Goal: Task Accomplishment & Management: Complete application form

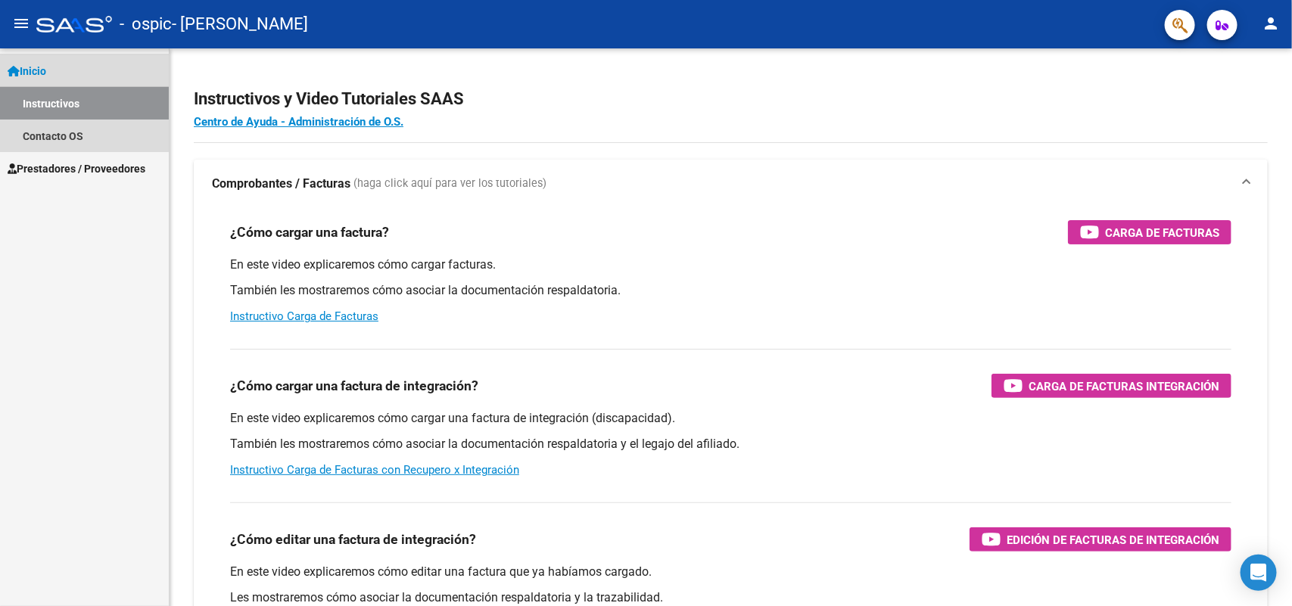
click at [49, 97] on link "Instructivos" at bounding box center [84, 103] width 169 height 33
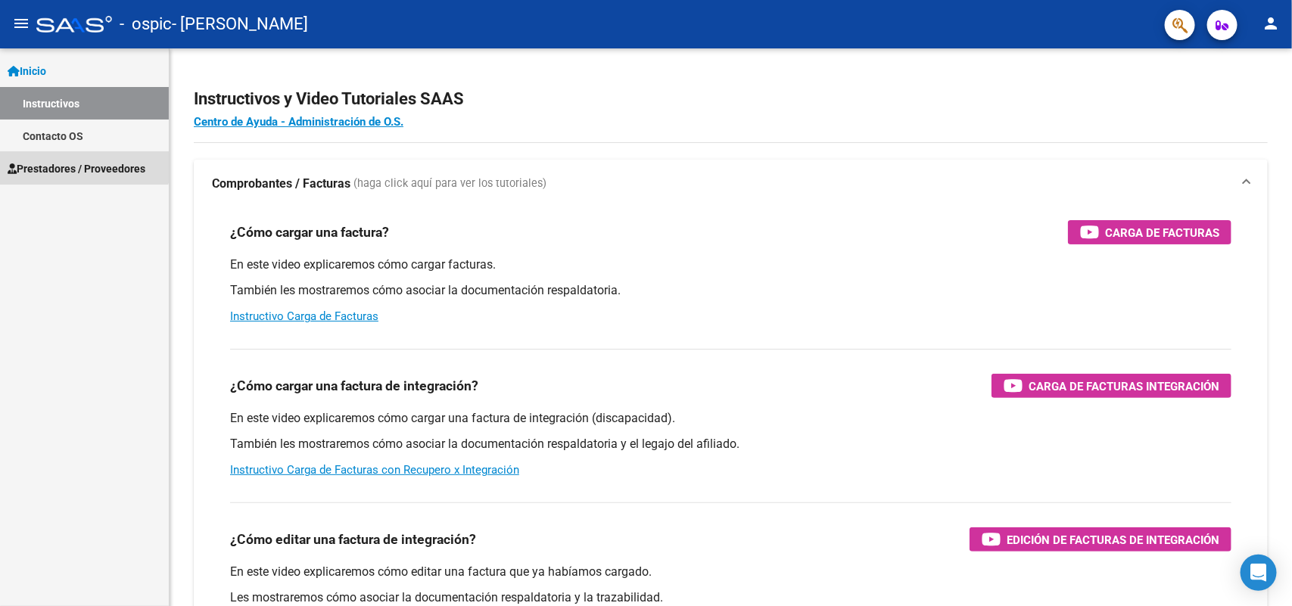
click at [76, 163] on span "Prestadores / Proveedores" at bounding box center [77, 168] width 138 height 17
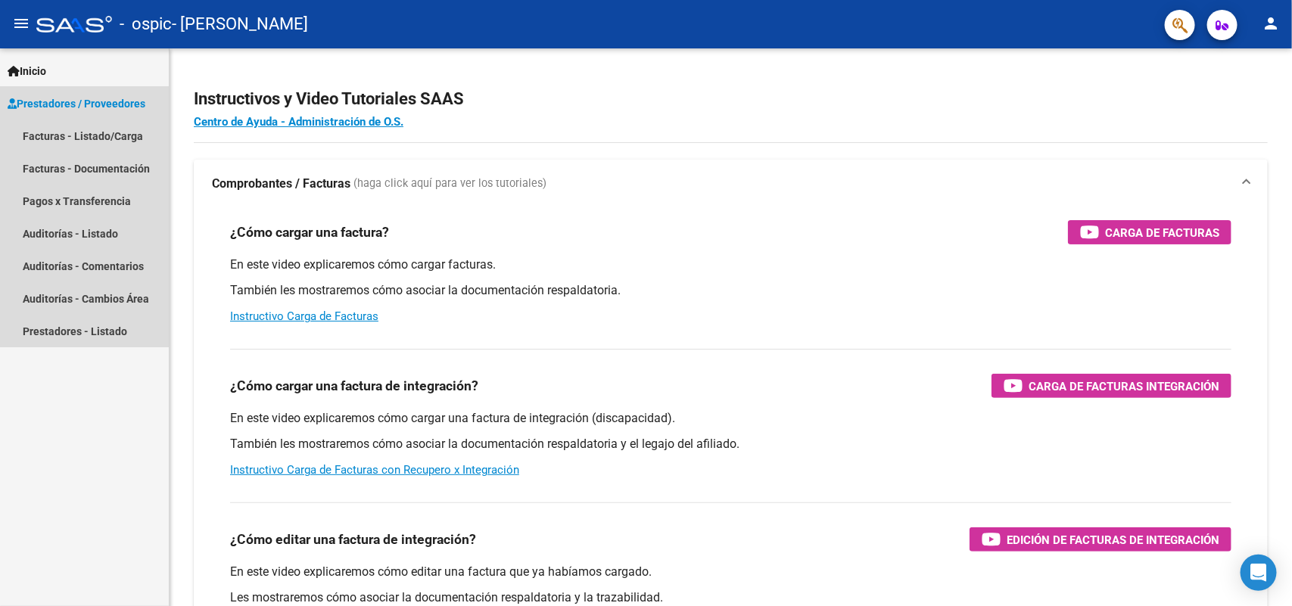
click at [114, 96] on span "Prestadores / Proveedores" at bounding box center [77, 103] width 138 height 17
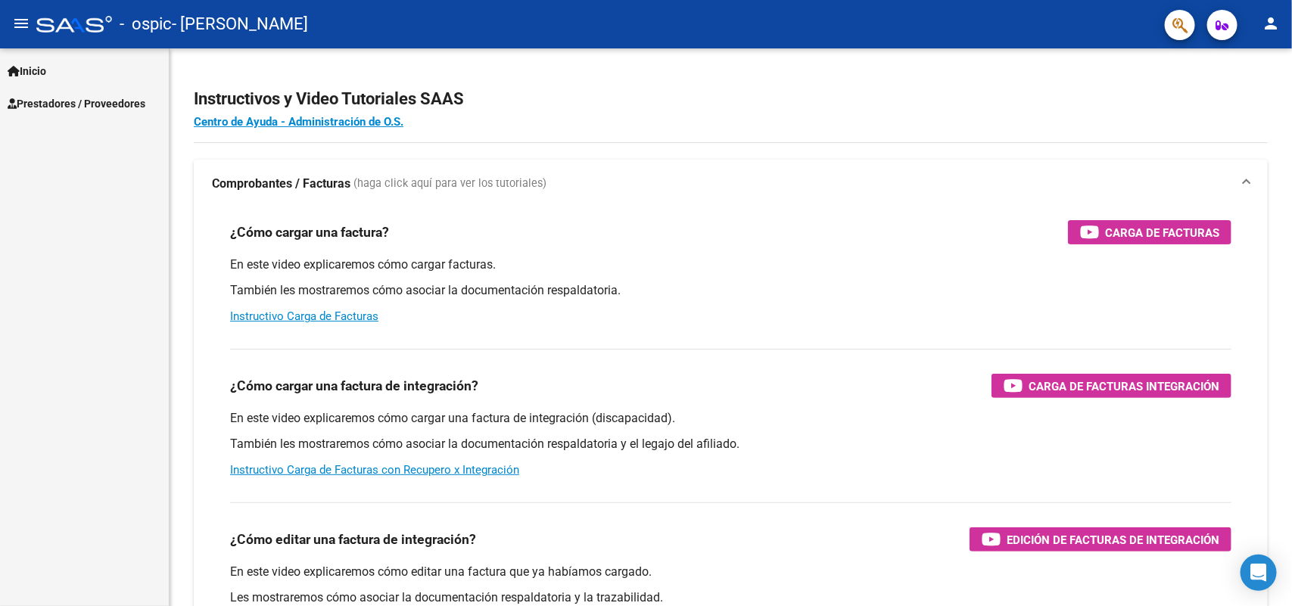
click at [107, 122] on div "Inicio Instructivos Contacto OS Prestadores / Proveedores Facturas - Listado/Ca…" at bounding box center [84, 327] width 169 height 558
click at [101, 103] on span "Prestadores / Proveedores" at bounding box center [77, 103] width 138 height 17
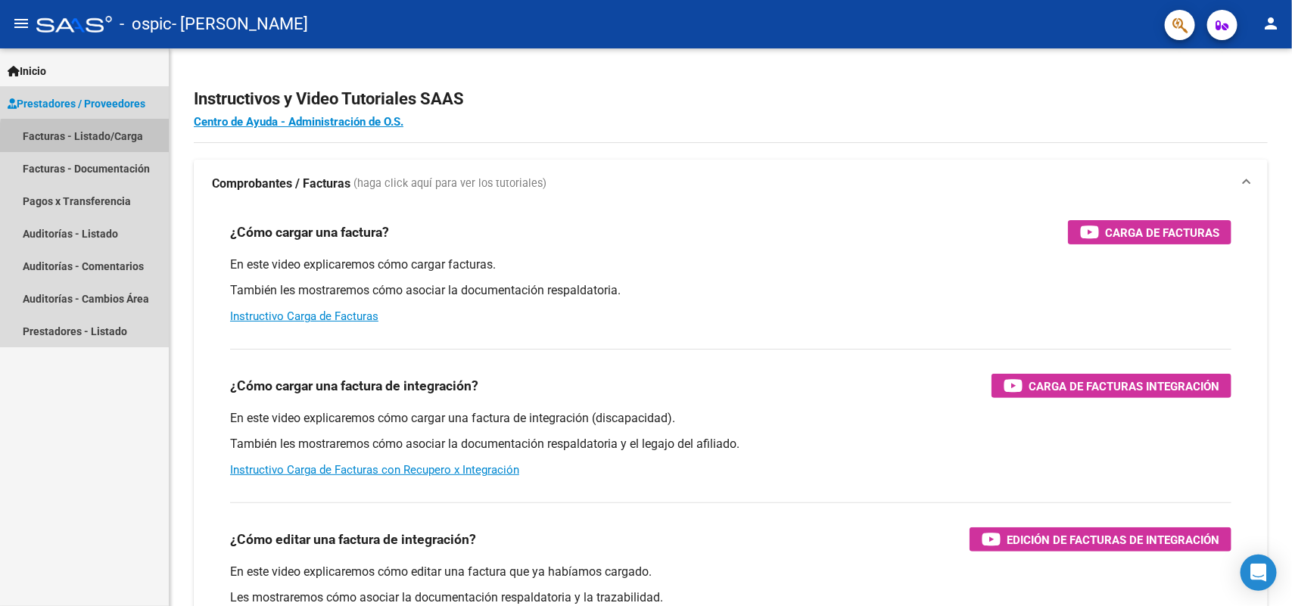
click at [110, 139] on link "Facturas - Listado/Carga" at bounding box center [84, 136] width 169 height 33
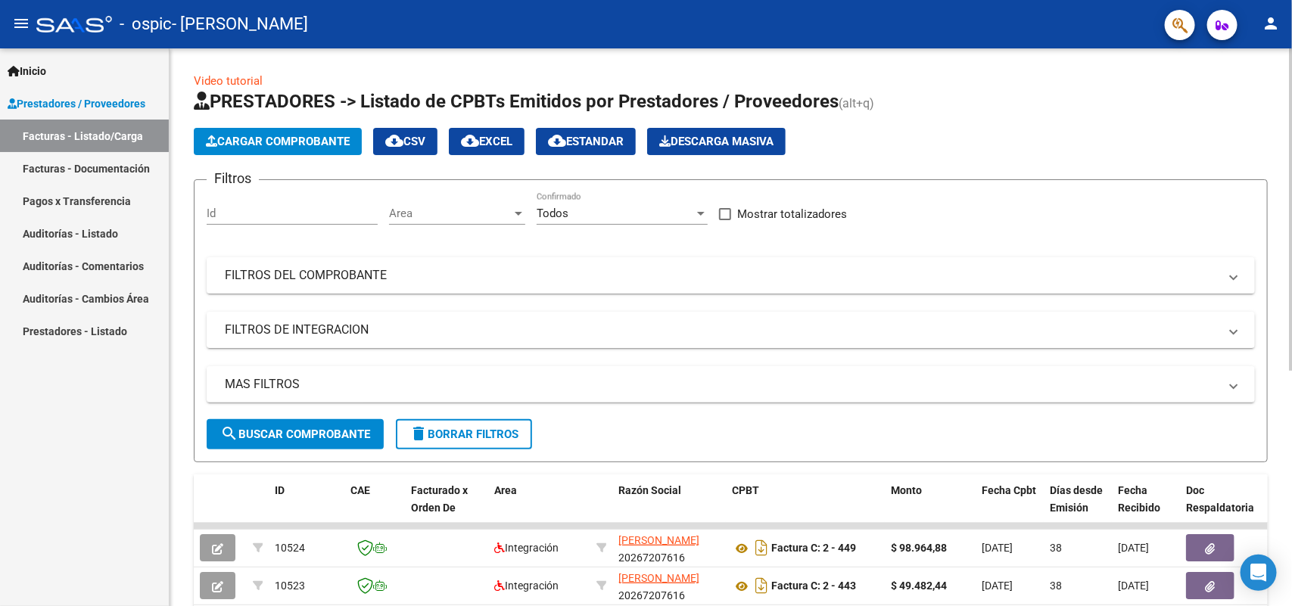
click at [290, 137] on span "Cargar Comprobante" at bounding box center [278, 142] width 144 height 14
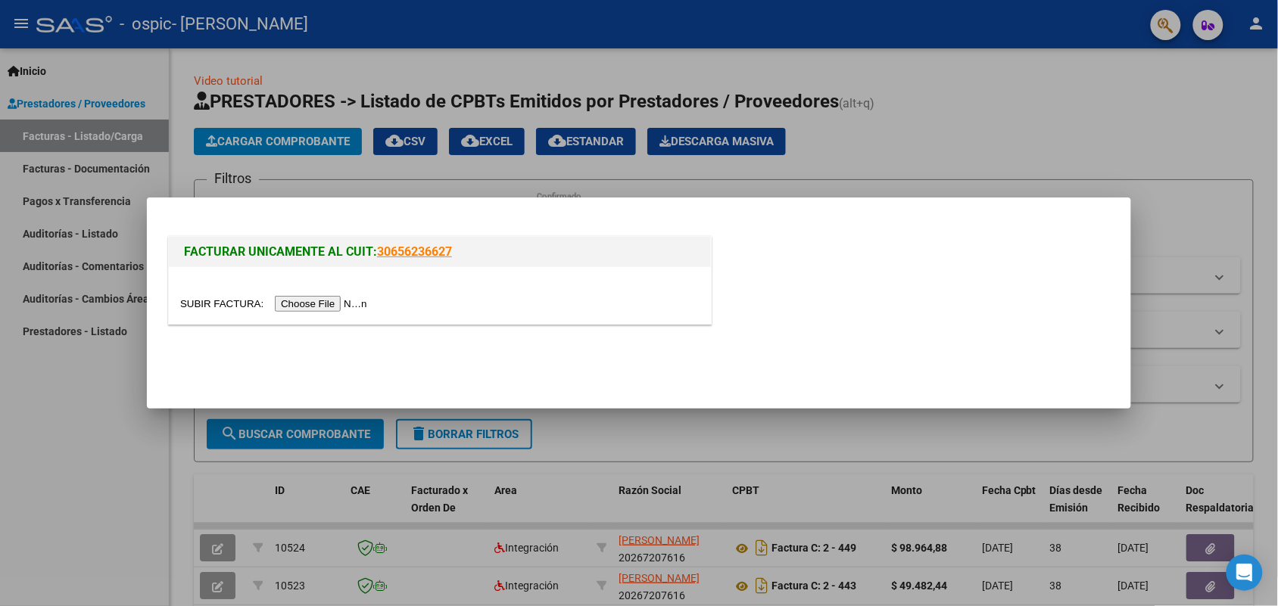
click at [315, 311] on input "file" at bounding box center [276, 304] width 192 height 16
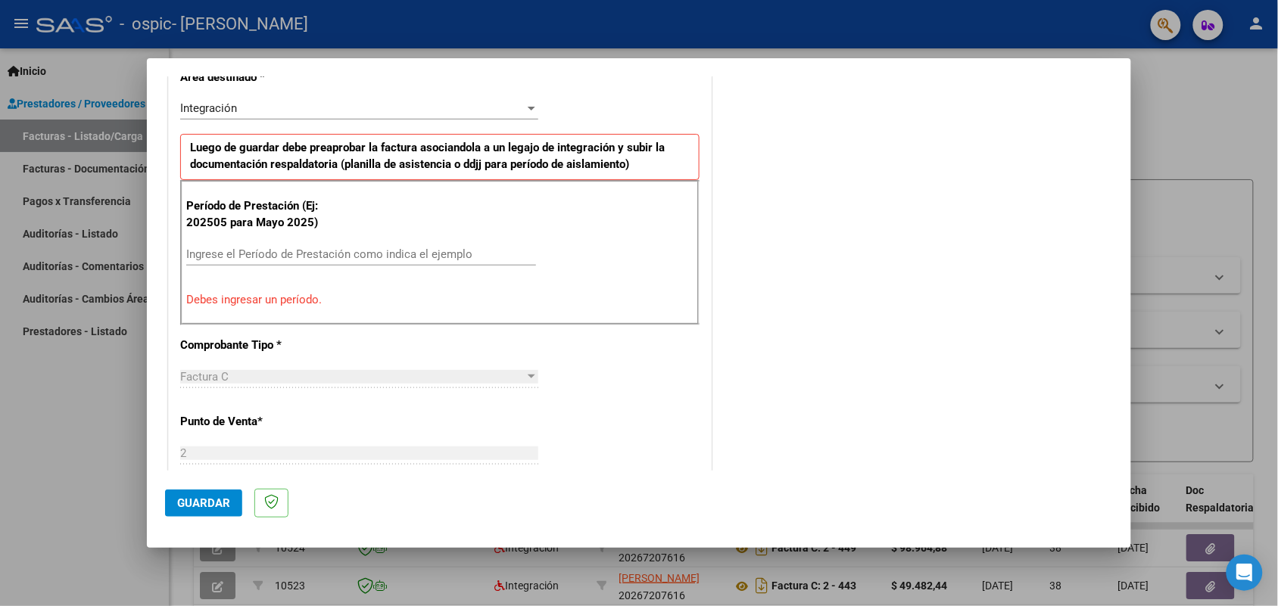
scroll to position [304, 0]
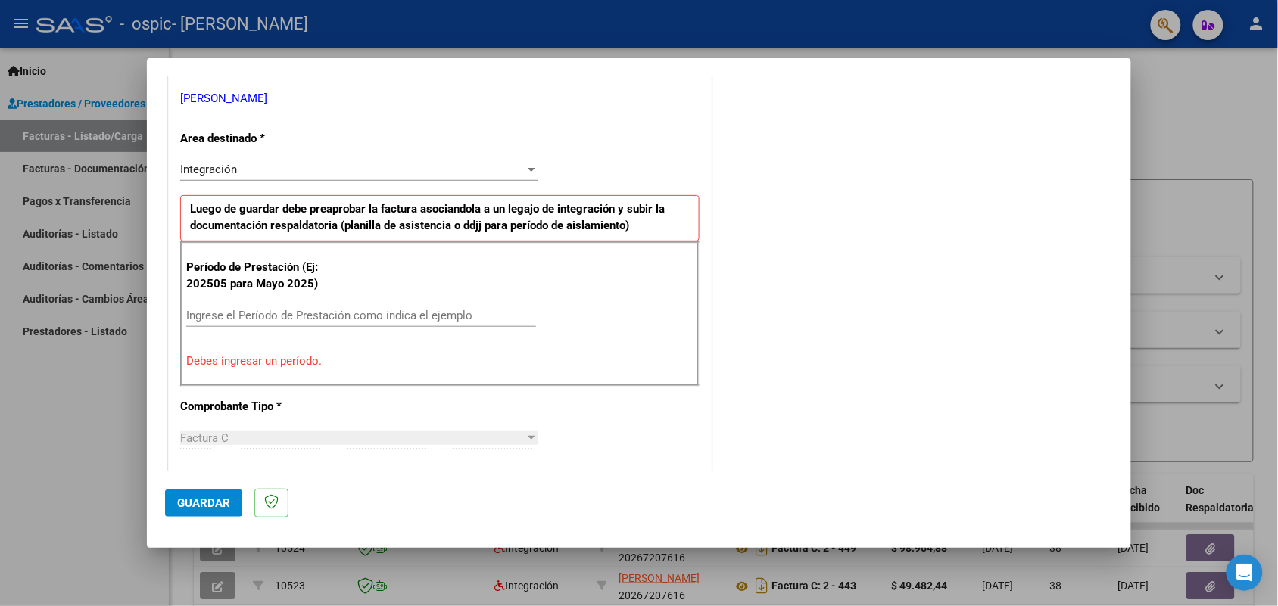
click at [313, 327] on div "Ingrese el Período de Prestación como indica el ejemplo" at bounding box center [361, 322] width 350 height 37
click at [315, 316] on input "Ingrese el Período de Prestación como indica el ejemplo" at bounding box center [361, 316] width 350 height 14
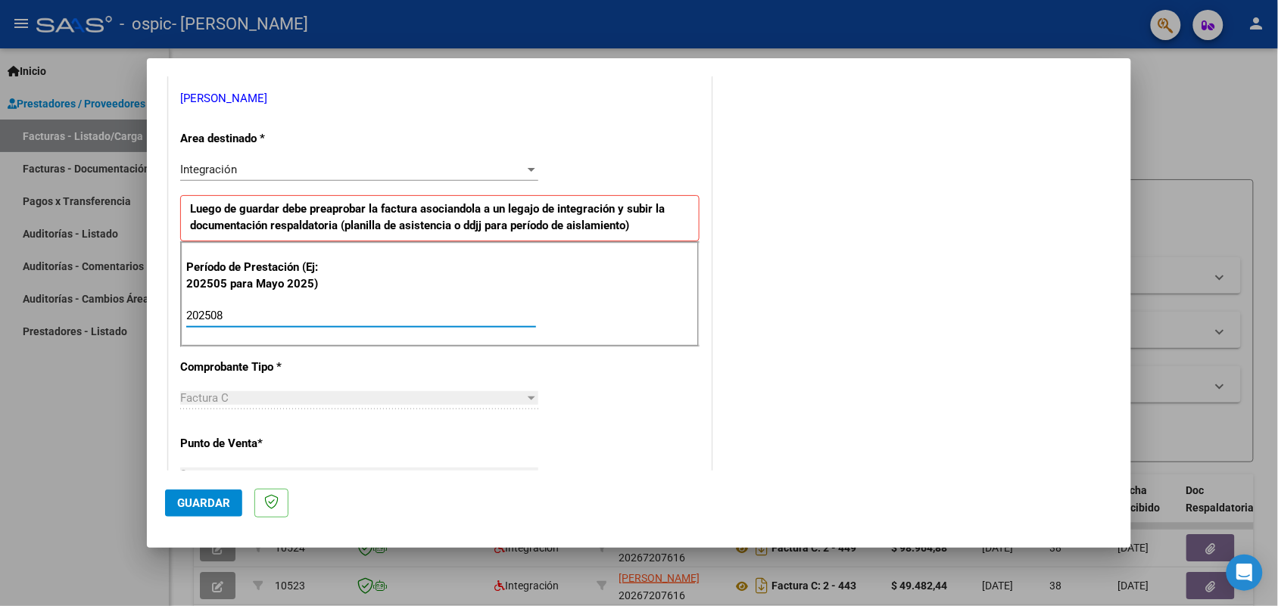
click at [315, 316] on input "202508" at bounding box center [361, 316] width 350 height 14
type input "202508"
click at [198, 494] on button "Guardar" at bounding box center [203, 503] width 77 height 27
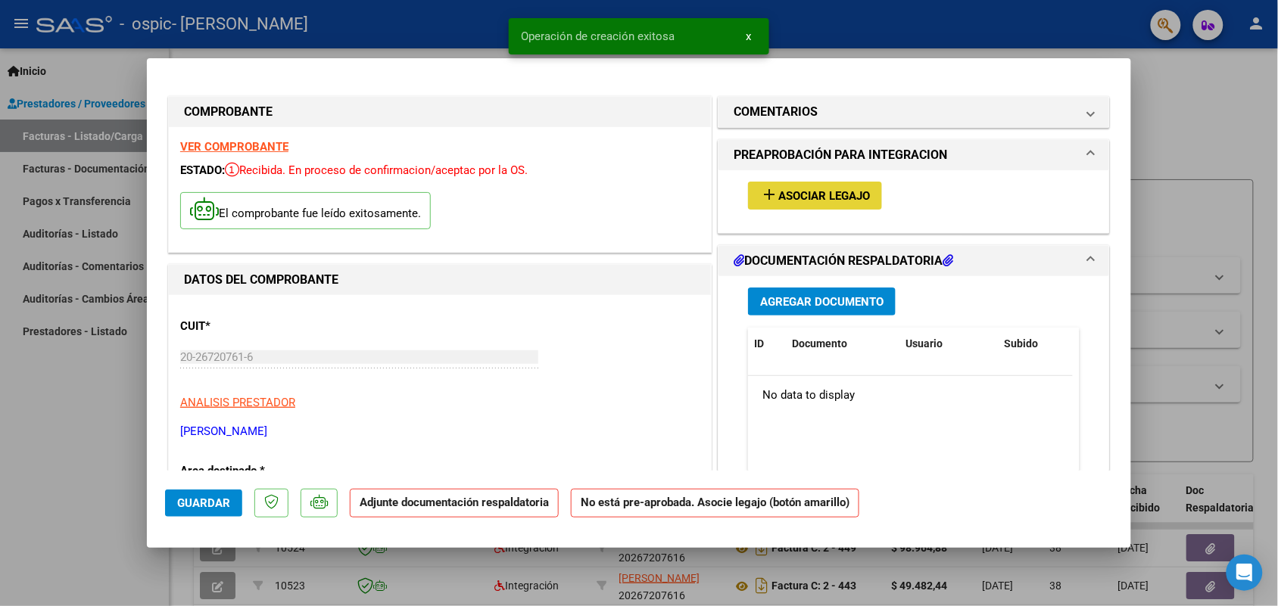
click at [792, 195] on span "Asociar Legajo" at bounding box center [824, 196] width 92 height 14
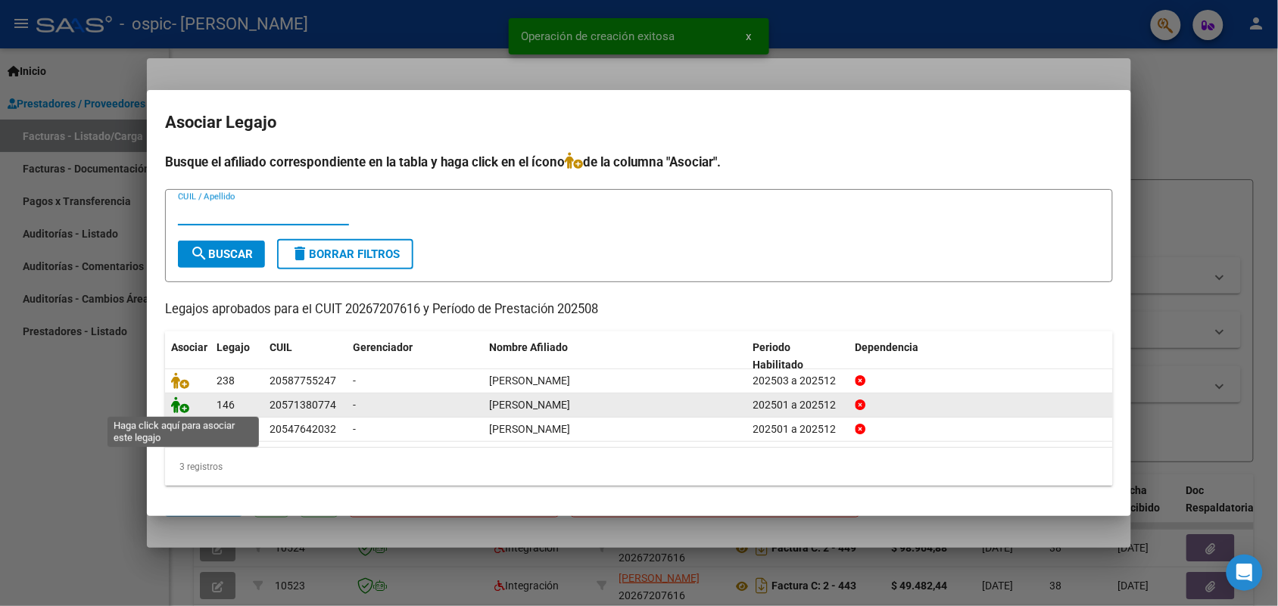
click at [174, 406] on icon at bounding box center [180, 405] width 18 height 17
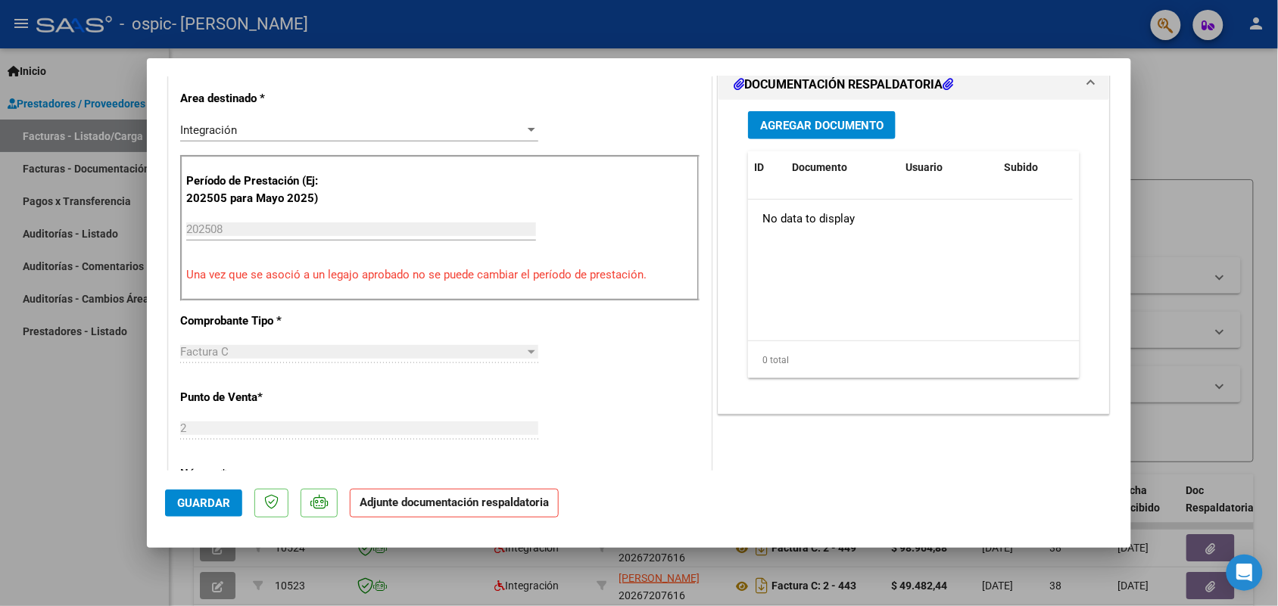
scroll to position [378, 0]
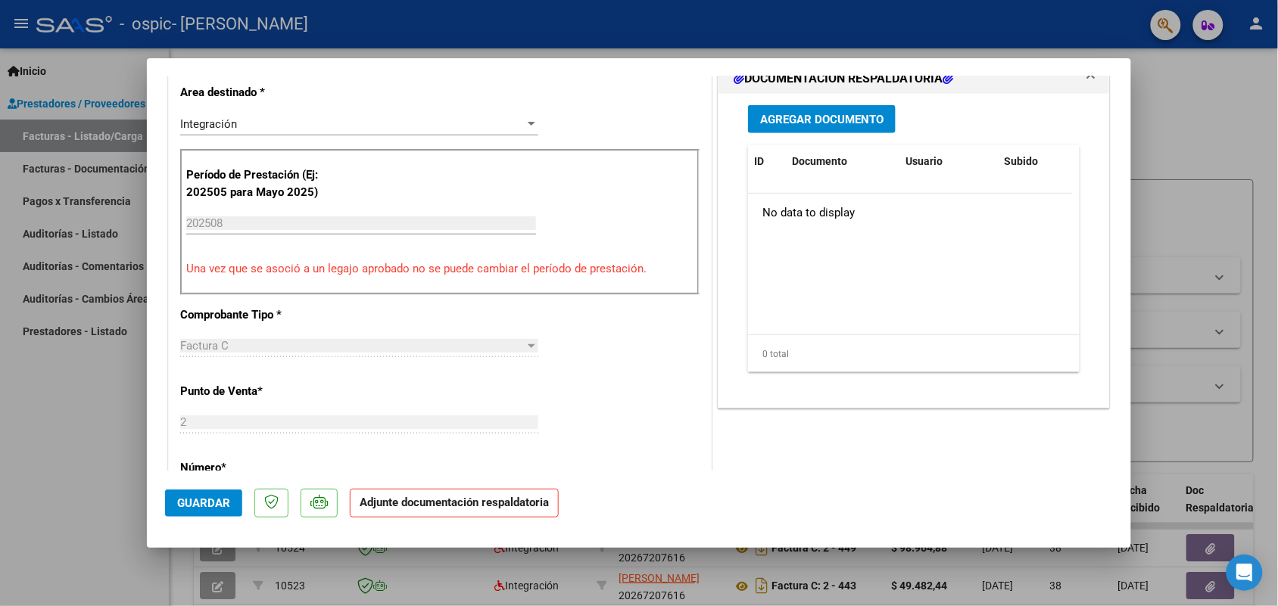
click at [835, 125] on span "Agregar Documento" at bounding box center [821, 120] width 123 height 14
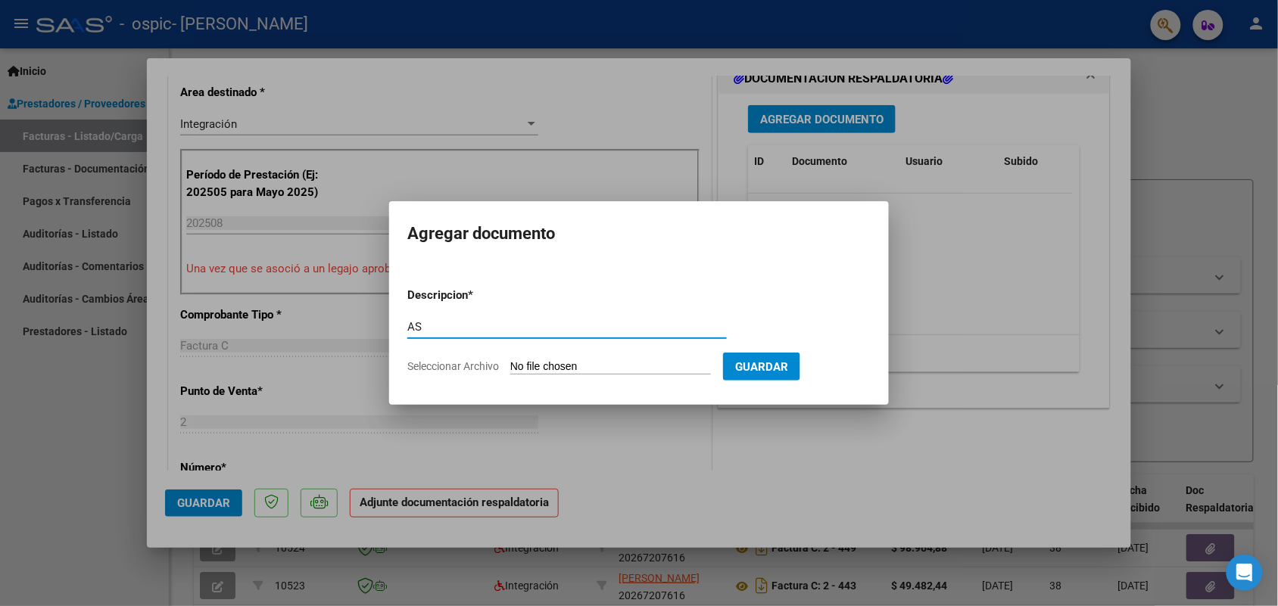
type input "AS"
click at [543, 357] on form "Descripcion * AS Escriba aquí una descripcion Seleccionar Archivo Guardar" at bounding box center [638, 331] width 463 height 111
click at [541, 367] on input "Seleccionar Archivo" at bounding box center [610, 367] width 201 height 14
type input "C:\fakepath\IMG_2025_8_19_17_53_29_77728.jpeg"
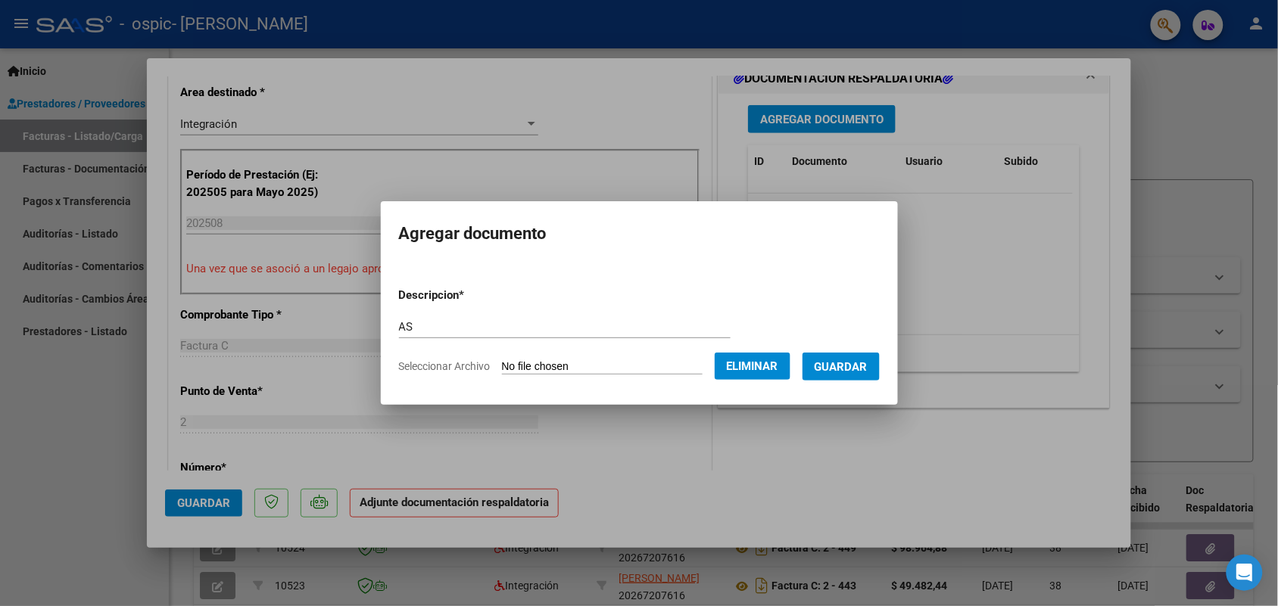
click at [849, 365] on span "Guardar" at bounding box center [840, 367] width 53 height 14
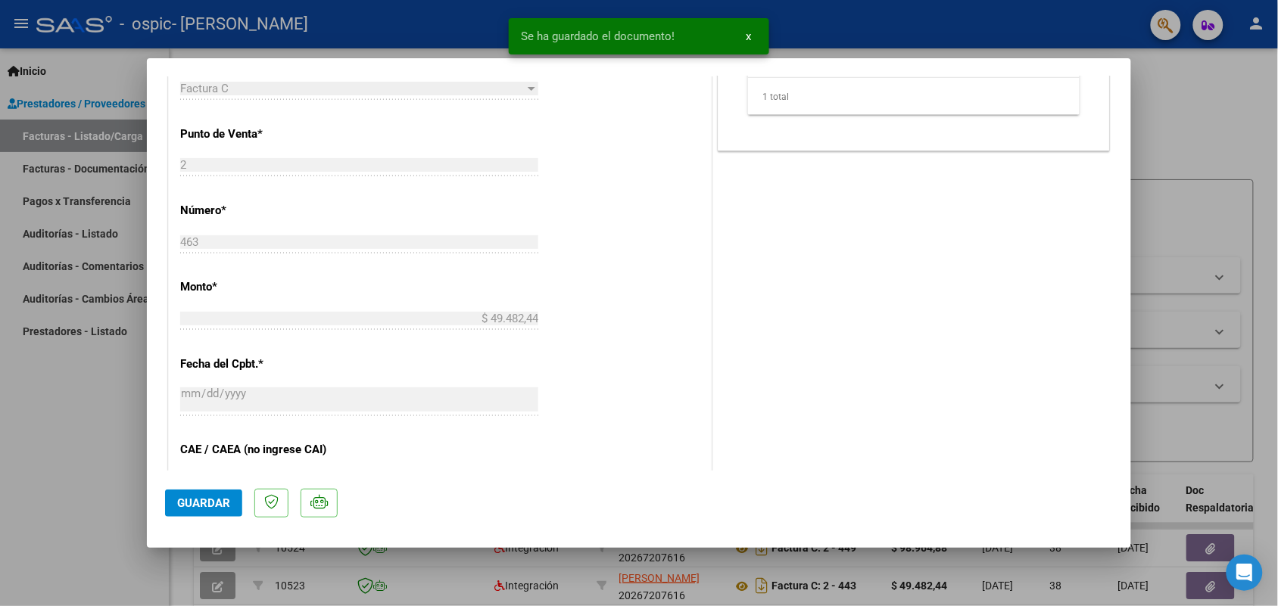
scroll to position [662, 0]
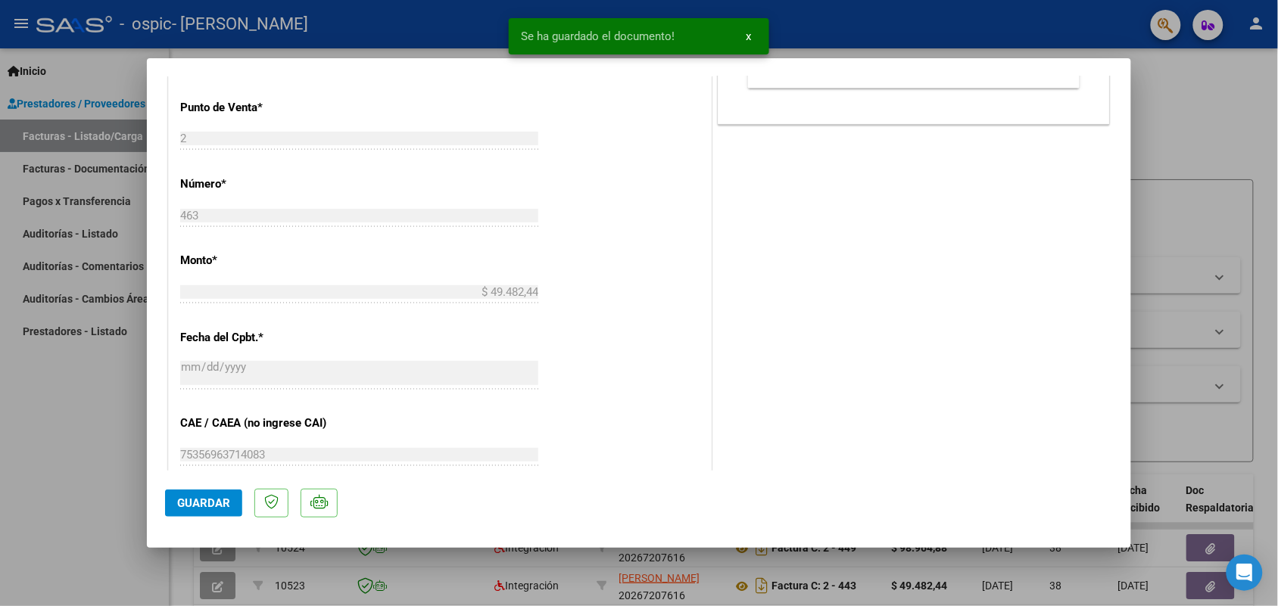
click at [212, 502] on span "Guardar" at bounding box center [203, 504] width 53 height 14
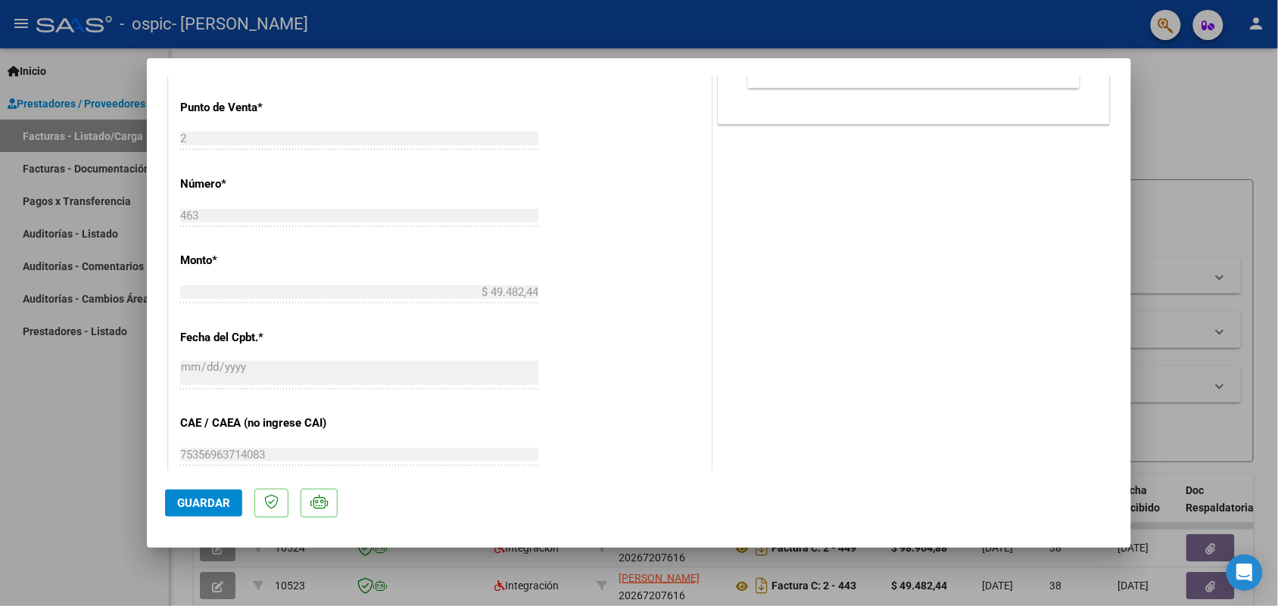
click at [120, 505] on div at bounding box center [639, 303] width 1278 height 606
type input "$ 0,00"
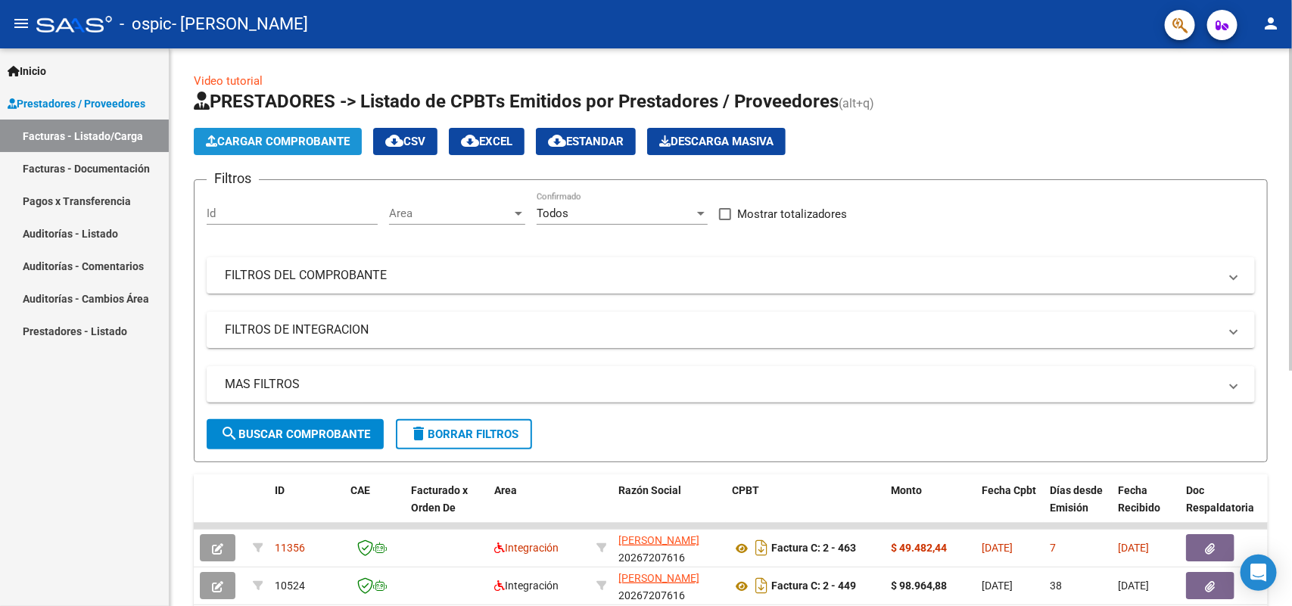
click at [252, 142] on span "Cargar Comprobante" at bounding box center [278, 142] width 144 height 14
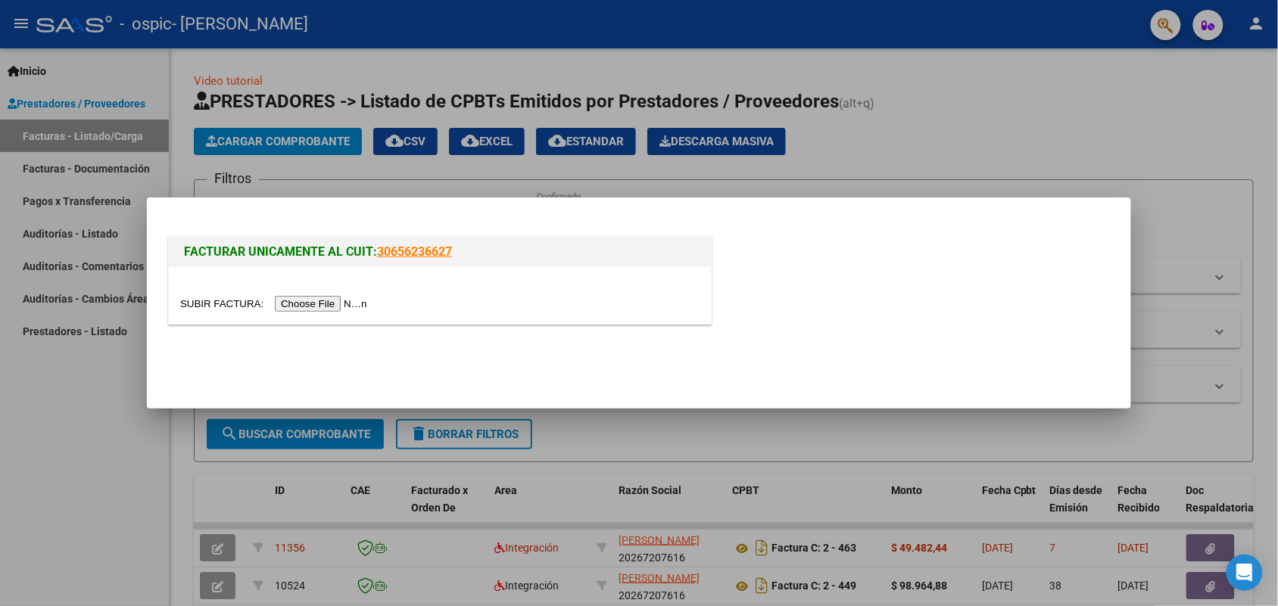
click at [332, 300] on input "file" at bounding box center [276, 304] width 192 height 16
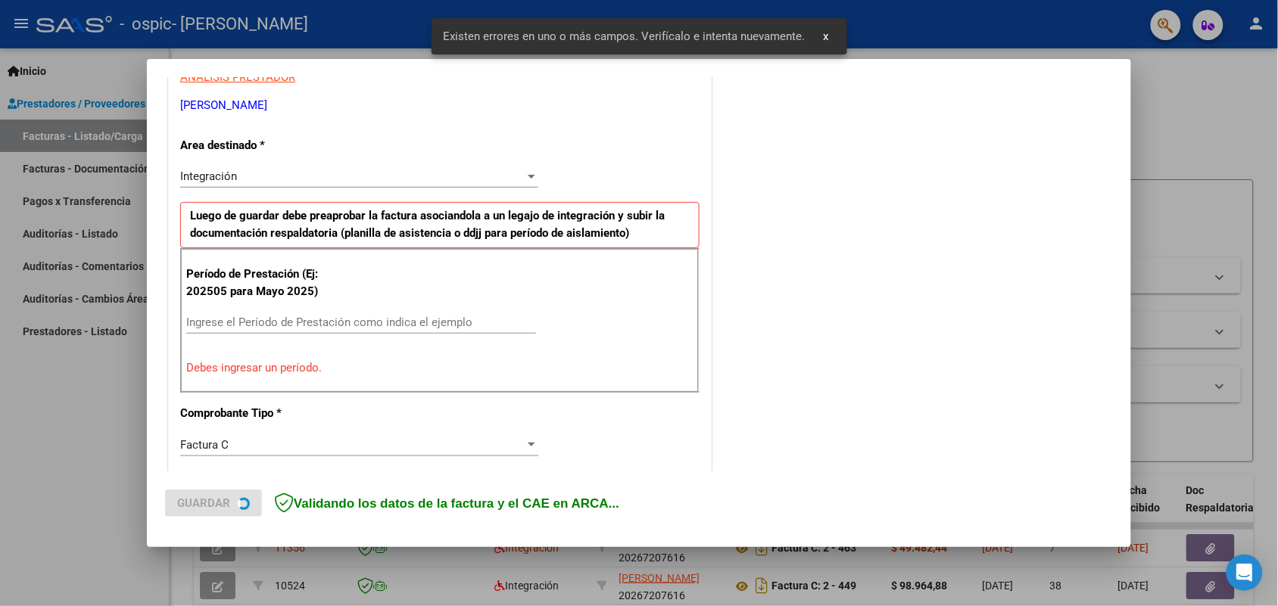
scroll to position [304, 0]
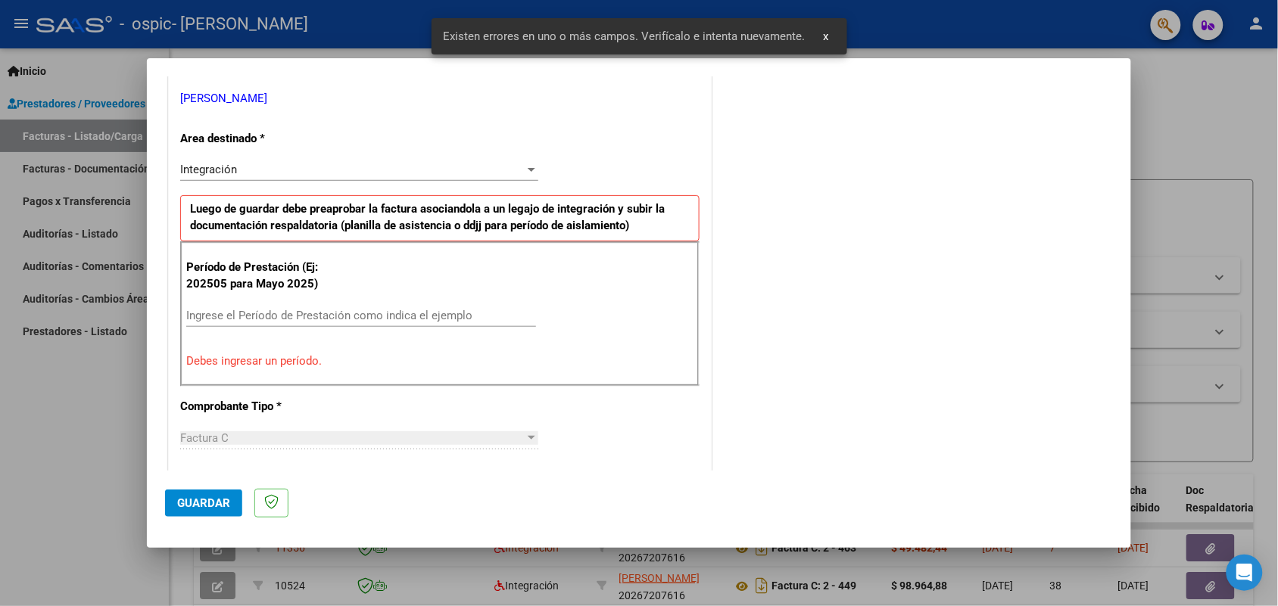
click at [272, 314] on input "Ingrese el Período de Prestación como indica el ejemplo" at bounding box center [361, 316] width 350 height 14
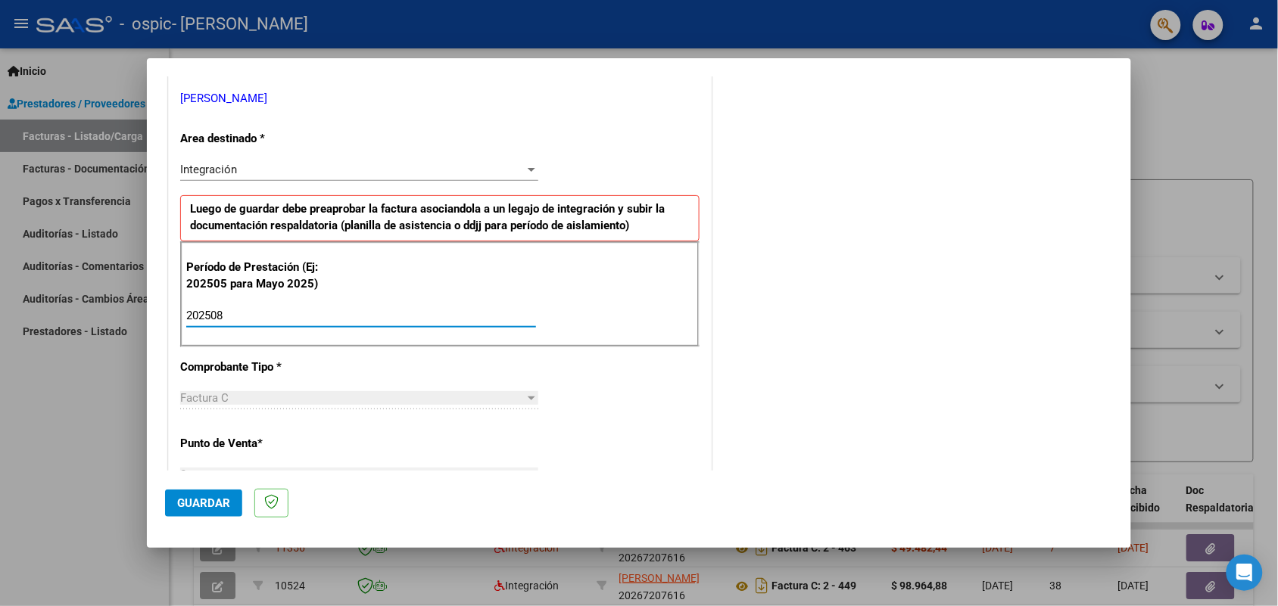
drag, startPoint x: 272, startPoint y: 314, endPoint x: 155, endPoint y: 330, distance: 118.4
click at [155, 330] on mat-dialog-content "COMPROBANTE VER COMPROBANTE El comprobante fue leído exitosamente. DATOS DEL CO…" at bounding box center [639, 273] width 984 height 394
type input "202508"
click at [341, 341] on div "202508 Ingrese el Período de Prestación como indica el ejemplo" at bounding box center [361, 322] width 350 height 37
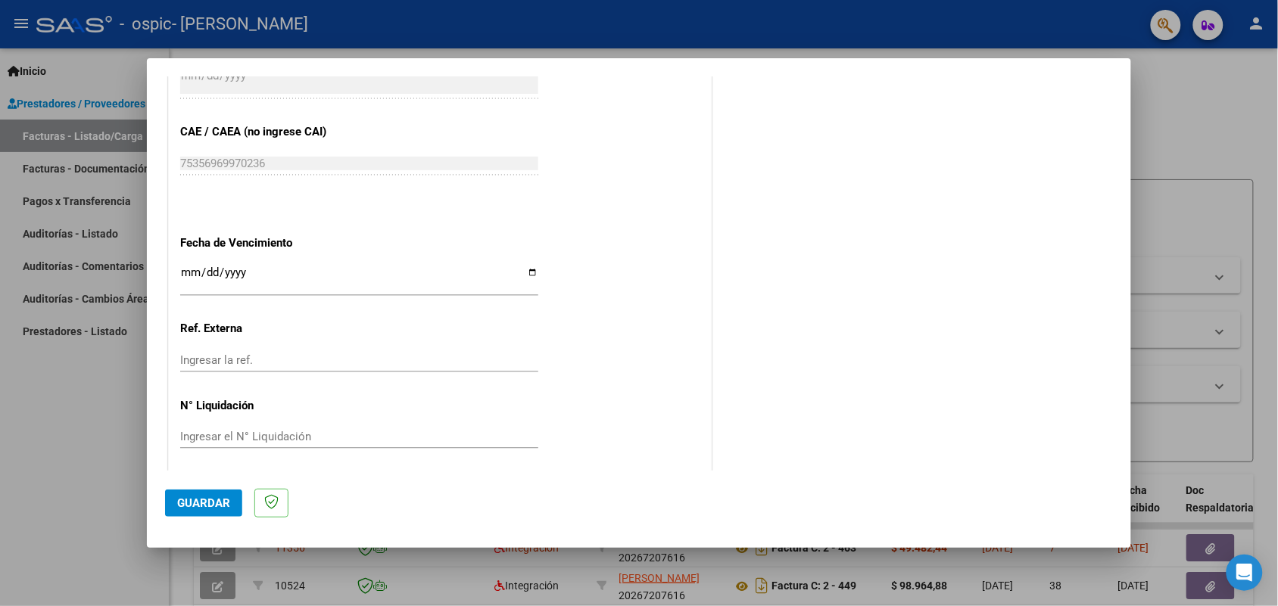
scroll to position [940, 0]
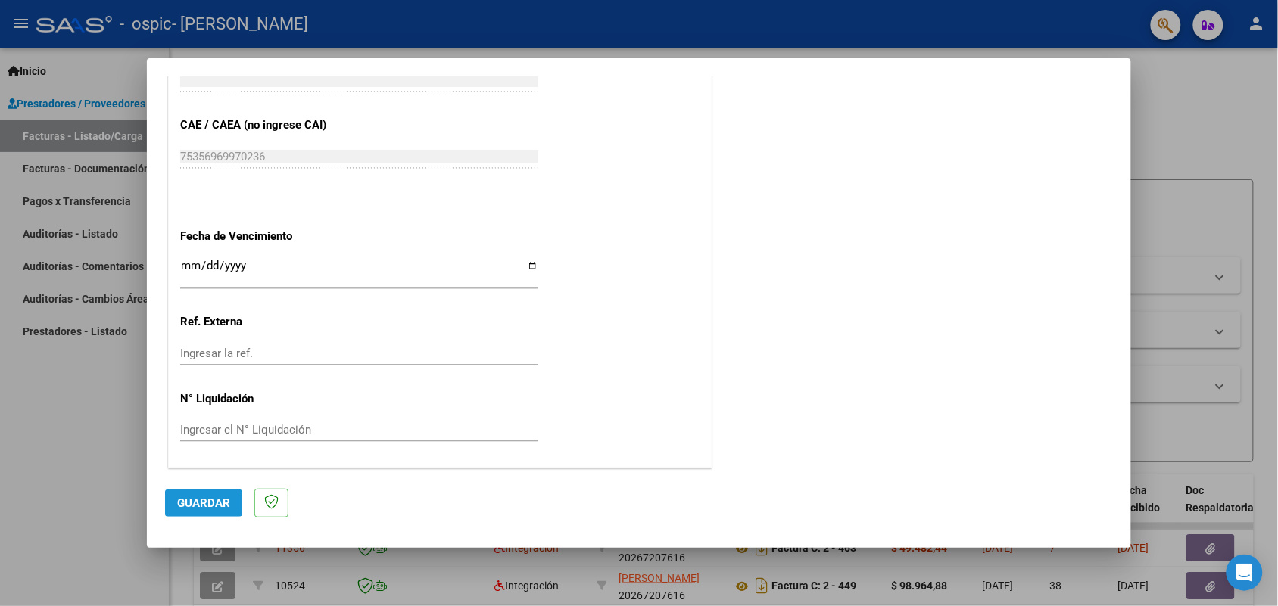
click at [206, 511] on button "Guardar" at bounding box center [203, 503] width 77 height 27
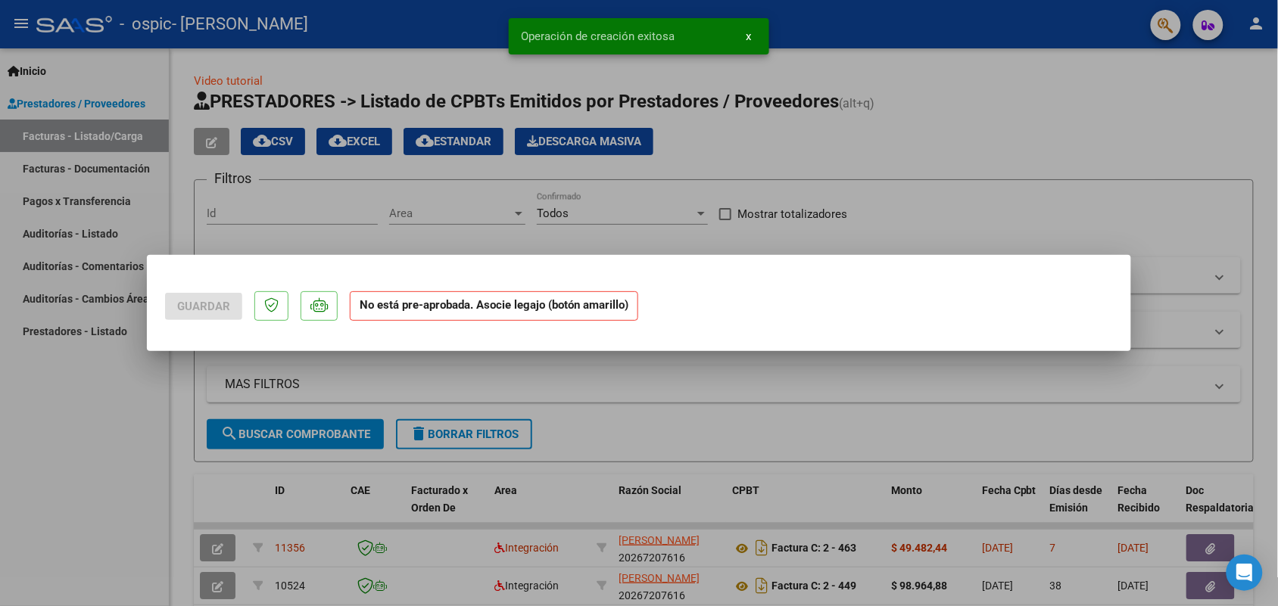
scroll to position [0, 0]
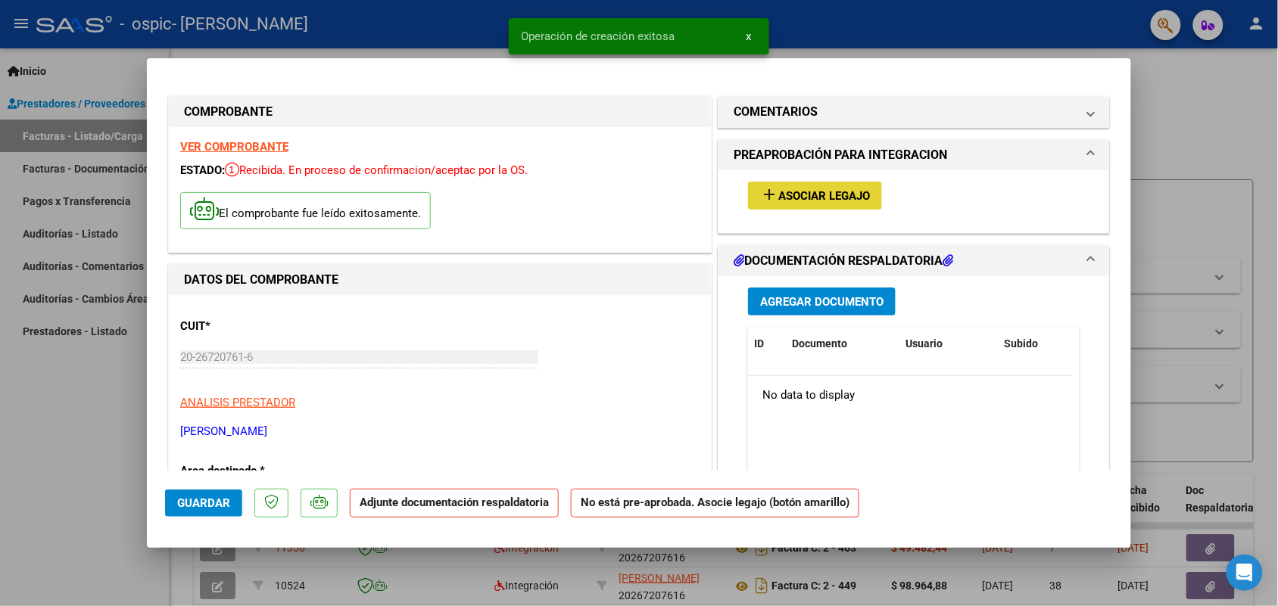
click at [814, 189] on span "Asociar Legajo" at bounding box center [824, 196] width 92 height 14
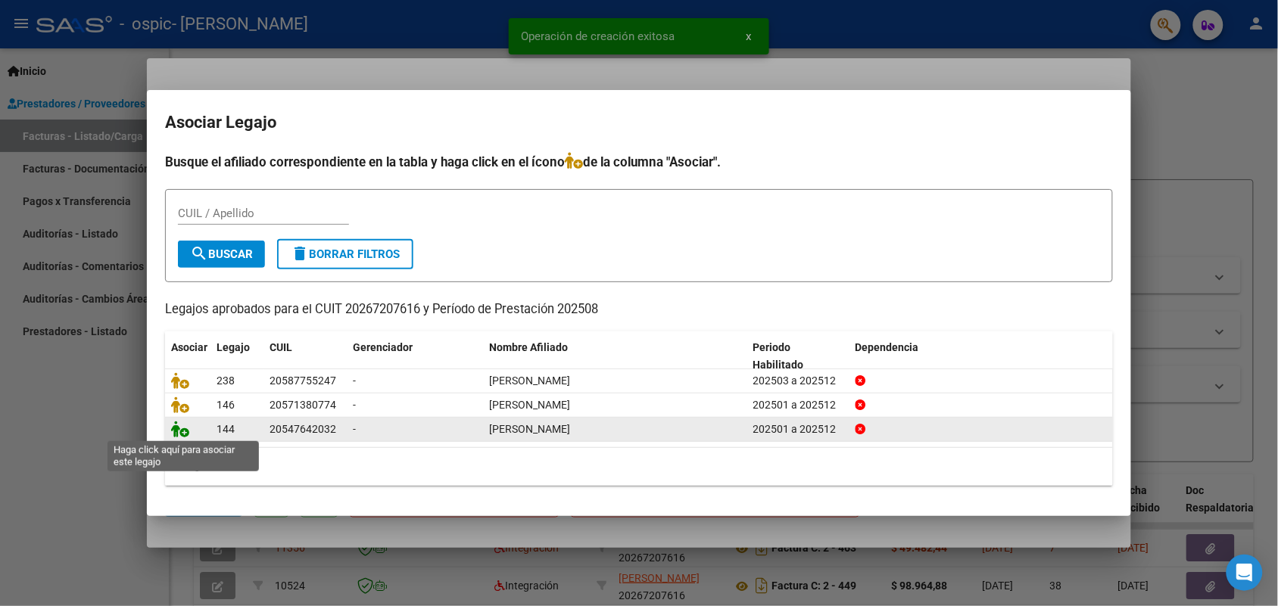
click at [180, 428] on icon at bounding box center [180, 429] width 18 height 17
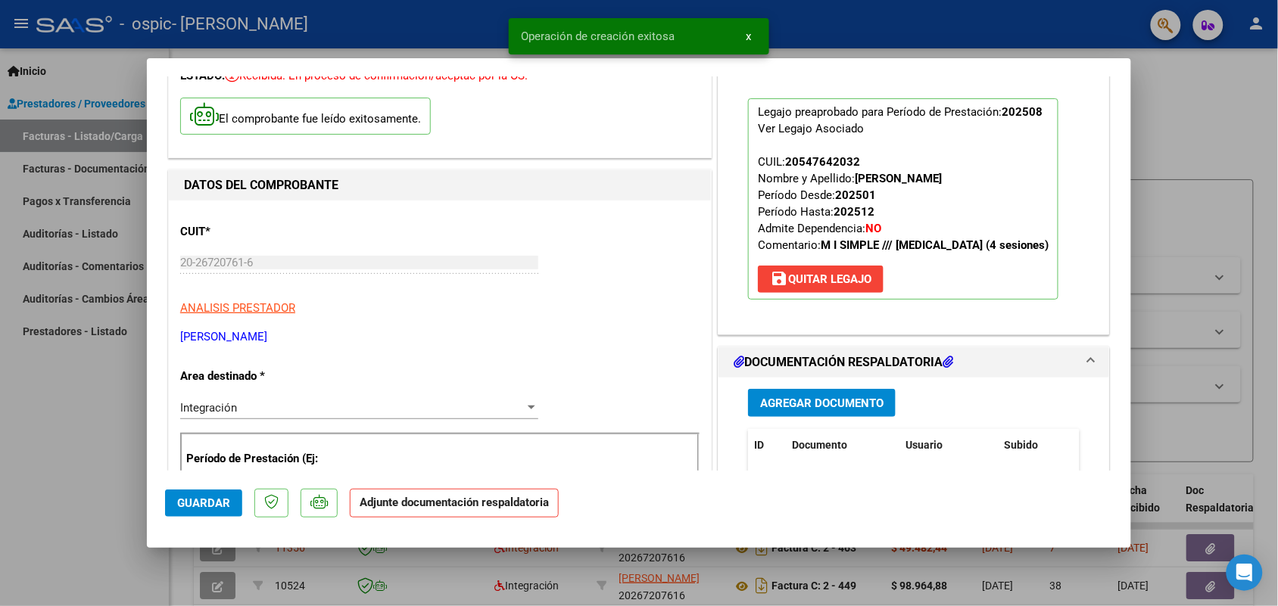
scroll to position [284, 0]
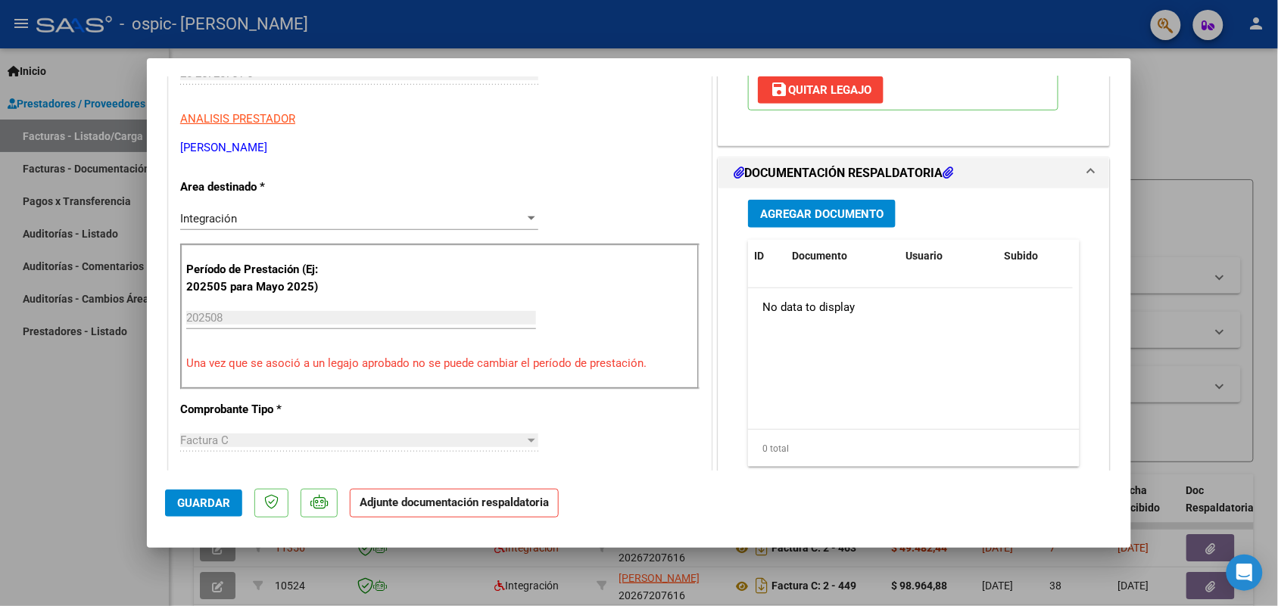
click at [834, 216] on span "Agregar Documento" at bounding box center [821, 214] width 123 height 14
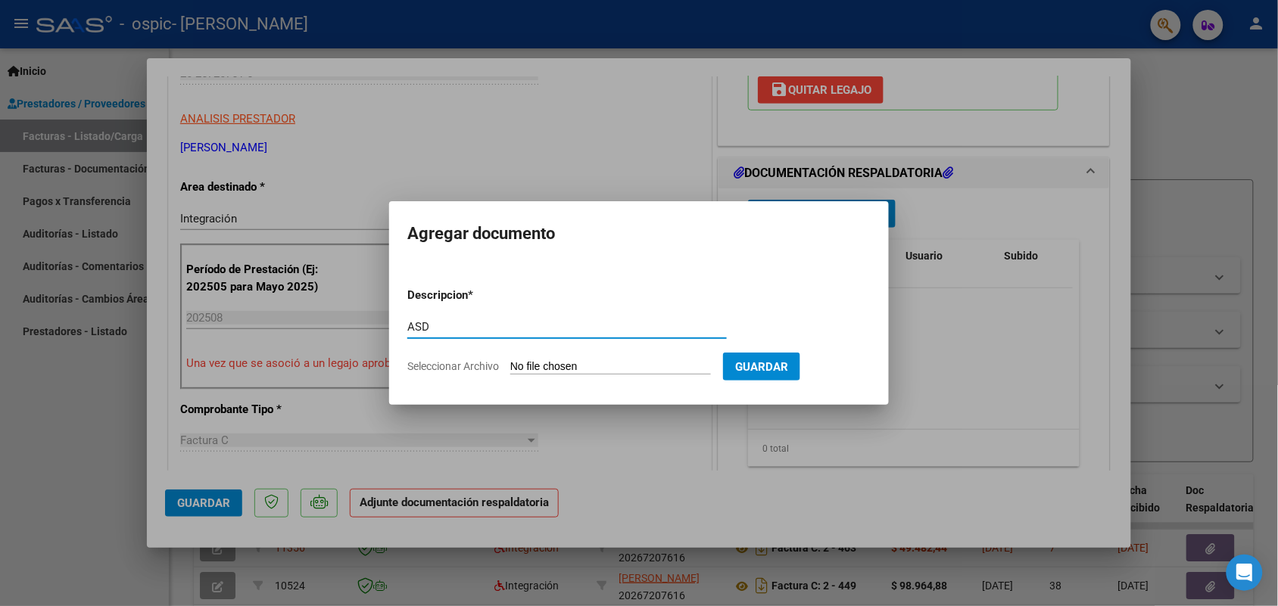
type input "ASD"
click at [562, 352] on div "ASD Escriba aquí una descripcion" at bounding box center [566, 334] width 319 height 37
click at [559, 362] on input "Seleccionar Archivo" at bounding box center [610, 367] width 201 height 14
type input "C:\fakepath\IMG_2025_8_18_18_7_51_28928.jpeg"
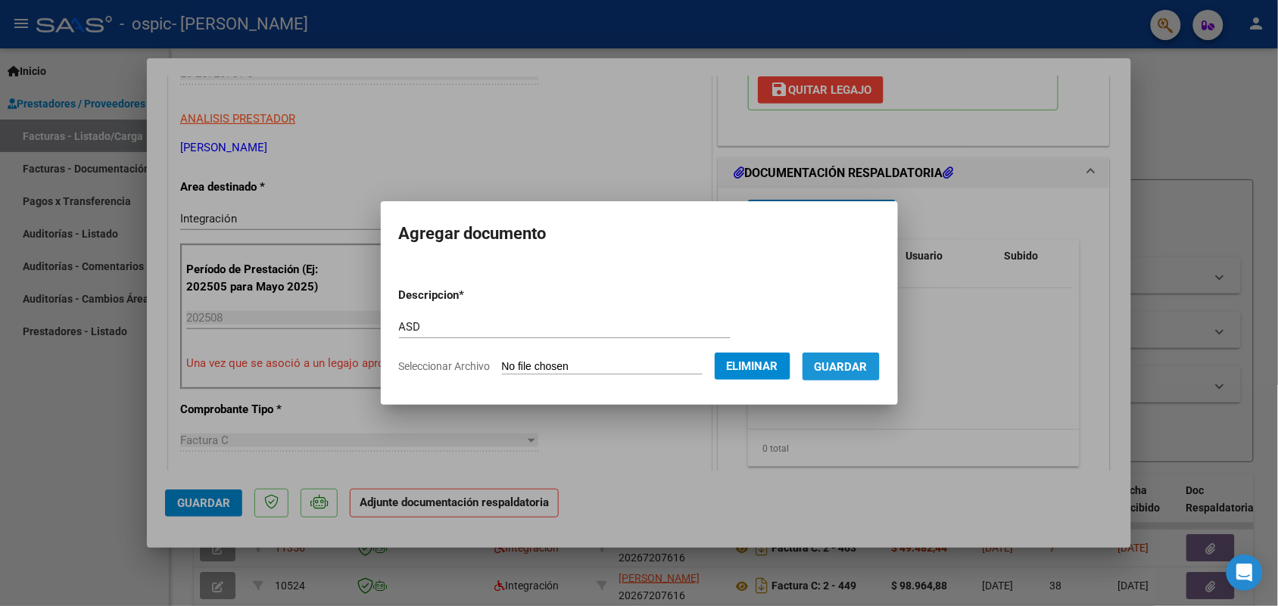
click at [865, 373] on button "Guardar" at bounding box center [840, 367] width 77 height 28
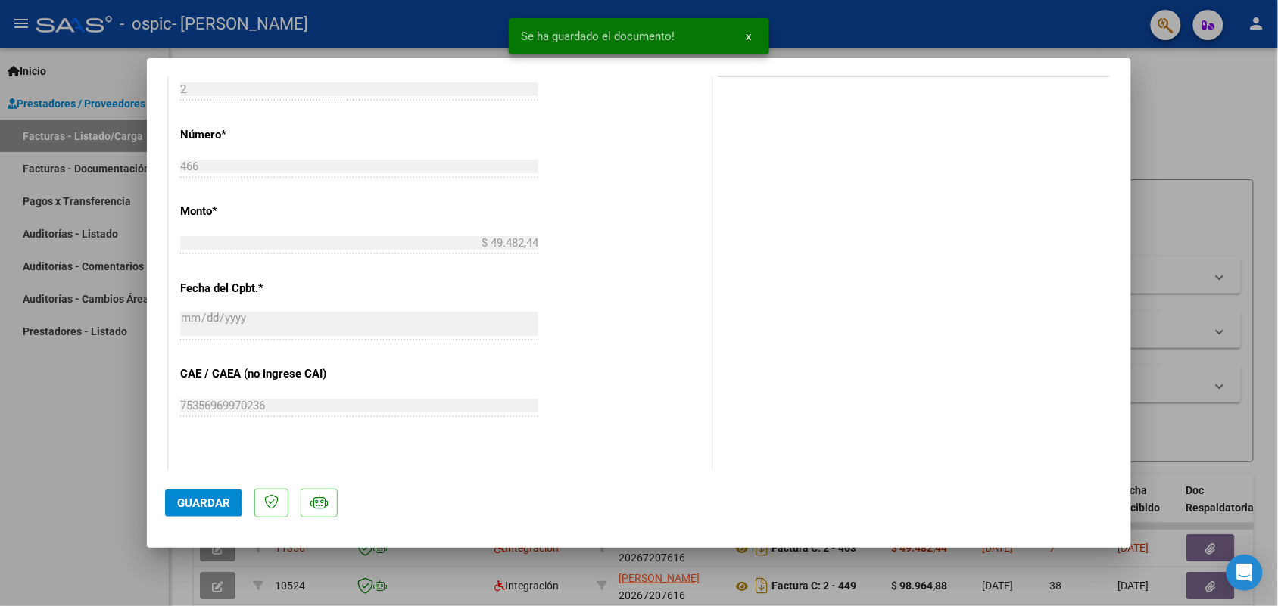
scroll to position [946, 0]
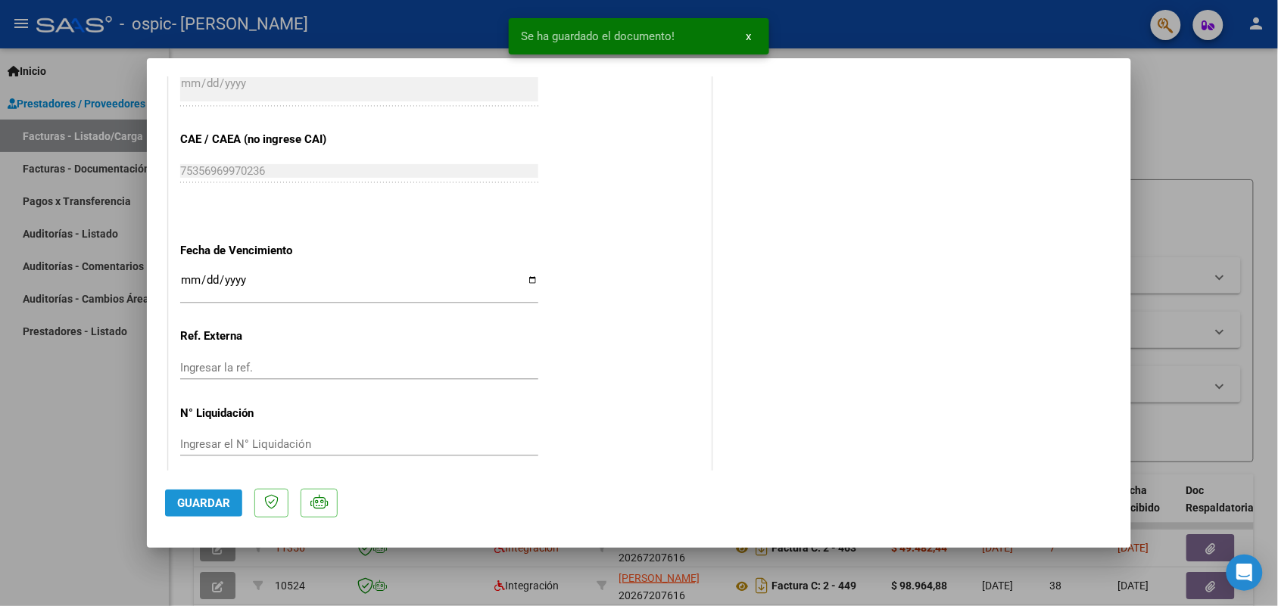
click at [201, 508] on span "Guardar" at bounding box center [203, 504] width 53 height 14
click at [115, 496] on div at bounding box center [639, 303] width 1278 height 606
type input "$ 0,00"
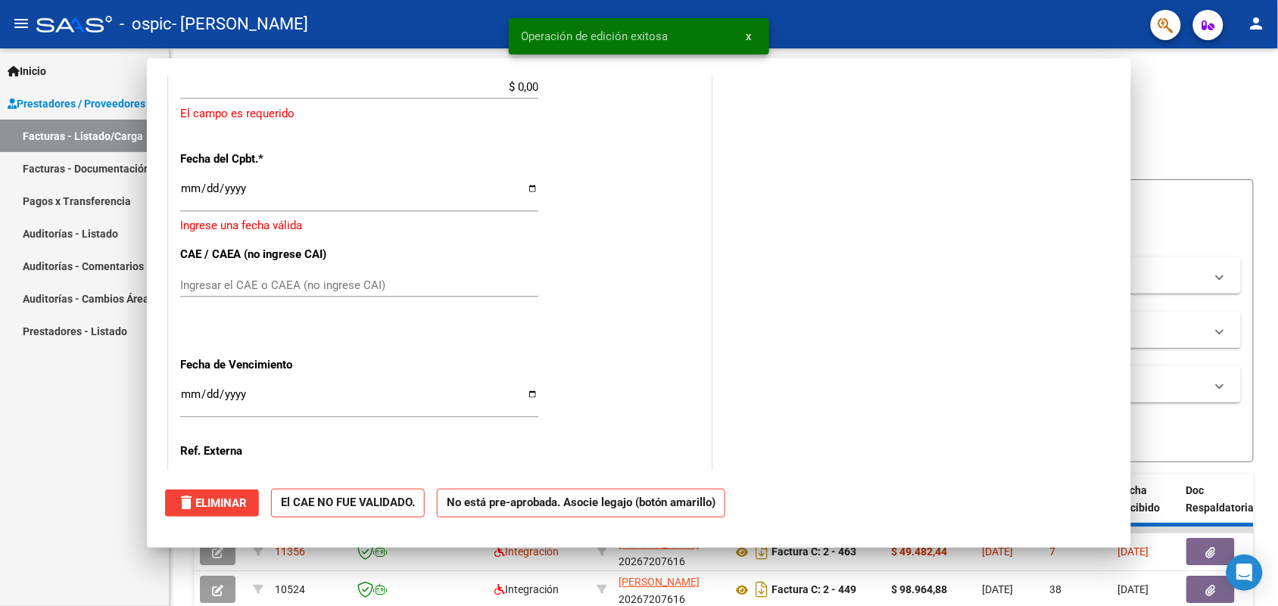
scroll to position [1050, 0]
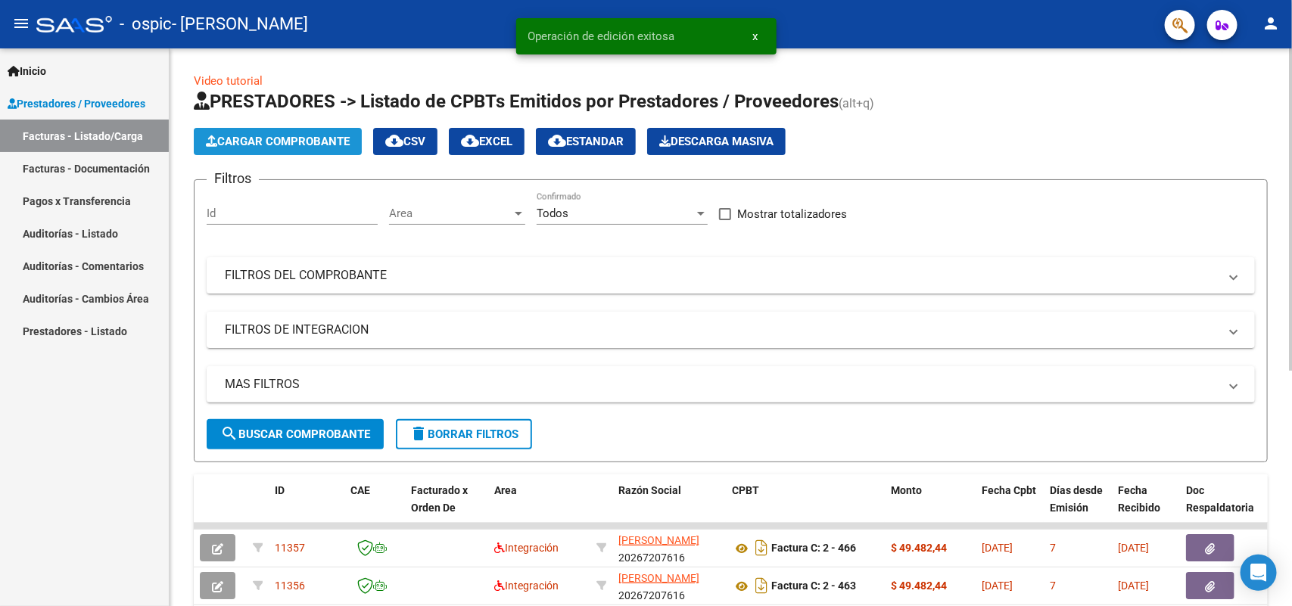
click at [263, 148] on button "Cargar Comprobante" at bounding box center [278, 141] width 168 height 27
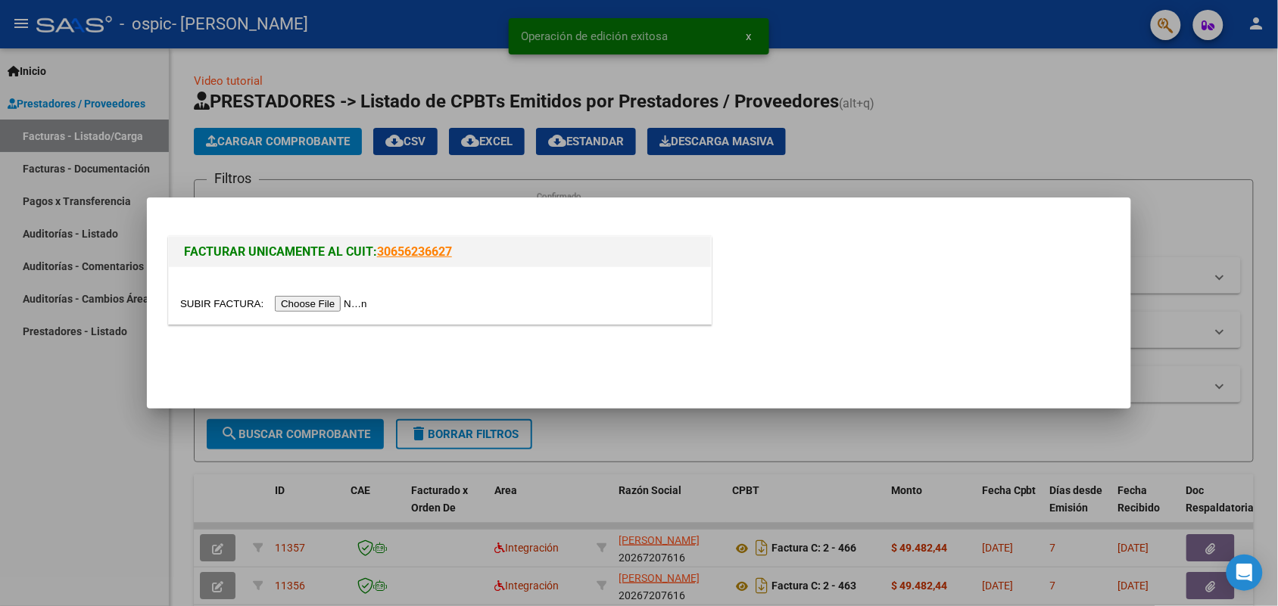
click at [338, 303] on input "file" at bounding box center [276, 304] width 192 height 16
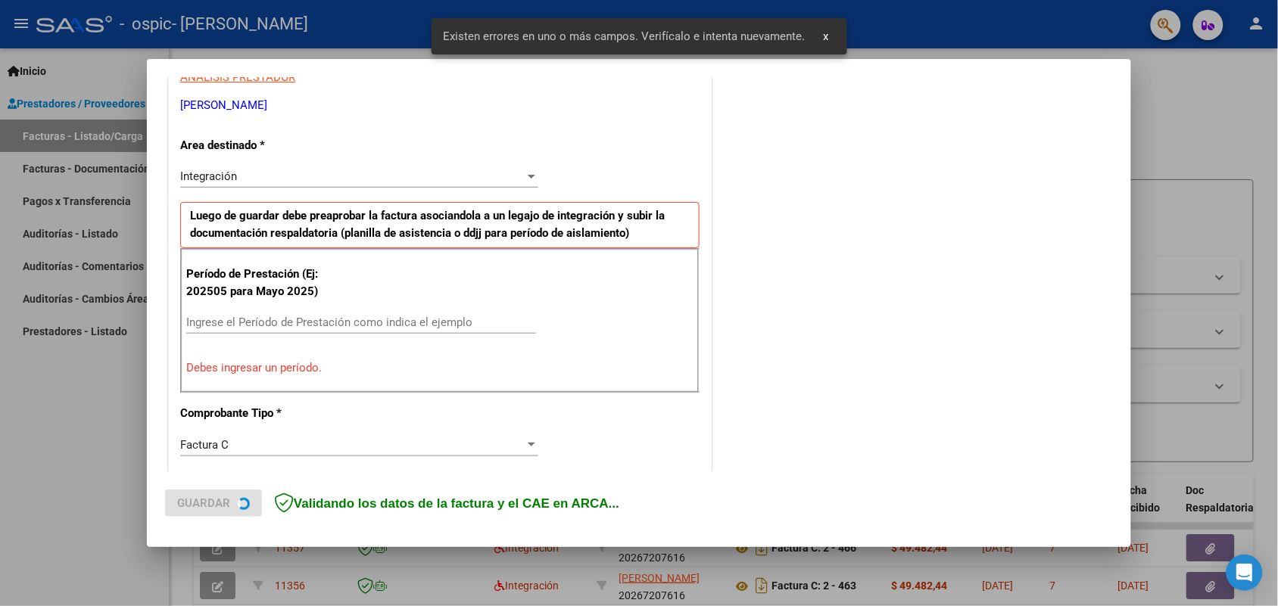
scroll to position [304, 0]
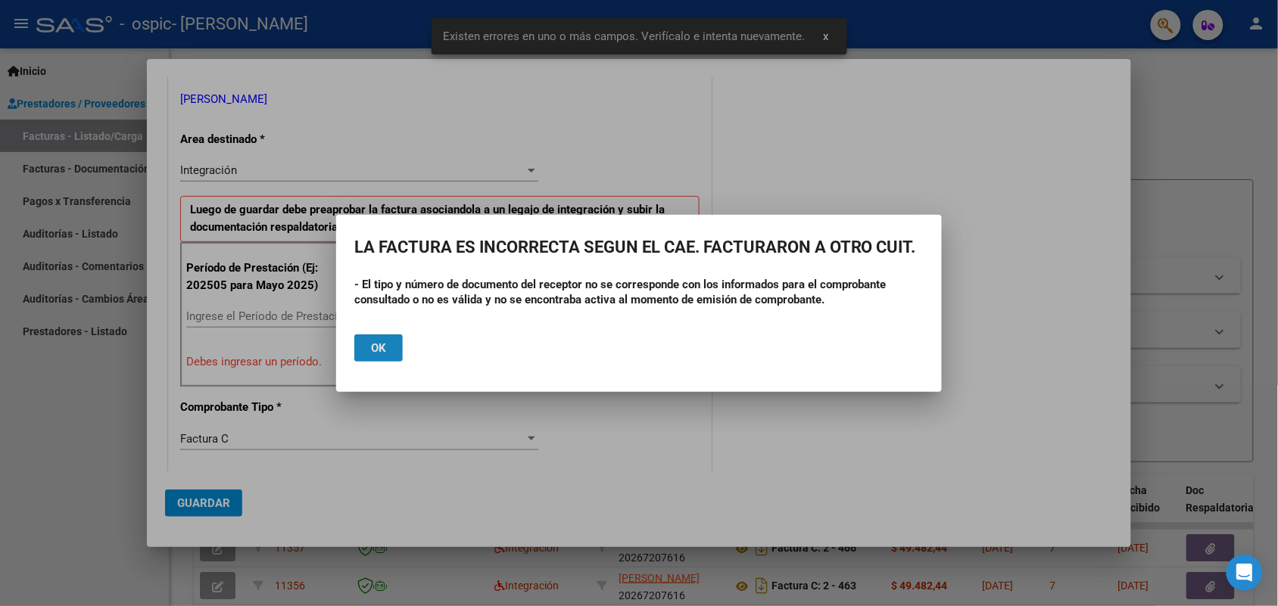
click at [372, 348] on span "Ok" at bounding box center [378, 348] width 15 height 14
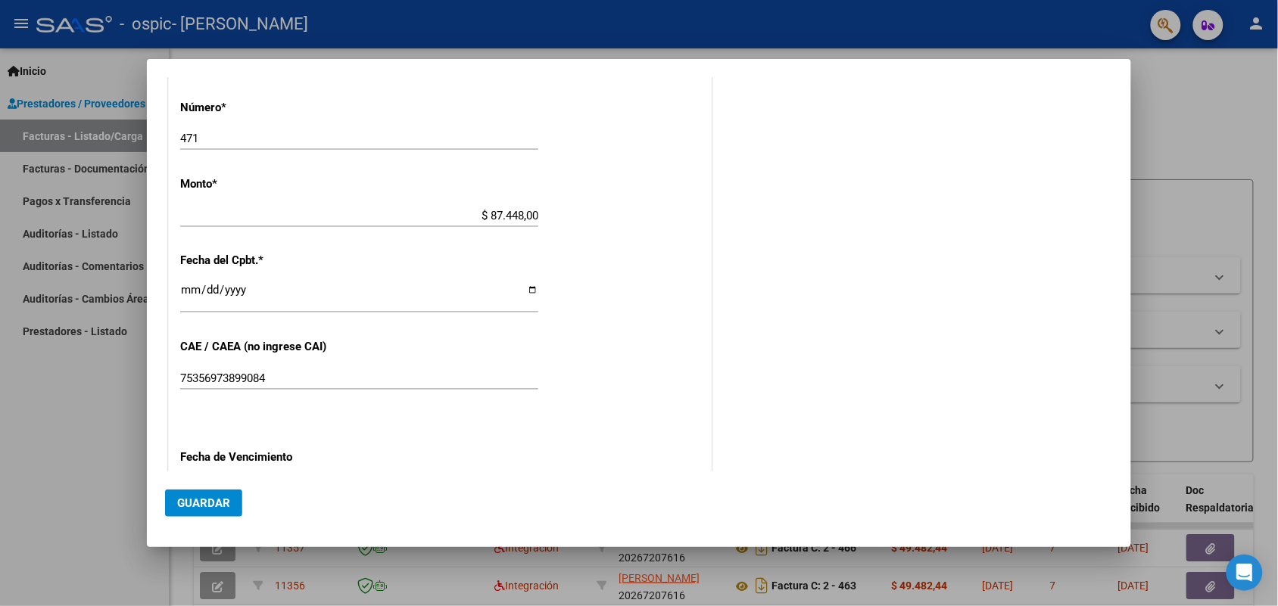
scroll to position [980, 0]
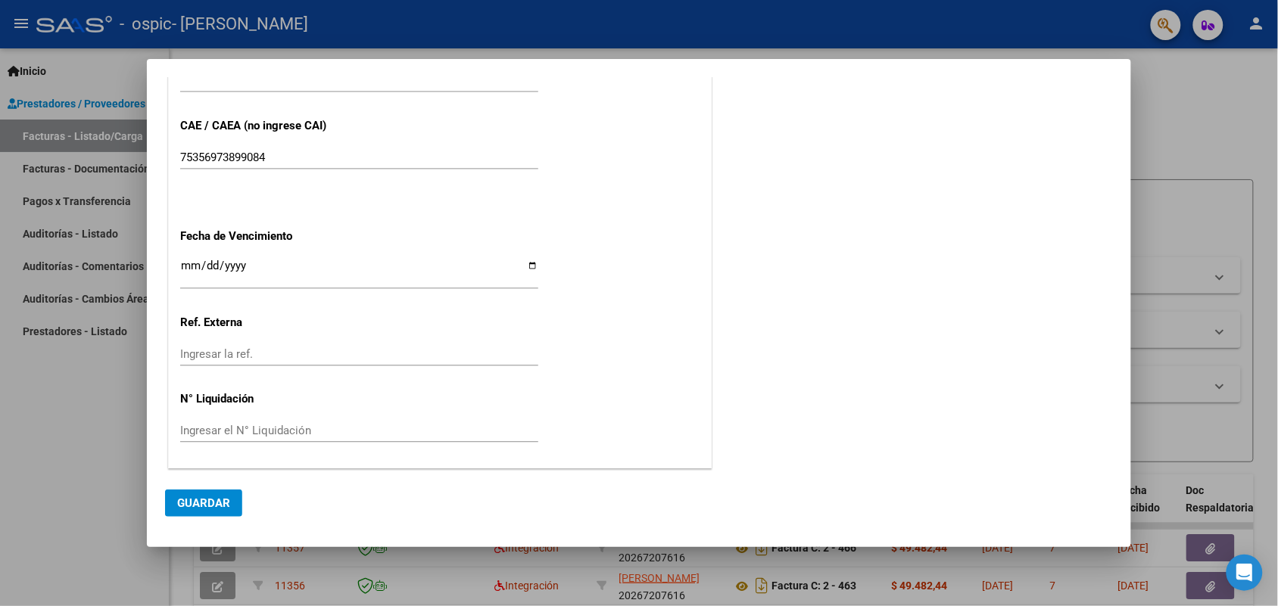
click at [87, 490] on div at bounding box center [639, 303] width 1278 height 606
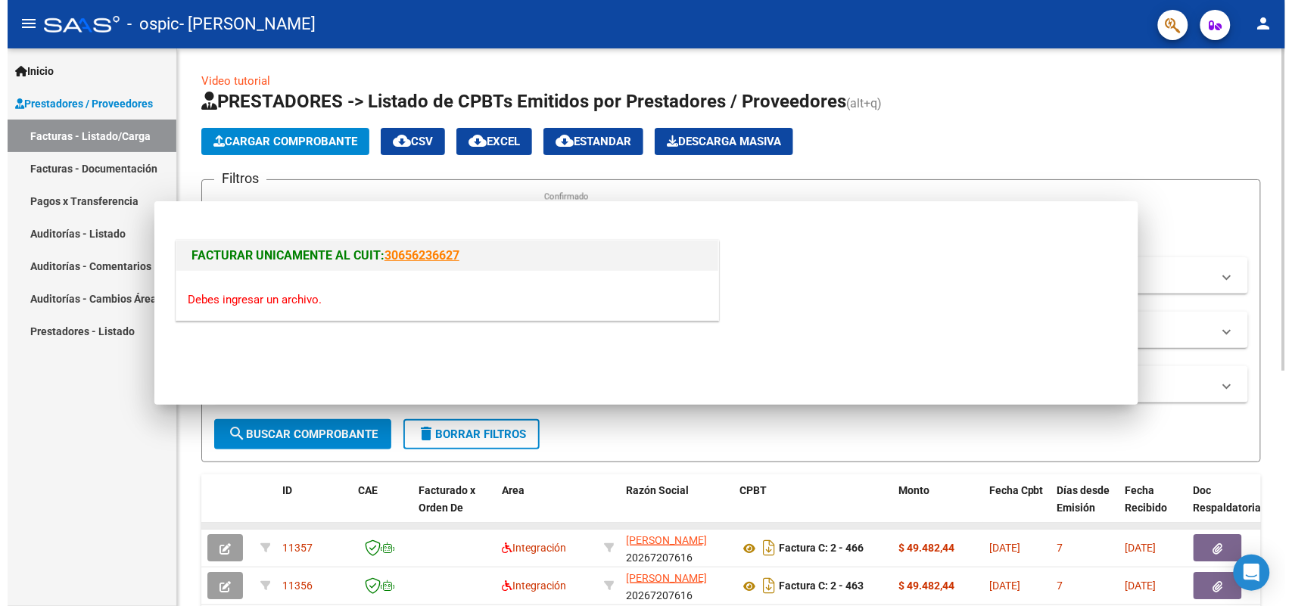
scroll to position [0, 0]
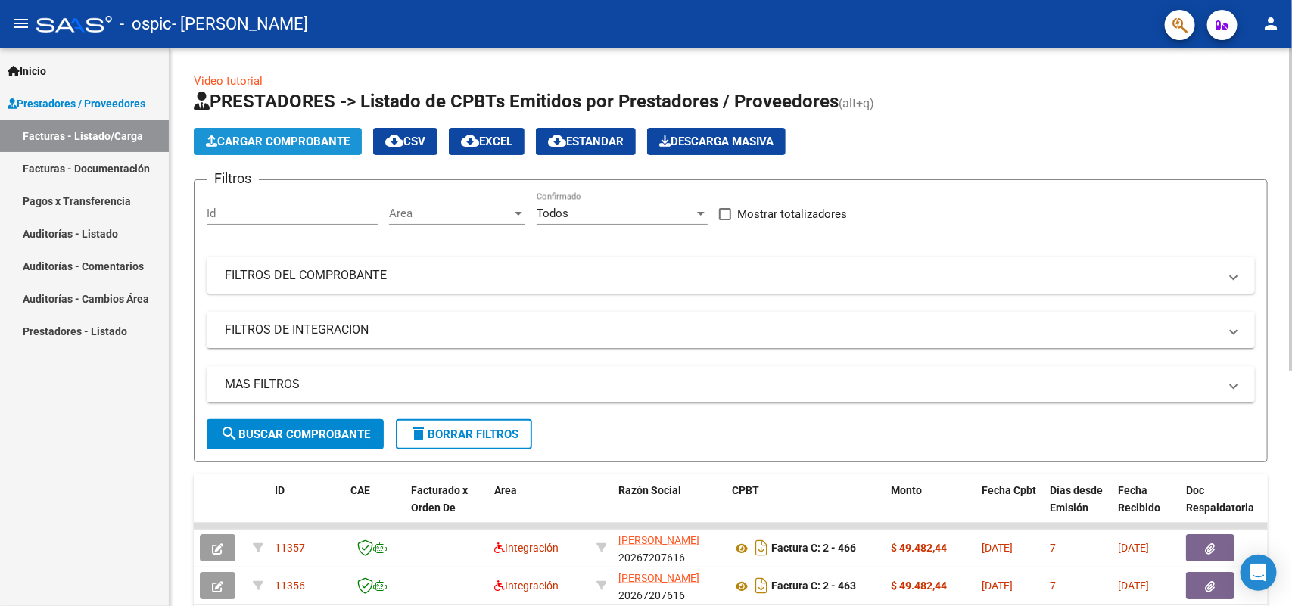
click at [256, 142] on span "Cargar Comprobante" at bounding box center [278, 142] width 144 height 14
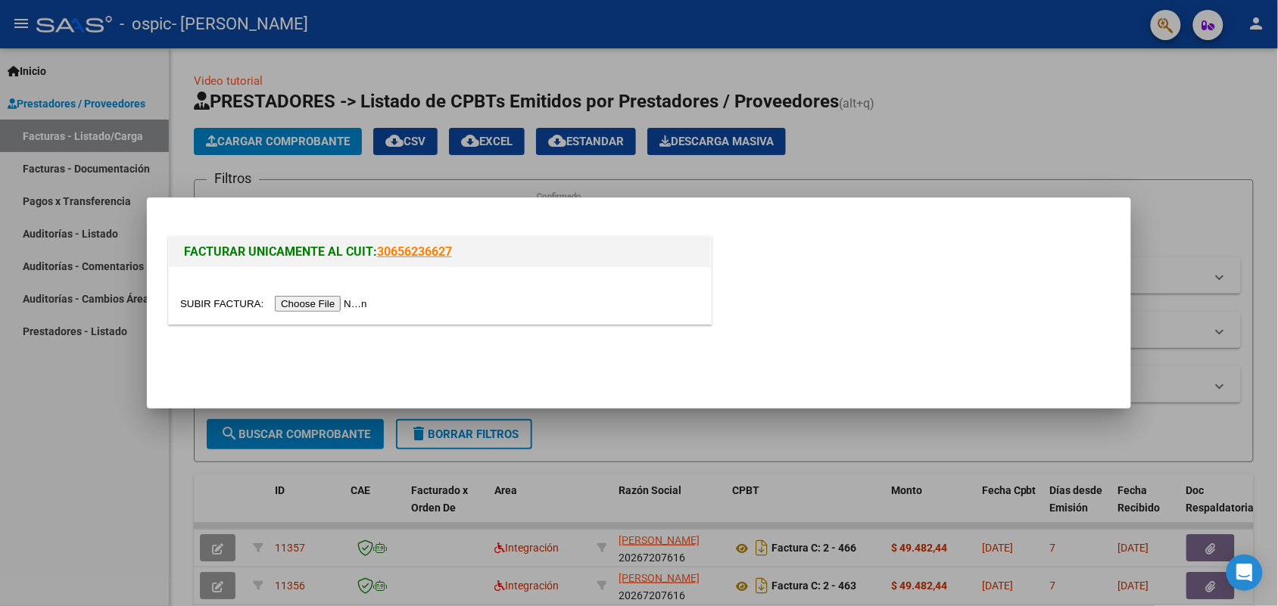
click at [339, 304] on input "file" at bounding box center [276, 304] width 192 height 16
drag, startPoint x: 146, startPoint y: 435, endPoint x: 478, endPoint y: 1, distance: 546.5
click at [151, 426] on div at bounding box center [639, 303] width 1278 height 606
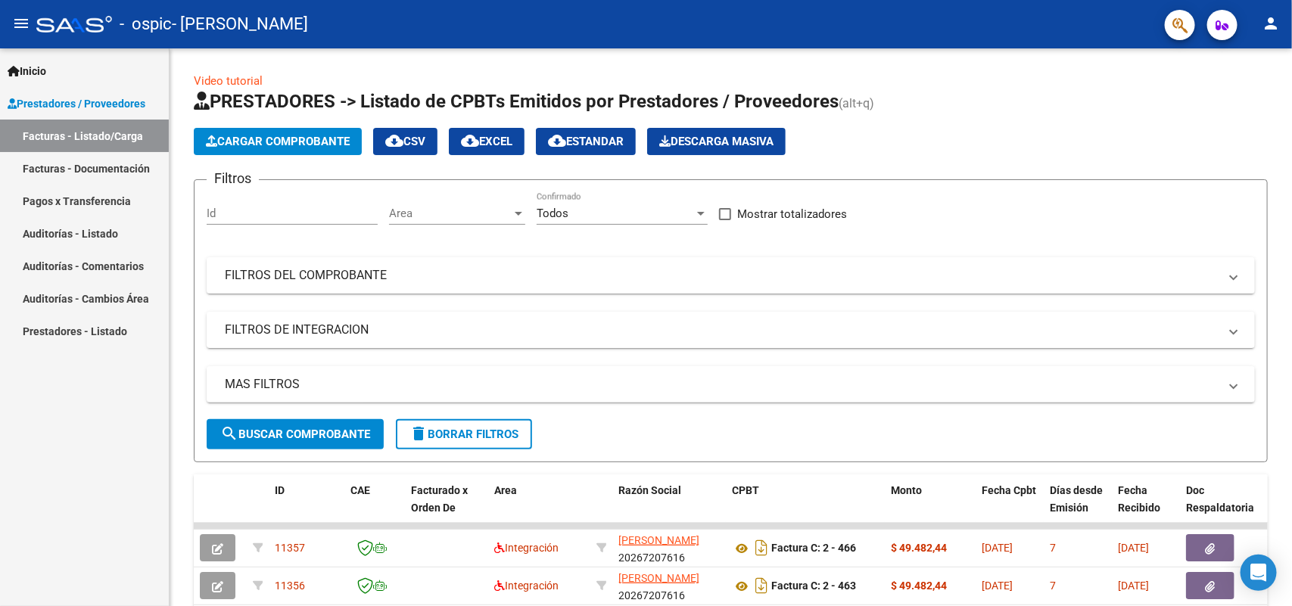
click at [1260, 23] on mat-toolbar "menu - ospic - RUIZ GHIRON EMANUEL person" at bounding box center [646, 24] width 1292 height 48
click at [1265, 29] on mat-icon "person" at bounding box center [1271, 23] width 18 height 18
click at [1249, 98] on button "exit_to_app Salir" at bounding box center [1240, 100] width 92 height 36
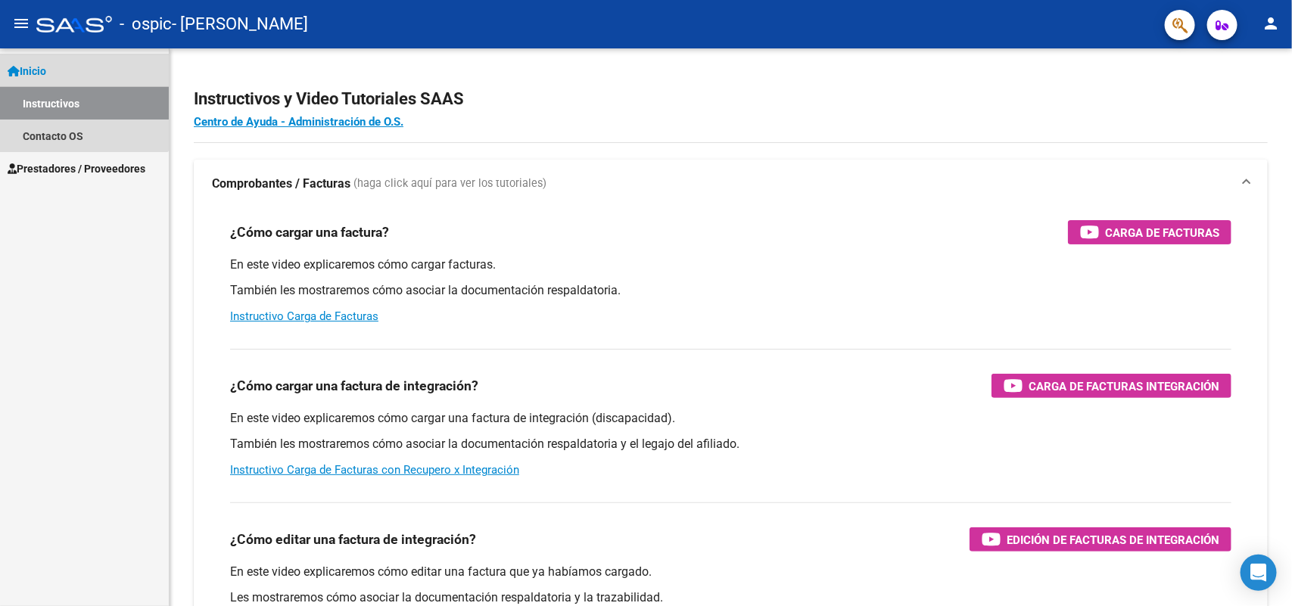
click at [77, 102] on link "Instructivos" at bounding box center [84, 103] width 169 height 33
drag, startPoint x: 100, startPoint y: 180, endPoint x: 98, endPoint y: 172, distance: 8.5
click at [98, 178] on link "Prestadores / Proveedores" at bounding box center [84, 168] width 169 height 33
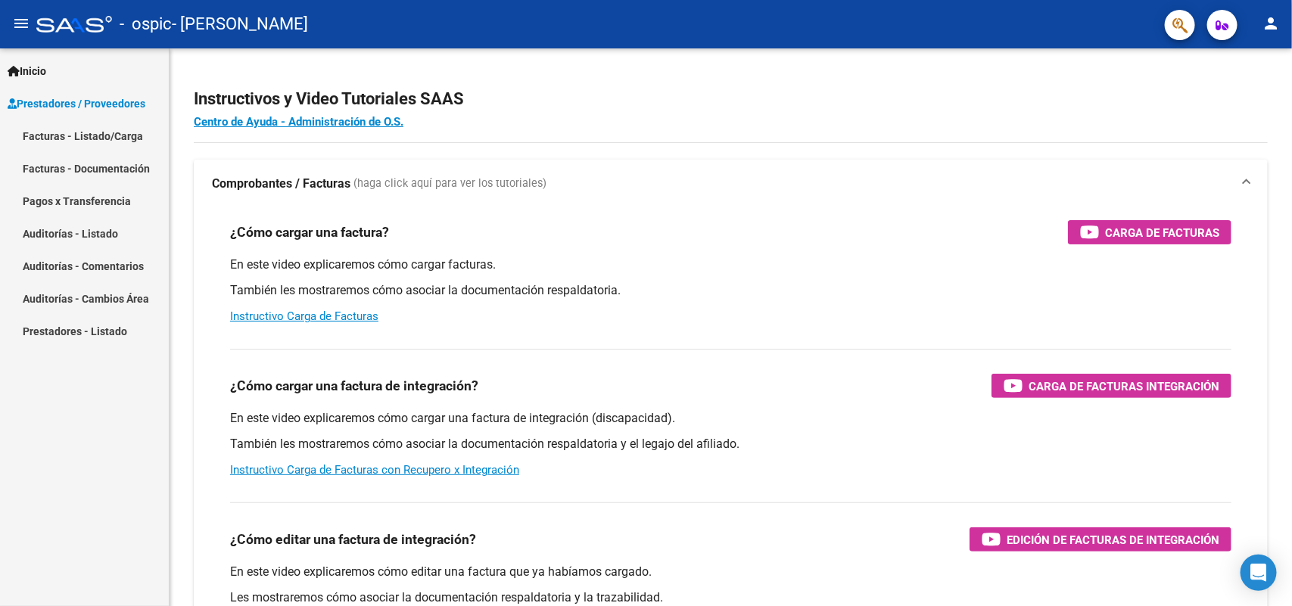
click at [91, 103] on span "Prestadores / Proveedores" at bounding box center [77, 103] width 138 height 17
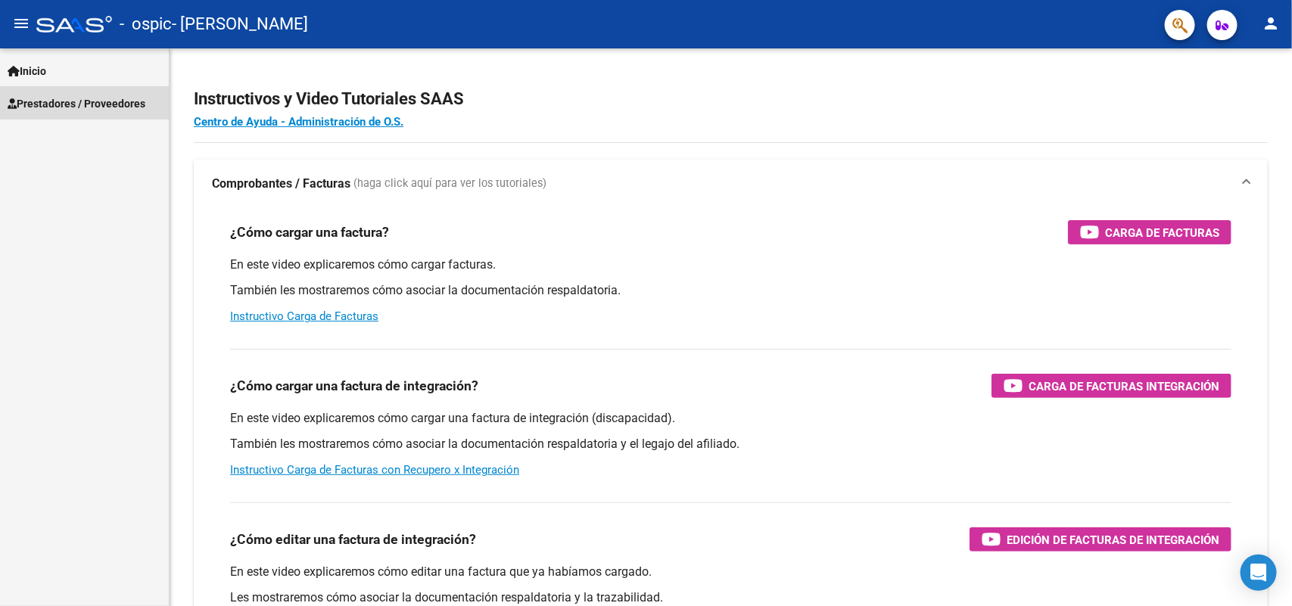
click at [111, 108] on span "Prestadores / Proveedores" at bounding box center [77, 103] width 138 height 17
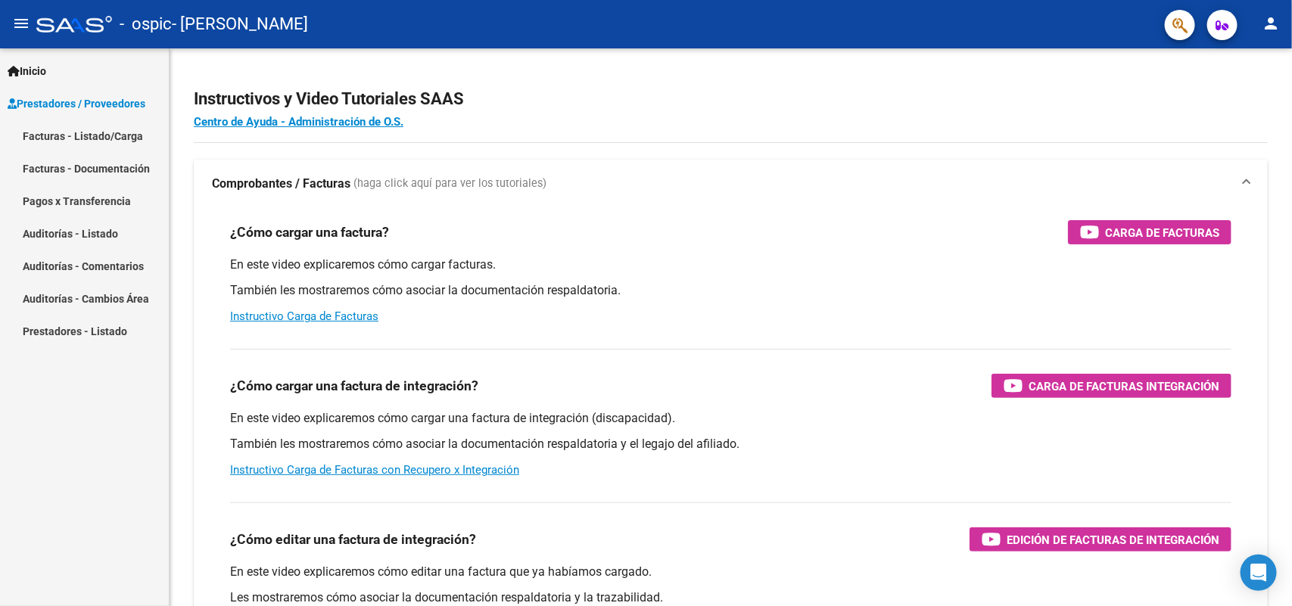
click at [107, 141] on link "Facturas - Listado/Carga" at bounding box center [84, 136] width 169 height 33
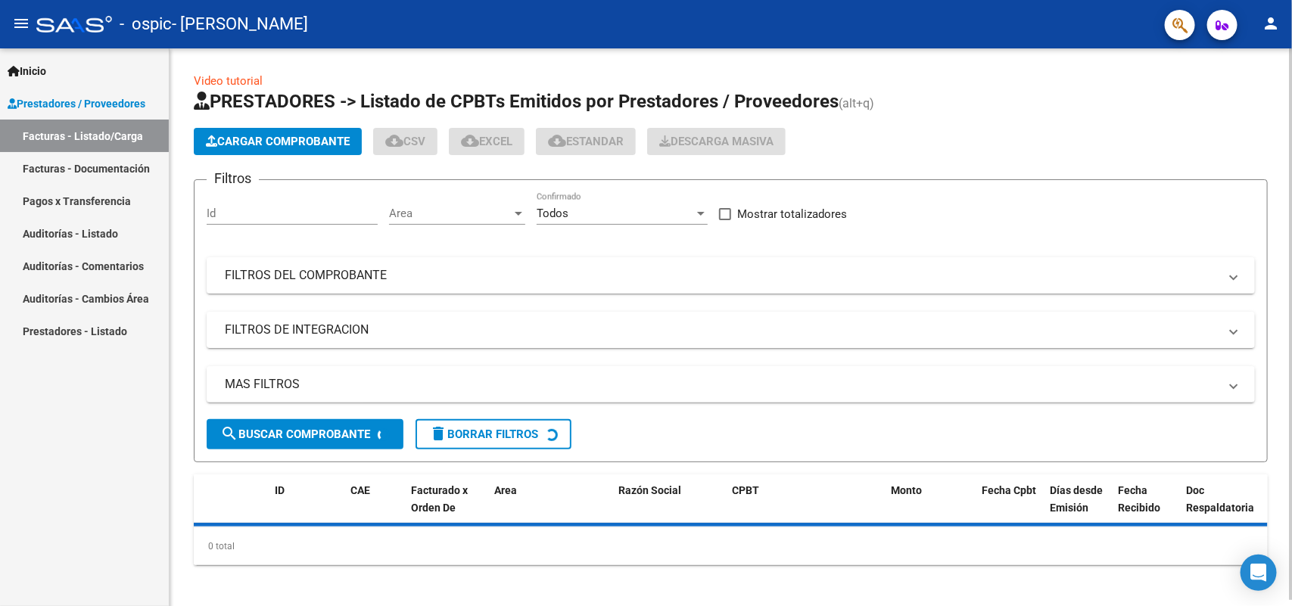
click at [266, 146] on button "Cargar Comprobante" at bounding box center [278, 141] width 168 height 27
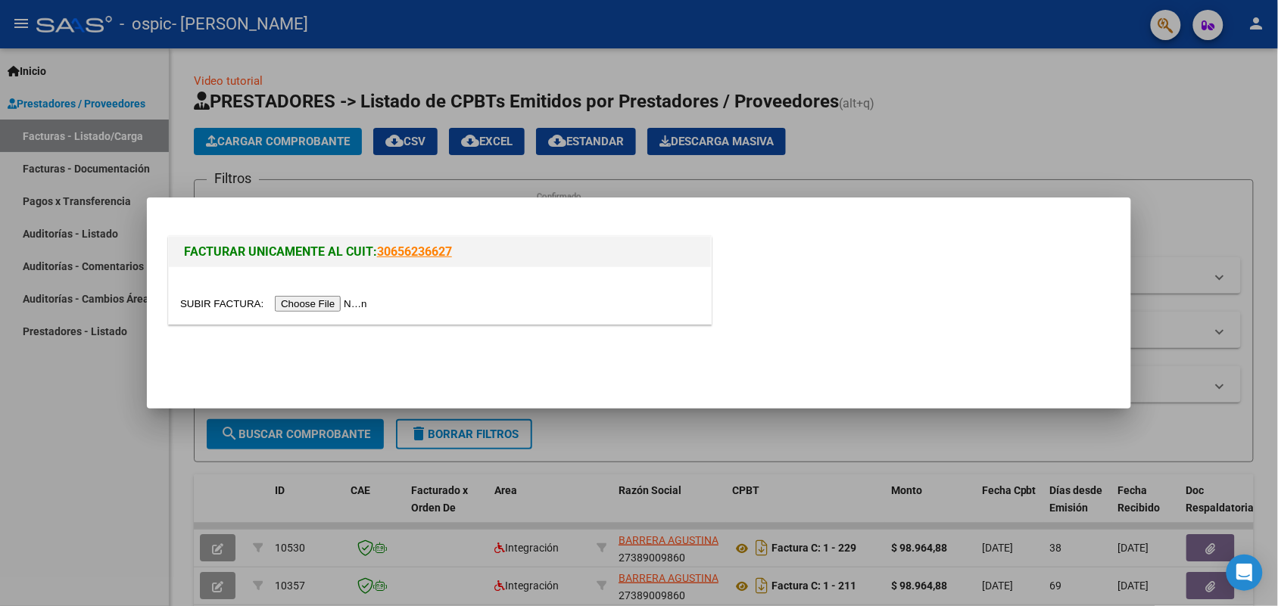
click at [335, 300] on input "file" at bounding box center [276, 304] width 192 height 16
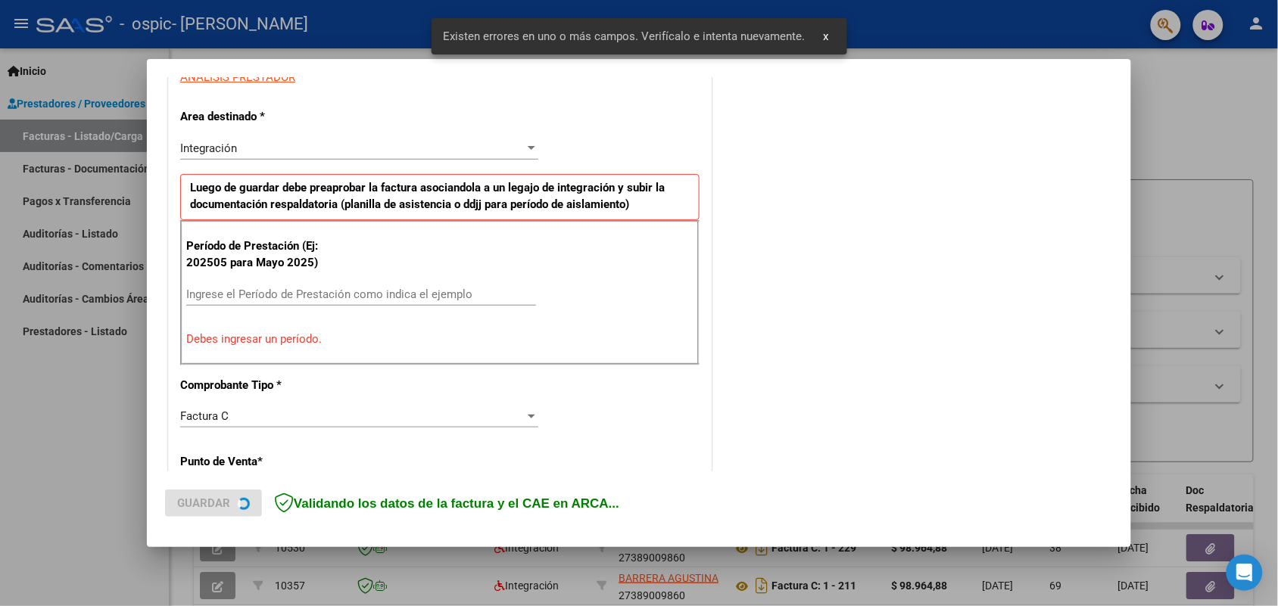
scroll to position [304, 0]
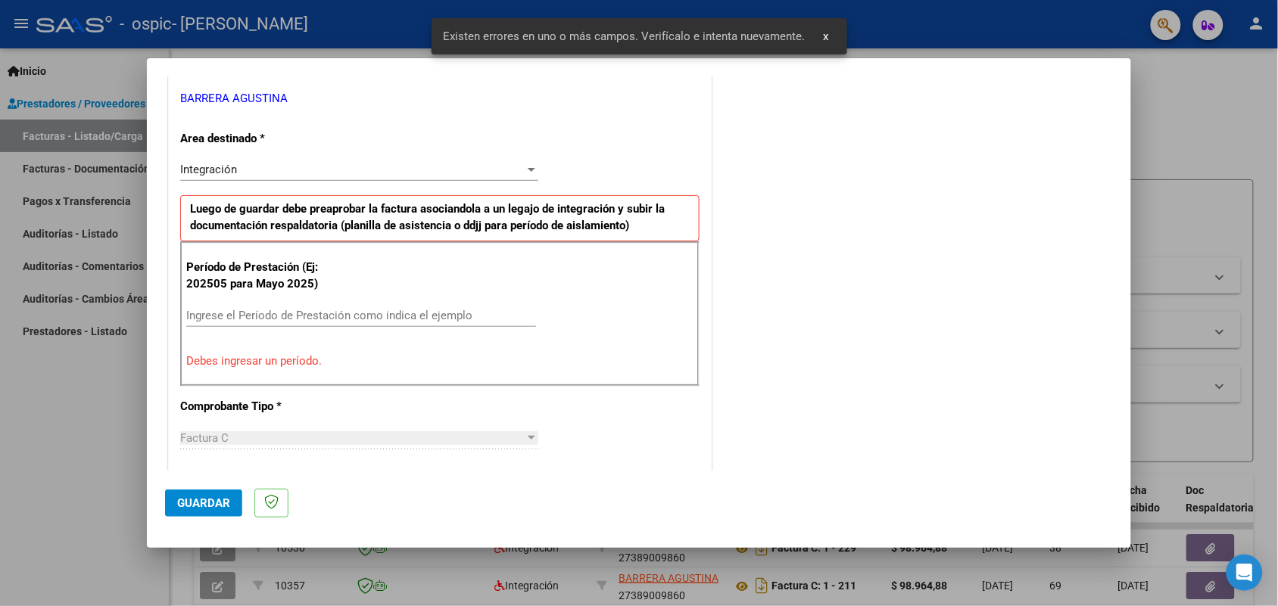
click at [315, 320] on input "Ingrese el Período de Prestación como indica el ejemplo" at bounding box center [361, 316] width 350 height 14
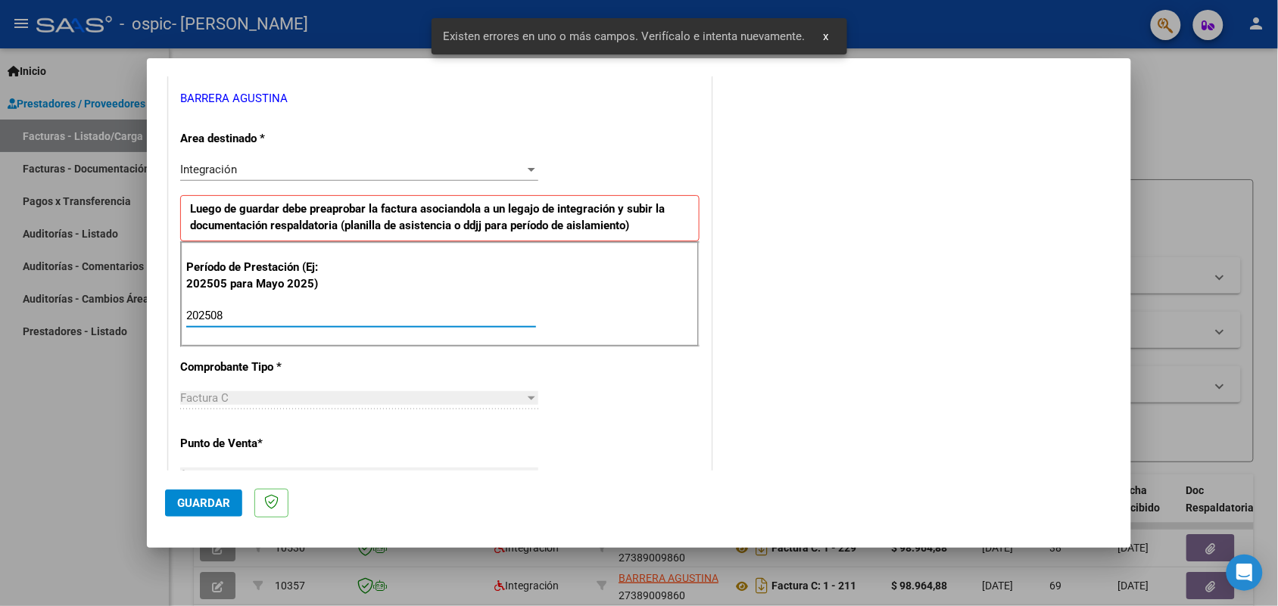
drag, startPoint x: 315, startPoint y: 320, endPoint x: 39, endPoint y: 304, distance: 276.8
click at [39, 304] on div "COMPROBANTE VER COMPROBANTE El comprobante fue leído exitosamente. DATOS DEL CO…" at bounding box center [639, 303] width 1278 height 606
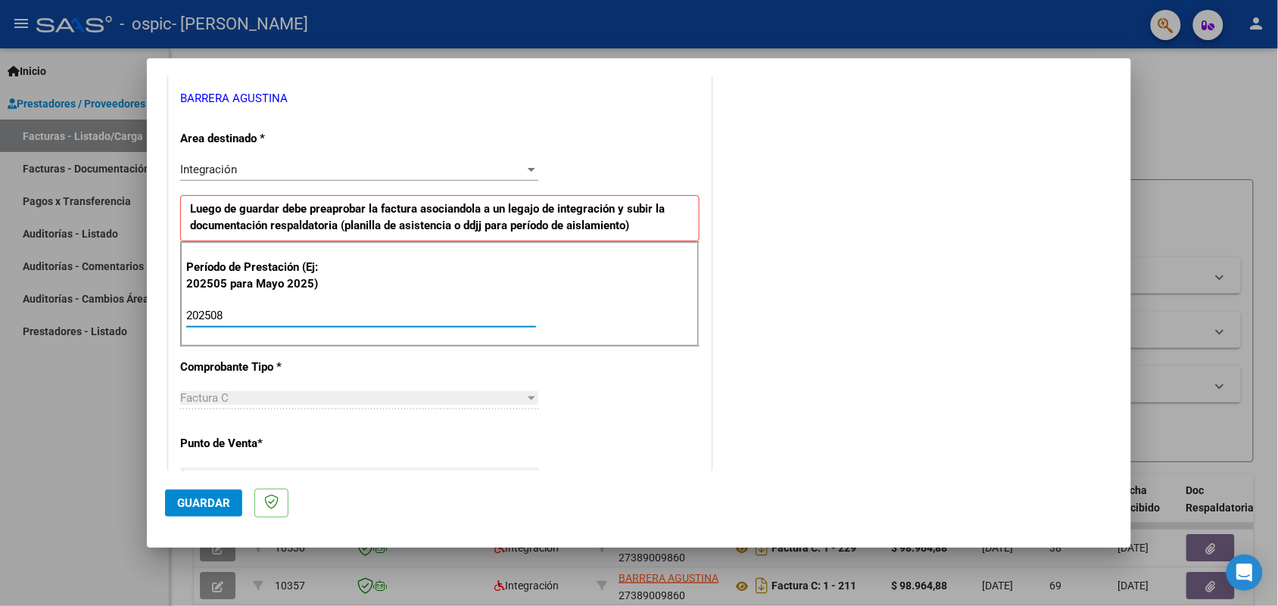
click at [447, 316] on input "202508" at bounding box center [361, 316] width 350 height 14
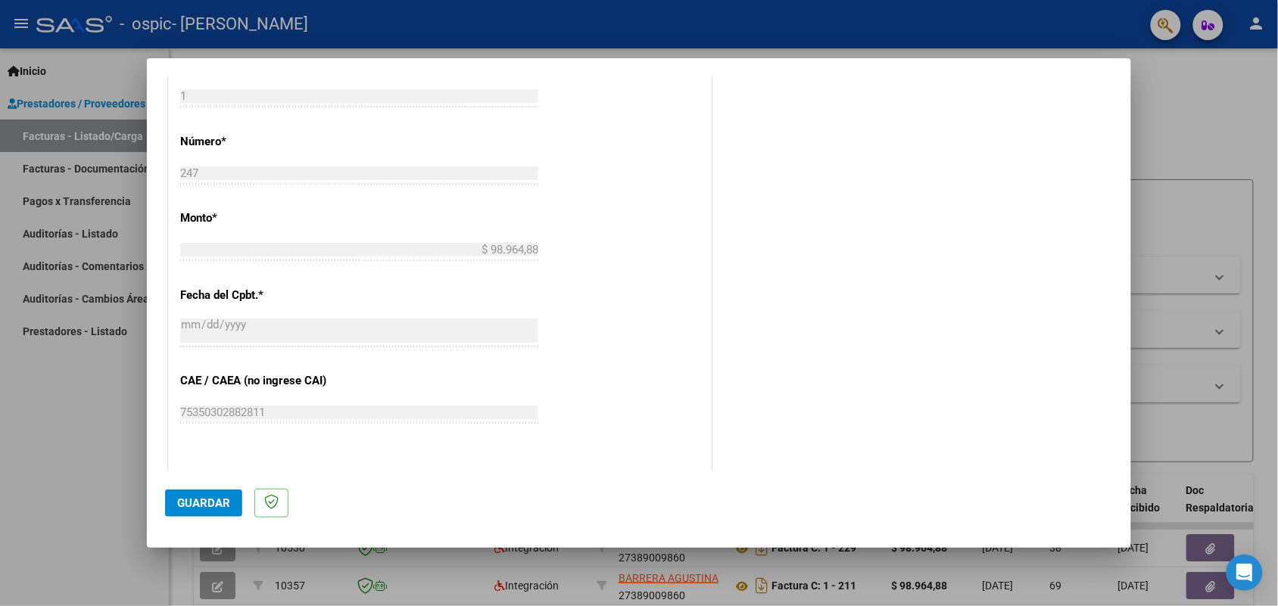
scroll to position [940, 0]
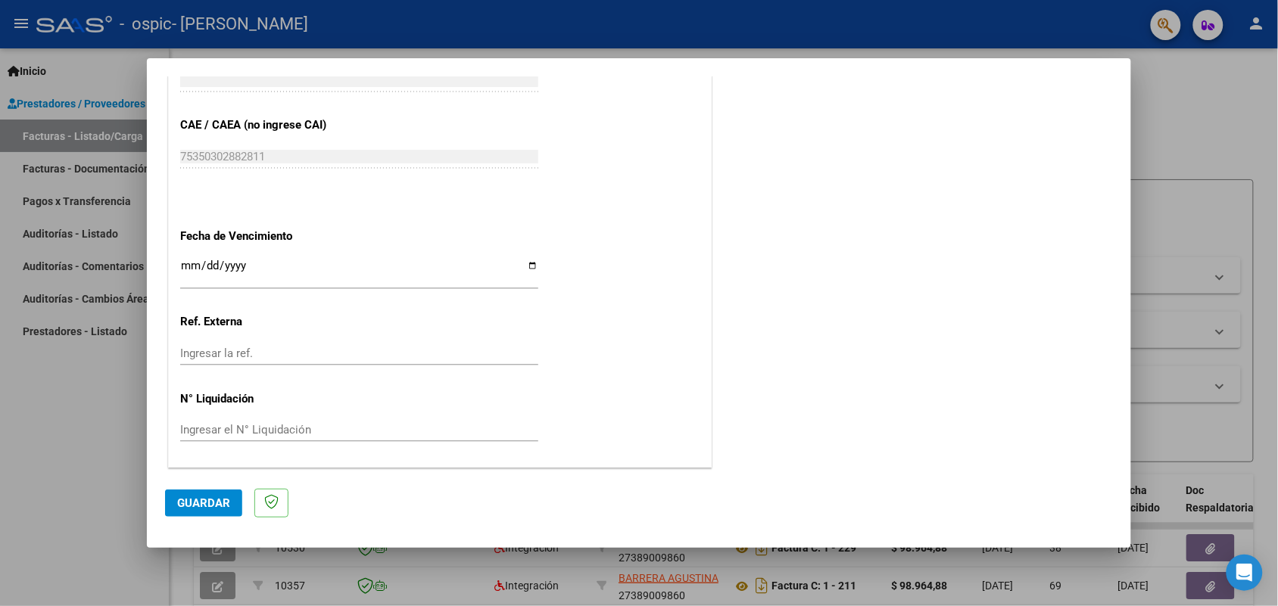
type input "202508"
click at [221, 485] on mat-dialog-actions "Guardar" at bounding box center [639, 501] width 948 height 60
click at [218, 493] on button "Guardar" at bounding box center [203, 503] width 77 height 27
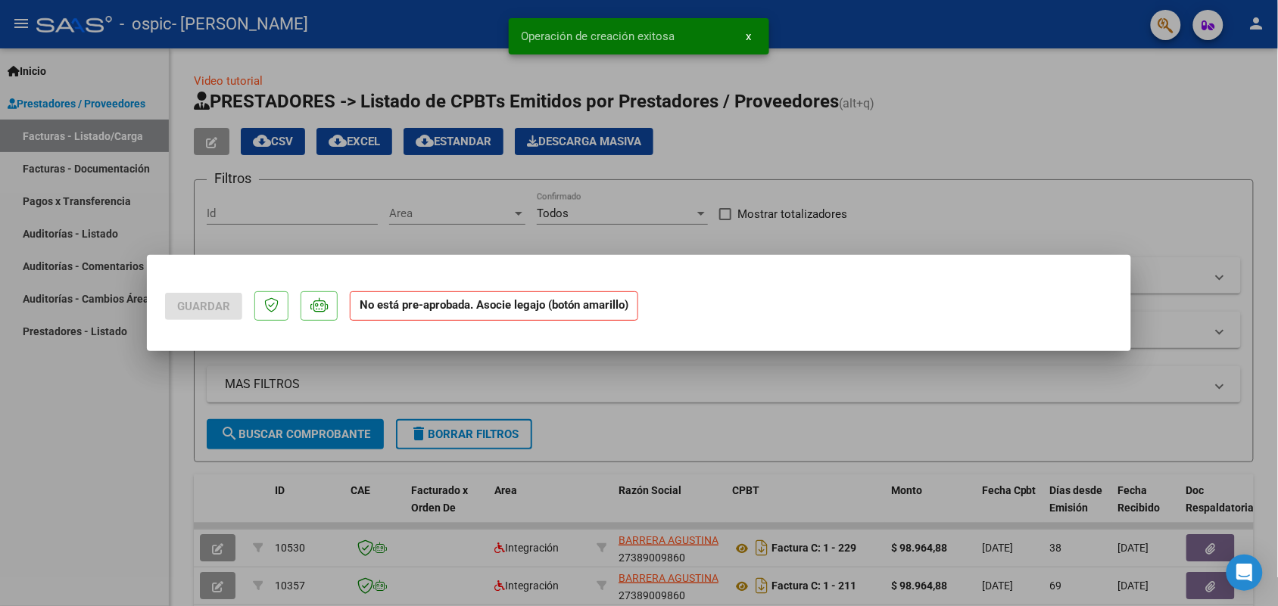
scroll to position [0, 0]
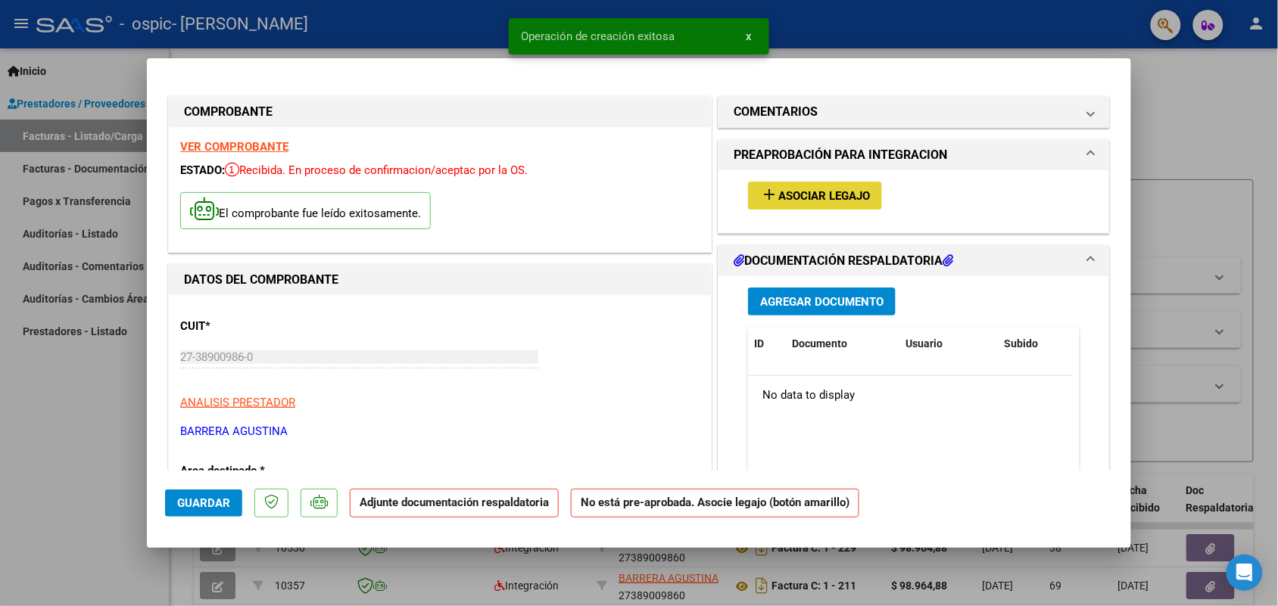
click at [810, 199] on span "Asociar Legajo" at bounding box center [824, 196] width 92 height 14
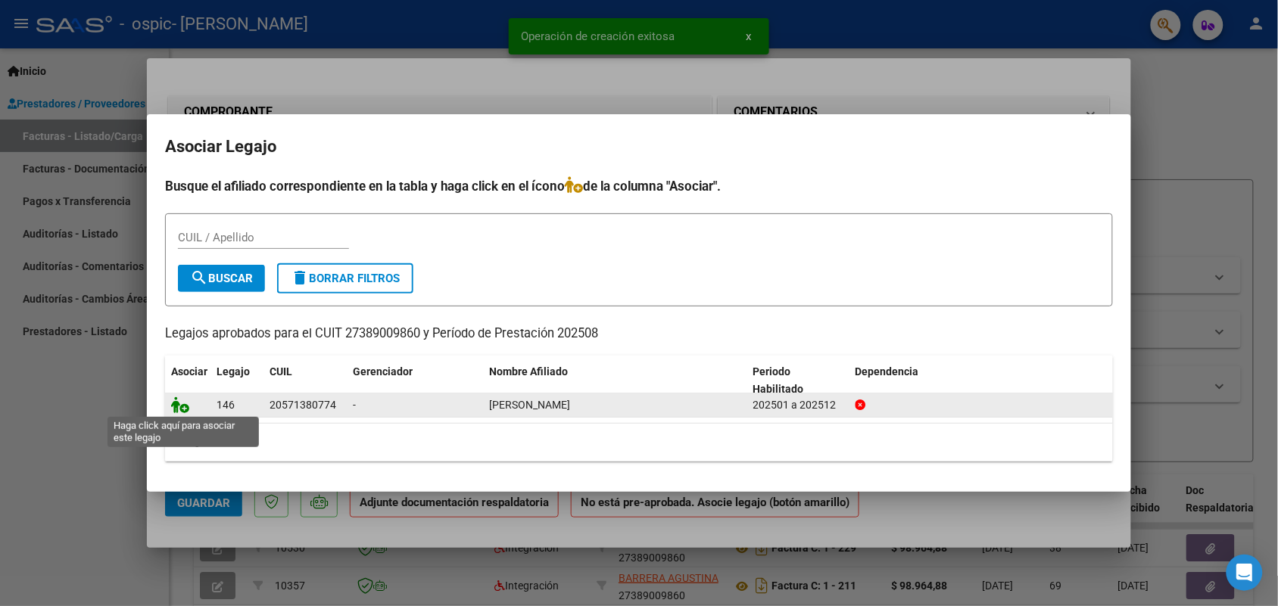
click at [180, 402] on icon at bounding box center [180, 405] width 18 height 17
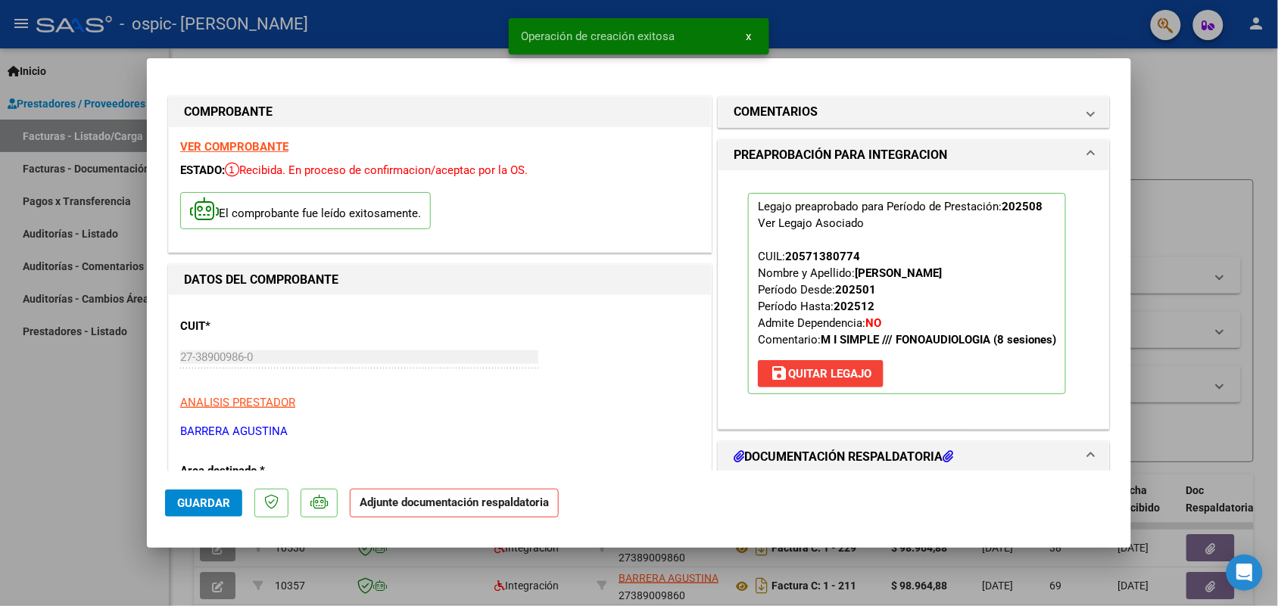
scroll to position [284, 0]
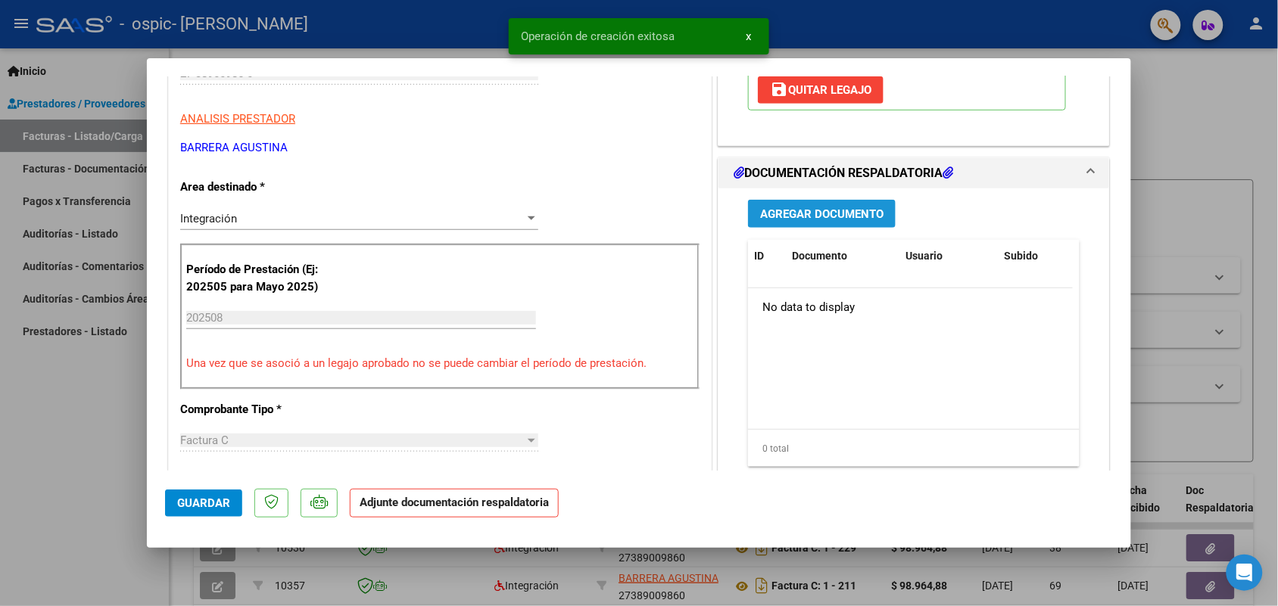
click at [835, 220] on span "Agregar Documento" at bounding box center [821, 214] width 123 height 14
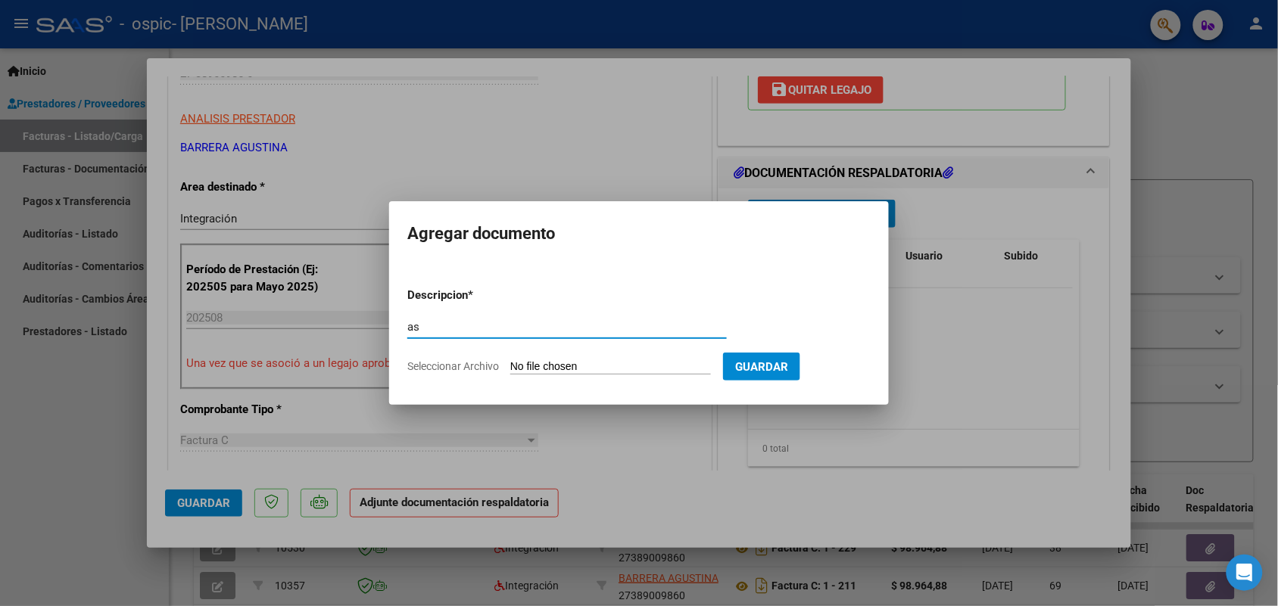
type input "as"
click at [554, 361] on input "Seleccionar Archivo" at bounding box center [610, 367] width 201 height 14
type input "C:\fakepath\IMG_2025_8_19_17_53_34_66962.jpeg"
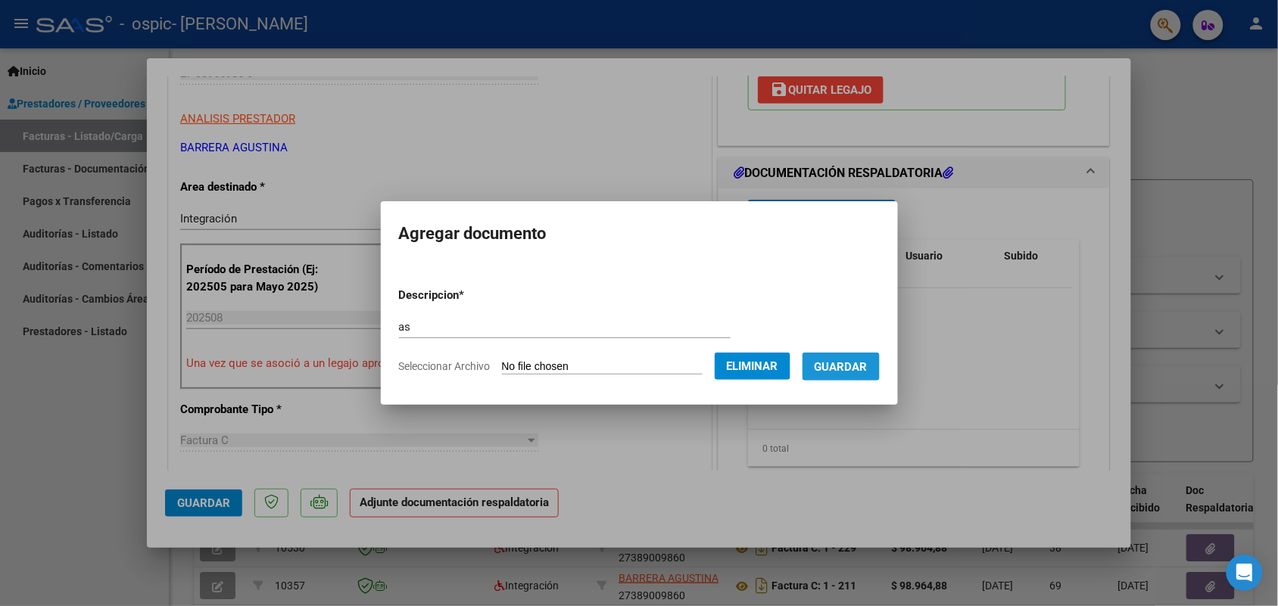
click at [848, 369] on span "Guardar" at bounding box center [840, 367] width 53 height 14
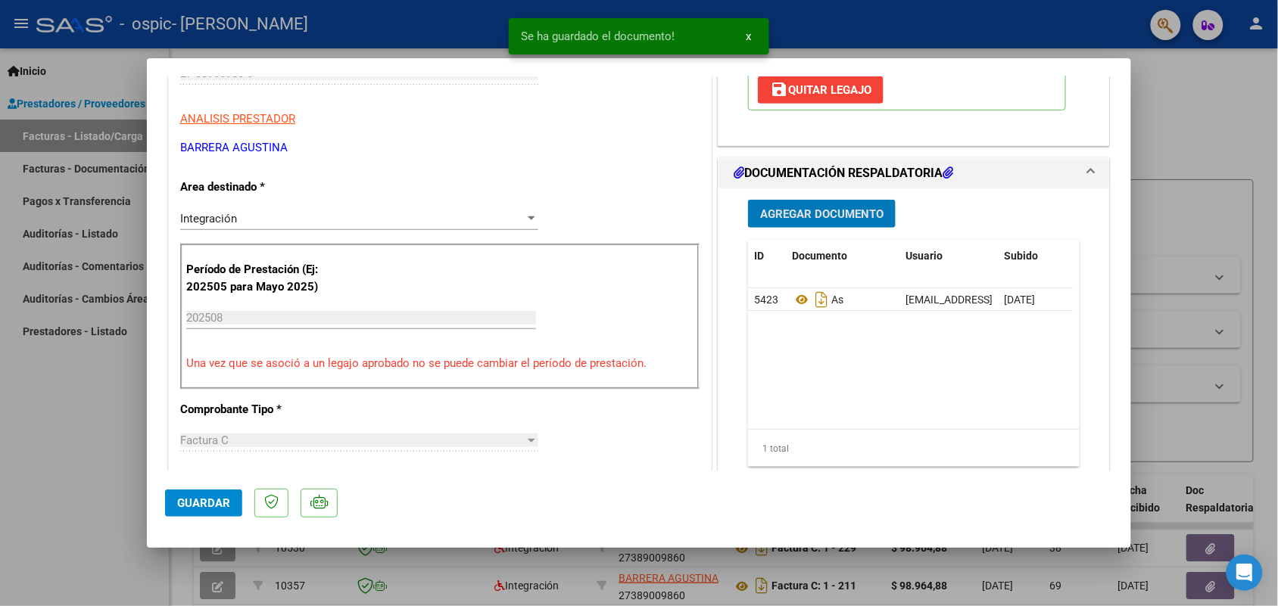
click at [220, 498] on span "Guardar" at bounding box center [203, 504] width 53 height 14
click at [119, 504] on div at bounding box center [639, 303] width 1278 height 606
type input "$ 0,00"
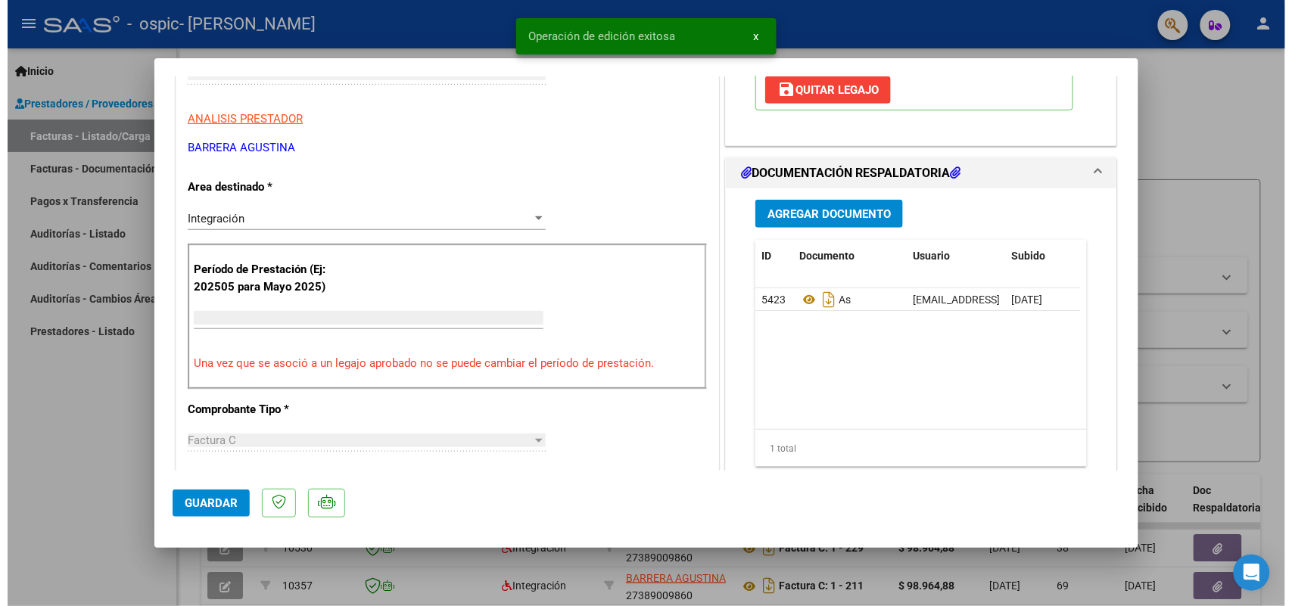
scroll to position [0, 0]
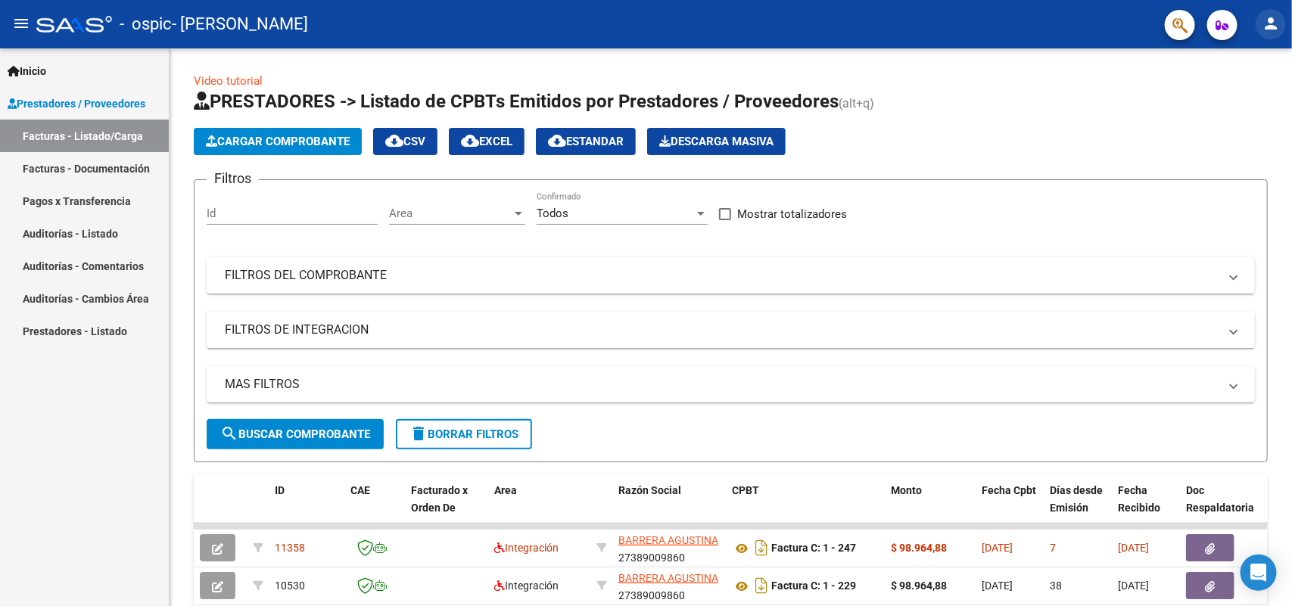
click at [1274, 29] on mat-icon "person" at bounding box center [1271, 23] width 18 height 18
click at [1222, 122] on div "person Mi Perfil exit_to_app Salir" at bounding box center [1240, 81] width 92 height 85
click at [1228, 106] on h1 "PRESTADORES -> Listado de CPBTs Emitidos por Prestadores / Proveedores (alt+q)" at bounding box center [731, 102] width 1074 height 26
click at [1263, 9] on mat-toolbar "menu - ospic - [PERSON_NAME] person" at bounding box center [646, 24] width 1292 height 48
click at [1269, 17] on mat-icon "person" at bounding box center [1271, 23] width 18 height 18
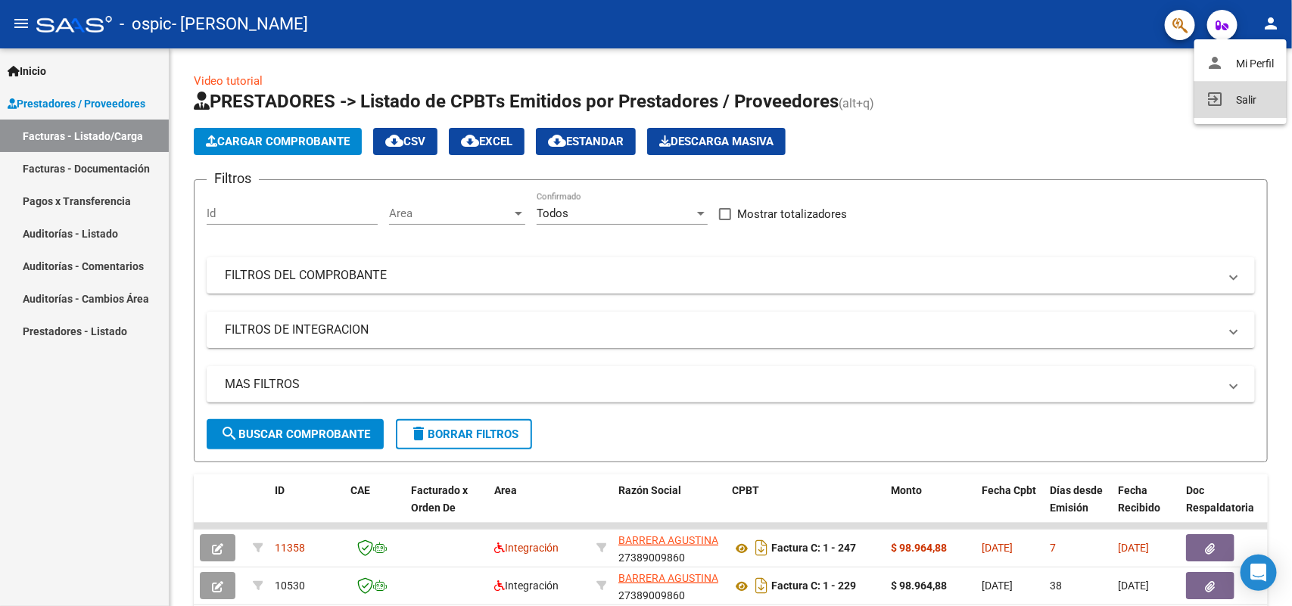
click at [1216, 104] on mat-icon "exit_to_app" at bounding box center [1216, 99] width 18 height 18
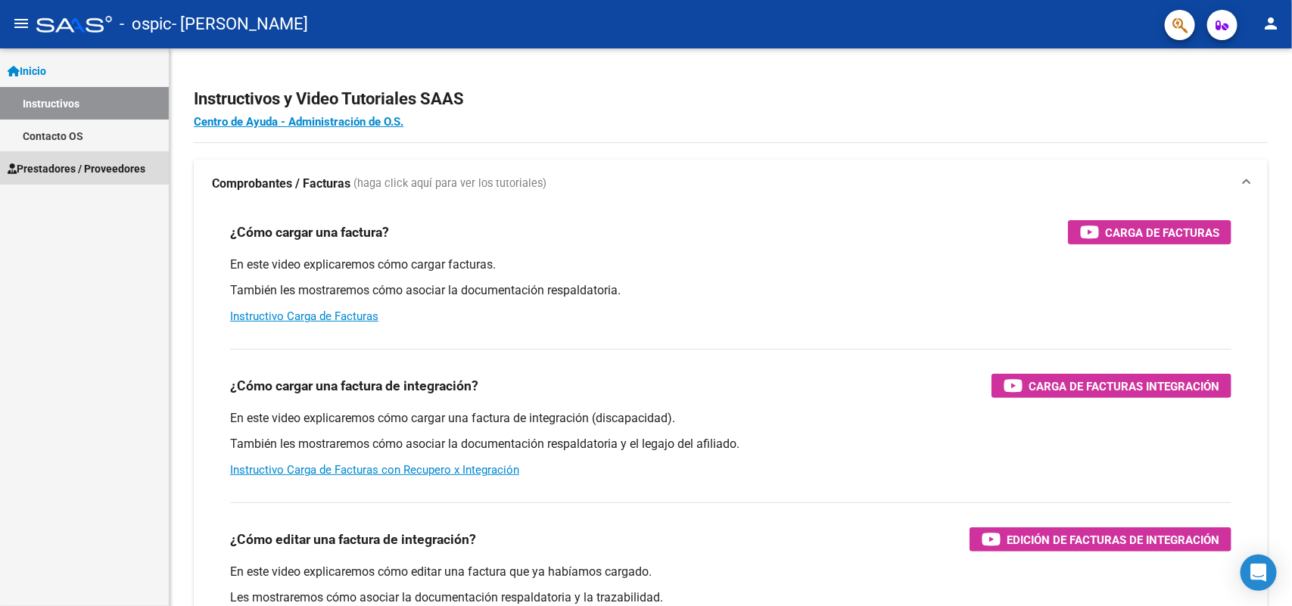
click at [86, 157] on link "Prestadores / Proveedores" at bounding box center [84, 168] width 169 height 33
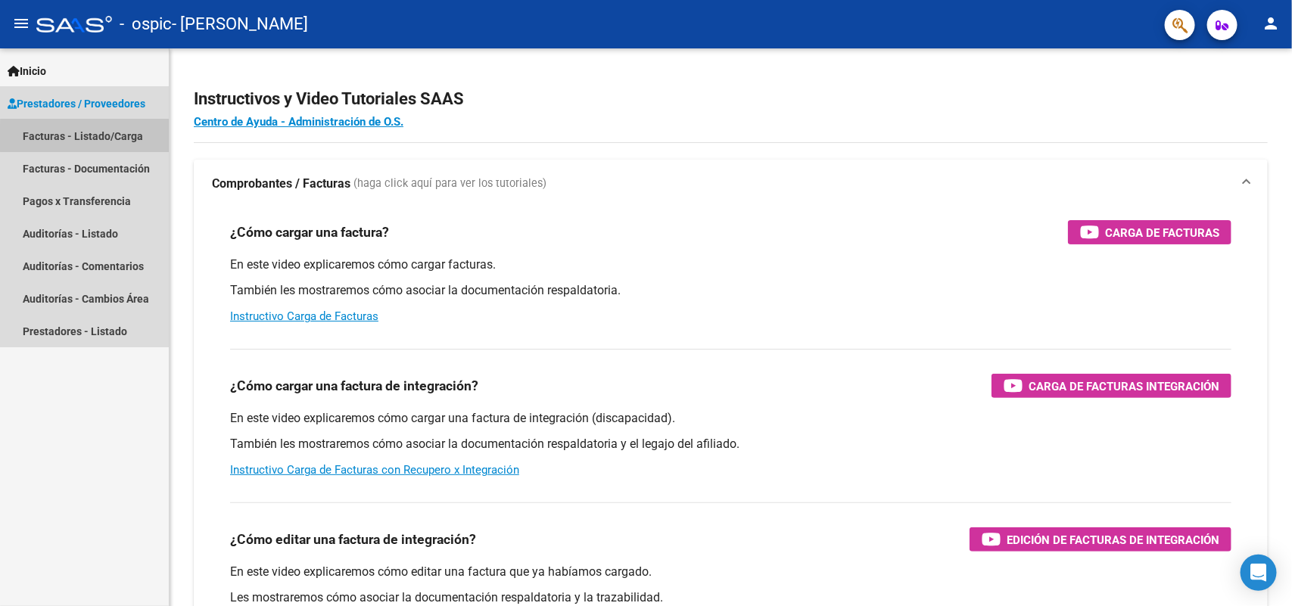
click at [126, 137] on link "Facturas - Listado/Carga" at bounding box center [84, 136] width 169 height 33
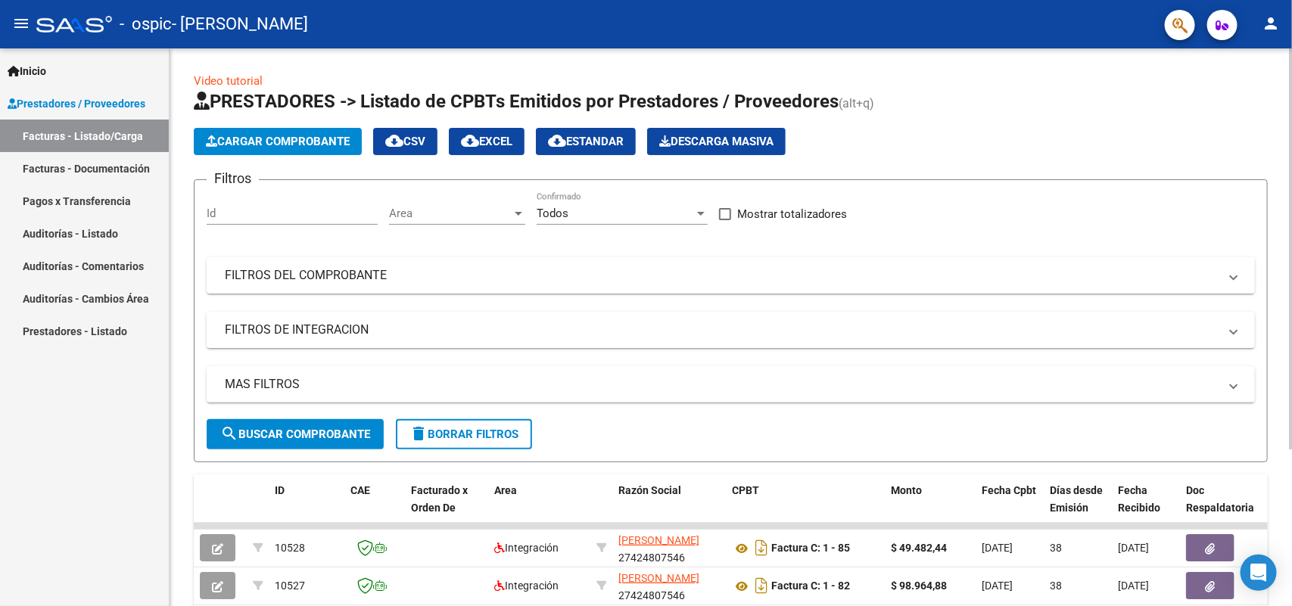
click at [265, 144] on span "Cargar Comprobante" at bounding box center [278, 142] width 144 height 14
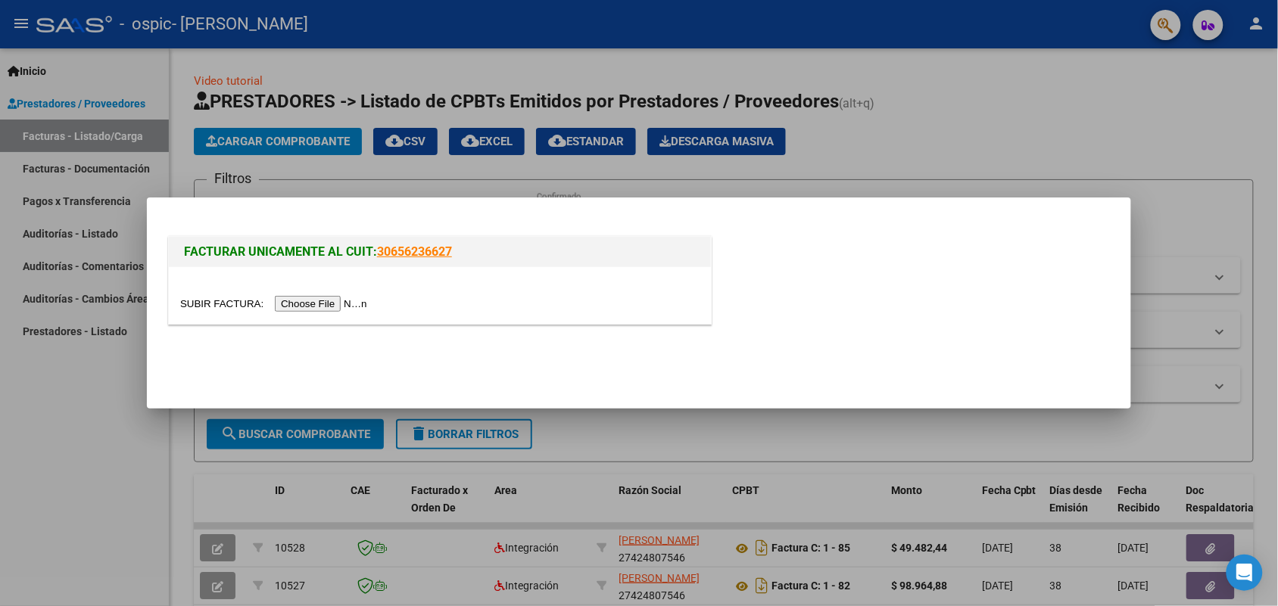
click at [344, 300] on input "file" at bounding box center [276, 304] width 192 height 16
click at [338, 301] on input "file" at bounding box center [276, 304] width 192 height 16
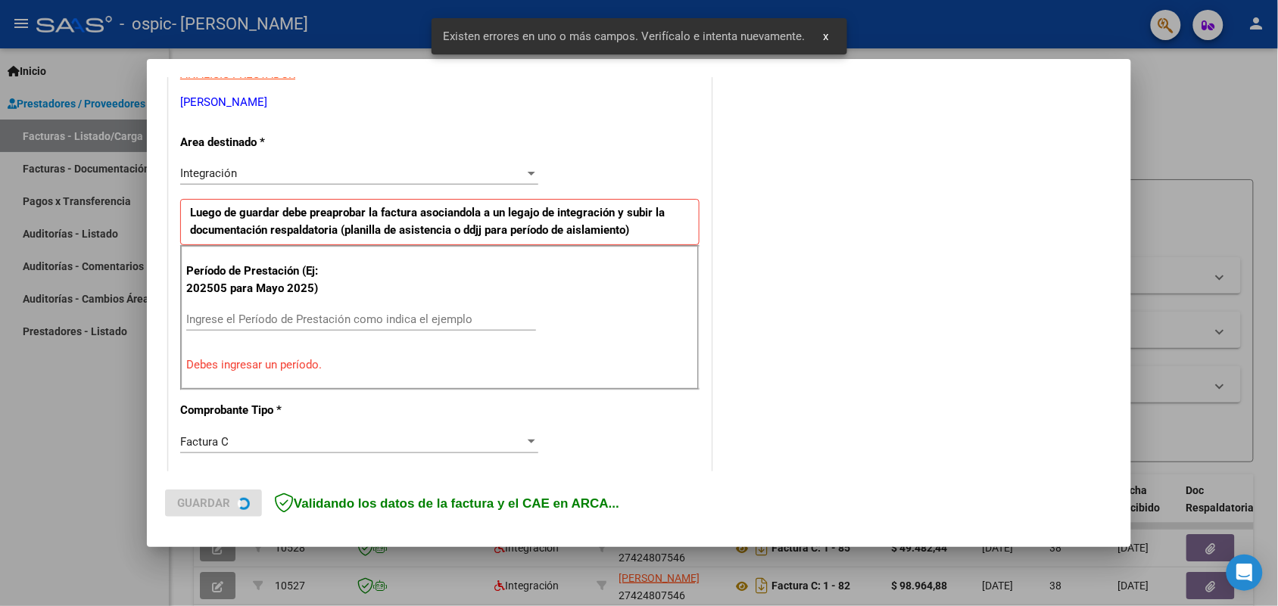
scroll to position [304, 0]
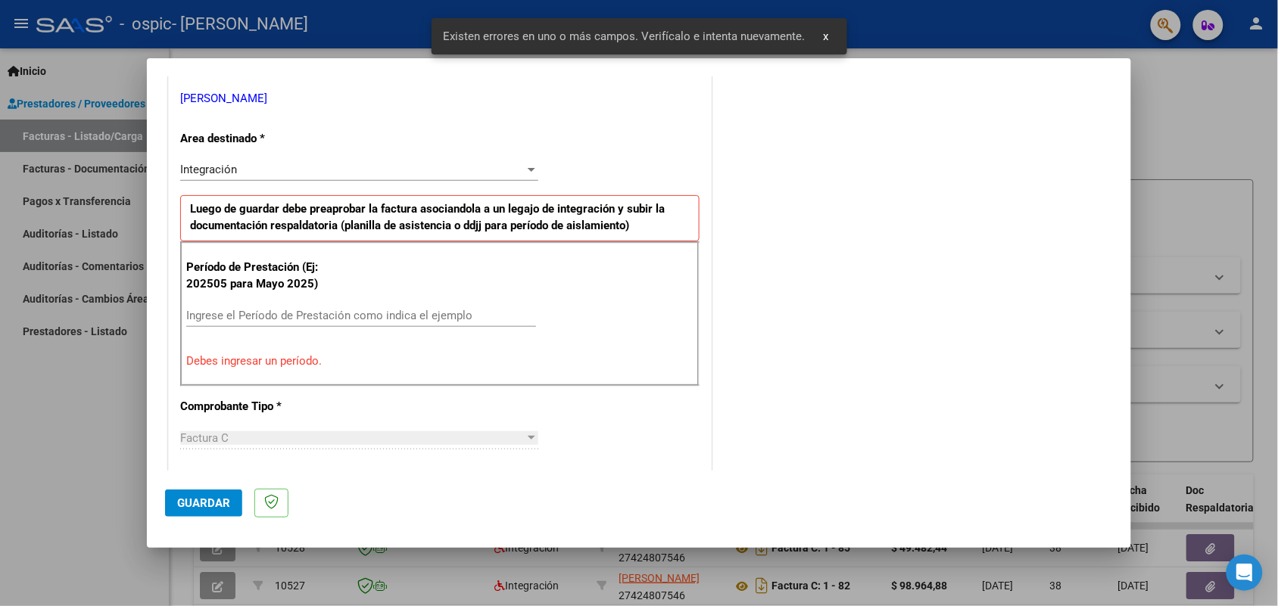
click at [388, 307] on div "Ingrese el Período de Prestación como indica el ejemplo" at bounding box center [361, 315] width 350 height 23
drag, startPoint x: 388, startPoint y: 308, endPoint x: 314, endPoint y: 314, distance: 74.4
click at [314, 310] on input "Ingrese el Período de Prestación como indica el ejemplo" at bounding box center [361, 316] width 350 height 14
click at [314, 315] on input "Ingrese el Período de Prestación como indica el ejemplo" at bounding box center [361, 316] width 350 height 14
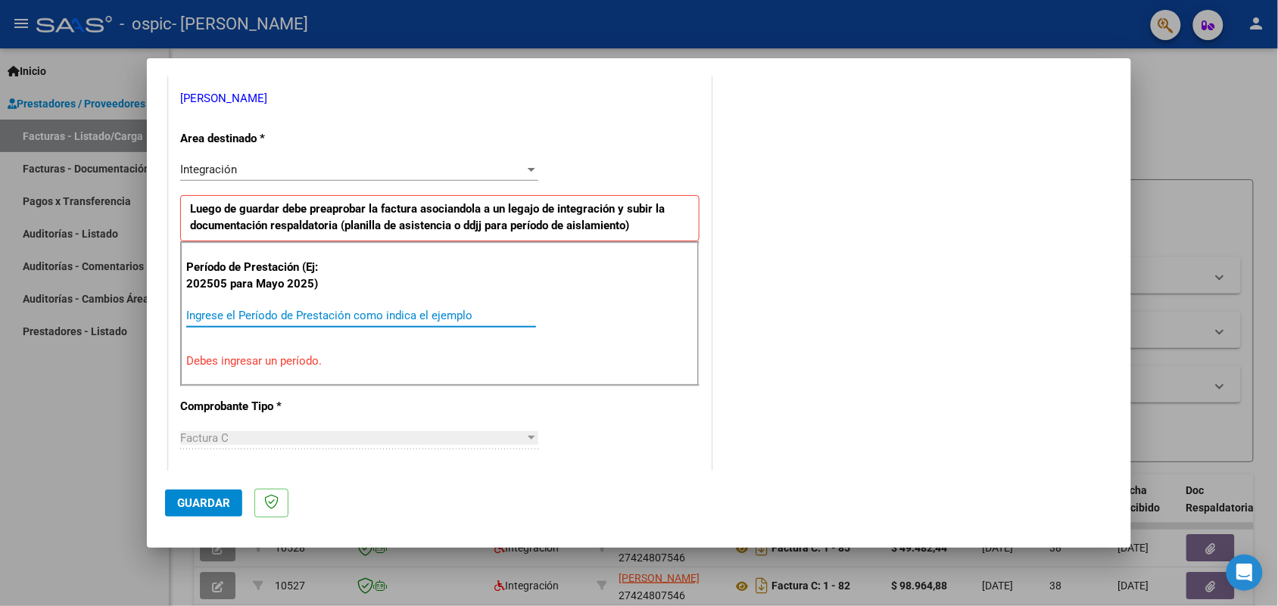
paste input "202508"
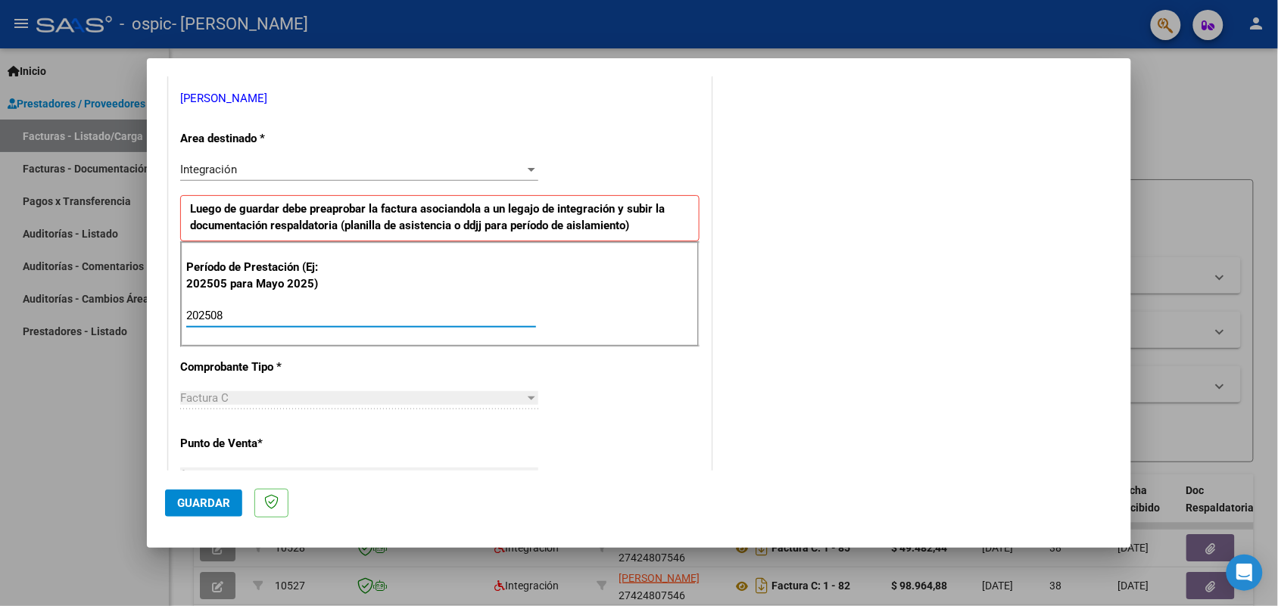
type input "202508"
click at [203, 504] on span "Guardar" at bounding box center [203, 504] width 53 height 14
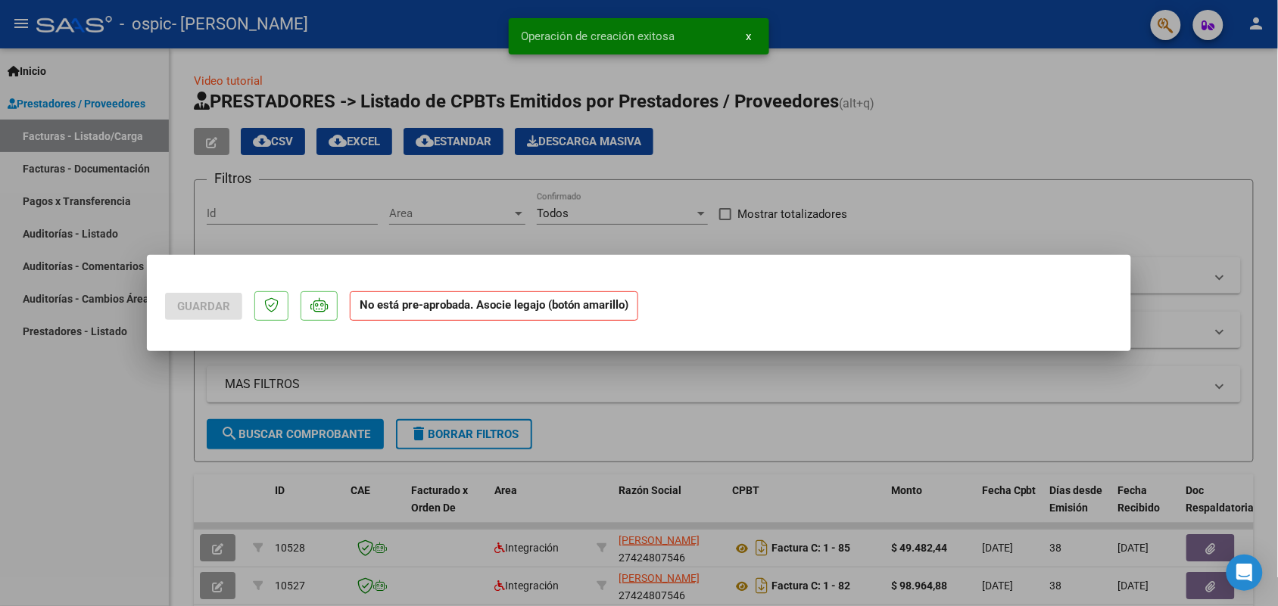
scroll to position [0, 0]
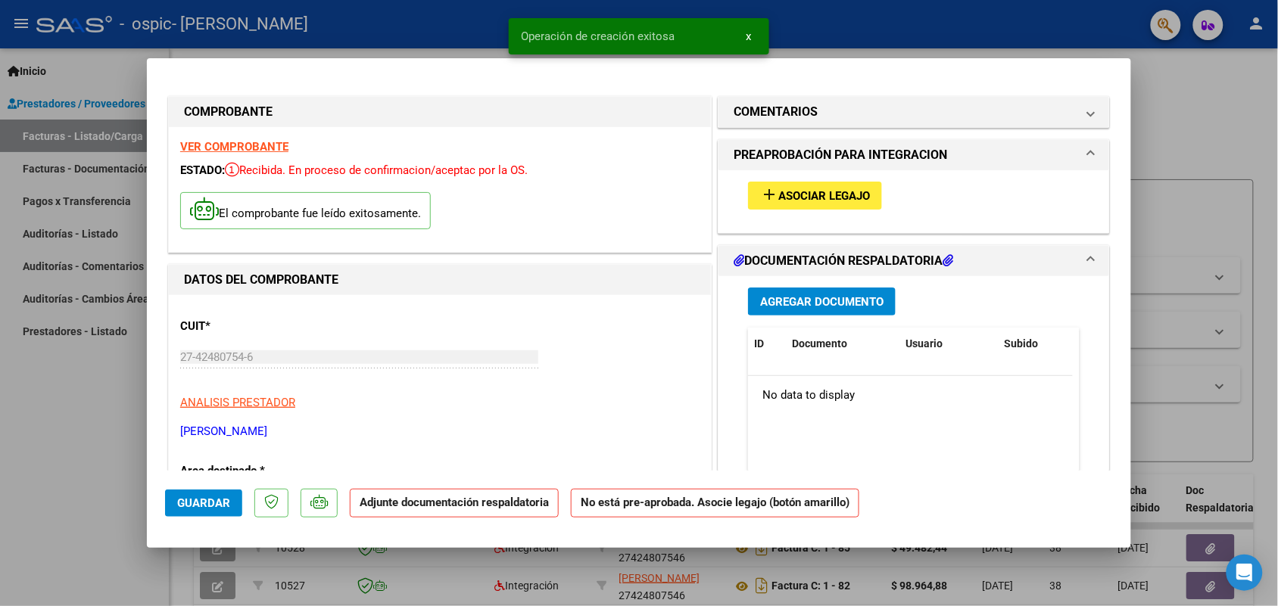
click at [822, 194] on span "Asociar Legajo" at bounding box center [824, 196] width 92 height 14
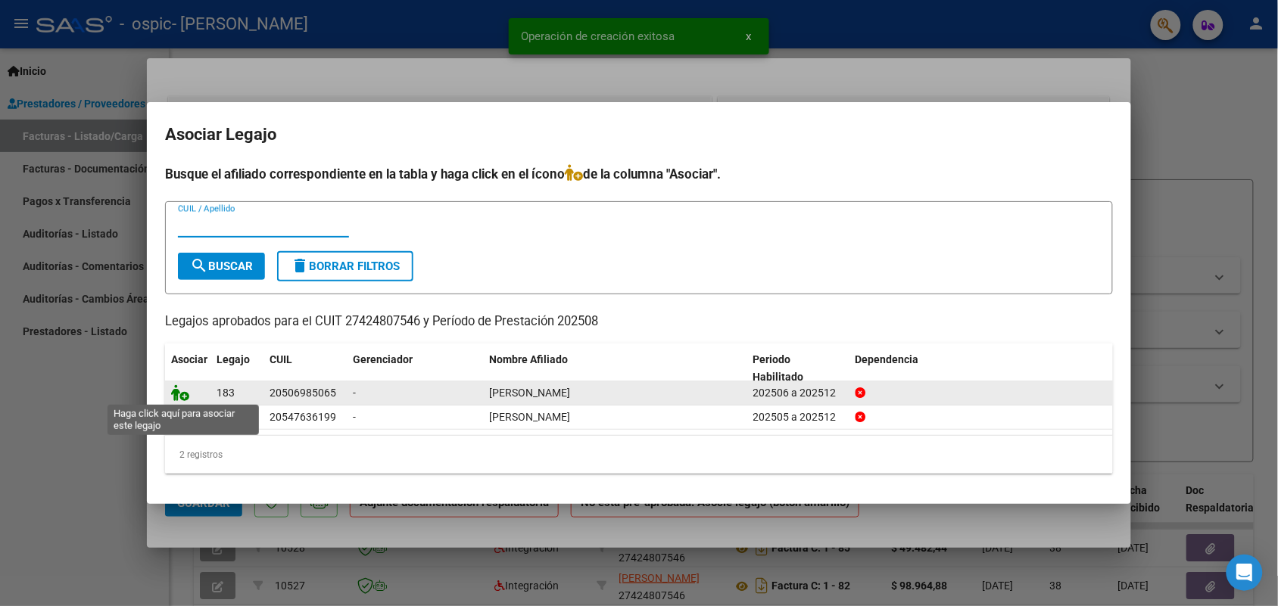
click at [184, 391] on icon at bounding box center [180, 393] width 18 height 17
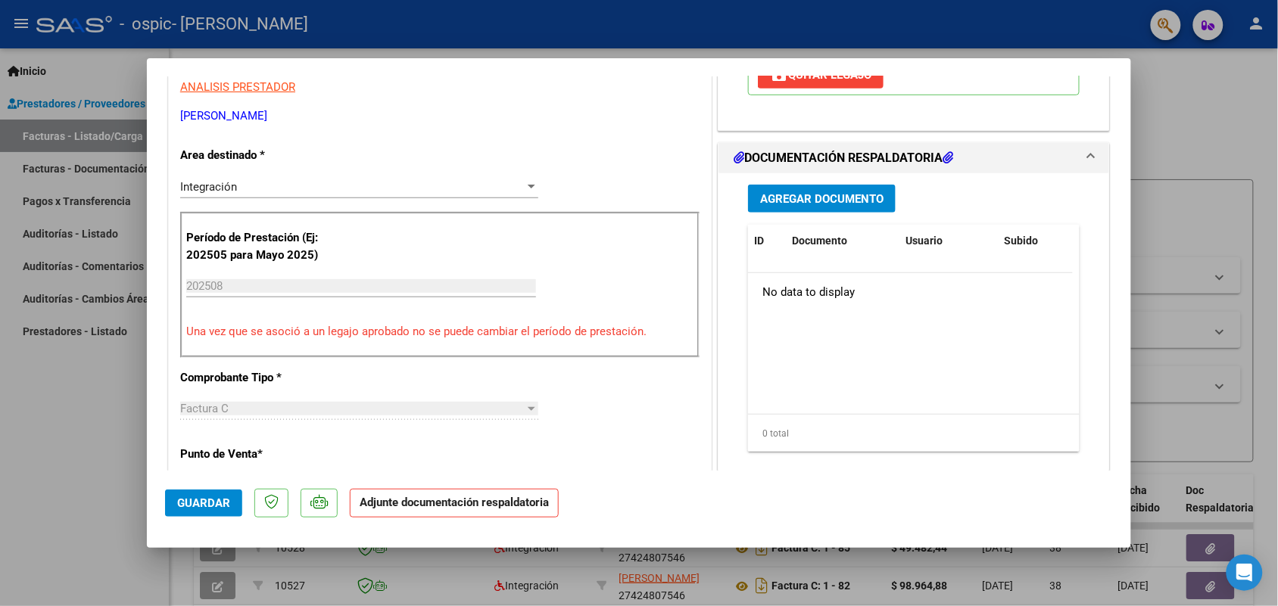
scroll to position [378, 0]
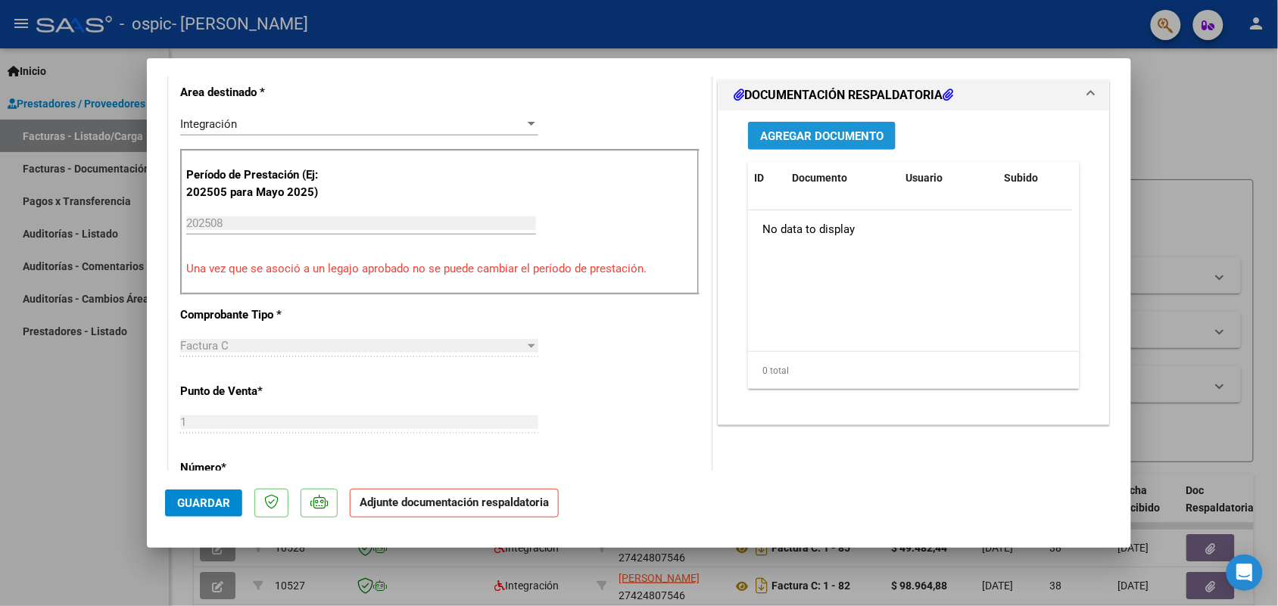
click at [827, 140] on span "Agregar Documento" at bounding box center [821, 136] width 123 height 14
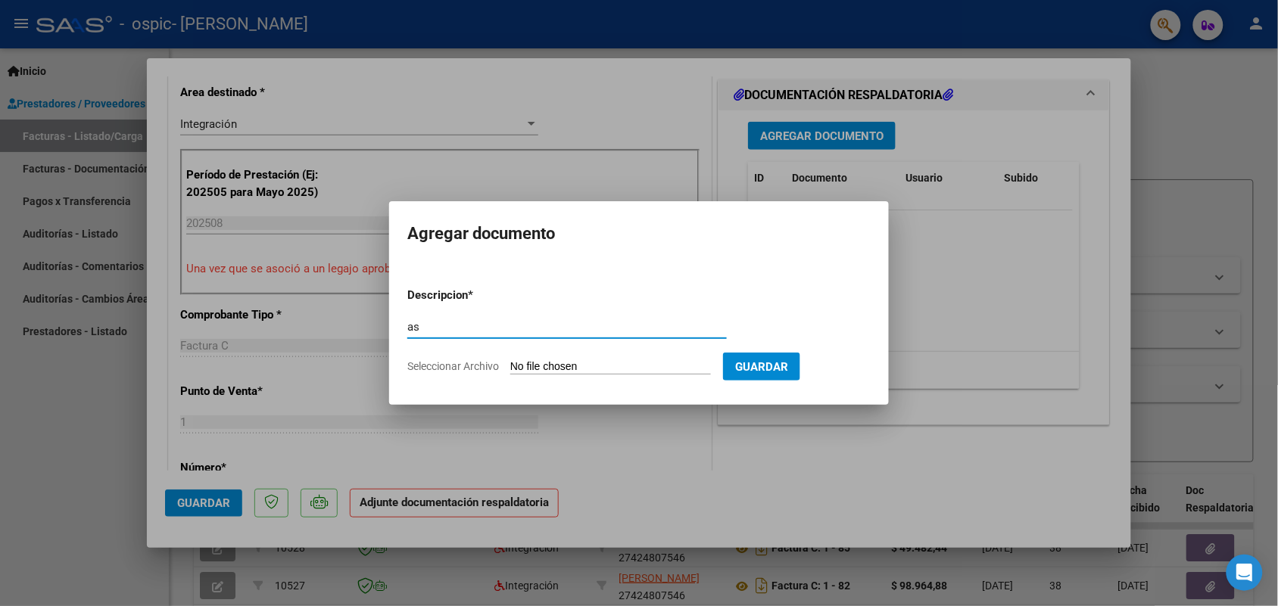
type input "as"
click at [557, 358] on form "Descripcion * as Escriba aquí una descripcion Seleccionar Archivo Guardar" at bounding box center [638, 331] width 463 height 111
click at [558, 361] on input "Seleccionar Archivo" at bounding box center [610, 367] width 201 height 14
type input "C:\fakepath\IMG_2025_9_1_14_44_21_69663.jpeg"
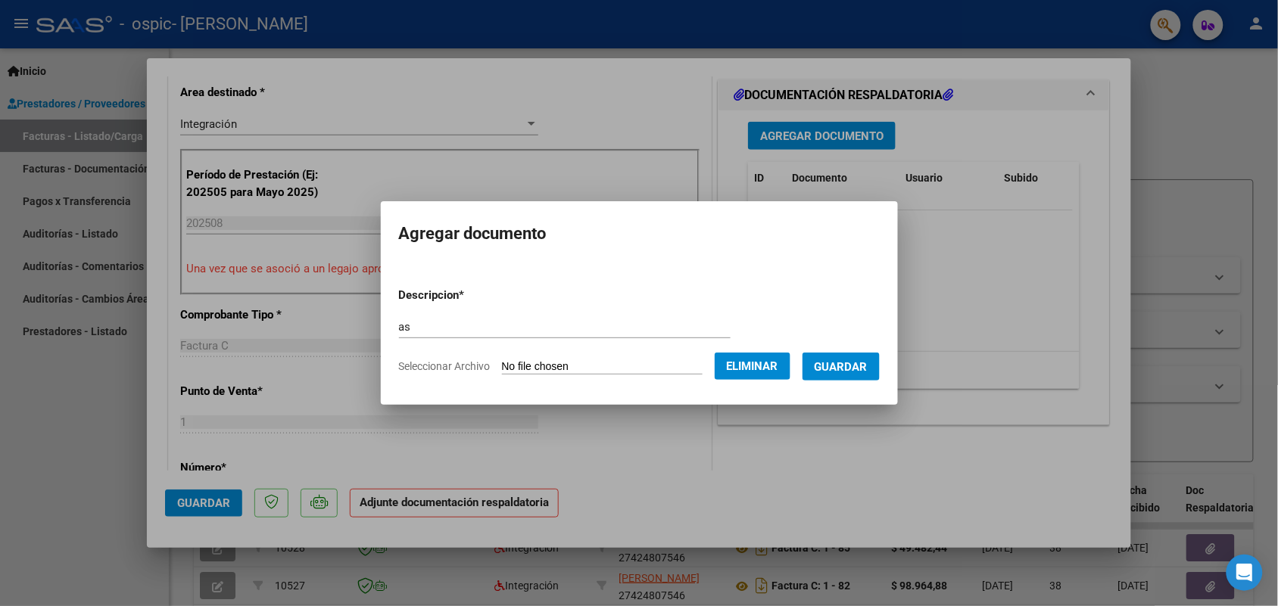
click at [844, 372] on span "Guardar" at bounding box center [840, 367] width 53 height 14
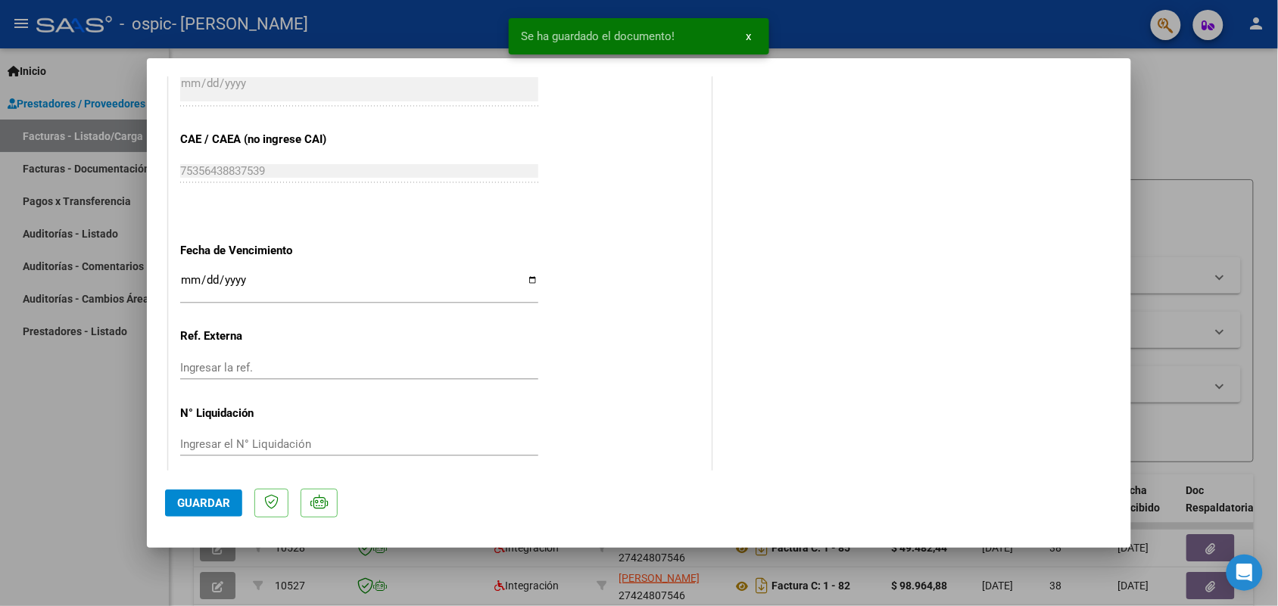
scroll to position [962, 0]
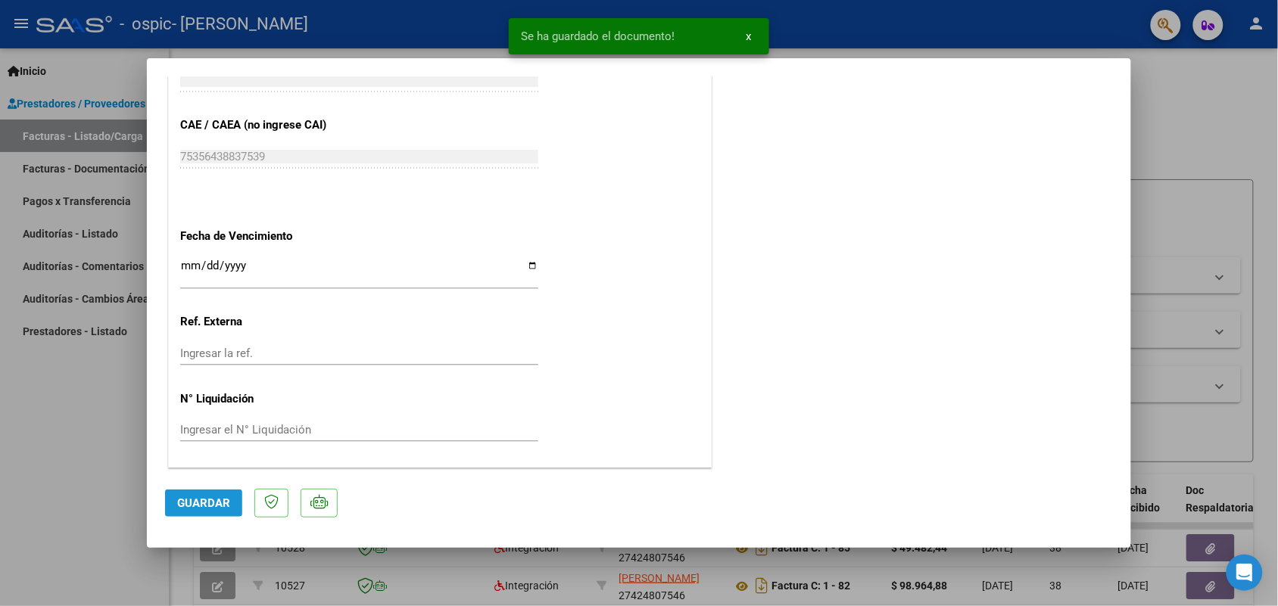
click at [221, 500] on span "Guardar" at bounding box center [203, 504] width 53 height 14
click at [123, 475] on div at bounding box center [639, 303] width 1278 height 606
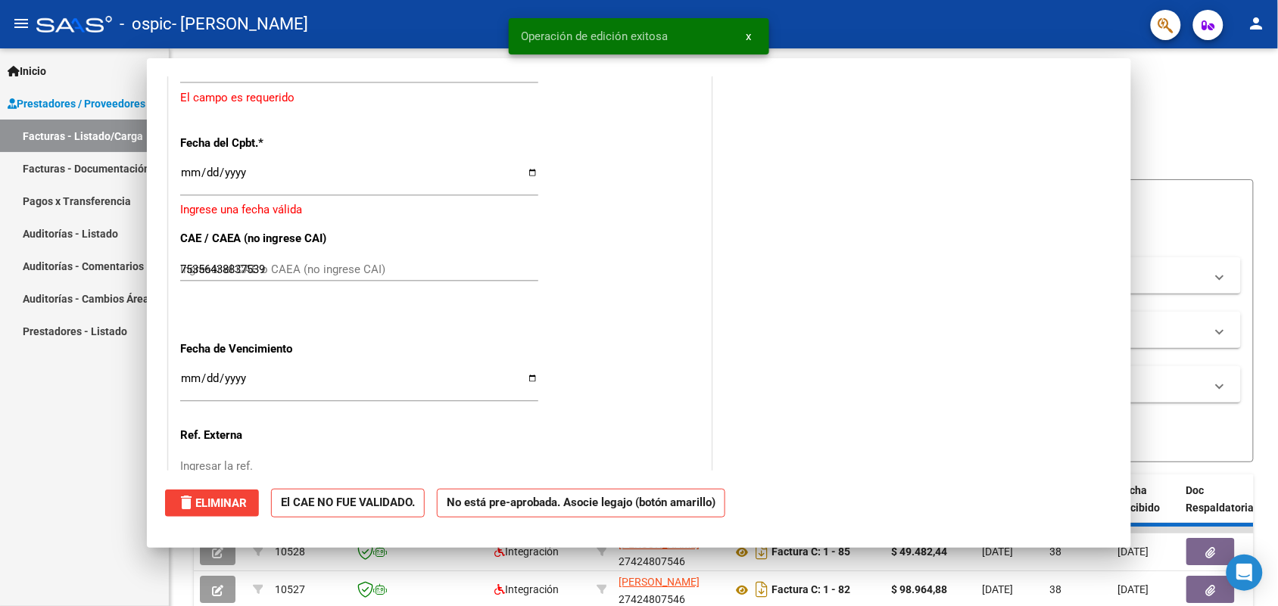
type input "$ 0,00"
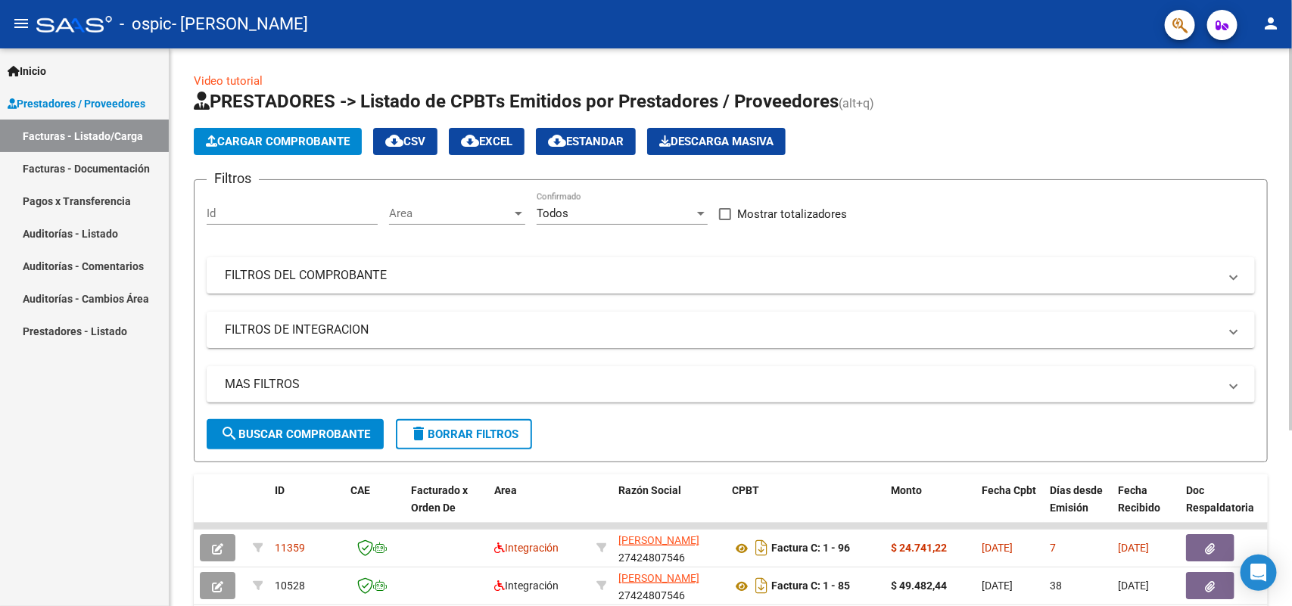
drag, startPoint x: 272, startPoint y: 104, endPoint x: 263, endPoint y: 125, distance: 22.4
click at [274, 106] on span "PRESTADORES -> Listado de CPBTs Emitidos por Prestadores / Proveedores" at bounding box center [516, 101] width 645 height 21
click at [263, 125] on app-list-header "PRESTADORES -> Listado de CPBTs Emitidos por Prestadores / Proveedores (alt+q) …" at bounding box center [731, 275] width 1074 height 373
click at [263, 128] on button "Cargar Comprobante" at bounding box center [278, 141] width 168 height 27
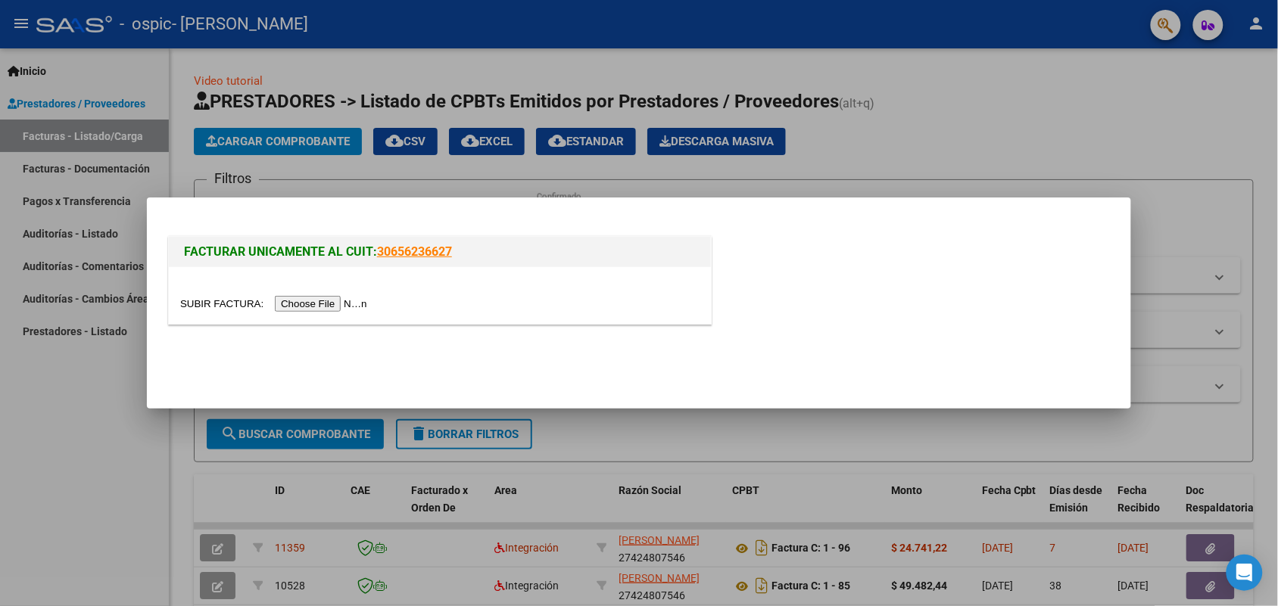
click at [353, 313] on div at bounding box center [440, 295] width 542 height 57
click at [350, 307] on input "file" at bounding box center [276, 304] width 192 height 16
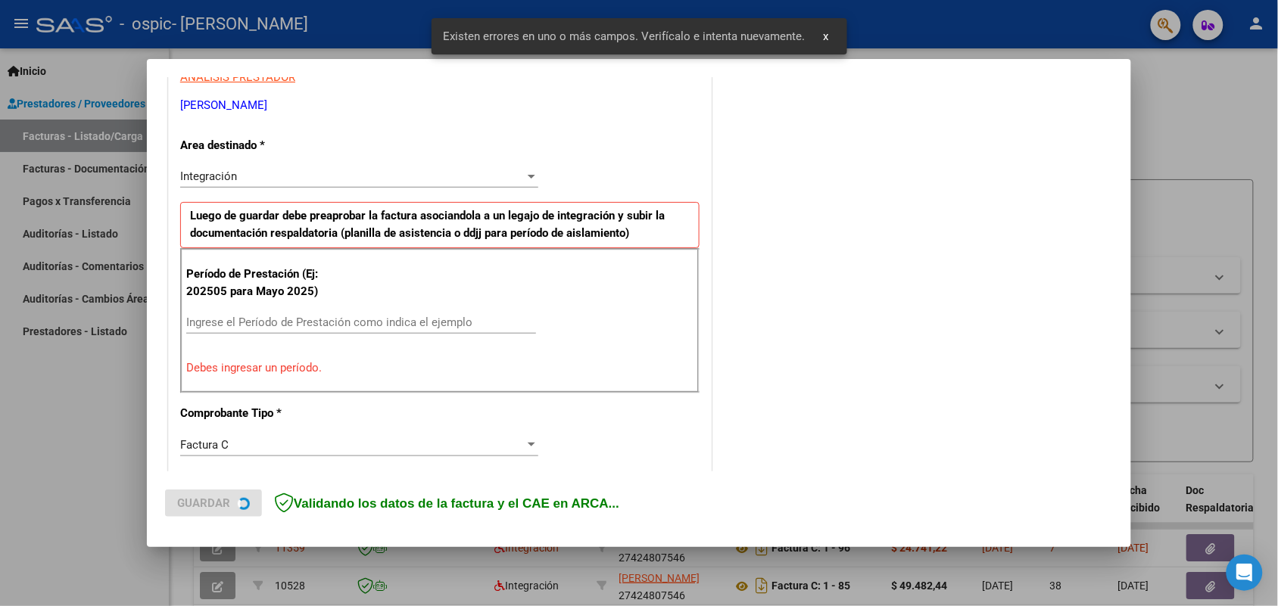
scroll to position [304, 0]
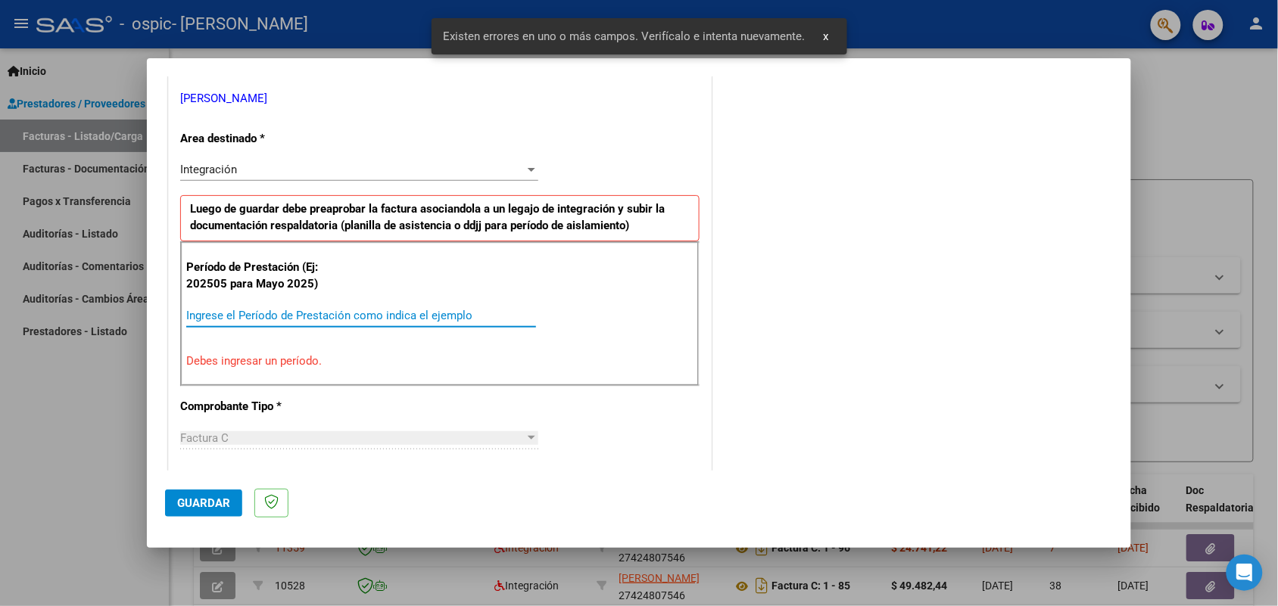
click at [353, 312] on input "Ingrese el Período de Prestación como indica el ejemplo" at bounding box center [361, 316] width 350 height 14
paste input "202508"
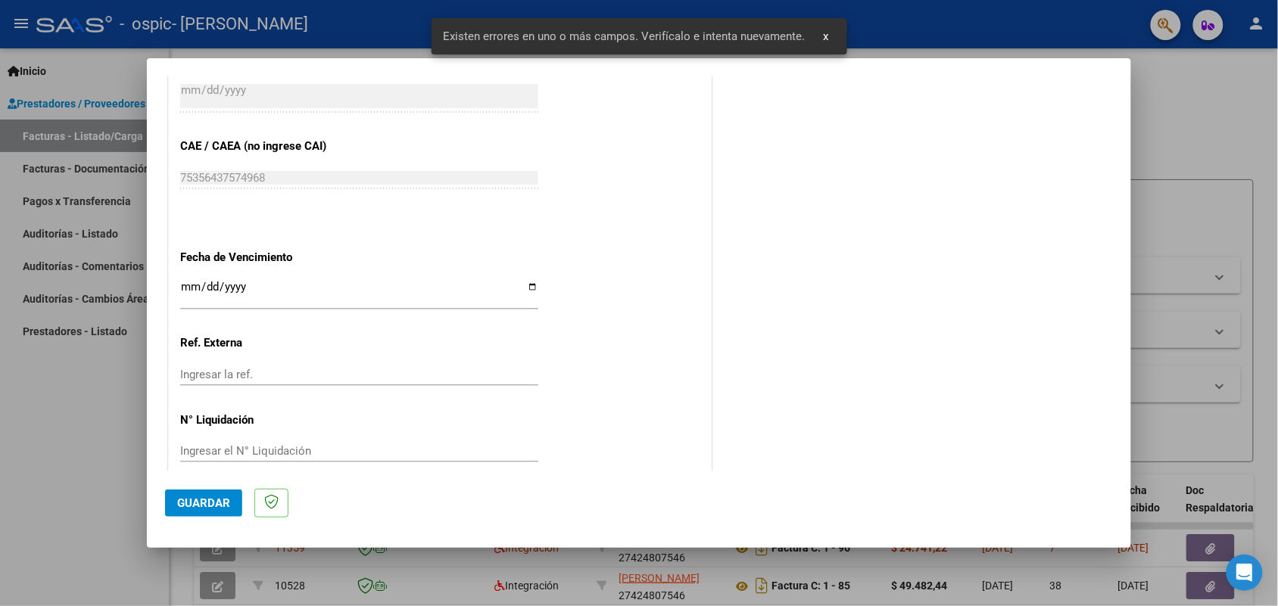
scroll to position [940, 0]
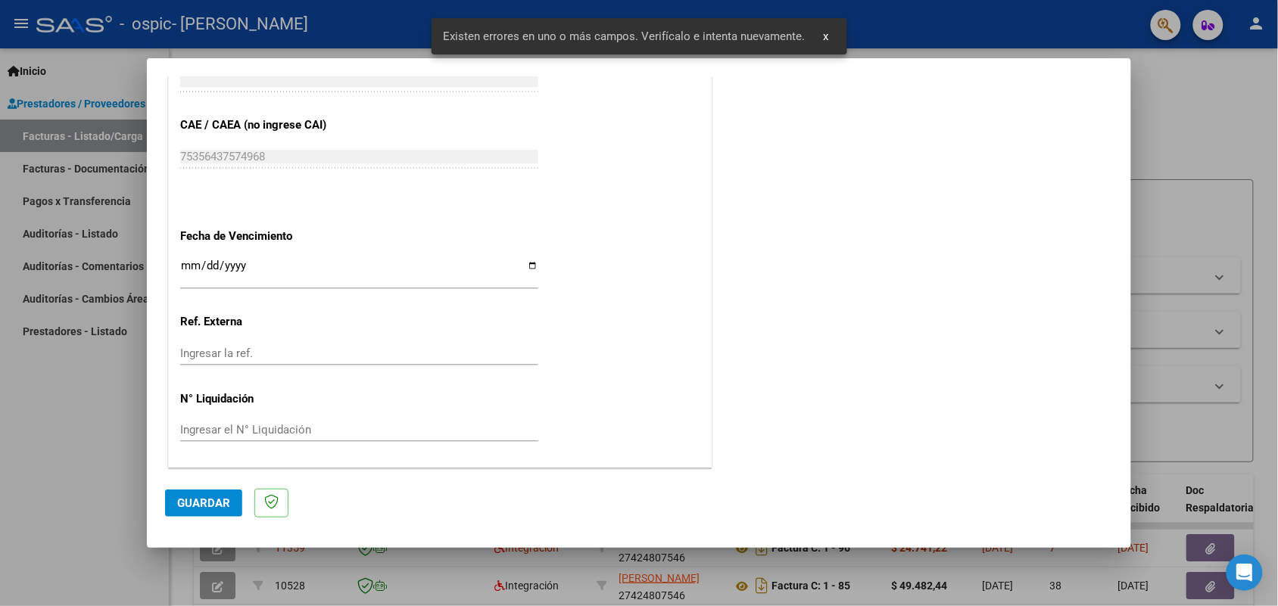
type input "202508"
click at [223, 515] on button "Guardar" at bounding box center [203, 503] width 77 height 27
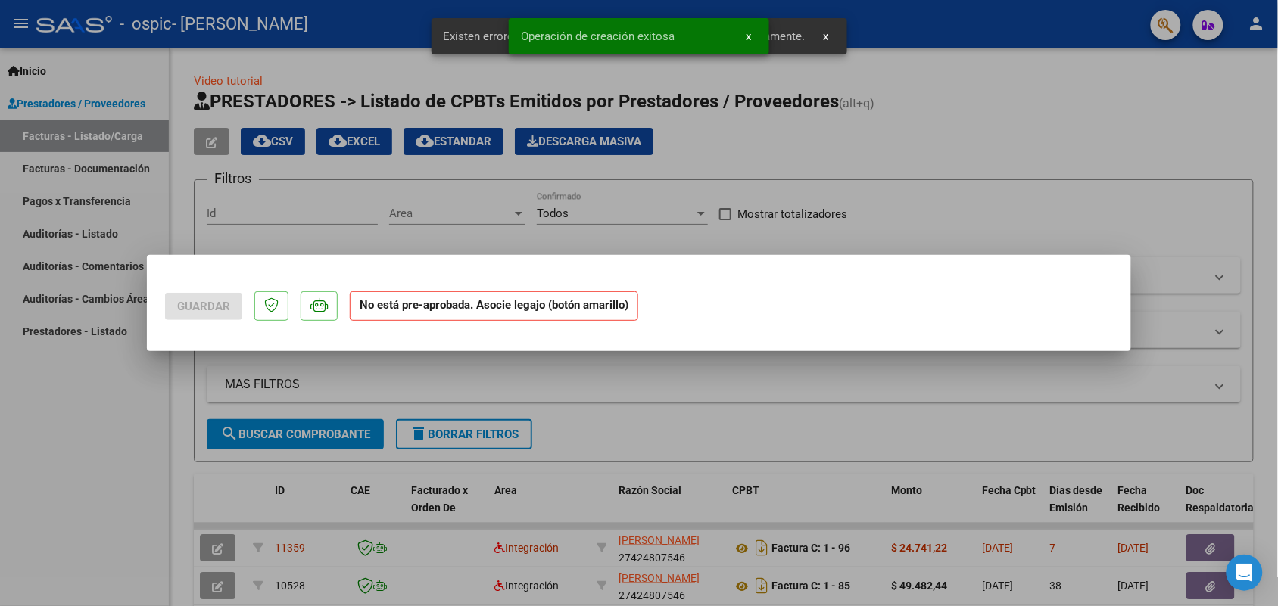
scroll to position [0, 0]
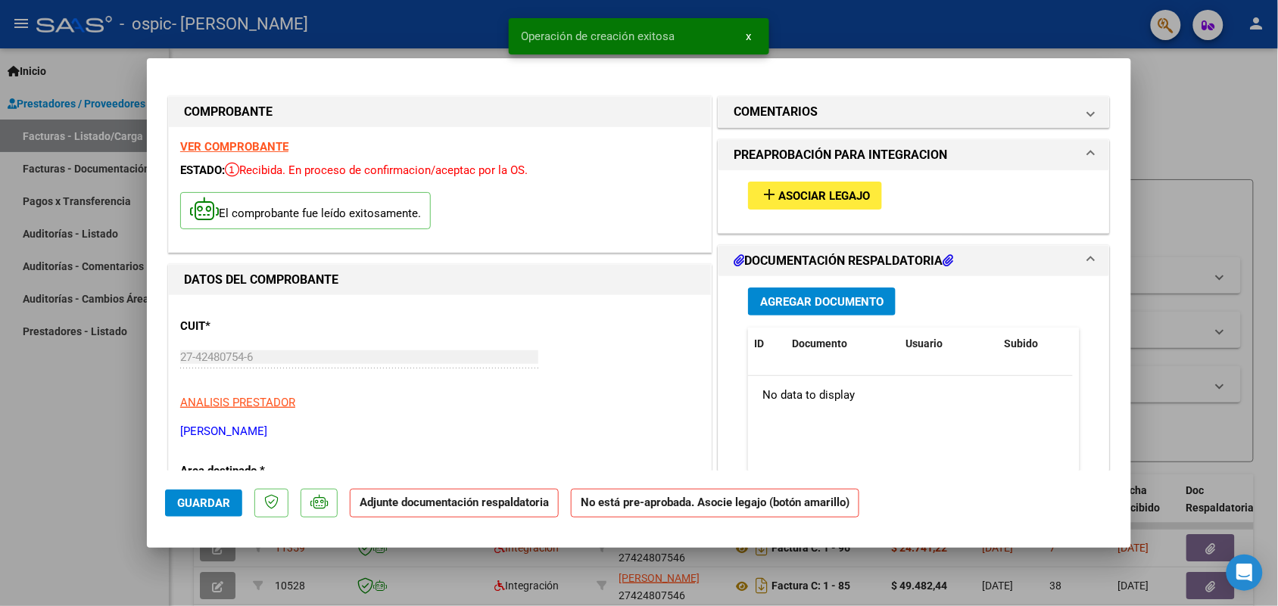
click at [778, 198] on span "Asociar Legajo" at bounding box center [824, 196] width 92 height 14
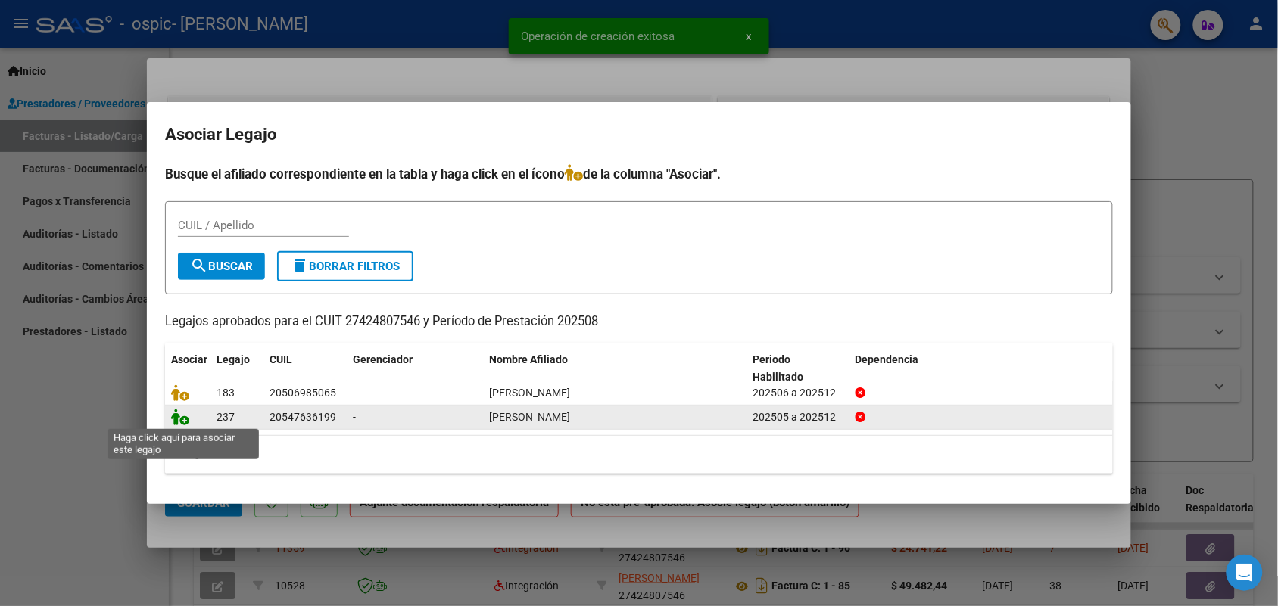
click at [180, 417] on icon at bounding box center [180, 417] width 18 height 17
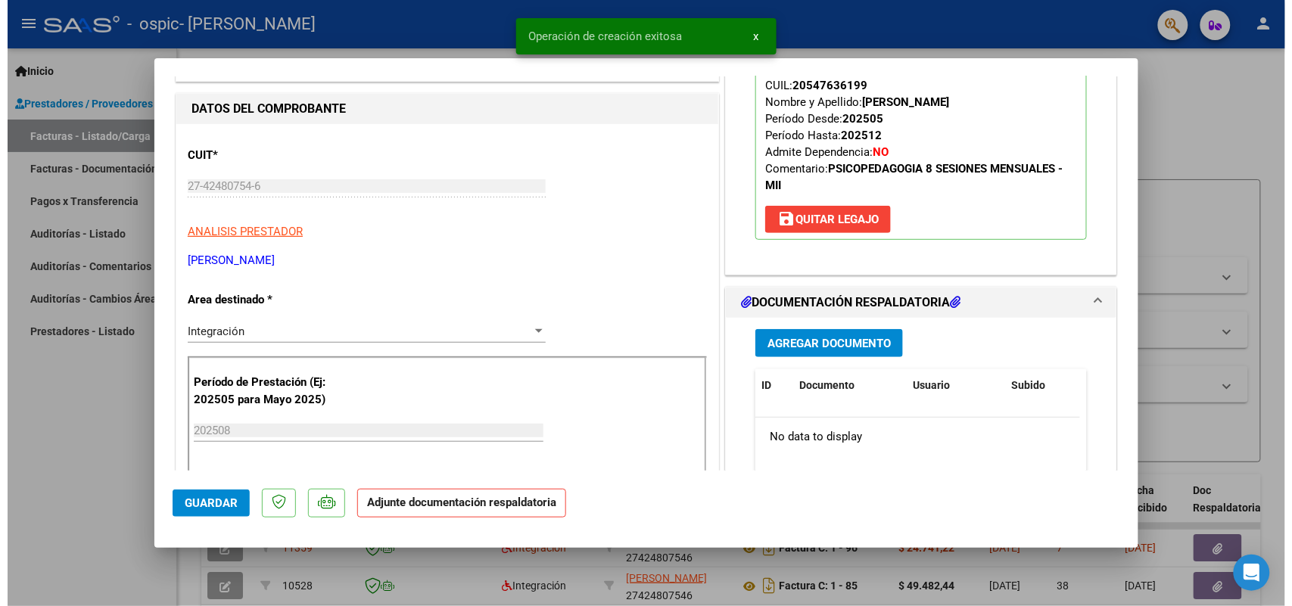
scroll to position [189, 0]
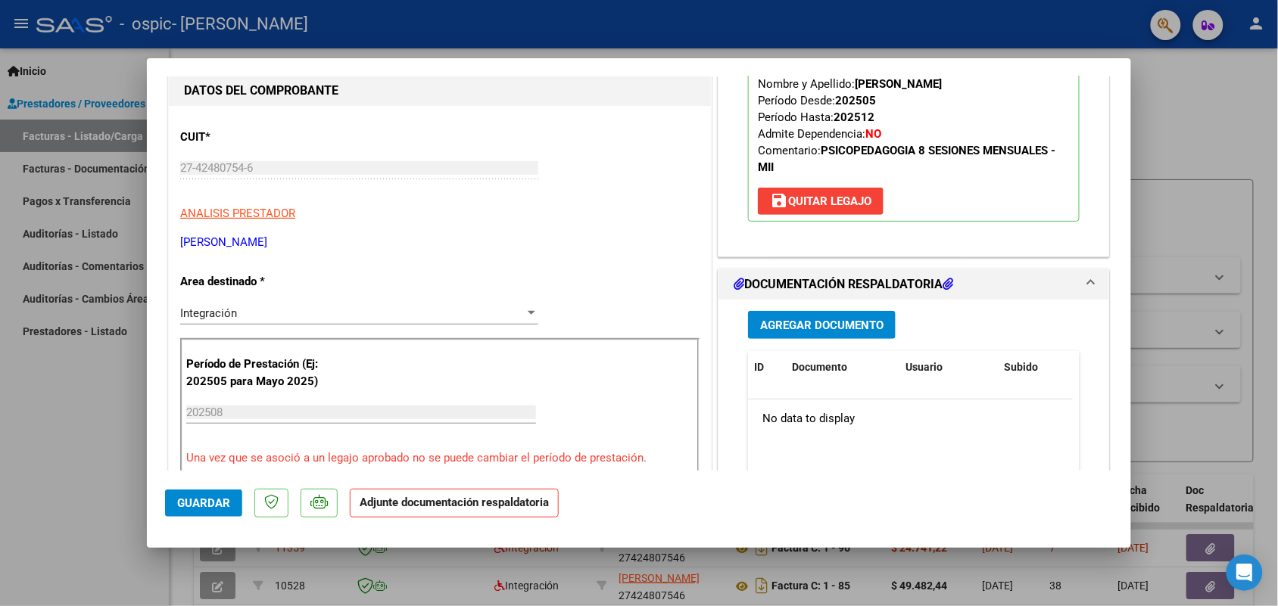
click at [835, 330] on span "Agregar Documento" at bounding box center [821, 326] width 123 height 14
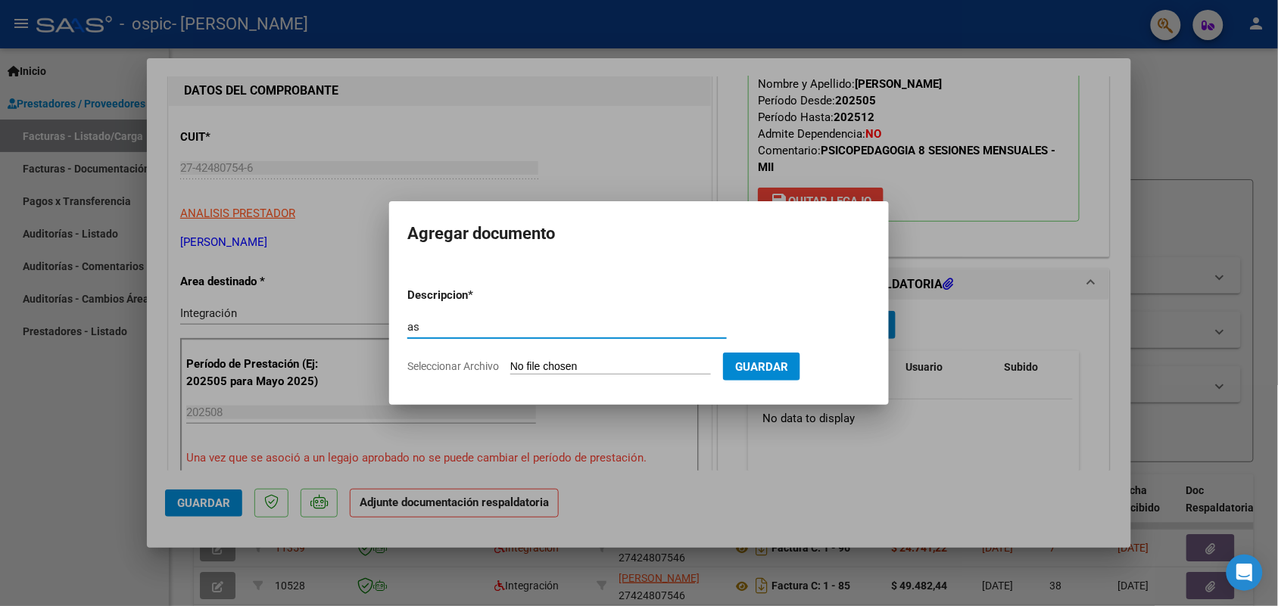
type input "as"
click at [576, 369] on input "Seleccionar Archivo" at bounding box center [610, 367] width 201 height 14
type input "C:\fakepath\IMG_2025_8_26_17_32_22_90482.jpeg"
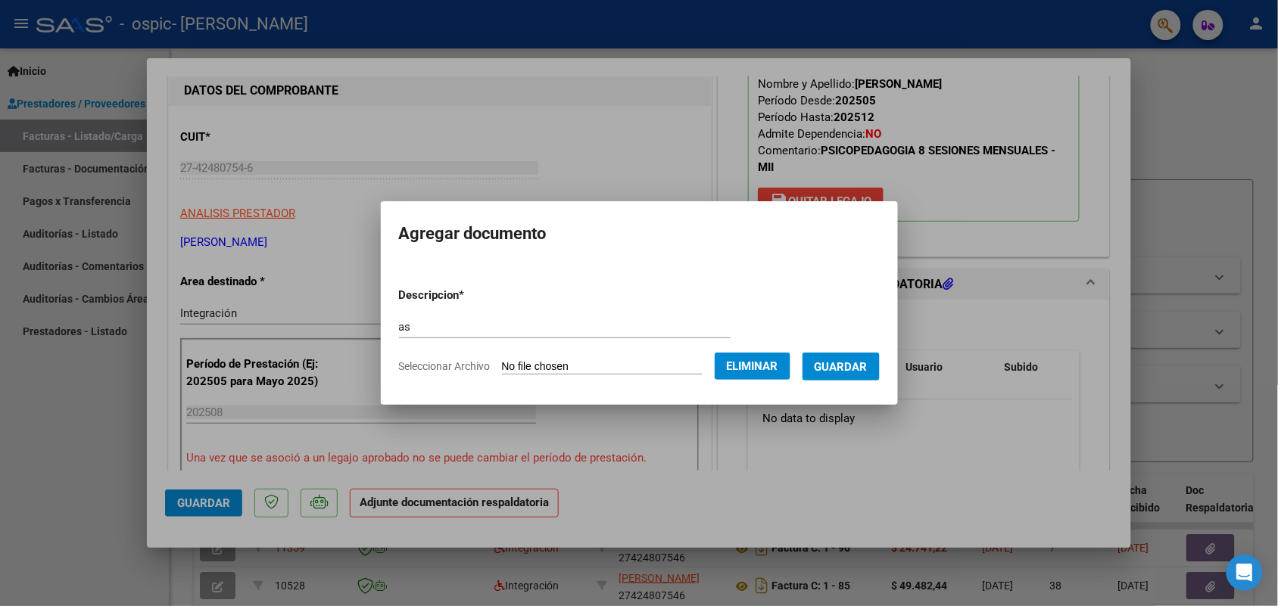
click at [849, 369] on span "Guardar" at bounding box center [840, 367] width 53 height 14
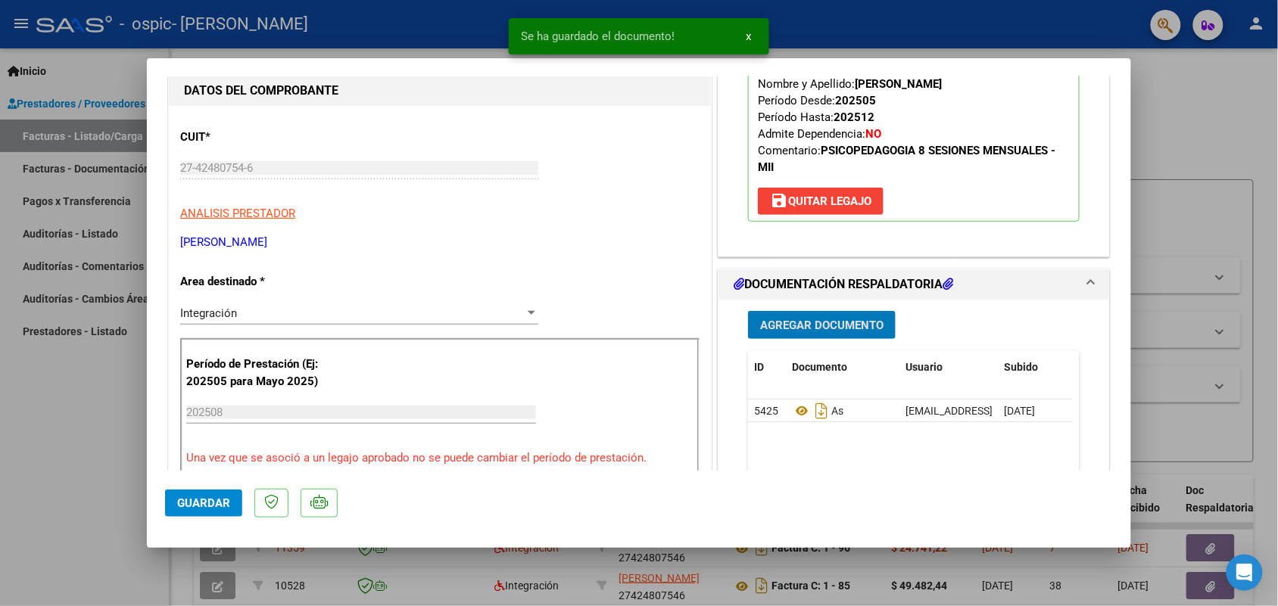
click at [195, 497] on span "Guardar" at bounding box center [203, 504] width 53 height 14
click at [106, 466] on div at bounding box center [639, 303] width 1278 height 606
type input "$ 0,00"
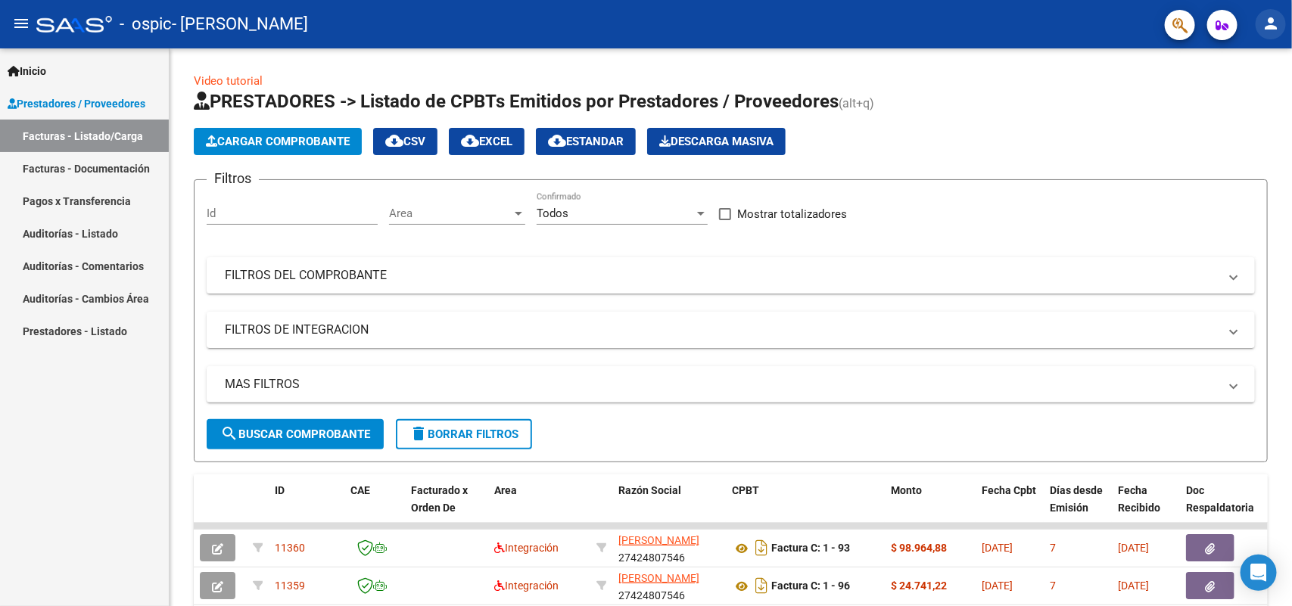
click at [1270, 34] on button "person" at bounding box center [1271, 24] width 30 height 30
click at [1216, 104] on mat-icon "exit_to_app" at bounding box center [1216, 99] width 18 height 18
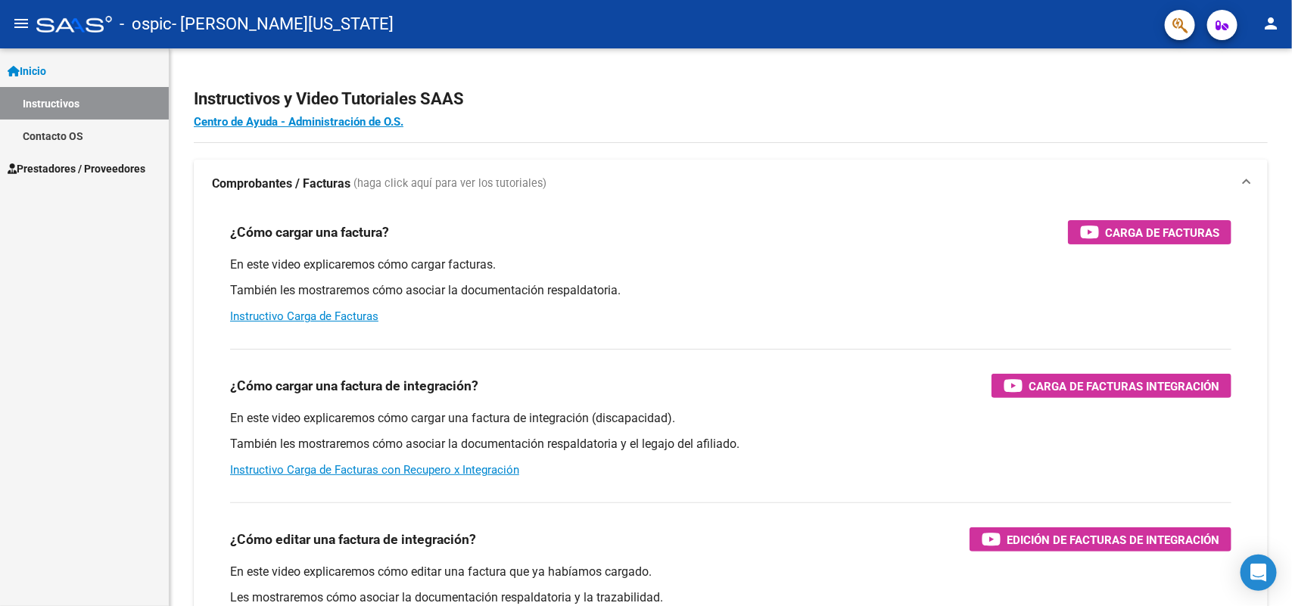
click at [47, 157] on link "Prestadores / Proveedores" at bounding box center [84, 168] width 169 height 33
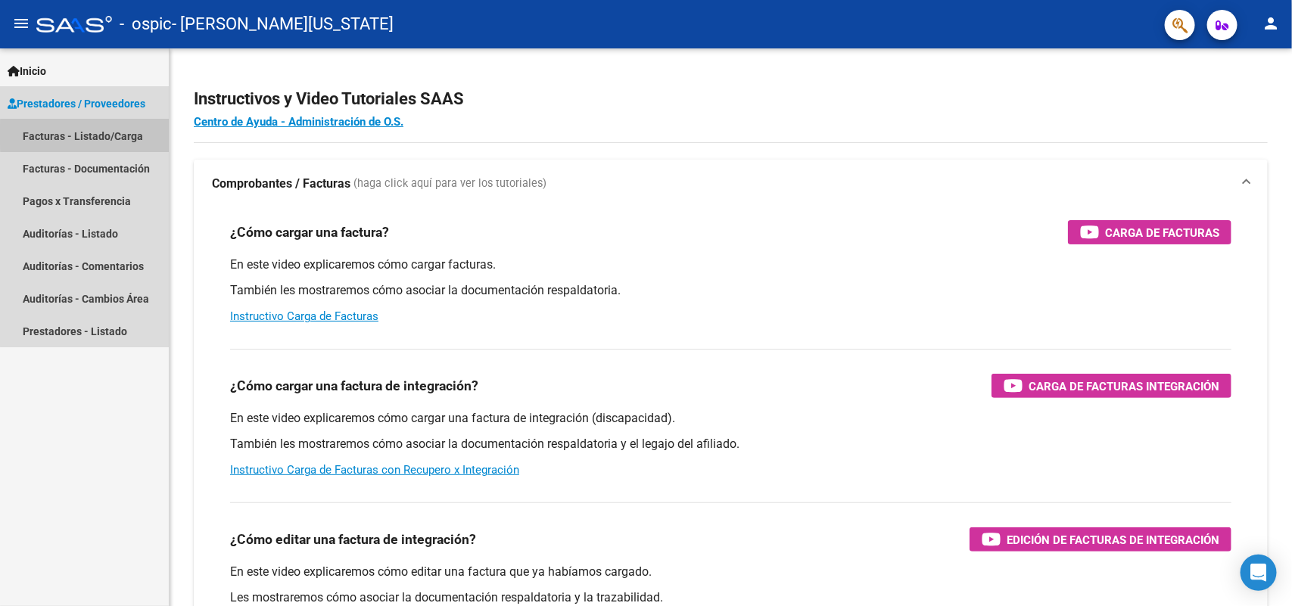
click at [88, 135] on link "Facturas - Listado/Carga" at bounding box center [84, 136] width 169 height 33
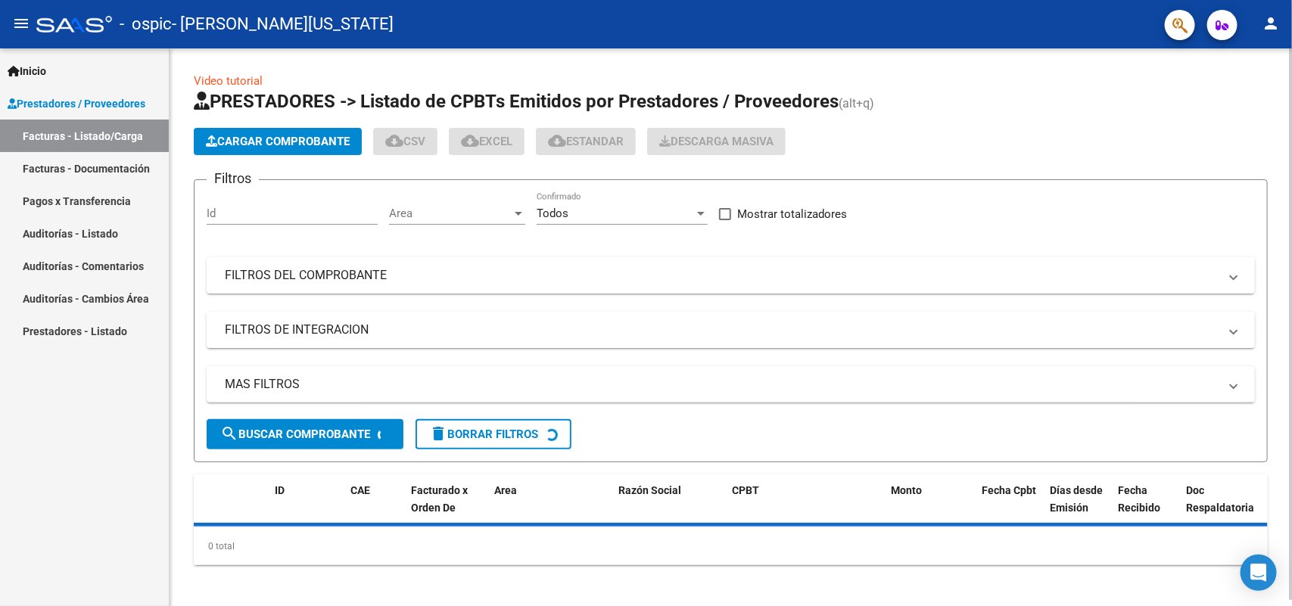
click at [310, 145] on span "Cargar Comprobante" at bounding box center [278, 142] width 144 height 14
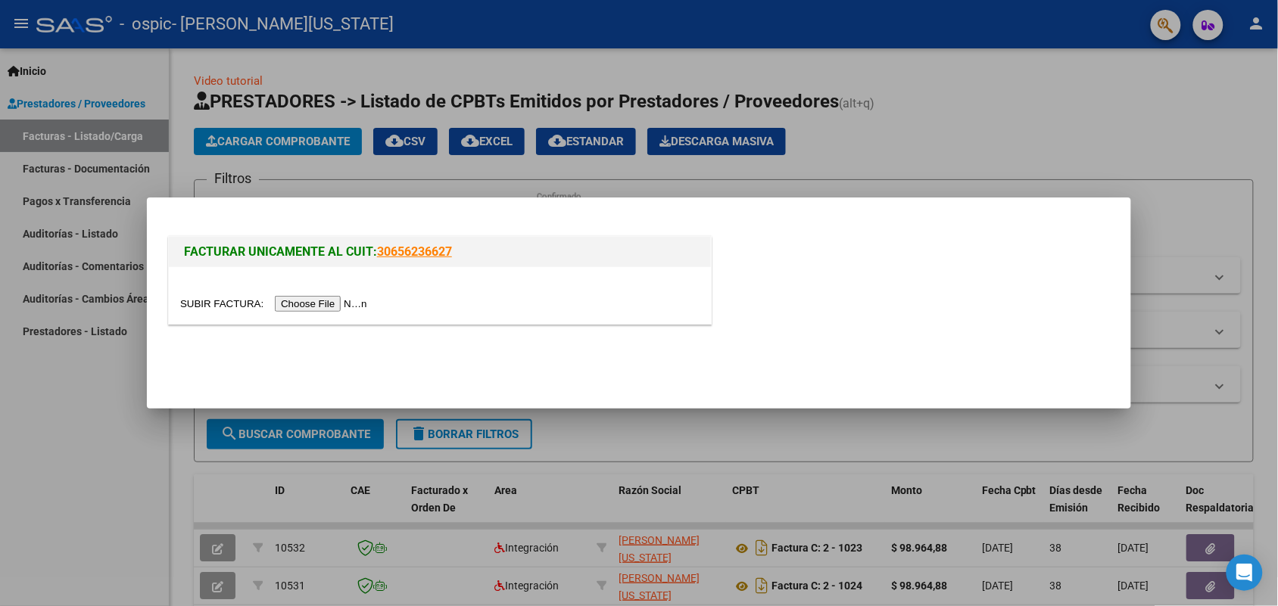
click at [338, 304] on input "file" at bounding box center [276, 304] width 192 height 16
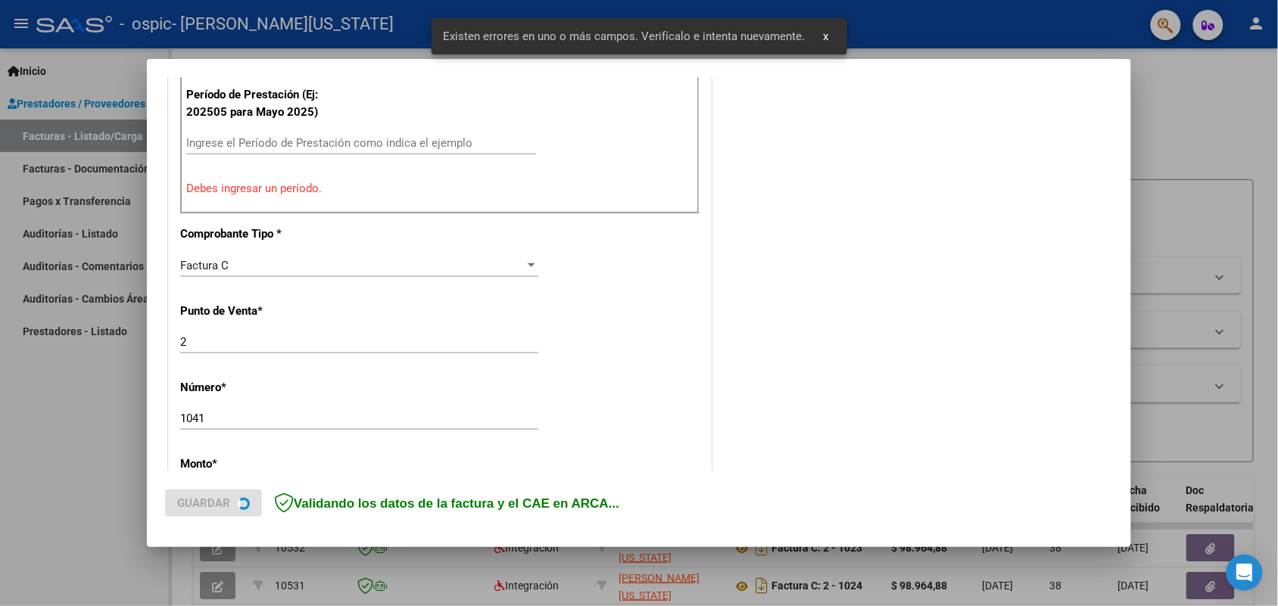
scroll to position [493, 0]
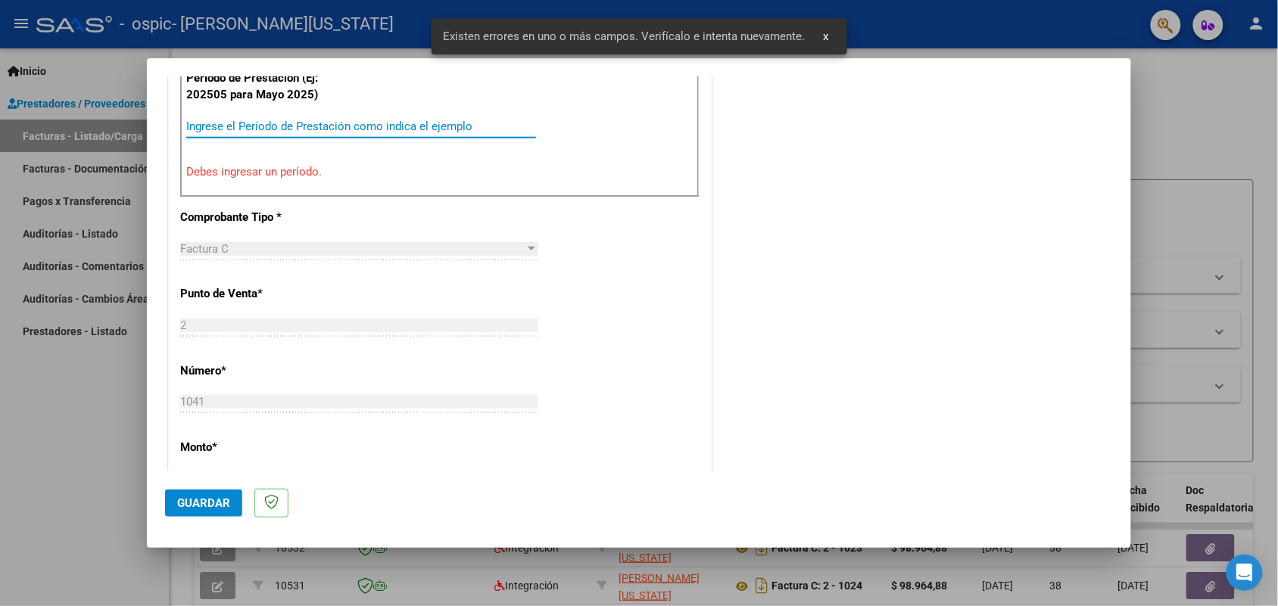
click at [290, 130] on input "Ingrese el Período de Prestación como indica el ejemplo" at bounding box center [361, 127] width 350 height 14
paste input "202508"
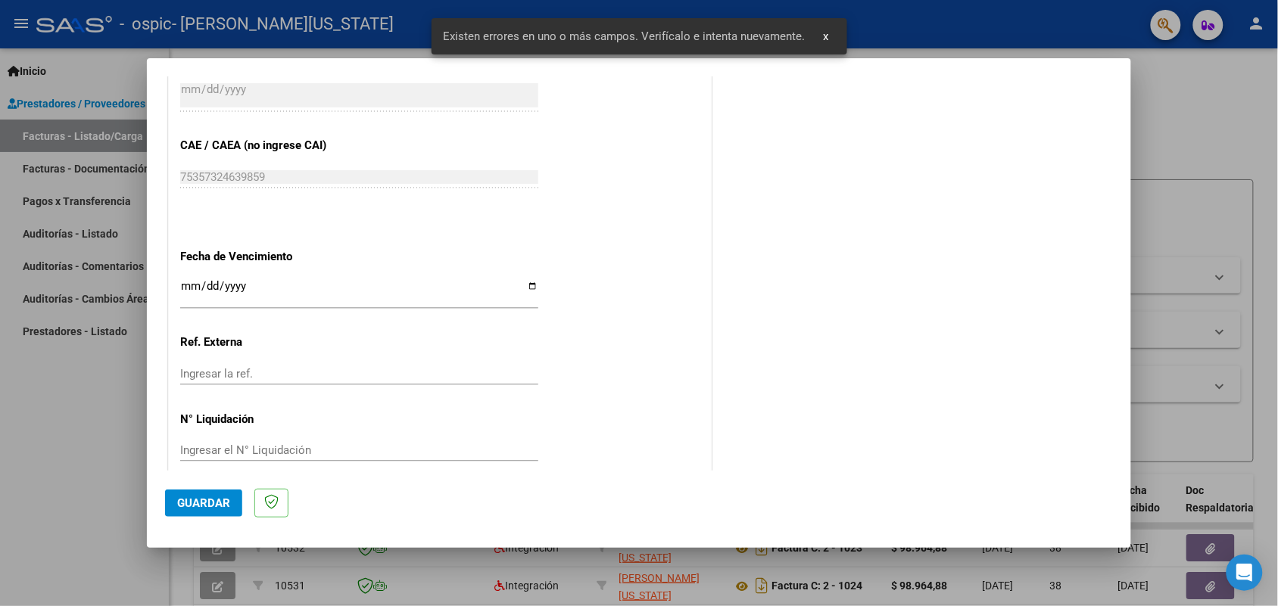
scroll to position [940, 0]
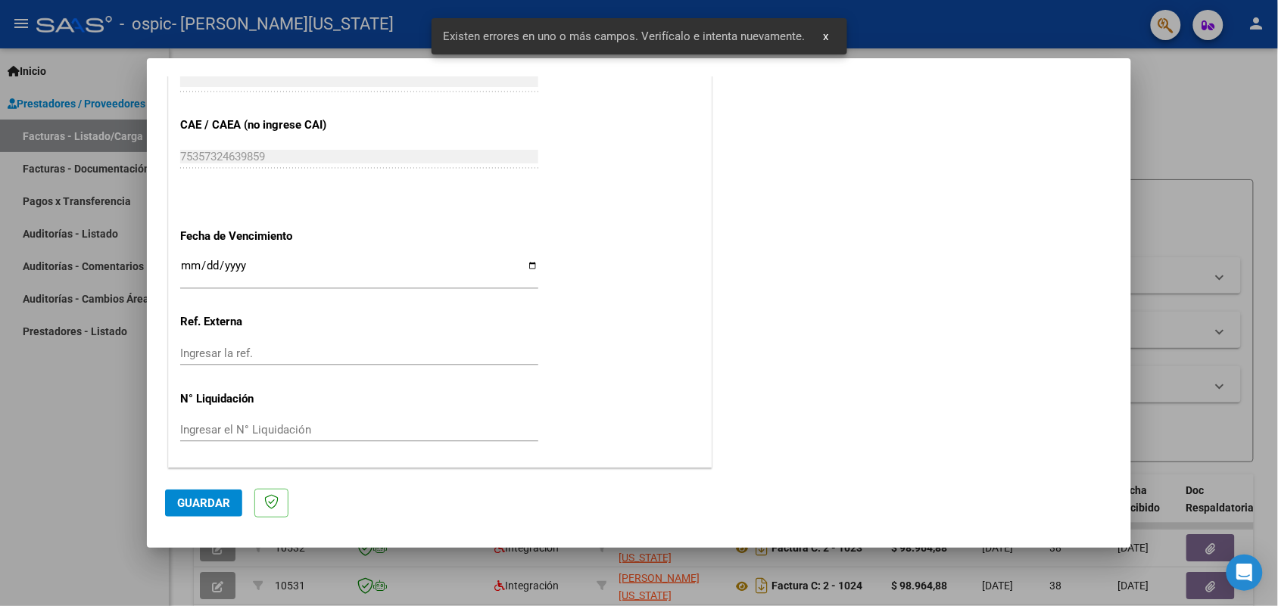
type input "202508"
click at [220, 500] on span "Guardar" at bounding box center [203, 504] width 53 height 14
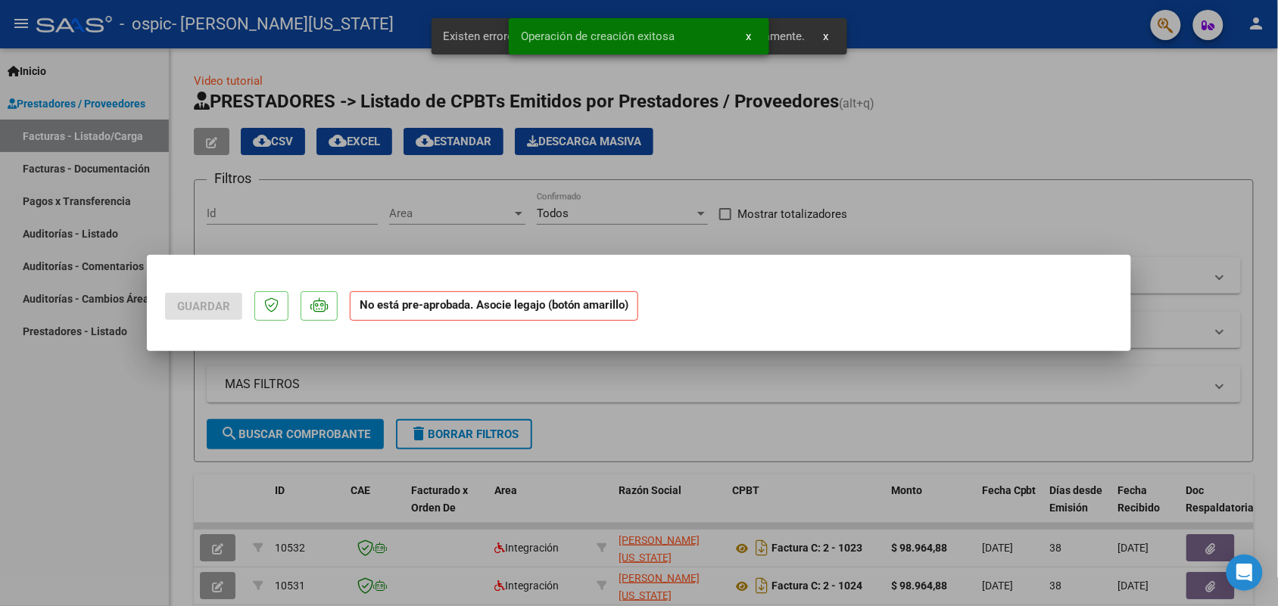
scroll to position [0, 0]
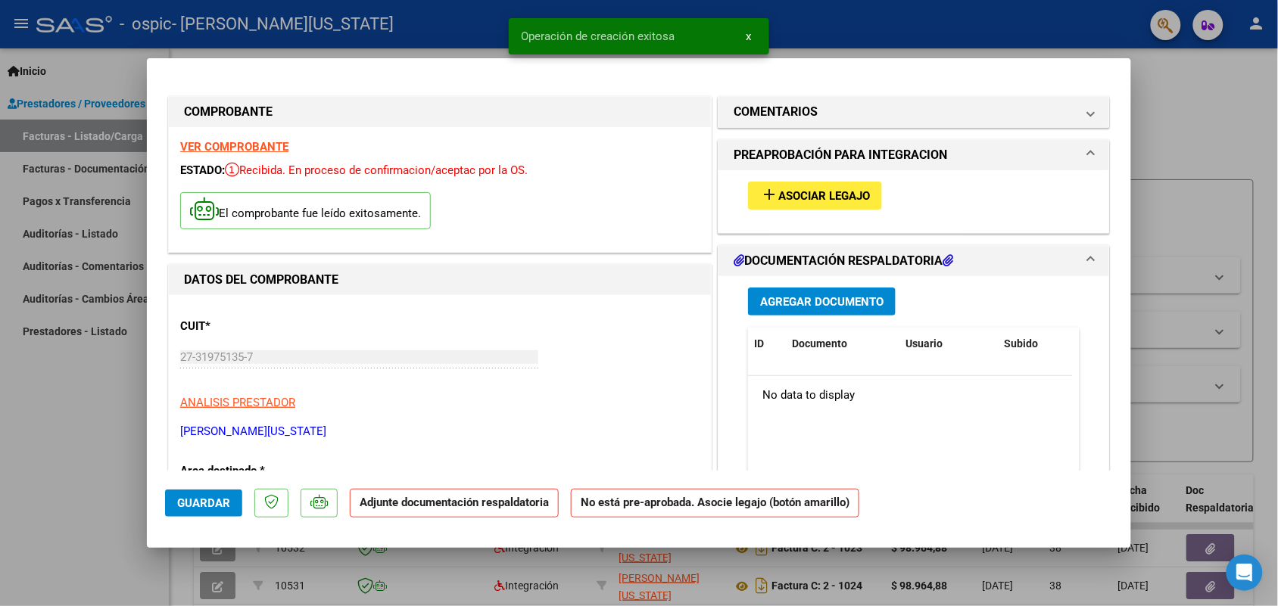
click at [821, 190] on span "Asociar Legajo" at bounding box center [824, 196] width 92 height 14
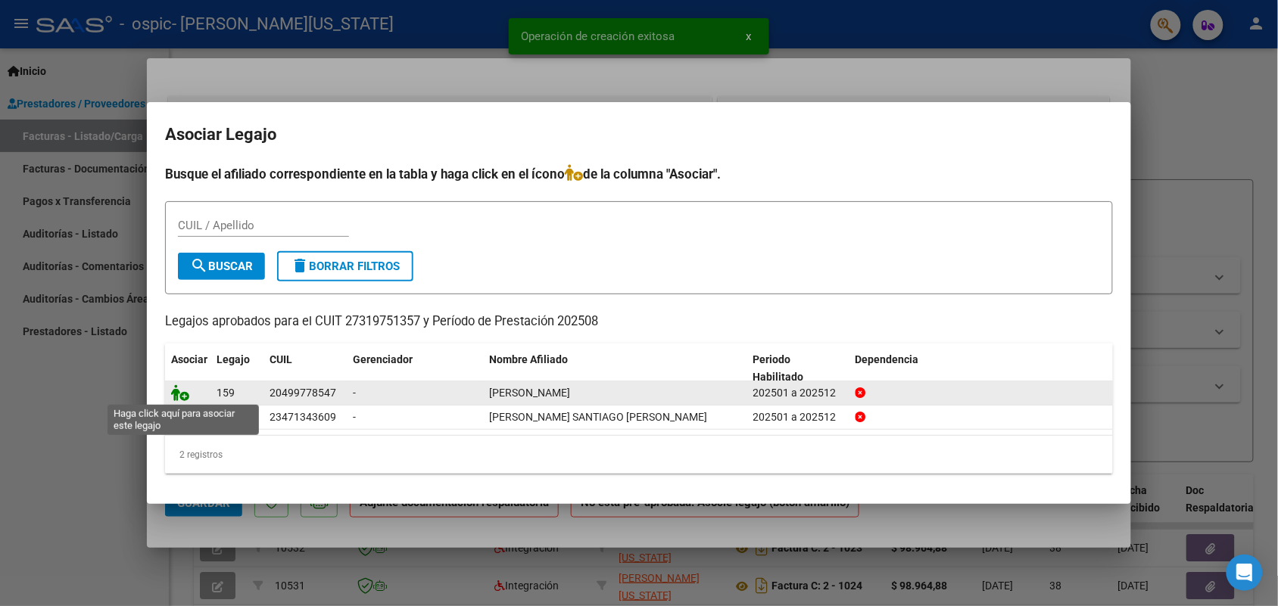
click at [182, 390] on icon at bounding box center [180, 393] width 18 height 17
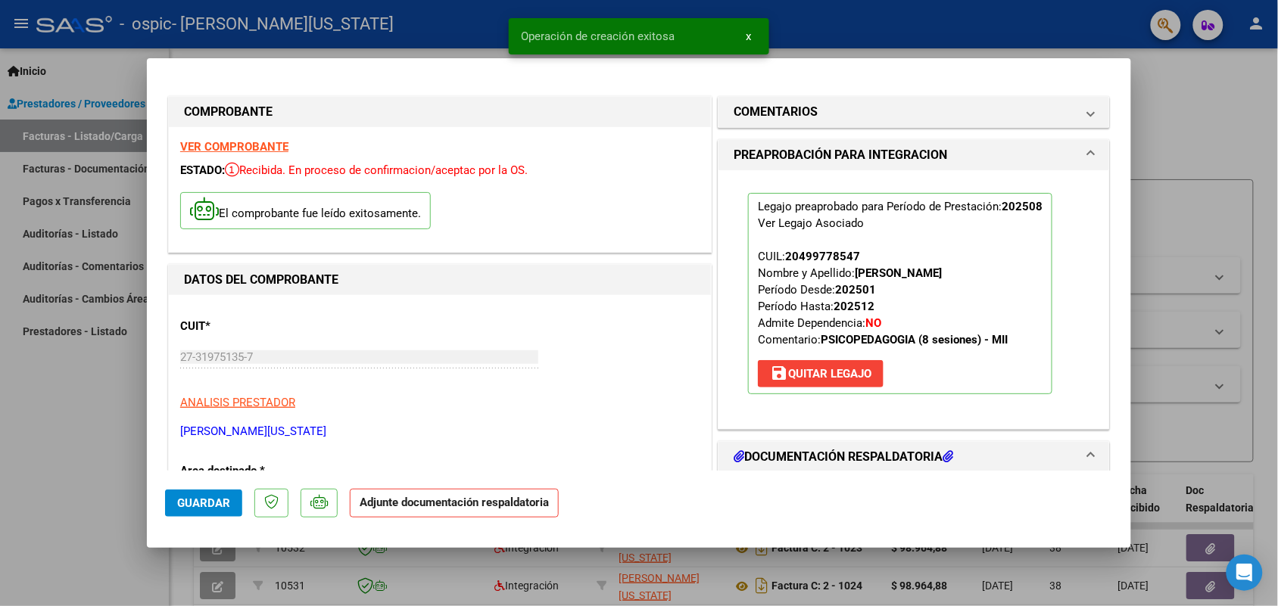
scroll to position [284, 0]
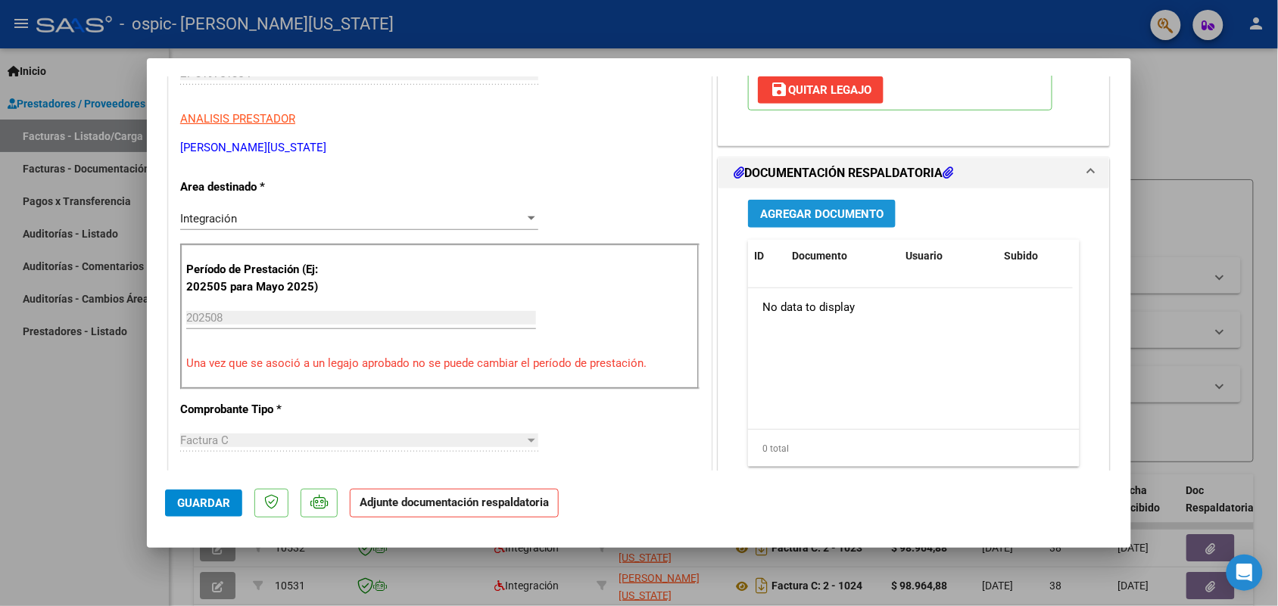
click at [811, 220] on span "Agregar Documento" at bounding box center [821, 214] width 123 height 14
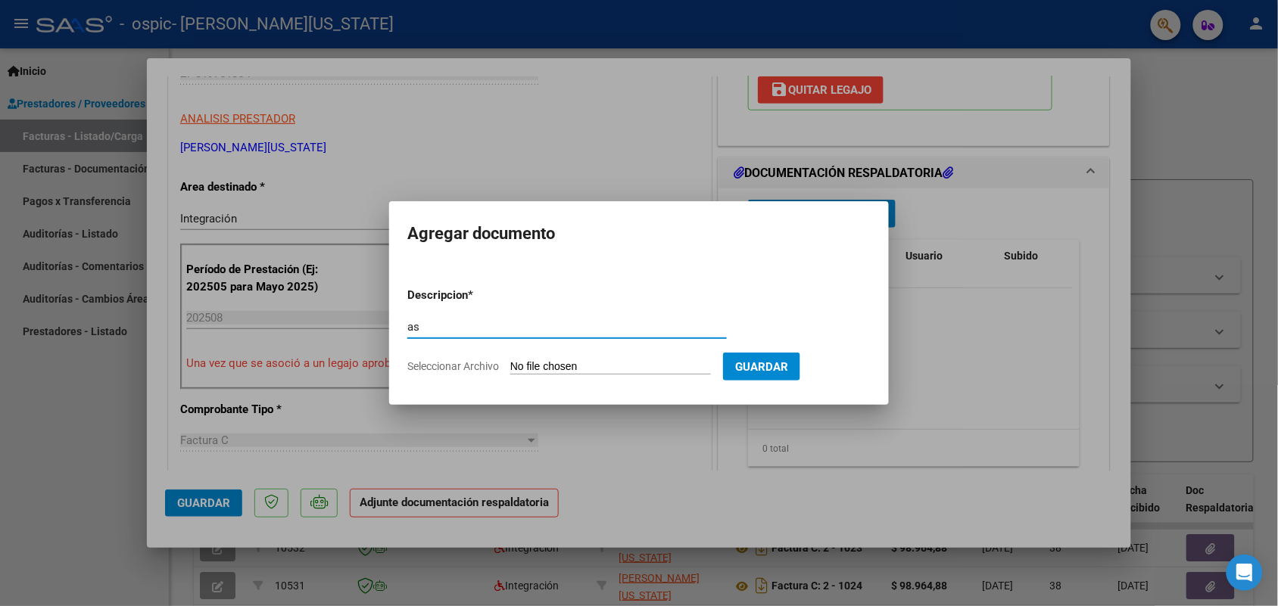
type input "as"
click at [565, 353] on form "Descripcion * as Escriba aquí una descripcion Seleccionar Archivo Guardar" at bounding box center [638, 331] width 463 height 111
click at [565, 361] on input "Seleccionar Archivo" at bounding box center [610, 367] width 201 height 14
type input "C:\fakepath\IMG_2025_8_19_17_56_3_95437.jpeg"
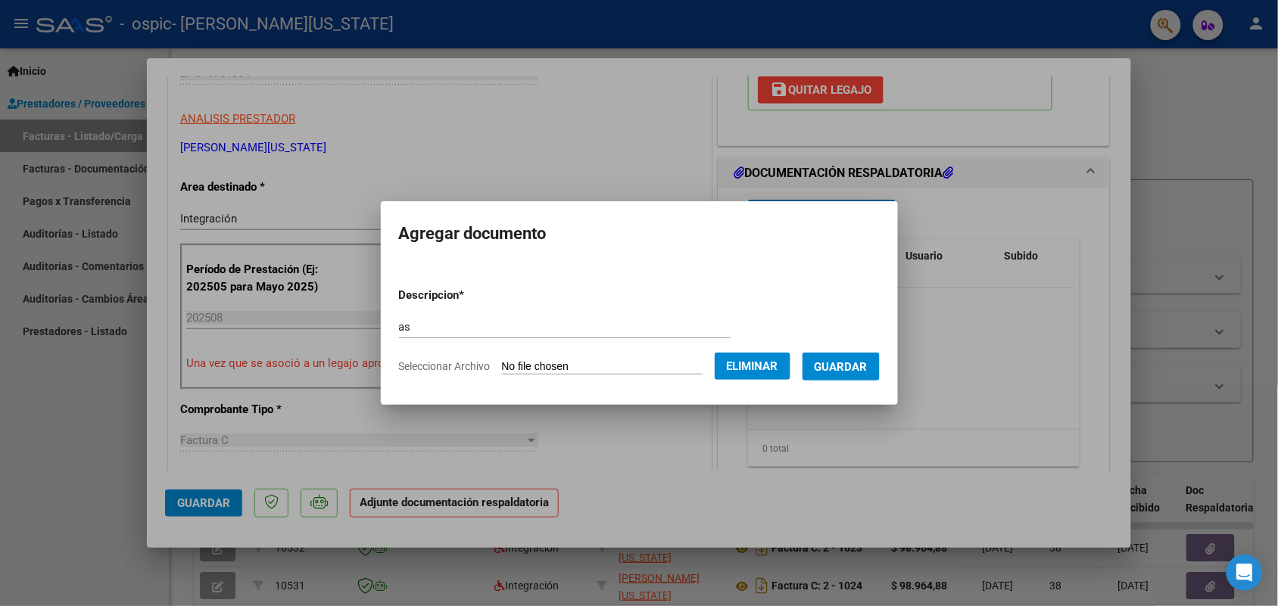
click at [845, 369] on span "Guardar" at bounding box center [840, 367] width 53 height 14
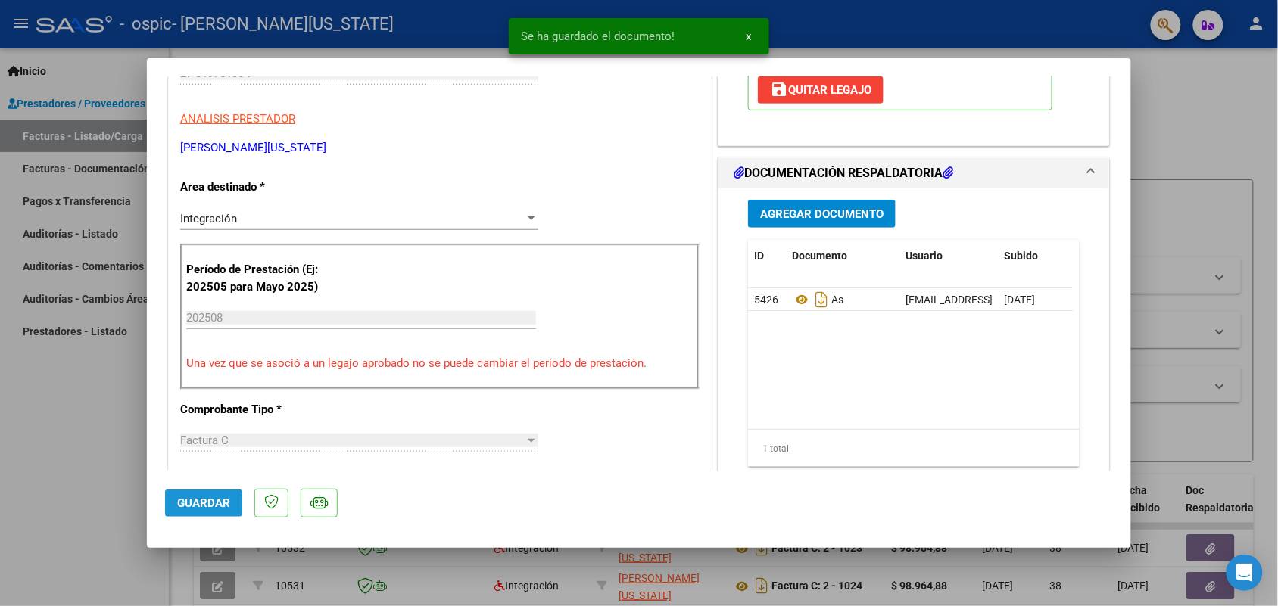
click at [191, 505] on span "Guardar" at bounding box center [203, 504] width 53 height 14
click at [119, 466] on div at bounding box center [639, 303] width 1278 height 606
type input "$ 0,00"
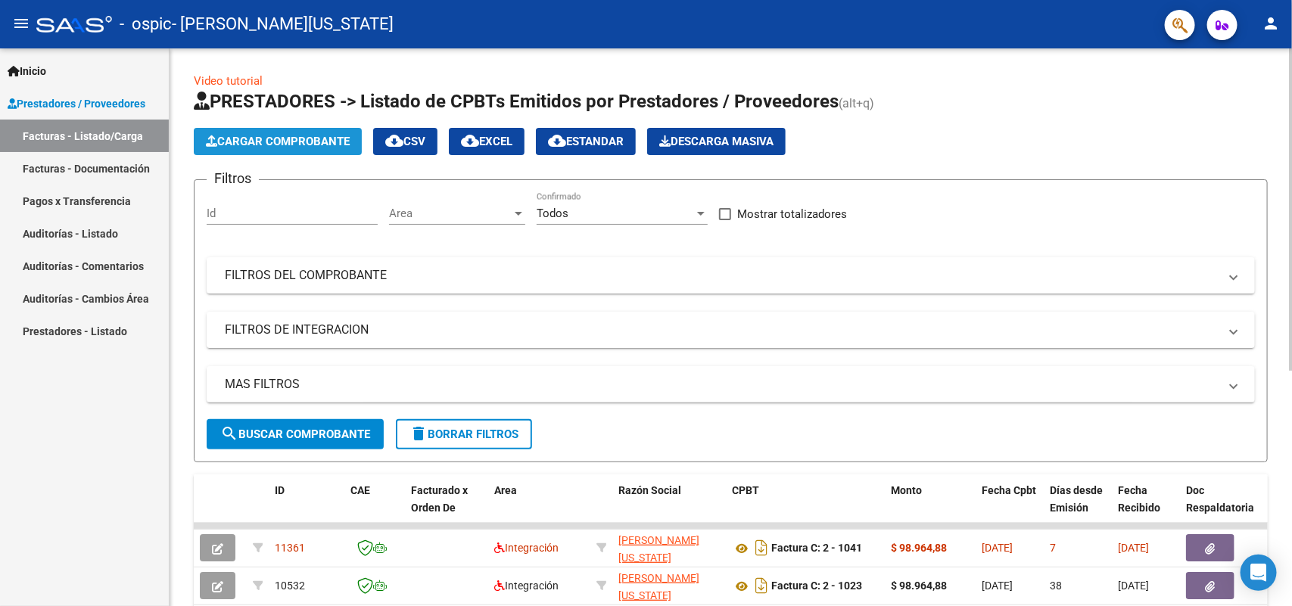
click at [295, 142] on span "Cargar Comprobante" at bounding box center [278, 142] width 144 height 14
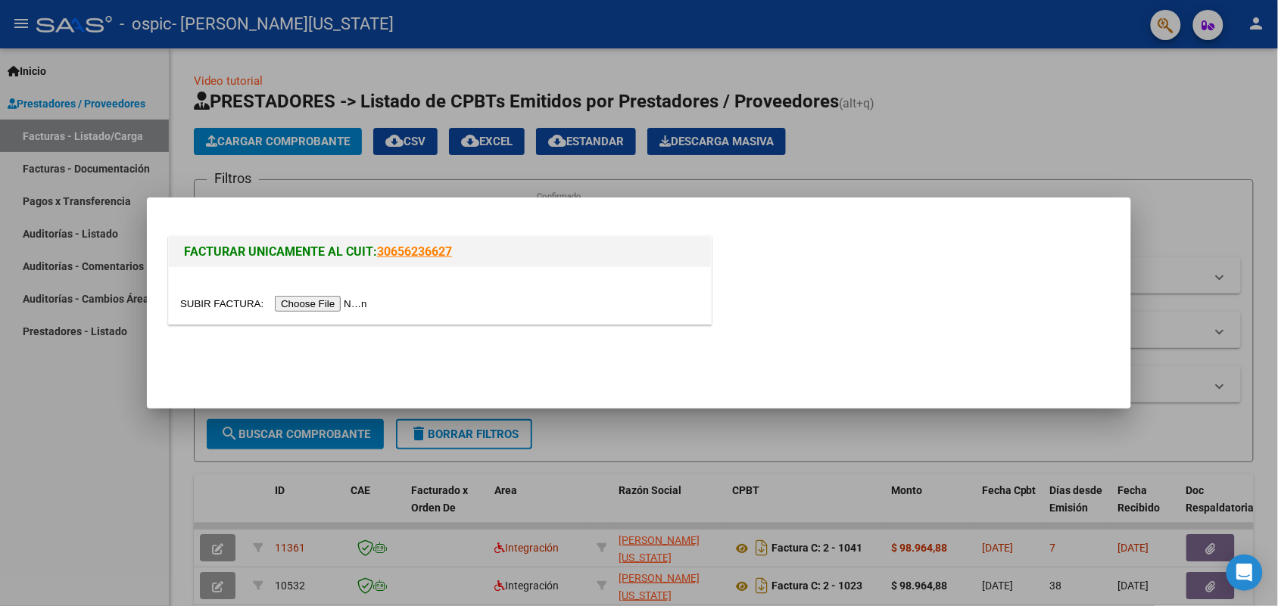
click at [331, 304] on input "file" at bounding box center [276, 304] width 192 height 16
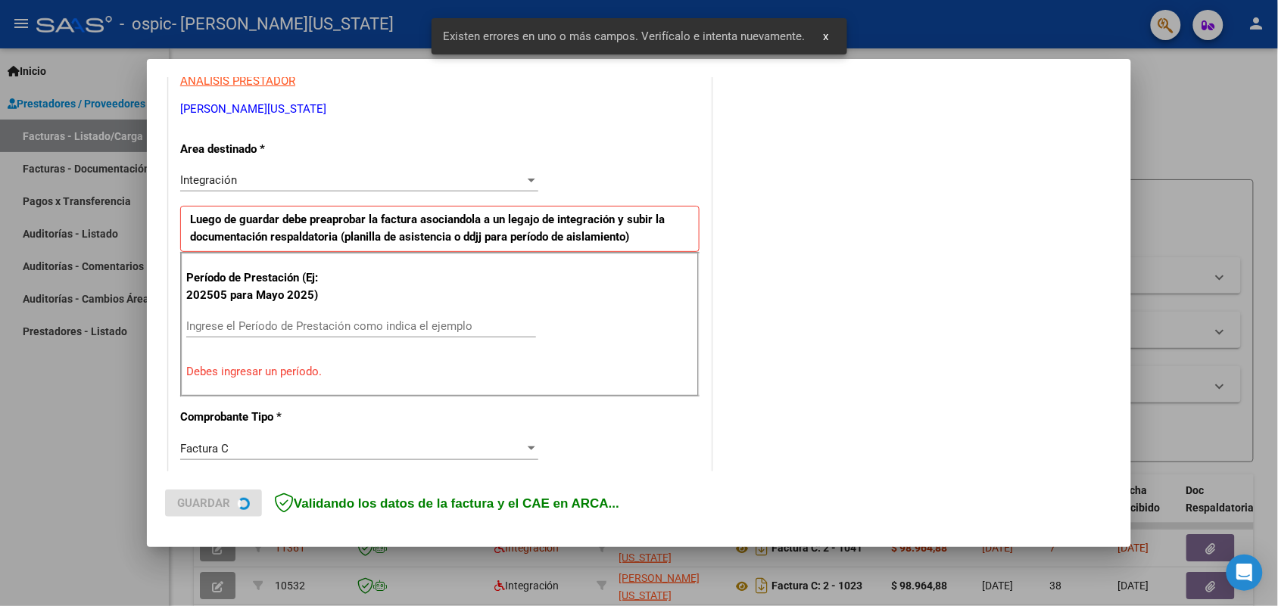
scroll to position [304, 0]
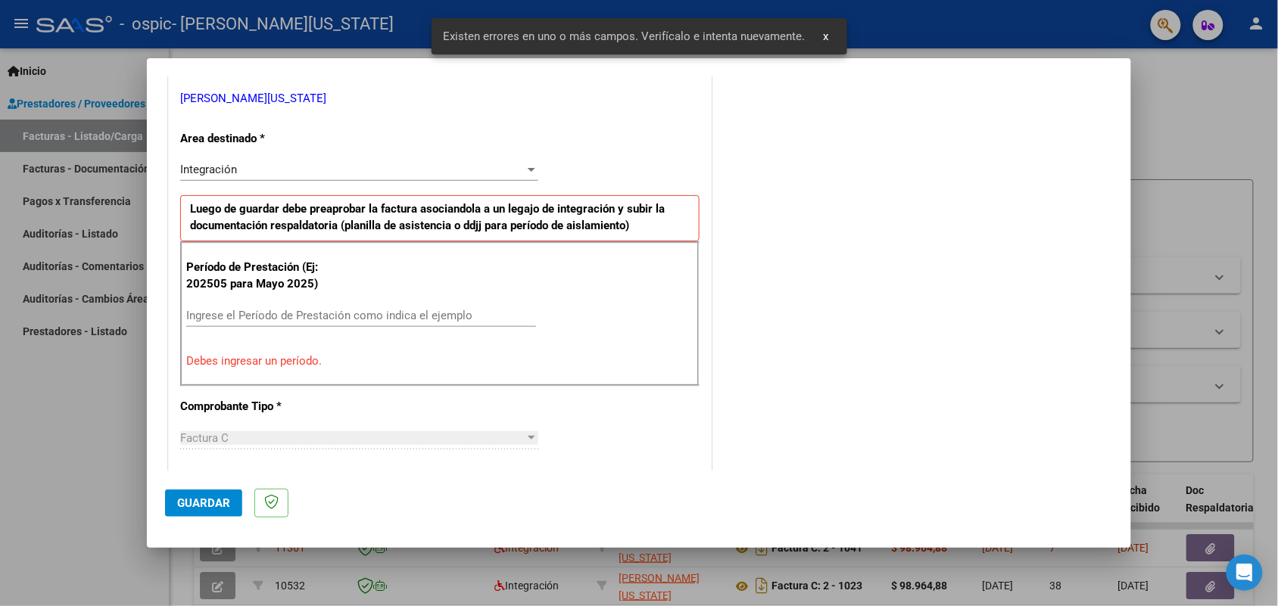
click at [285, 307] on div "Ingrese el Período de Prestación como indica el ejemplo" at bounding box center [361, 315] width 350 height 23
click at [292, 322] on input "Ingrese el Período de Prestación como indica el ejemplo" at bounding box center [361, 316] width 350 height 14
paste input "202508"
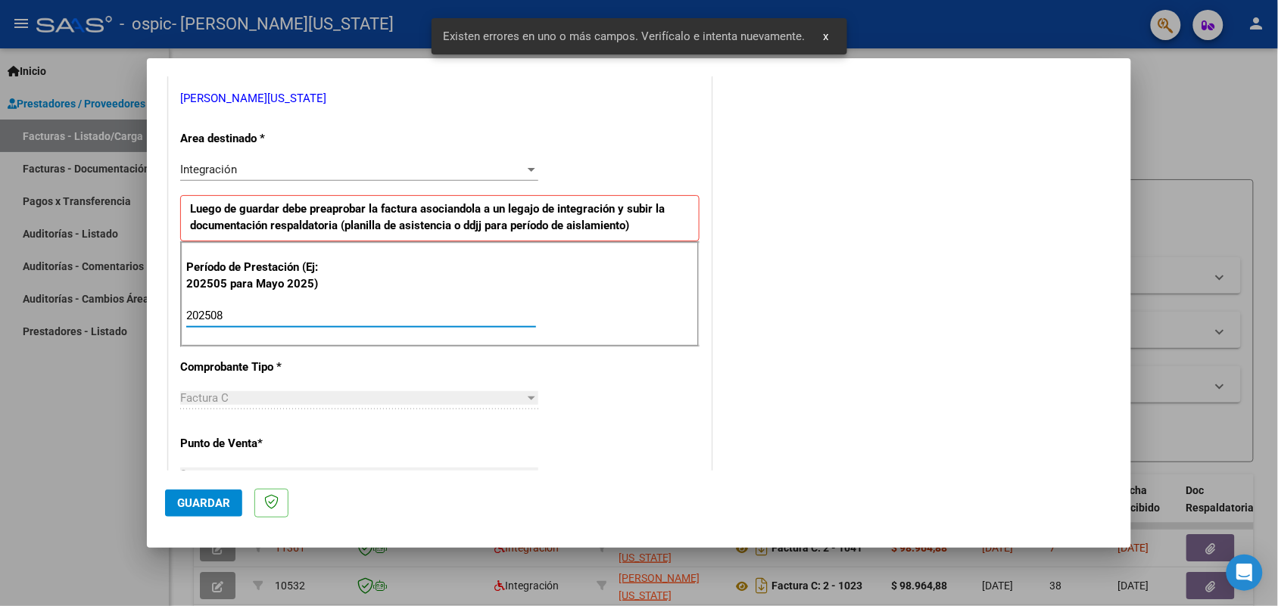
type input "202508"
click at [204, 497] on span "Guardar" at bounding box center [203, 504] width 53 height 14
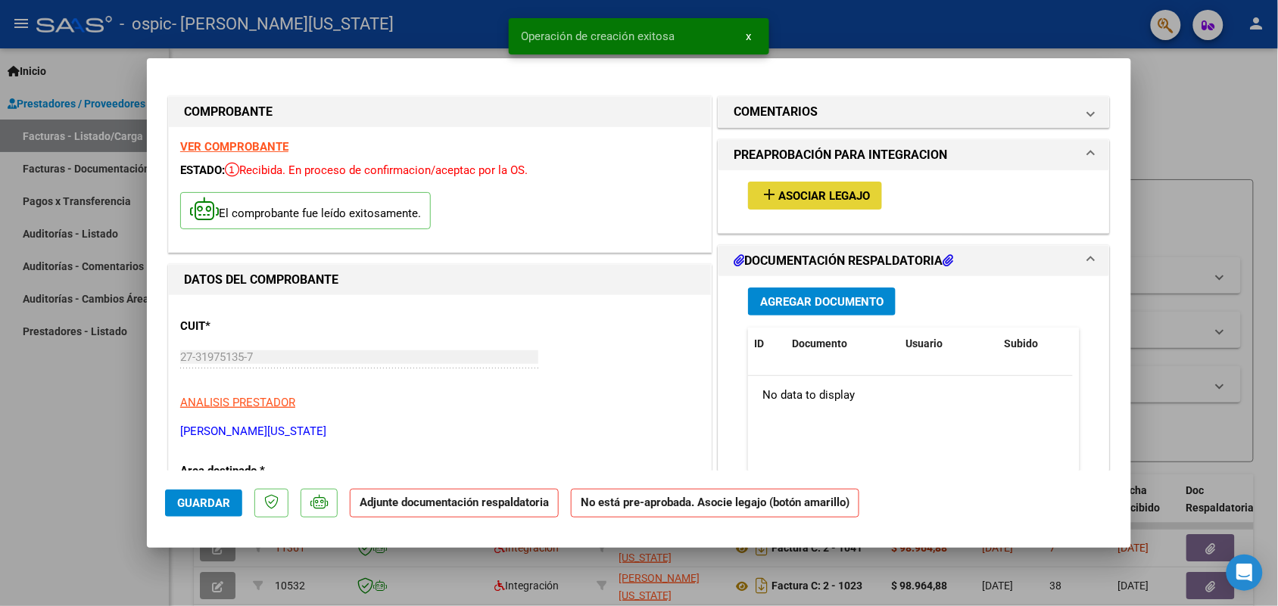
click at [791, 199] on span "Asociar Legajo" at bounding box center [824, 196] width 92 height 14
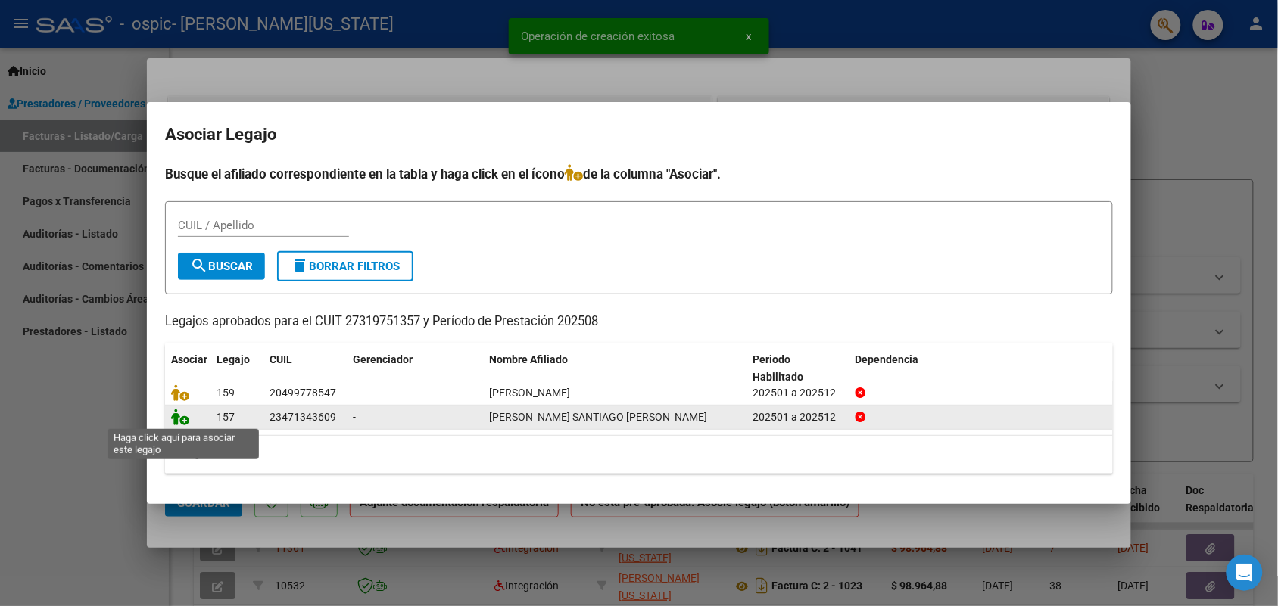
click at [186, 422] on icon at bounding box center [180, 417] width 18 height 17
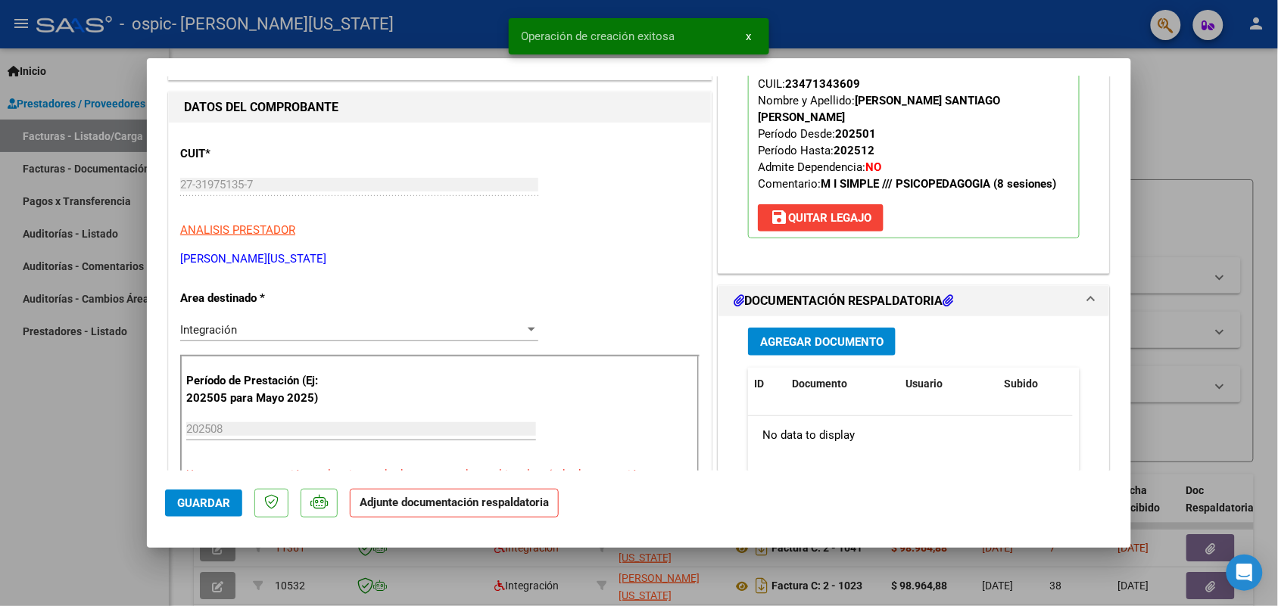
scroll to position [189, 0]
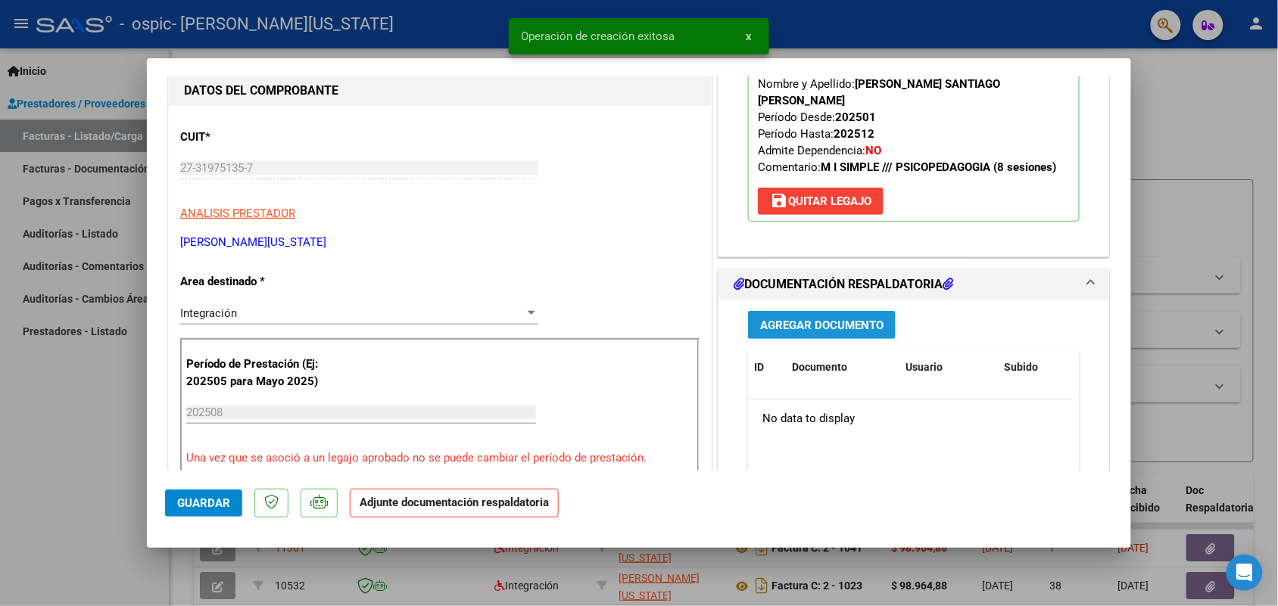
click at [808, 319] on span "Agregar Documento" at bounding box center [821, 326] width 123 height 14
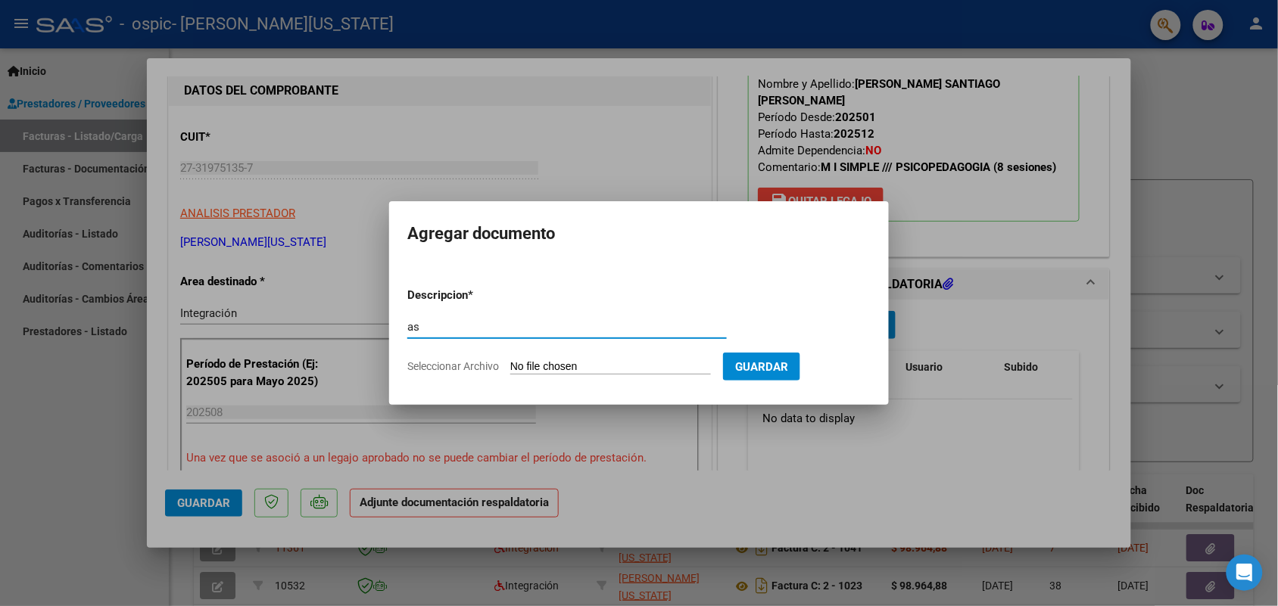
type input "as"
drag, startPoint x: 581, startPoint y: 376, endPoint x: 579, endPoint y: 369, distance: 7.7
click at [580, 373] on form "Descripcion * as Escriba aquí una descripcion Seleccionar Archivo Guardar" at bounding box center [638, 331] width 463 height 111
click at [579, 369] on input "Seleccionar Archivo" at bounding box center [610, 367] width 201 height 14
type input "C:\fakepath\IMG_2025_8_19_17_54_18_83928.jpeg"
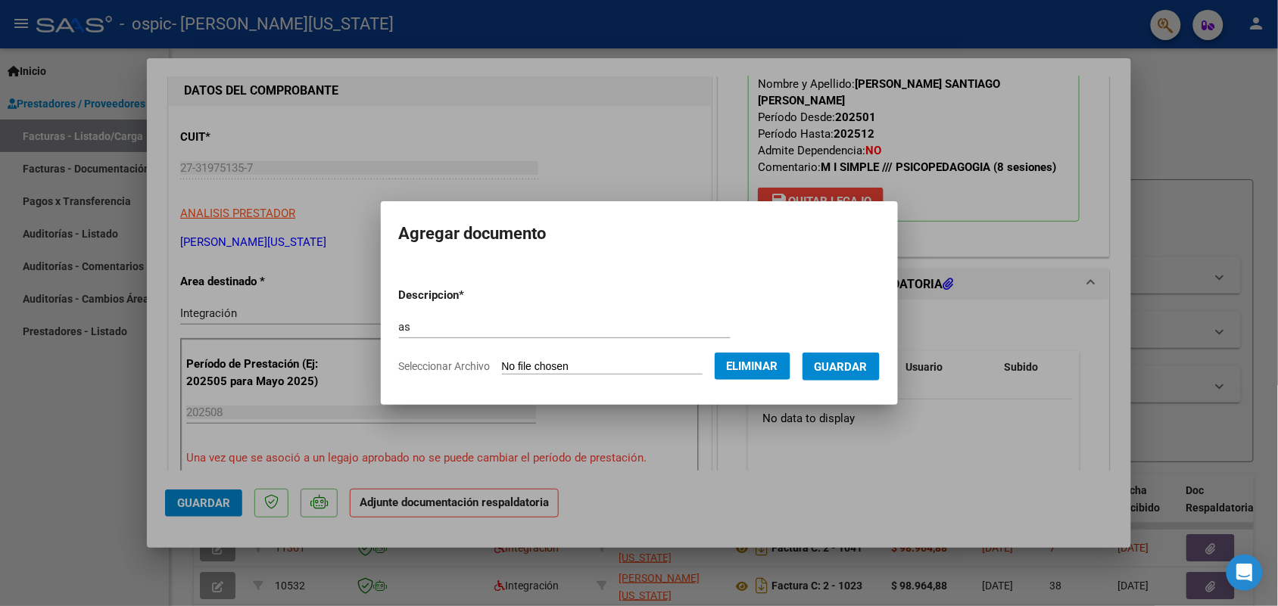
click at [846, 362] on span "Guardar" at bounding box center [840, 367] width 53 height 14
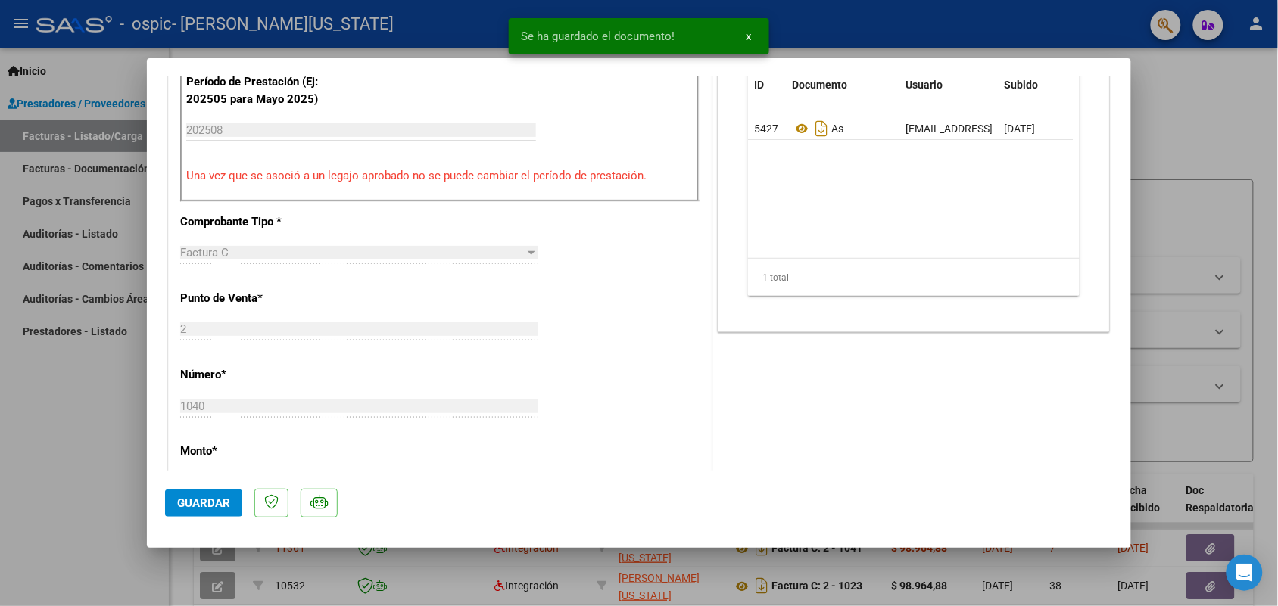
scroll to position [473, 0]
click at [197, 492] on button "Guardar" at bounding box center [203, 503] width 77 height 27
click at [120, 498] on div at bounding box center [639, 303] width 1278 height 606
type input "$ 0,00"
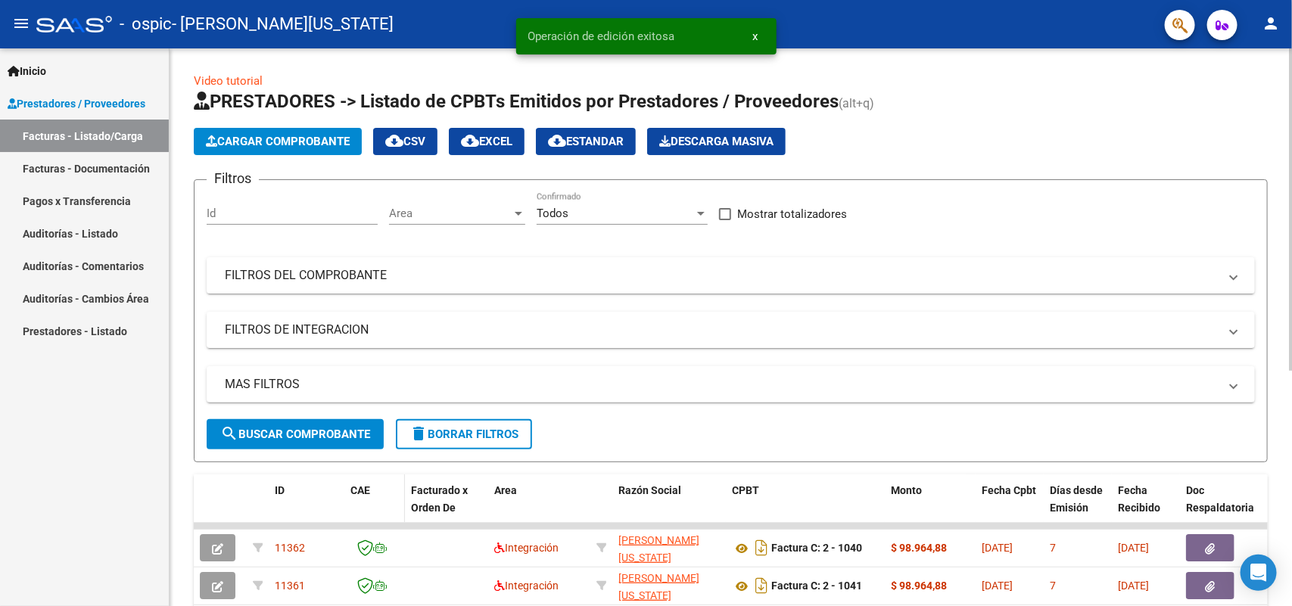
scroll to position [189, 0]
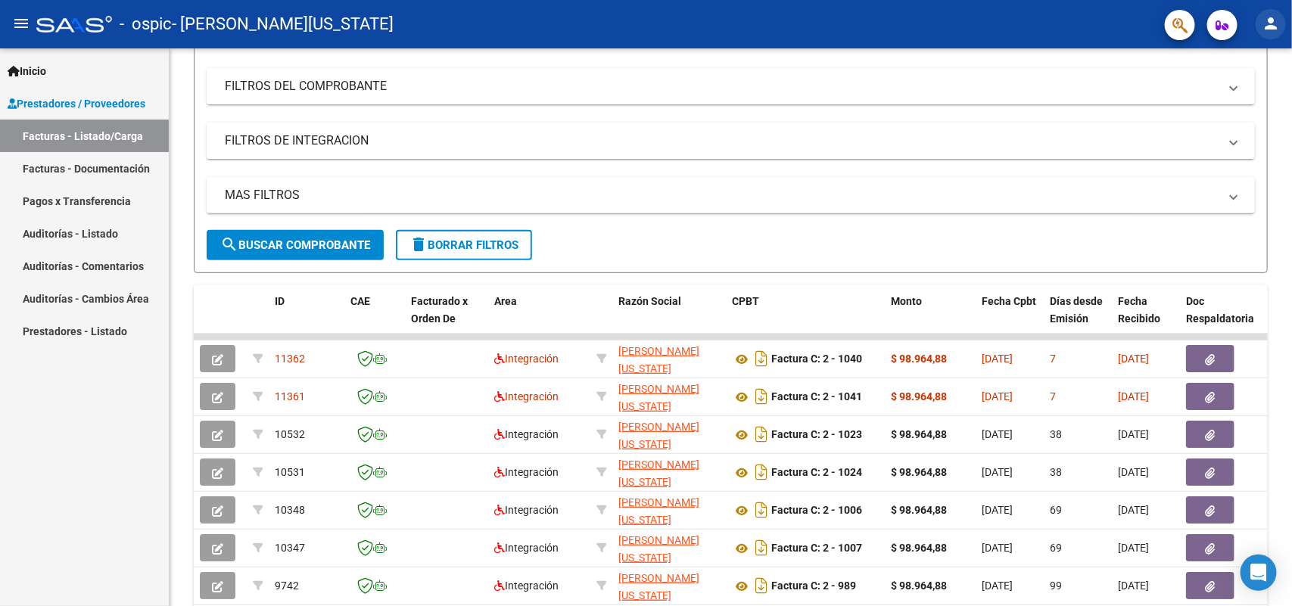
click at [1261, 14] on button "person" at bounding box center [1271, 24] width 30 height 30
click at [1234, 98] on button "exit_to_app Salir" at bounding box center [1240, 100] width 92 height 36
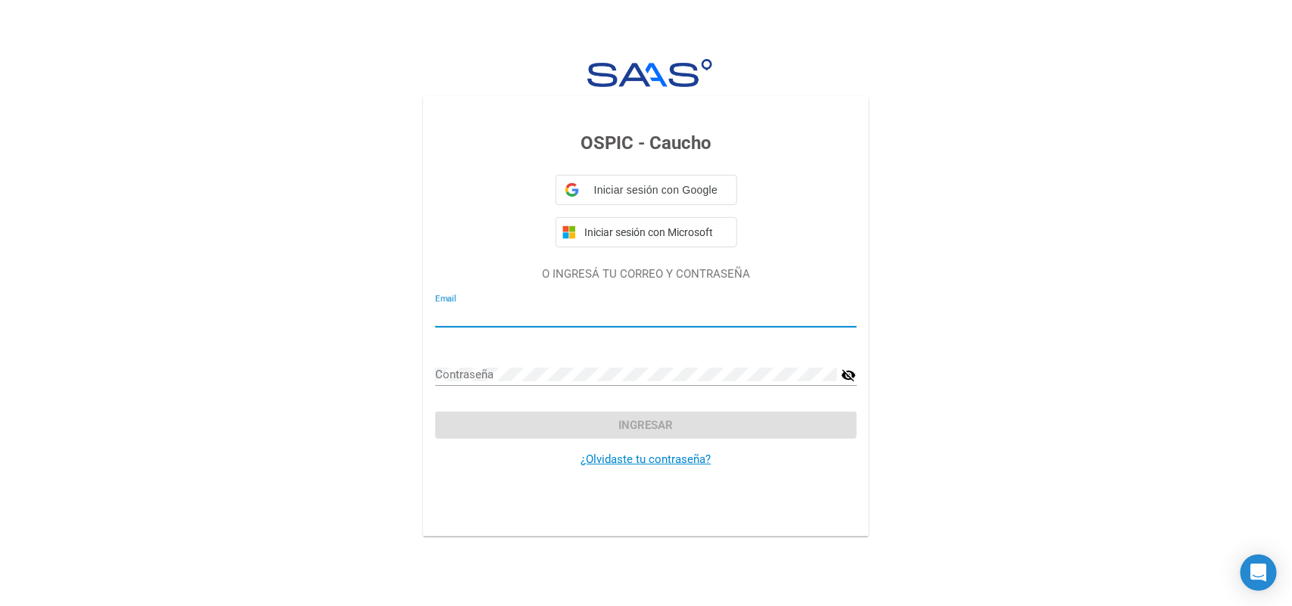
type input "virzacchino@gmail.com"
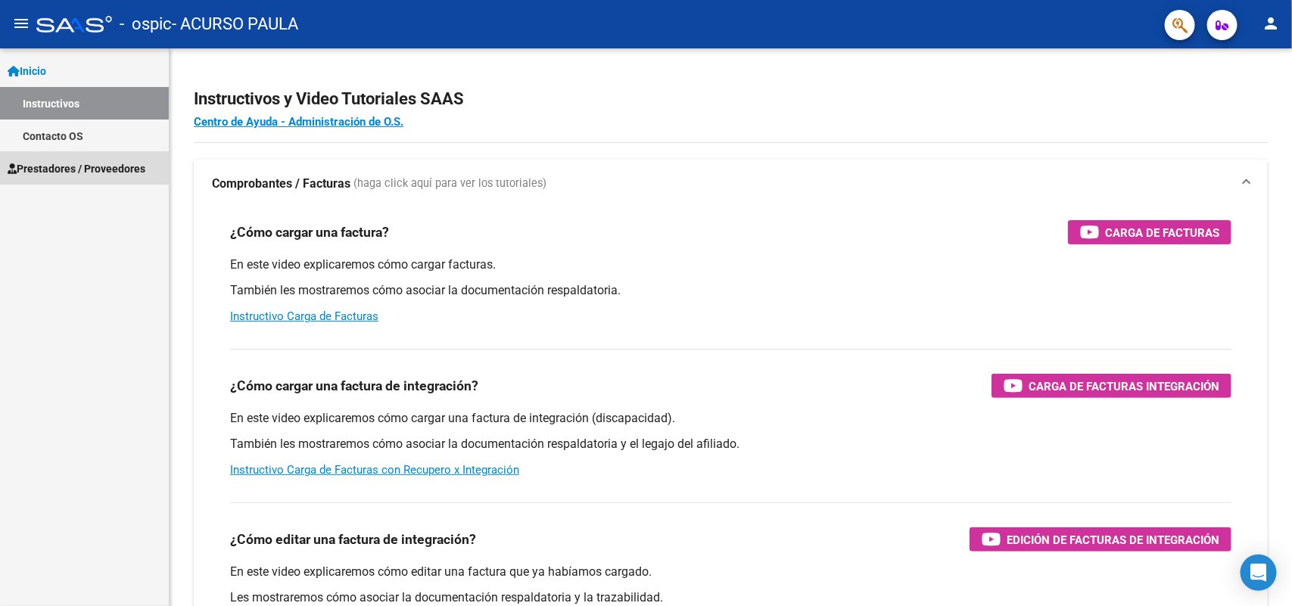
click at [80, 160] on span "Prestadores / Proveedores" at bounding box center [77, 168] width 138 height 17
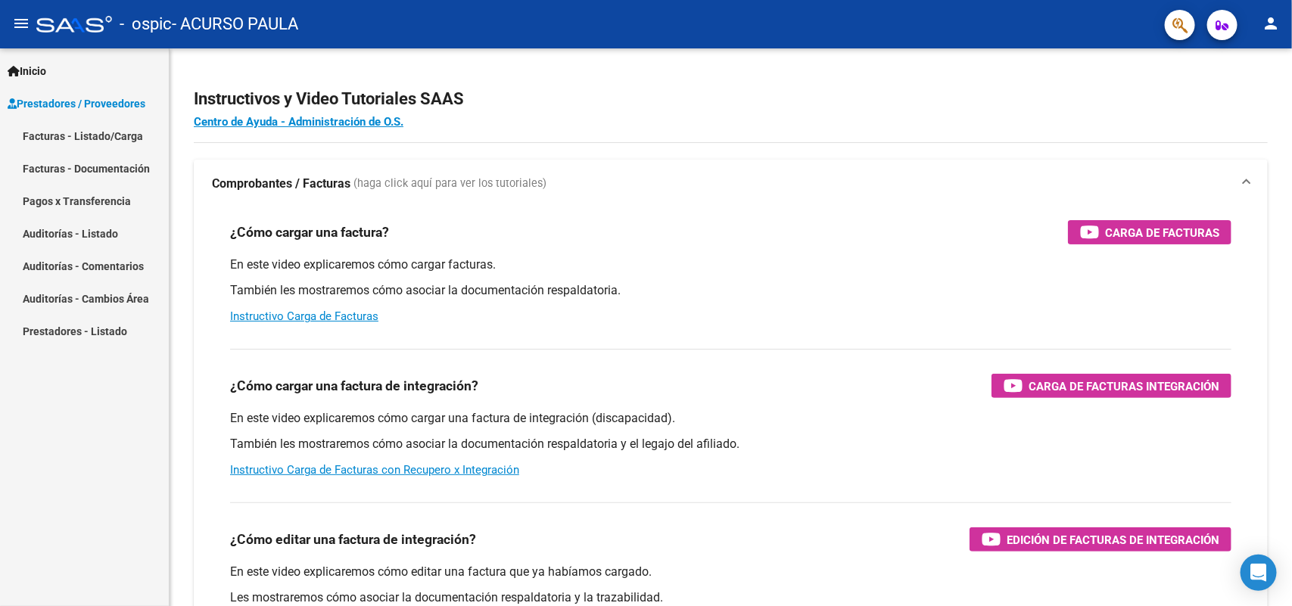
click at [111, 131] on link "Facturas - Listado/Carga" at bounding box center [84, 136] width 169 height 33
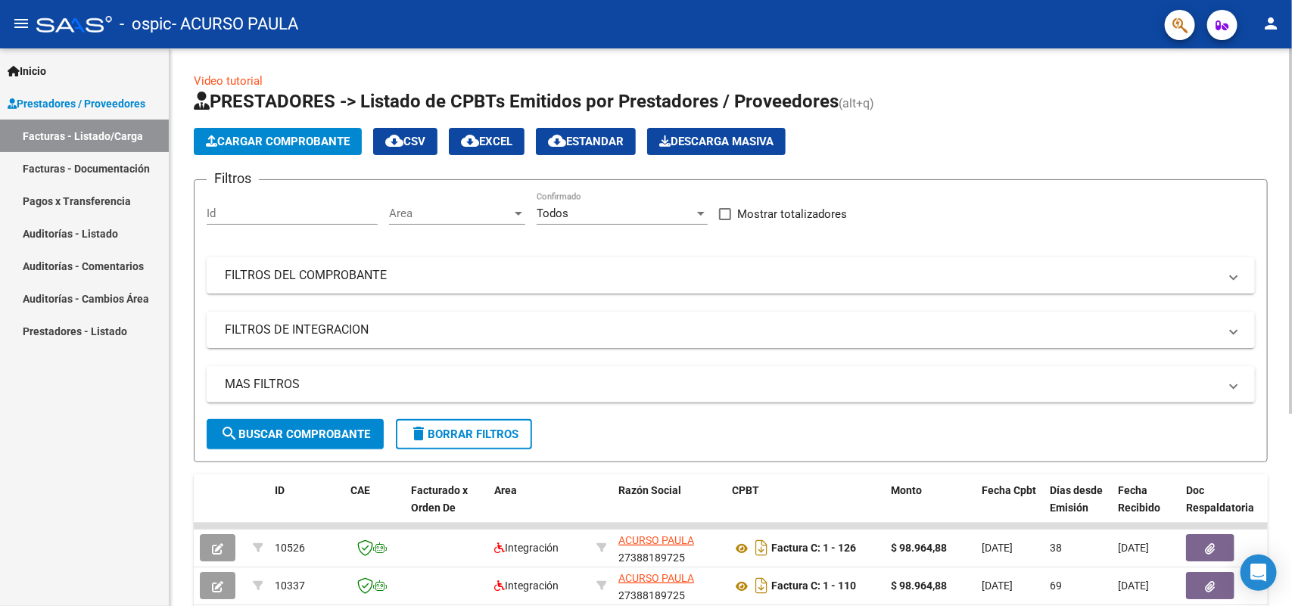
click at [278, 149] on button "Cargar Comprobante" at bounding box center [278, 141] width 168 height 27
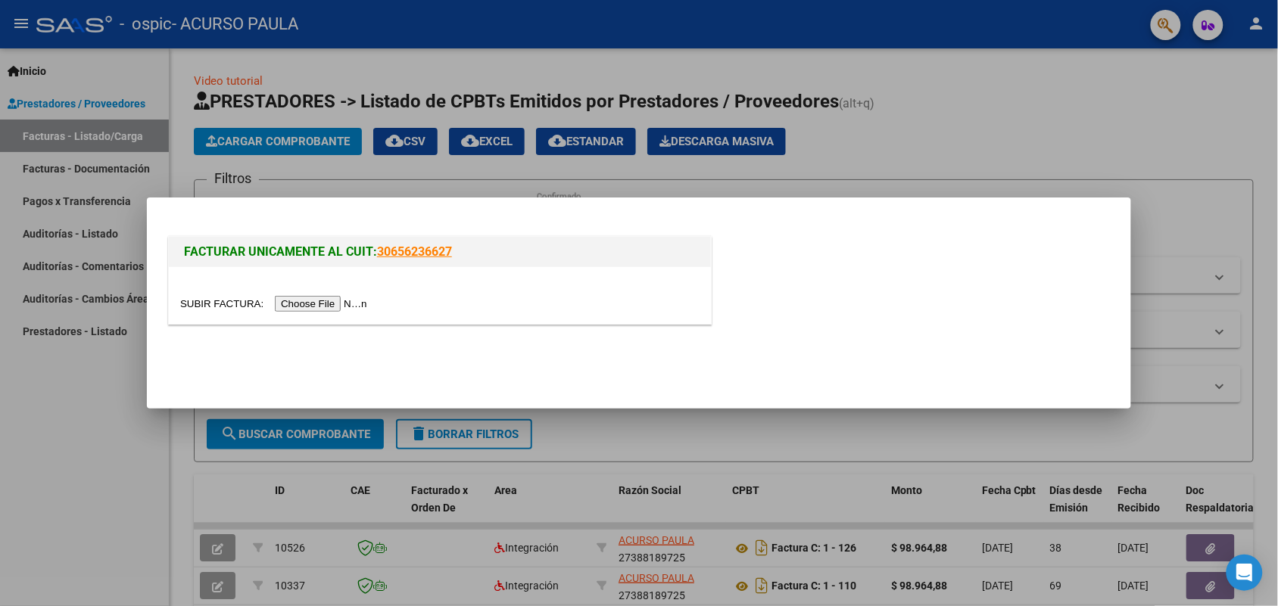
drag, startPoint x: 341, startPoint y: 288, endPoint x: 341, endPoint y: 304, distance: 16.7
click at [343, 300] on div at bounding box center [440, 295] width 542 height 57
click at [341, 307] on input "file" at bounding box center [276, 304] width 192 height 16
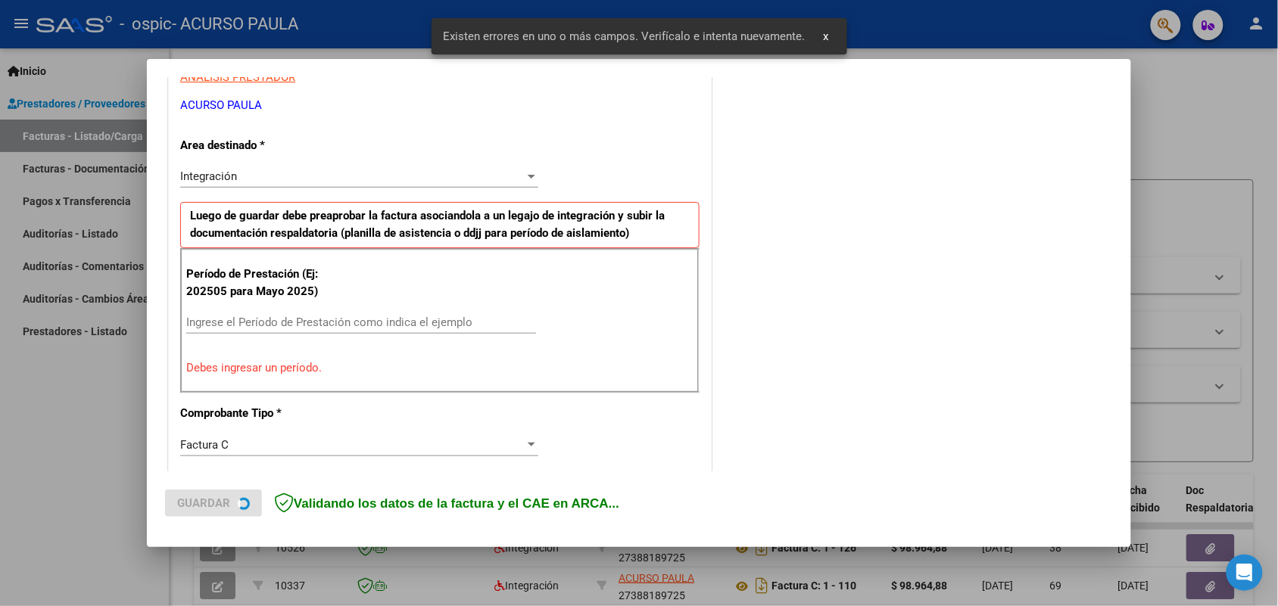
scroll to position [304, 0]
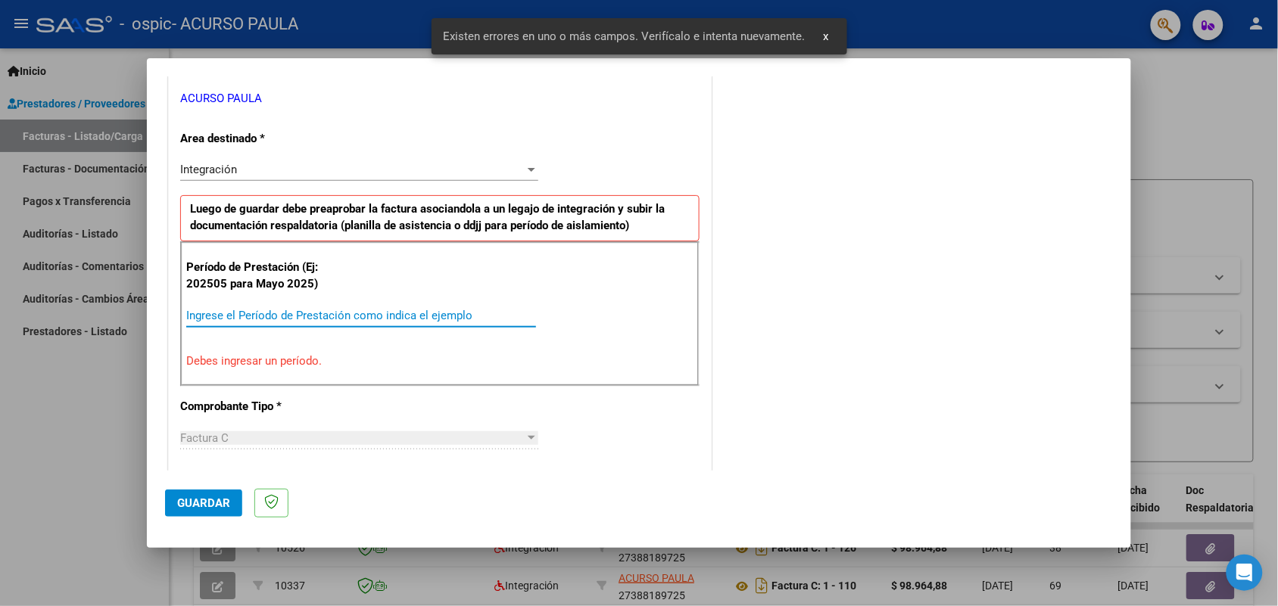
click at [357, 313] on input "Ingrese el Período de Prestación como indica el ejemplo" at bounding box center [361, 316] width 350 height 14
paste input "202508"
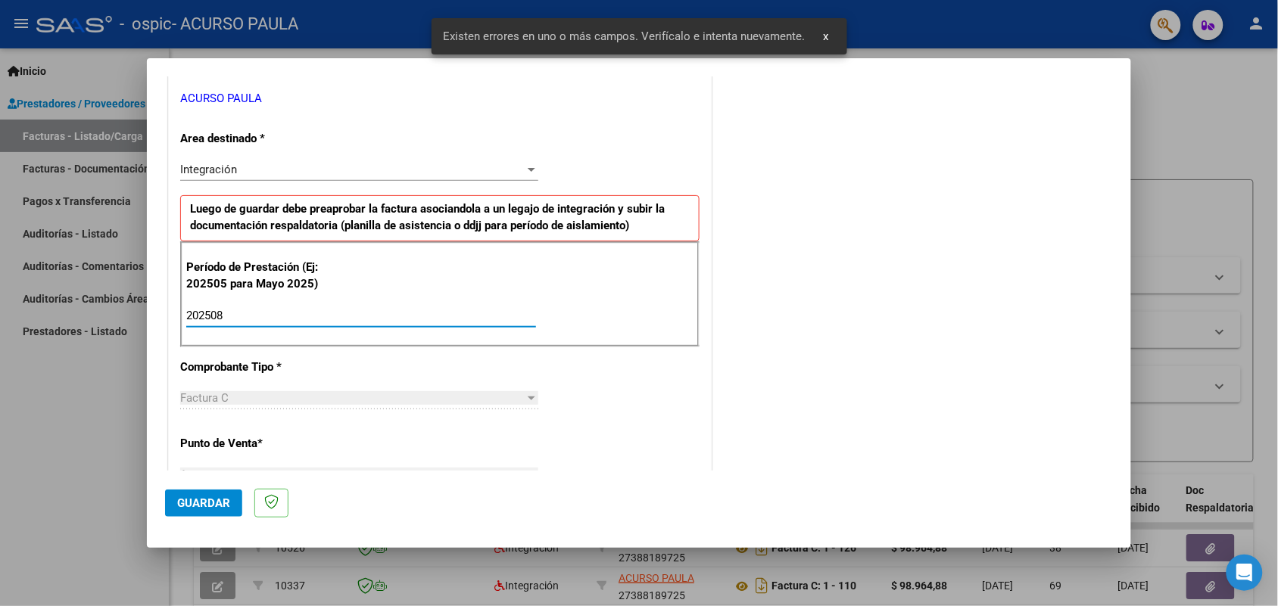
type input "202508"
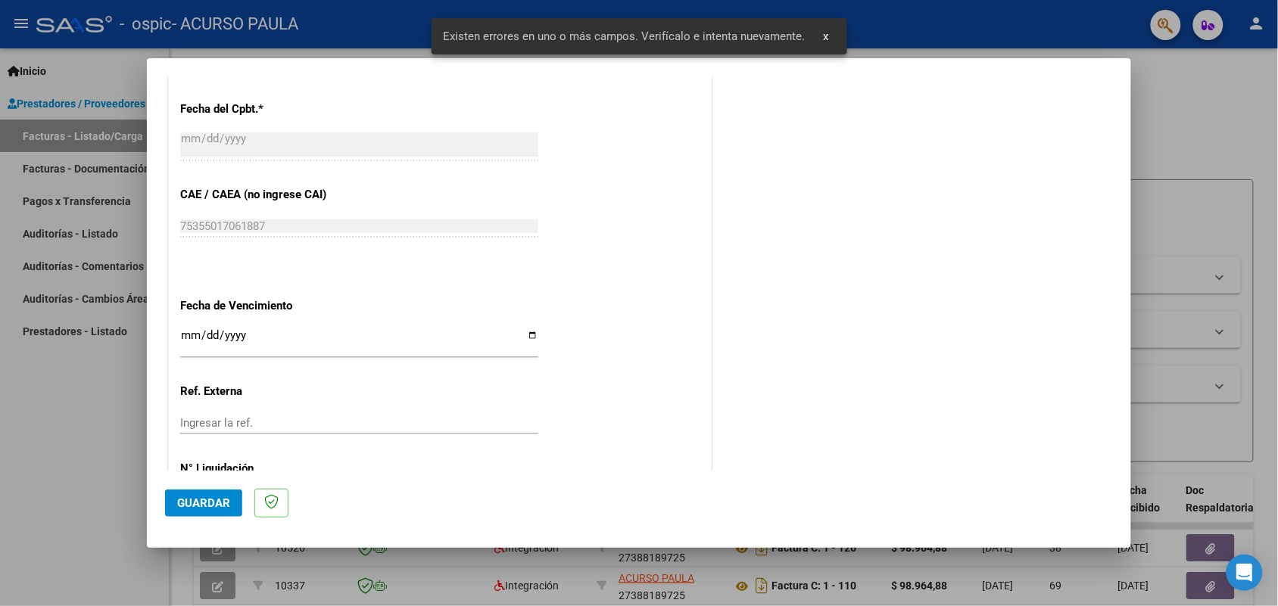
scroll to position [940, 0]
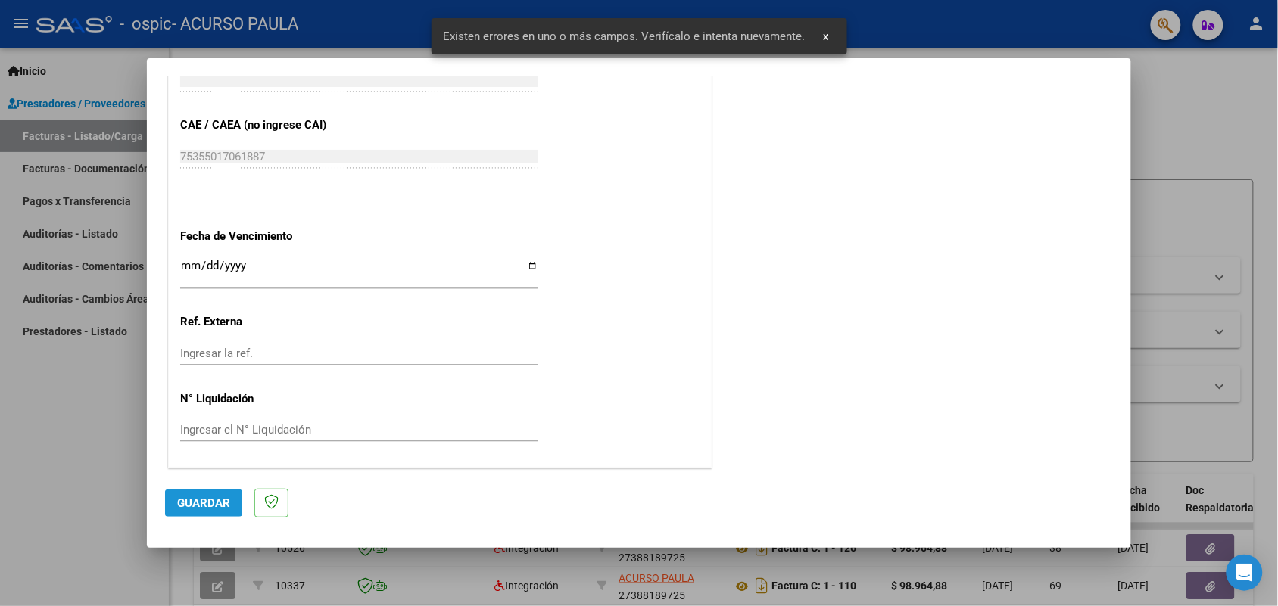
click at [195, 500] on span "Guardar" at bounding box center [203, 504] width 53 height 14
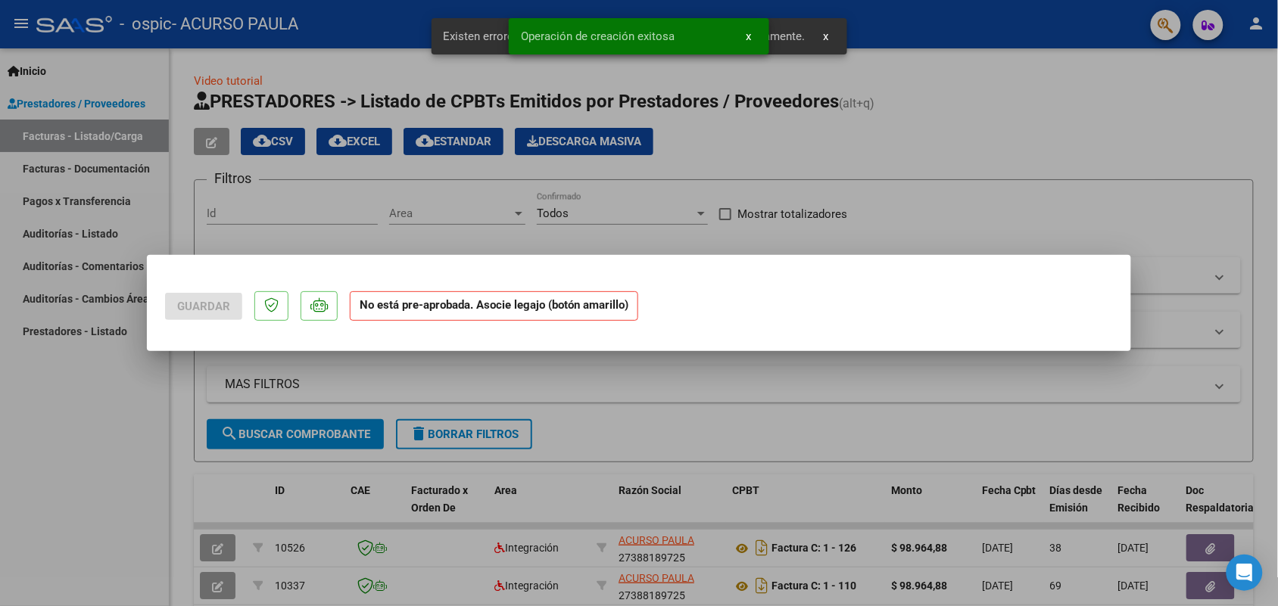
scroll to position [0, 0]
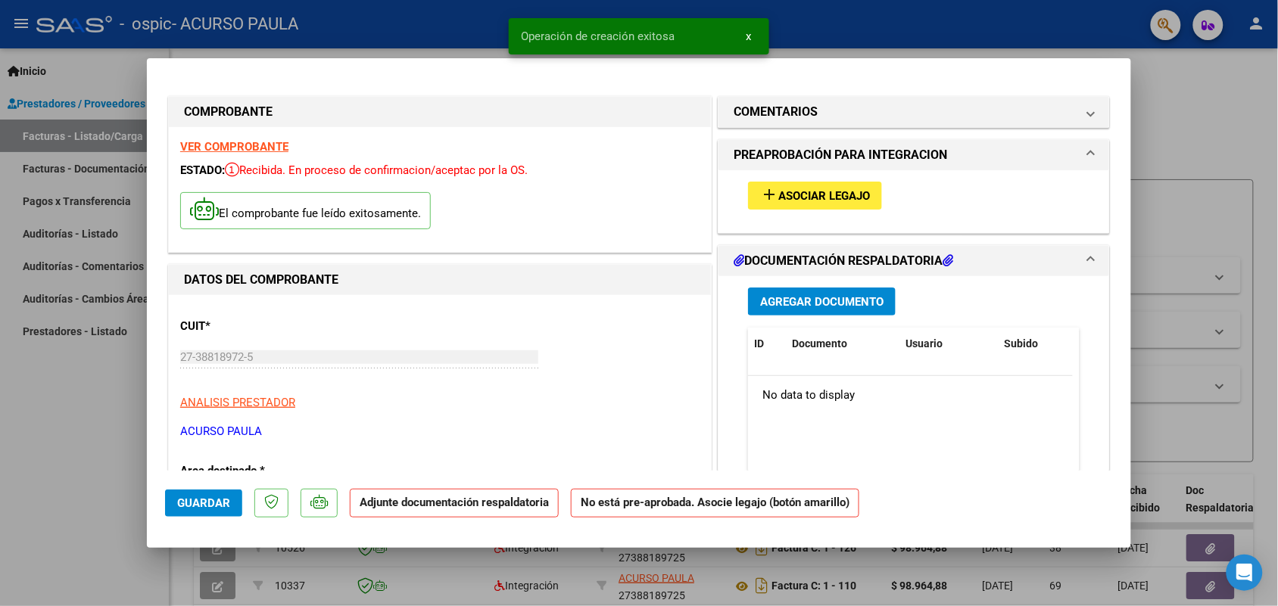
click at [811, 198] on span "Asociar Legajo" at bounding box center [824, 196] width 92 height 14
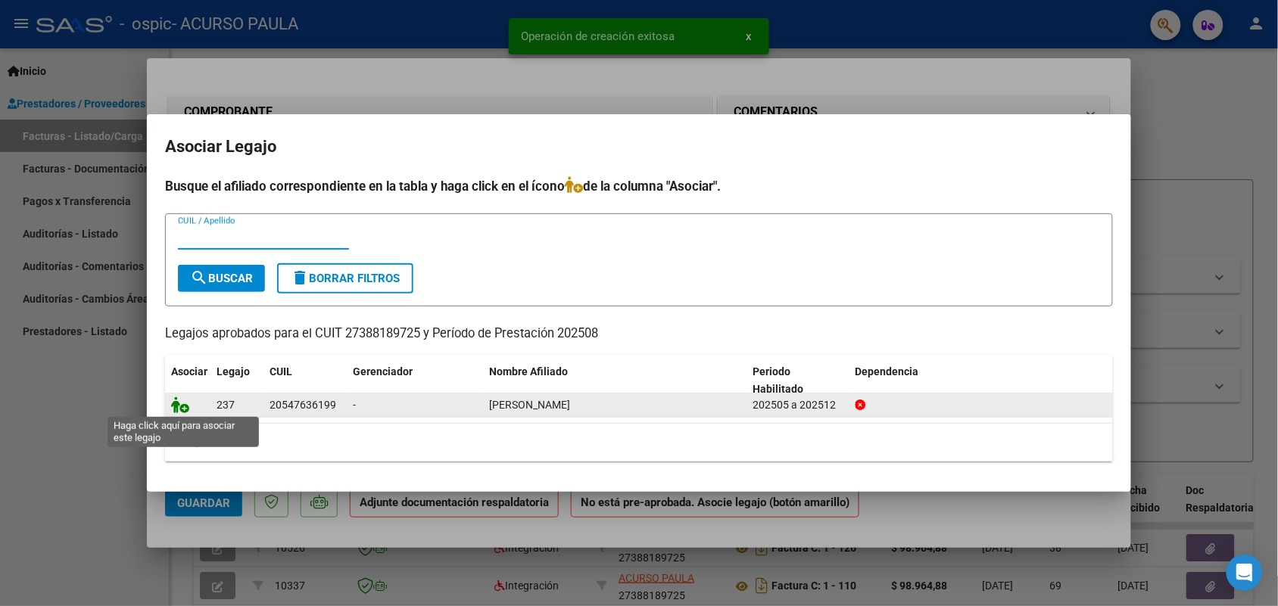
click at [175, 402] on icon at bounding box center [180, 405] width 18 height 17
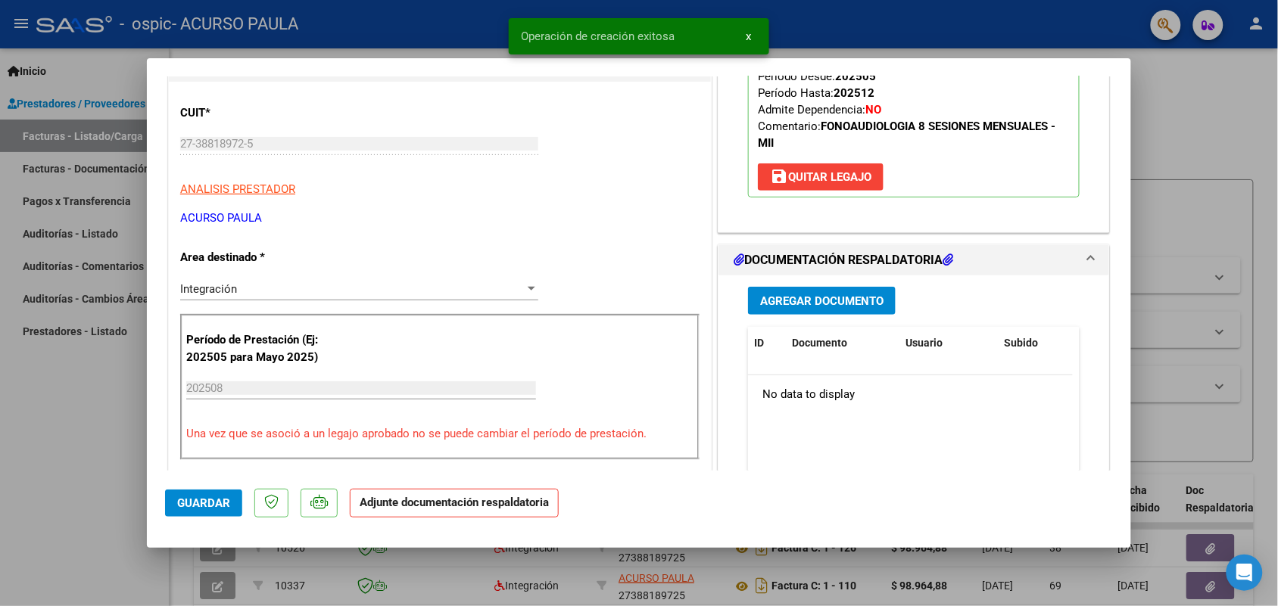
scroll to position [284, 0]
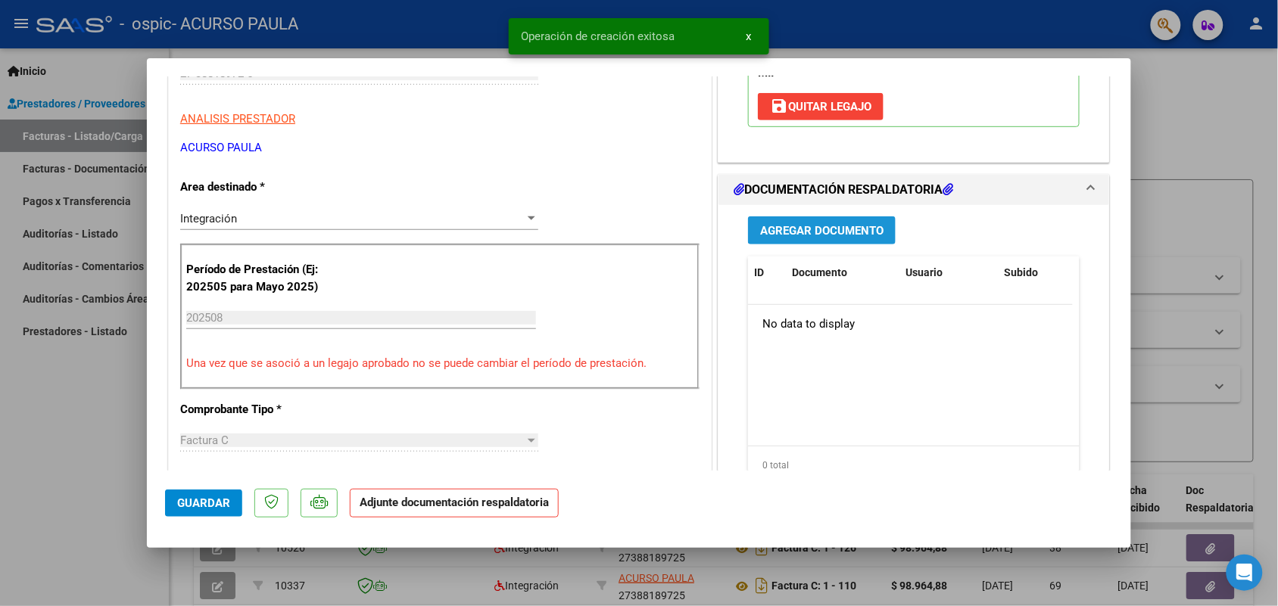
click at [831, 223] on button "Agregar Documento" at bounding box center [822, 230] width 148 height 28
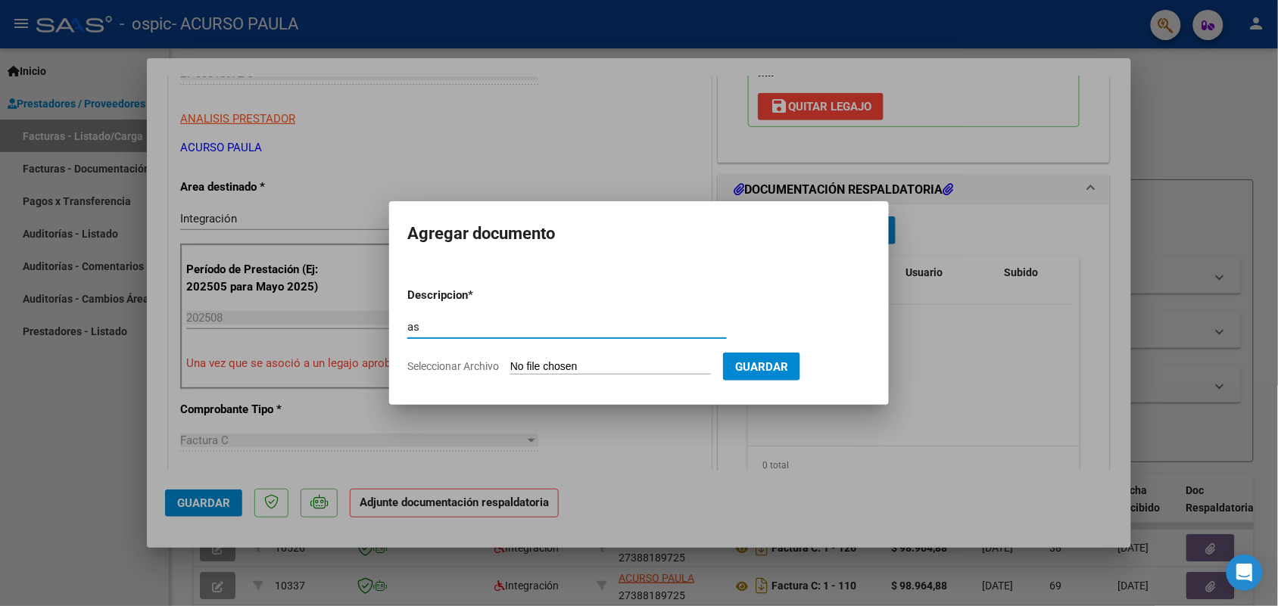
type input "as"
click at [551, 375] on form "Descripcion * as Escriba aquí una descripcion Seleccionar Archivo Guardar" at bounding box center [638, 331] width 463 height 111
click at [550, 367] on input "Seleccionar Archivo" at bounding box center [610, 367] width 201 height 14
type input "C:\fakepath\IMG_2025_8_26_17_32_13_266.jpeg"
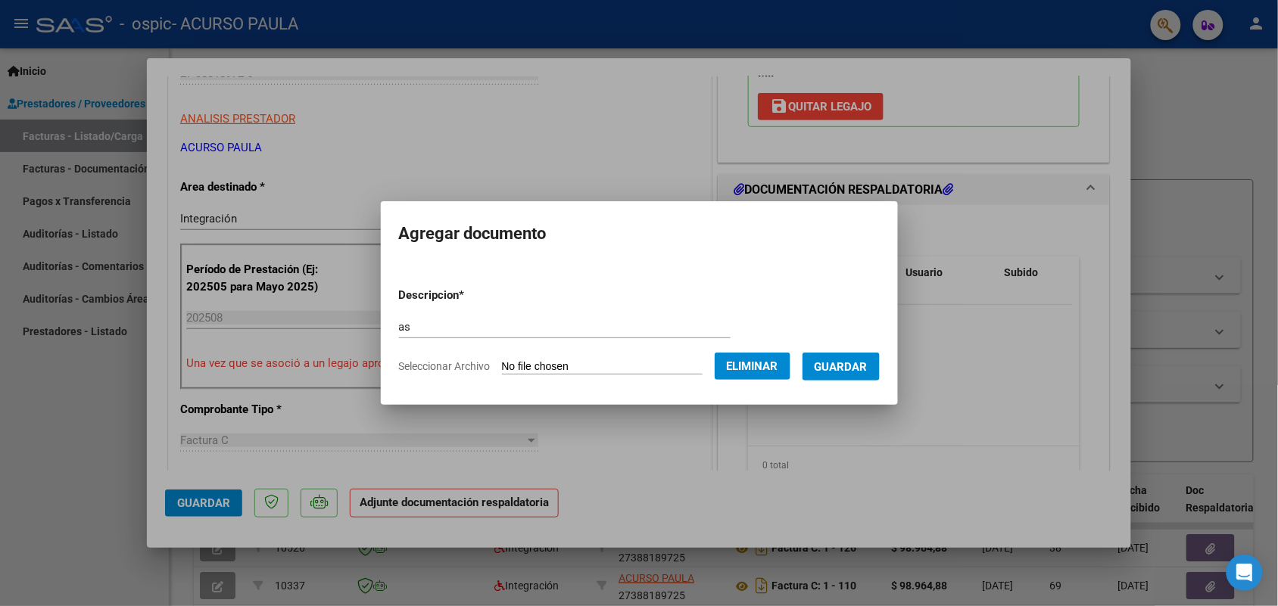
click at [849, 371] on span "Guardar" at bounding box center [840, 367] width 53 height 14
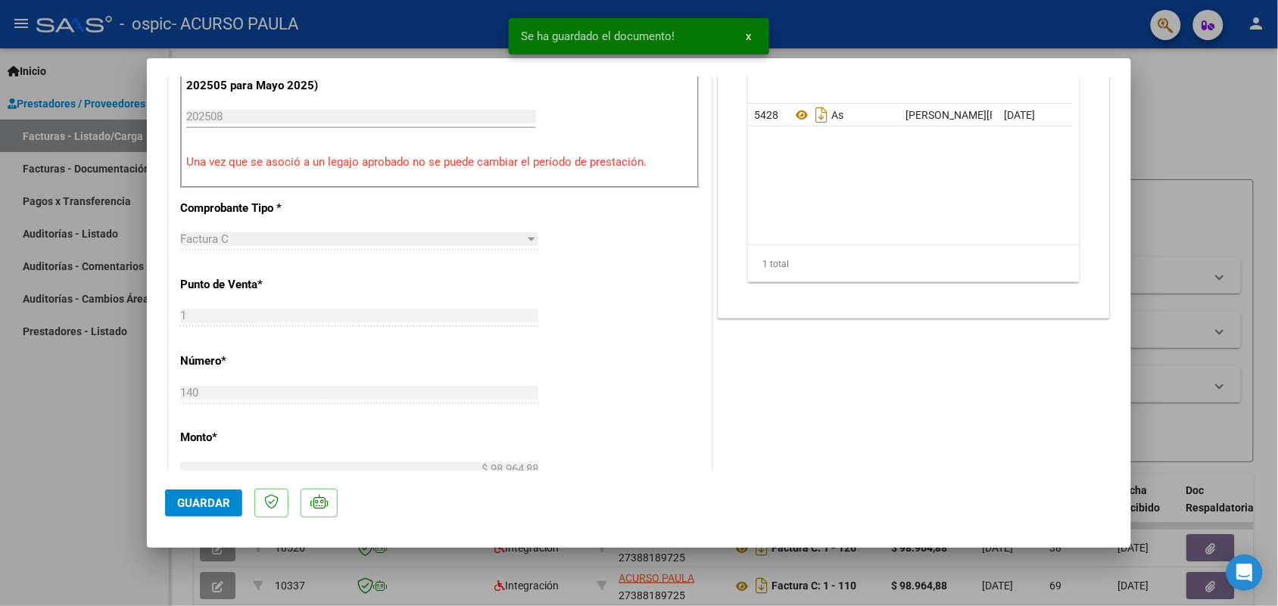
scroll to position [757, 0]
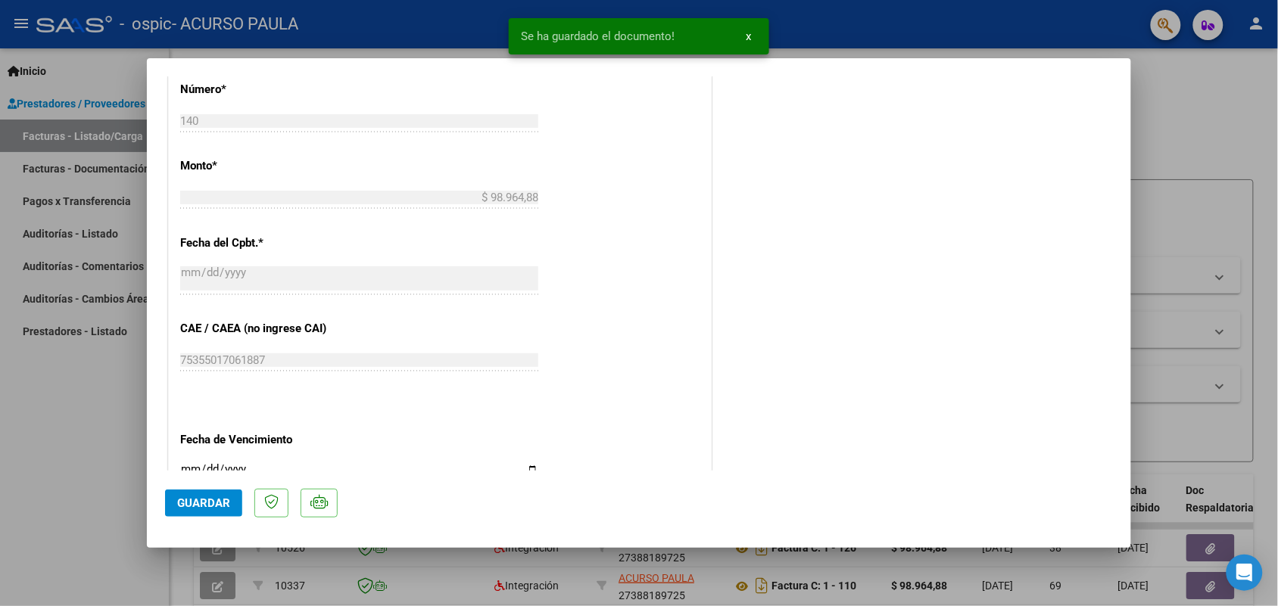
click at [216, 507] on span "Guardar" at bounding box center [203, 504] width 53 height 14
drag, startPoint x: 193, startPoint y: 503, endPoint x: 180, endPoint y: 493, distance: 16.7
click at [192, 503] on span "Guardar" at bounding box center [203, 504] width 53 height 14
click at [65, 435] on div at bounding box center [639, 303] width 1278 height 606
type input "$ 0,00"
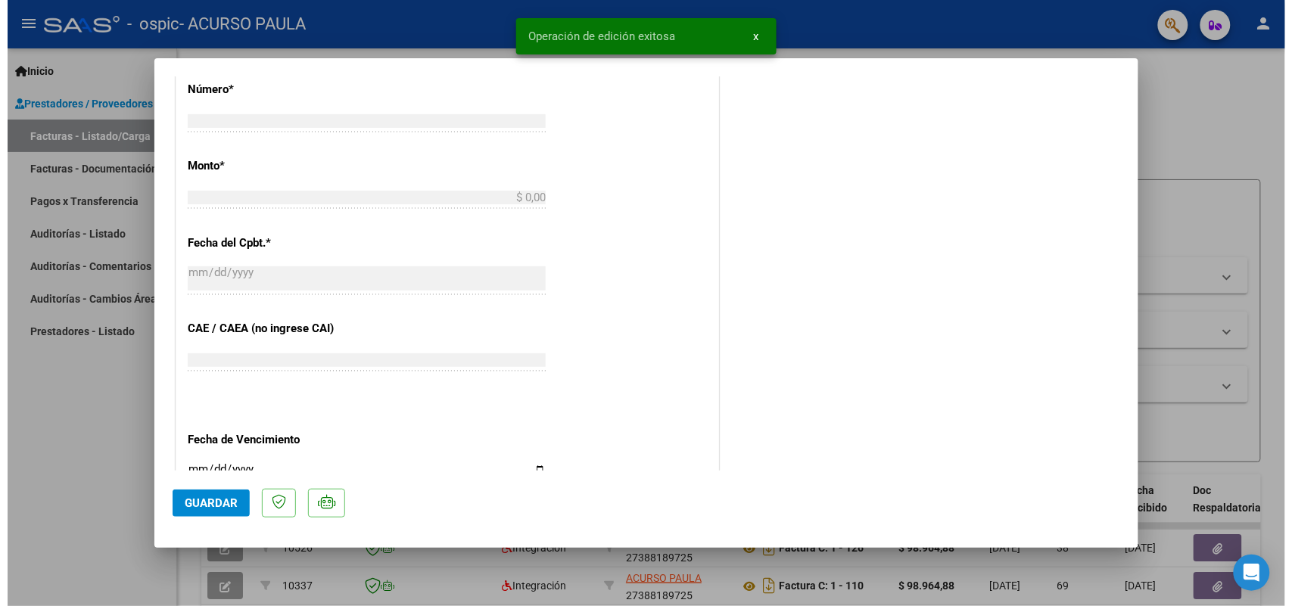
scroll to position [0, 0]
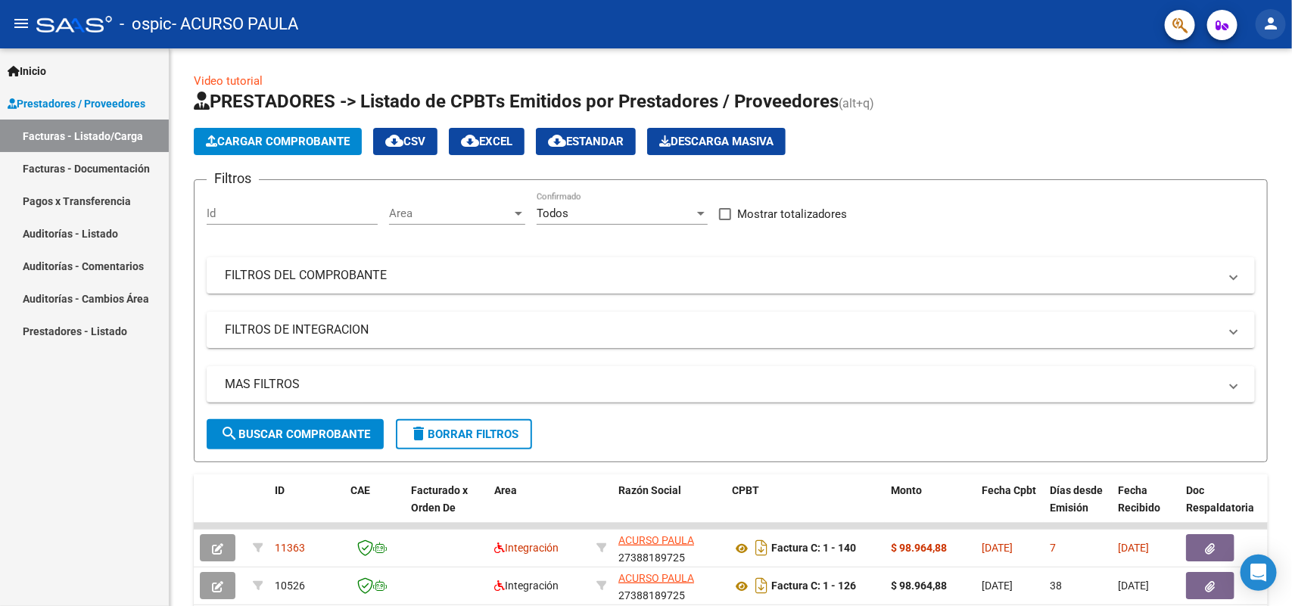
click at [1274, 17] on mat-icon "person" at bounding box center [1271, 23] width 18 height 18
click at [1219, 100] on button "exit_to_app Salir" at bounding box center [1240, 100] width 92 height 36
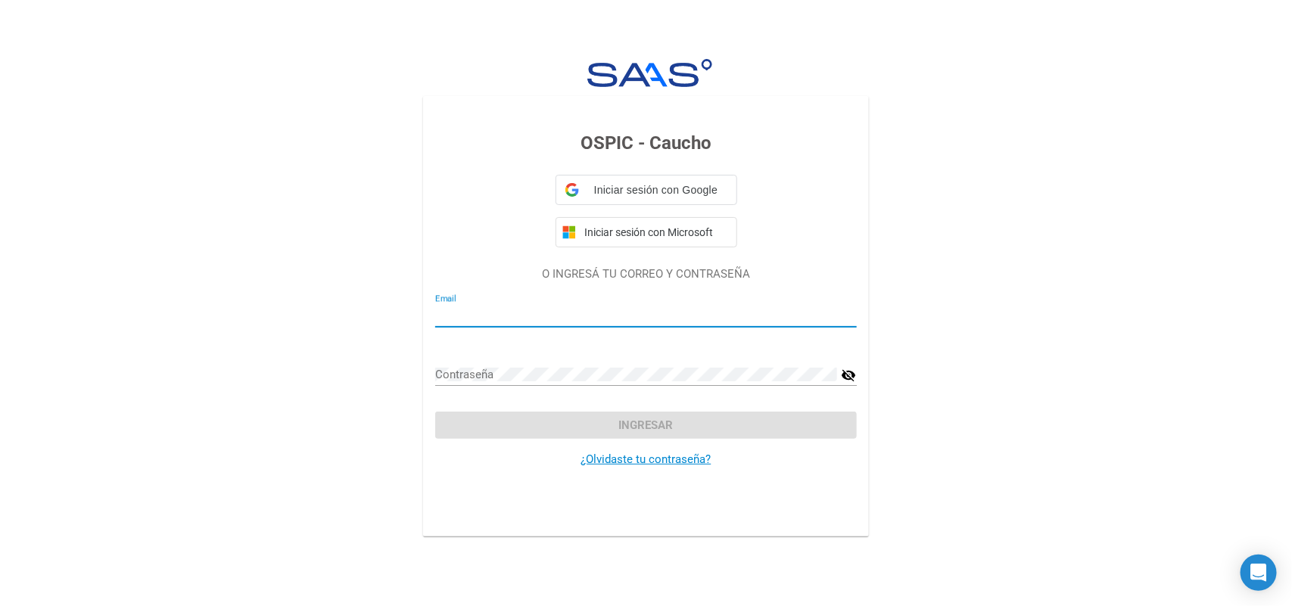
type input "paula.acurso@gmail.com"
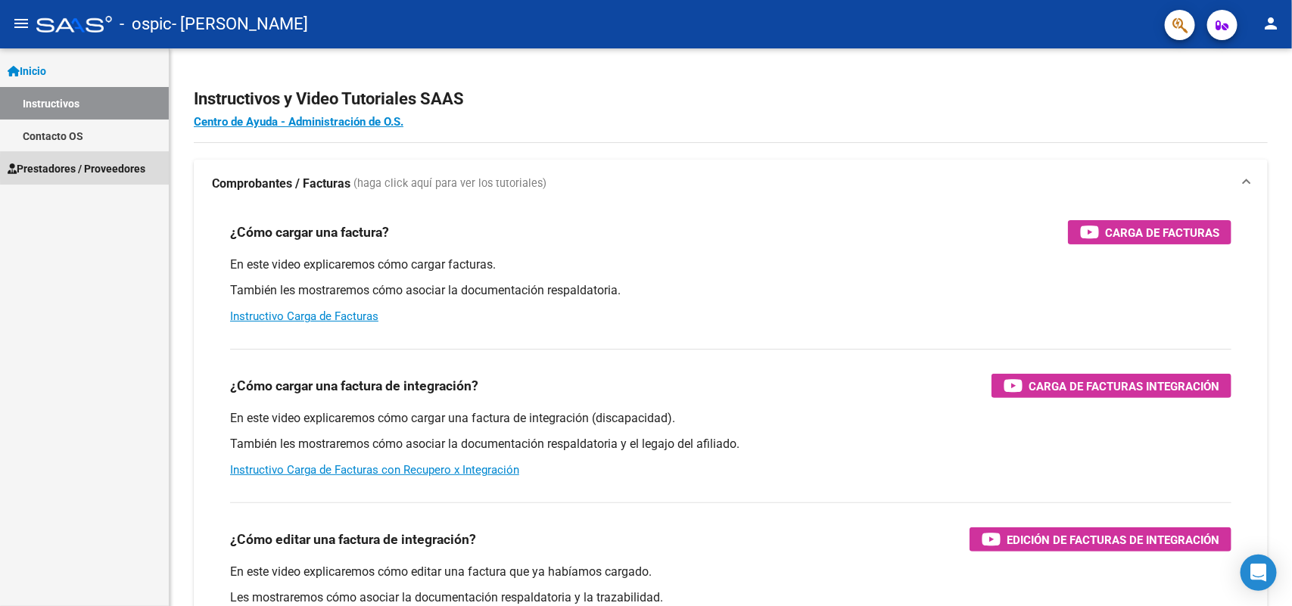
click at [91, 168] on span "Prestadores / Proveedores" at bounding box center [77, 168] width 138 height 17
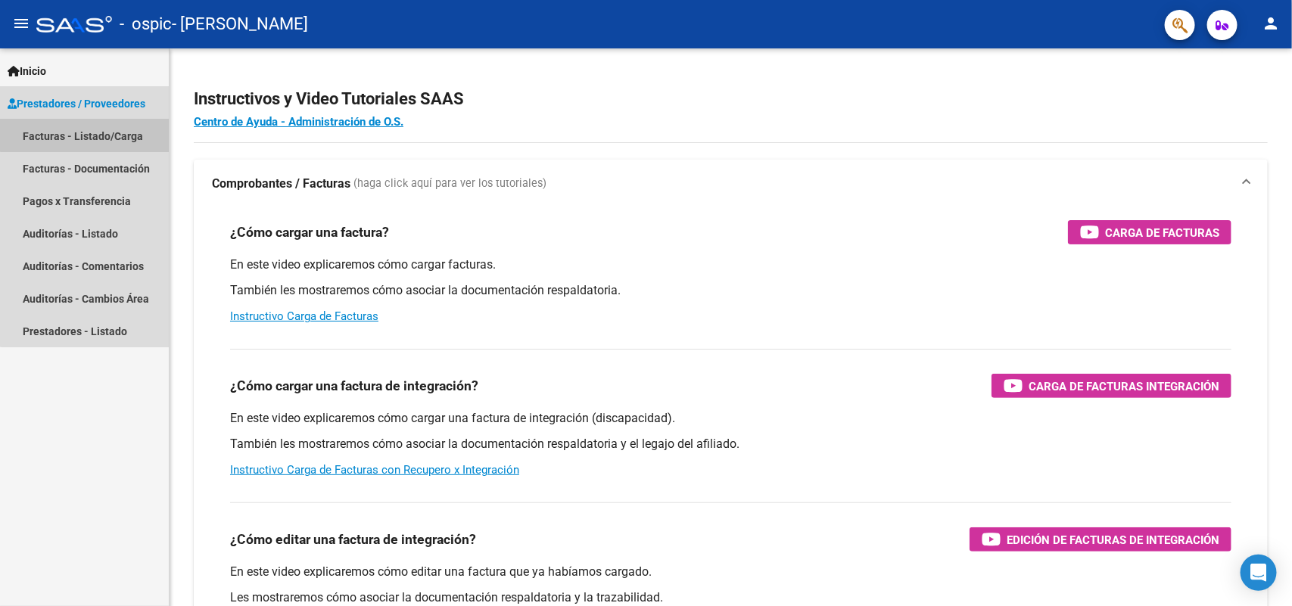
click at [123, 132] on link "Facturas - Listado/Carga" at bounding box center [84, 136] width 169 height 33
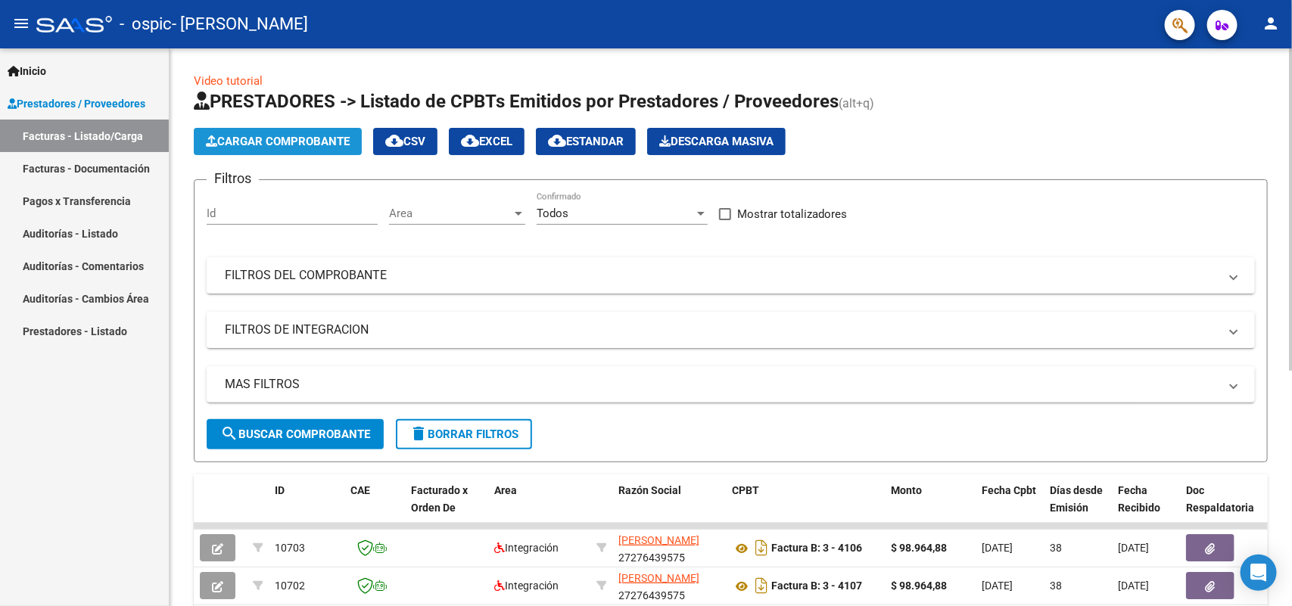
click at [297, 142] on span "Cargar Comprobante" at bounding box center [278, 142] width 144 height 14
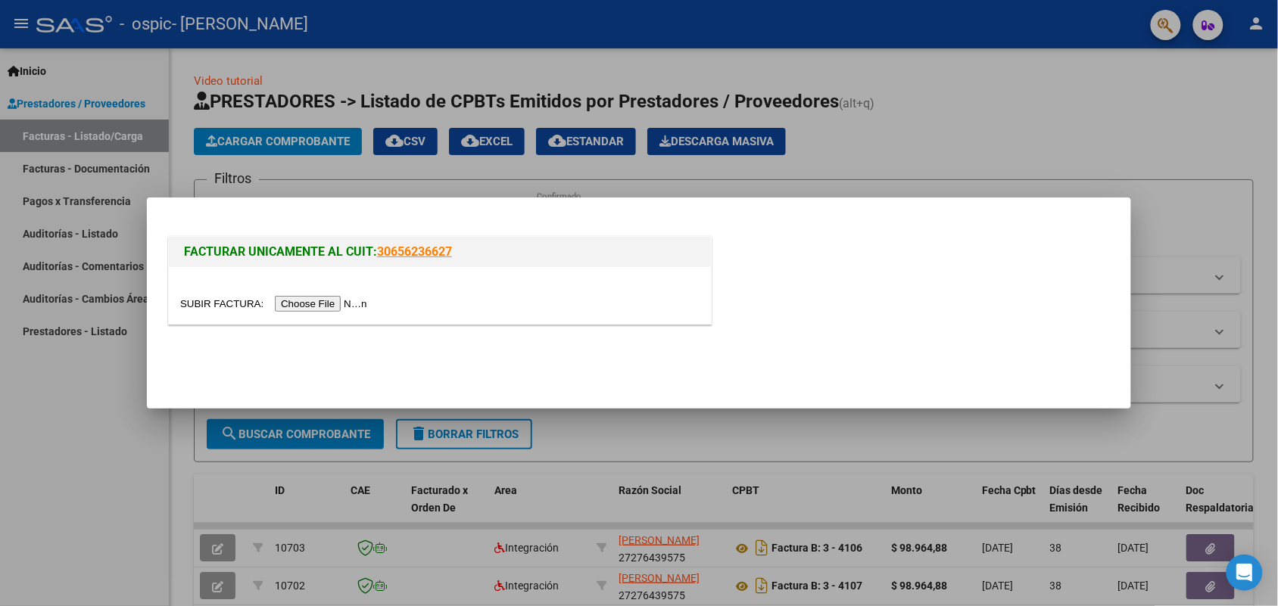
click at [337, 307] on input "file" at bounding box center [276, 304] width 192 height 16
click at [301, 304] on input "file" at bounding box center [276, 304] width 192 height 16
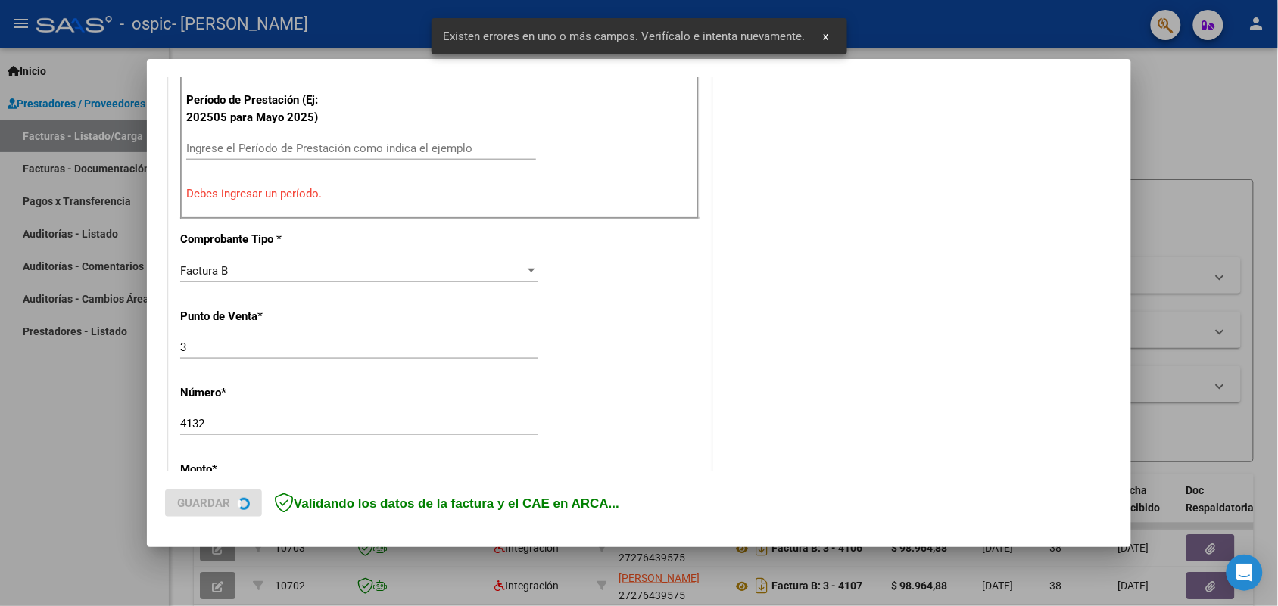
scroll to position [487, 0]
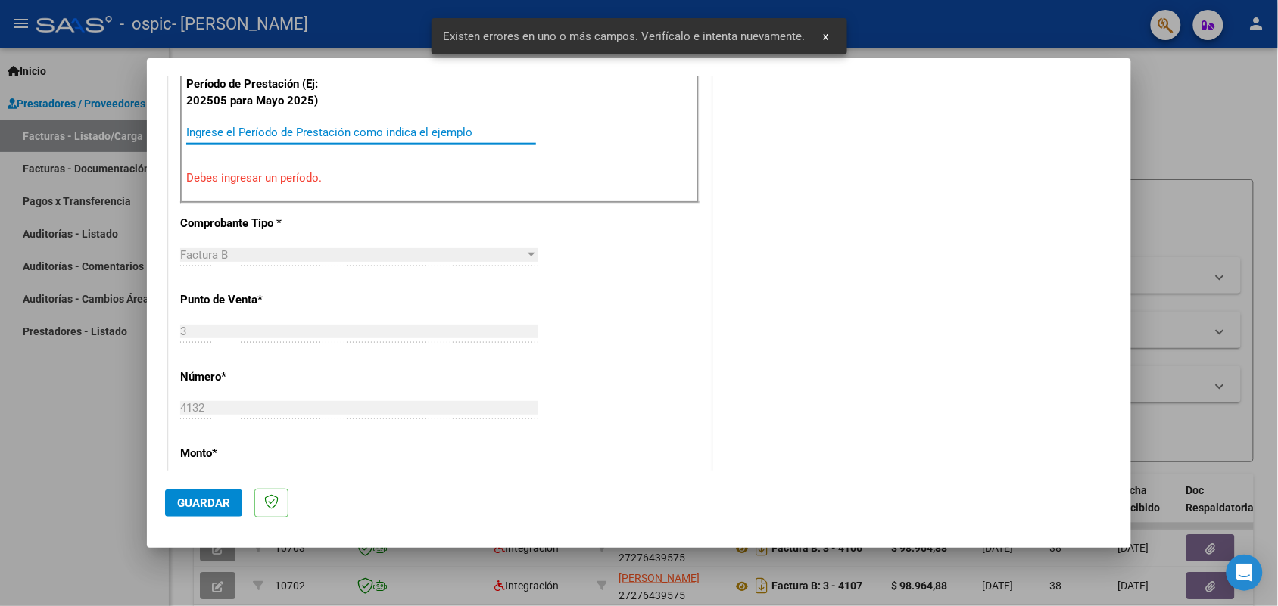
click at [333, 129] on input "Ingrese el Período de Prestación como indica el ejemplo" at bounding box center [361, 133] width 350 height 14
paste input "202508"
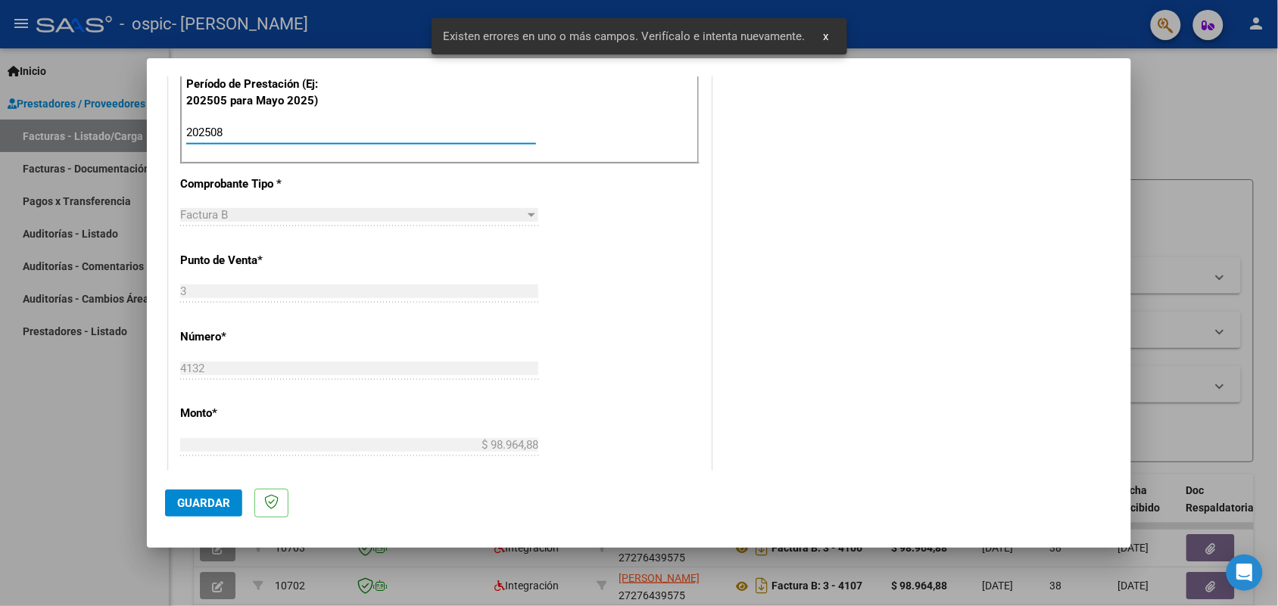
type input "202508"
click at [190, 500] on span "Guardar" at bounding box center [203, 504] width 53 height 14
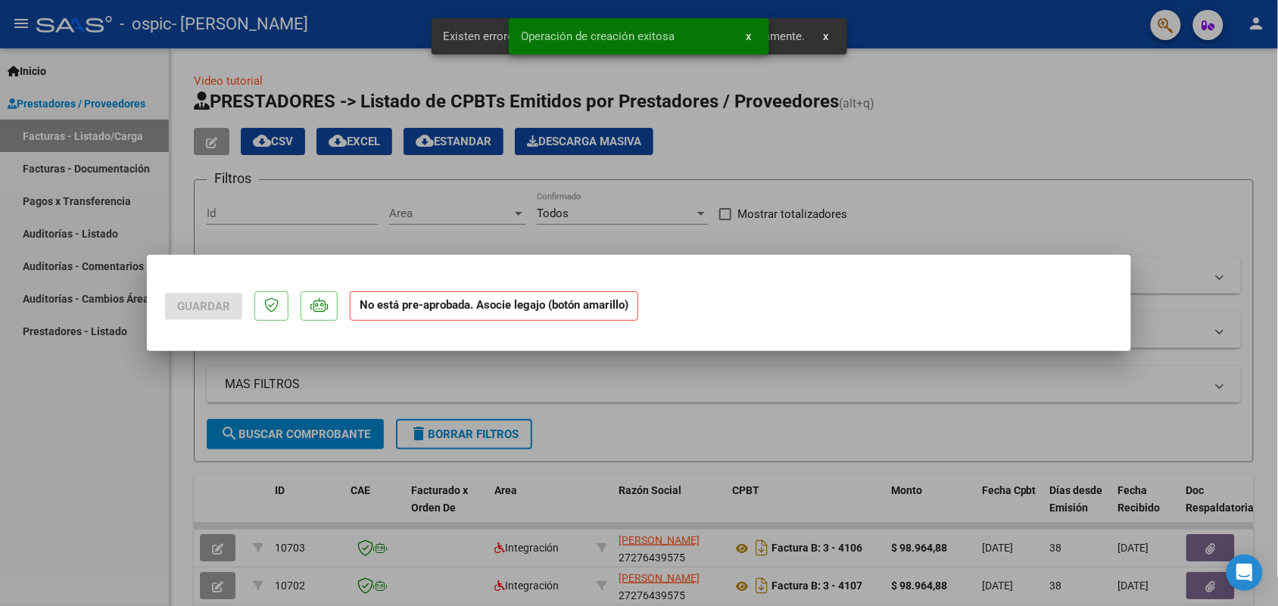
scroll to position [0, 0]
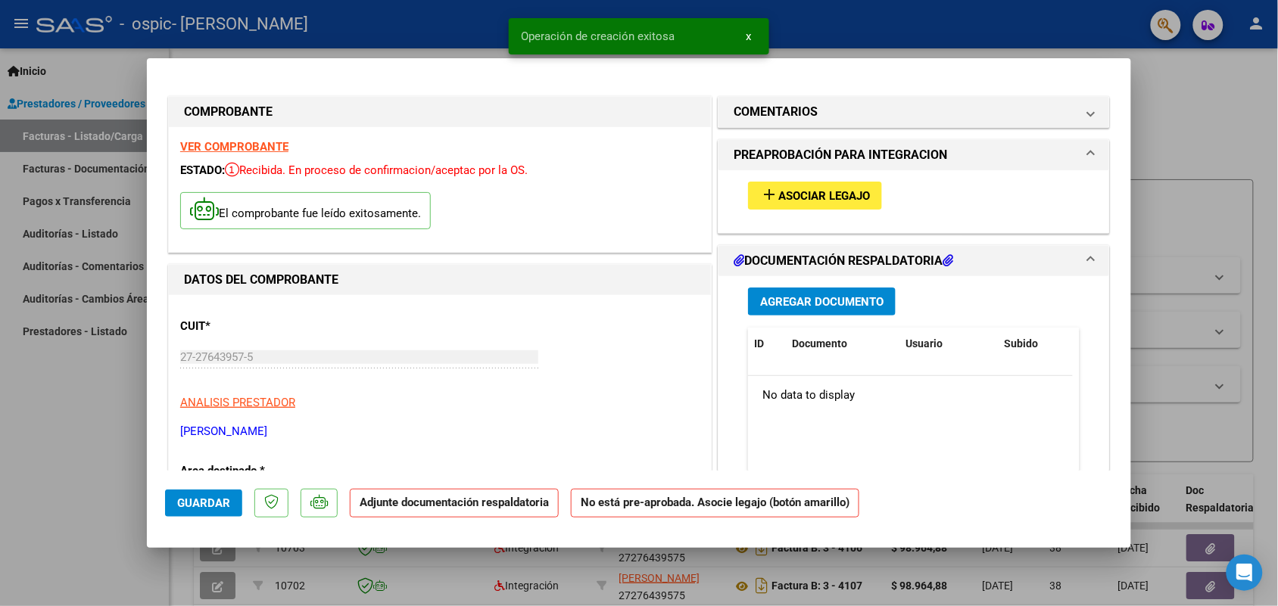
click at [792, 184] on button "add Asociar Legajo" at bounding box center [815, 196] width 134 height 28
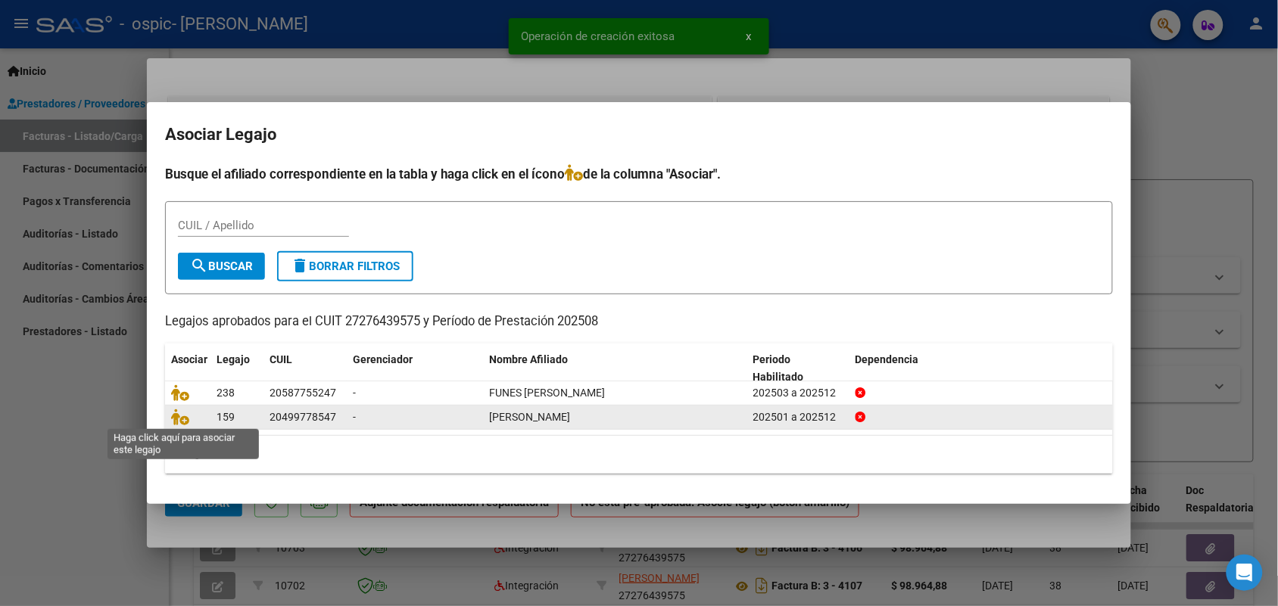
drag, startPoint x: 183, startPoint y: 416, endPoint x: 194, endPoint y: 413, distance: 11.3
click at [183, 415] on icon at bounding box center [180, 417] width 18 height 17
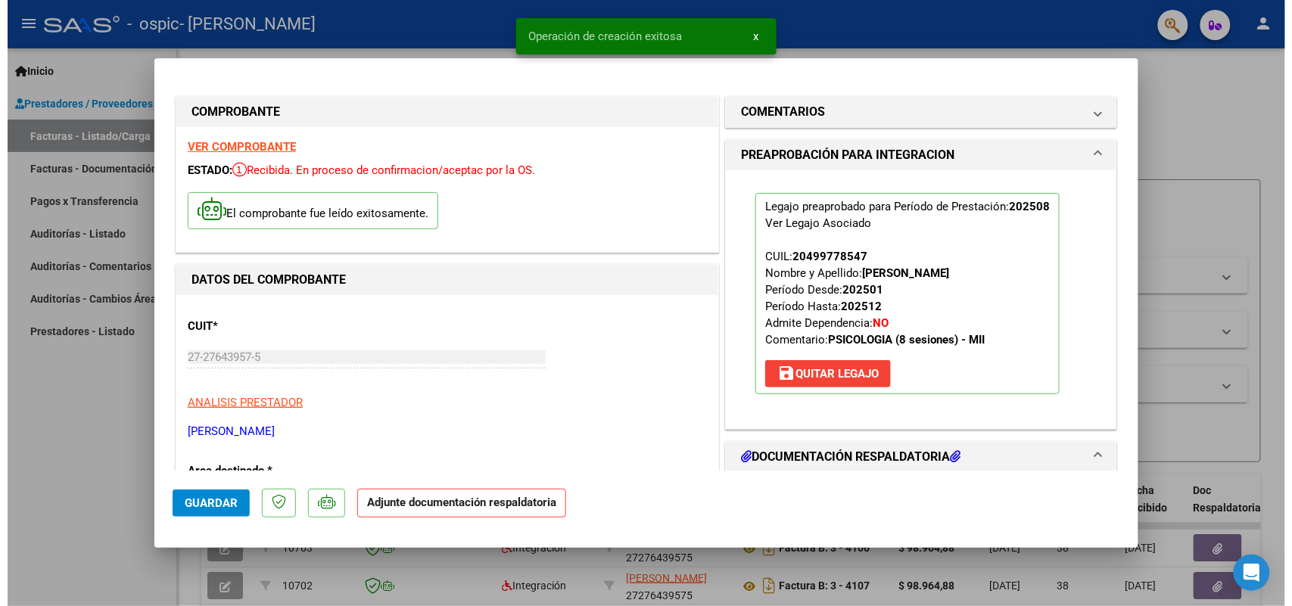
scroll to position [189, 0]
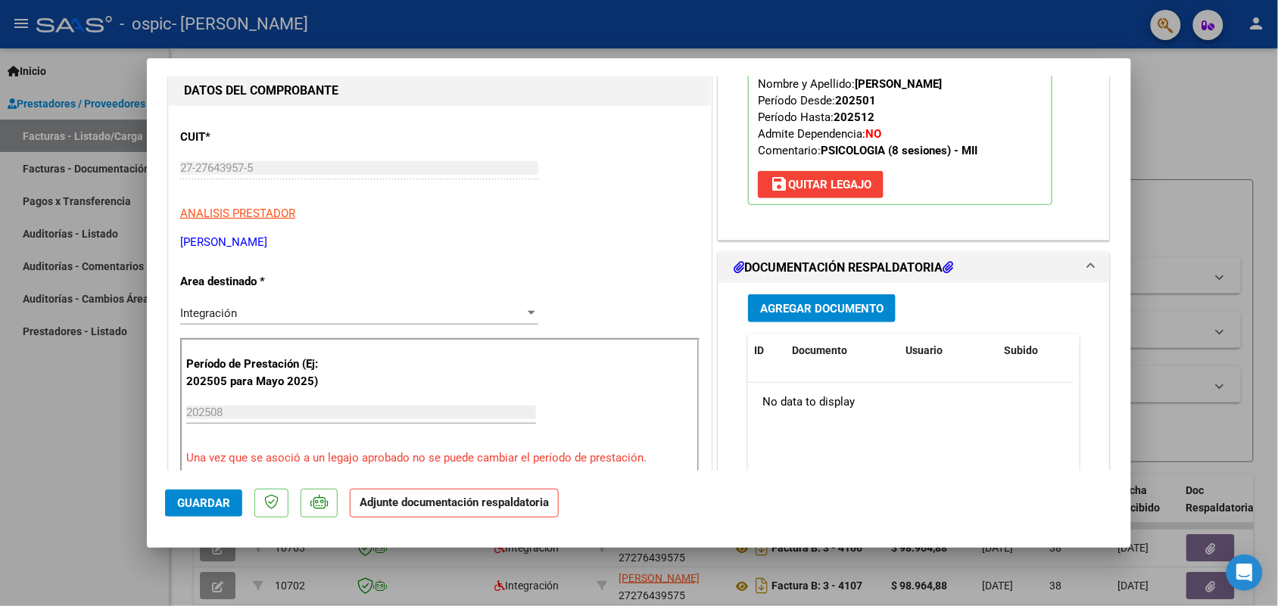
click at [830, 312] on span "Agregar Documento" at bounding box center [821, 309] width 123 height 14
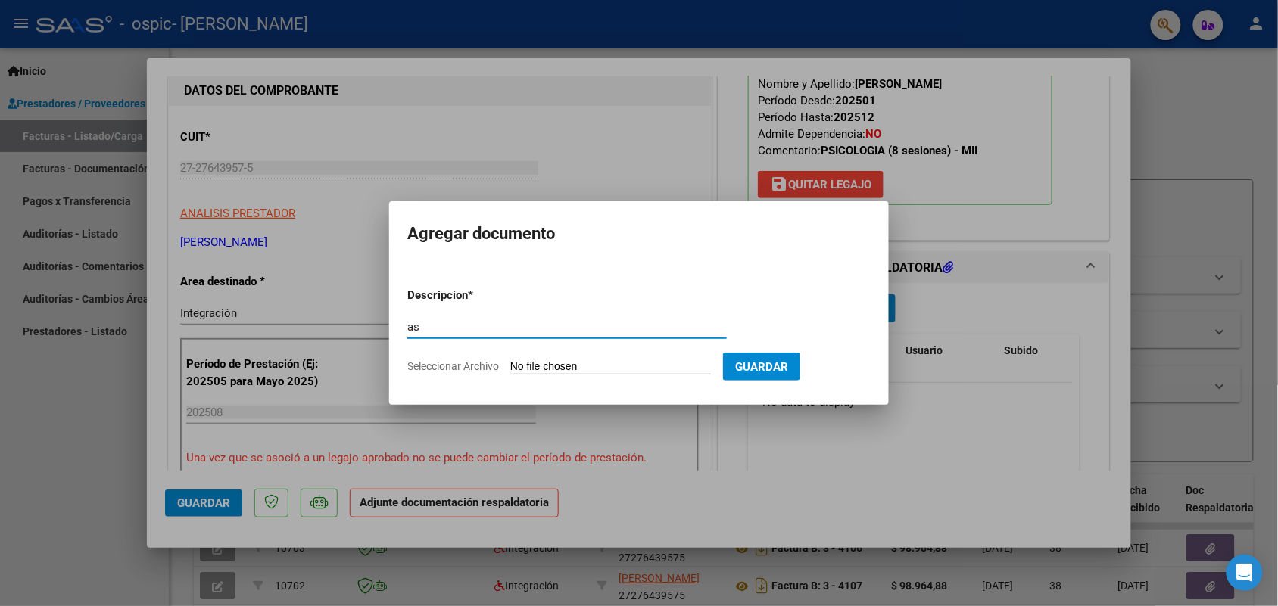
type input "as"
click at [576, 360] on input "Seleccionar Archivo" at bounding box center [610, 367] width 201 height 14
type input "C:\fakepath\IMG_2025_8_19_17_56_13_7945.jpeg"
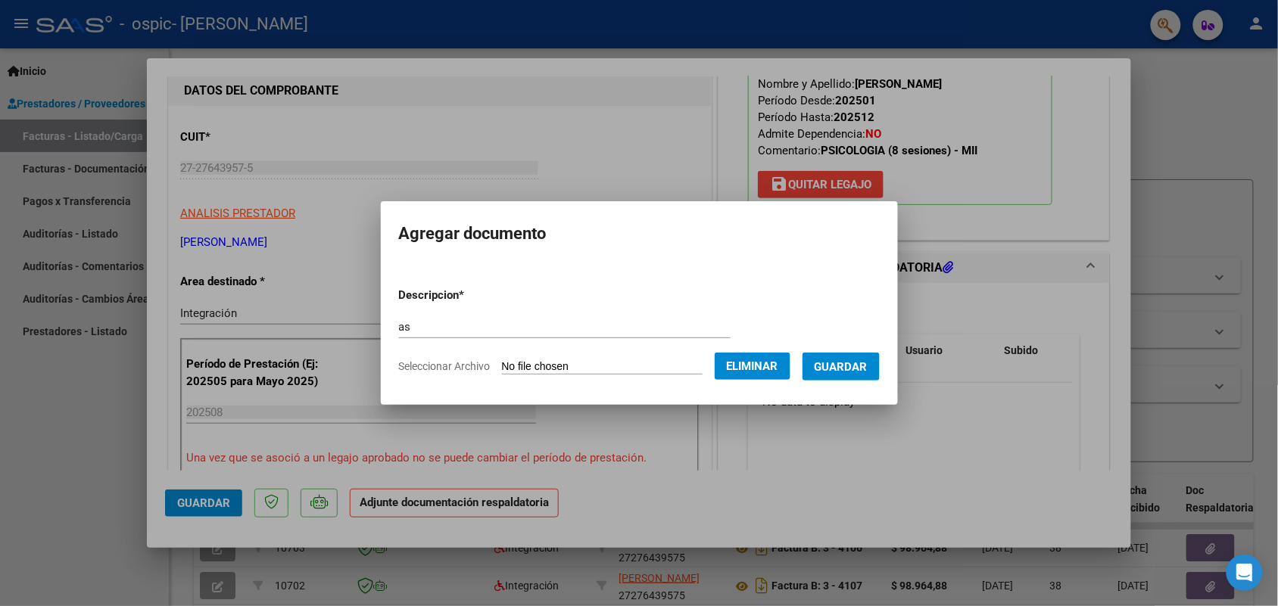
click at [855, 367] on span "Guardar" at bounding box center [840, 367] width 53 height 14
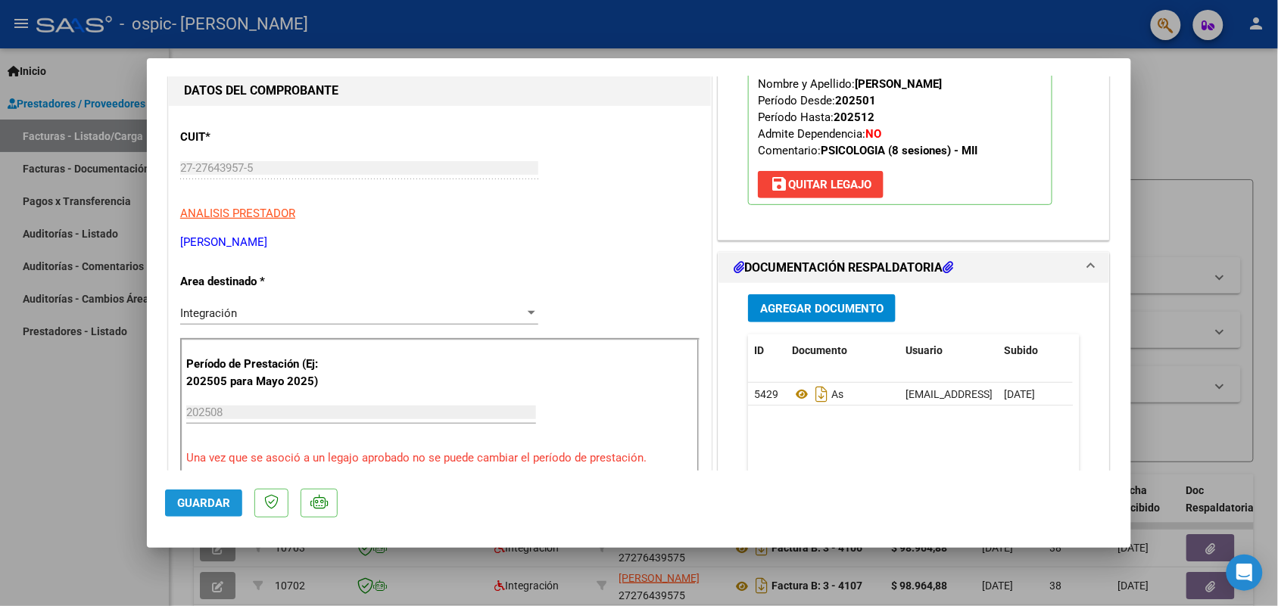
click at [214, 502] on span "Guardar" at bounding box center [203, 504] width 53 height 14
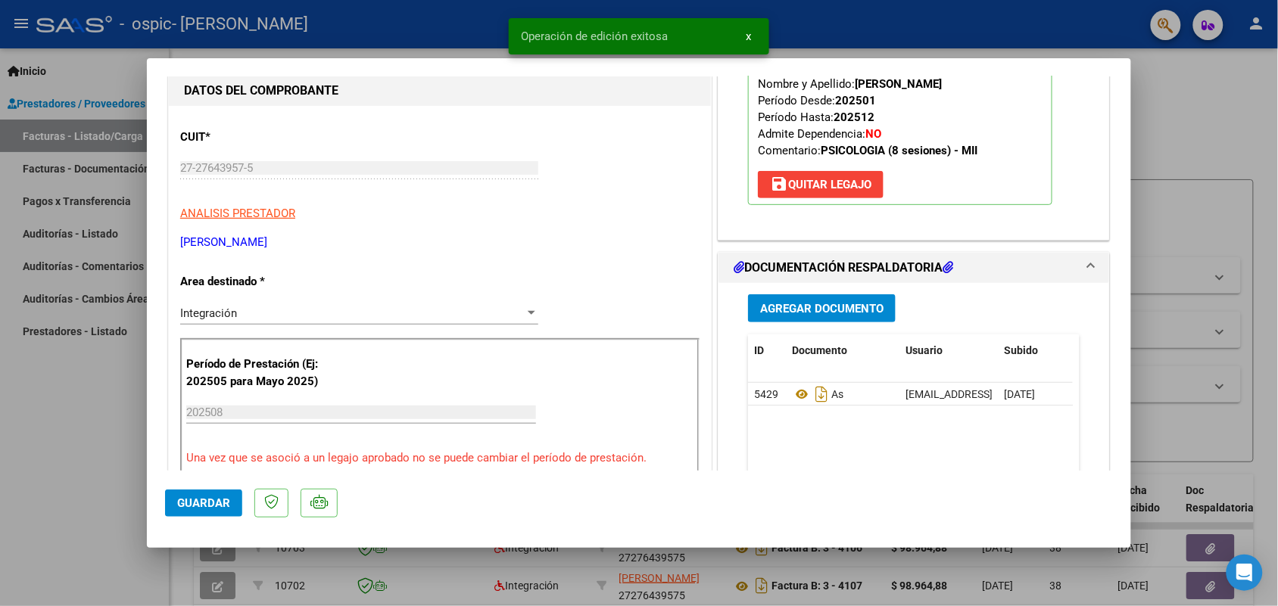
click at [32, 388] on div at bounding box center [639, 303] width 1278 height 606
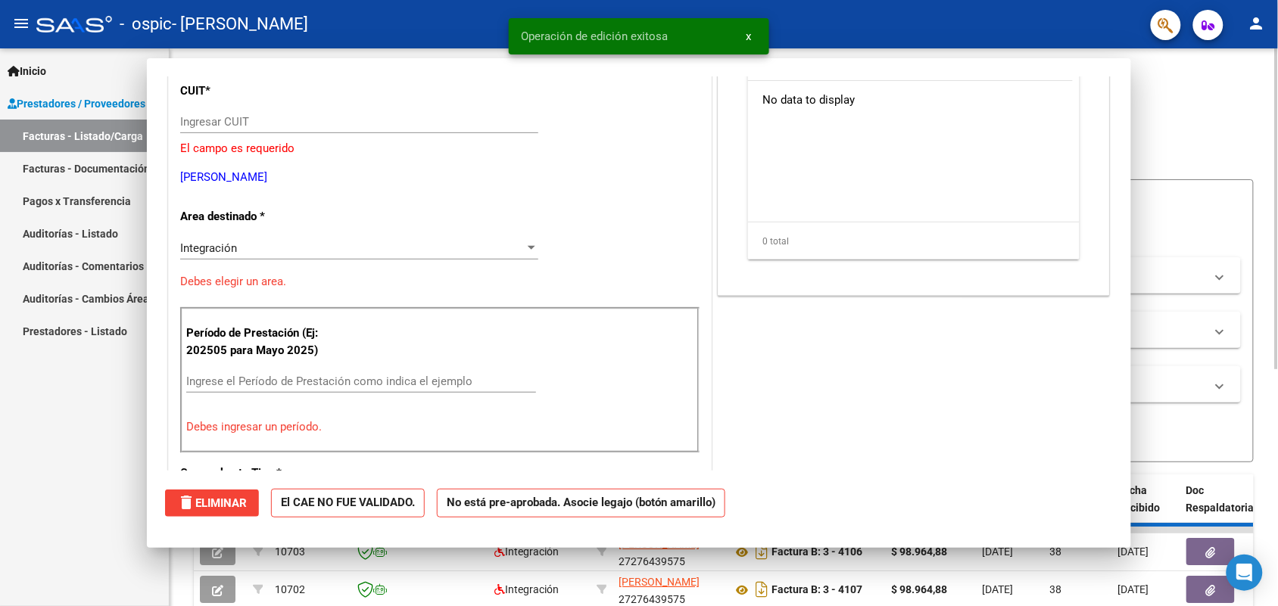
scroll to position [0, 0]
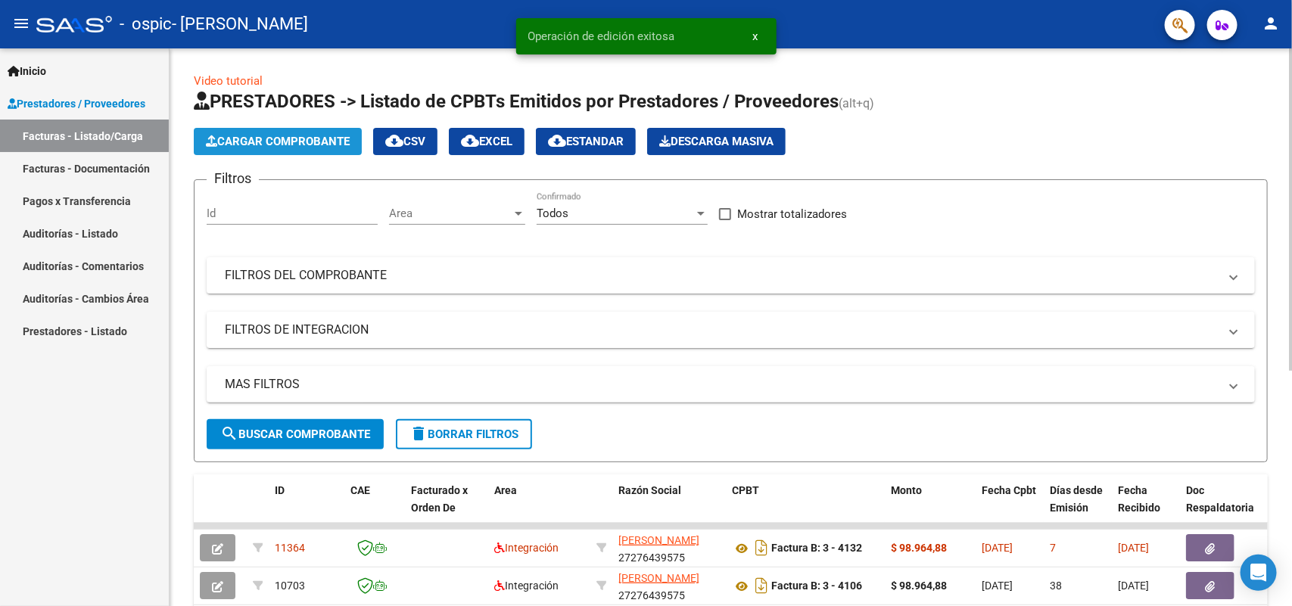
click at [233, 138] on span "Cargar Comprobante" at bounding box center [278, 142] width 144 height 14
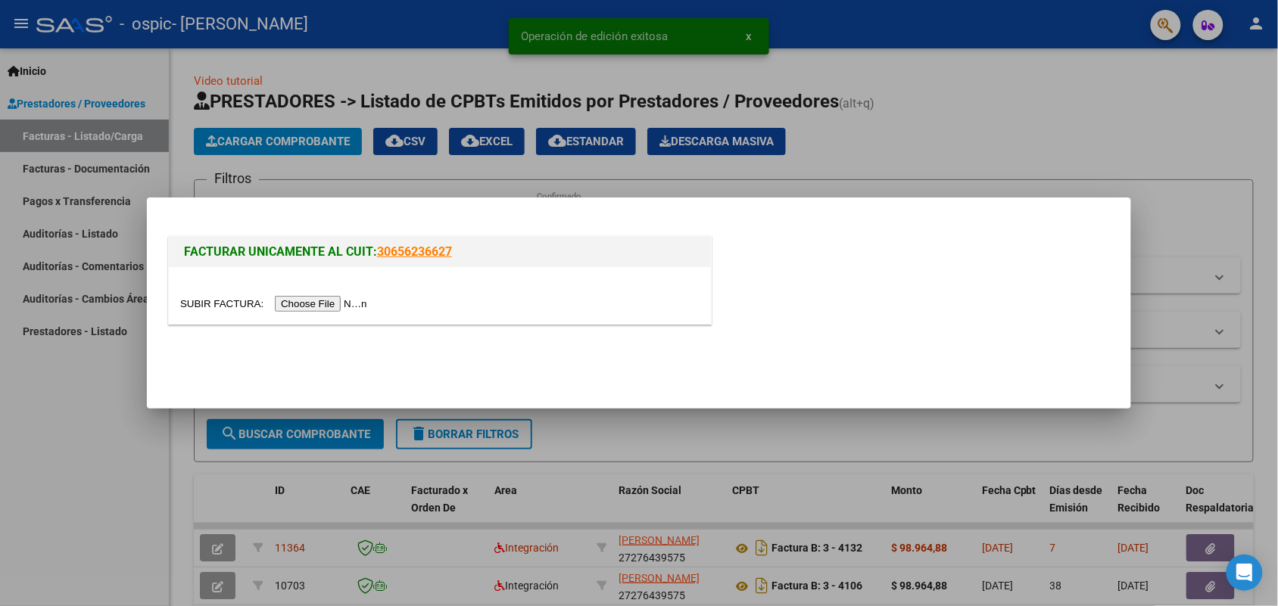
click at [318, 301] on input "file" at bounding box center [276, 304] width 192 height 16
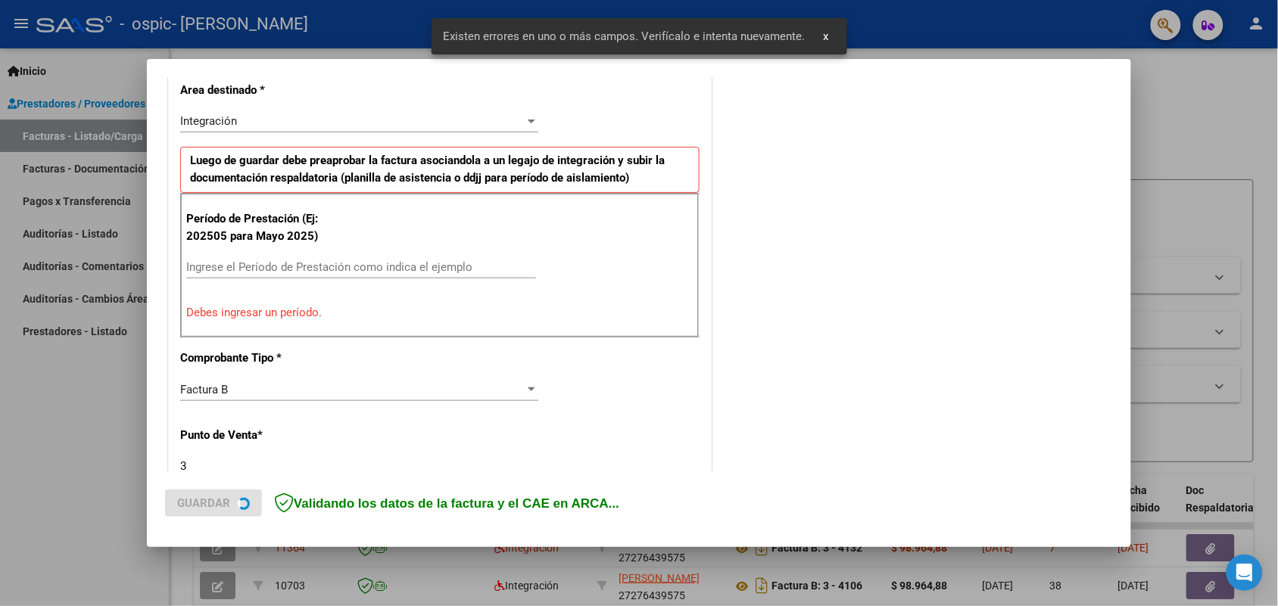
scroll to position [398, 0]
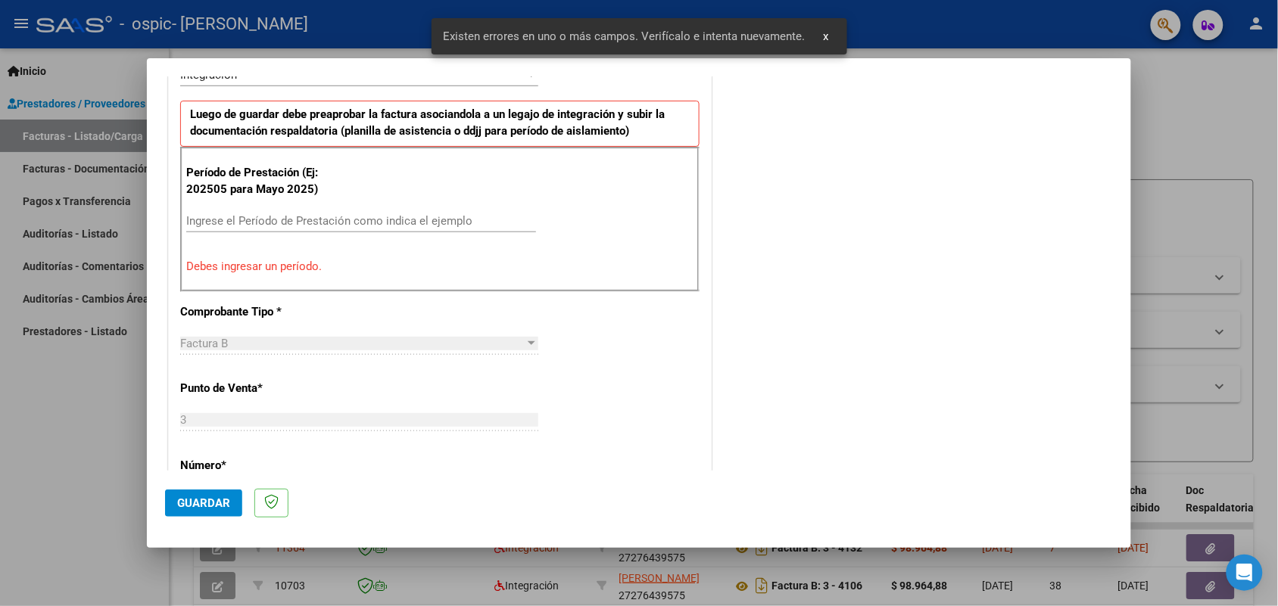
click at [284, 214] on input "Ingrese el Período de Prestación como indica el ejemplo" at bounding box center [361, 221] width 350 height 14
paste input "202508"
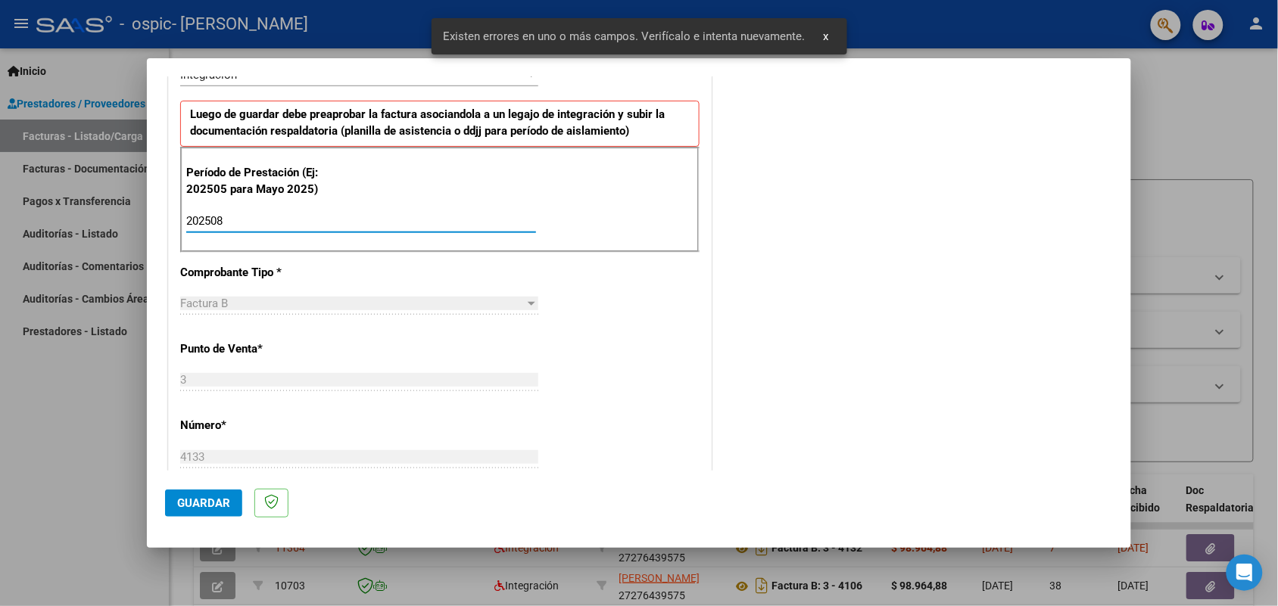
type input "202508"
click at [199, 497] on span "Guardar" at bounding box center [203, 504] width 53 height 14
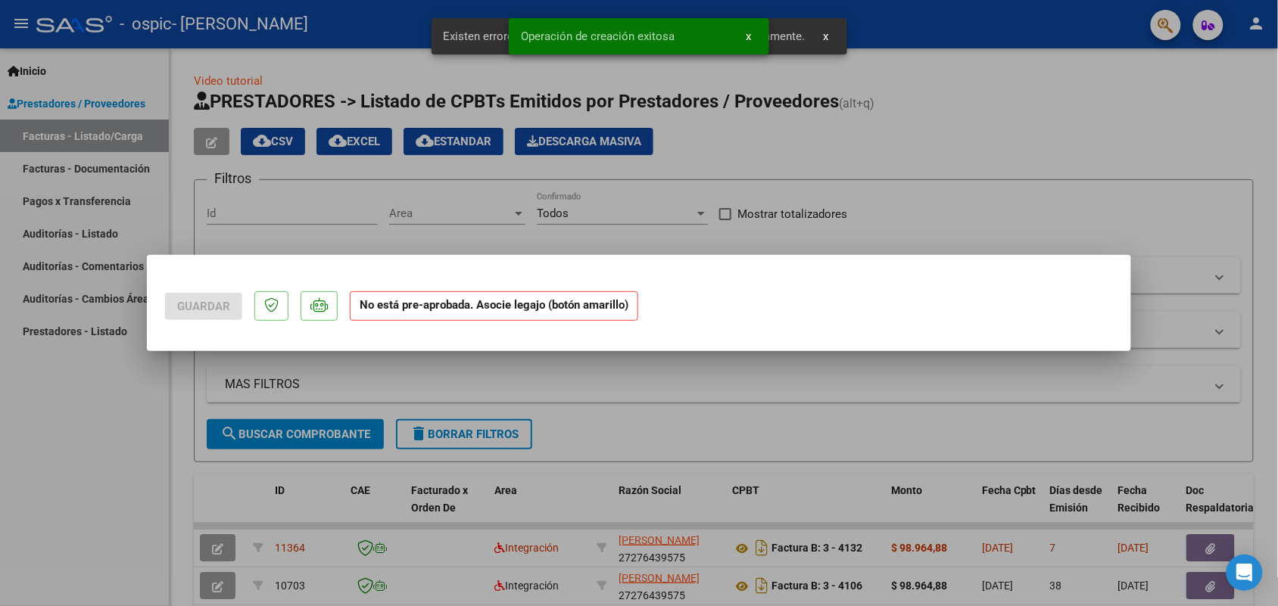
scroll to position [0, 0]
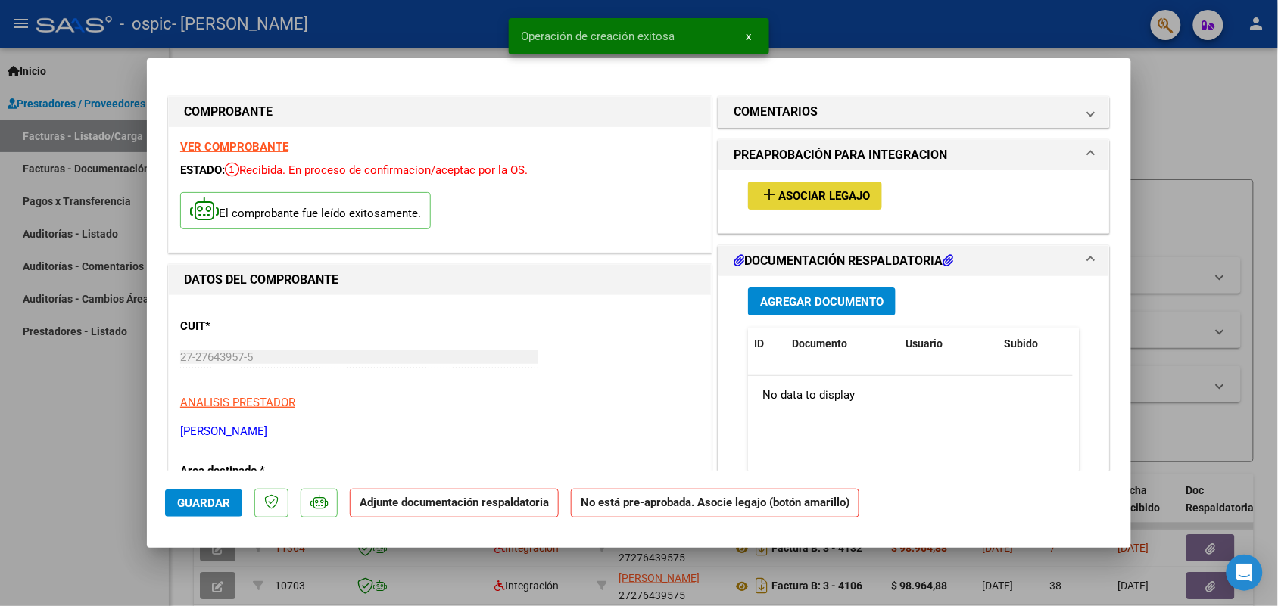
click at [817, 198] on span "Asociar Legajo" at bounding box center [824, 196] width 92 height 14
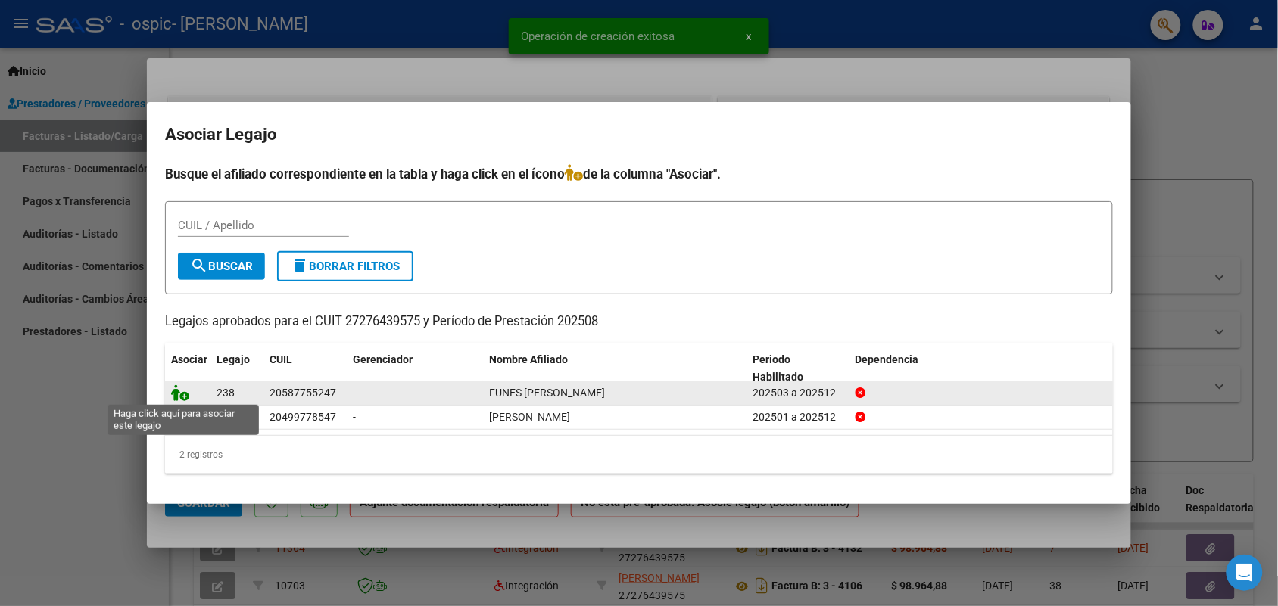
click at [182, 391] on icon at bounding box center [180, 393] width 18 height 17
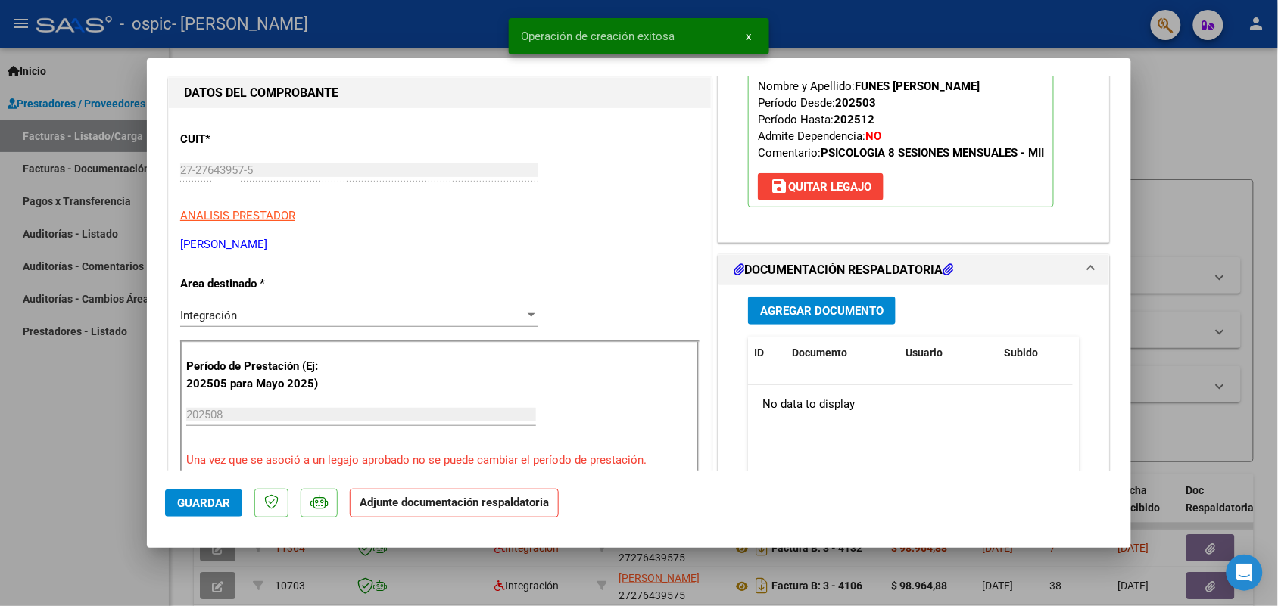
scroll to position [189, 0]
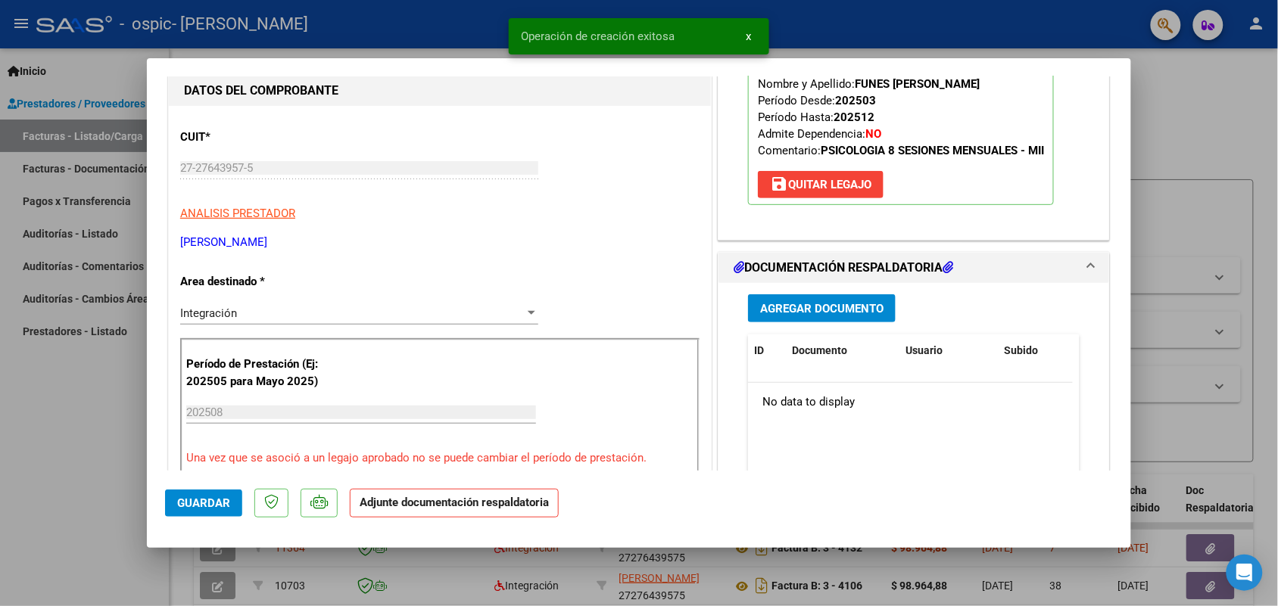
click at [805, 318] on button "Agregar Documento" at bounding box center [822, 308] width 148 height 28
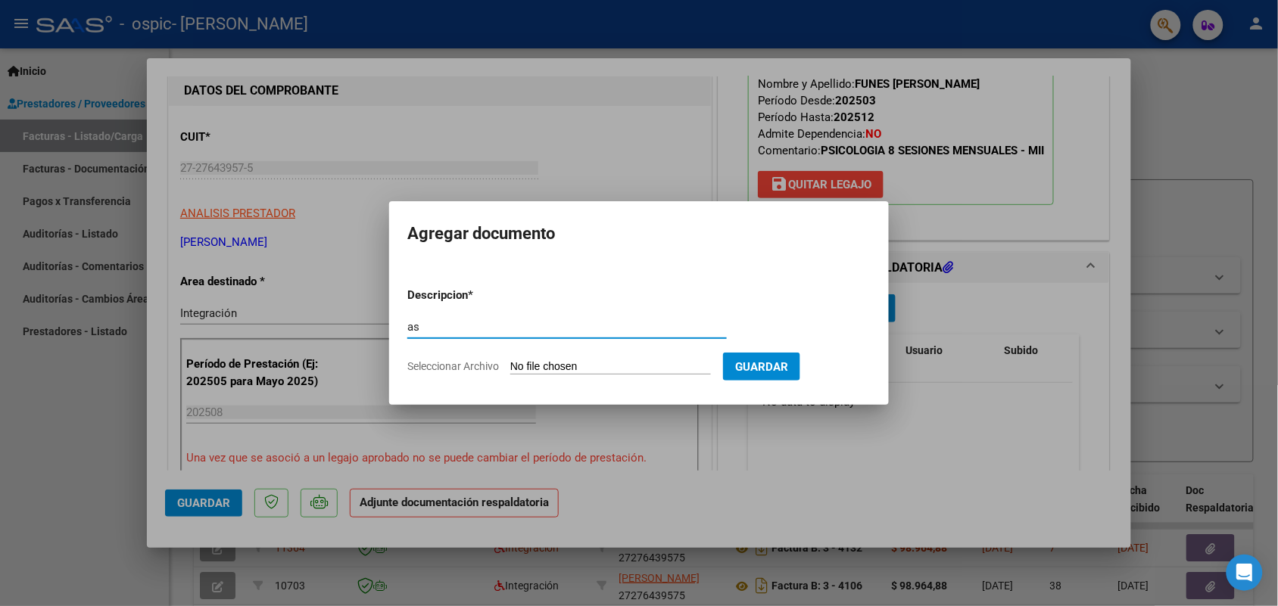
type input "as"
click at [566, 360] on input "Seleccionar Archivo" at bounding box center [610, 367] width 201 height 14
type input "C:\fakepath\IMG_2025_8_26_17_31_38_95163.jpeg"
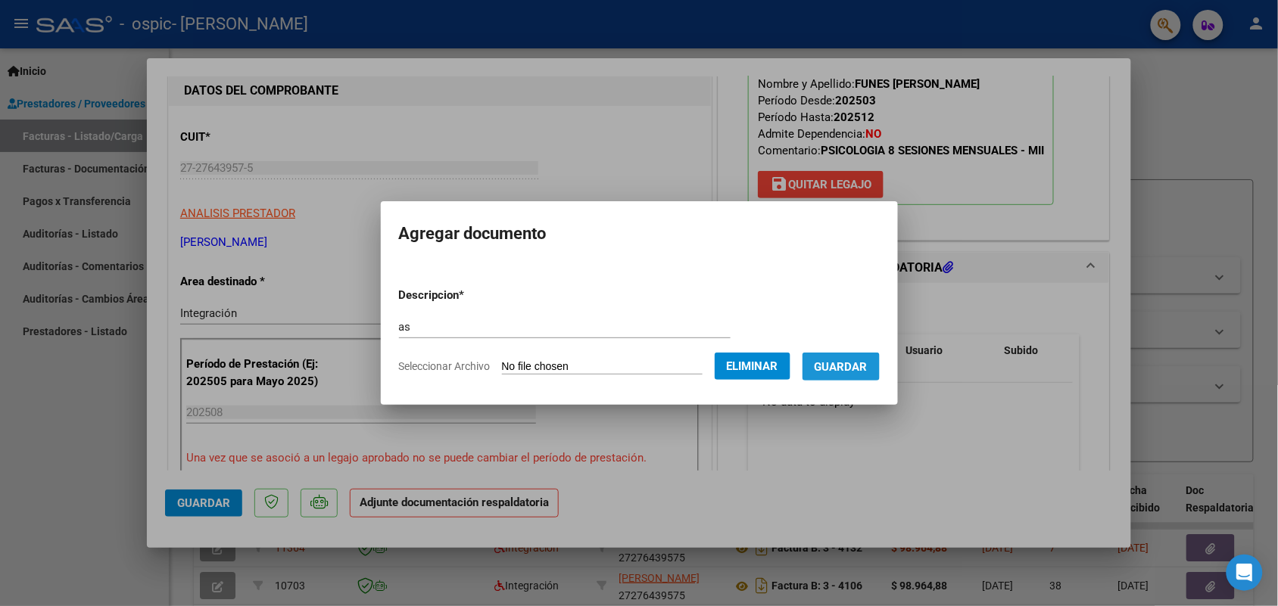
click at [845, 379] on button "Guardar" at bounding box center [840, 367] width 77 height 28
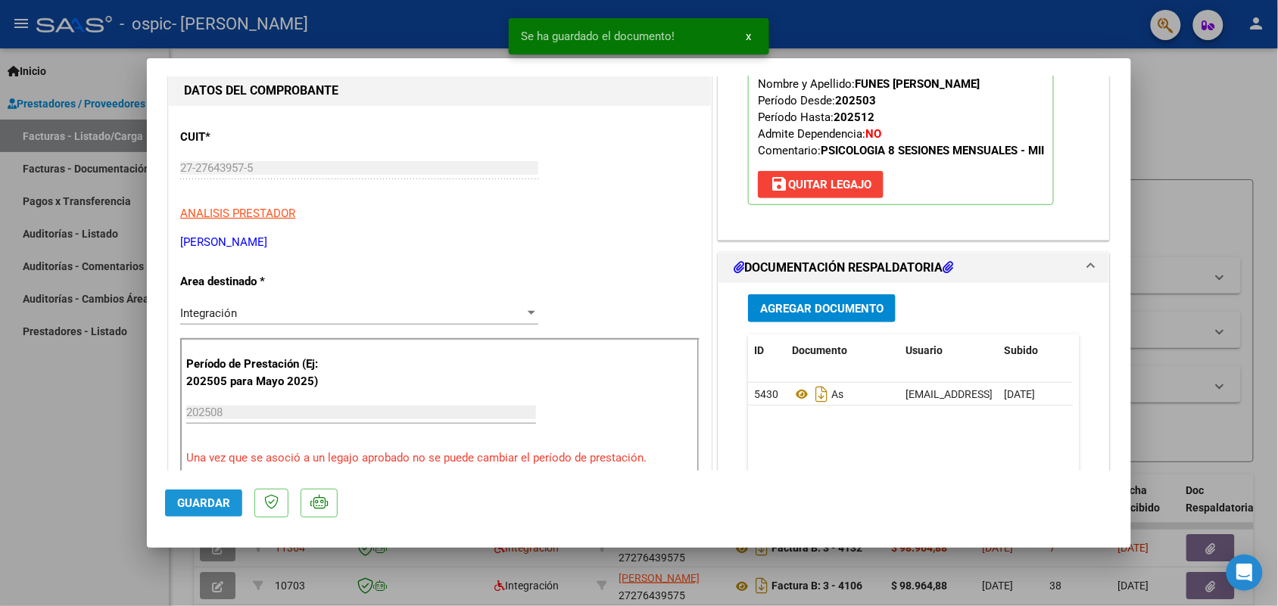
click at [228, 506] on span "Guardar" at bounding box center [203, 504] width 53 height 14
click at [96, 481] on div at bounding box center [639, 303] width 1278 height 606
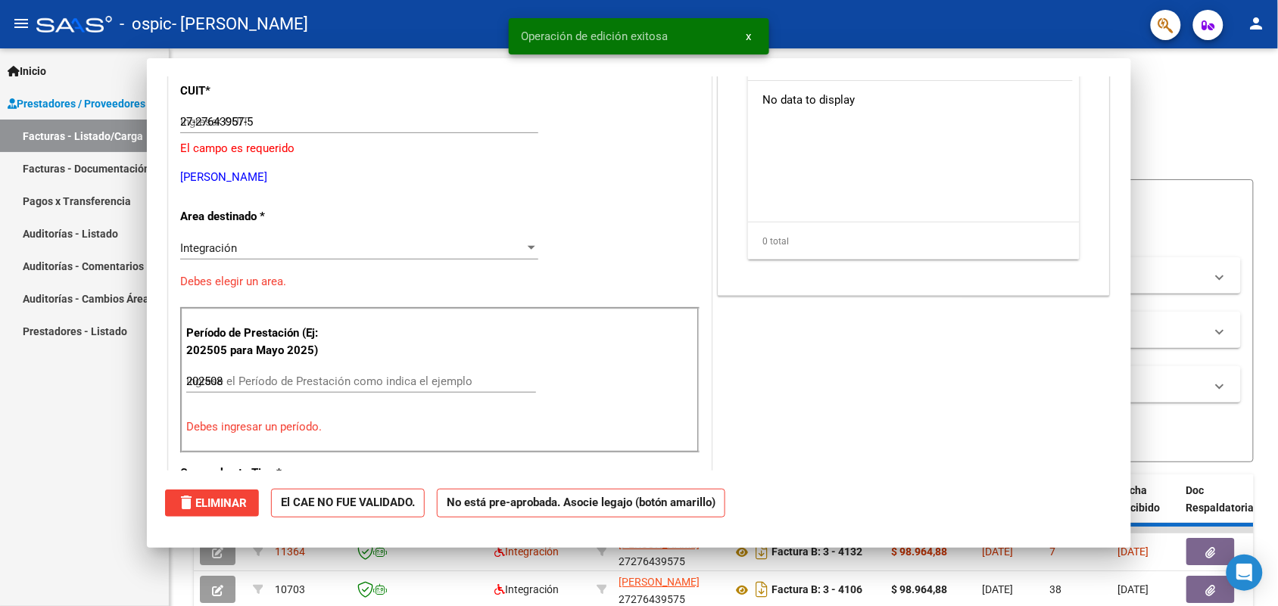
type input "$ 0,00"
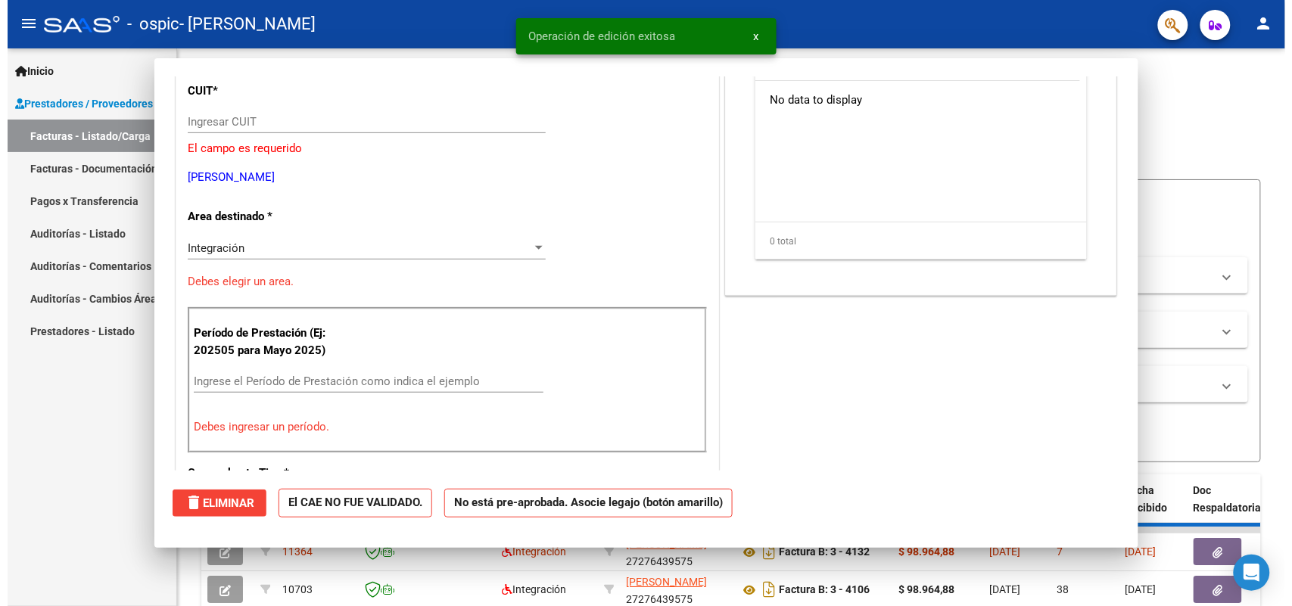
scroll to position [142, 0]
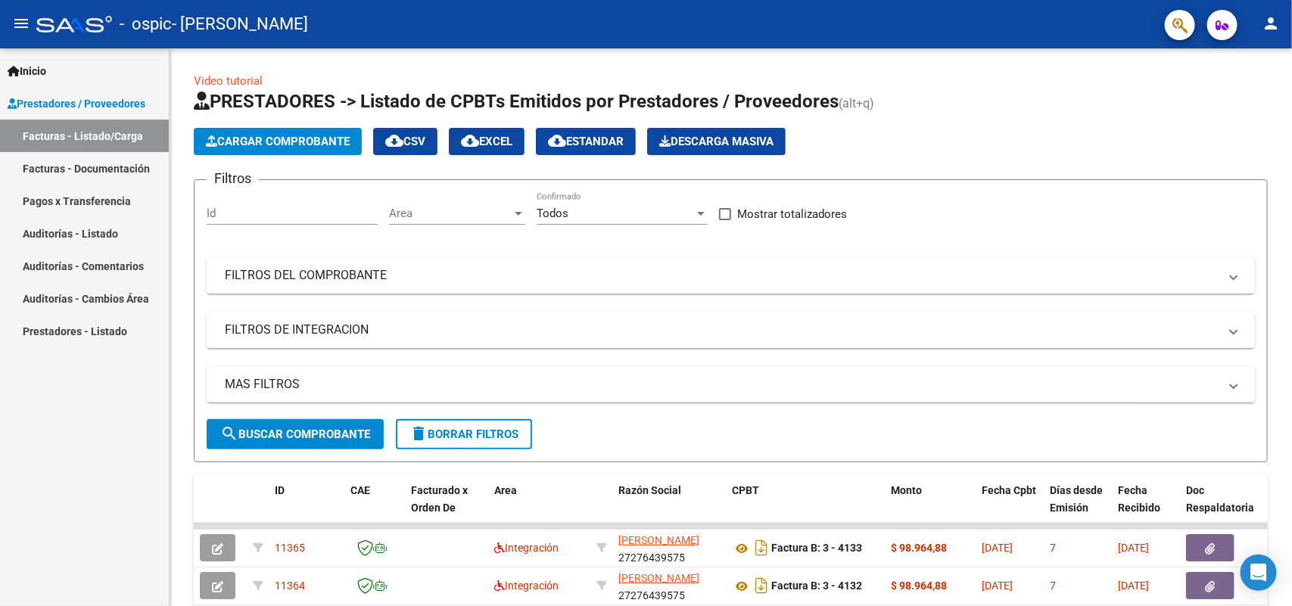
click at [1269, 33] on button "person" at bounding box center [1271, 24] width 30 height 30
click at [1239, 95] on button "exit_to_app Salir" at bounding box center [1240, 100] width 92 height 36
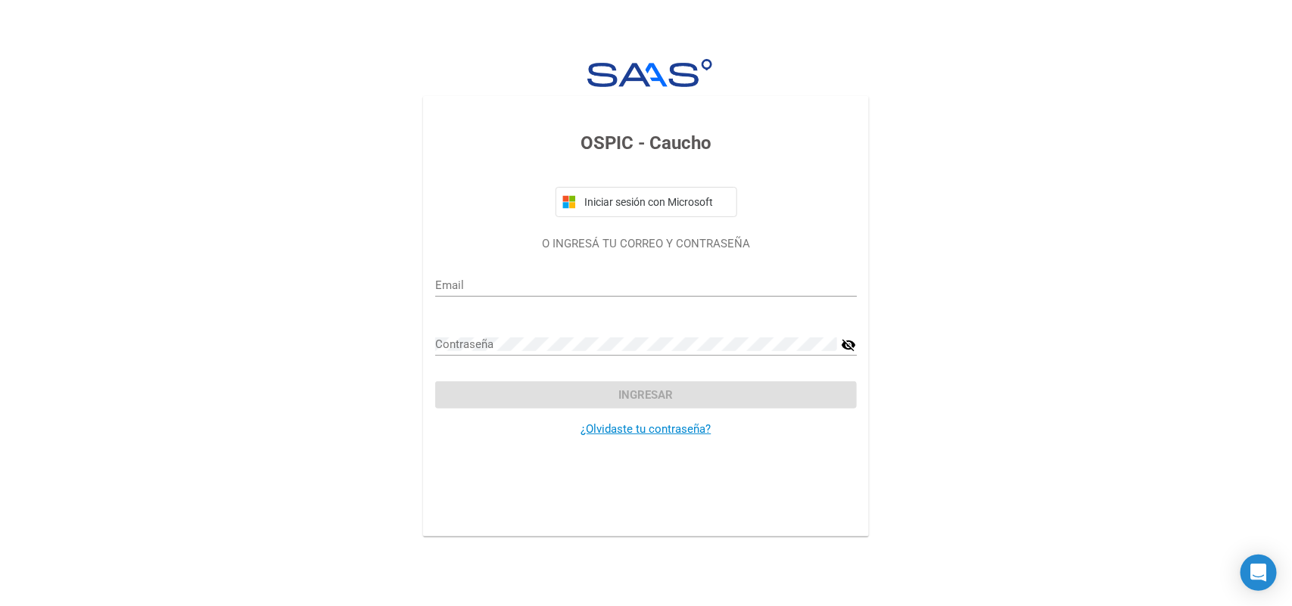
type input "formentinanahi@hotmail.com"
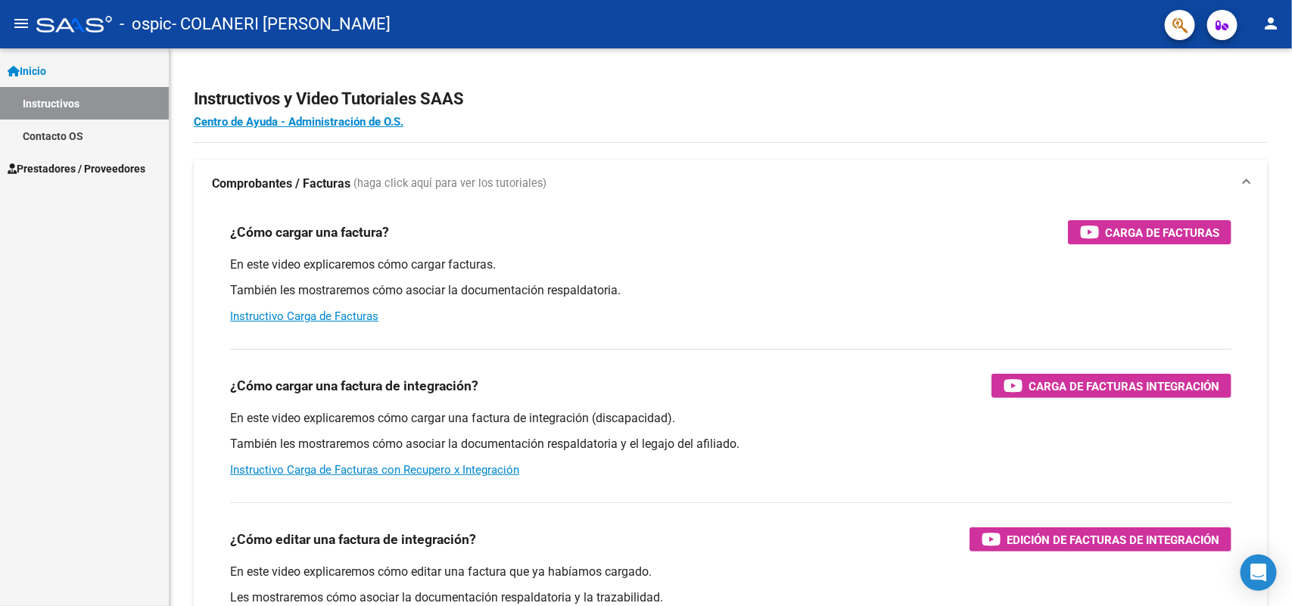
click at [108, 176] on span "Prestadores / Proveedores" at bounding box center [77, 168] width 138 height 17
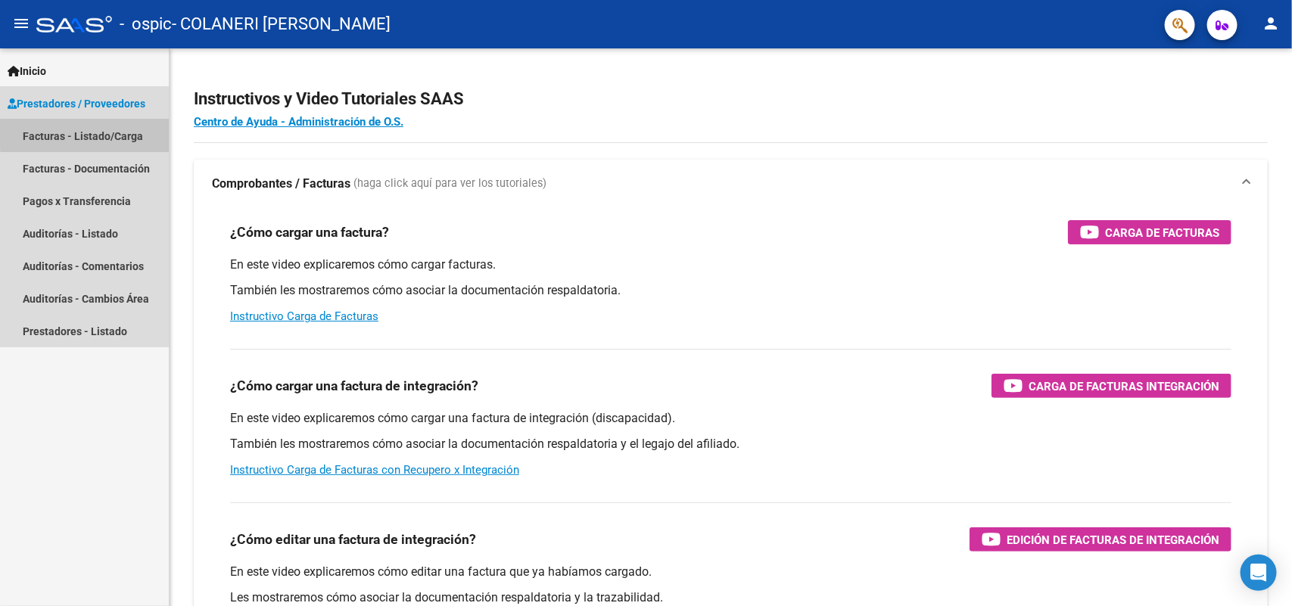
click at [87, 134] on link "Facturas - Listado/Carga" at bounding box center [84, 136] width 169 height 33
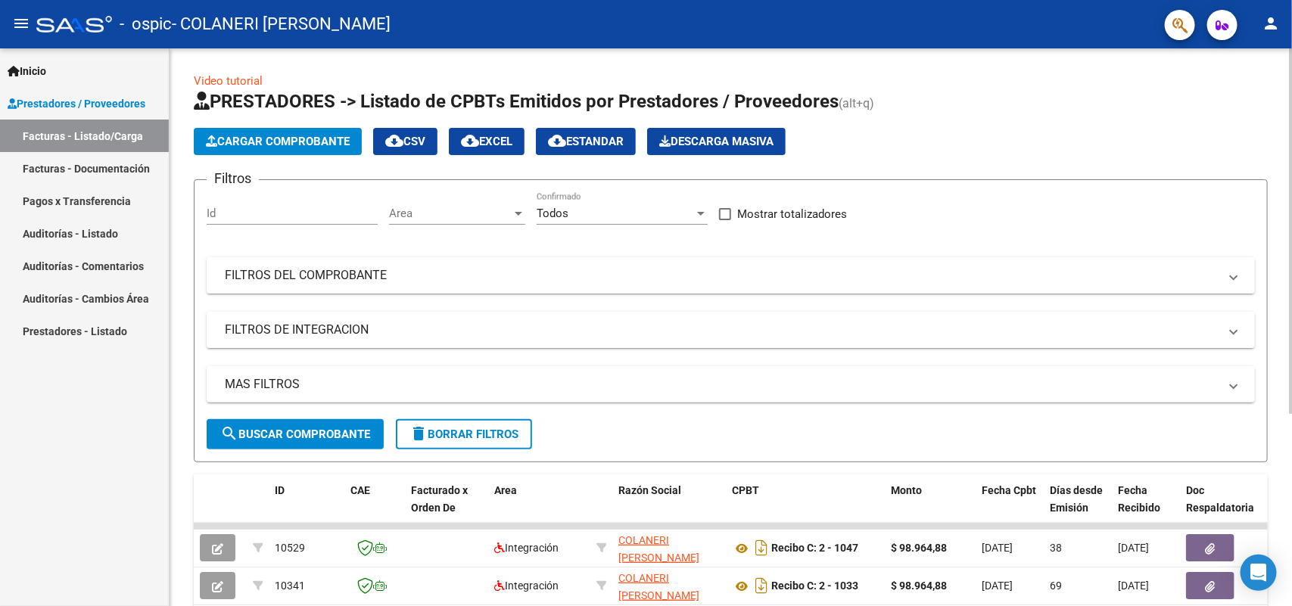
click at [297, 135] on span "Cargar Comprobante" at bounding box center [278, 142] width 144 height 14
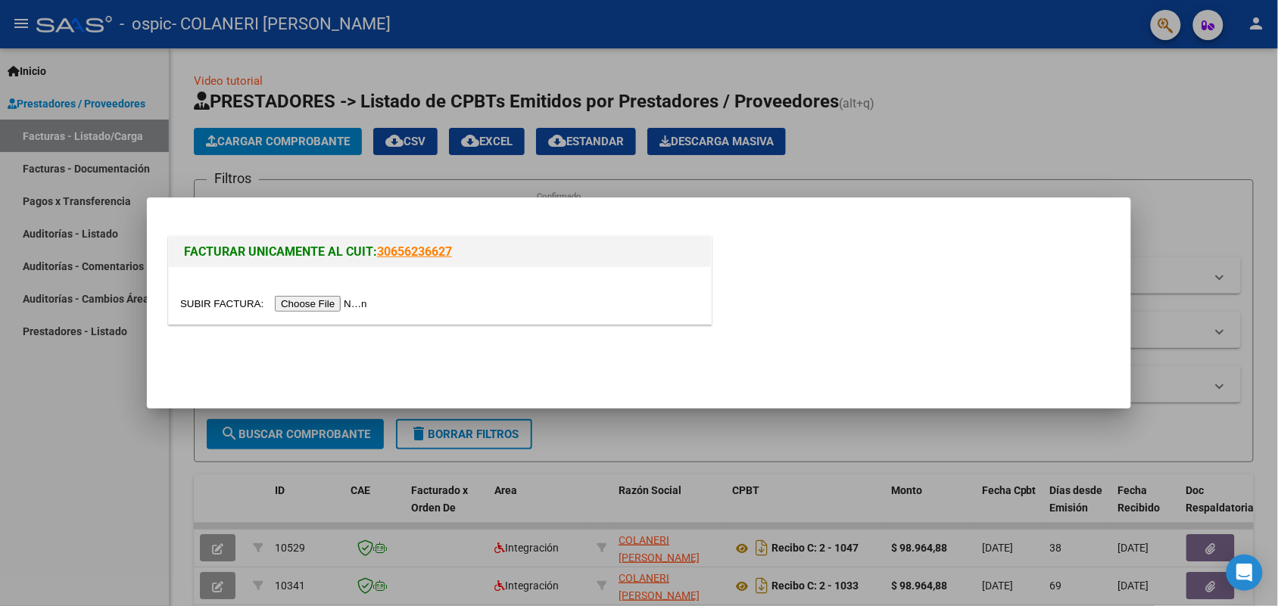
click at [357, 309] on input "file" at bounding box center [276, 304] width 192 height 16
click at [1032, 150] on div at bounding box center [639, 303] width 1278 height 606
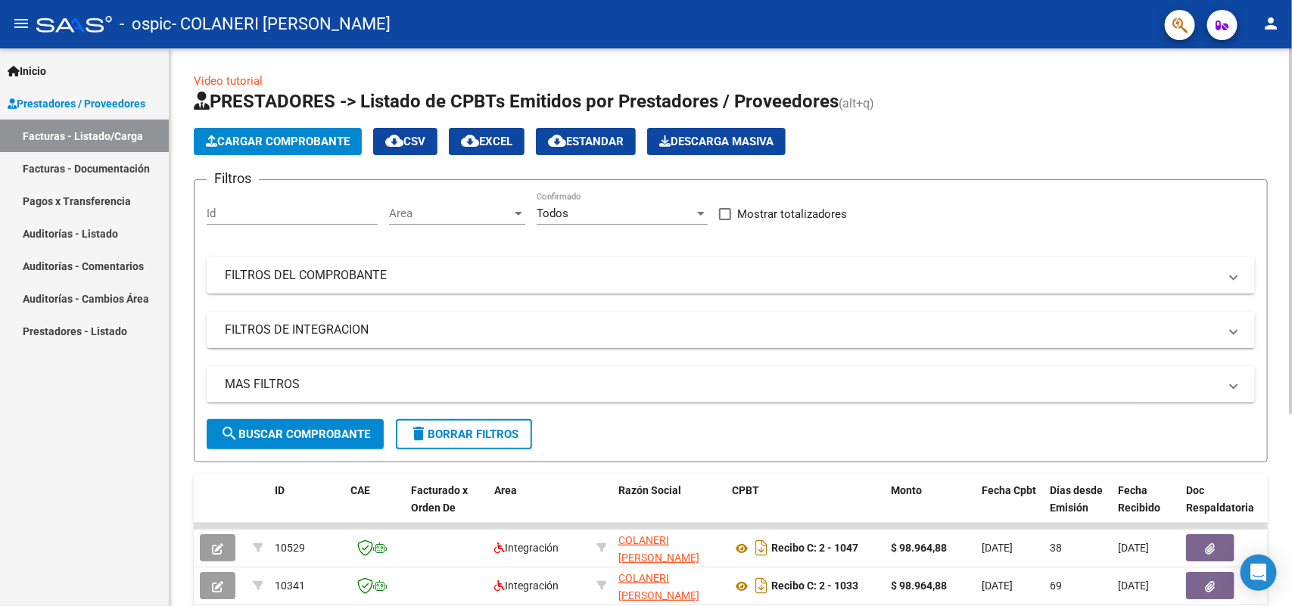
click at [270, 138] on span "Cargar Comprobante" at bounding box center [278, 142] width 144 height 14
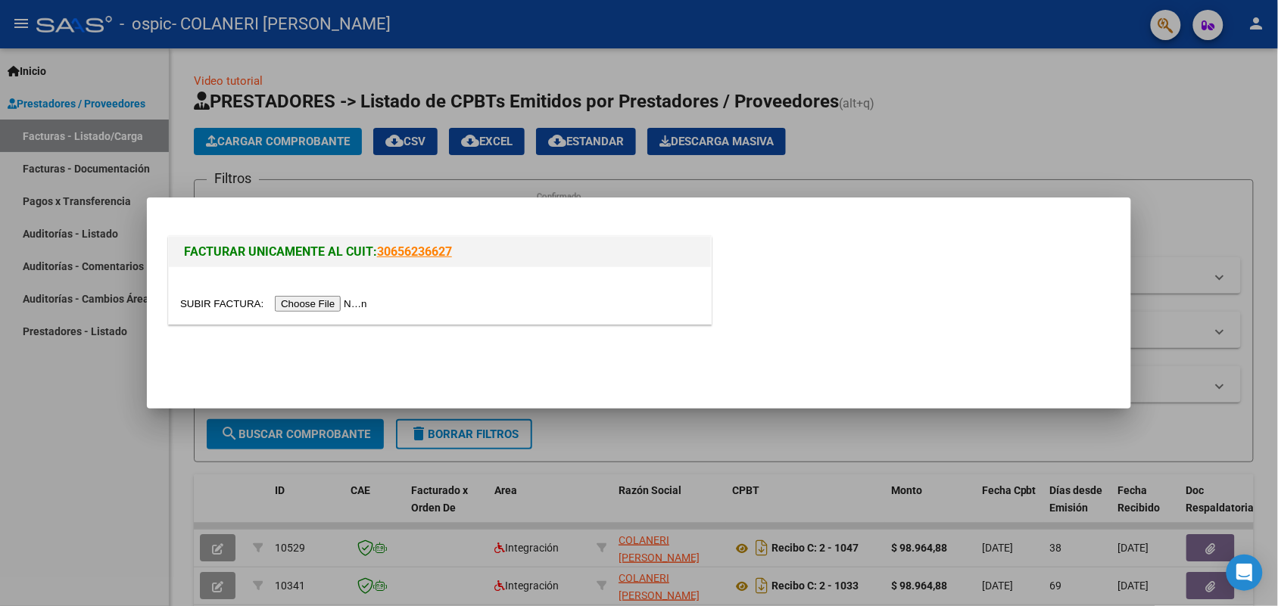
click at [307, 300] on input "file" at bounding box center [276, 304] width 192 height 16
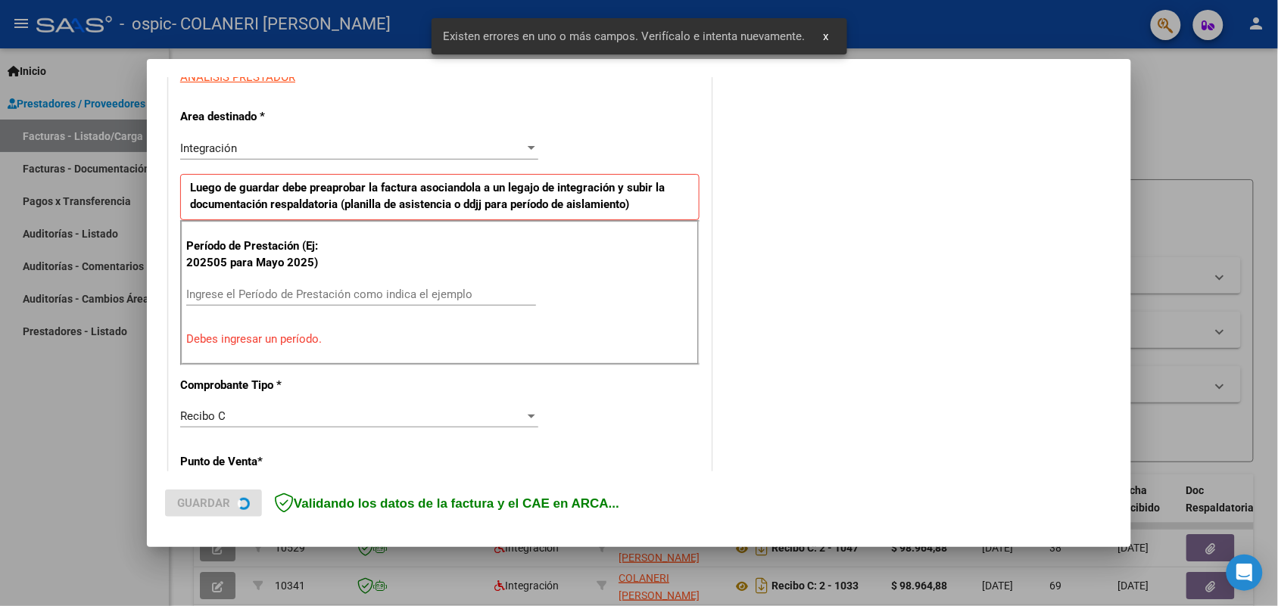
scroll to position [304, 0]
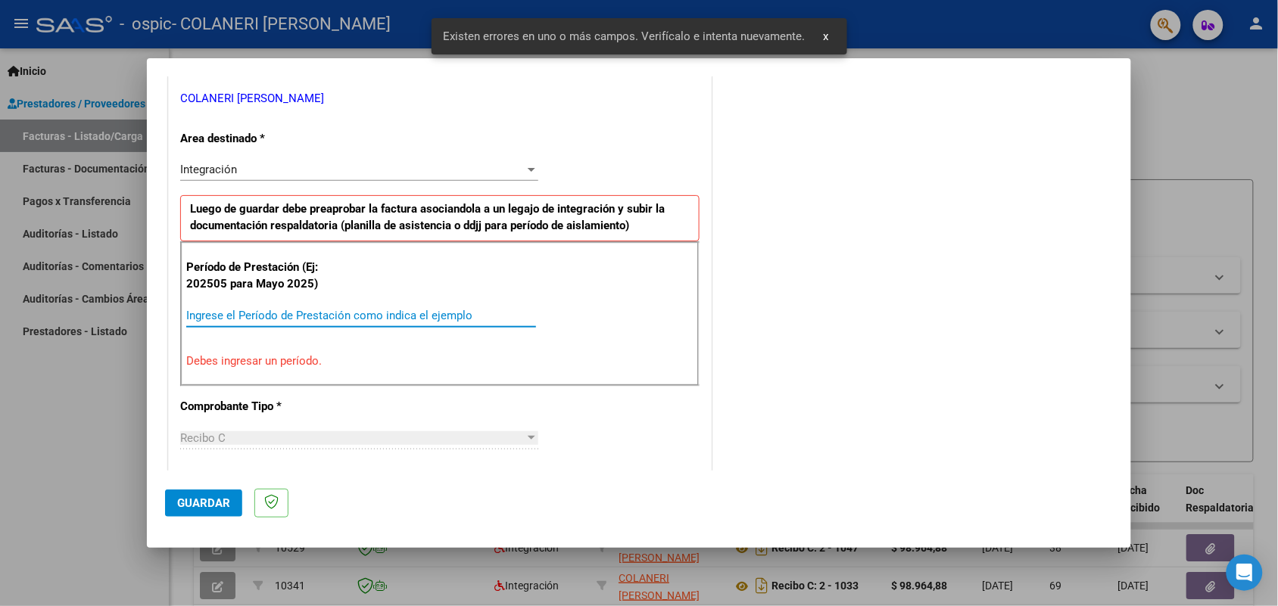
paste input "202508"
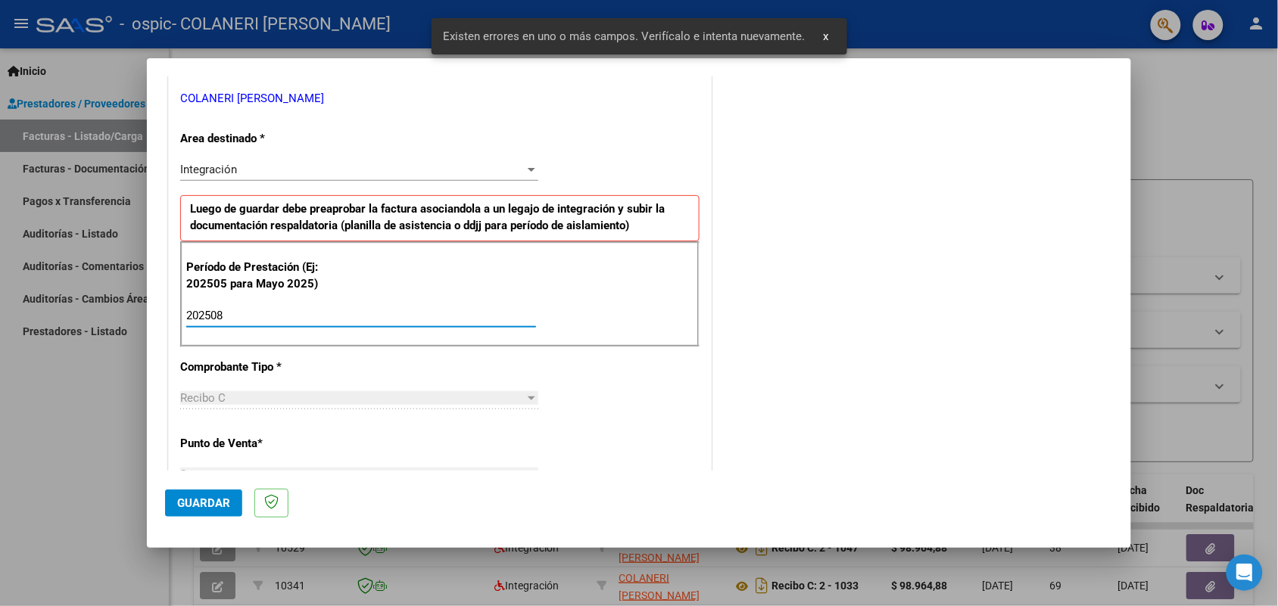
type input "202508"
click at [186, 509] on button "Guardar" at bounding box center [203, 503] width 77 height 27
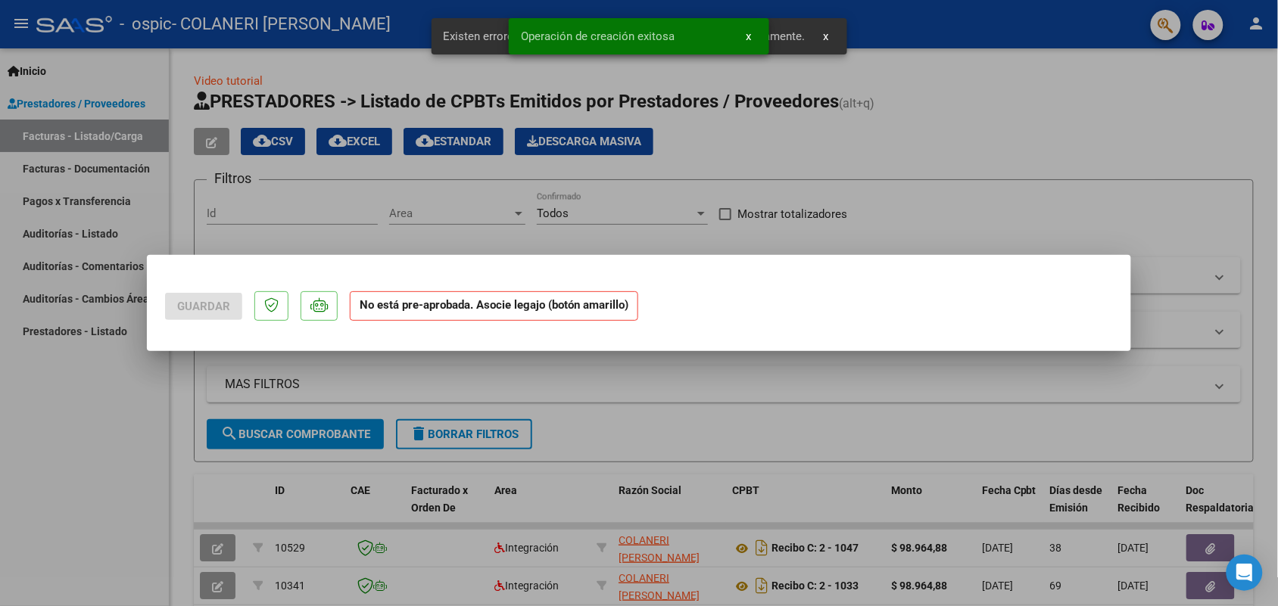
scroll to position [0, 0]
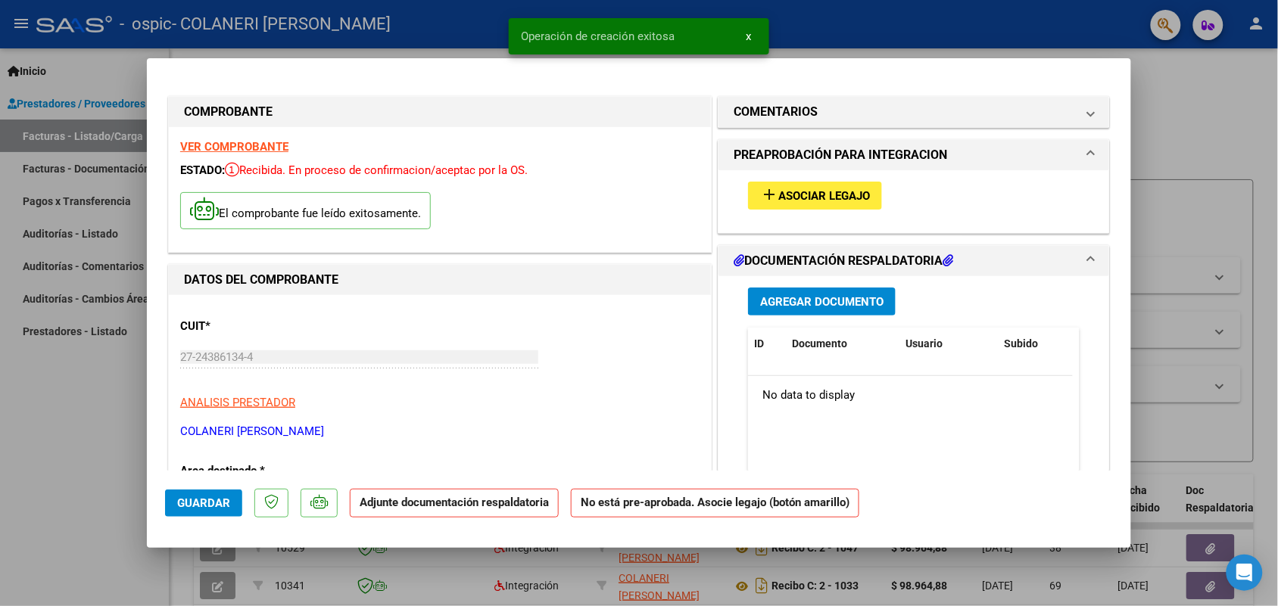
click at [806, 198] on span "Asociar Legajo" at bounding box center [824, 196] width 92 height 14
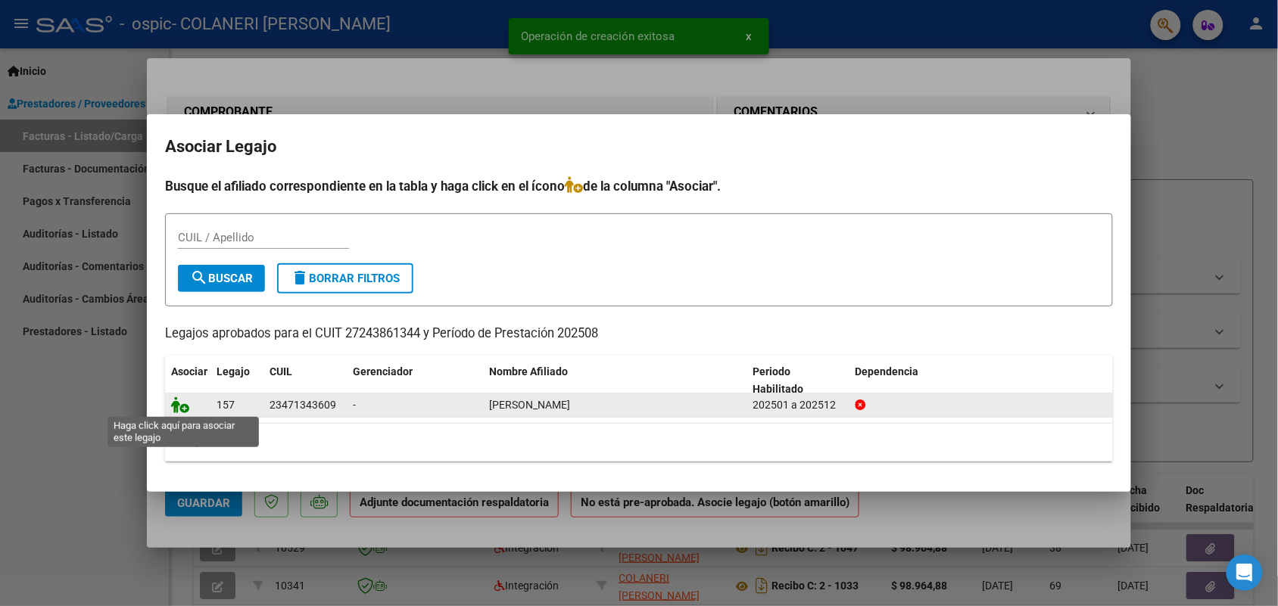
click at [179, 402] on icon at bounding box center [180, 405] width 18 height 17
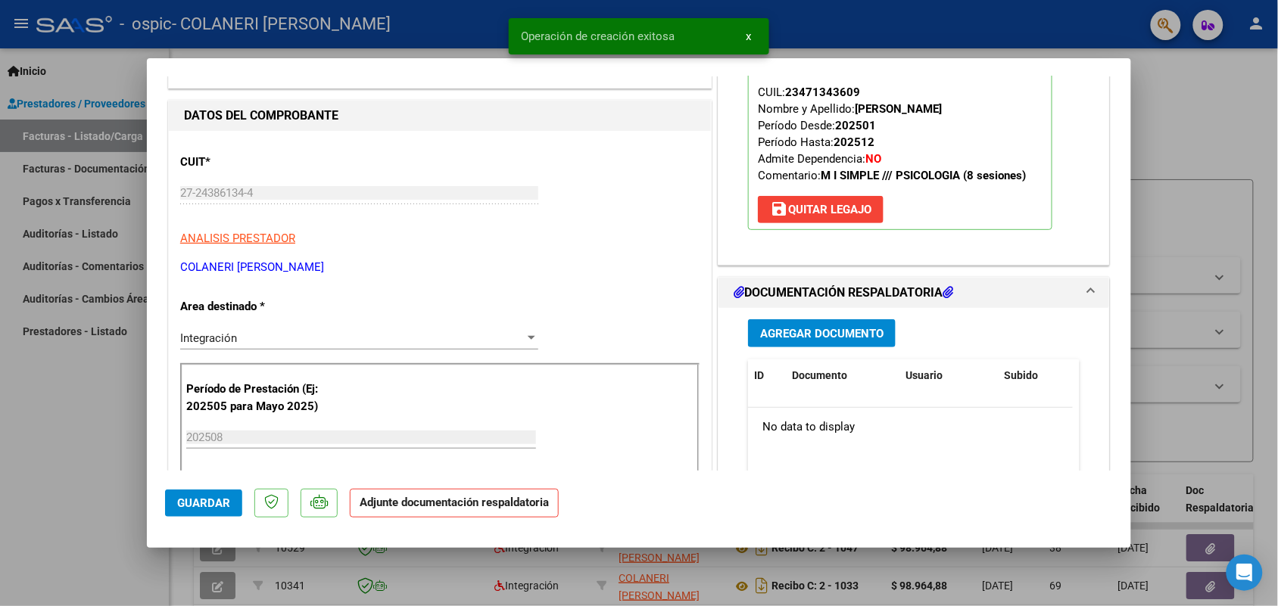
scroll to position [189, 0]
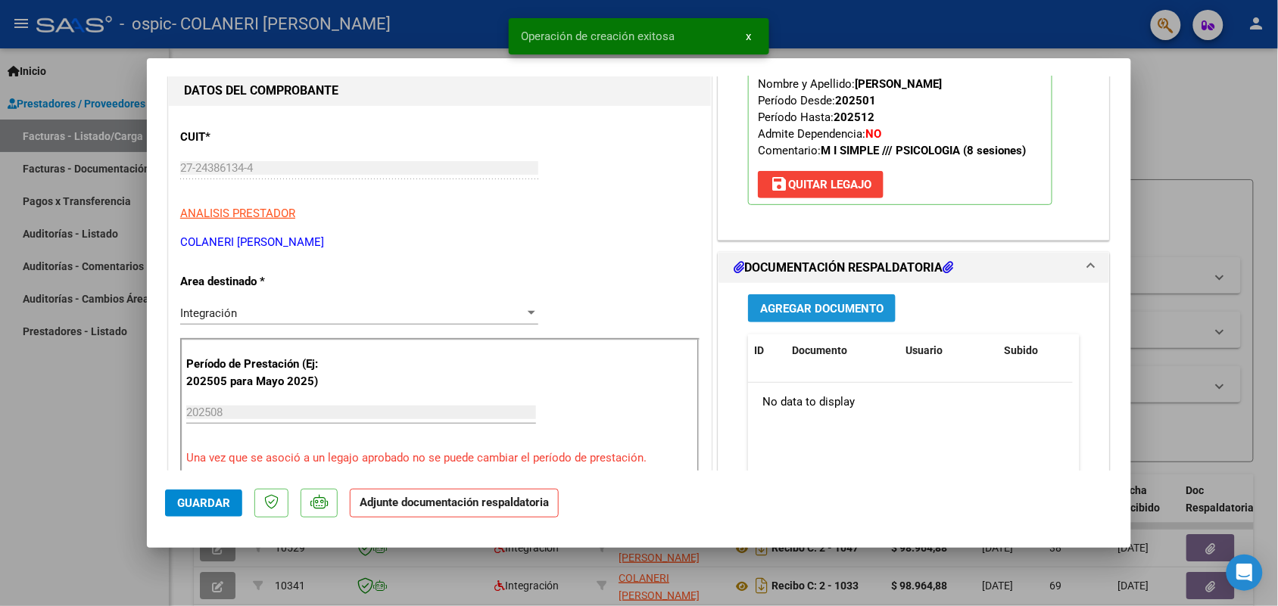
click at [822, 322] on button "Agregar Documento" at bounding box center [822, 308] width 148 height 28
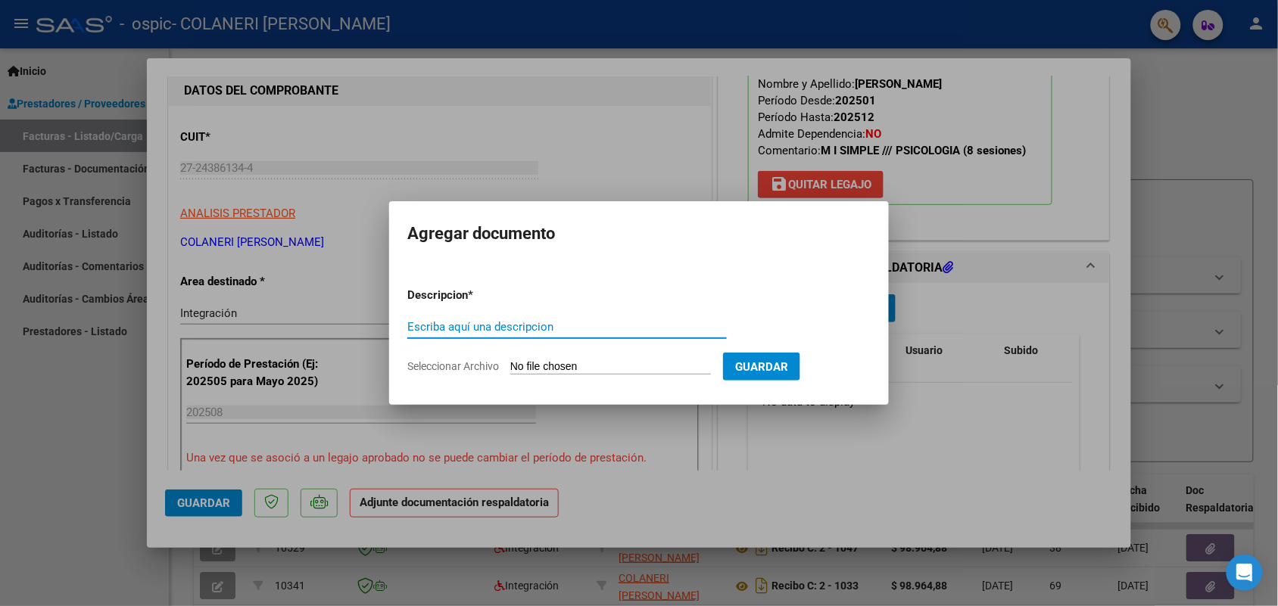
click at [577, 325] on input "Escriba aquí una descripcion" at bounding box center [566, 327] width 319 height 14
type input "as"
click at [593, 364] on input "Seleccionar Archivo" at bounding box center [610, 367] width 201 height 14
type input "C:\fakepath\IMG_2025_8_19_17_54_9_21396.jpeg"
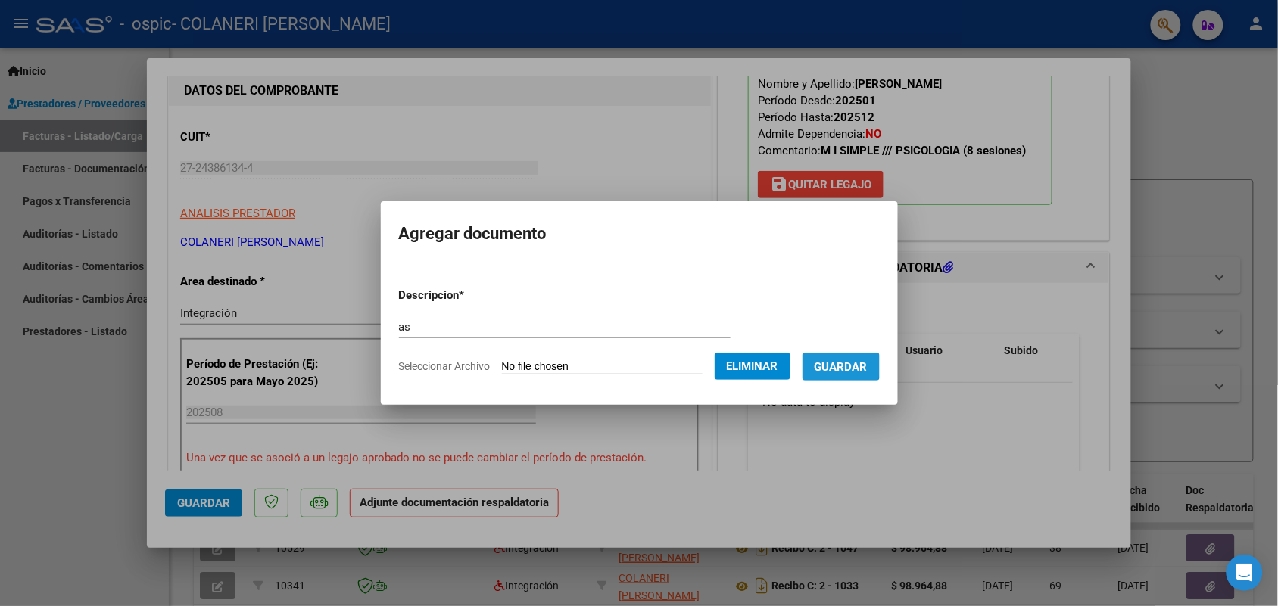
click at [830, 362] on span "Guardar" at bounding box center [840, 367] width 53 height 14
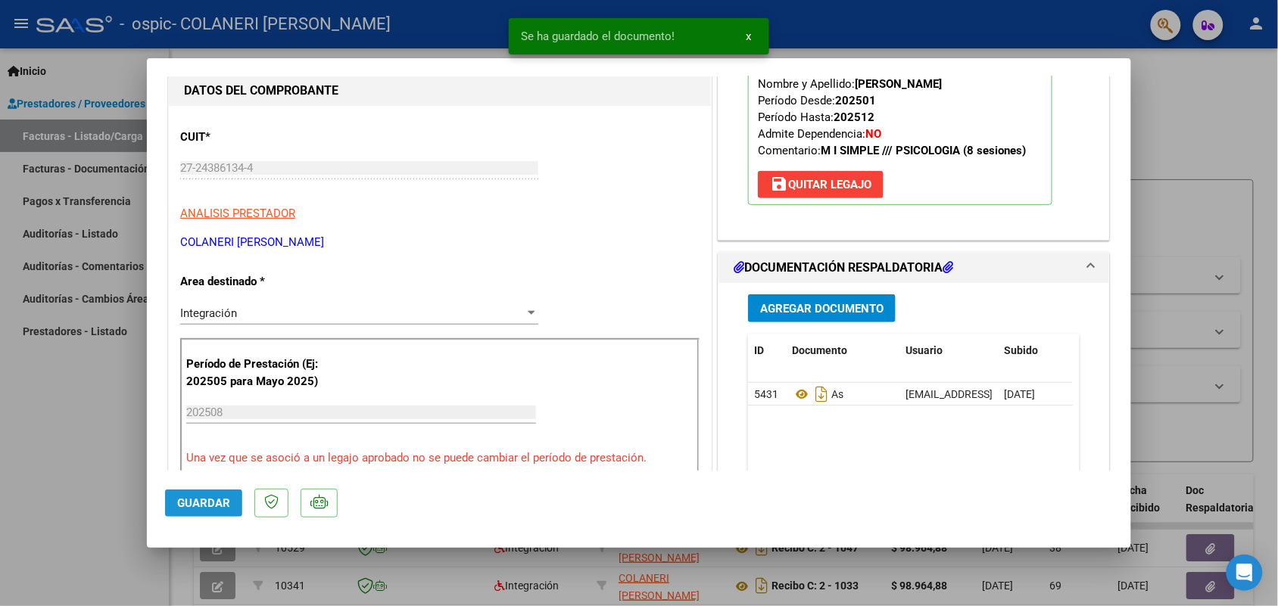
click at [218, 500] on span "Guardar" at bounding box center [203, 504] width 53 height 14
click at [217, 500] on span "Guardar" at bounding box center [203, 504] width 53 height 14
click at [86, 454] on div at bounding box center [639, 303] width 1278 height 606
type input "$ 0,00"
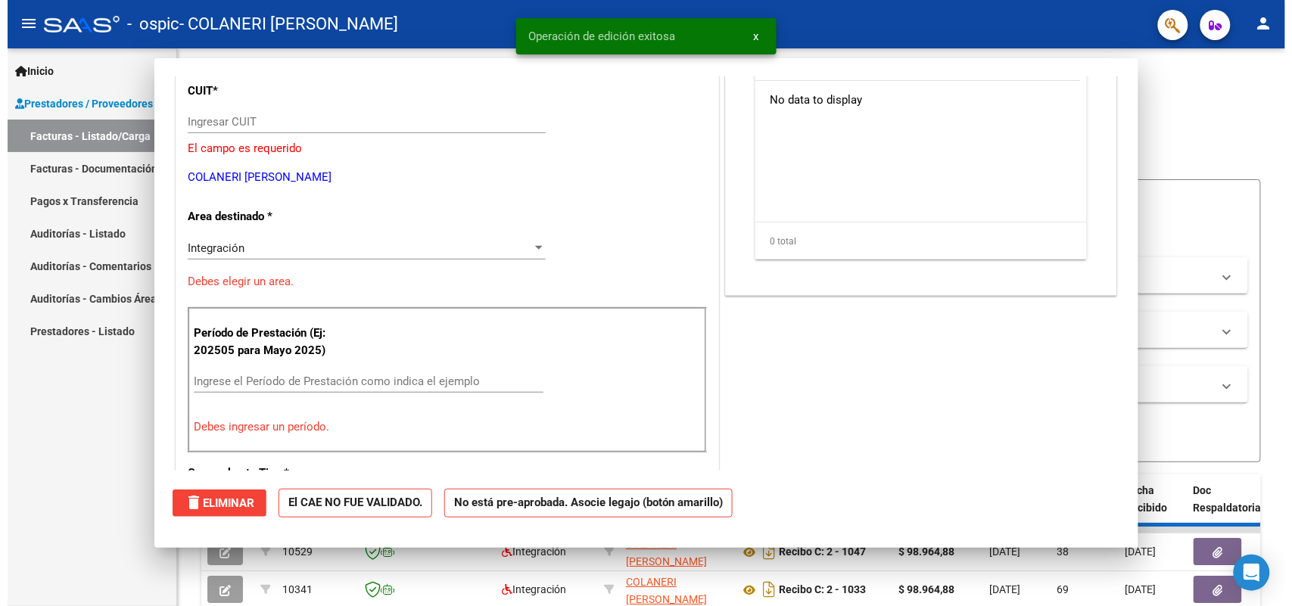
scroll to position [142, 0]
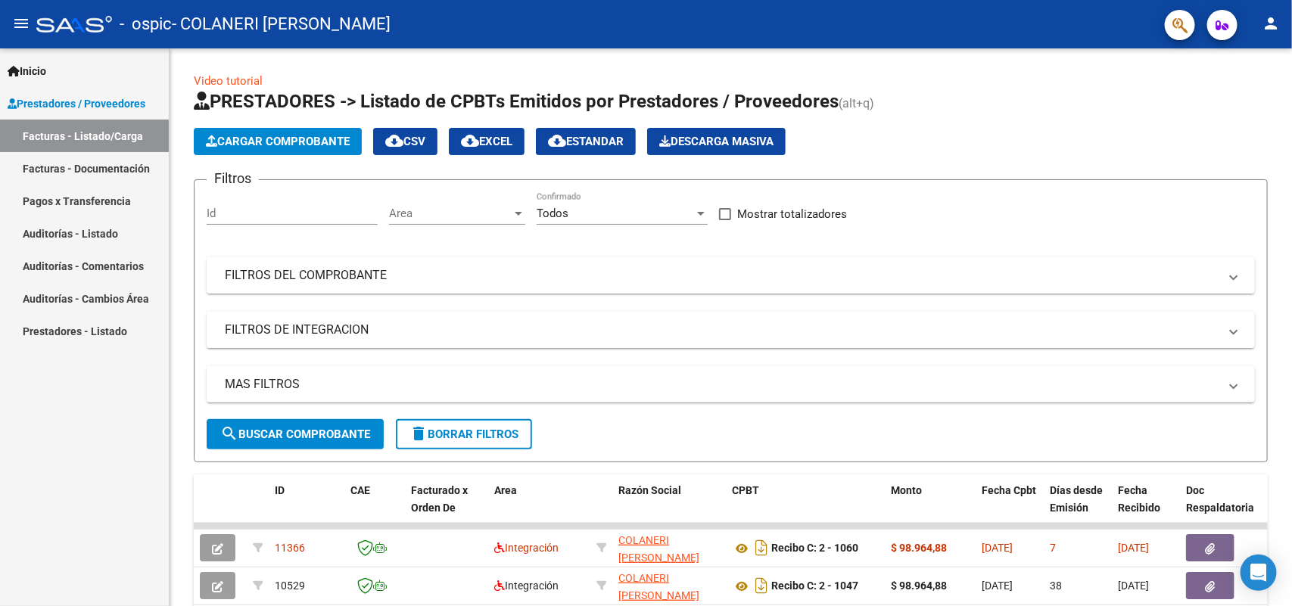
click at [1283, 21] on button "person" at bounding box center [1271, 24] width 30 height 30
click at [1246, 103] on button "exit_to_app Salir" at bounding box center [1240, 100] width 92 height 36
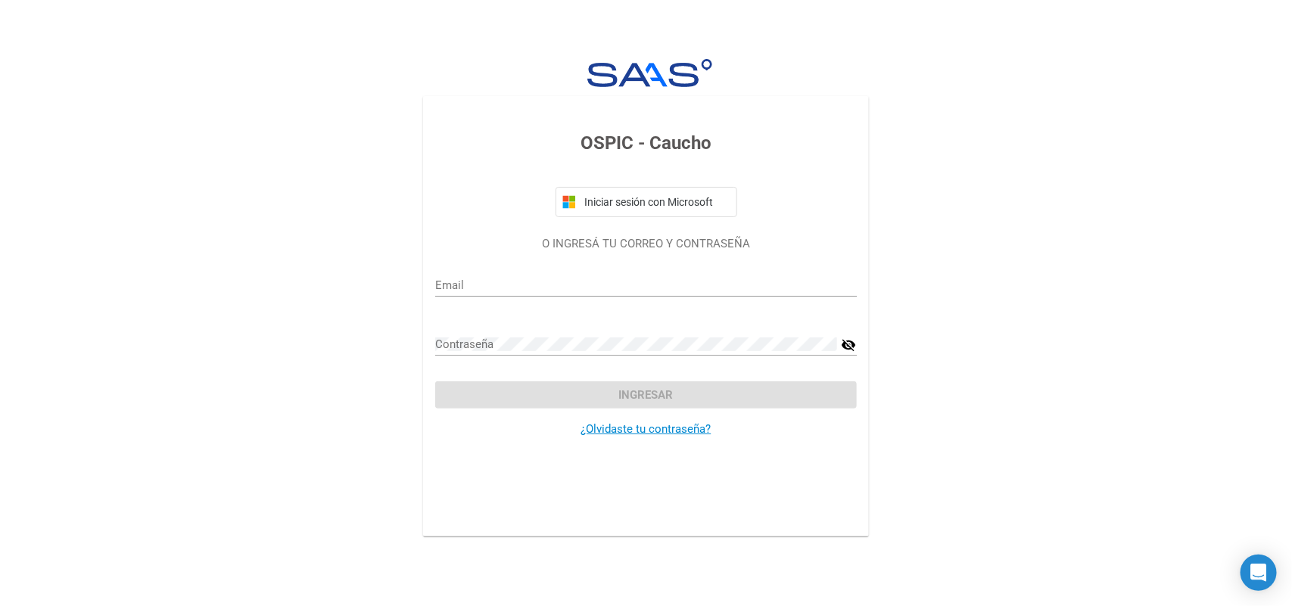
type input "[EMAIL_ADDRESS][DOMAIN_NAME]"
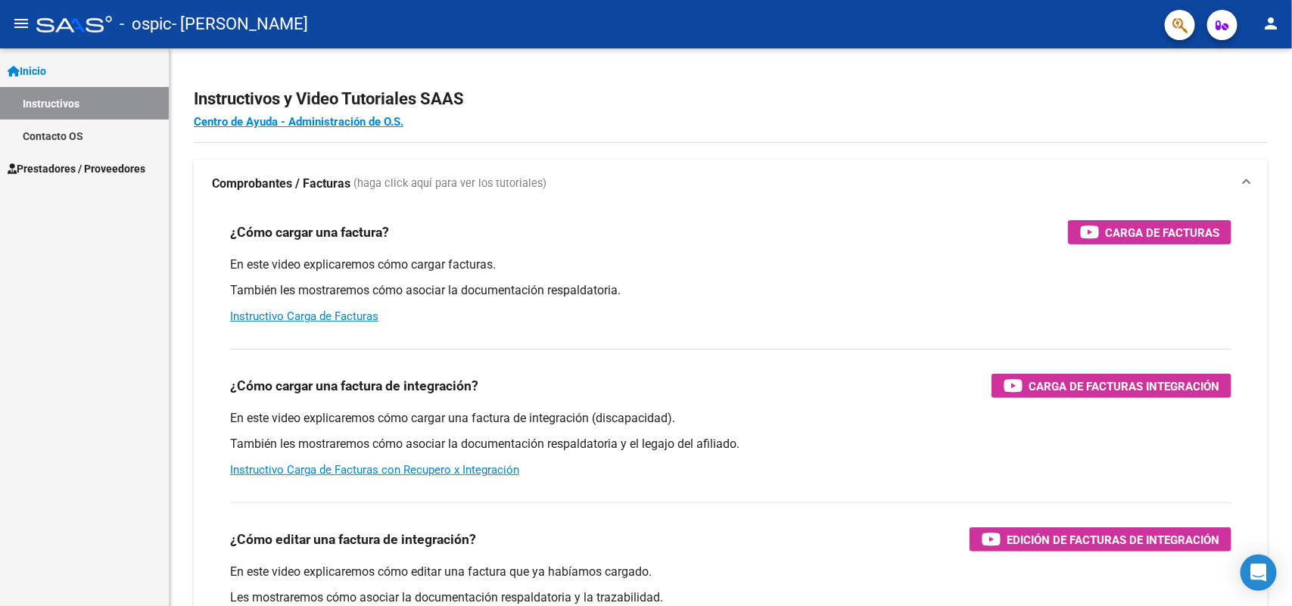
click at [73, 154] on link "Prestadores / Proveedores" at bounding box center [84, 168] width 169 height 33
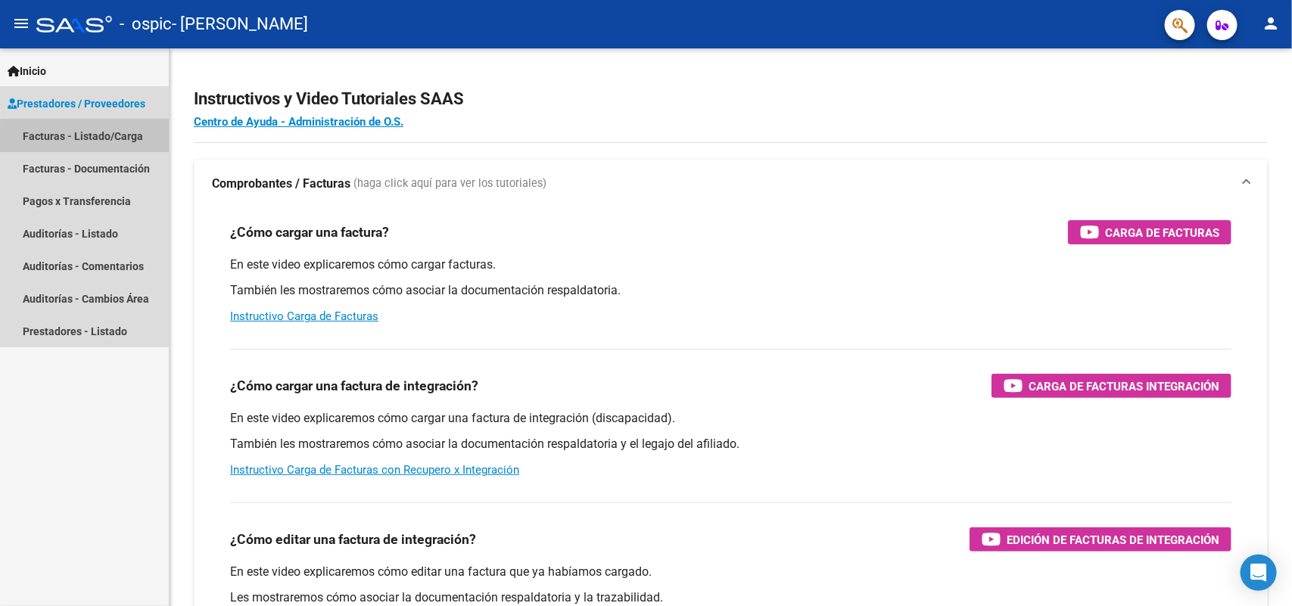
click at [95, 138] on link "Facturas - Listado/Carga" at bounding box center [84, 136] width 169 height 33
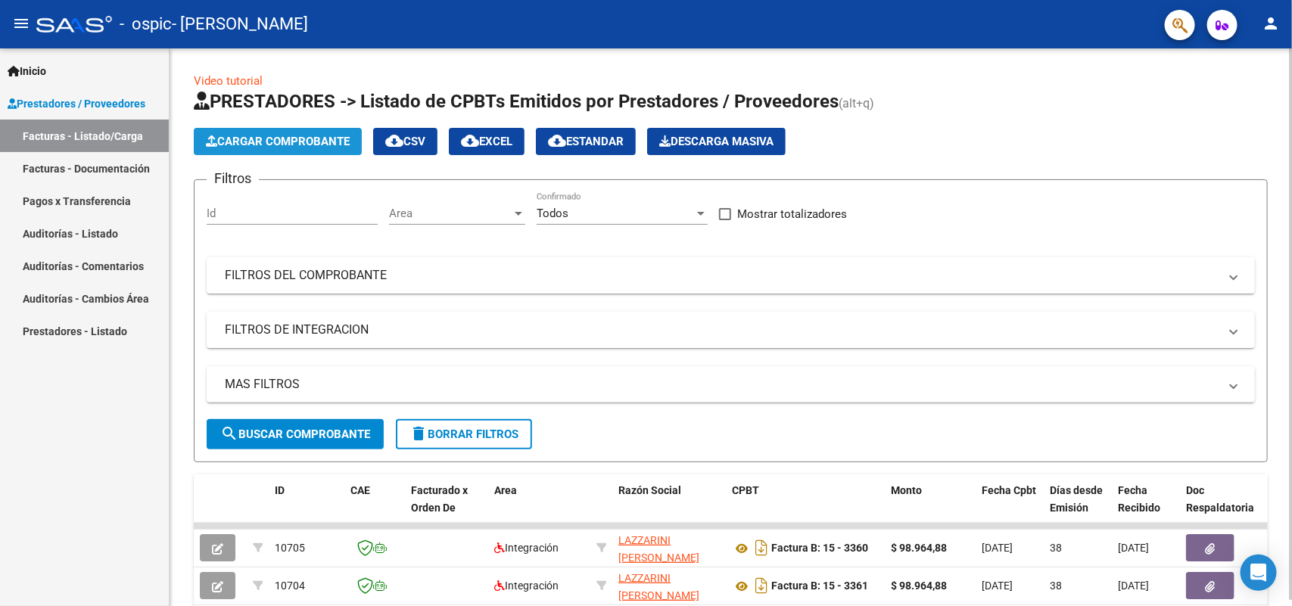
click at [304, 148] on button "Cargar Comprobante" at bounding box center [278, 141] width 168 height 27
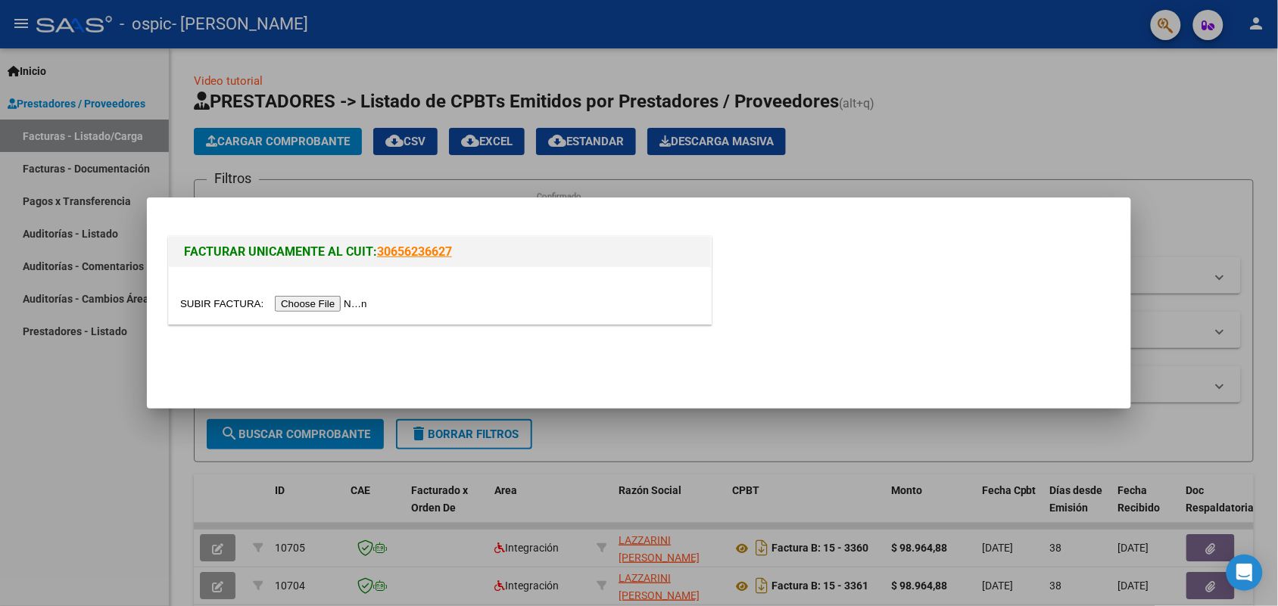
click at [319, 308] on input "file" at bounding box center [276, 304] width 192 height 16
click at [350, 297] on input "file" at bounding box center [276, 304] width 192 height 16
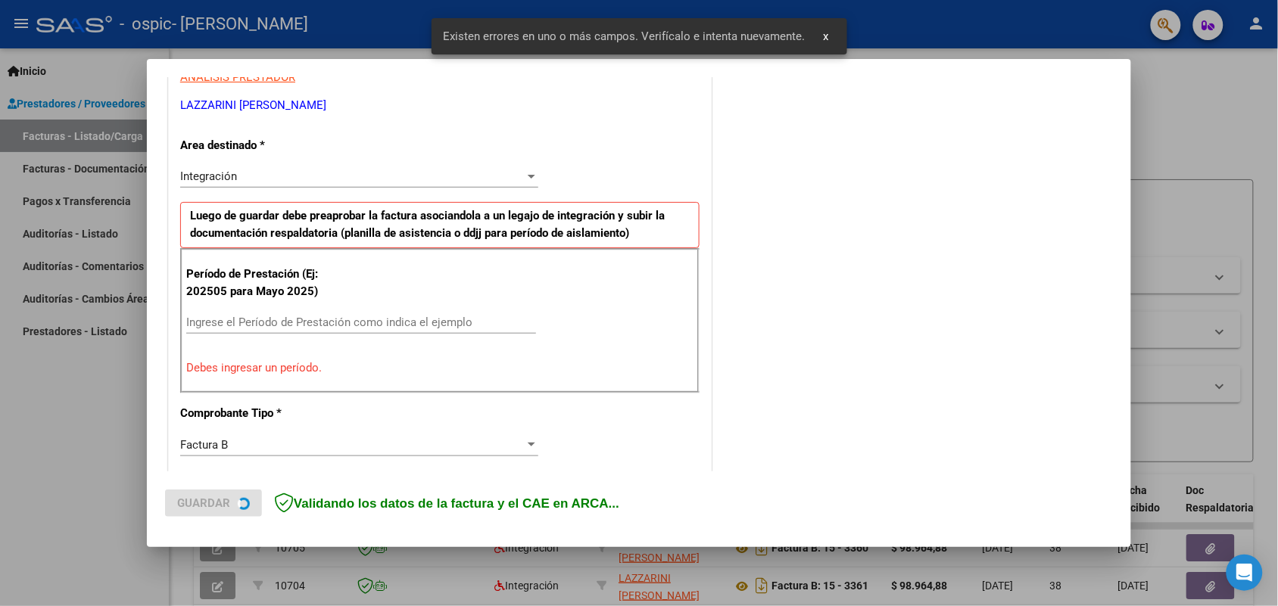
scroll to position [304, 0]
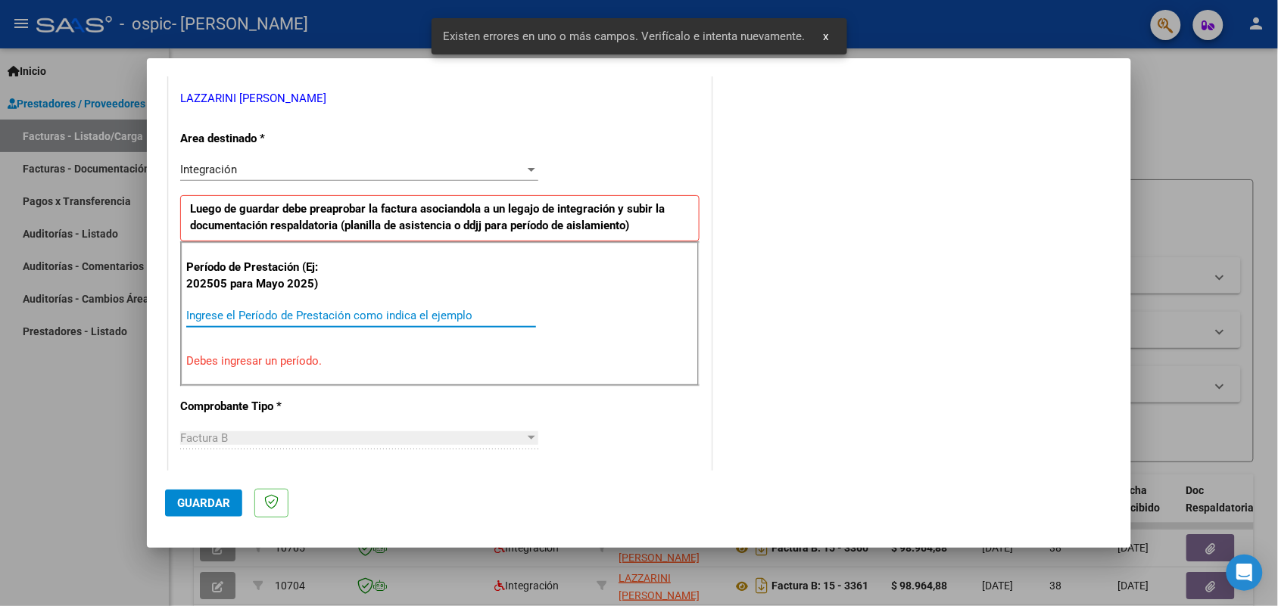
click at [257, 318] on input "Ingrese el Período de Prestación como indica el ejemplo" at bounding box center [361, 316] width 350 height 14
paste input "202508"
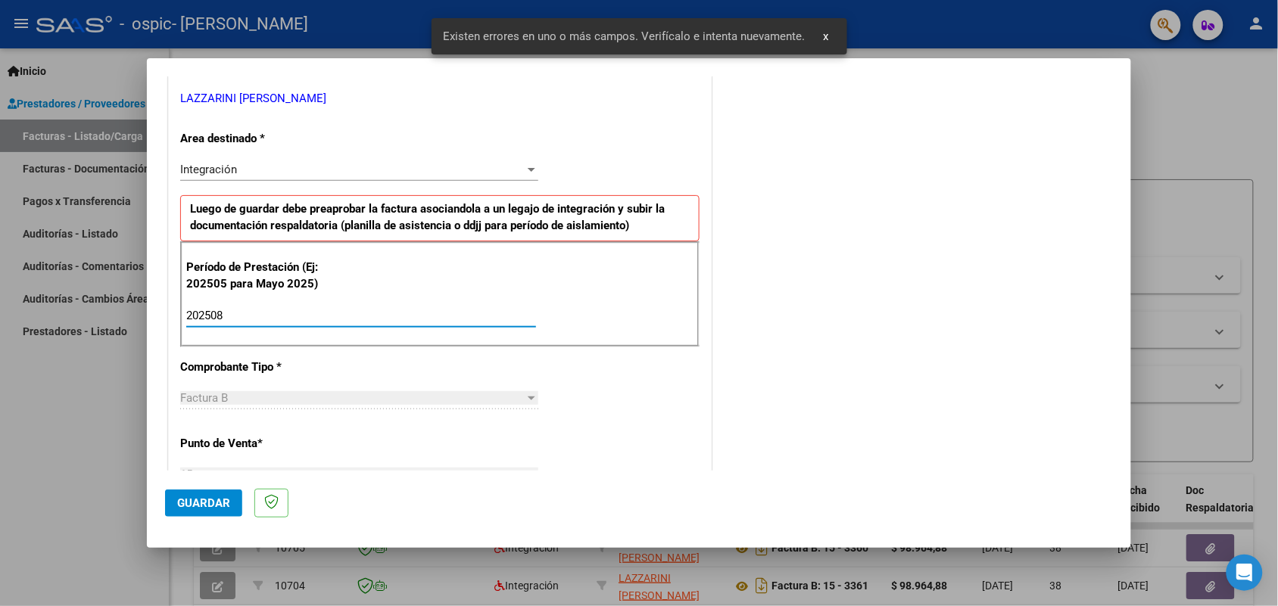
type input "202508"
click at [198, 500] on span "Guardar" at bounding box center [203, 504] width 53 height 14
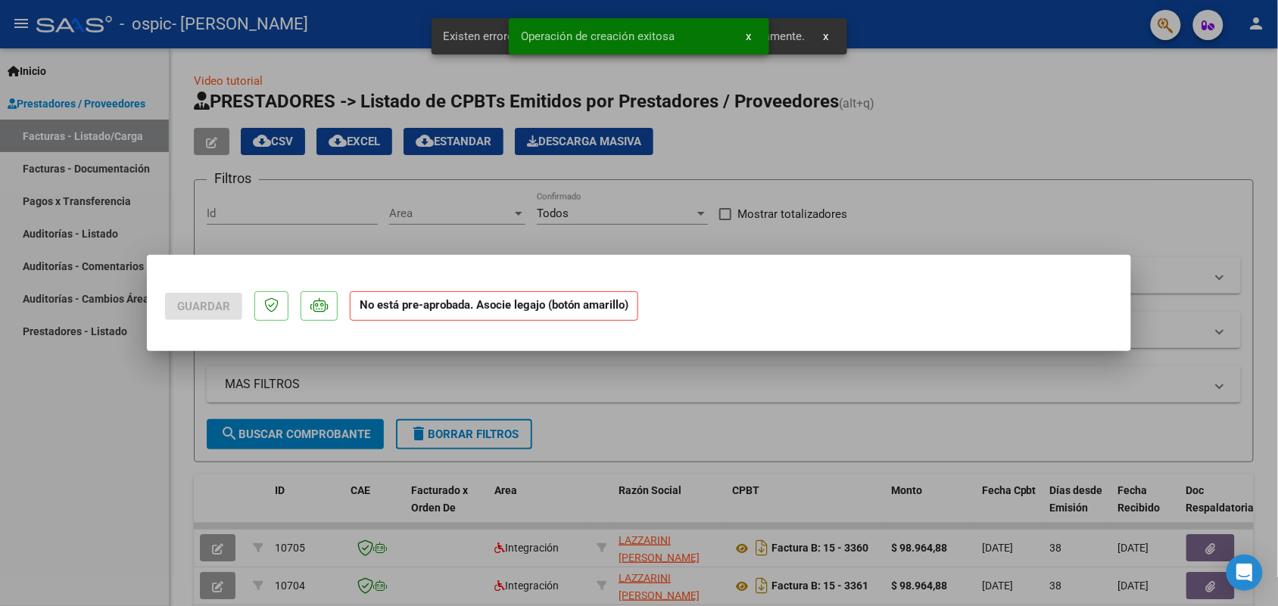
scroll to position [0, 0]
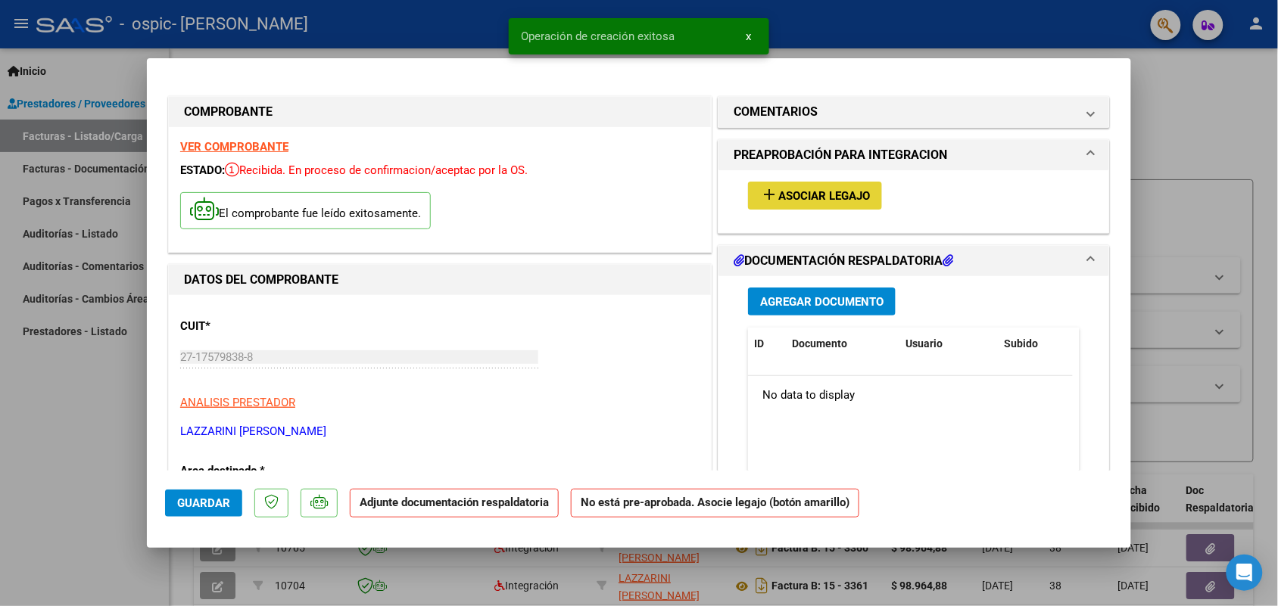
click at [799, 198] on span "Asociar Legajo" at bounding box center [824, 196] width 92 height 14
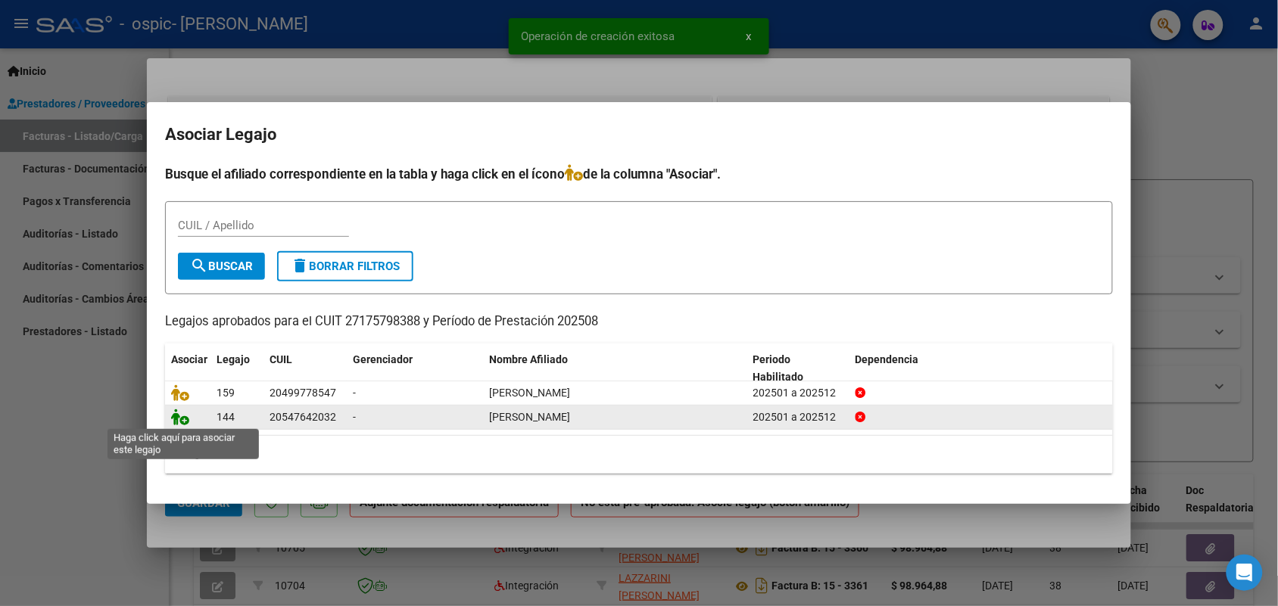
click at [175, 417] on icon at bounding box center [180, 417] width 18 height 17
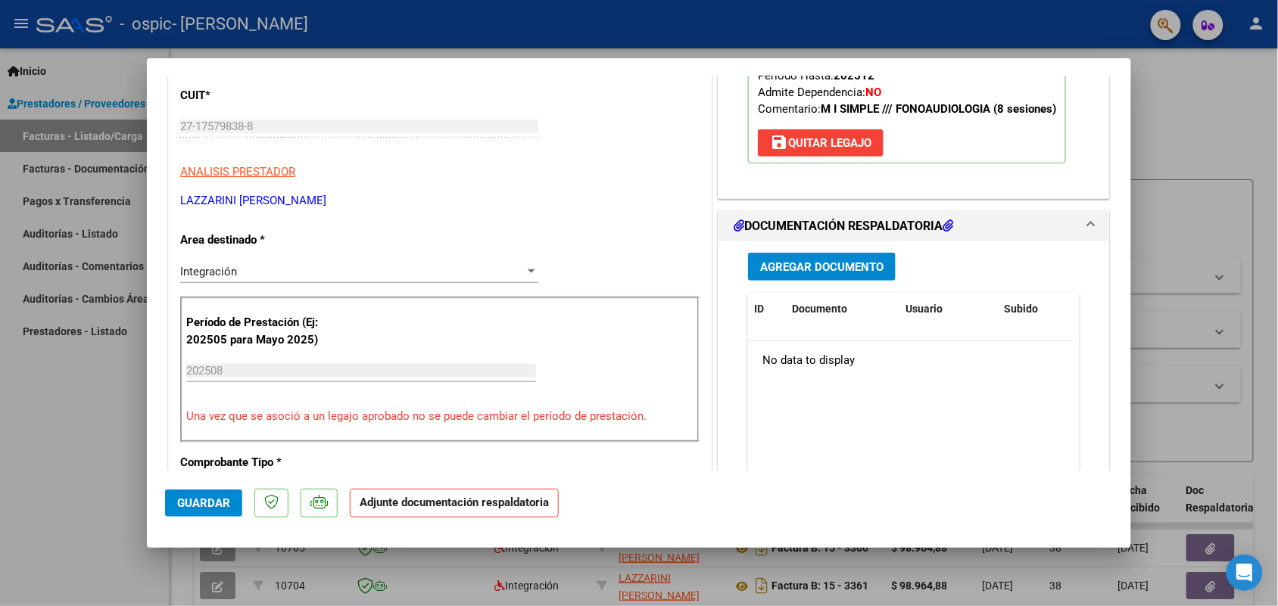
scroll to position [284, 0]
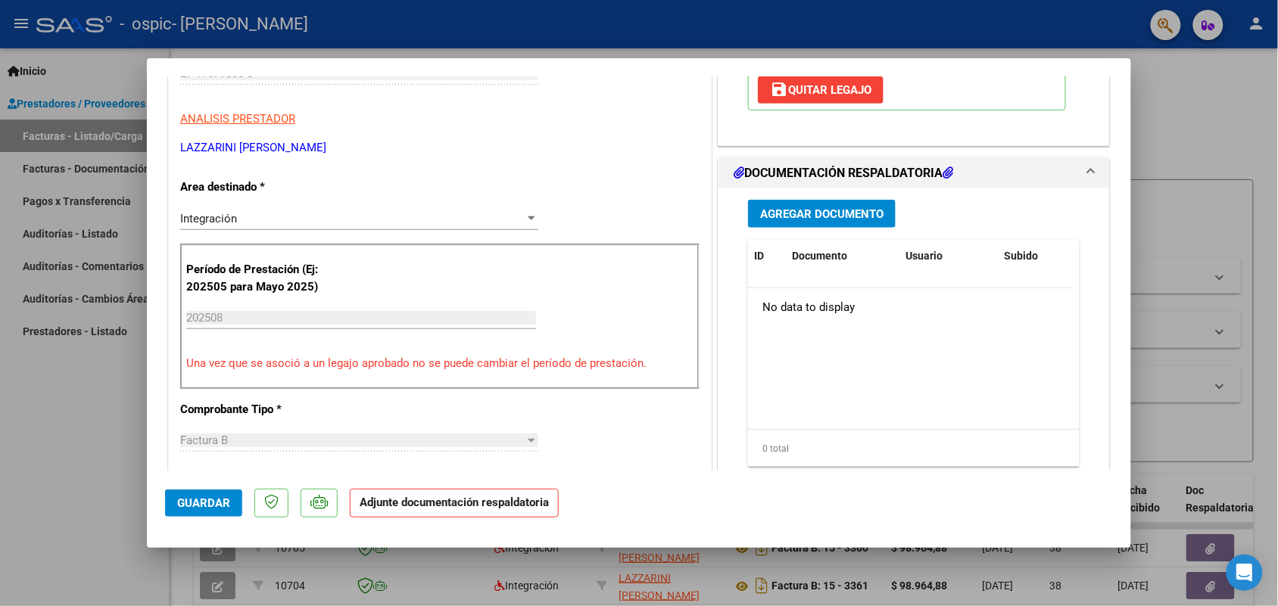
click at [834, 198] on div "Agregar Documento ID Documento Usuario Subido Acción No data to display 0 total…" at bounding box center [913, 339] width 354 height 302
click at [839, 213] on span "Agregar Documento" at bounding box center [821, 214] width 123 height 14
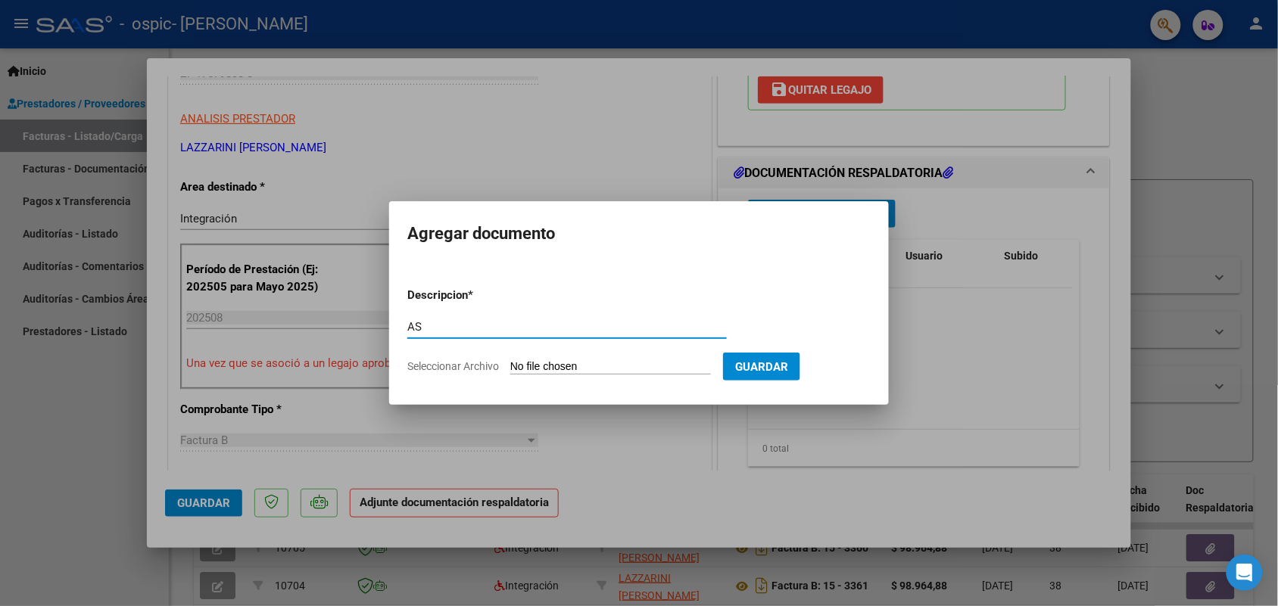
type input "AS"
click at [573, 362] on input "Seleccionar Archivo" at bounding box center [610, 367] width 201 height 14
type input "C:\fakepath\IMG_2025_8_18_18_7_36_6576.jpeg"
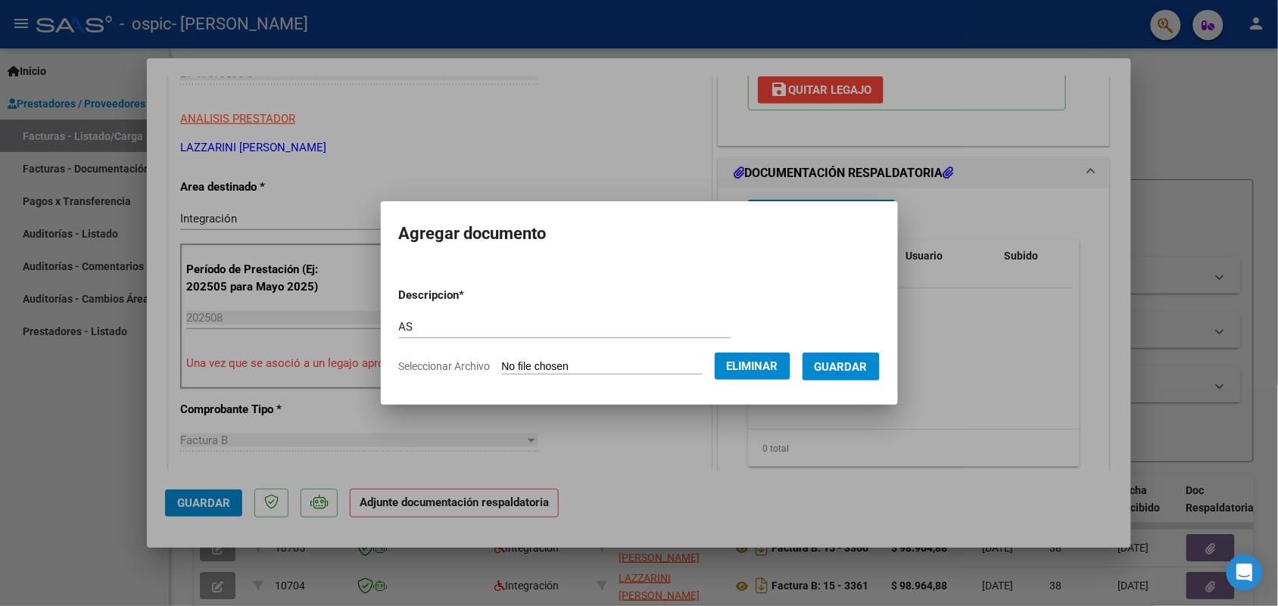
click at [867, 369] on span "Guardar" at bounding box center [840, 367] width 53 height 14
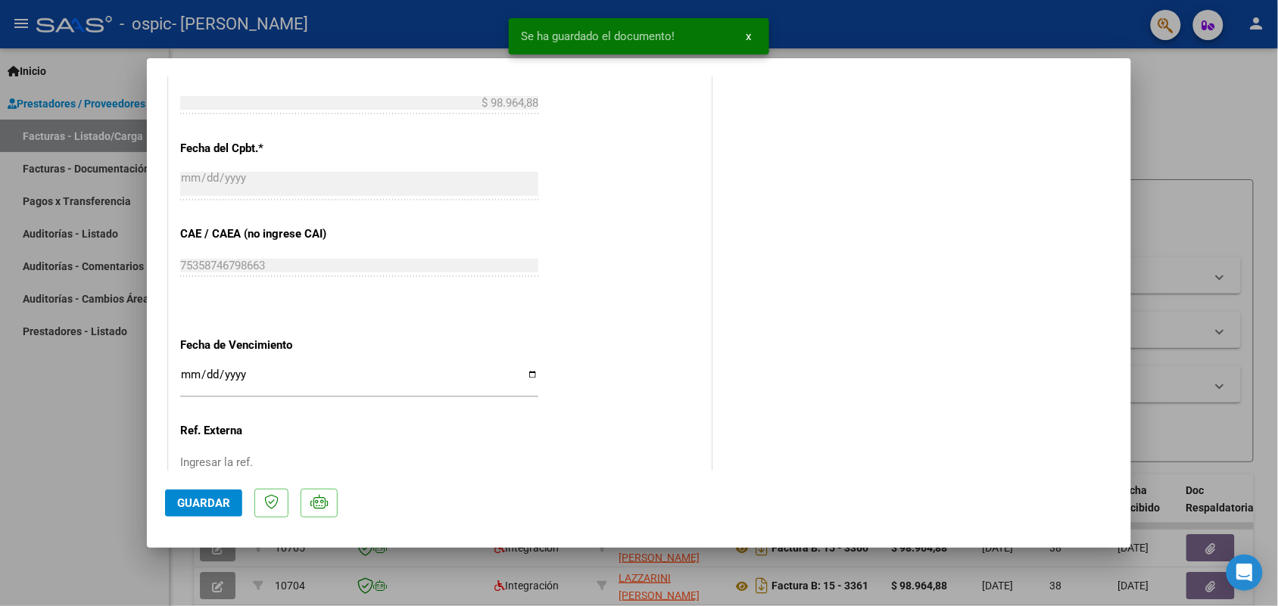
scroll to position [962, 0]
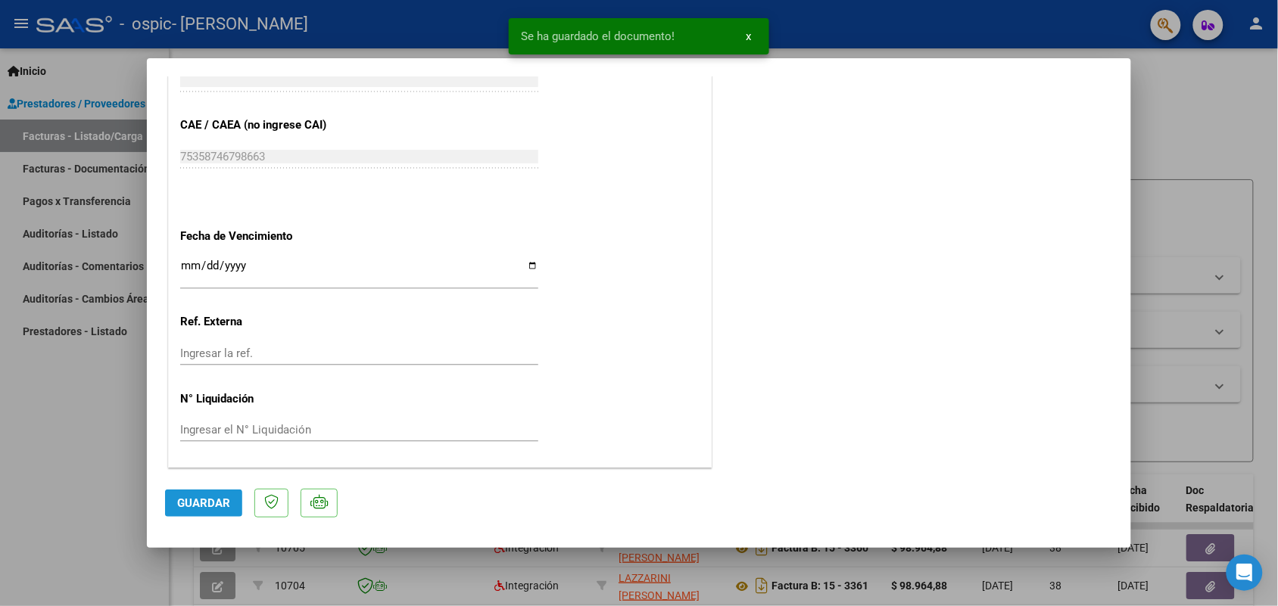
click at [192, 493] on button "Guardar" at bounding box center [203, 503] width 77 height 27
click at [132, 479] on div at bounding box center [639, 303] width 1278 height 606
type input "$ 0,00"
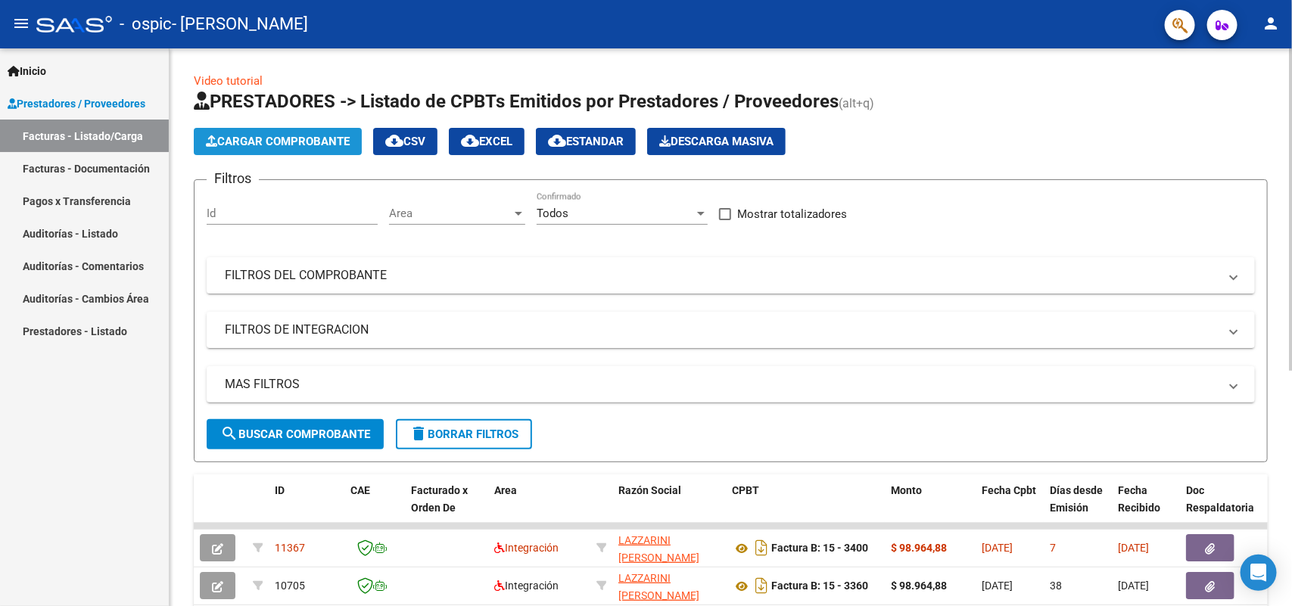
click at [266, 152] on button "Cargar Comprobante" at bounding box center [278, 141] width 168 height 27
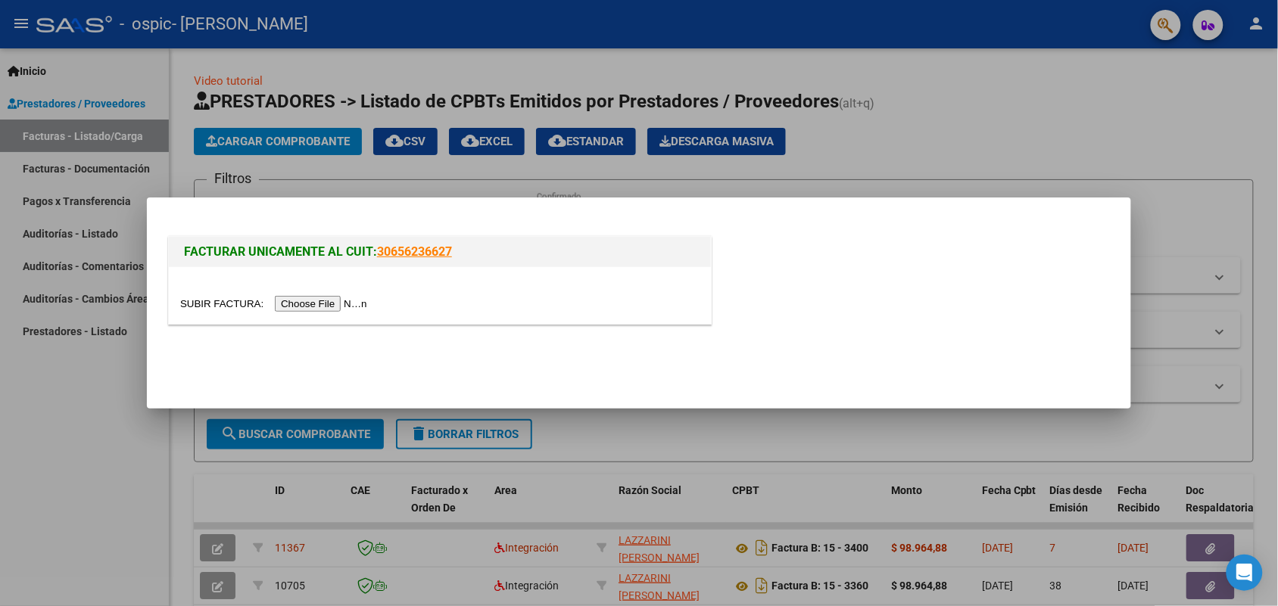
click at [311, 308] on input "file" at bounding box center [276, 304] width 192 height 16
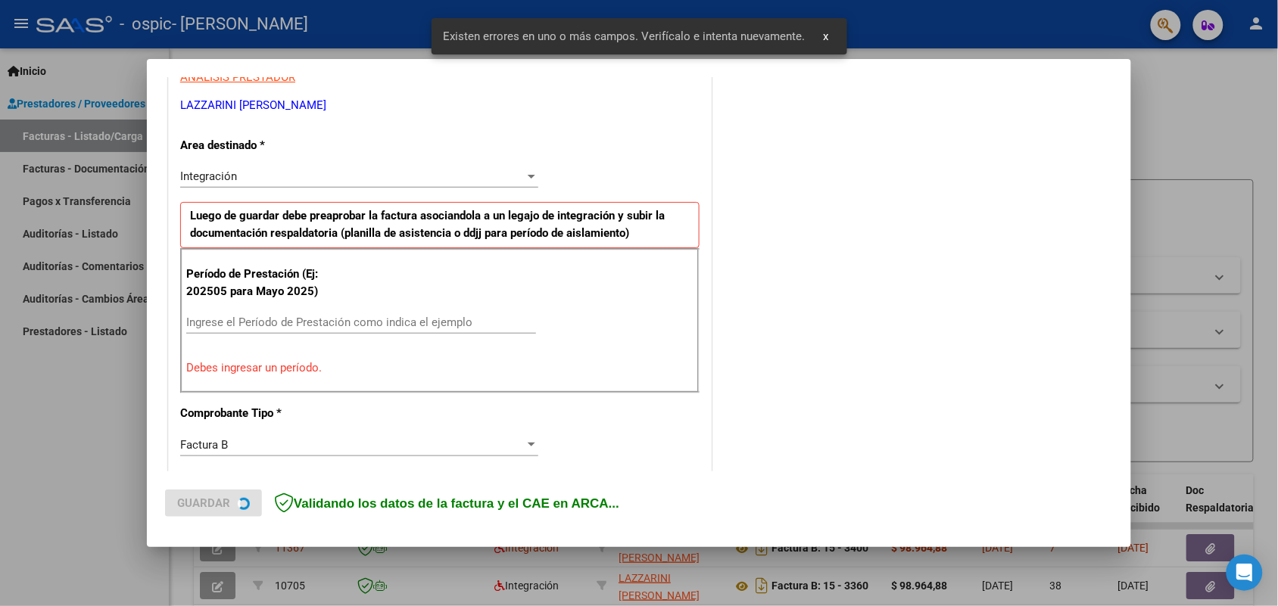
scroll to position [304, 0]
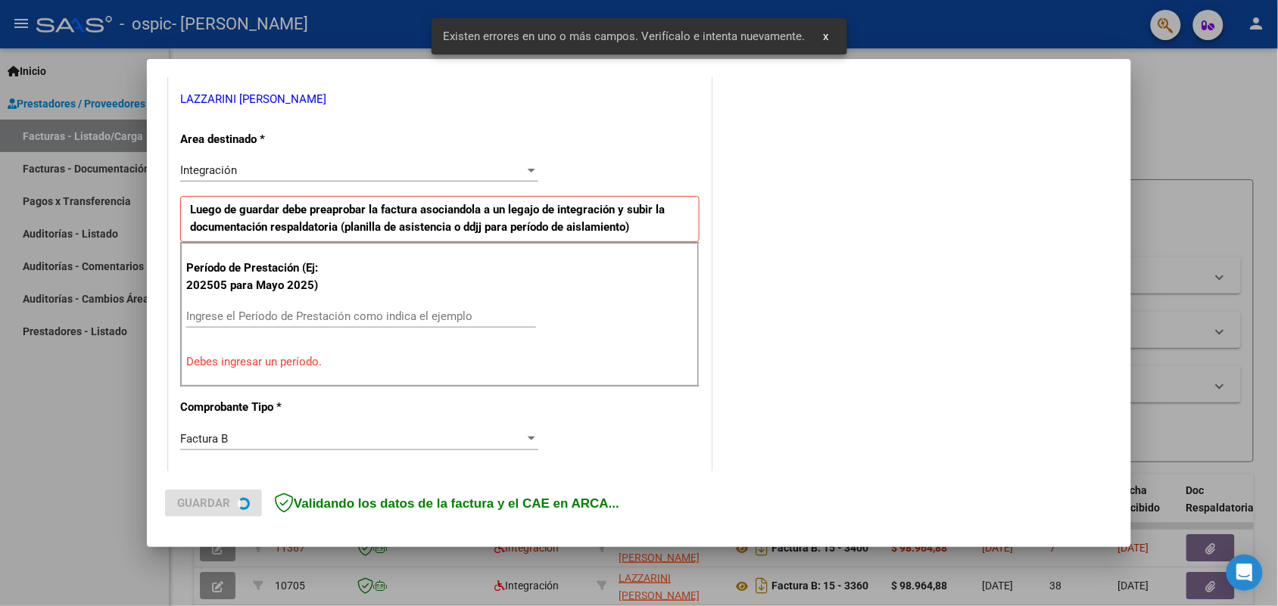
click at [369, 310] on input "Ingrese el Período de Prestación como indica el ejemplo" at bounding box center [361, 317] width 350 height 14
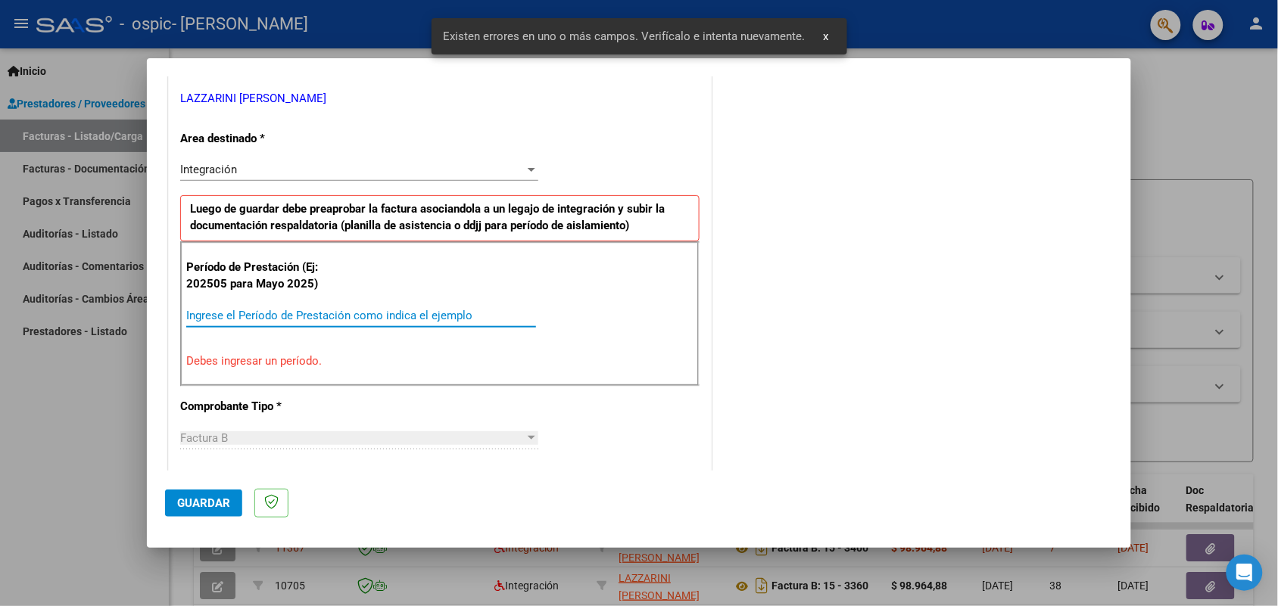
paste input "202508"
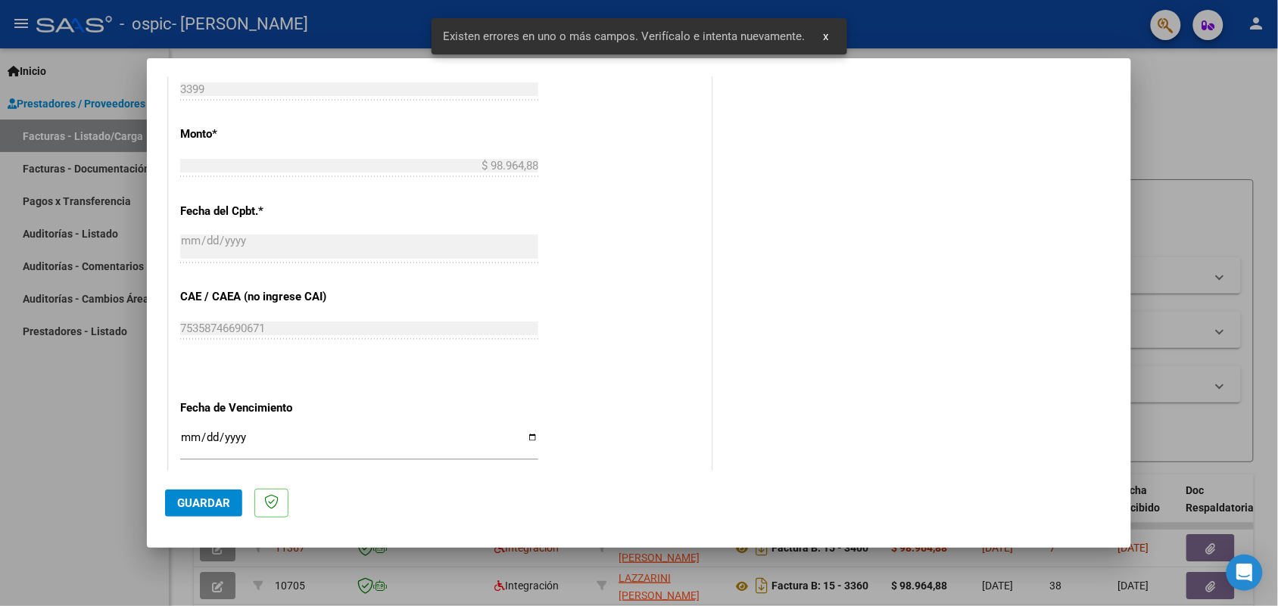
scroll to position [871, 0]
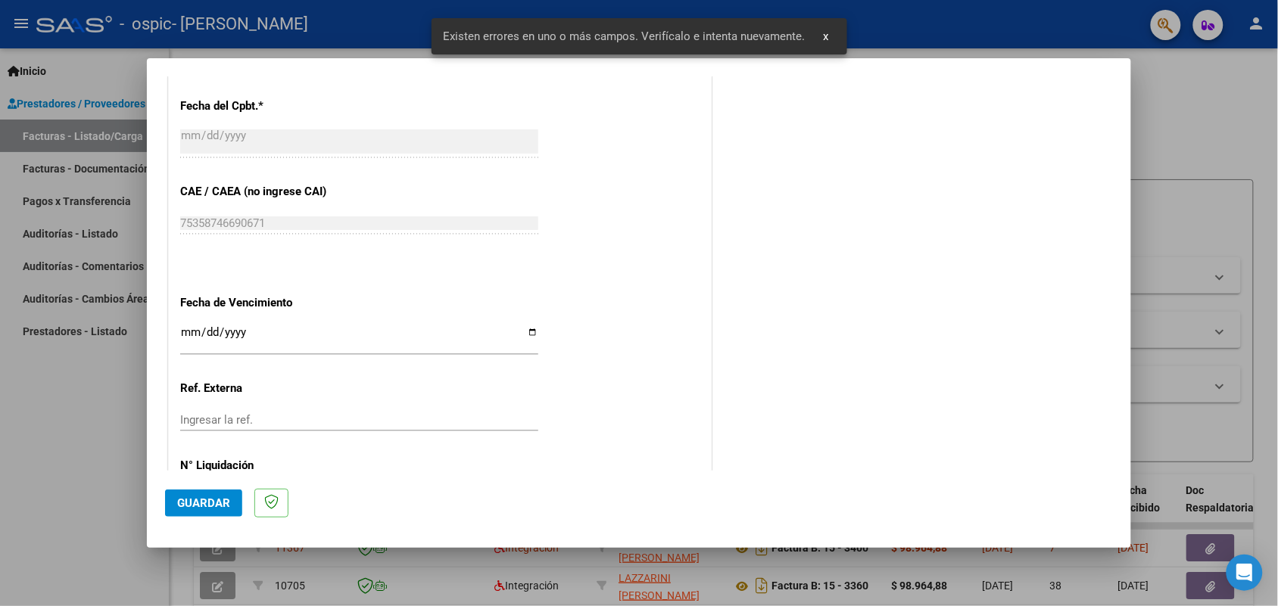
type input "202508"
click at [210, 497] on span "Guardar" at bounding box center [203, 504] width 53 height 14
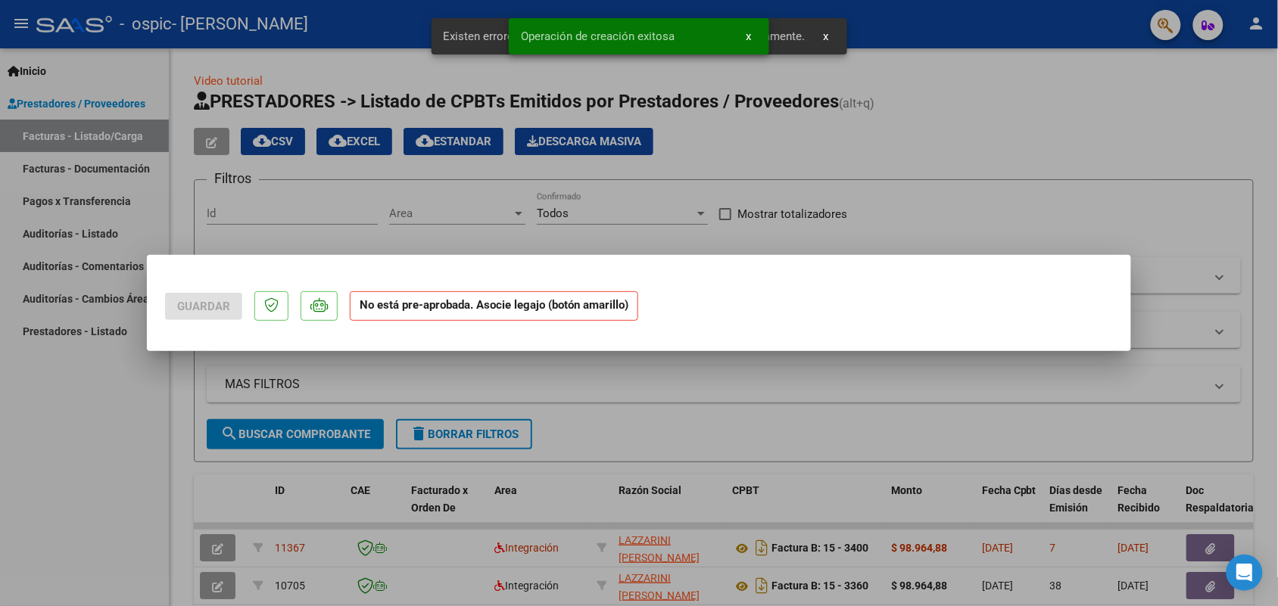
scroll to position [0, 0]
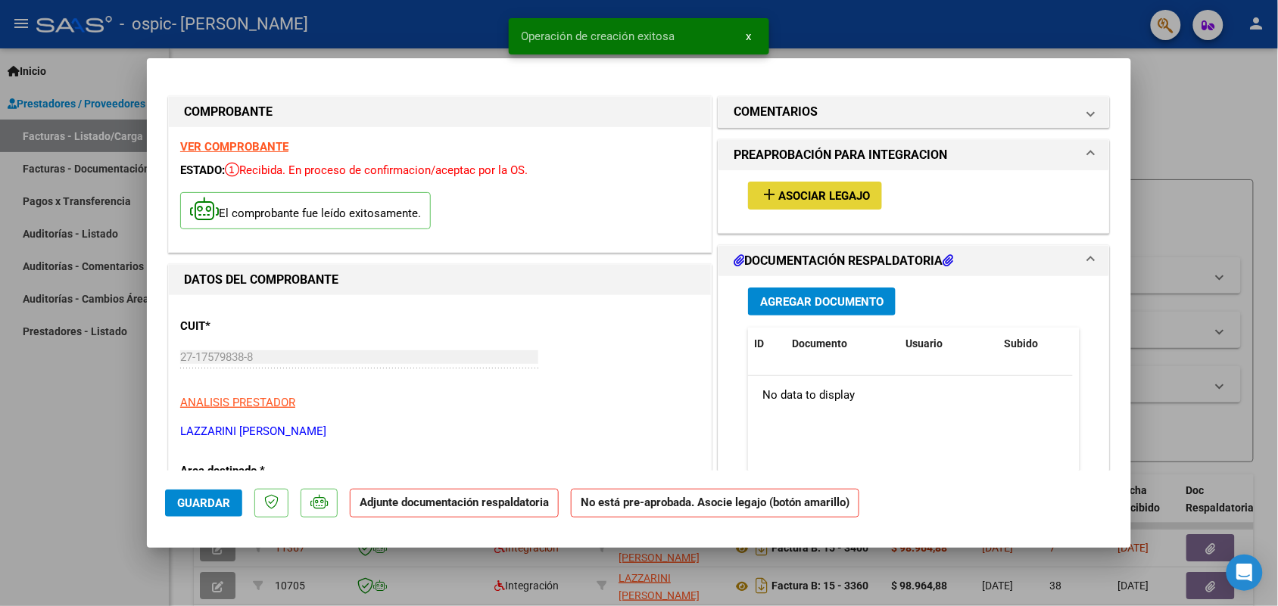
click at [760, 188] on mat-icon "add" at bounding box center [769, 194] width 18 height 18
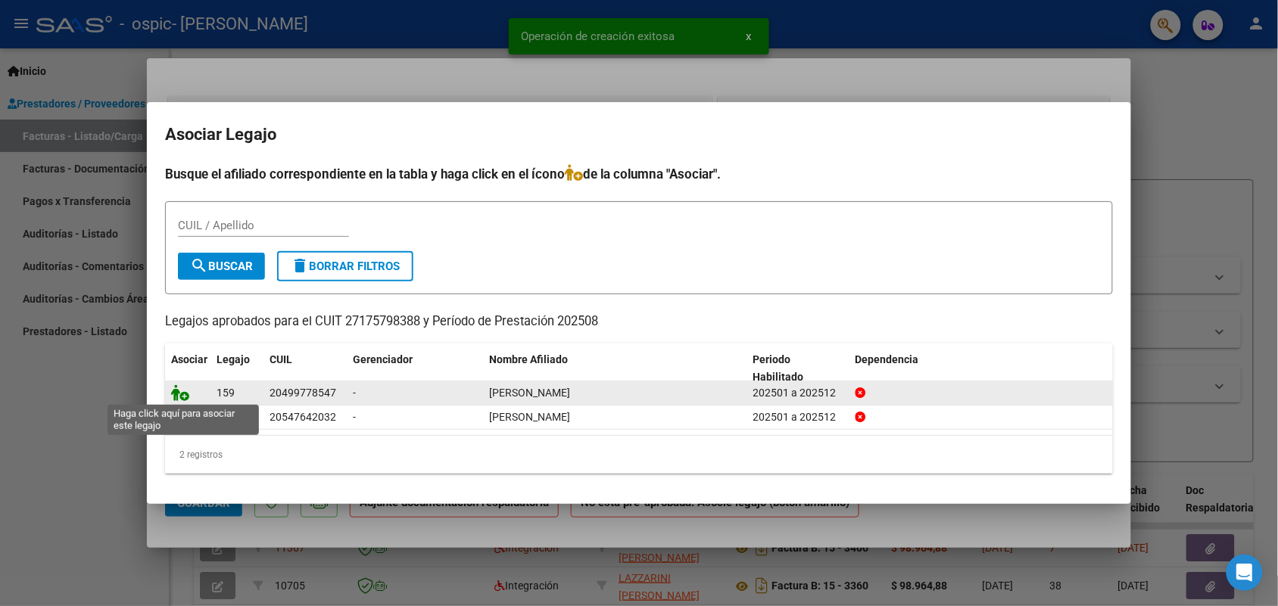
click at [180, 394] on icon at bounding box center [180, 393] width 18 height 17
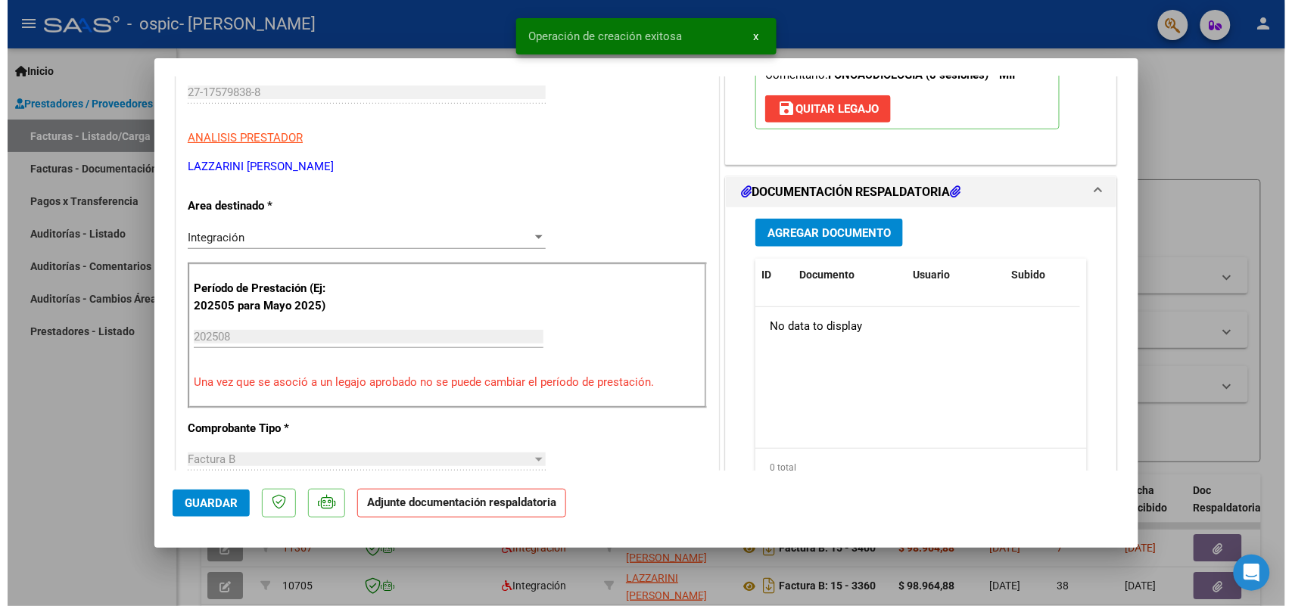
scroll to position [284, 0]
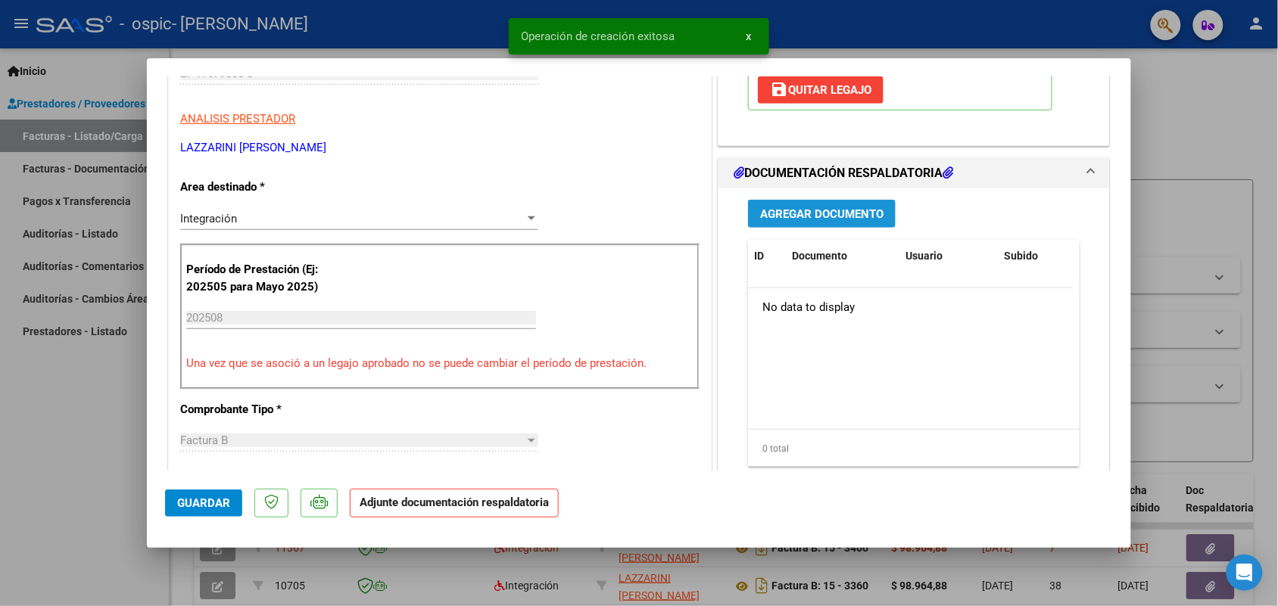
click at [838, 202] on button "Agregar Documento" at bounding box center [822, 214] width 148 height 28
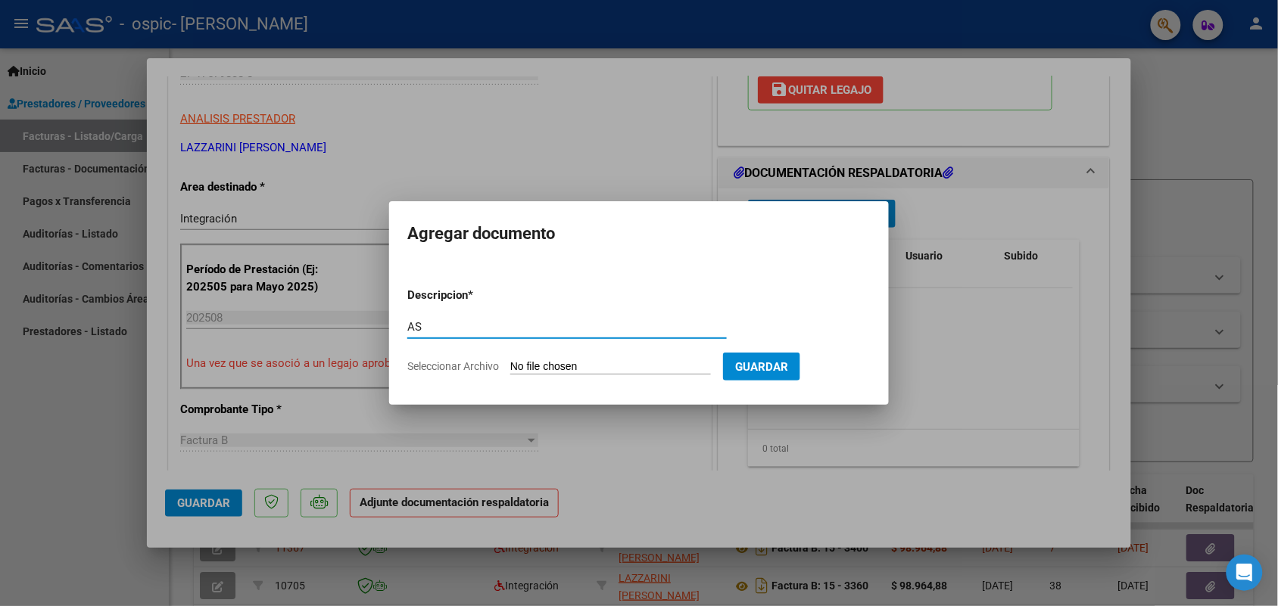
type input "AS"
click at [583, 364] on input "Seleccionar Archivo" at bounding box center [610, 367] width 201 height 14
type input "C:\fakepath\IMG_2025_8_19_17_56_18_7213.jpeg"
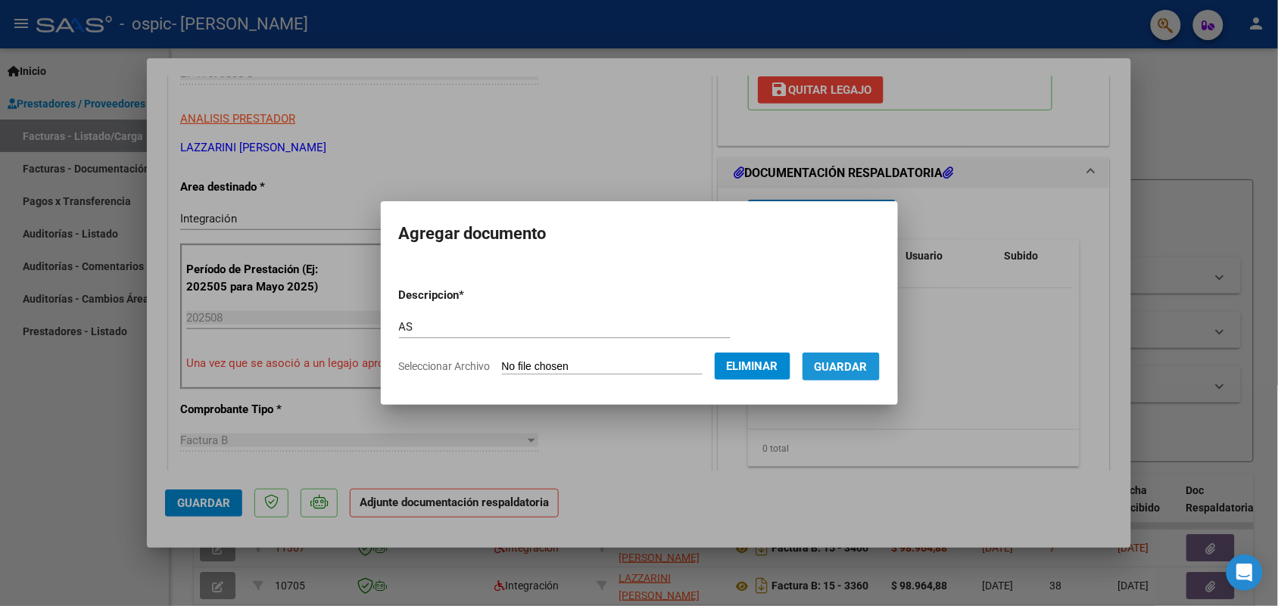
click at [842, 364] on span "Guardar" at bounding box center [840, 367] width 53 height 14
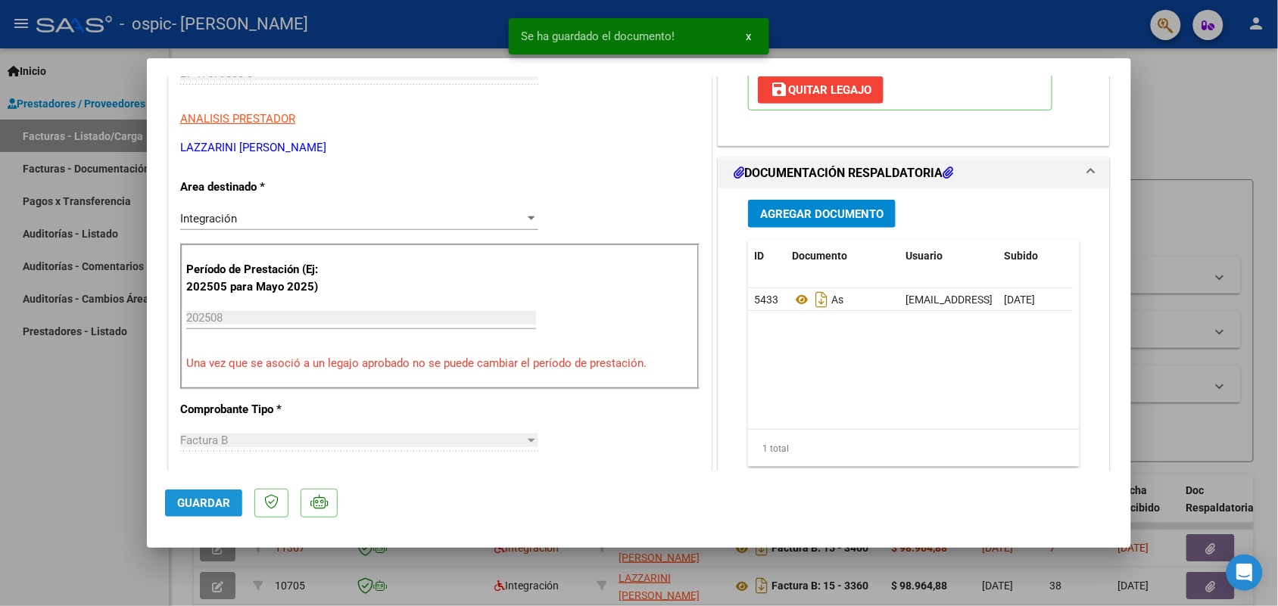
click at [199, 509] on button "Guardar" at bounding box center [203, 503] width 77 height 27
click at [202, 494] on button "Guardar" at bounding box center [203, 503] width 77 height 27
click at [131, 466] on div at bounding box center [639, 303] width 1278 height 606
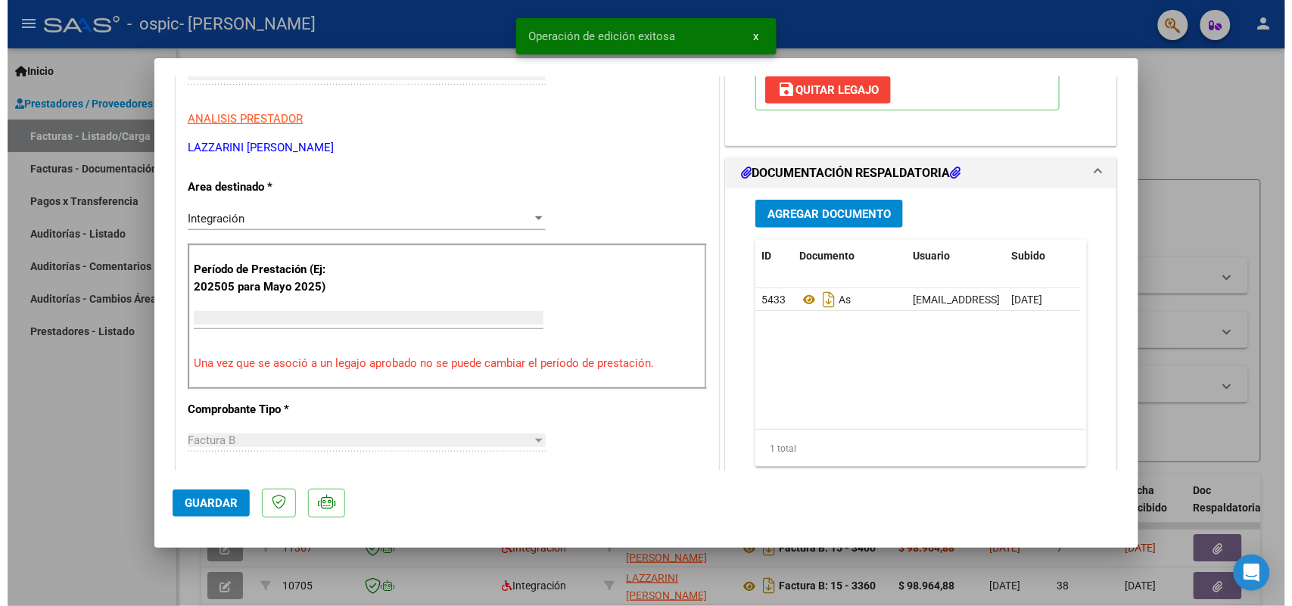
scroll to position [0, 0]
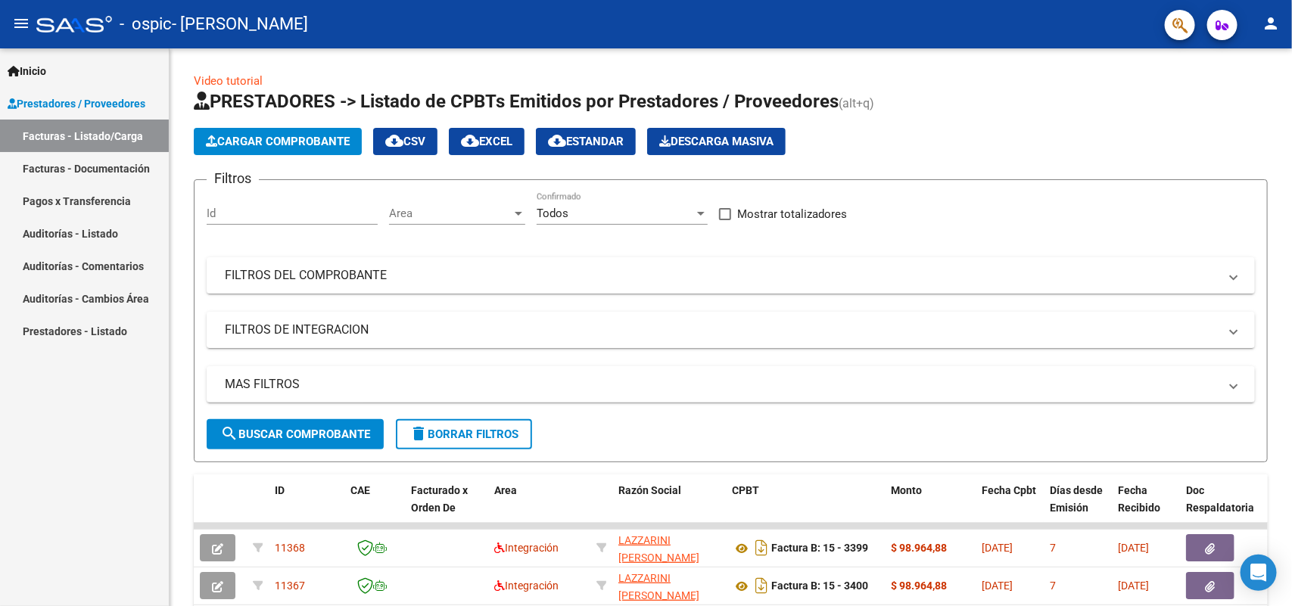
click at [1269, 15] on mat-icon "person" at bounding box center [1271, 23] width 18 height 18
click at [1224, 100] on button "exit_to_app Salir" at bounding box center [1240, 100] width 92 height 36
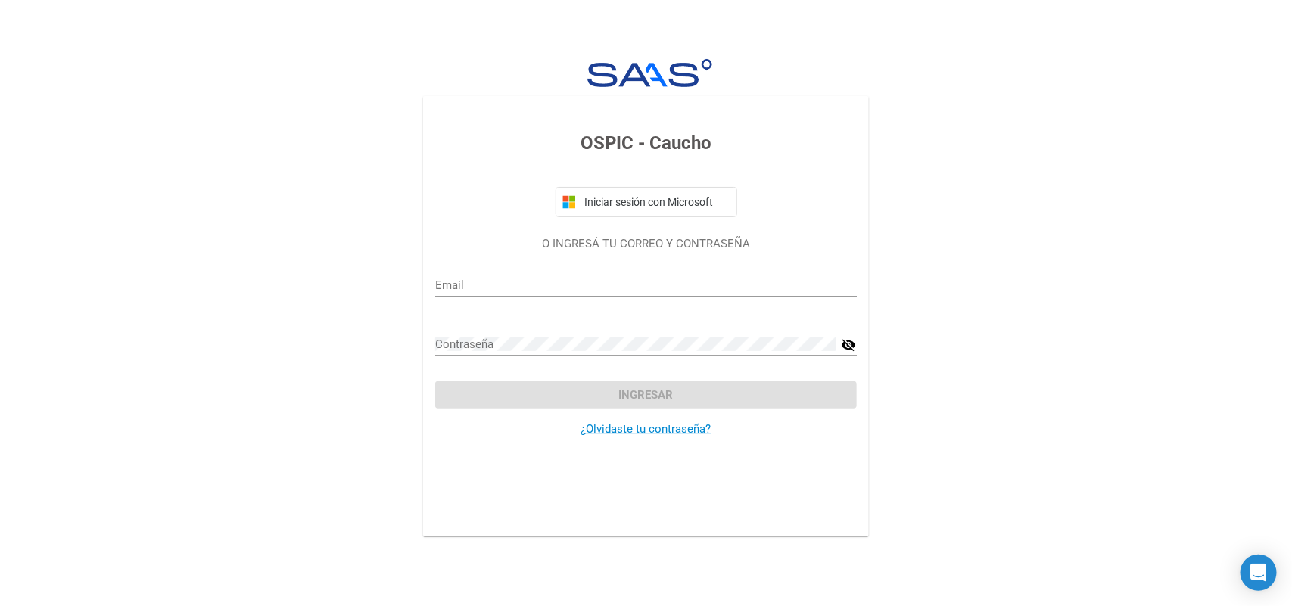
type input "lic.mariacelinalazzarini@hotmail.com"
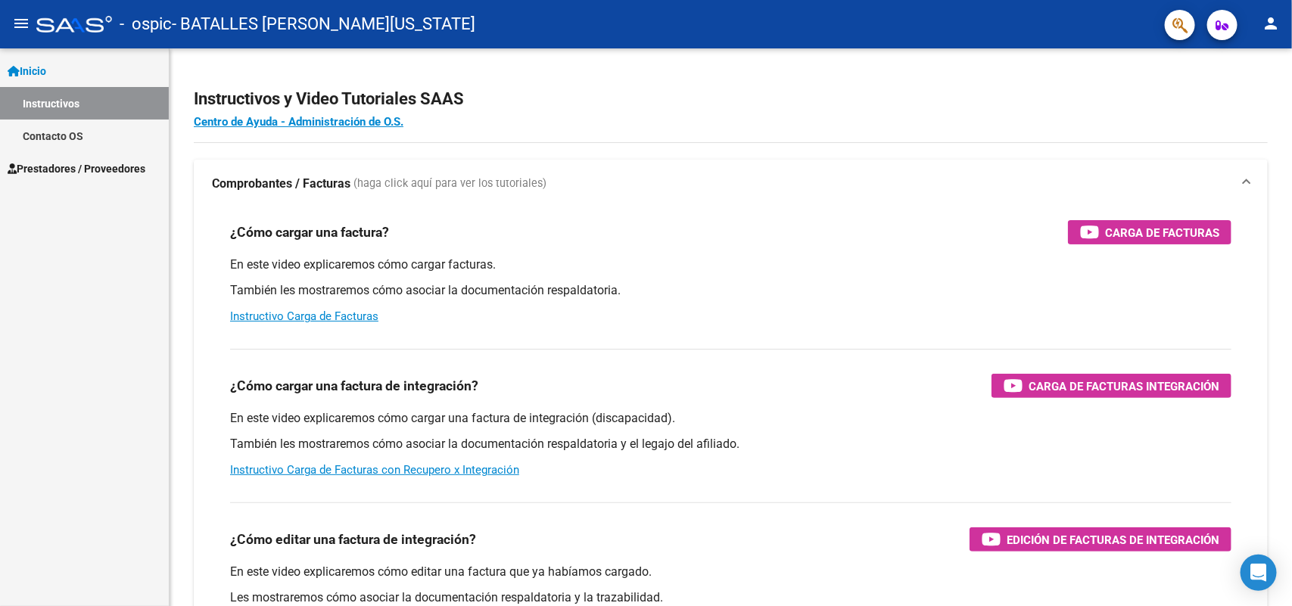
click at [91, 160] on span "Prestadores / Proveedores" at bounding box center [77, 168] width 138 height 17
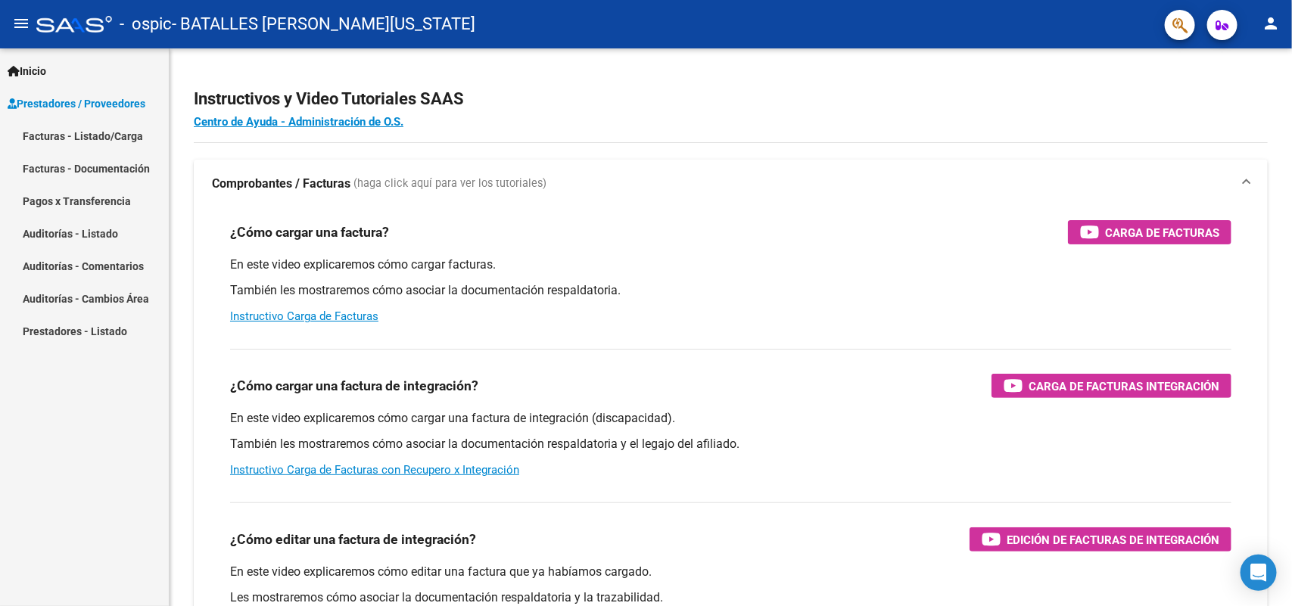
click at [112, 132] on link "Facturas - Listado/Carga" at bounding box center [84, 136] width 169 height 33
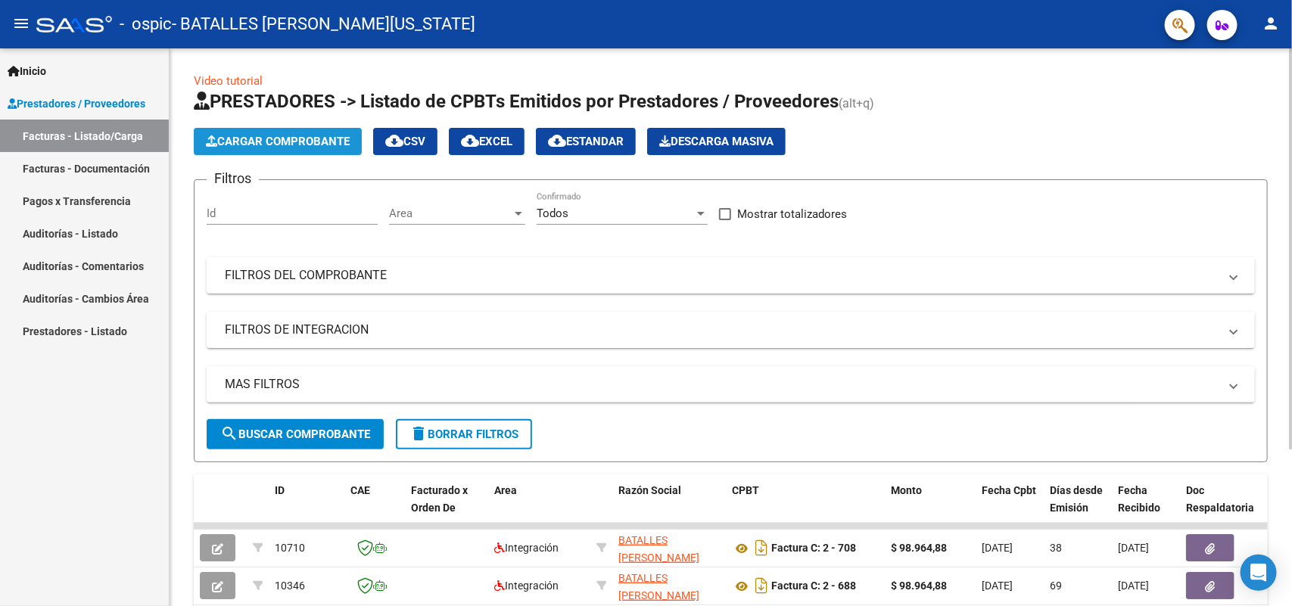
click at [276, 135] on span "Cargar Comprobante" at bounding box center [278, 142] width 144 height 14
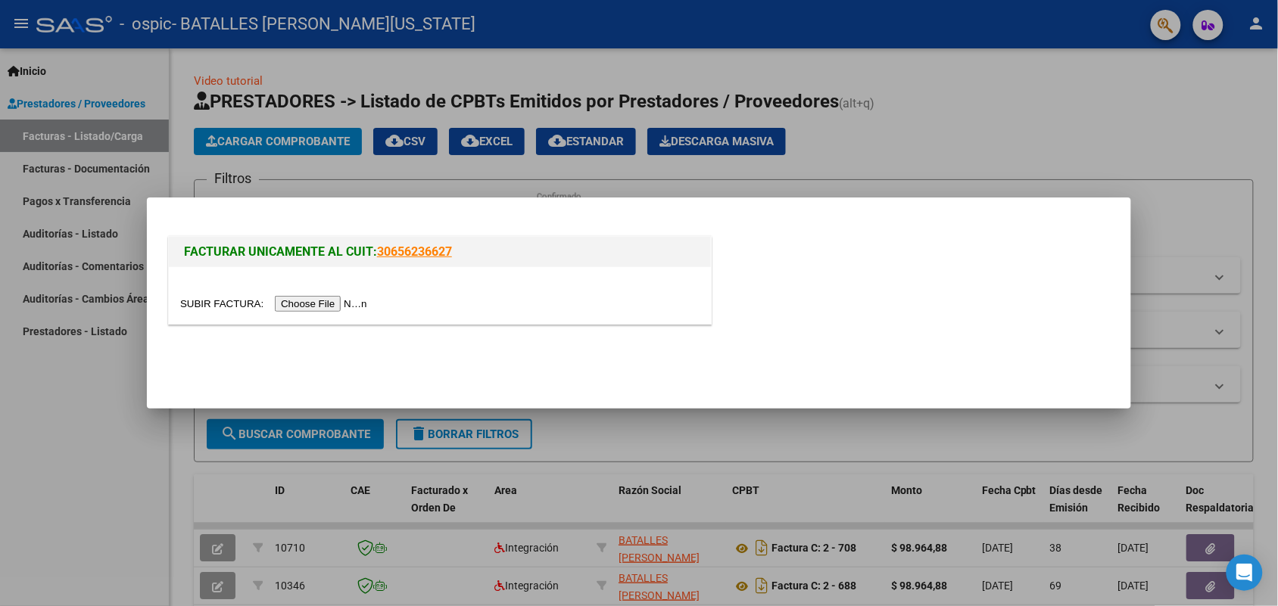
click at [356, 304] on input "file" at bounding box center [276, 304] width 192 height 16
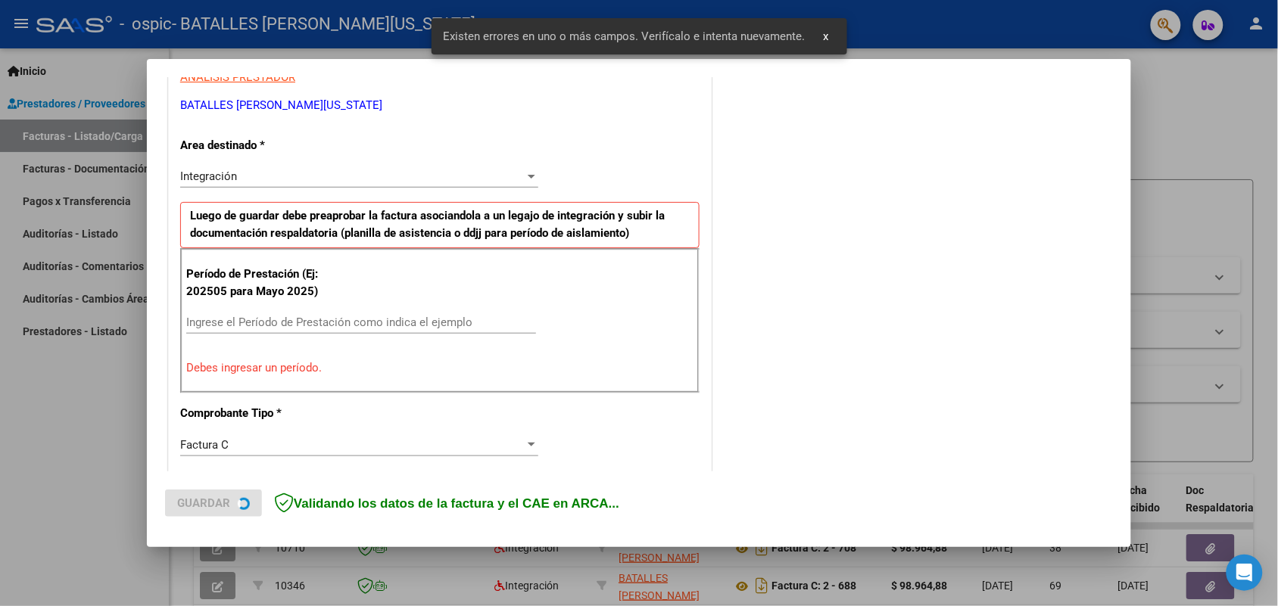
scroll to position [304, 0]
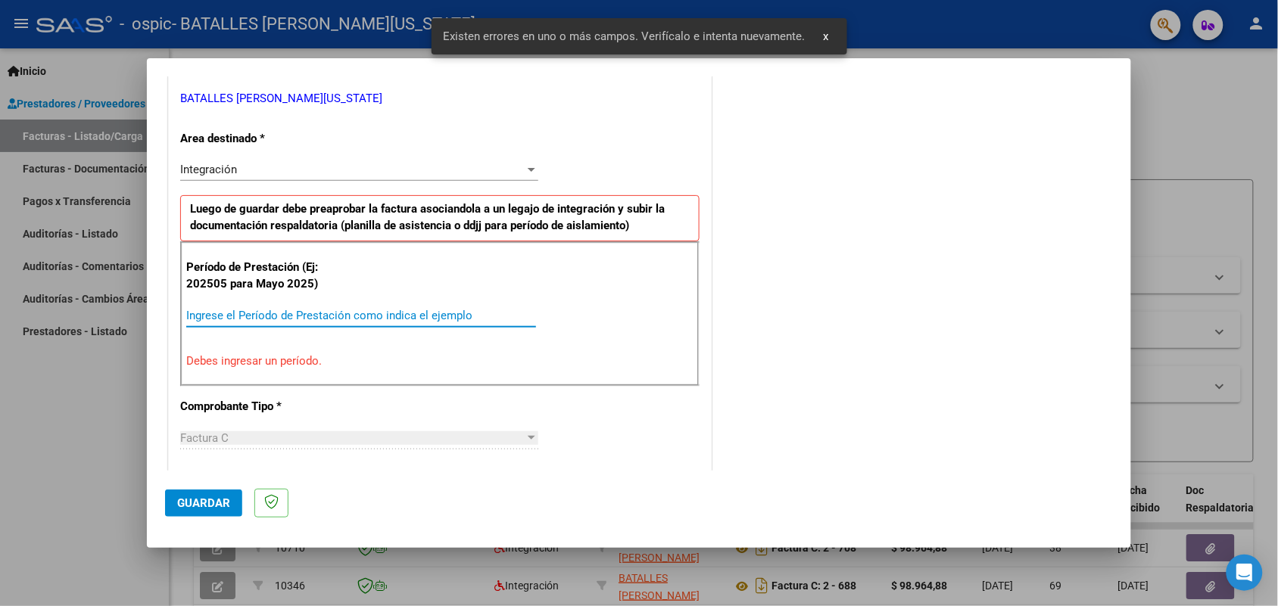
paste input "202508"
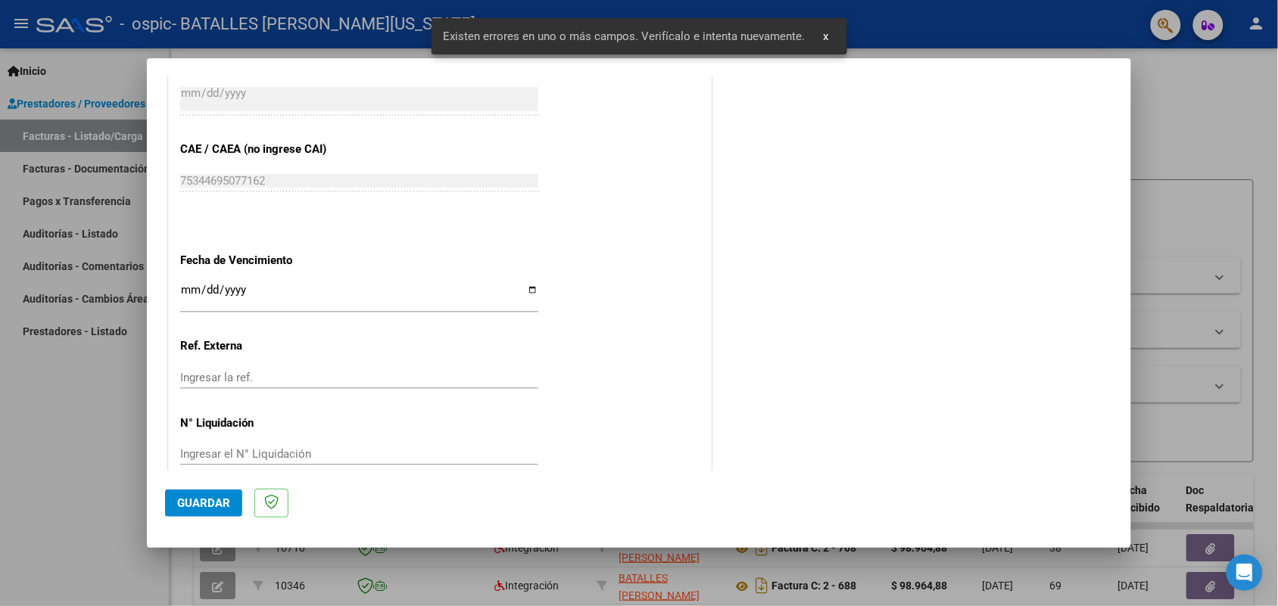
scroll to position [940, 0]
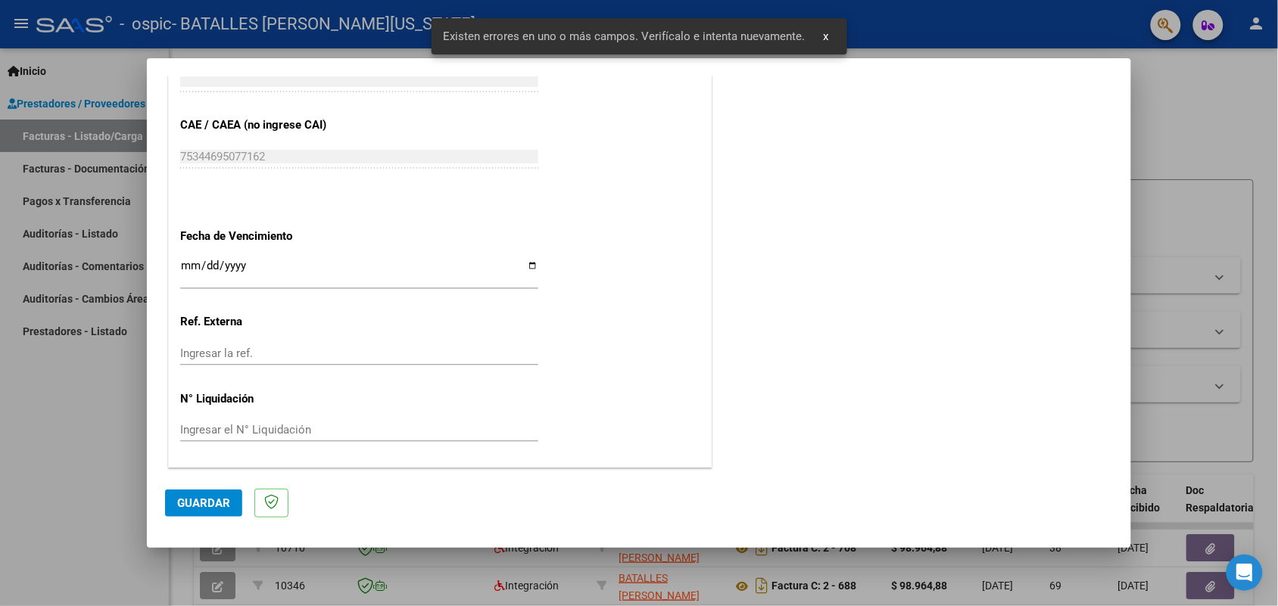
type input "202508"
click at [201, 493] on button "Guardar" at bounding box center [203, 503] width 77 height 27
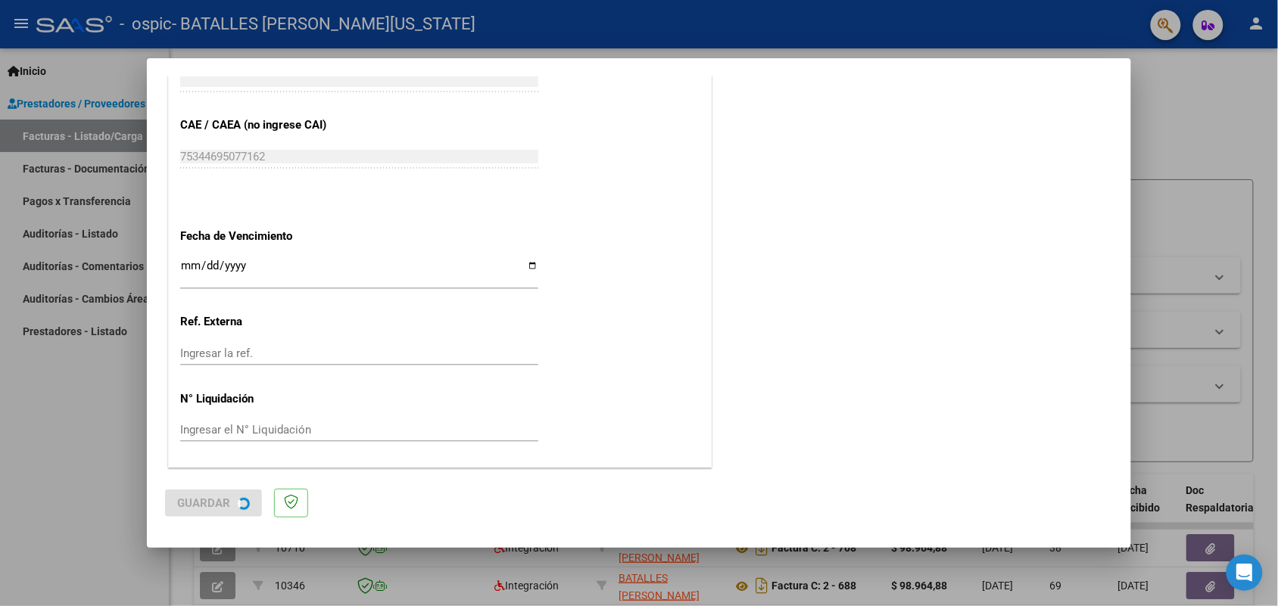
scroll to position [0, 0]
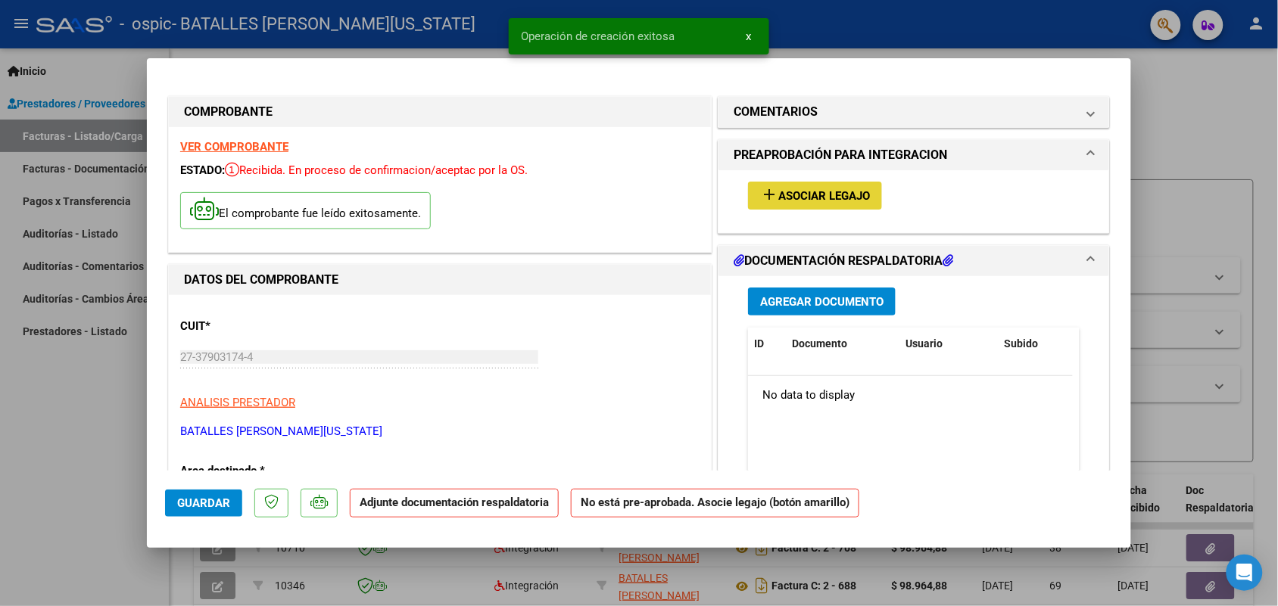
click at [838, 199] on span "Asociar Legajo" at bounding box center [824, 196] width 92 height 14
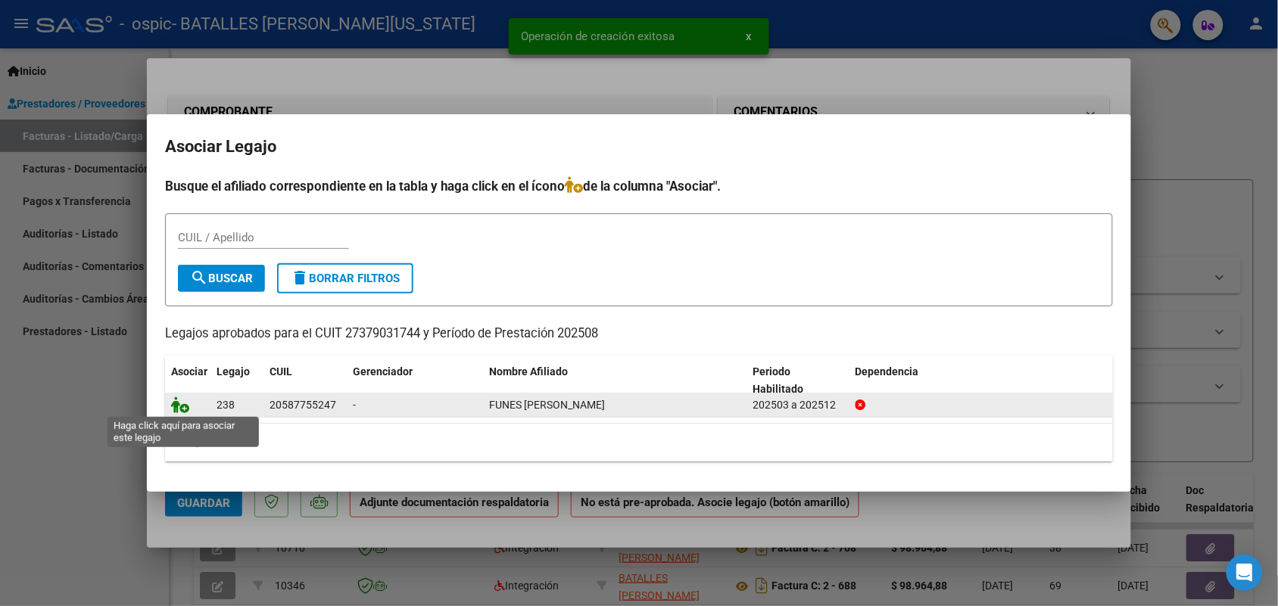
click at [182, 403] on icon at bounding box center [180, 405] width 18 height 17
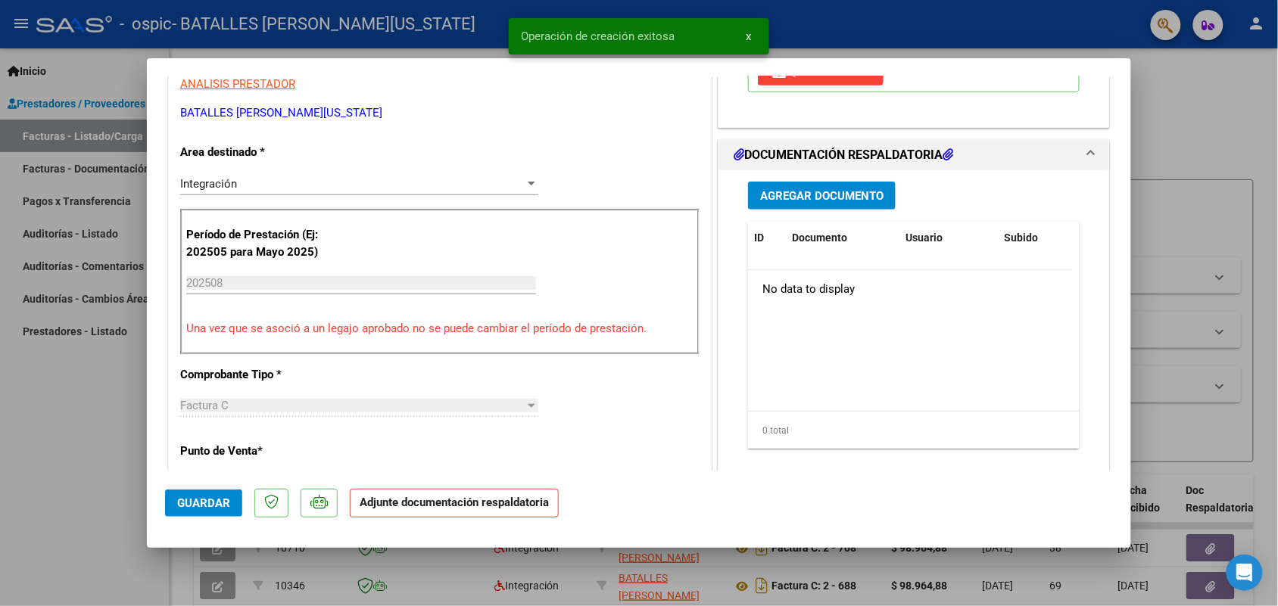
scroll to position [378, 0]
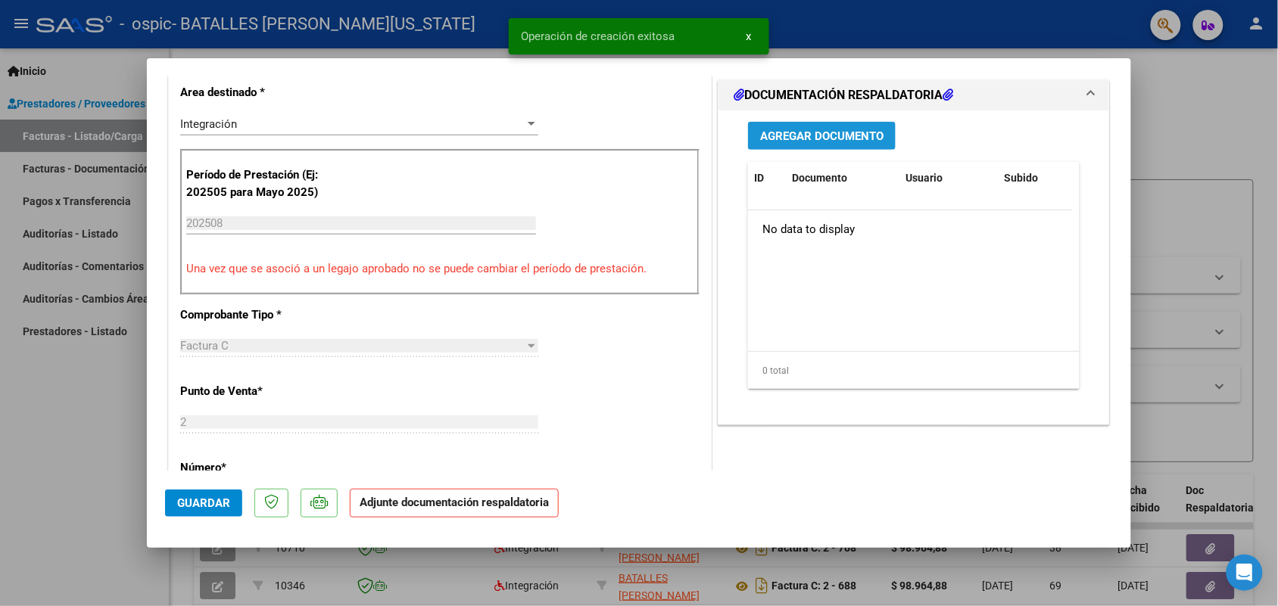
click at [858, 132] on span "Agregar Documento" at bounding box center [821, 136] width 123 height 14
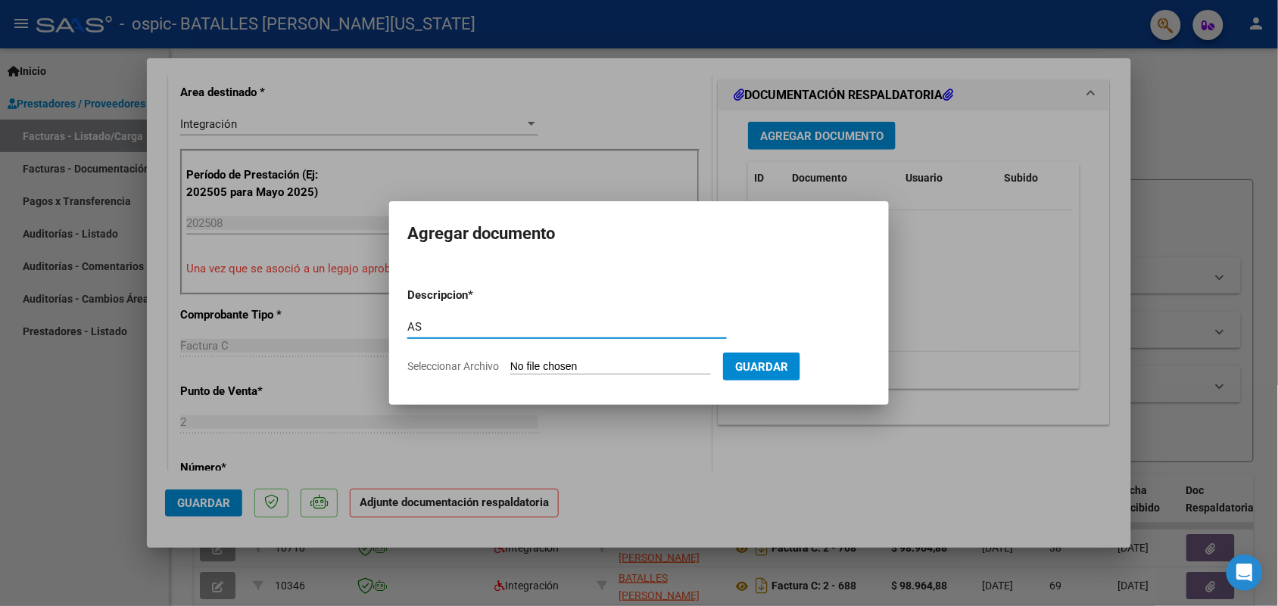
type input "AS"
click at [538, 367] on input "Seleccionar Archivo" at bounding box center [610, 367] width 201 height 14
type input "C:\fakepath\IMG_2025_8_26_17_31_43_91965.jpeg"
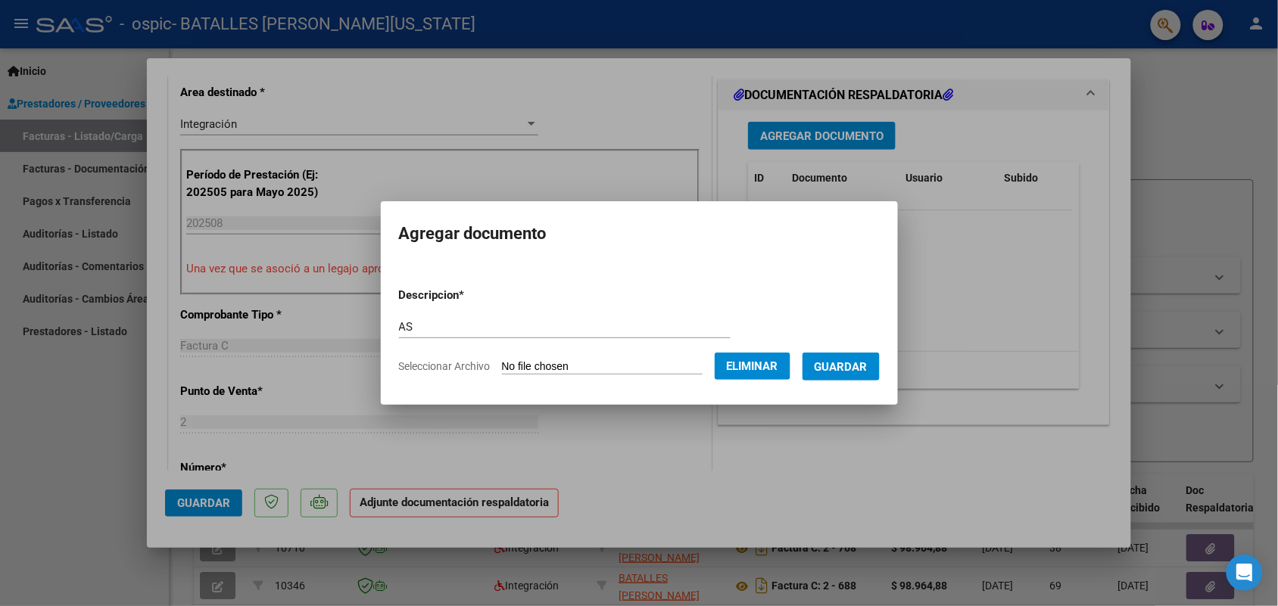
click at [852, 361] on span "Guardar" at bounding box center [840, 367] width 53 height 14
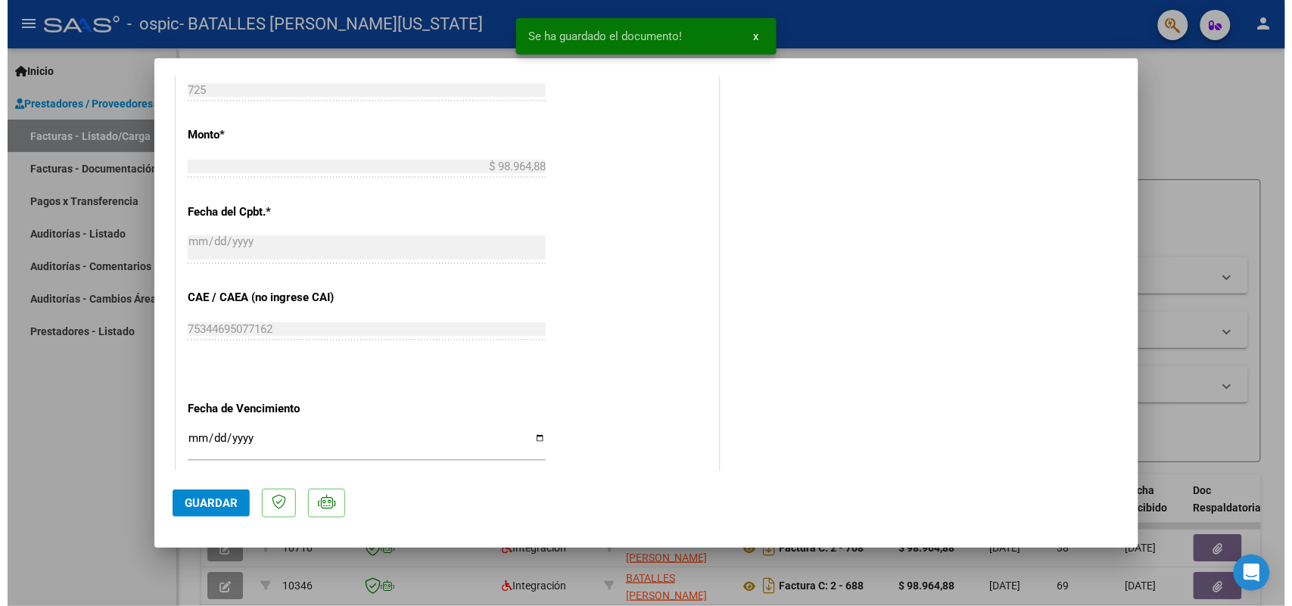
scroll to position [946, 0]
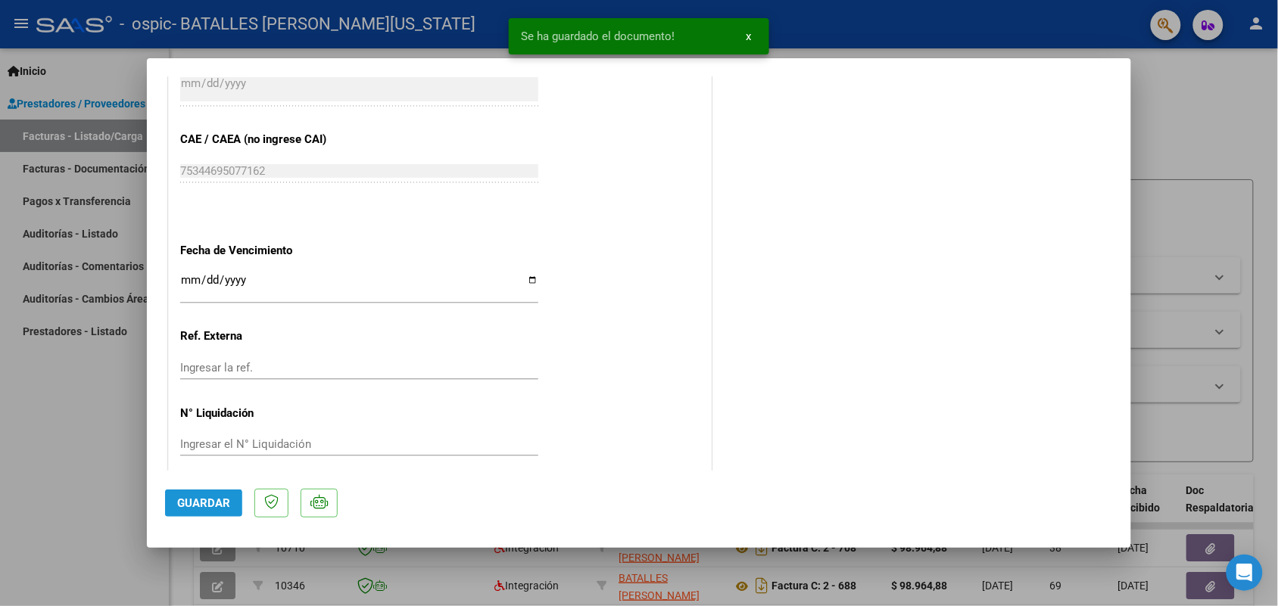
click at [206, 503] on span "Guardar" at bounding box center [203, 504] width 53 height 14
click at [205, 500] on span "Guardar" at bounding box center [203, 504] width 53 height 14
click at [72, 414] on div at bounding box center [639, 303] width 1278 height 606
type input "$ 0,00"
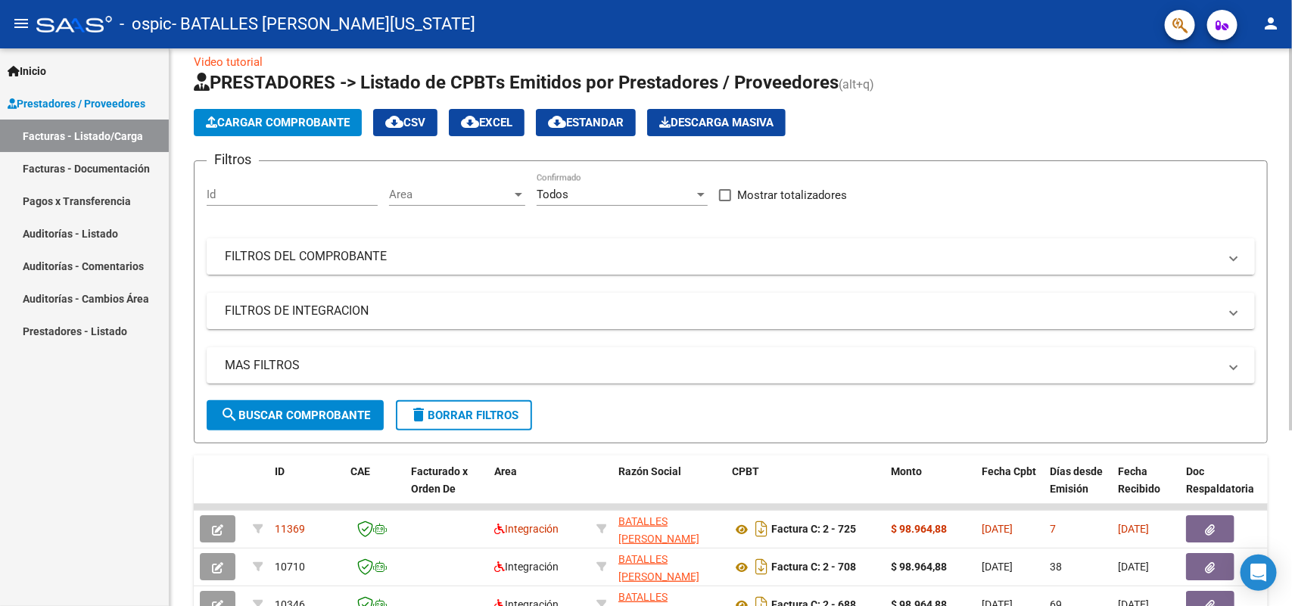
scroll to position [0, 0]
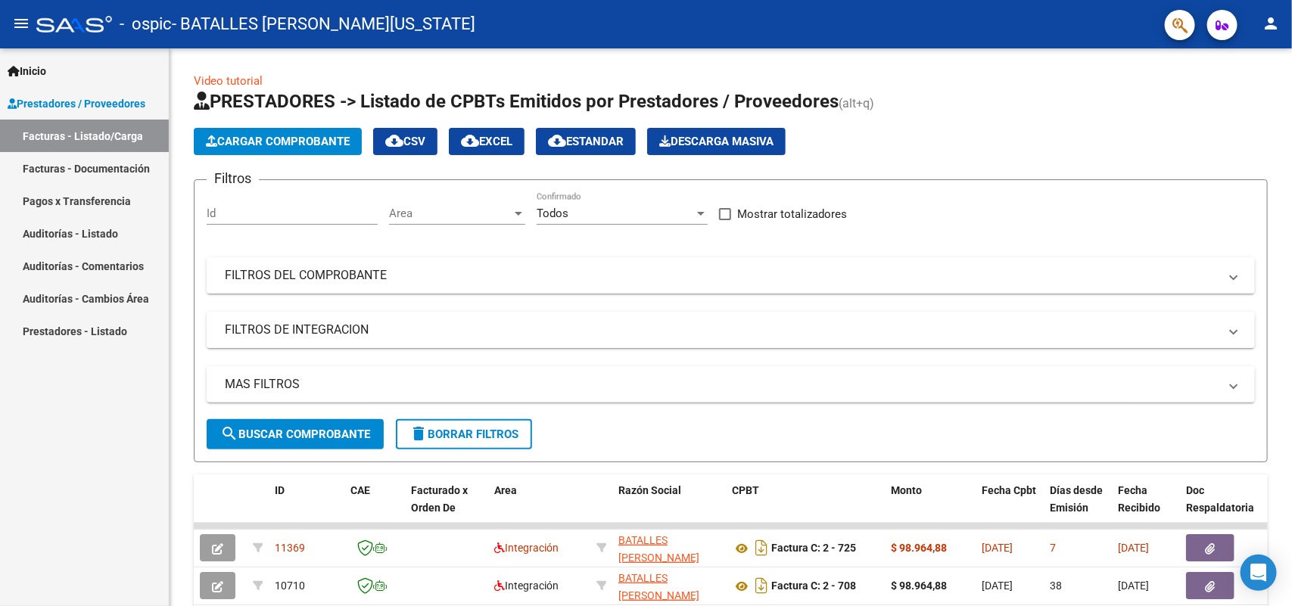
click at [1244, 24] on mat-toolbar "menu - ospic - BATALLES MARIA VIRGINIA person" at bounding box center [646, 24] width 1292 height 48
click at [1260, 23] on button "person" at bounding box center [1271, 24] width 30 height 30
click at [1238, 84] on button "exit_to_app Salir" at bounding box center [1240, 100] width 92 height 36
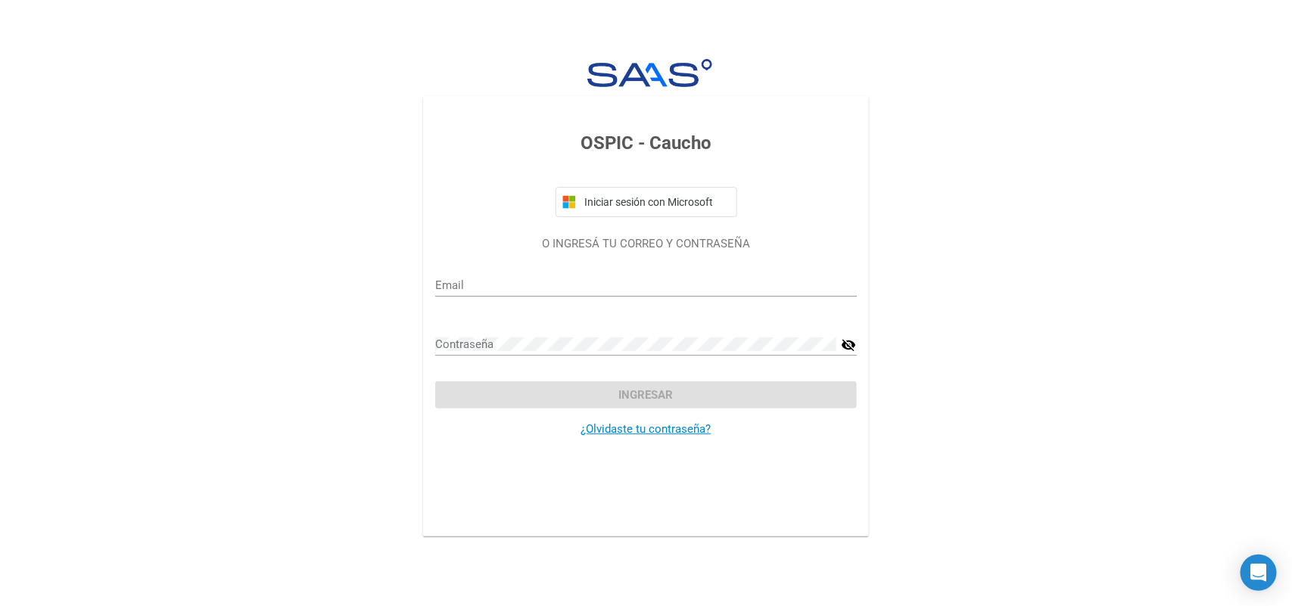
type input "virbatalles@gmail.com"
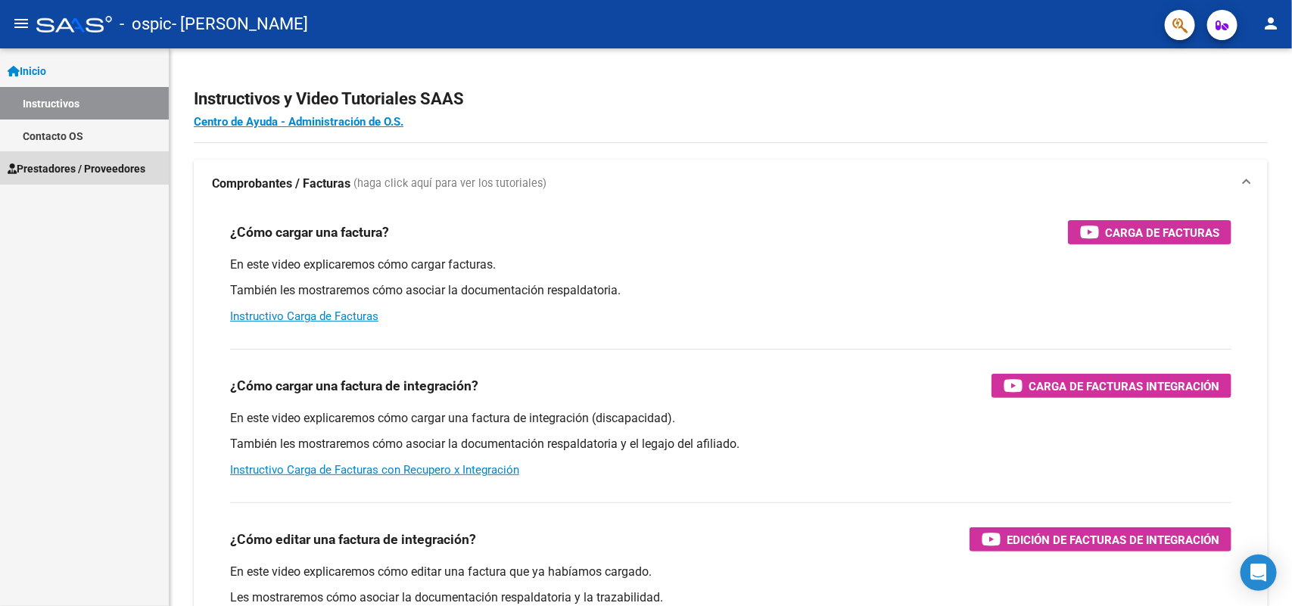
click at [104, 160] on span "Prestadores / Proveedores" at bounding box center [77, 168] width 138 height 17
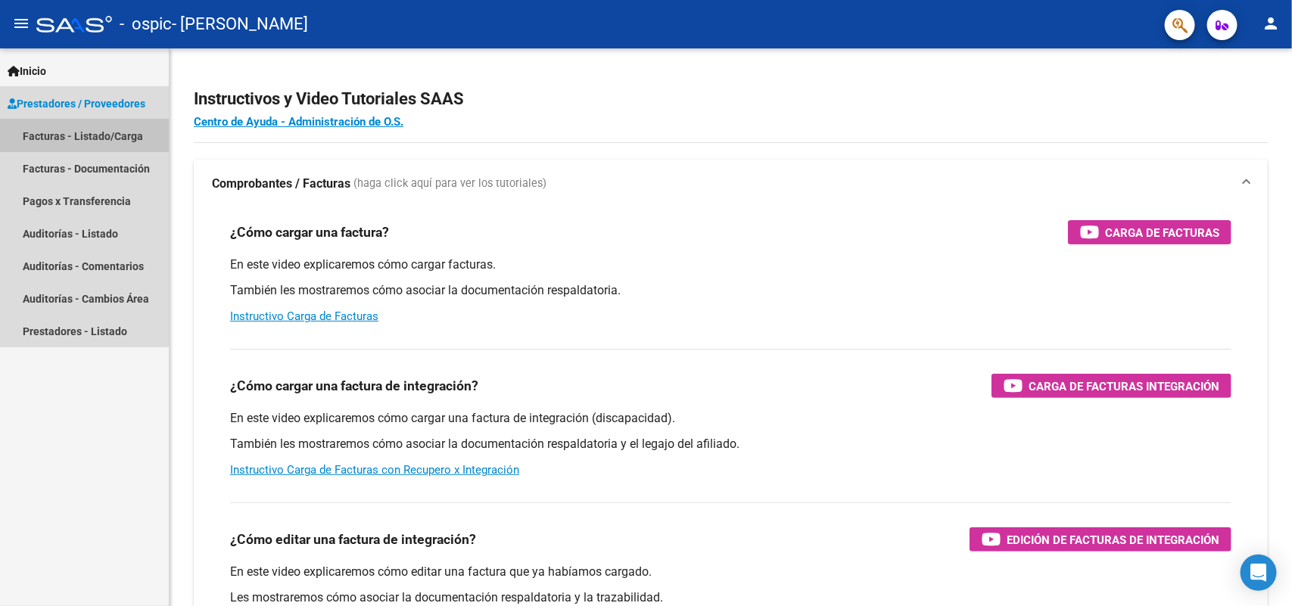
click at [82, 132] on link "Facturas - Listado/Carga" at bounding box center [84, 136] width 169 height 33
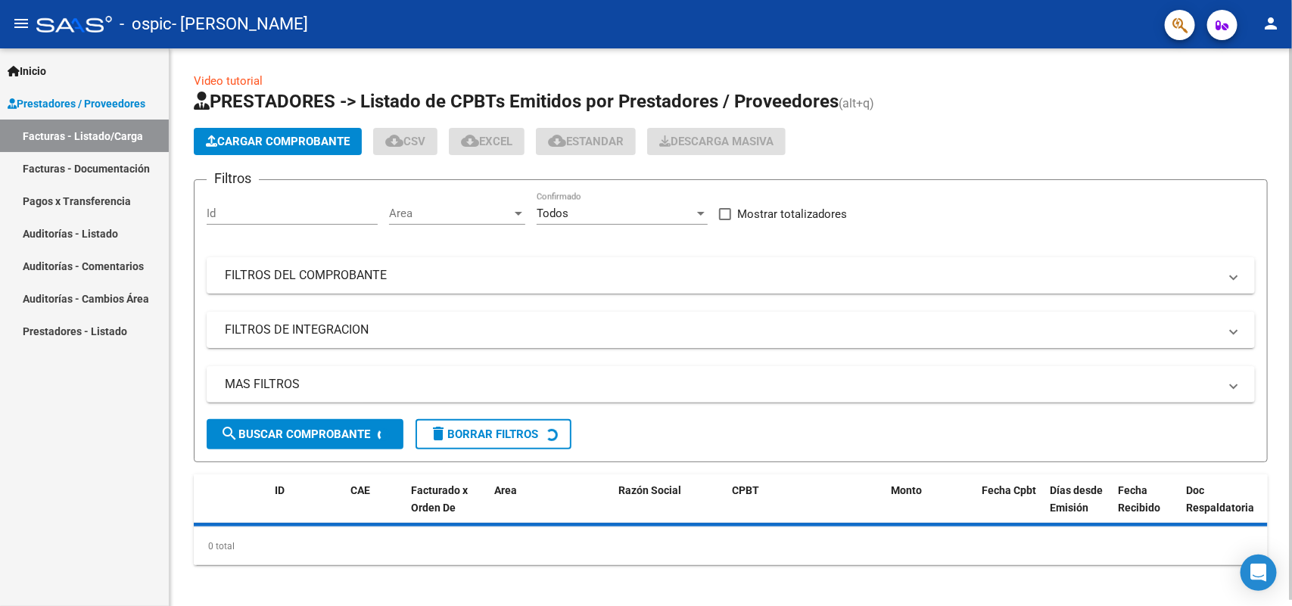
click at [275, 142] on span "Cargar Comprobante" at bounding box center [278, 142] width 144 height 14
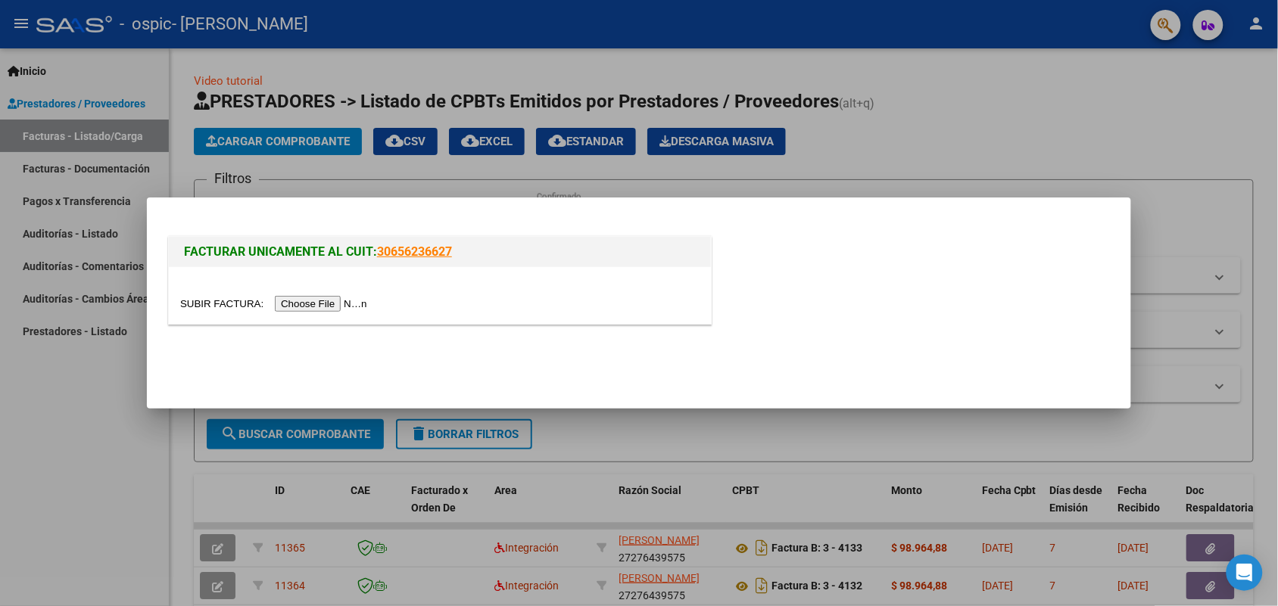
click at [338, 316] on div at bounding box center [440, 295] width 542 height 57
click at [1247, 26] on div at bounding box center [639, 303] width 1278 height 606
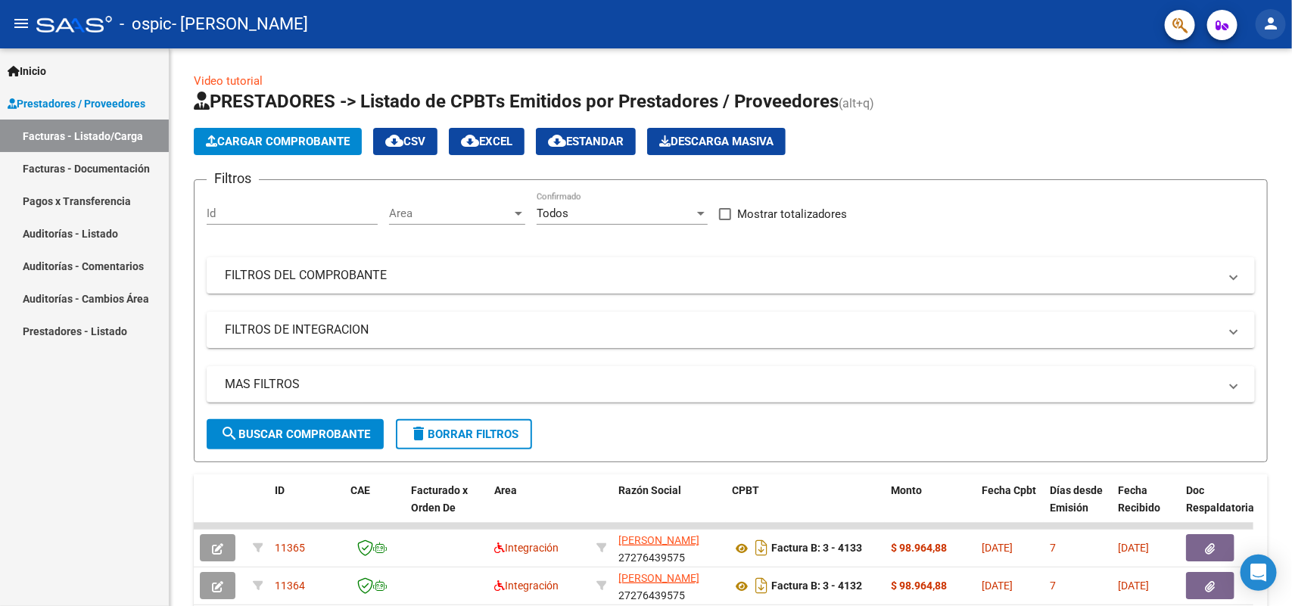
click at [1276, 27] on mat-icon "person" at bounding box center [1271, 23] width 18 height 18
click at [1225, 104] on button "exit_to_app Salir" at bounding box center [1240, 100] width 92 height 36
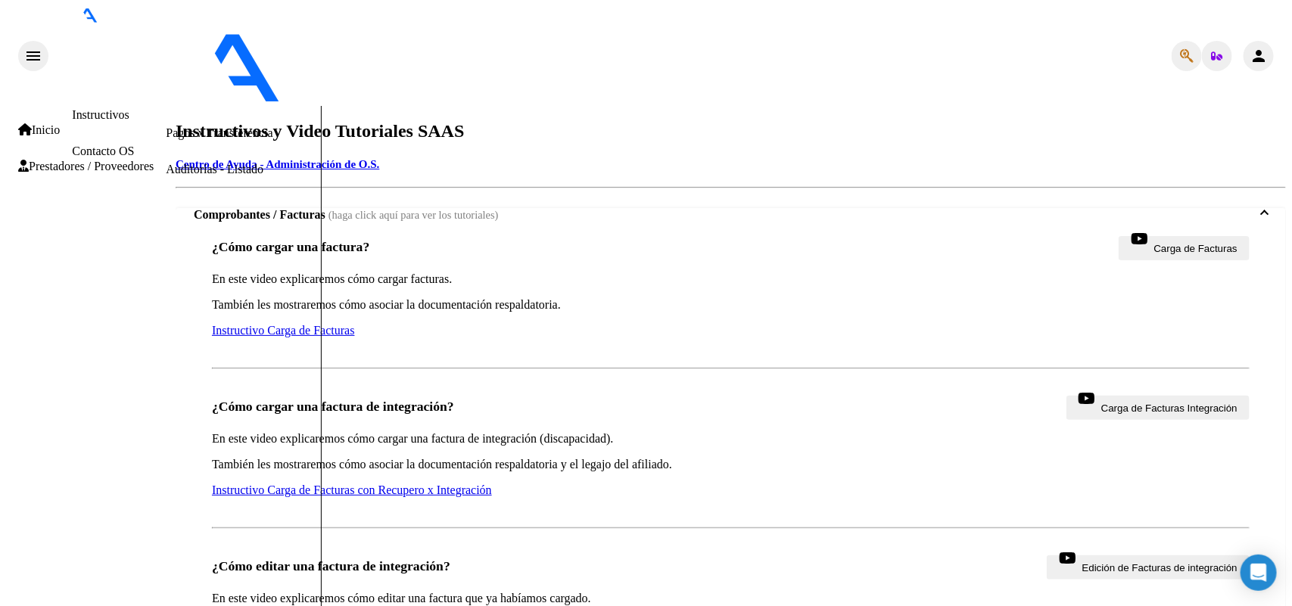
click at [117, 170] on span "Prestadores / Proveedores" at bounding box center [85, 167] width 135 height 14
click at [166, 67] on link "Facturas - Listado/Carga" at bounding box center [226, 60] width 120 height 13
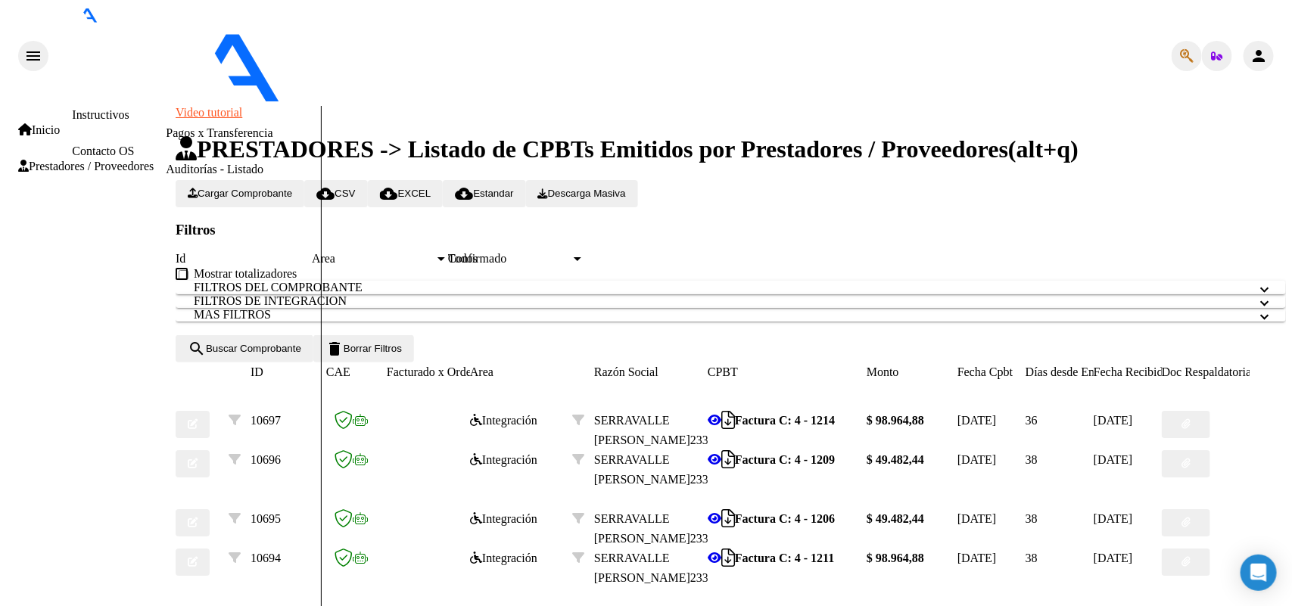
click at [224, 135] on app-list-header "PRESTADORES -> Listado de CPBTs Emitidos por Prestadores / Proveedores (alt+q) …" at bounding box center [731, 248] width 1110 height 226
click at [223, 180] on button "Cargar Comprobante" at bounding box center [240, 193] width 129 height 27
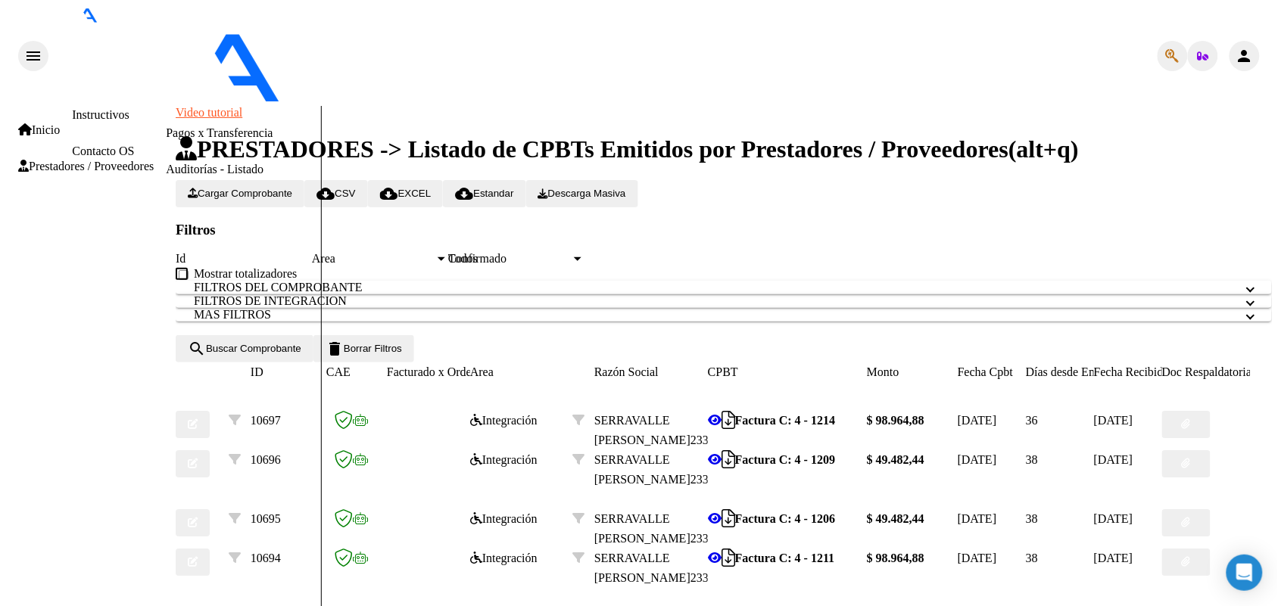
paste input "202508"
type input "202508"
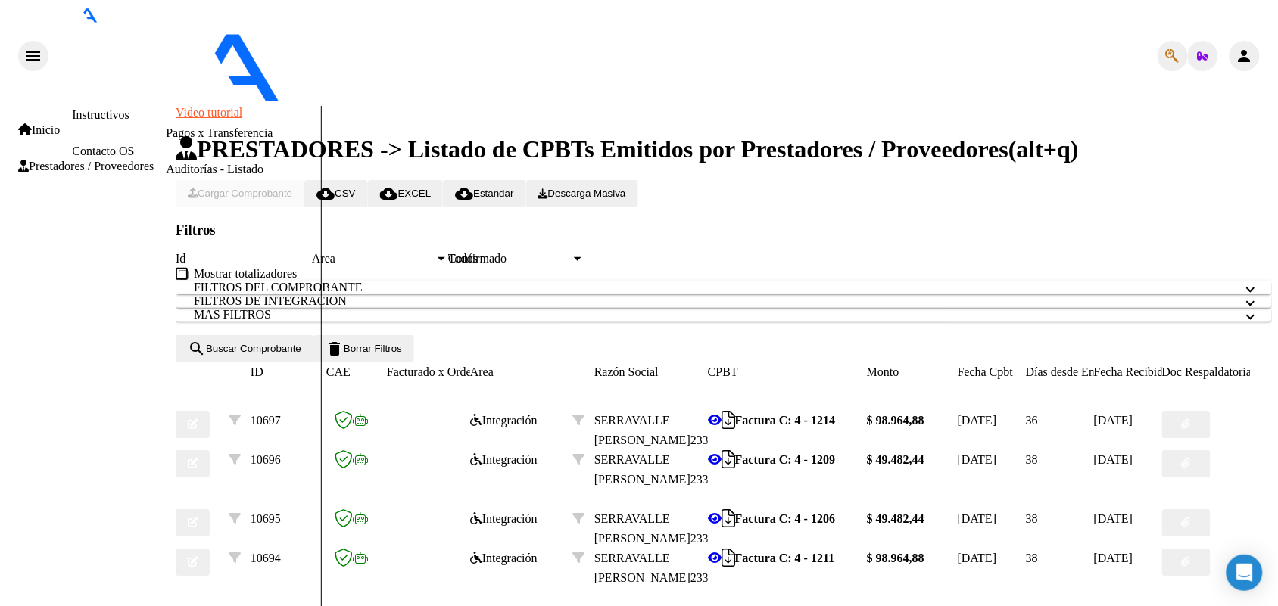
scroll to position [0, 0]
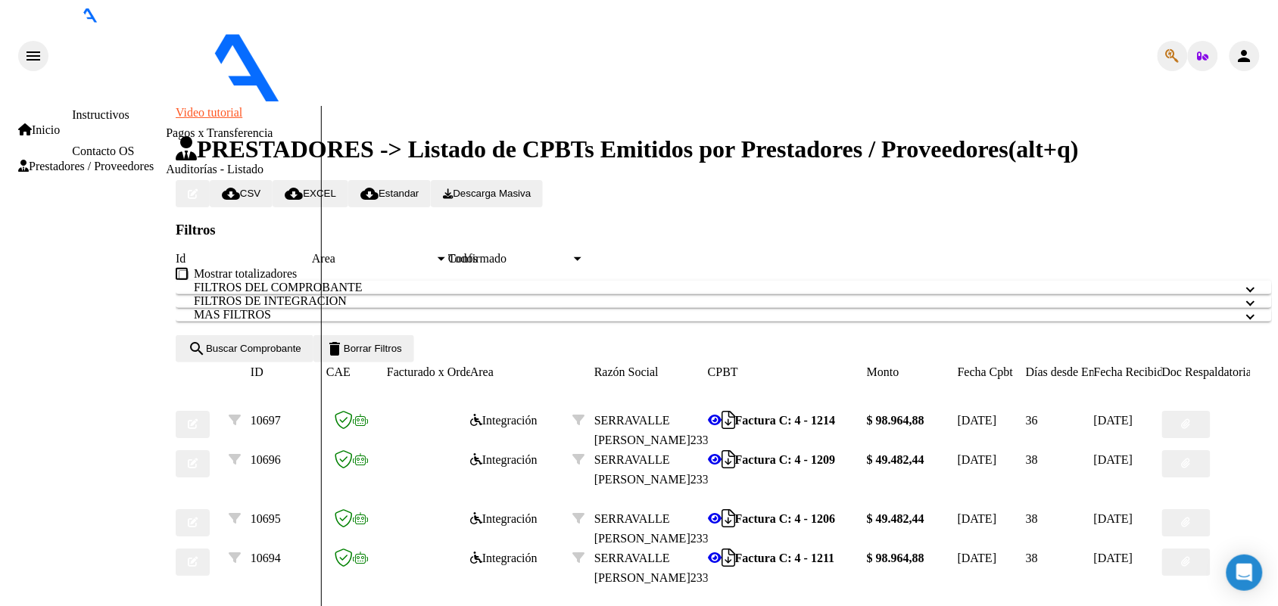
type input "AS"
type input "C:\fakepath\IMG_2025_8_26_17_32_17_96346.jpeg"
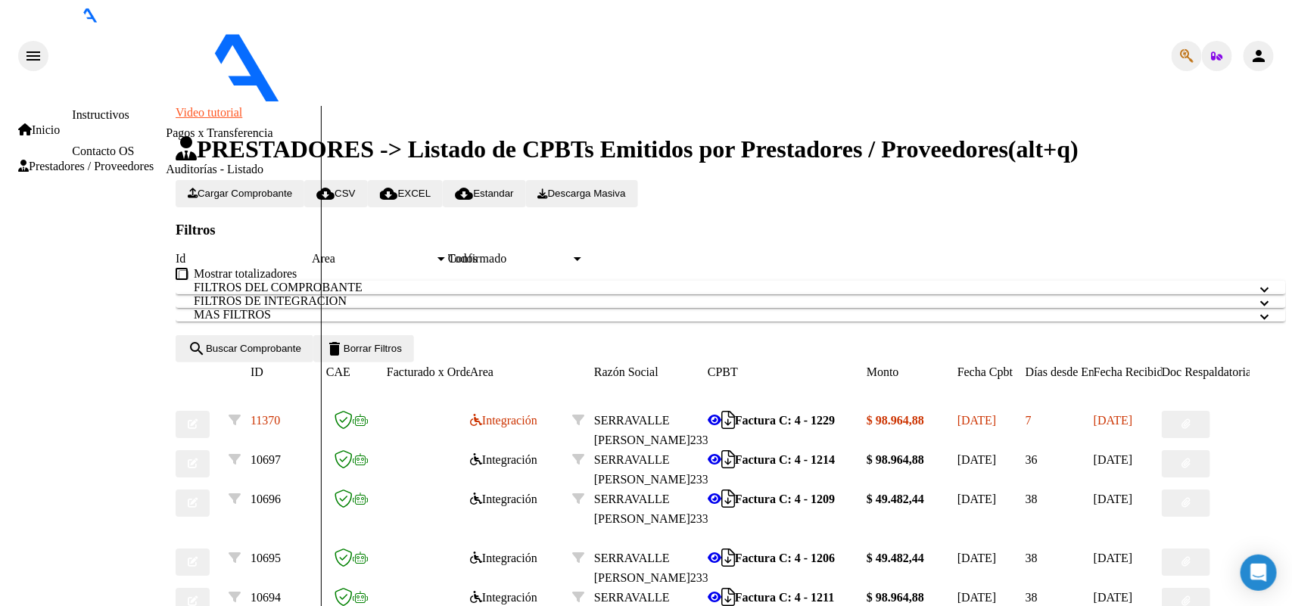
click at [292, 188] on span "Cargar Comprobante" at bounding box center [240, 193] width 104 height 11
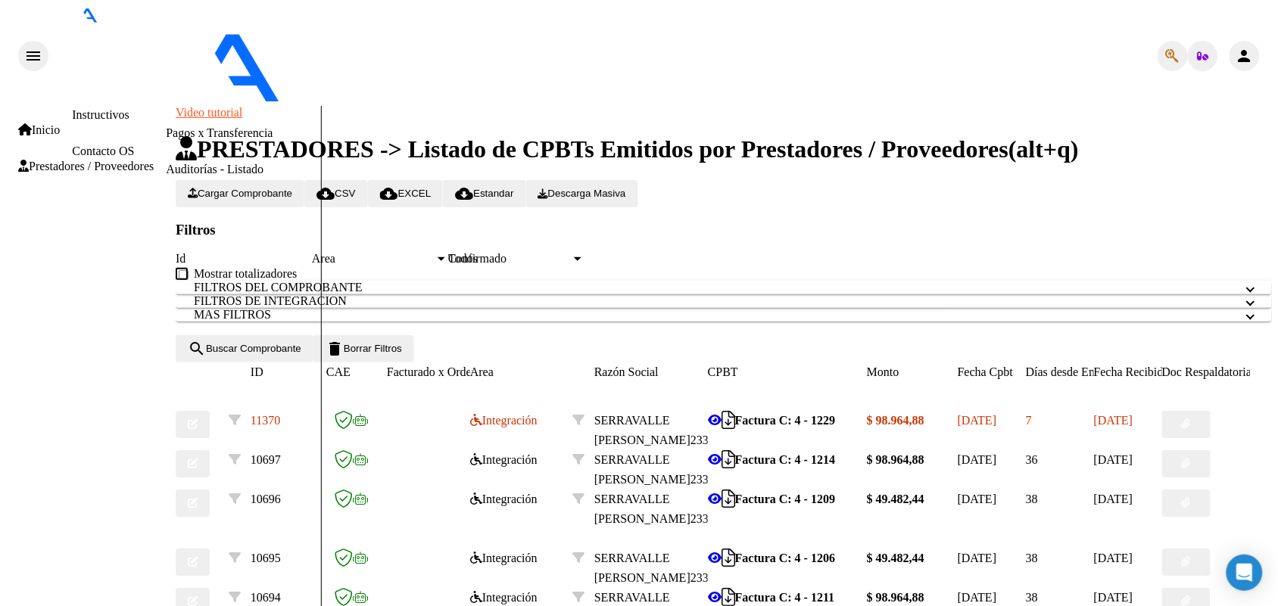
paste input "202508"
type input "202508"
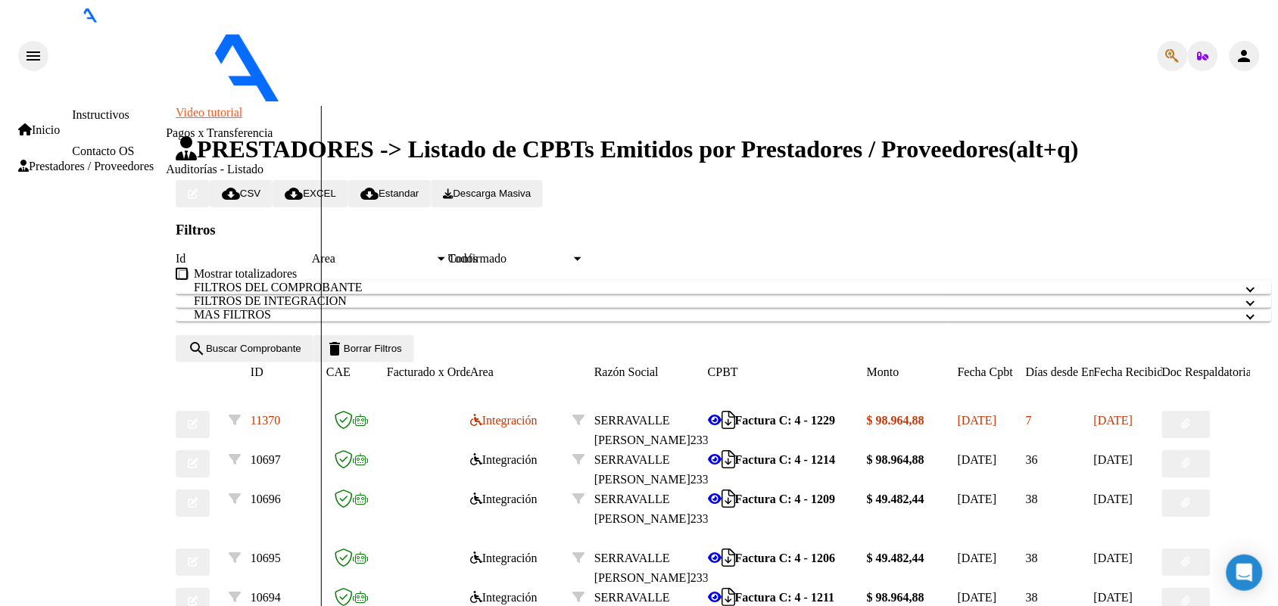
type input "AS"
type input "C:\fakepath\IMG_2025_8_18_18_7_46_41682.jpeg"
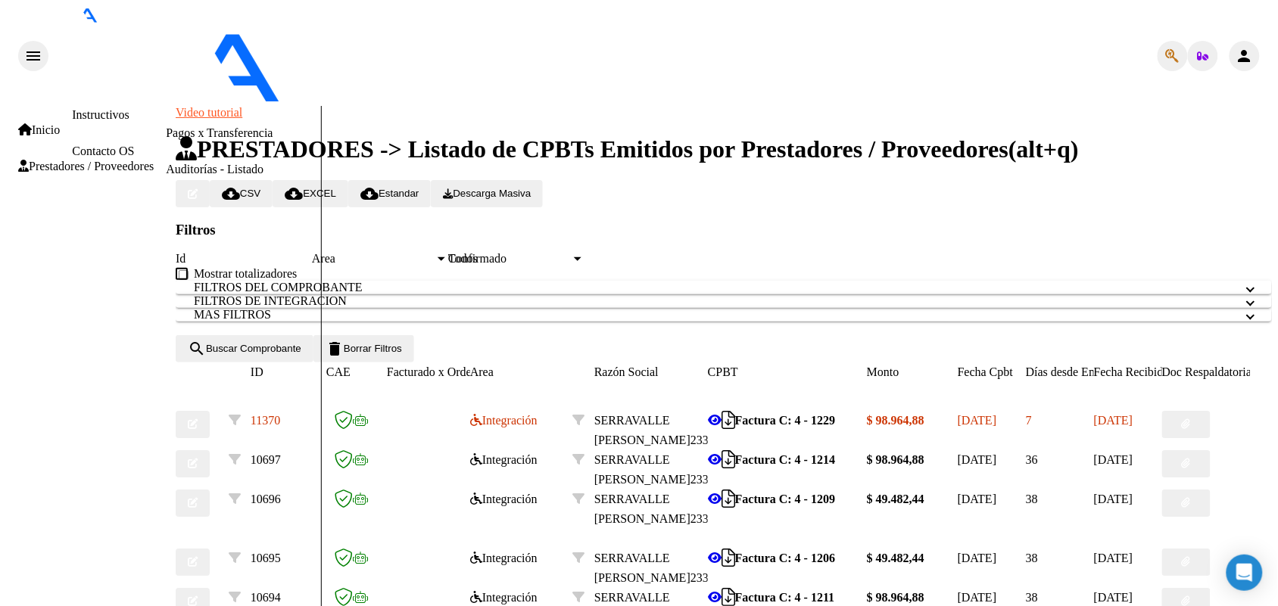
scroll to position [568, 0]
type input "$ 0,00"
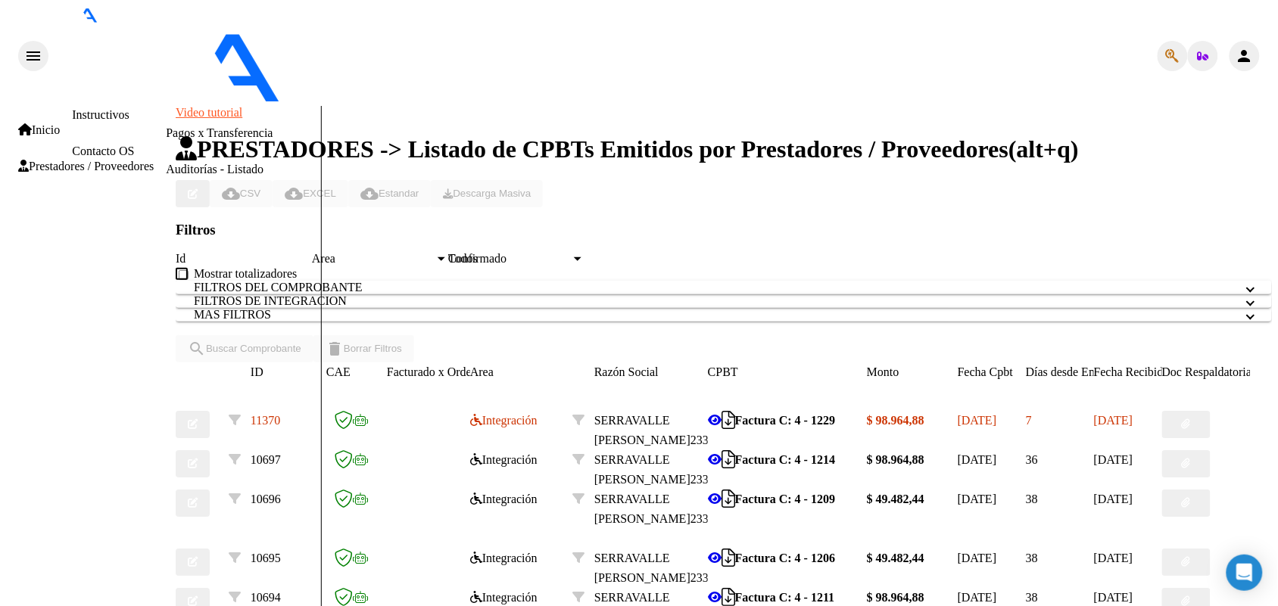
scroll to position [565, 0]
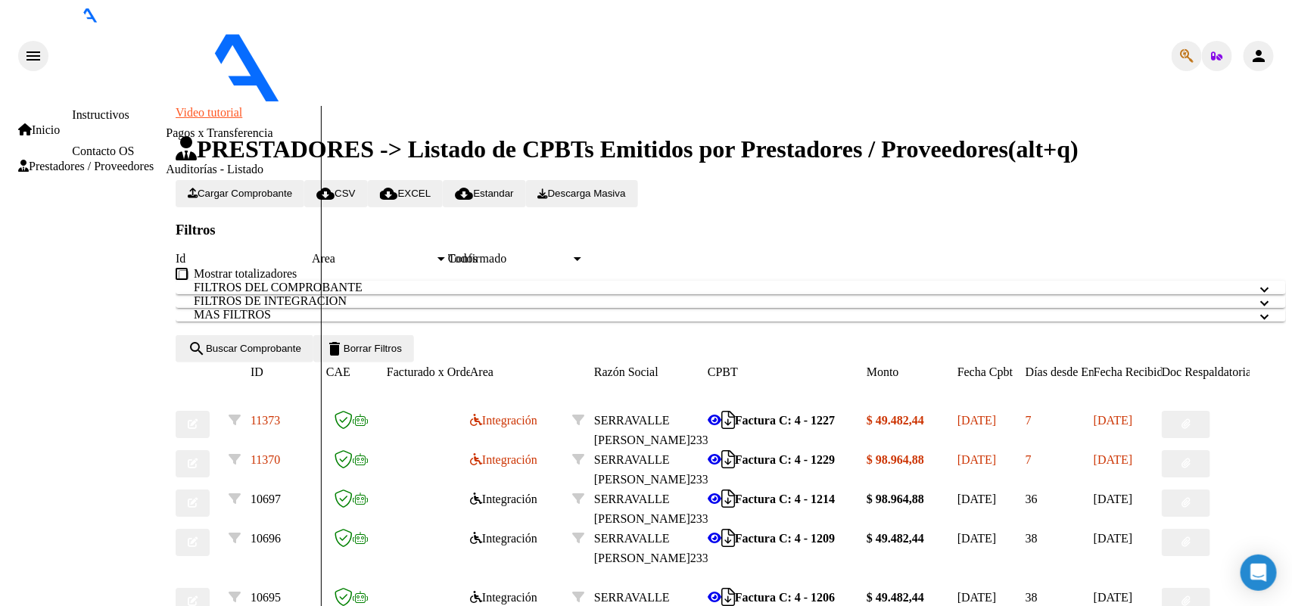
click at [260, 188] on span "Cargar Comprobante" at bounding box center [240, 193] width 104 height 11
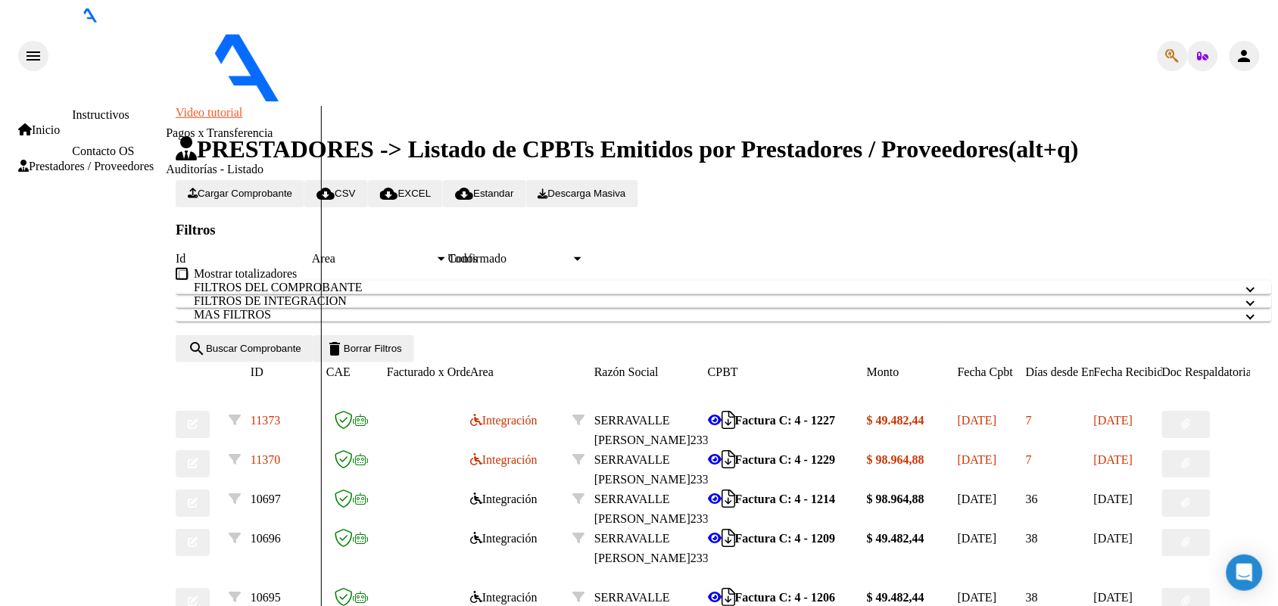
paste input "202508"
type input "202508"
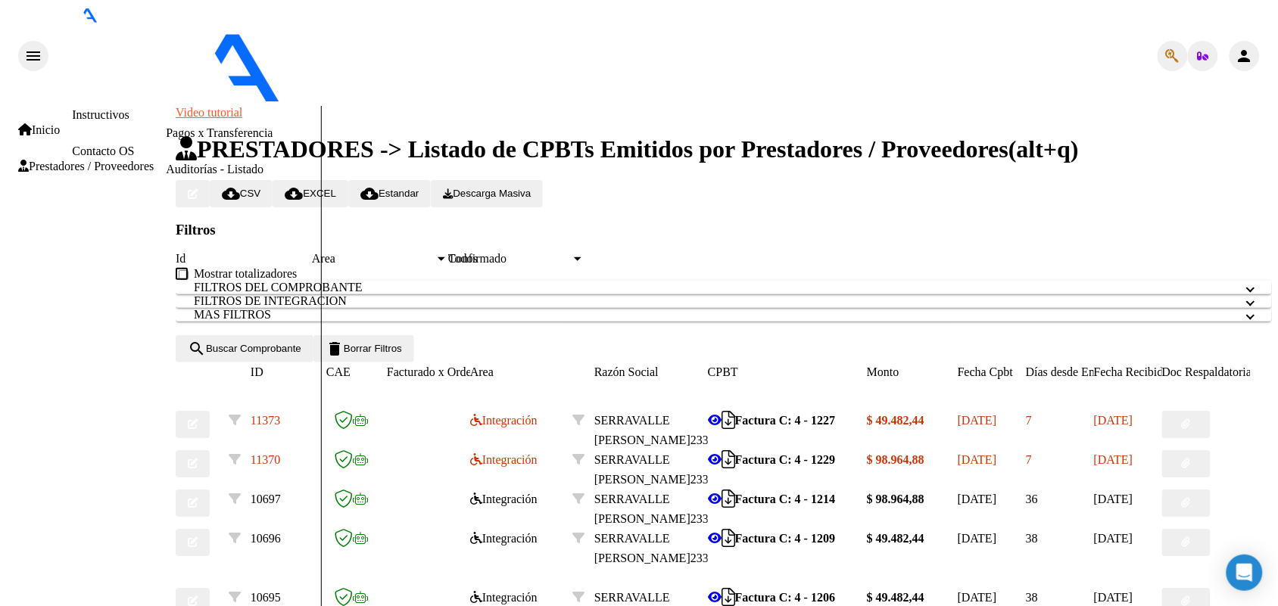
type input "AS"
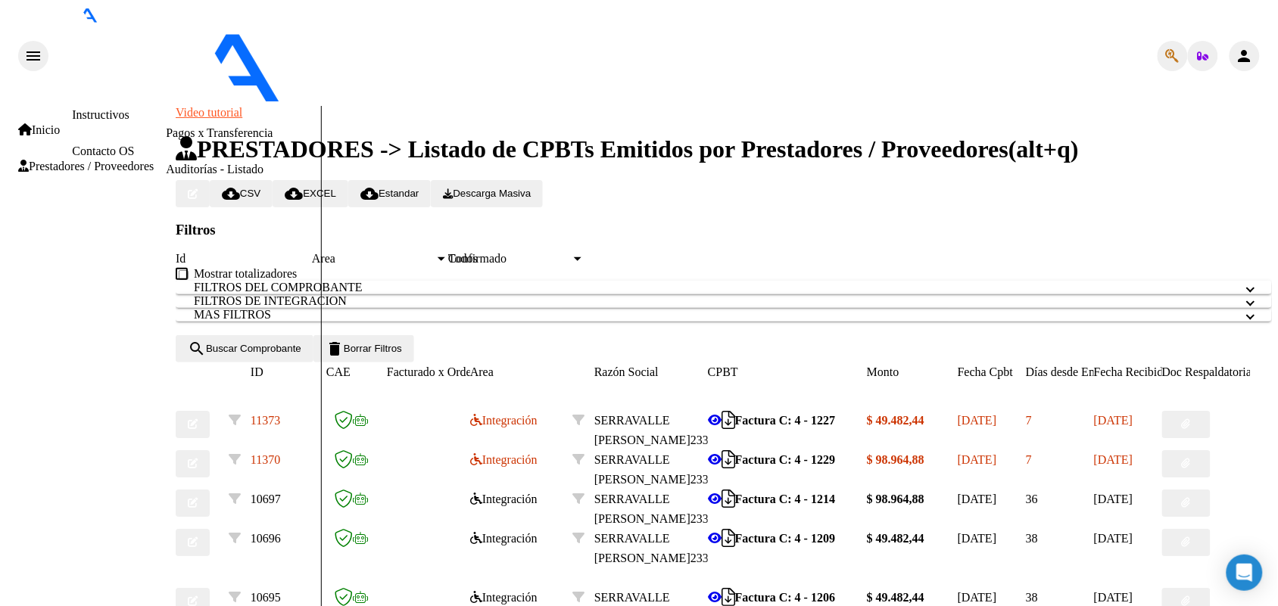
type input "C:\fakepath\IMG_2025_9_1_14_44_16_80659.jpeg"
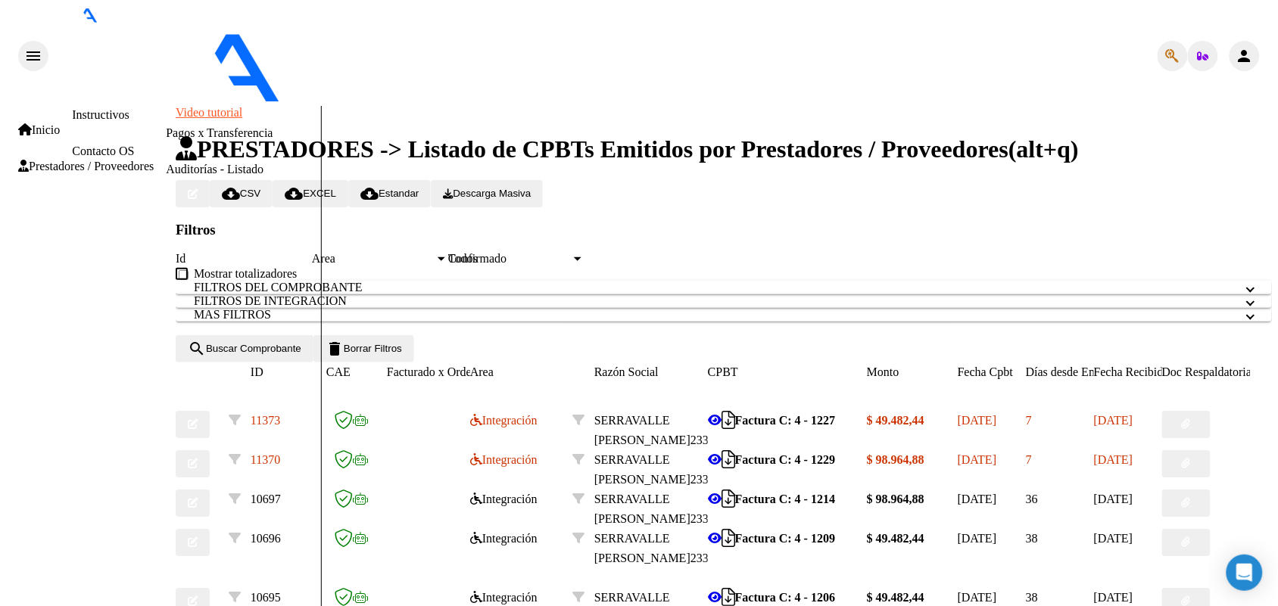
type input "$ 0,00"
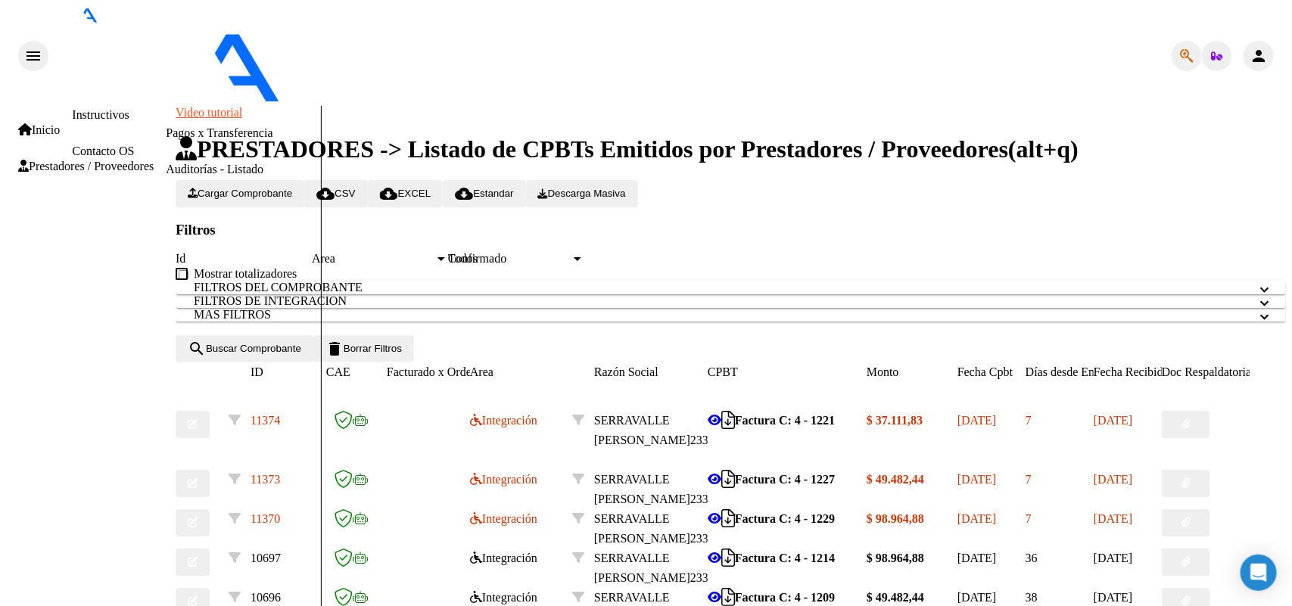
scroll to position [0, 0]
click at [301, 343] on span "search Buscar Comprobante" at bounding box center [245, 348] width 114 height 11
click at [244, 157] on app-list-header "PRESTADORES -> Listado de CPBTs Emitidos por Prestadores / Proveedores (alt+q) …" at bounding box center [731, 248] width 1110 height 226
click at [244, 180] on button "Cargar Comprobante" at bounding box center [240, 193] width 129 height 27
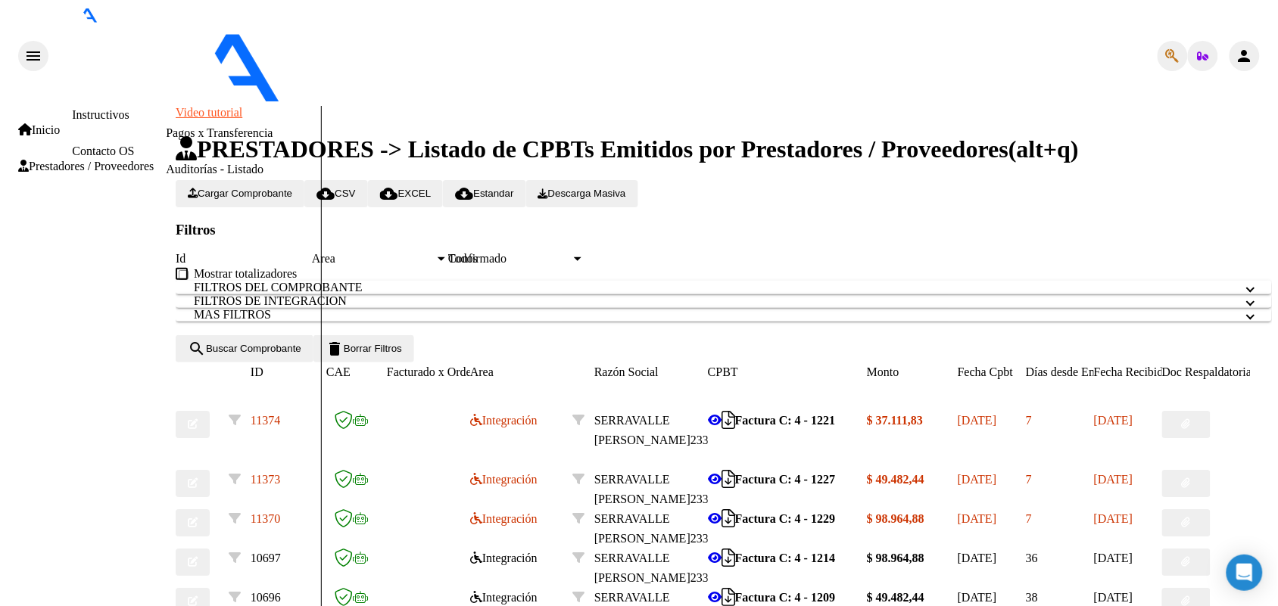
paste input "202508"
type input "202508"
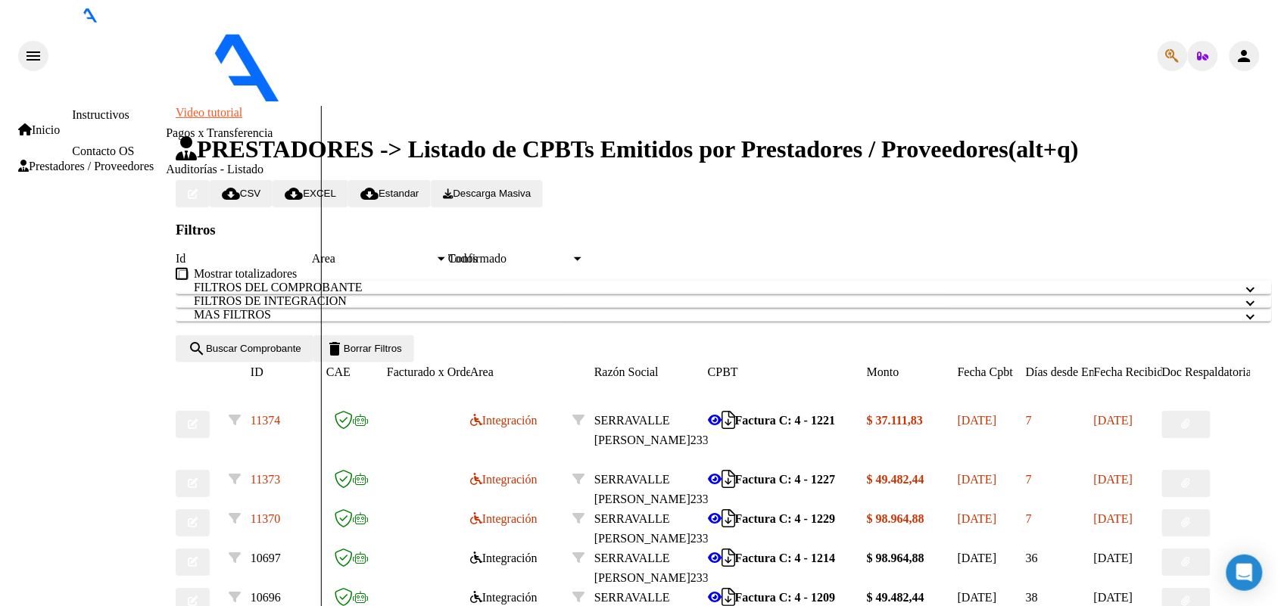
type input "AAS"
type input "C:\fakepath\IMG_2025_8_19_17_53_39_60792.jpeg"
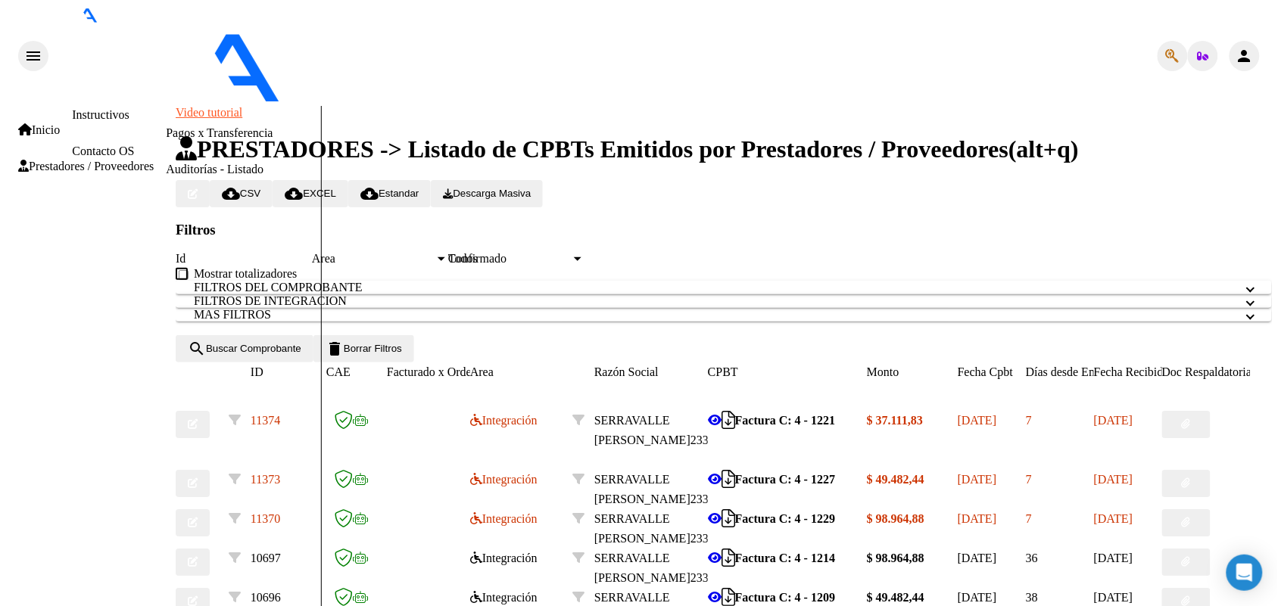
scroll to position [378, 0]
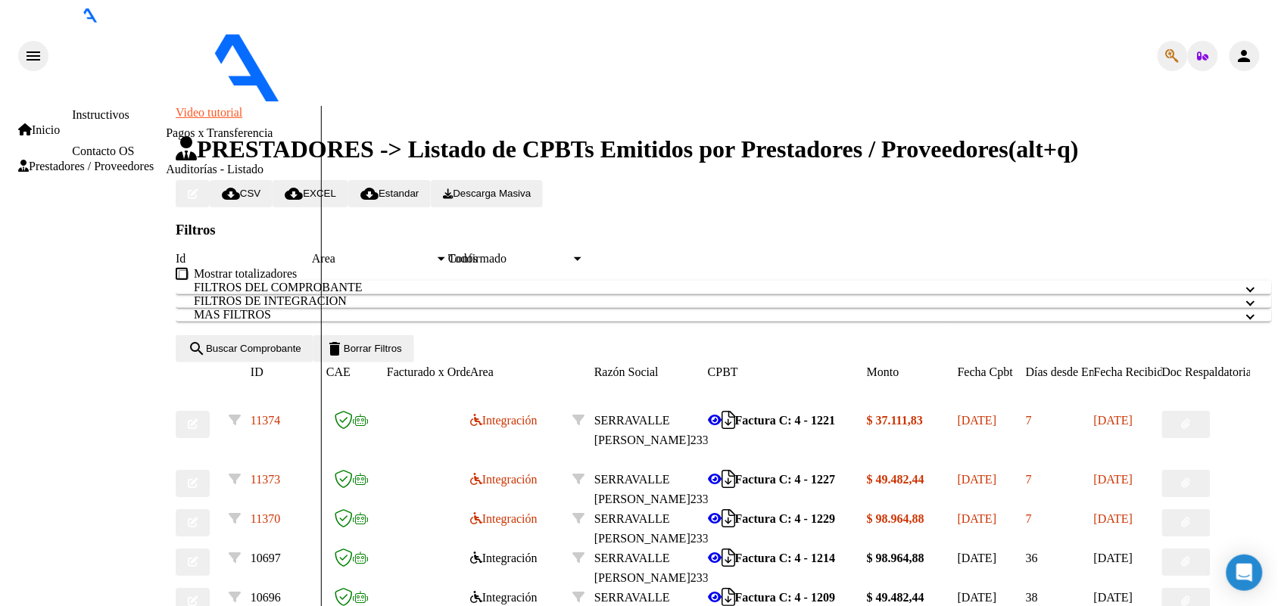
type input "$ 0,00"
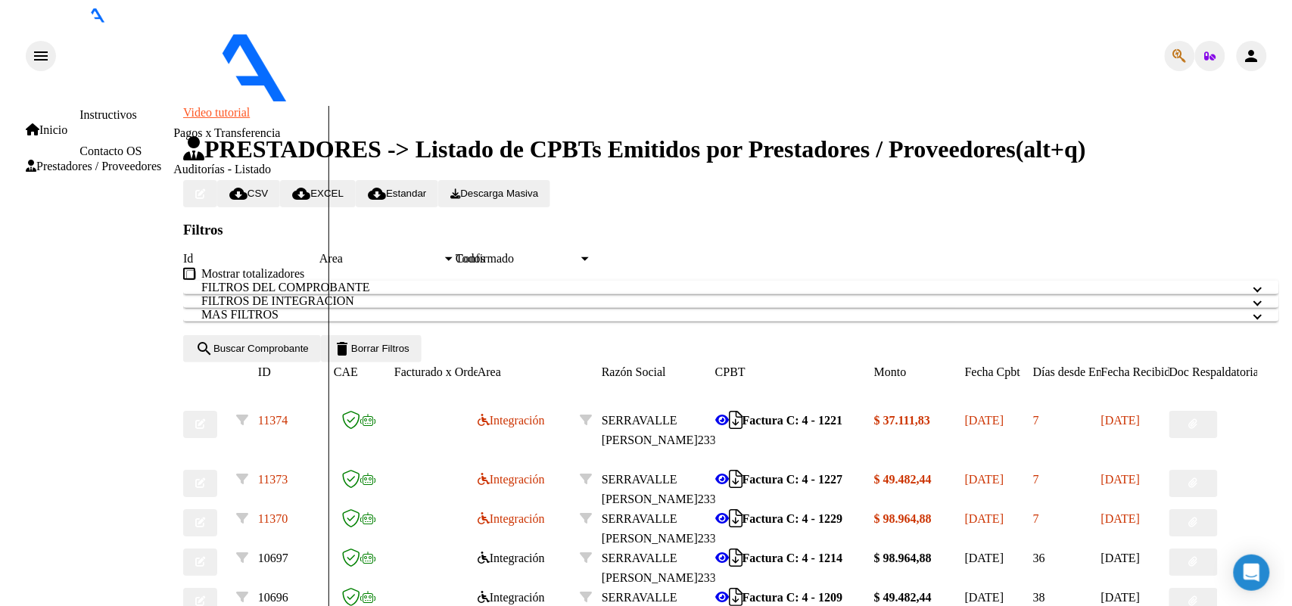
scroll to position [441, 0]
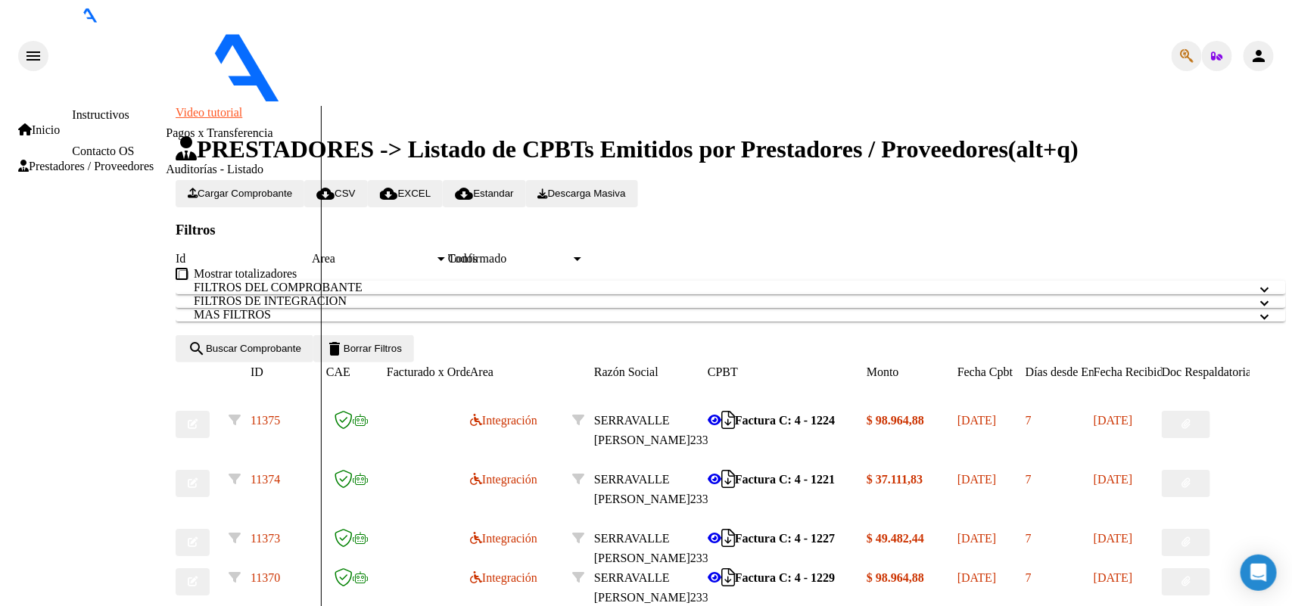
drag, startPoint x: 1289, startPoint y: 16, endPoint x: 1279, endPoint y: 20, distance: 10.5
click at [1284, 16] on mat-toolbar "menu - ospic - SERRAVALLE AYLEN DANILA person" at bounding box center [646, 56] width 1280 height 100
click at [1268, 47] on mat-icon "person" at bounding box center [1259, 56] width 18 height 18
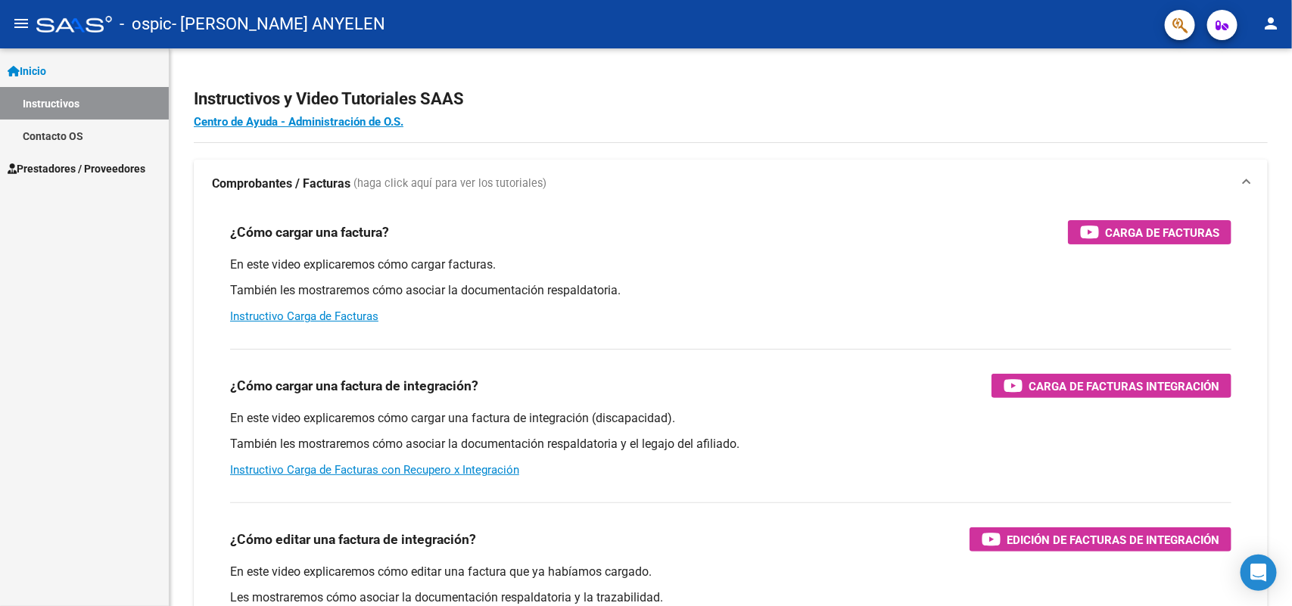
click at [76, 156] on link "Prestadores / Proveedores" at bounding box center [84, 168] width 169 height 33
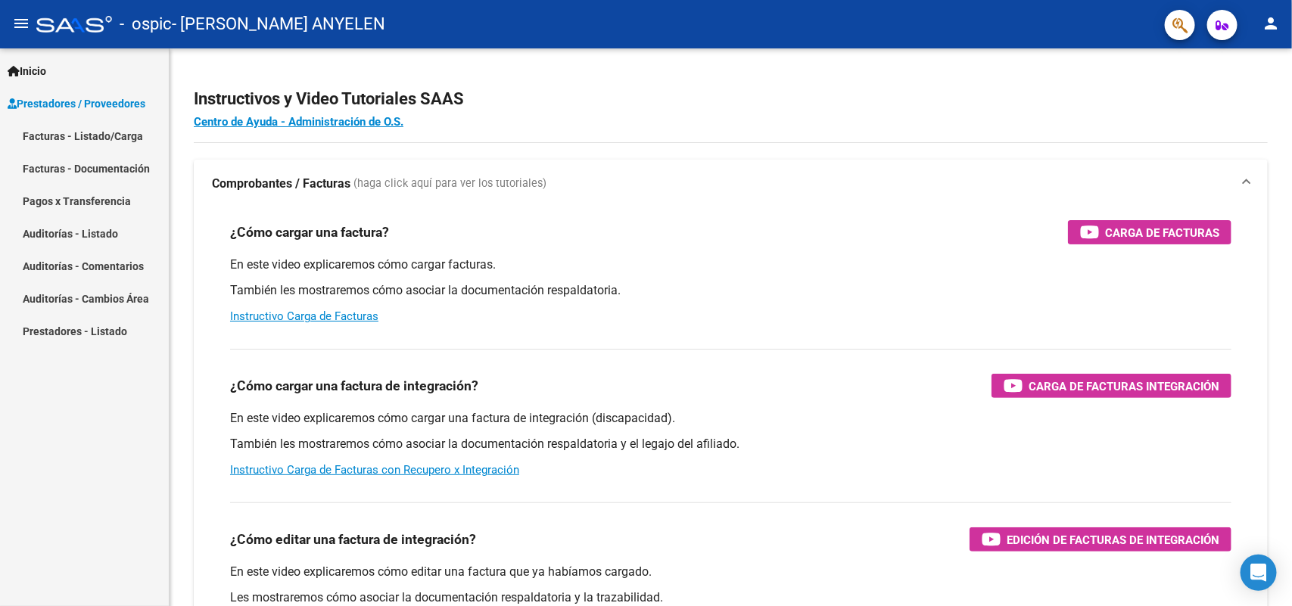
click at [98, 136] on link "Facturas - Listado/Carga" at bounding box center [84, 136] width 169 height 33
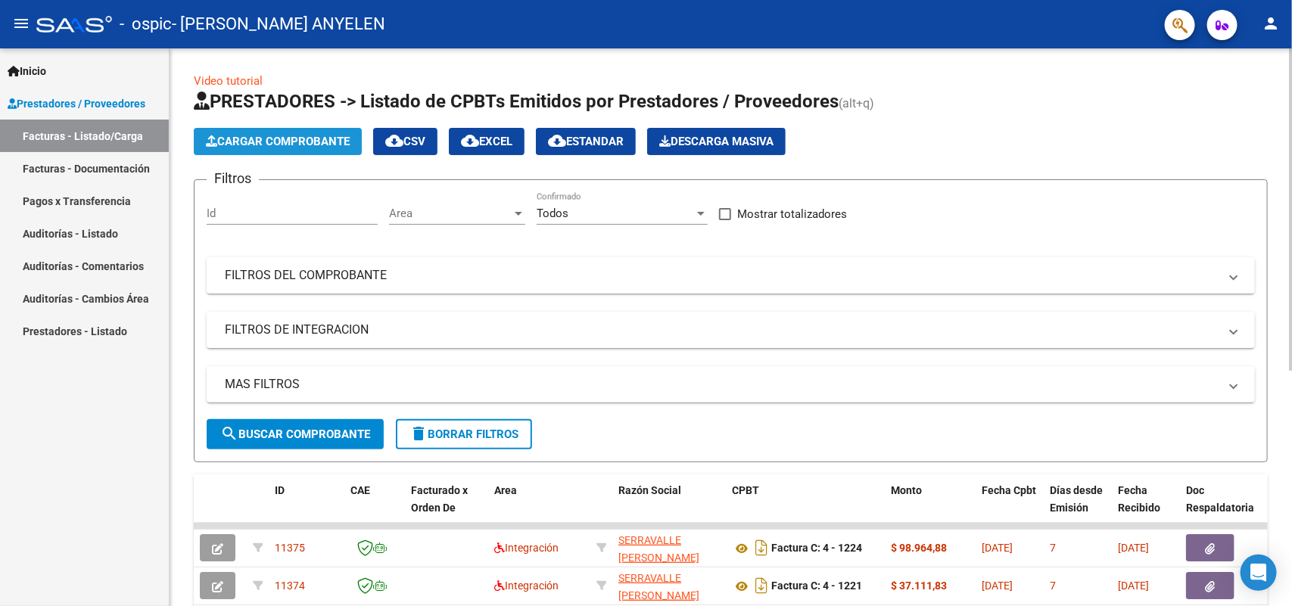
click at [297, 140] on span "Cargar Comprobante" at bounding box center [278, 142] width 144 height 14
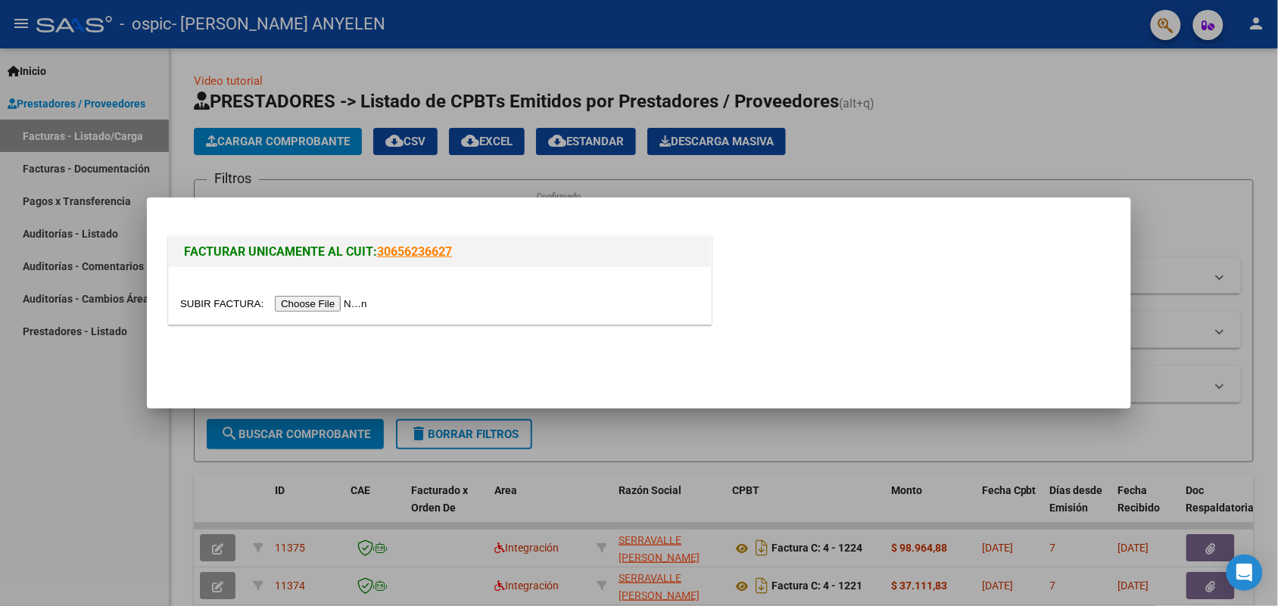
click at [310, 304] on input "file" at bounding box center [276, 304] width 192 height 16
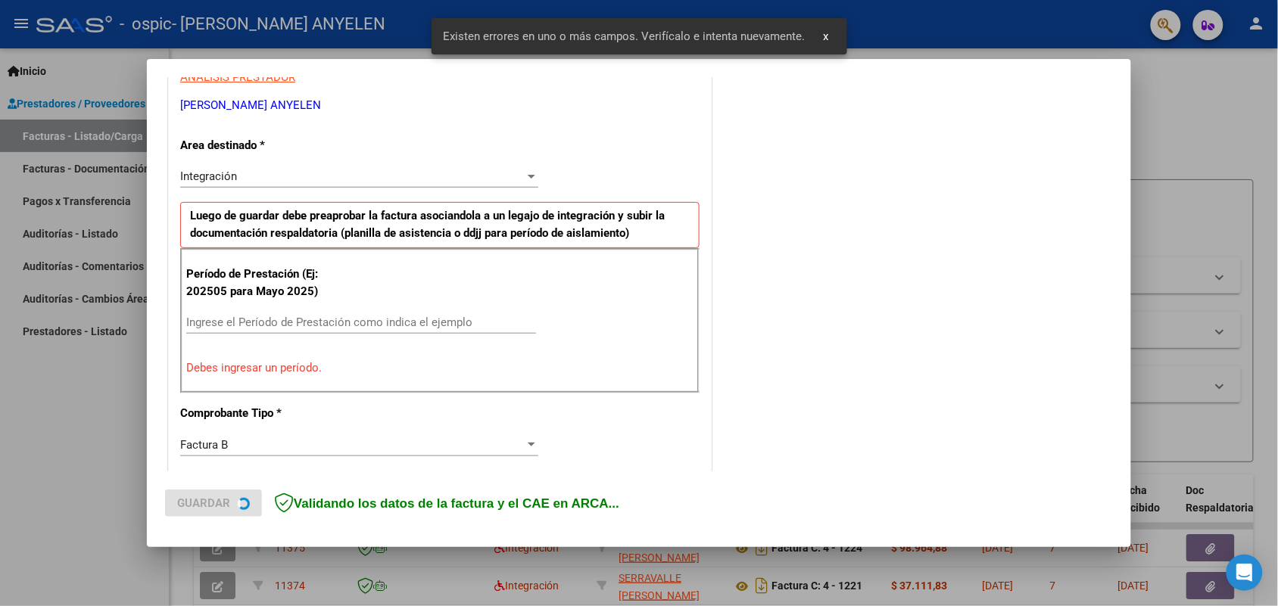
scroll to position [304, 0]
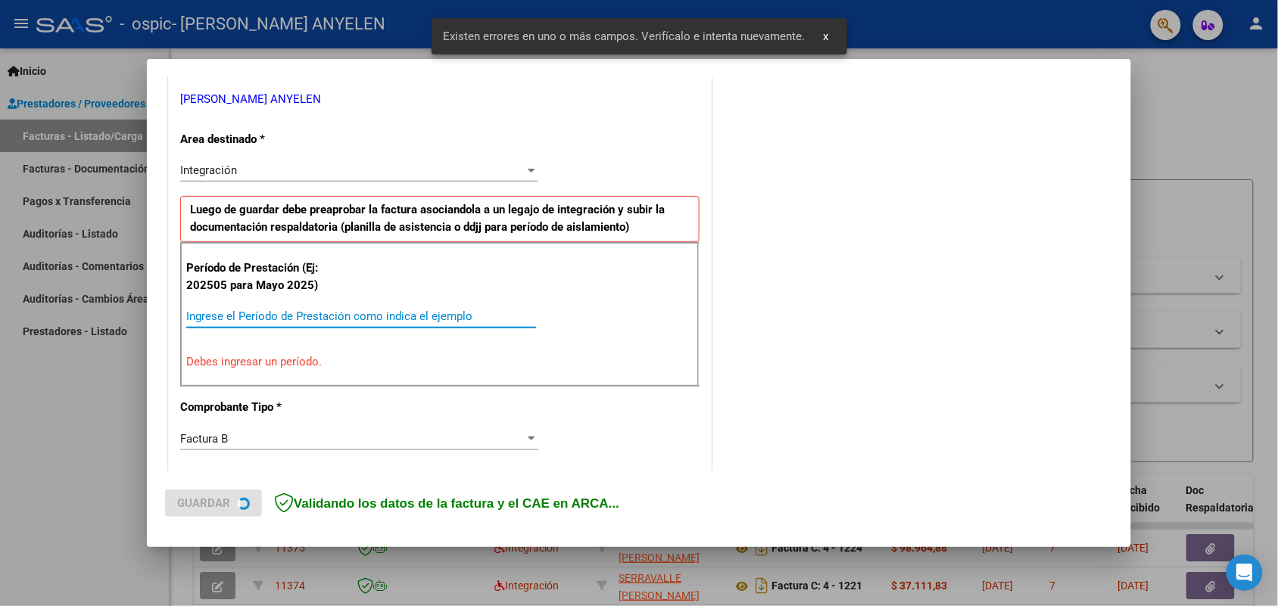
click at [318, 315] on input "Ingrese el Período de Prestación como indica el ejemplo" at bounding box center [361, 317] width 350 height 14
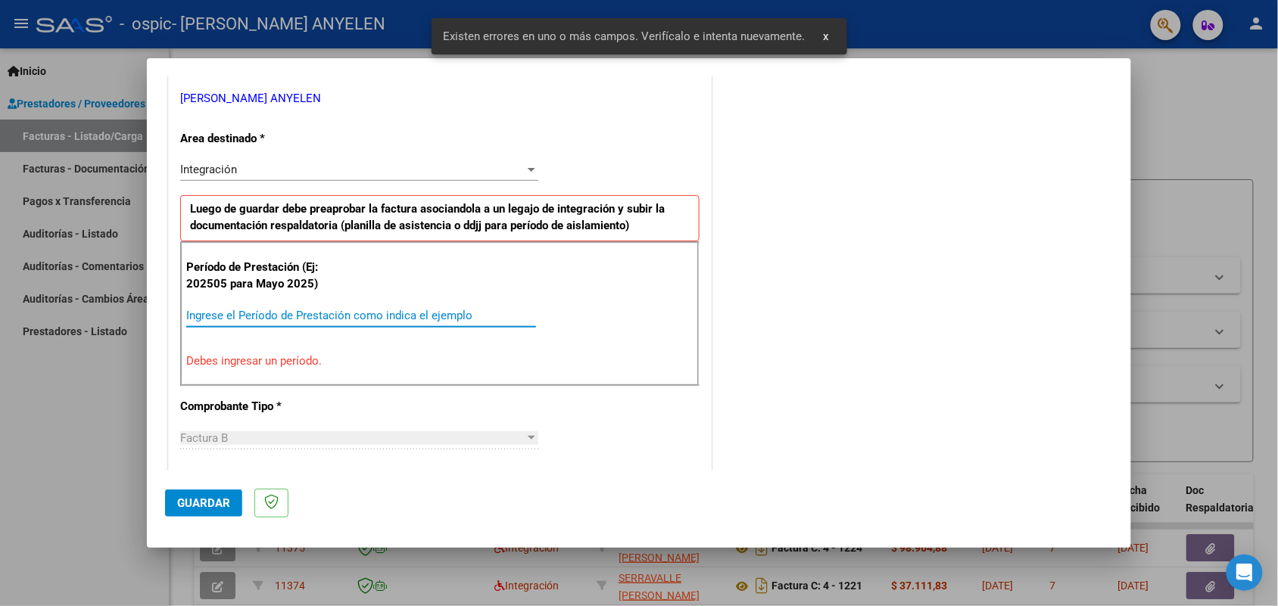
paste input "202508"
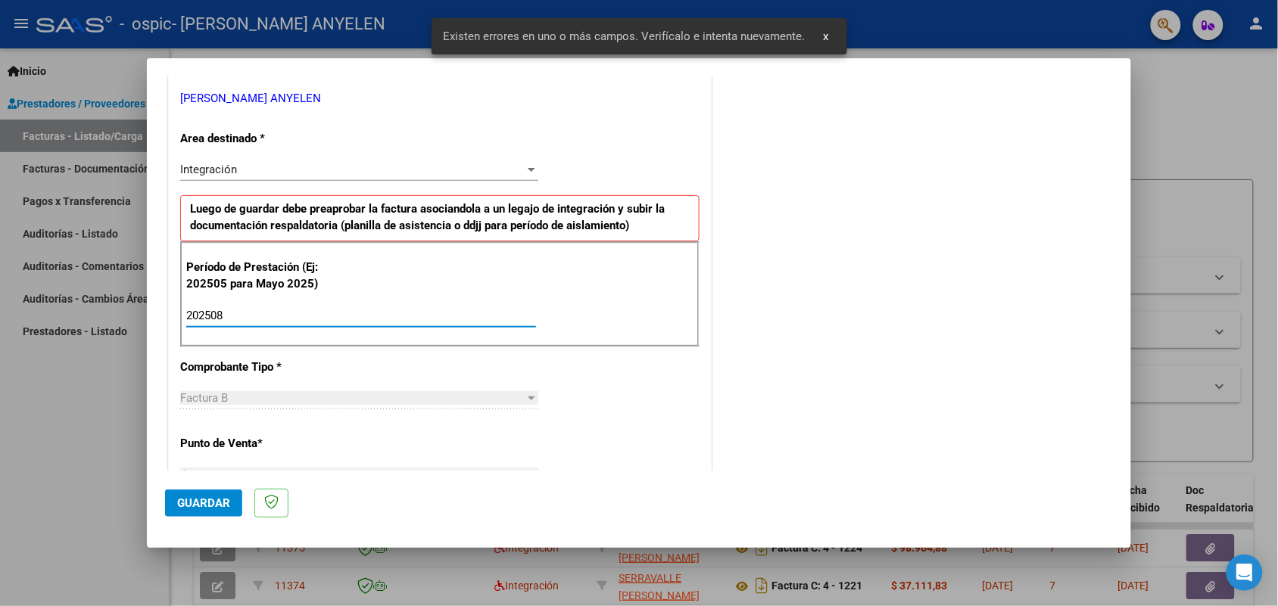
type input "202508"
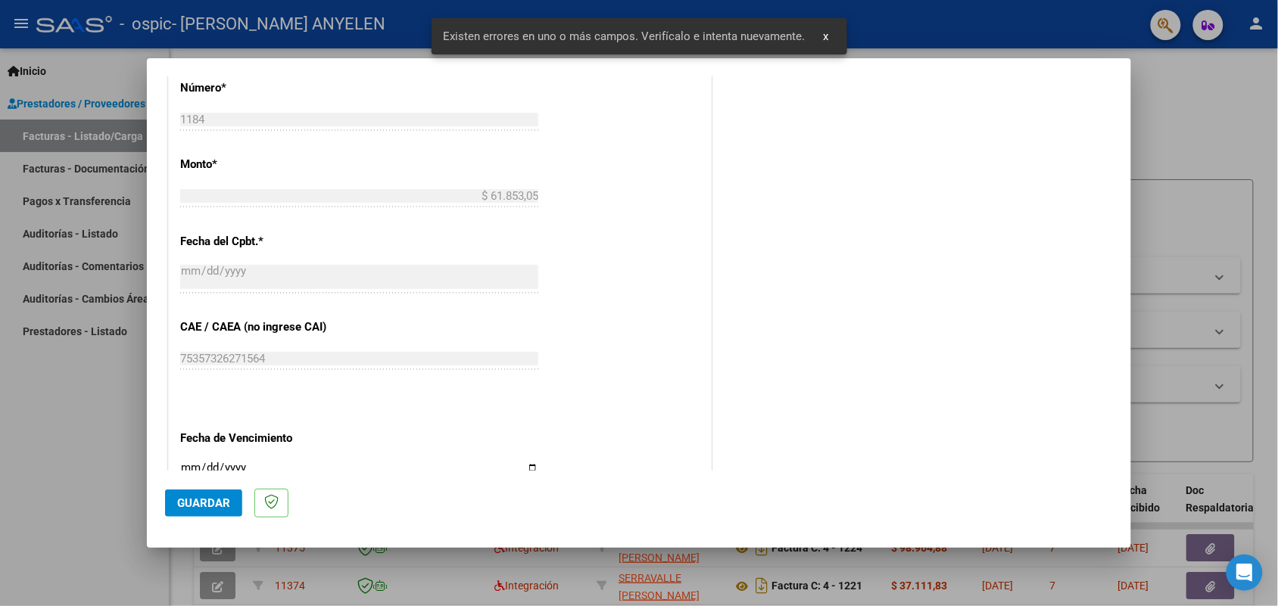
scroll to position [940, 0]
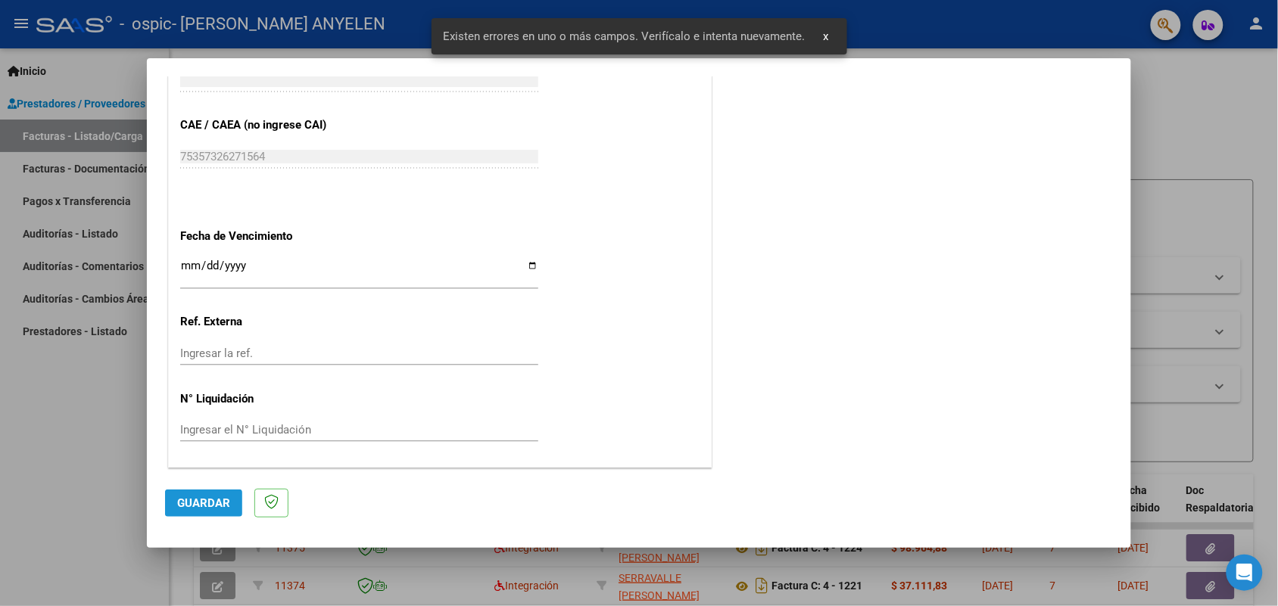
drag, startPoint x: 224, startPoint y: 500, endPoint x: 235, endPoint y: 485, distance: 17.9
click at [223, 500] on span "Guardar" at bounding box center [203, 504] width 53 height 14
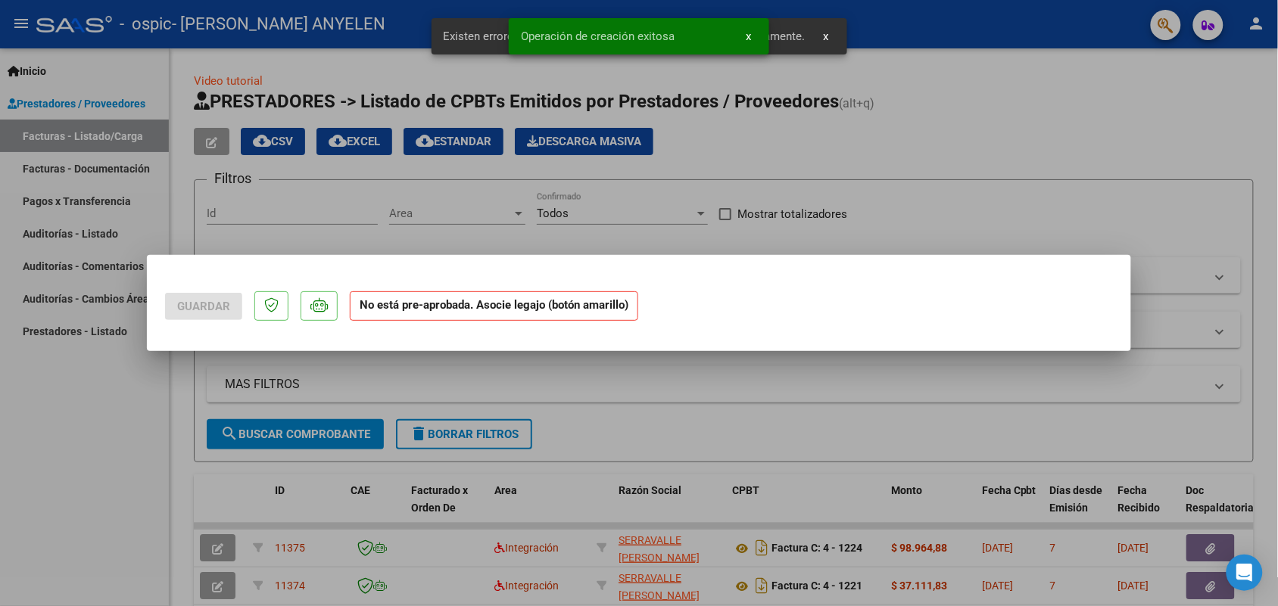
scroll to position [0, 0]
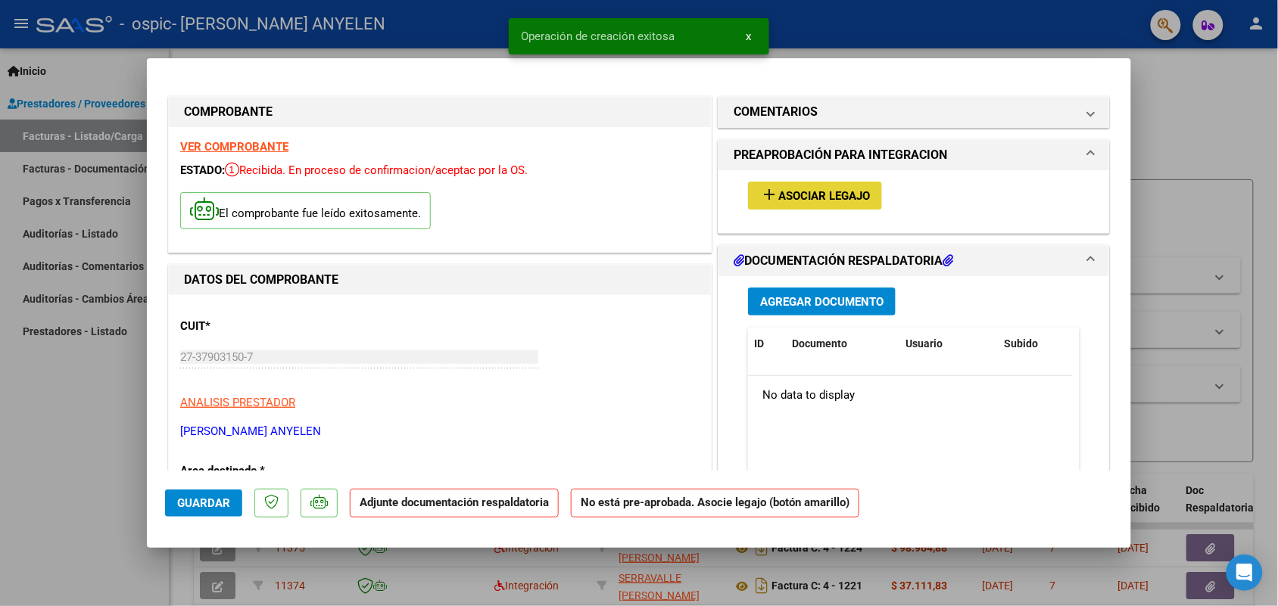
click at [762, 191] on mat-icon "add" at bounding box center [769, 194] width 18 height 18
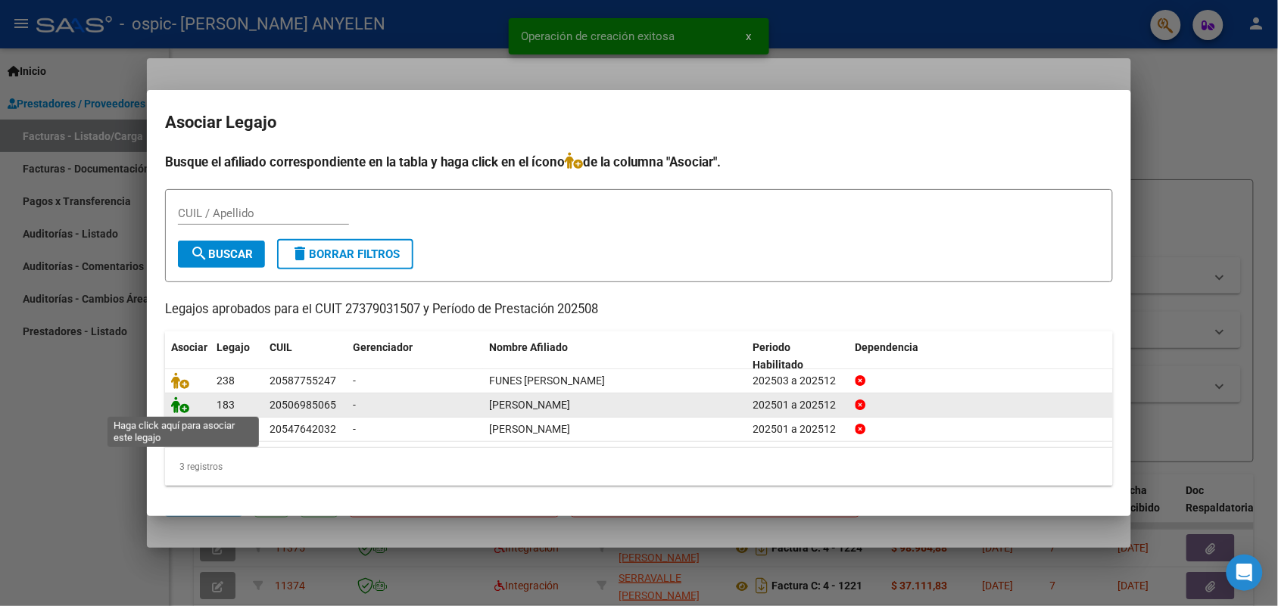
click at [182, 405] on icon at bounding box center [180, 405] width 18 height 17
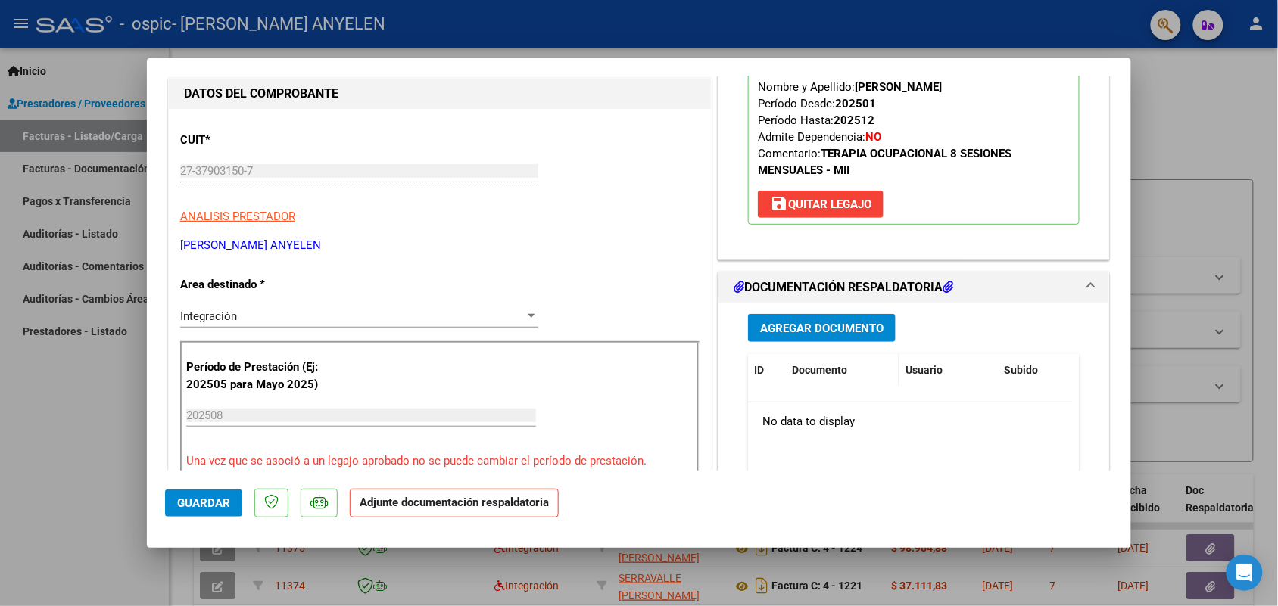
scroll to position [189, 0]
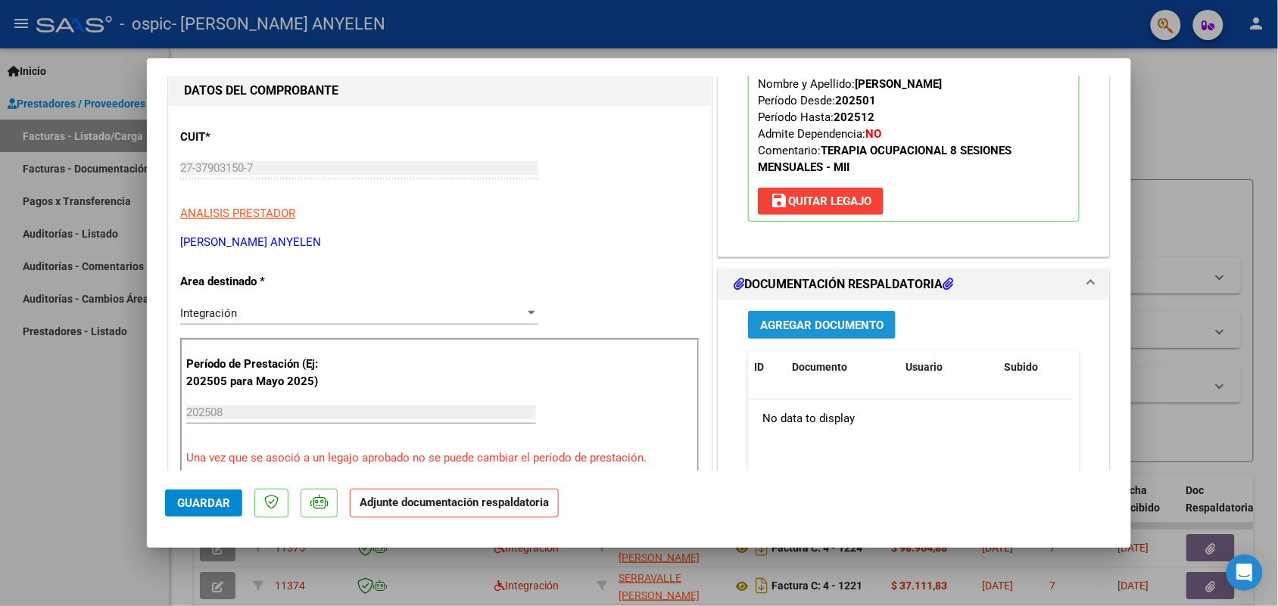
click at [816, 328] on span "Agregar Documento" at bounding box center [821, 326] width 123 height 14
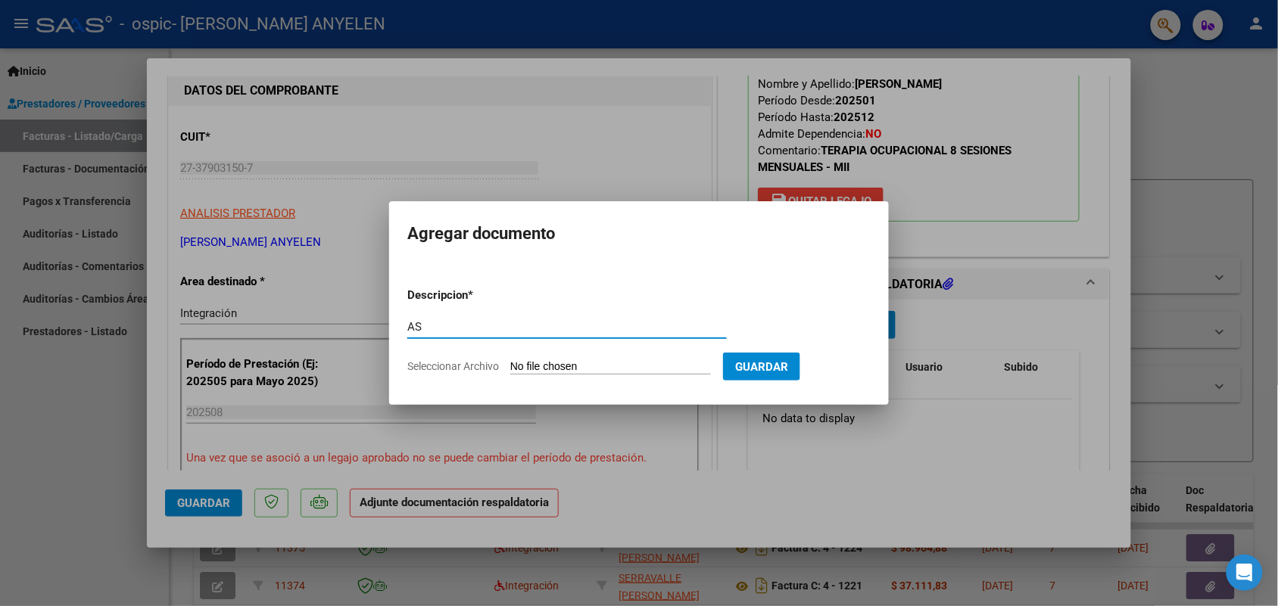
type input "AS"
click at [611, 373] on input "Seleccionar Archivo" at bounding box center [610, 367] width 201 height 14
type input "C:\fakepath\IMG_2025_9_1_14_44_11_93179.jpeg"
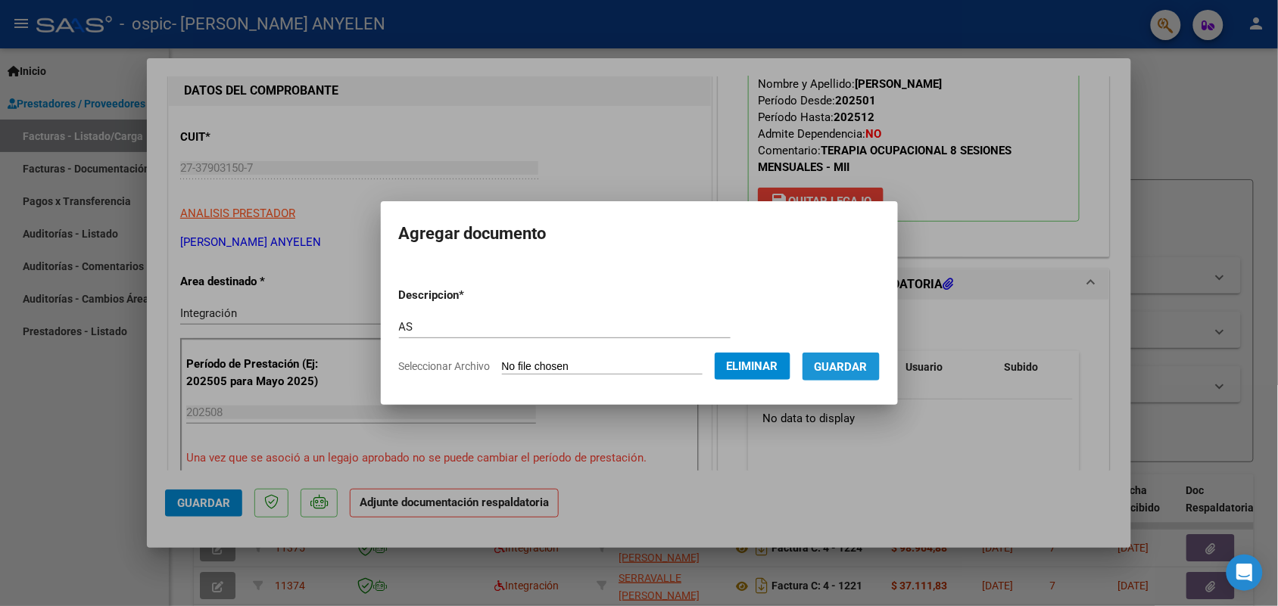
click at [854, 378] on button "Guardar" at bounding box center [840, 367] width 77 height 28
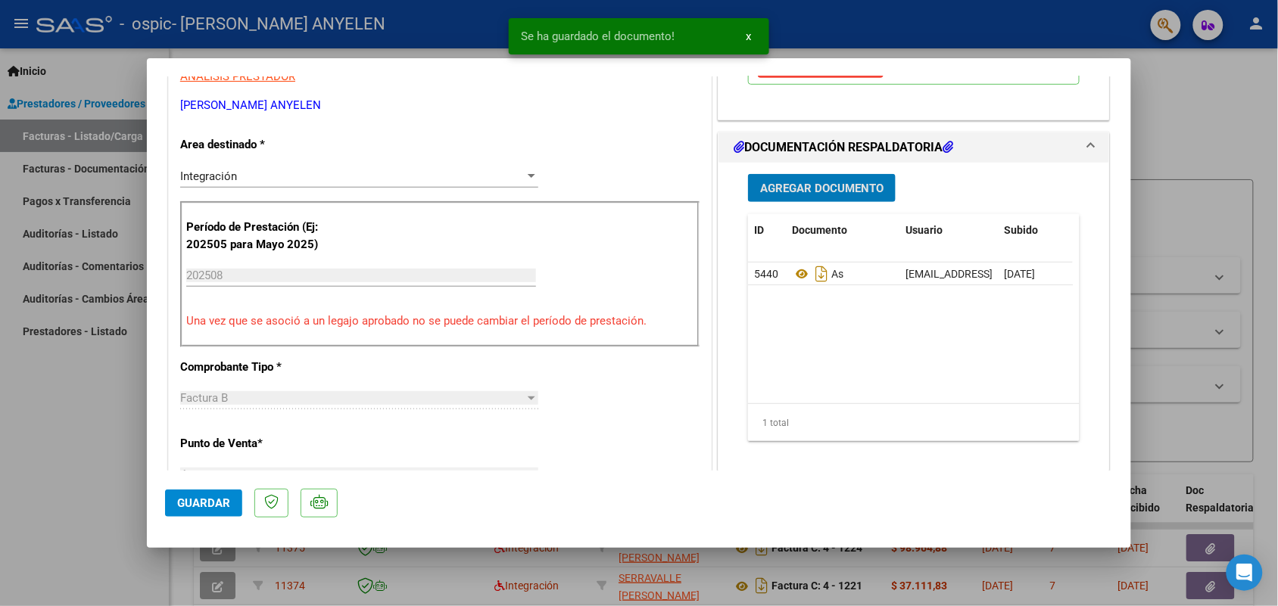
scroll to position [473, 0]
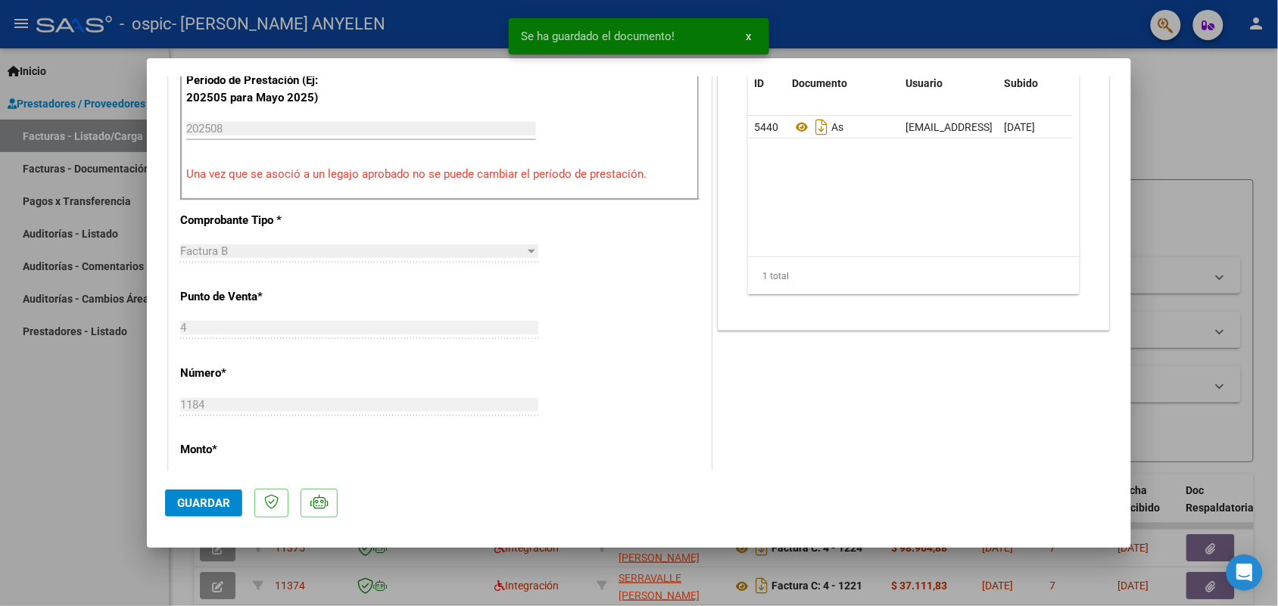
click at [202, 507] on span "Guardar" at bounding box center [203, 504] width 53 height 14
click at [92, 447] on div at bounding box center [639, 303] width 1278 height 606
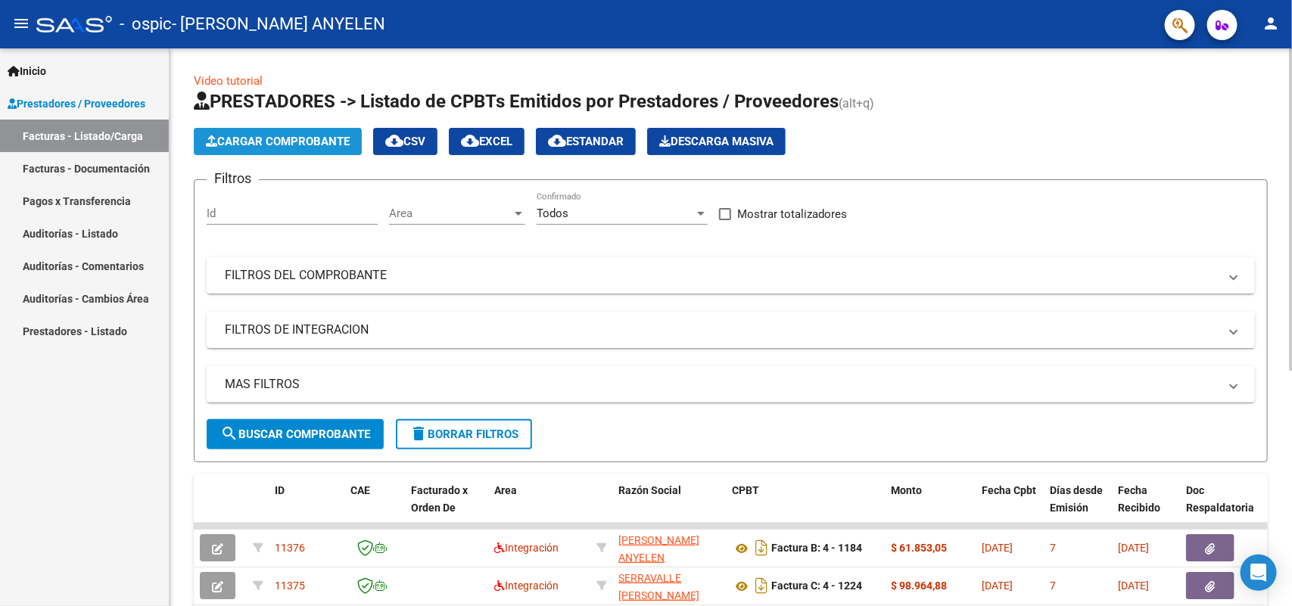
click at [246, 148] on button "Cargar Comprobante" at bounding box center [278, 141] width 168 height 27
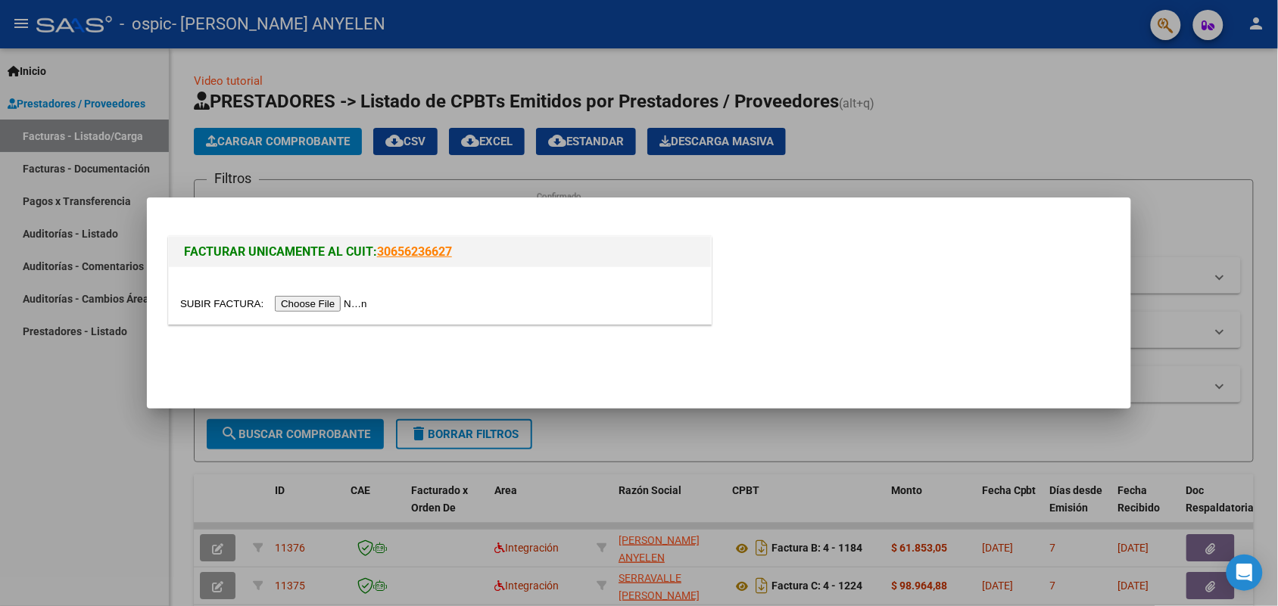
click at [338, 303] on input "file" at bounding box center [276, 304] width 192 height 16
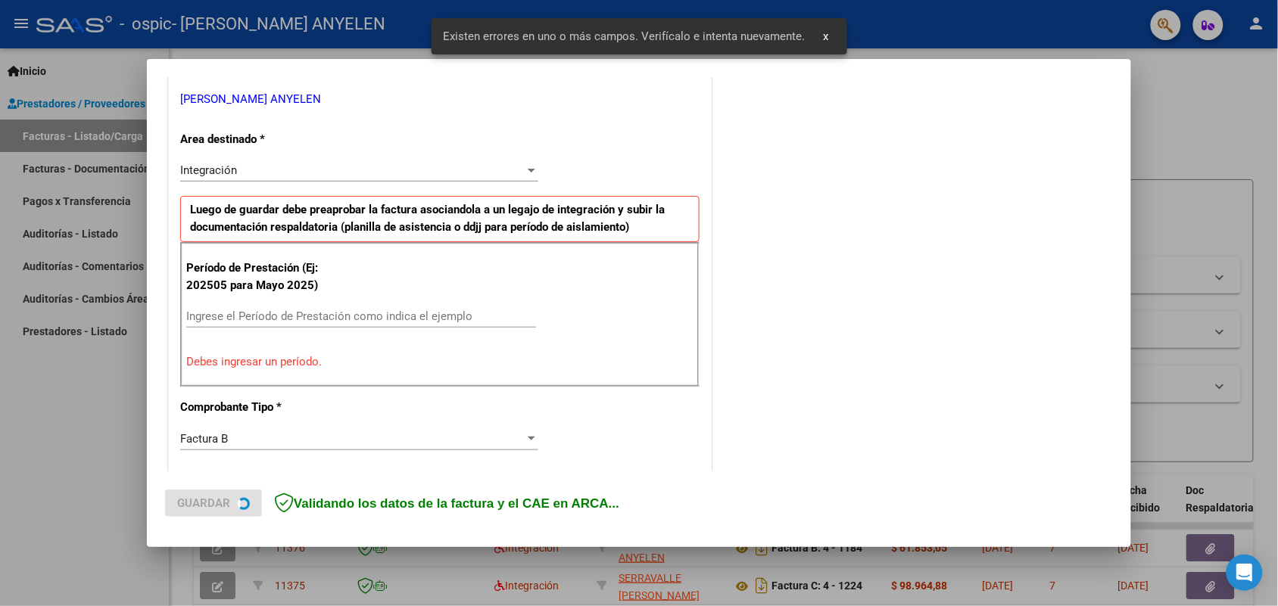
scroll to position [406, 0]
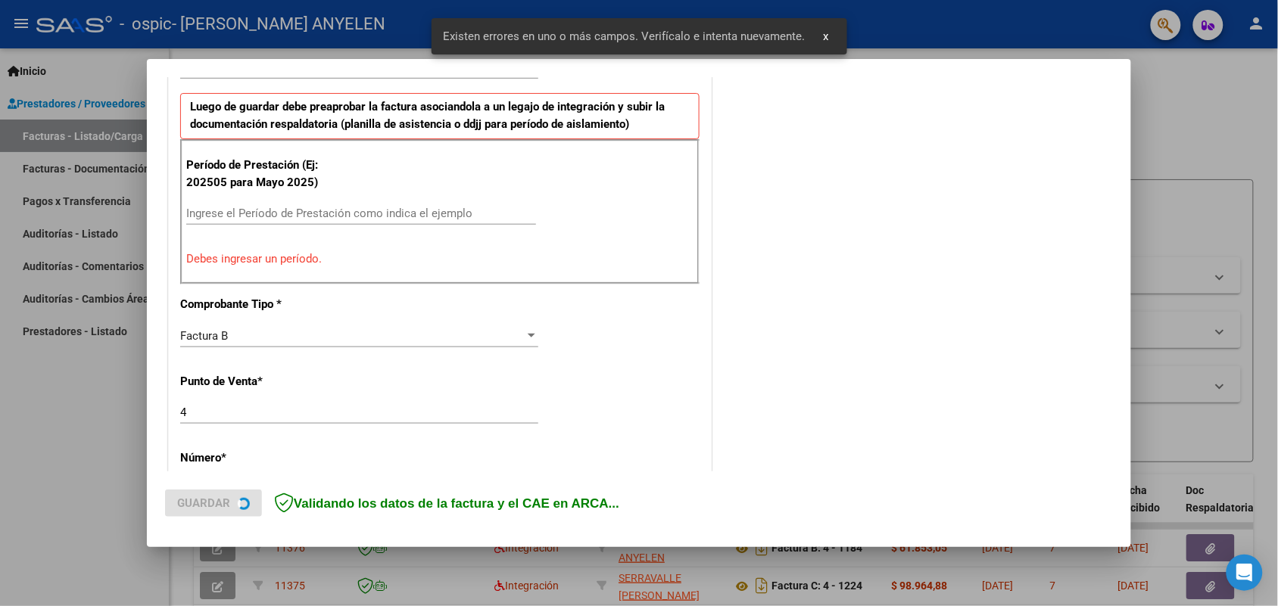
click at [261, 213] on input "Ingrese el Período de Prestación como indica el ejemplo" at bounding box center [361, 214] width 350 height 14
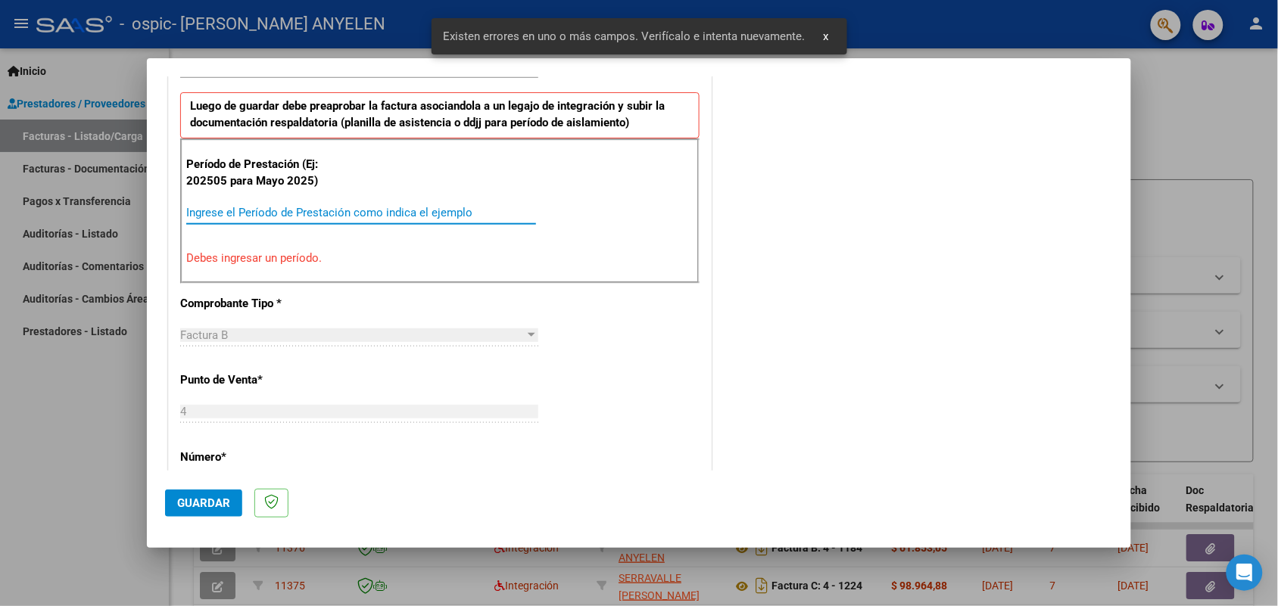
paste input "202508"
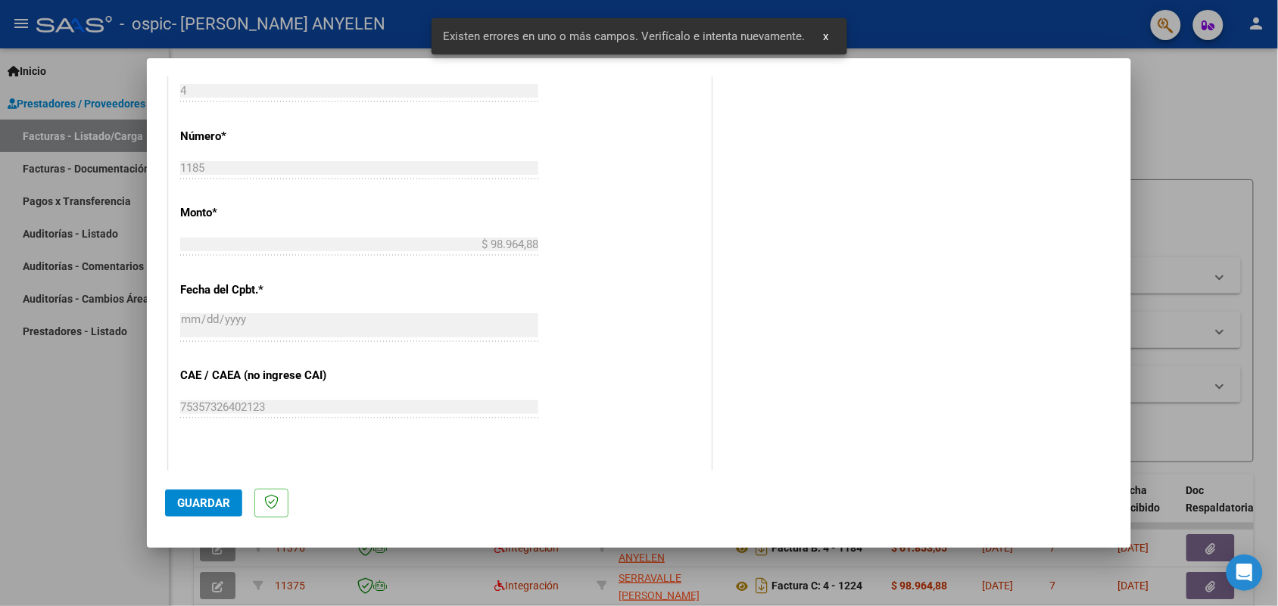
scroll to position [690, 0]
type input "202508"
click at [209, 501] on span "Guardar" at bounding box center [203, 504] width 53 height 14
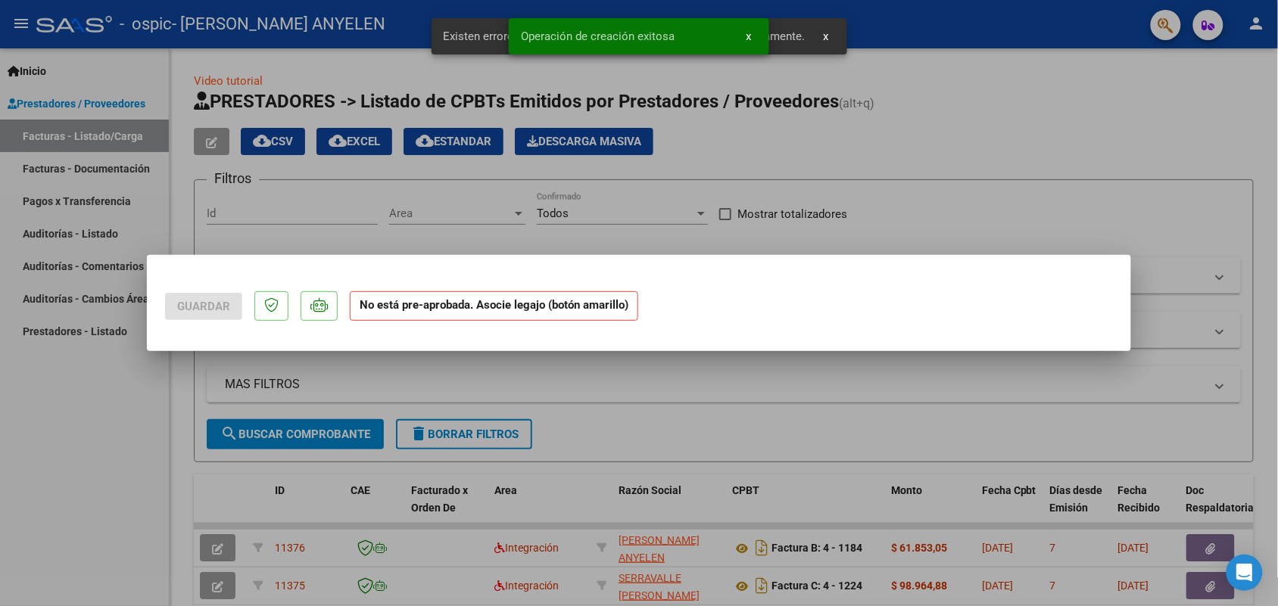
scroll to position [0, 0]
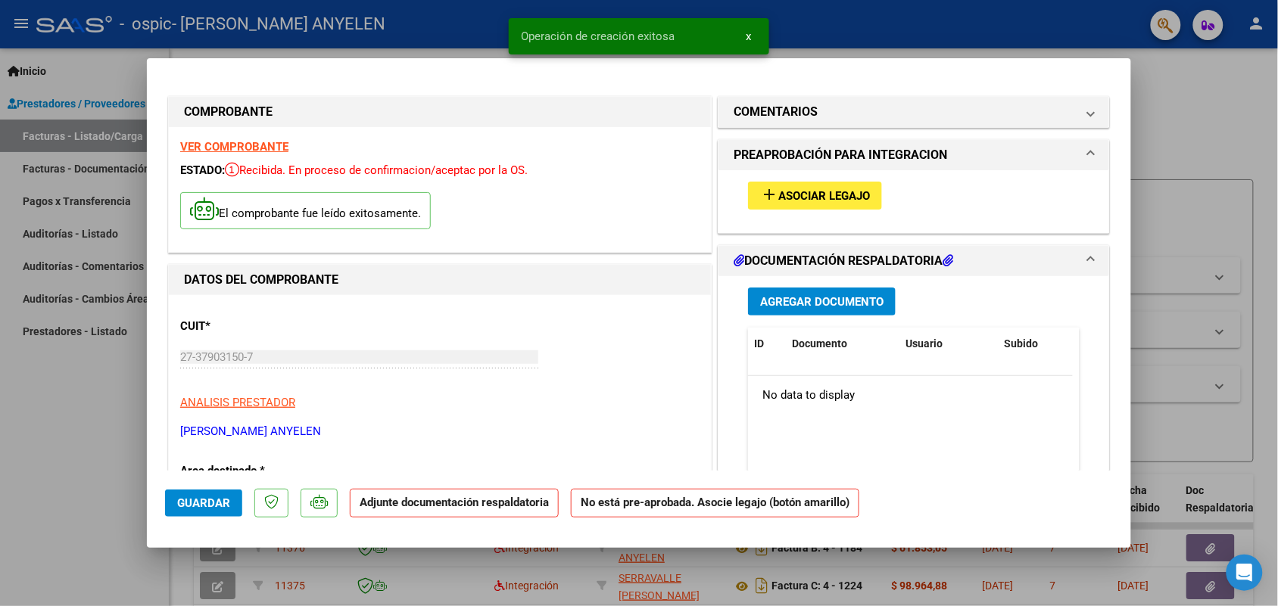
click at [792, 198] on span "Asociar Legajo" at bounding box center [824, 196] width 92 height 14
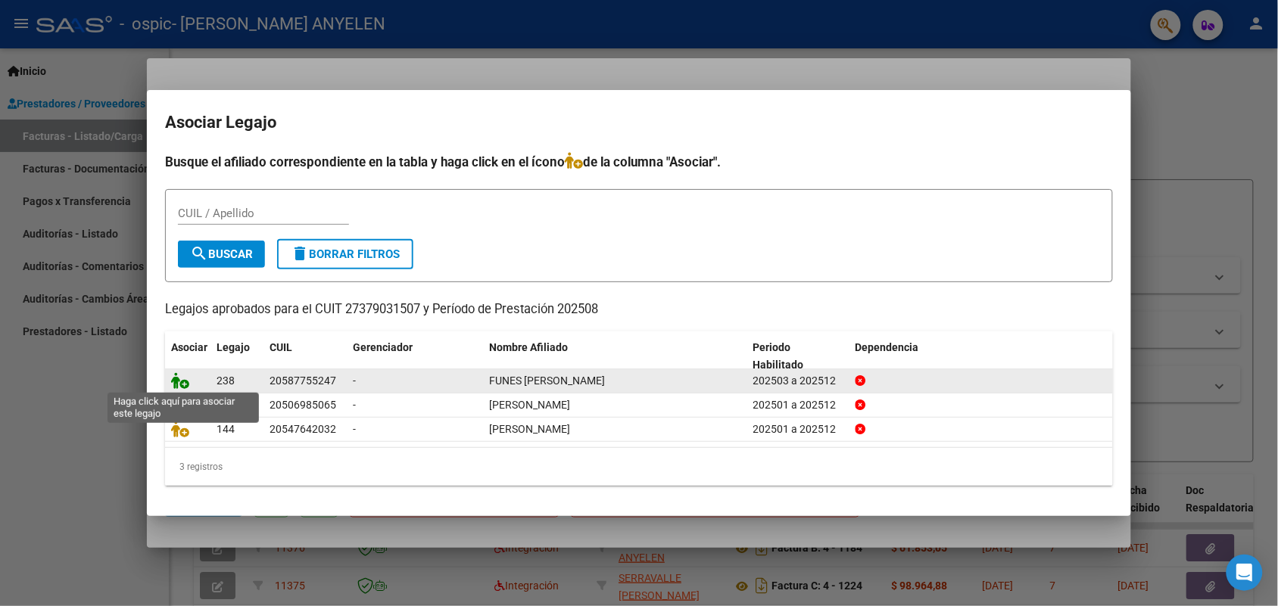
click at [183, 382] on icon at bounding box center [180, 380] width 18 height 17
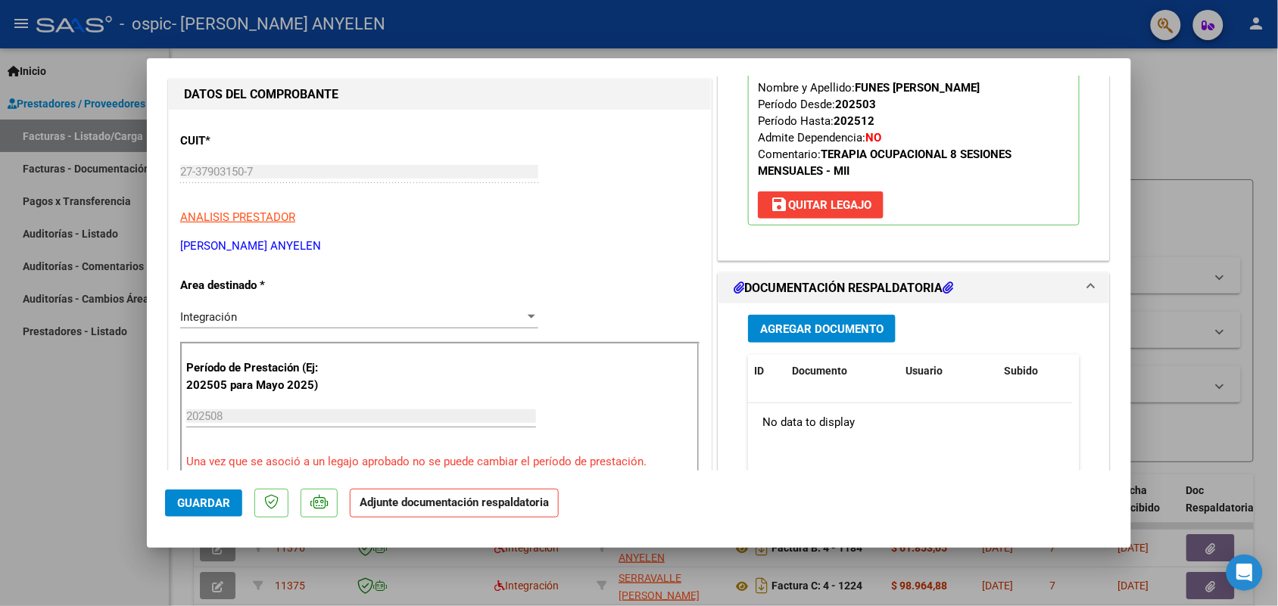
scroll to position [189, 0]
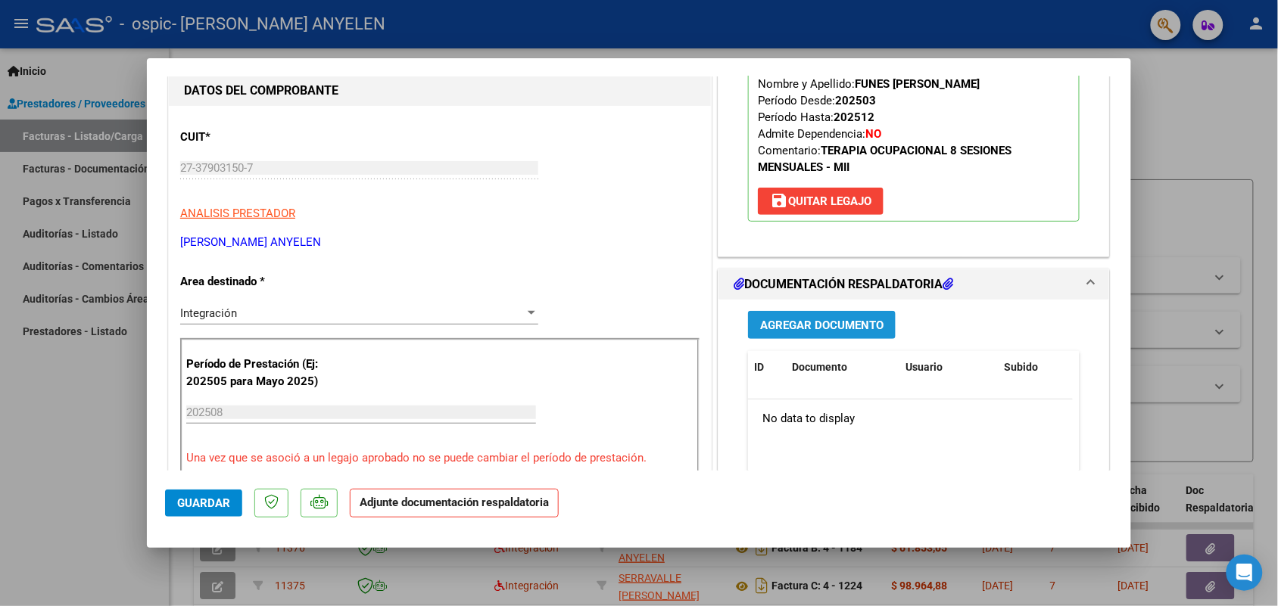
click at [845, 326] on span "Agregar Documento" at bounding box center [821, 326] width 123 height 14
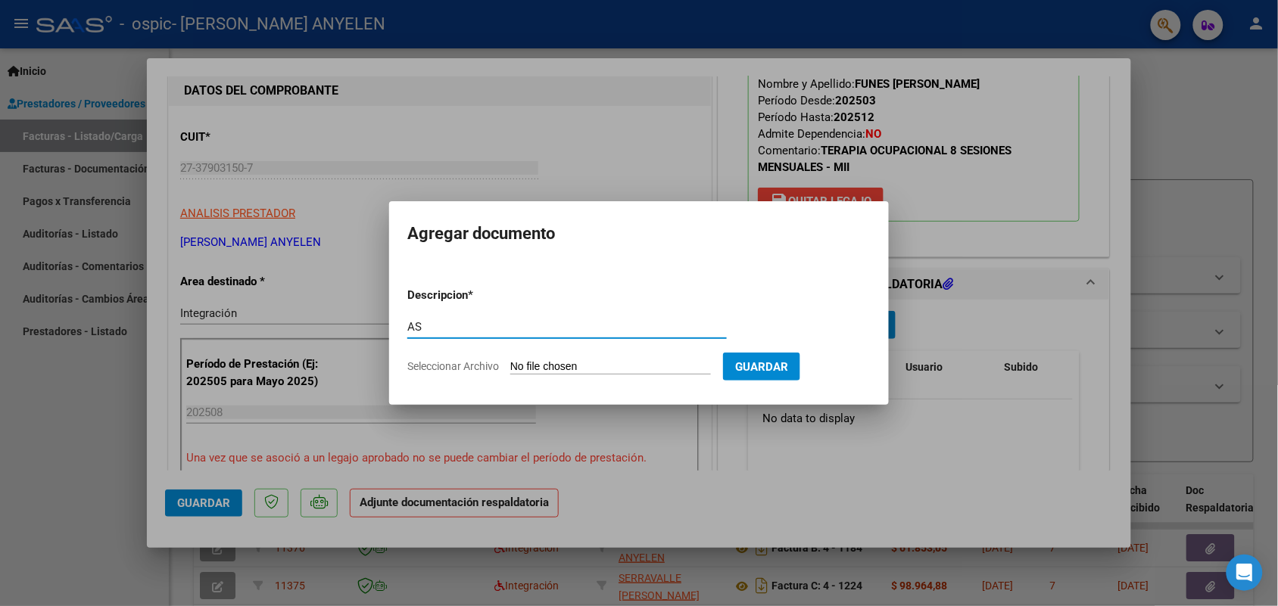
type input "AS"
click at [560, 358] on form "Descripcion * AS Escriba aquí una descripcion Seleccionar Archivo Guardar" at bounding box center [638, 331] width 463 height 111
click at [551, 365] on input "Seleccionar Archivo" at bounding box center [610, 367] width 201 height 14
type input "C:\fakepath\IMG_2025_8_26_17_31_34_259.jpeg"
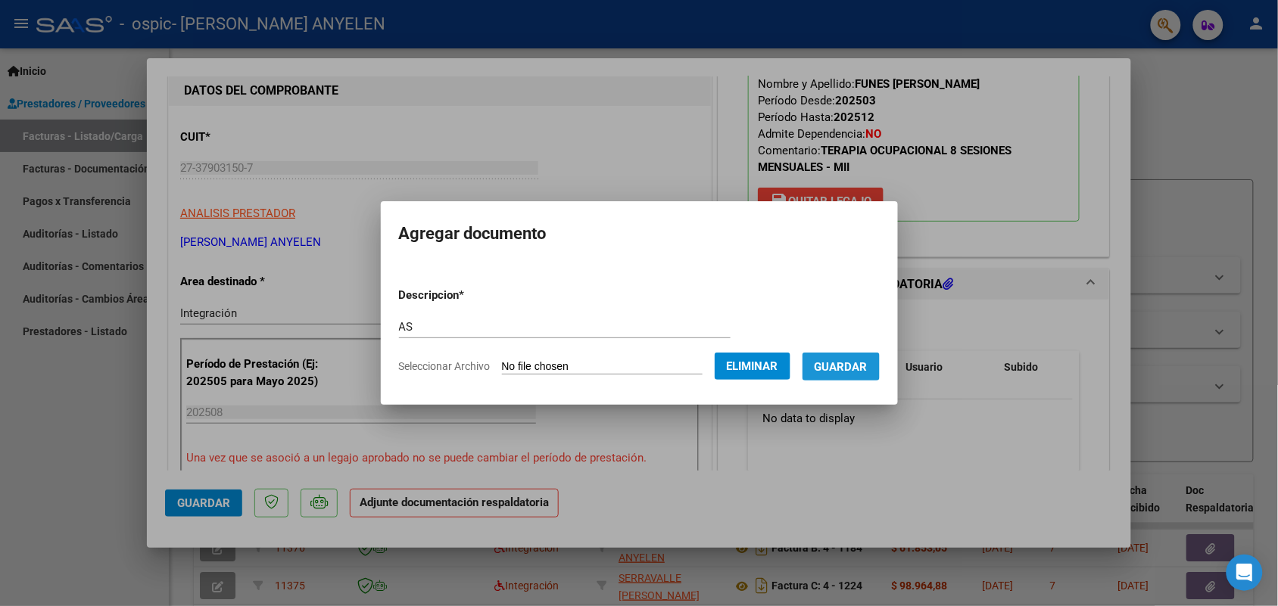
click at [849, 375] on button "Guardar" at bounding box center [840, 367] width 77 height 28
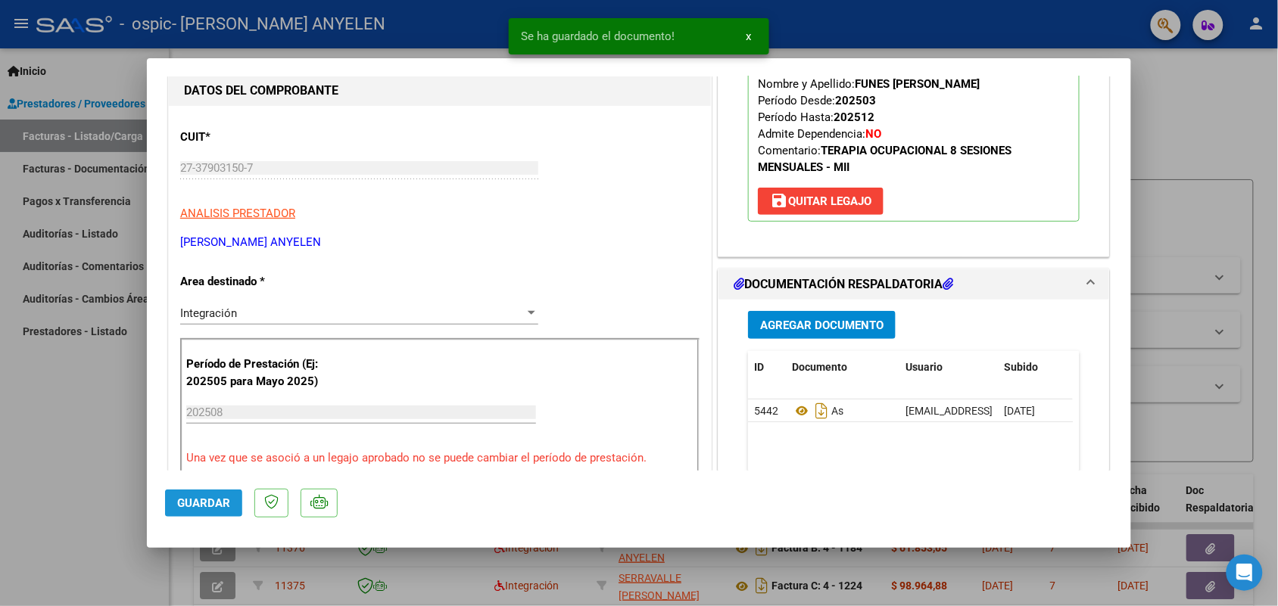
click at [190, 500] on span "Guardar" at bounding box center [203, 504] width 53 height 14
drag, startPoint x: 198, startPoint y: 507, endPoint x: 175, endPoint y: 496, distance: 25.4
click at [198, 506] on span "Guardar" at bounding box center [203, 504] width 53 height 14
click at [125, 462] on div at bounding box center [639, 303] width 1278 height 606
type input "$ 0,00"
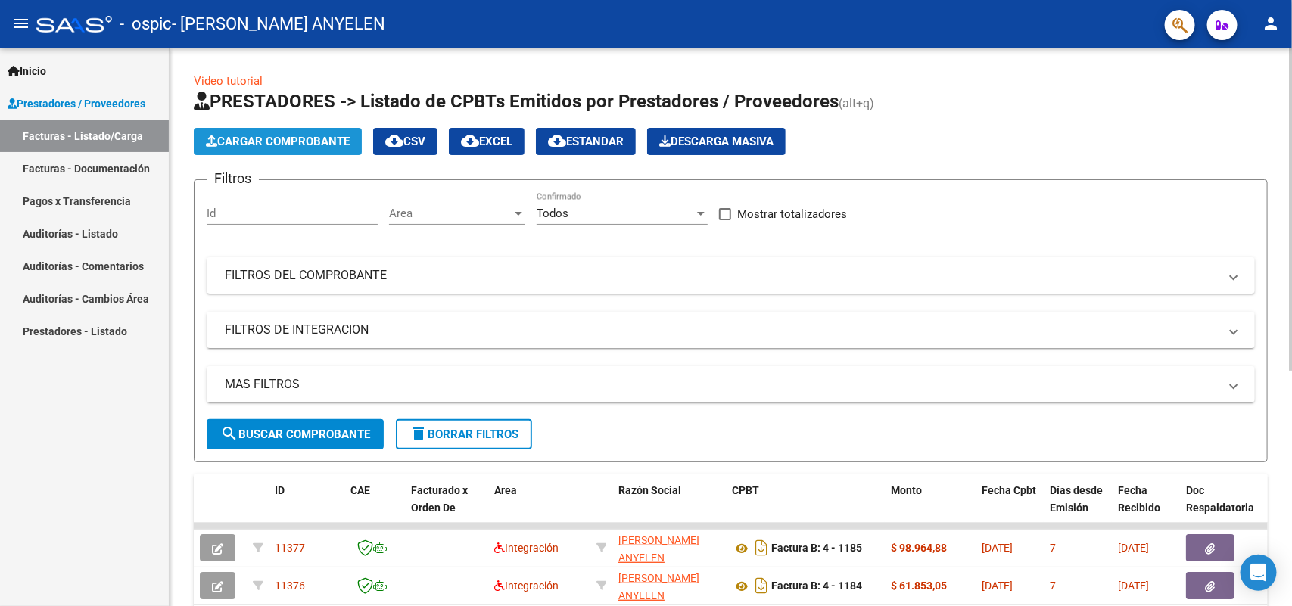
click at [324, 136] on span "Cargar Comprobante" at bounding box center [278, 142] width 144 height 14
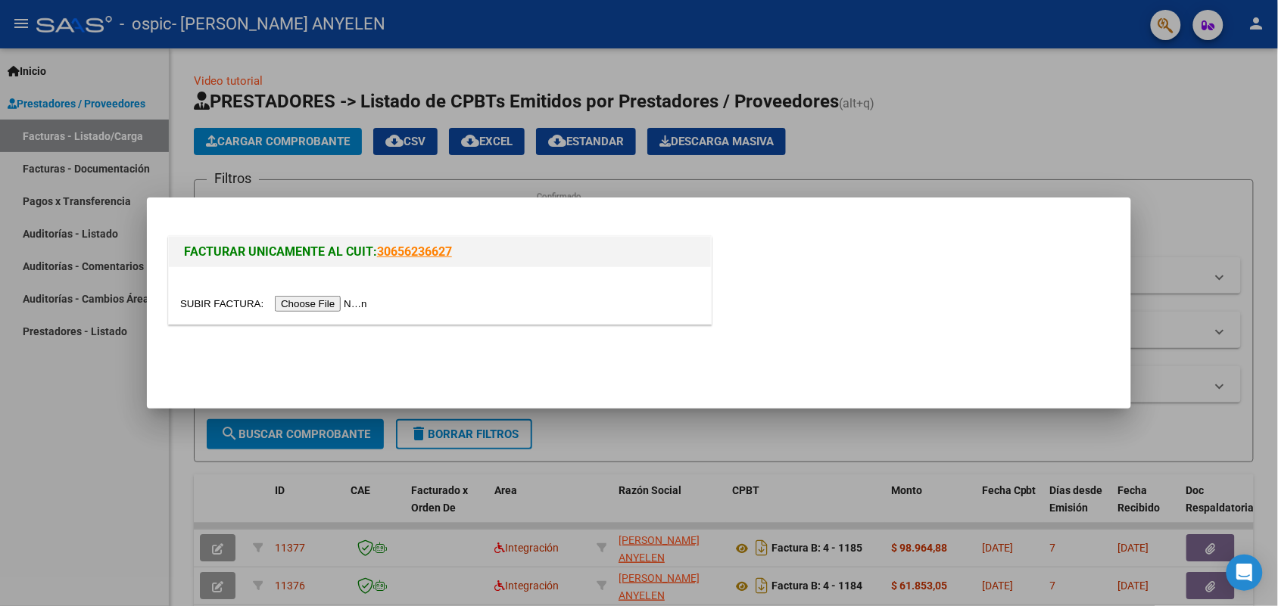
click at [334, 309] on input "file" at bounding box center [276, 304] width 192 height 16
click at [341, 300] on input "file" at bounding box center [276, 304] width 192 height 16
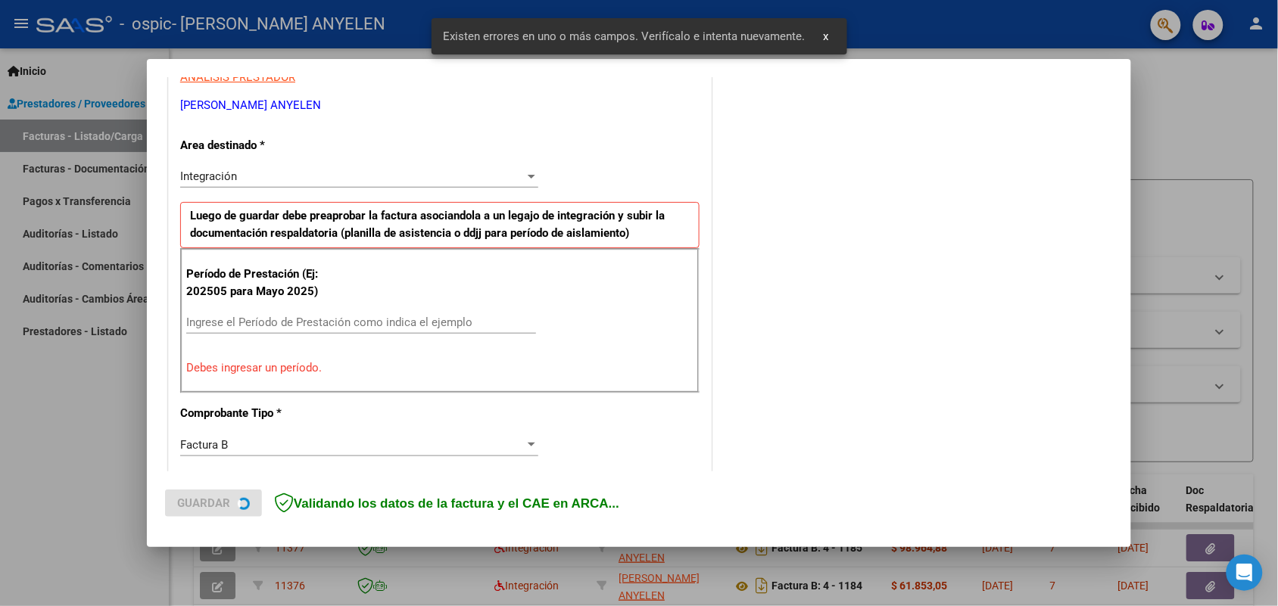
scroll to position [304, 0]
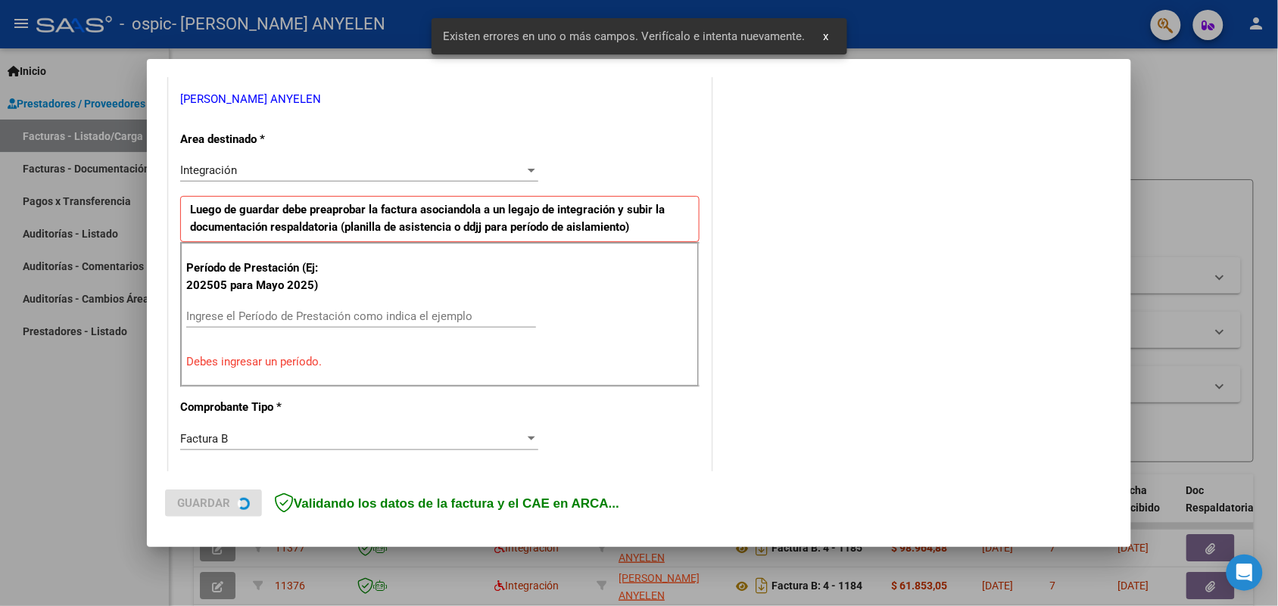
click at [285, 312] on input "Ingrese el Período de Prestación como indica el ejemplo" at bounding box center [361, 317] width 350 height 14
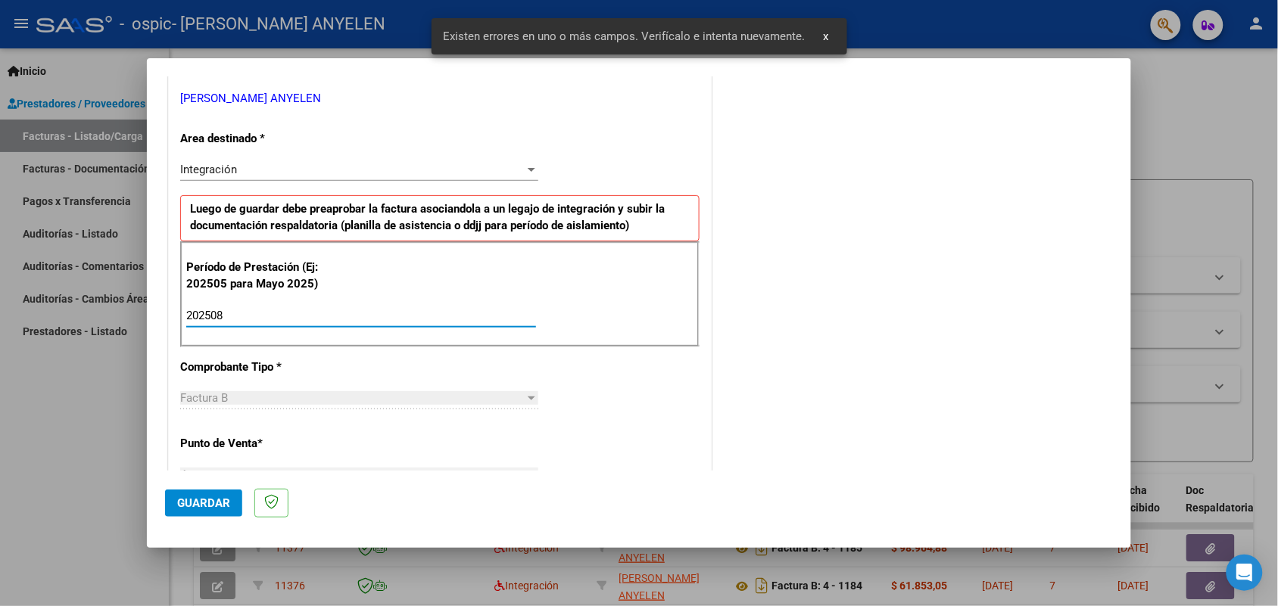
drag, startPoint x: 285, startPoint y: 311, endPoint x: 141, endPoint y: 319, distance: 144.1
click at [141, 319] on div "COMPROBANTE VER COMPROBANTE El comprobante fue leído exitosamente. DATOS DEL CO…" at bounding box center [639, 303] width 1278 height 606
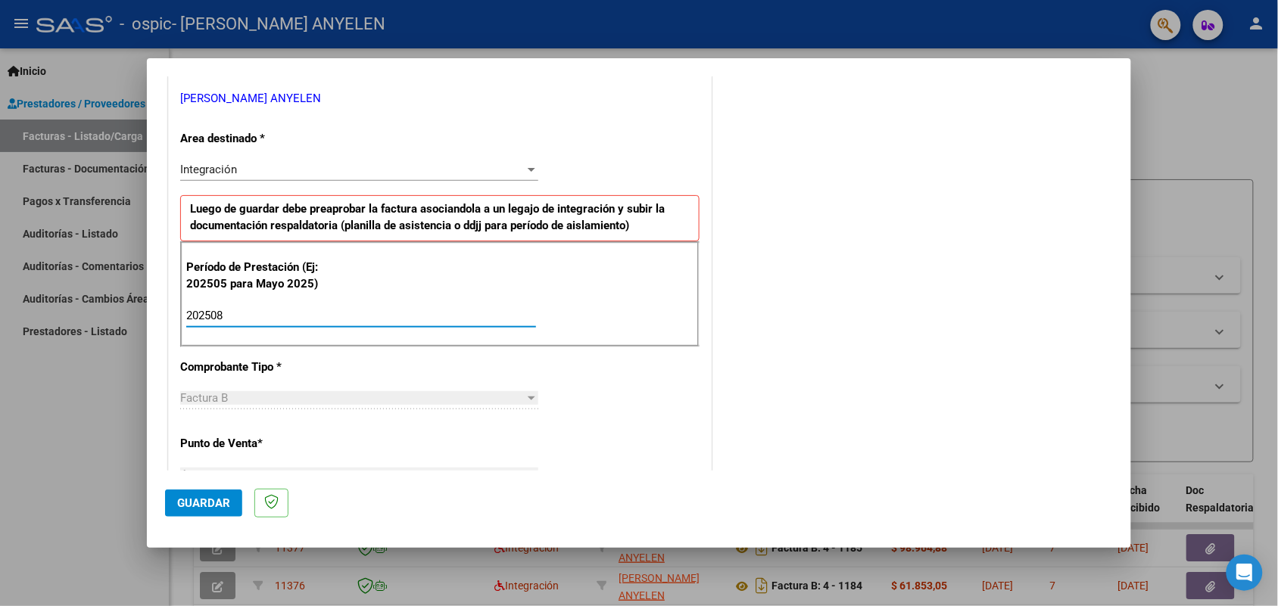
type input "202508"
click at [193, 502] on span "Guardar" at bounding box center [203, 504] width 53 height 14
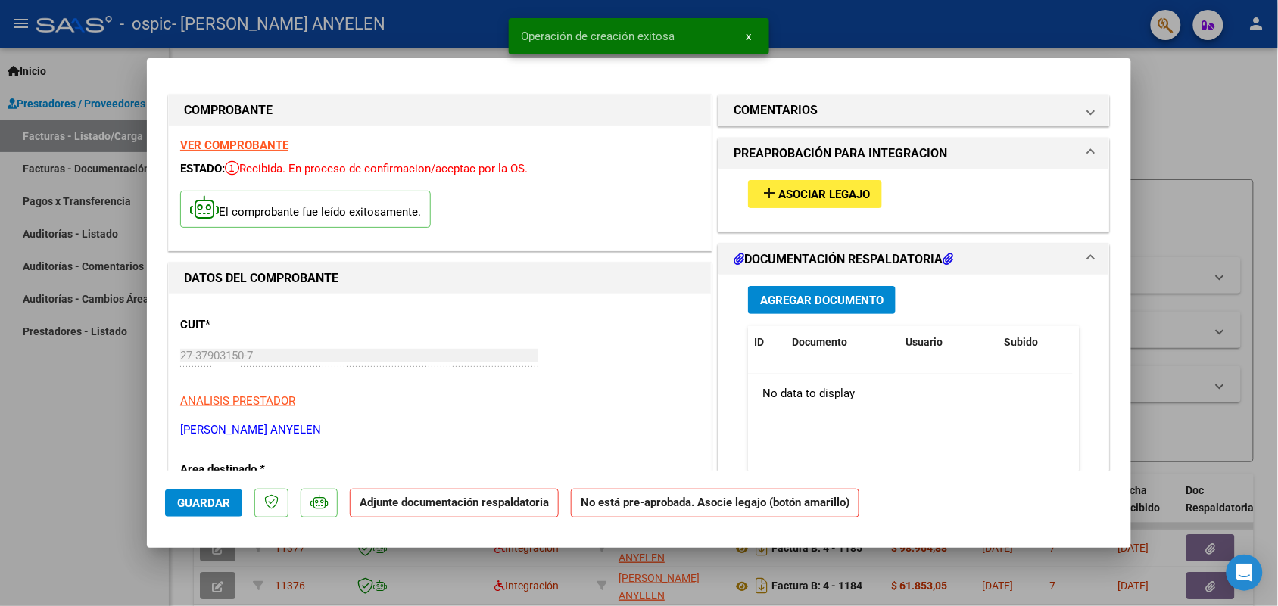
scroll to position [0, 0]
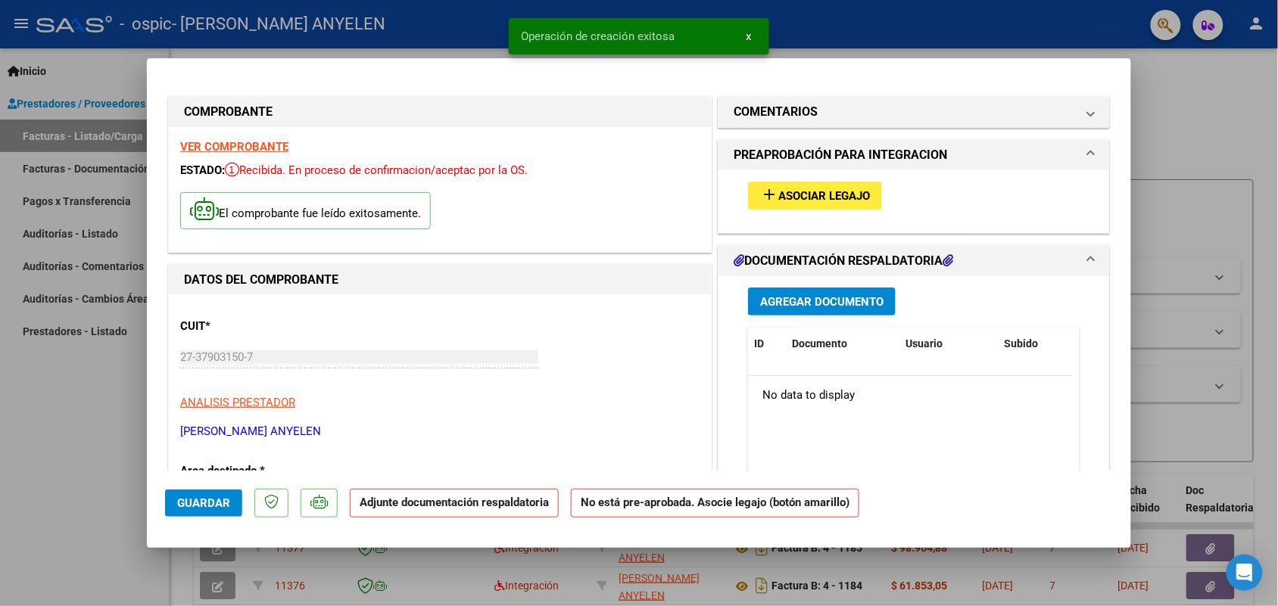
click at [830, 186] on button "add Asociar Legajo" at bounding box center [815, 196] width 134 height 28
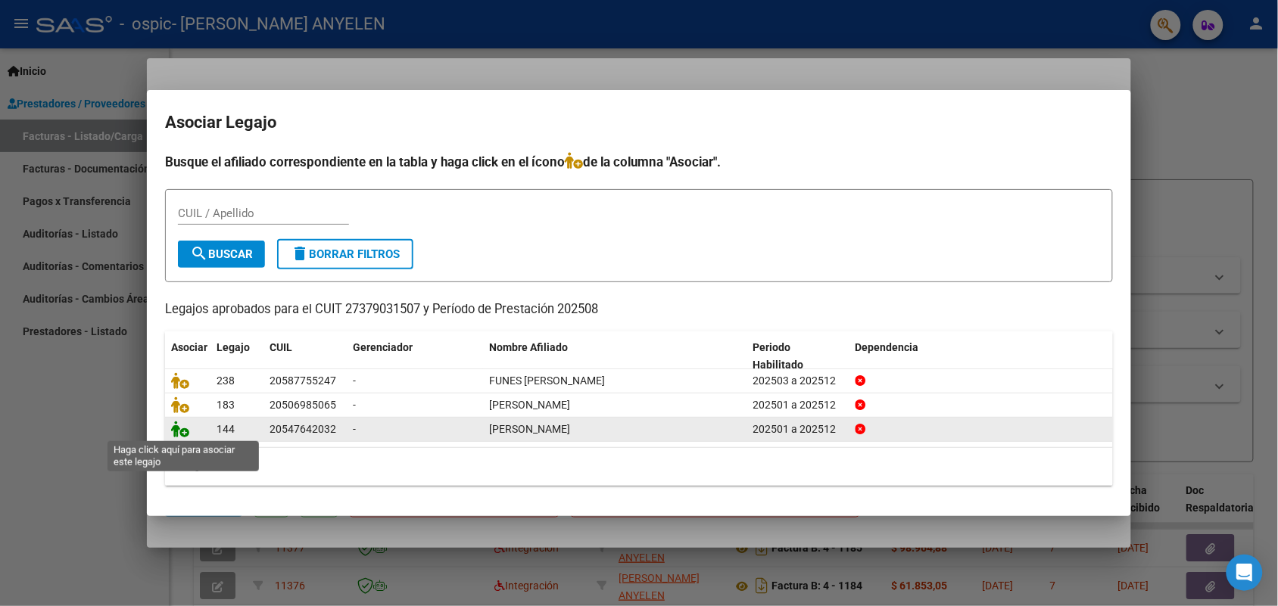
click at [184, 431] on icon at bounding box center [180, 429] width 18 height 17
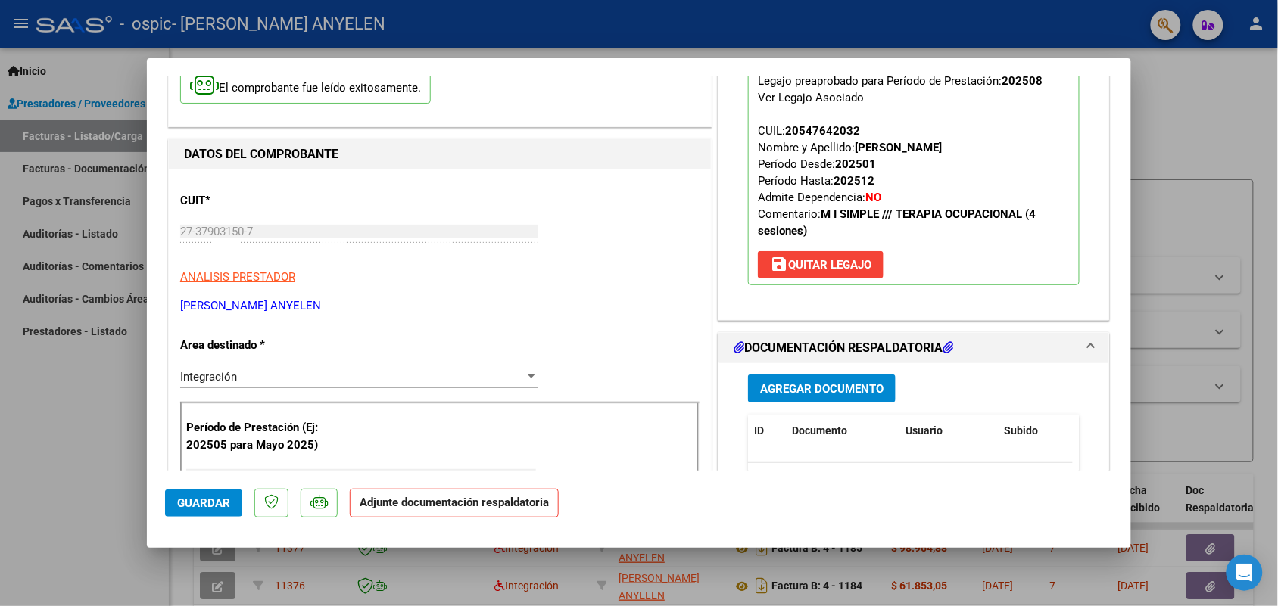
scroll to position [189, 0]
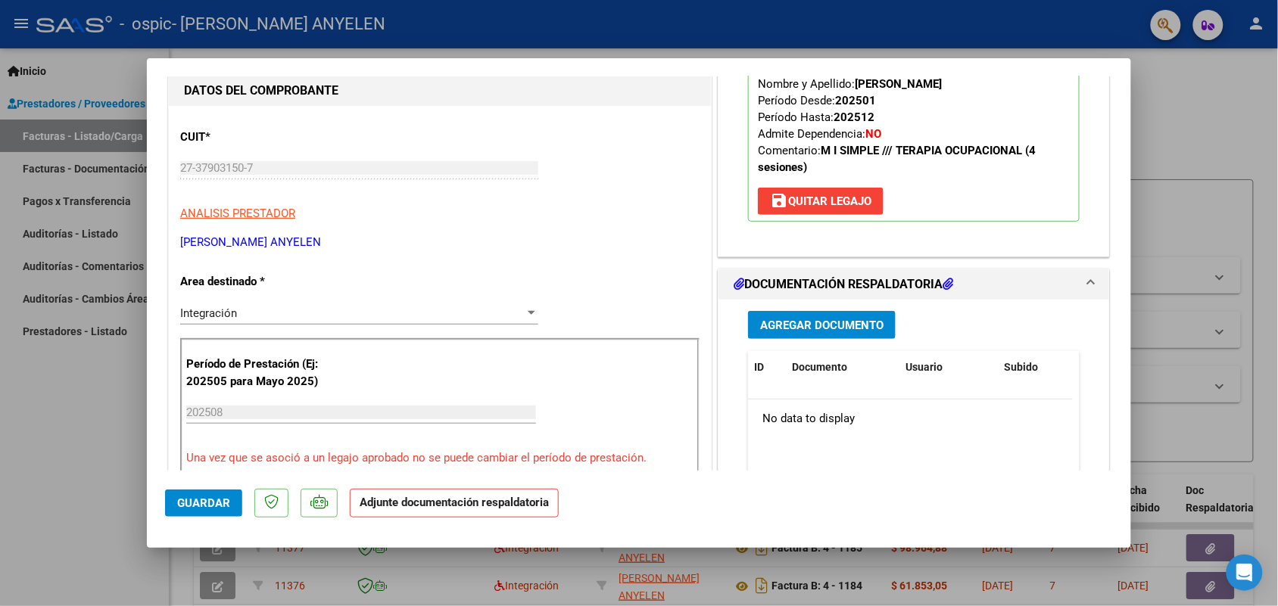
click at [836, 322] on span "Agregar Documento" at bounding box center [821, 326] width 123 height 14
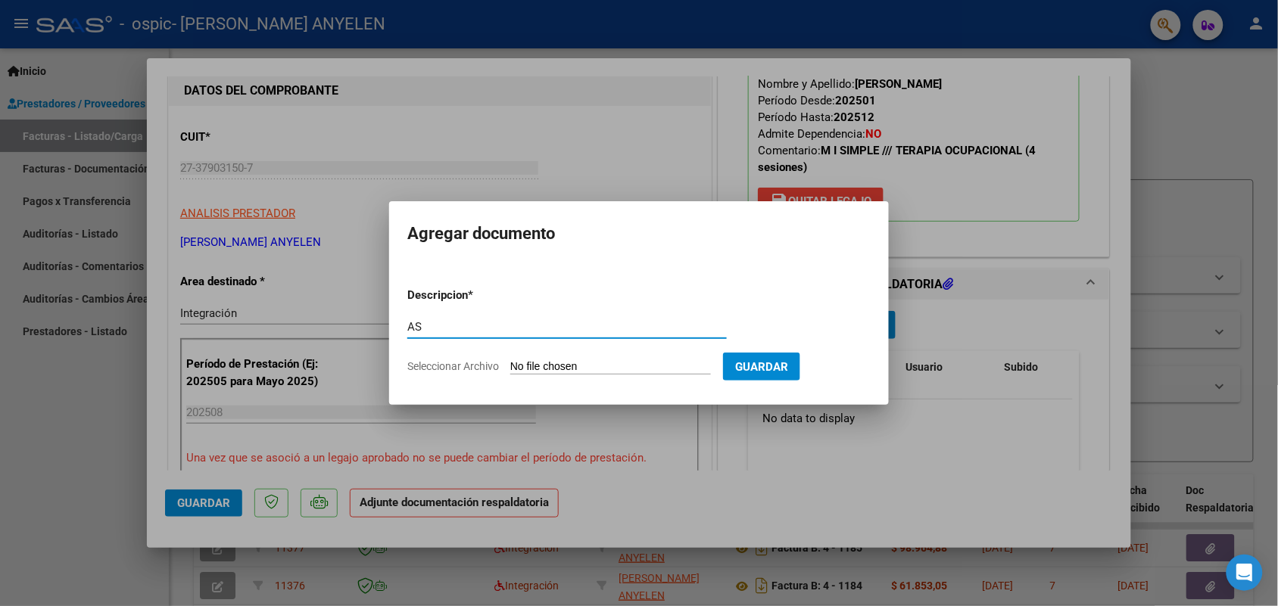
type input "AS"
click at [562, 365] on input "Seleccionar Archivo" at bounding box center [610, 367] width 201 height 14
type input "C:\fakepath\IMG_2025_8_18_18_7_41_51946.jpeg"
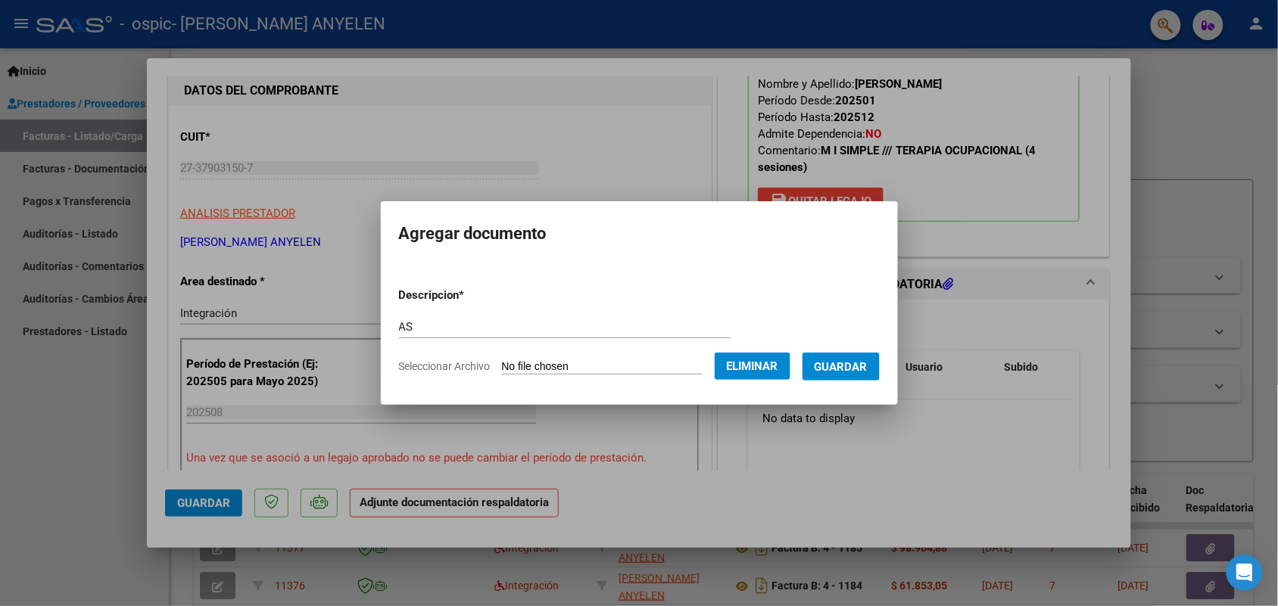
click at [865, 369] on span "Guardar" at bounding box center [840, 367] width 53 height 14
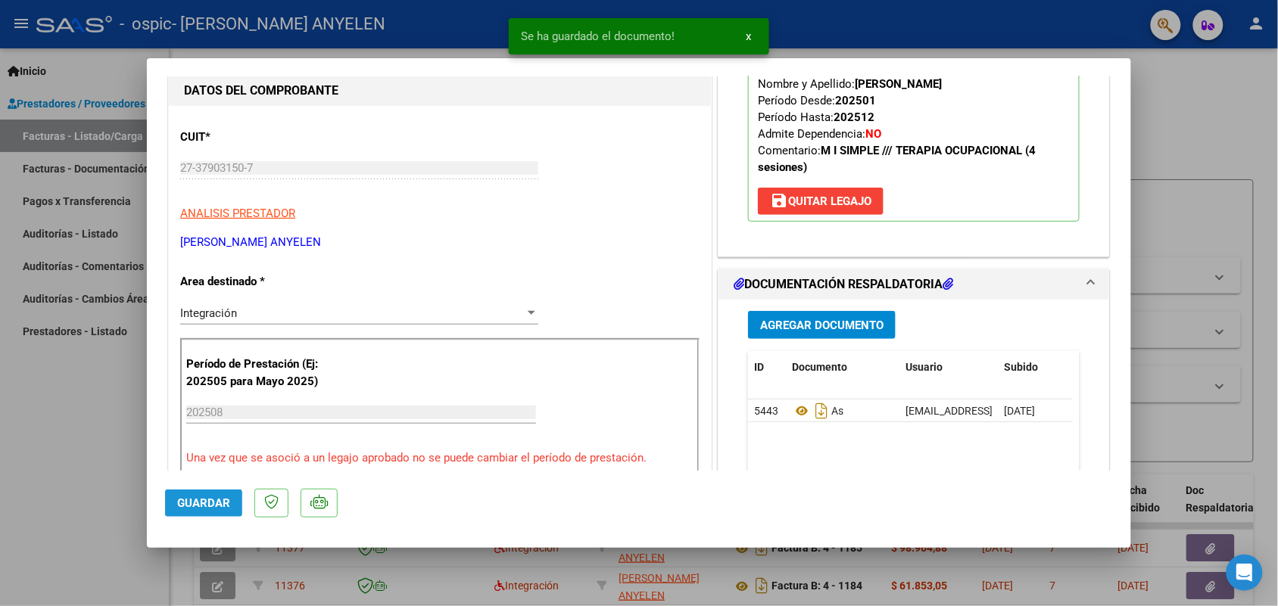
click at [193, 493] on button "Guardar" at bounding box center [203, 503] width 77 height 27
click at [111, 481] on div at bounding box center [639, 303] width 1278 height 606
type input "$ 0,00"
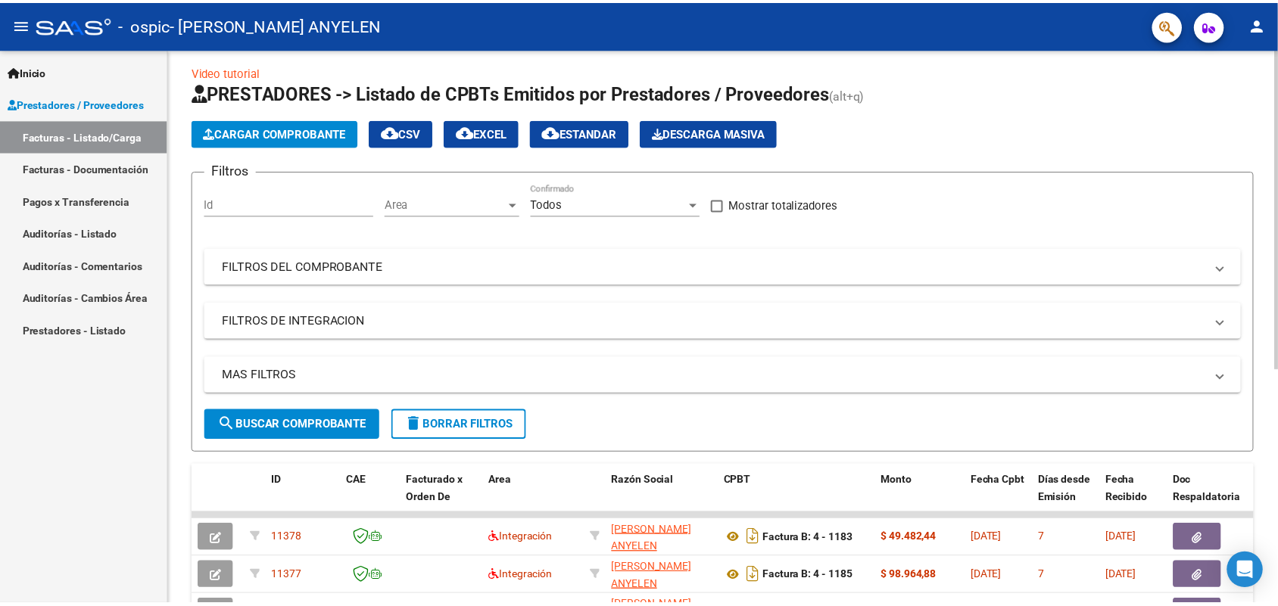
scroll to position [0, 0]
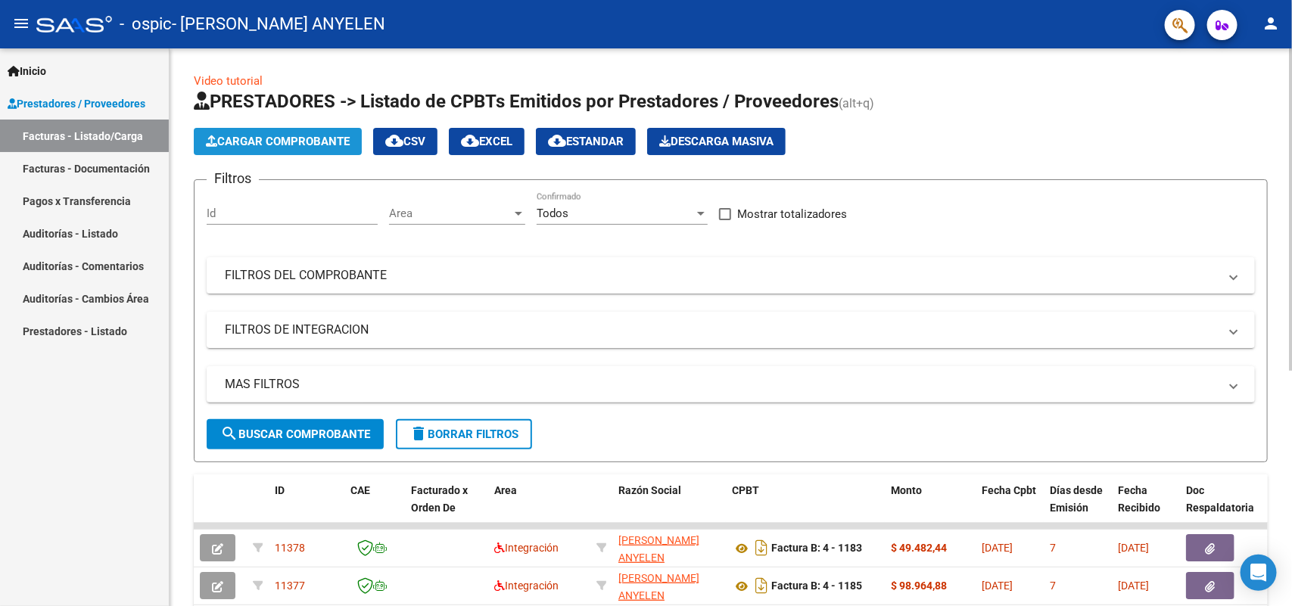
click at [275, 142] on span "Cargar Comprobante" at bounding box center [278, 142] width 144 height 14
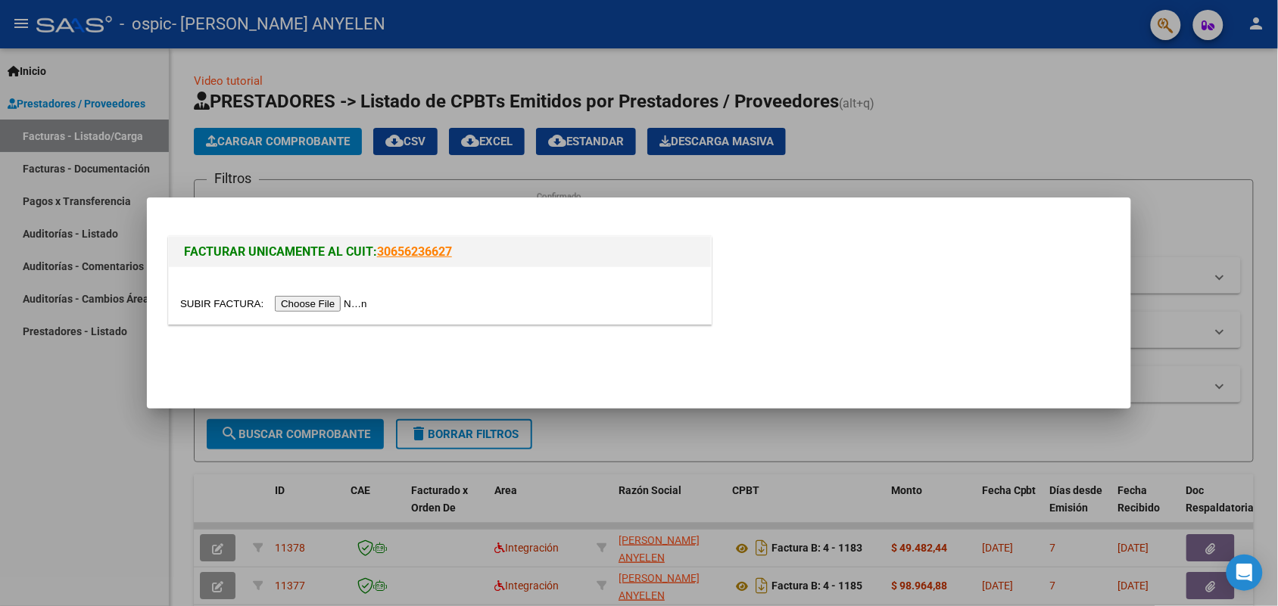
click at [331, 307] on input "file" at bounding box center [276, 304] width 192 height 16
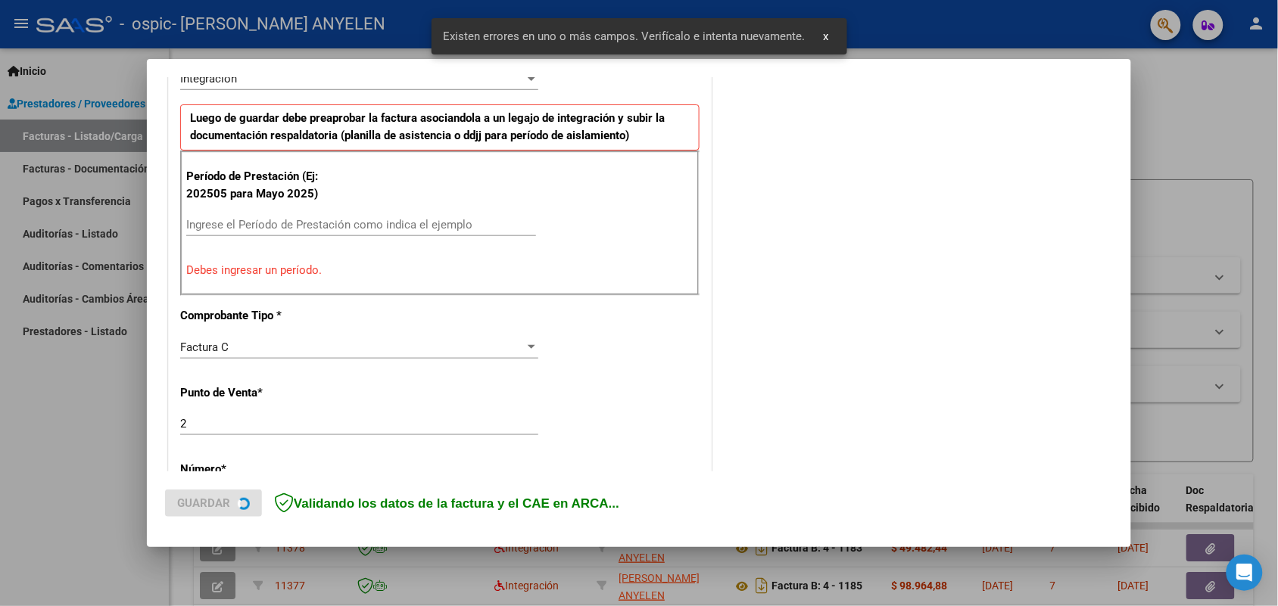
scroll to position [424, 0]
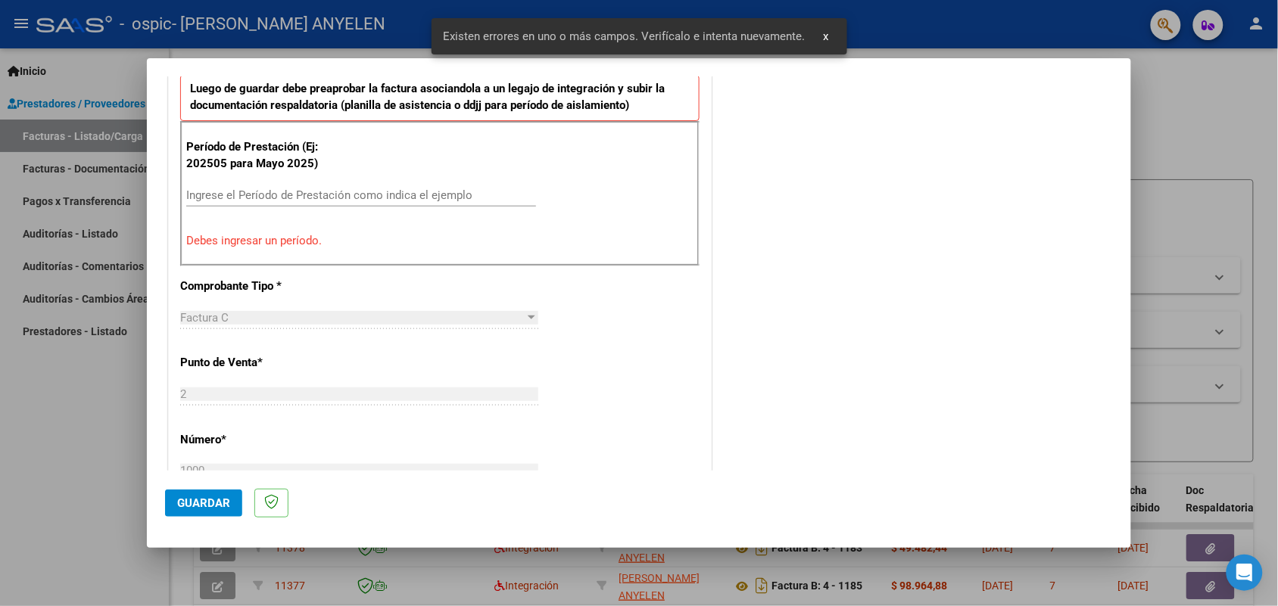
click at [304, 187] on div "Ingrese el Período de Prestación como indica el ejemplo" at bounding box center [361, 195] width 350 height 23
paste input "202508"
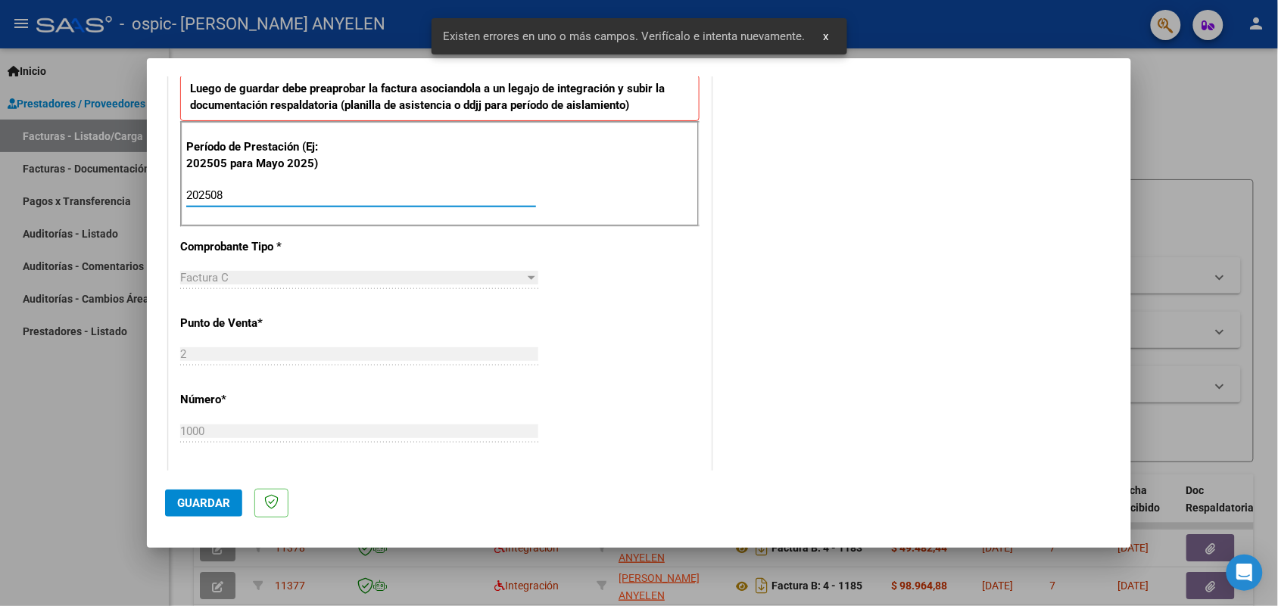
type input "202508"
click at [216, 503] on span "Guardar" at bounding box center [203, 504] width 53 height 14
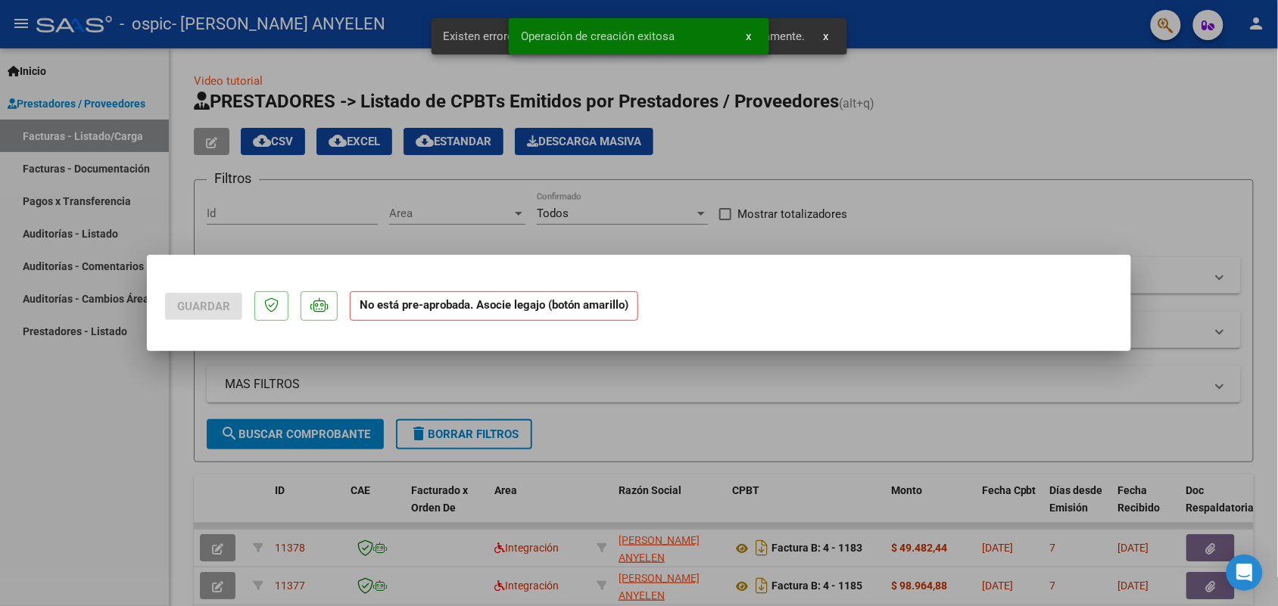
scroll to position [0, 0]
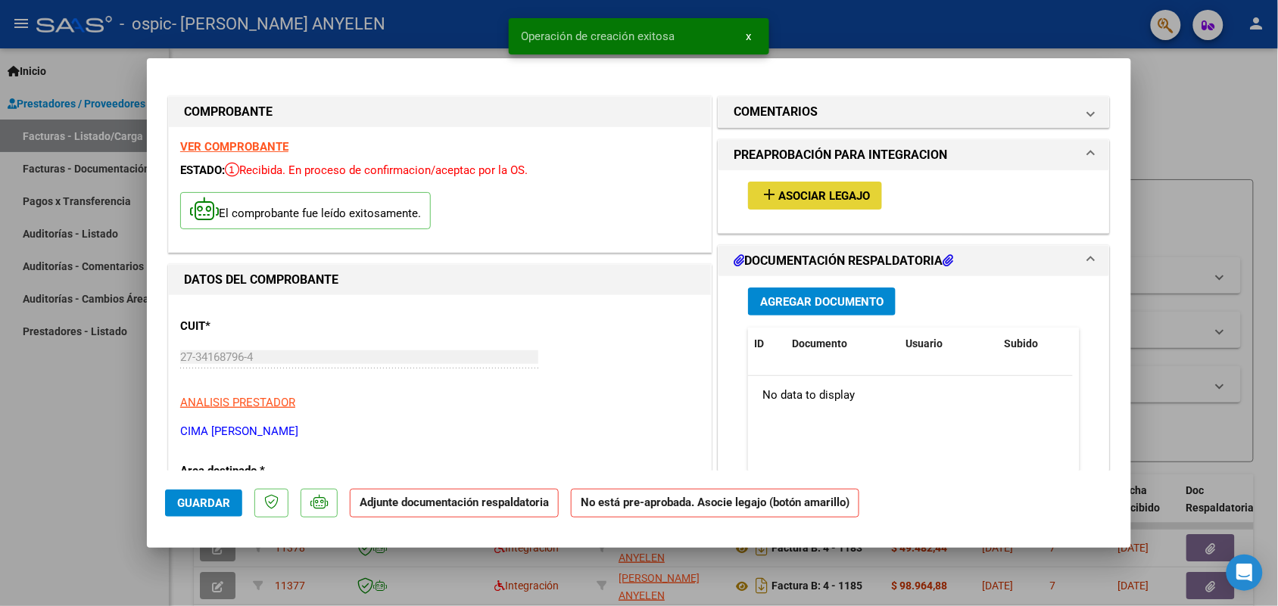
click at [831, 193] on span "Asociar Legajo" at bounding box center [824, 196] width 92 height 14
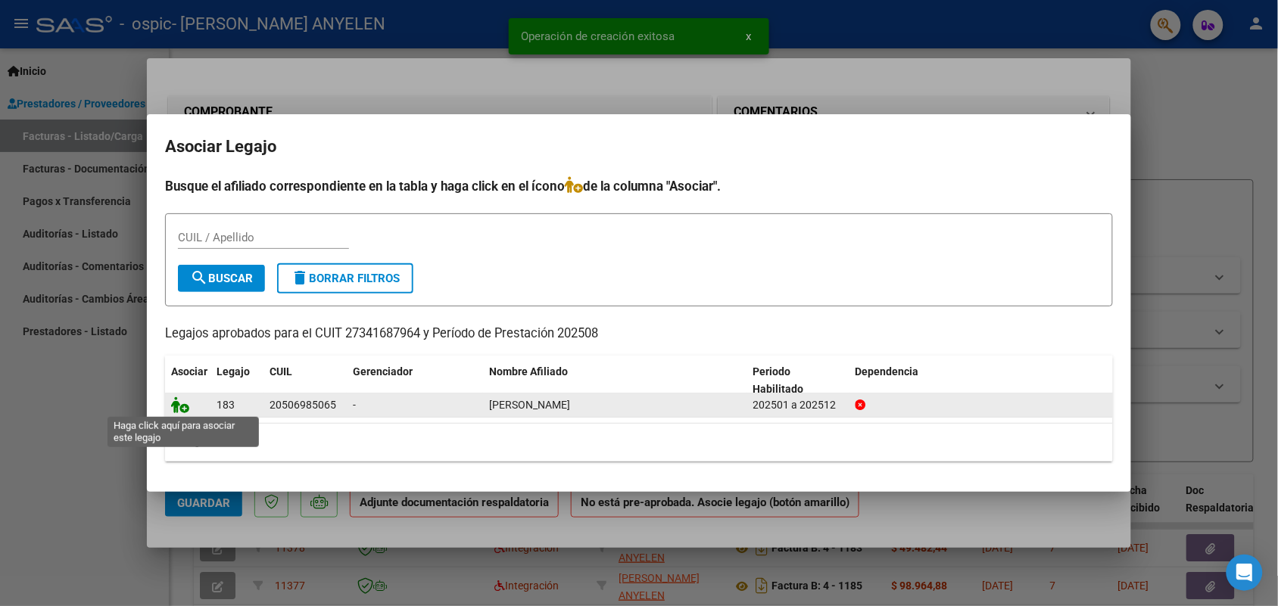
click at [176, 405] on icon at bounding box center [180, 405] width 18 height 17
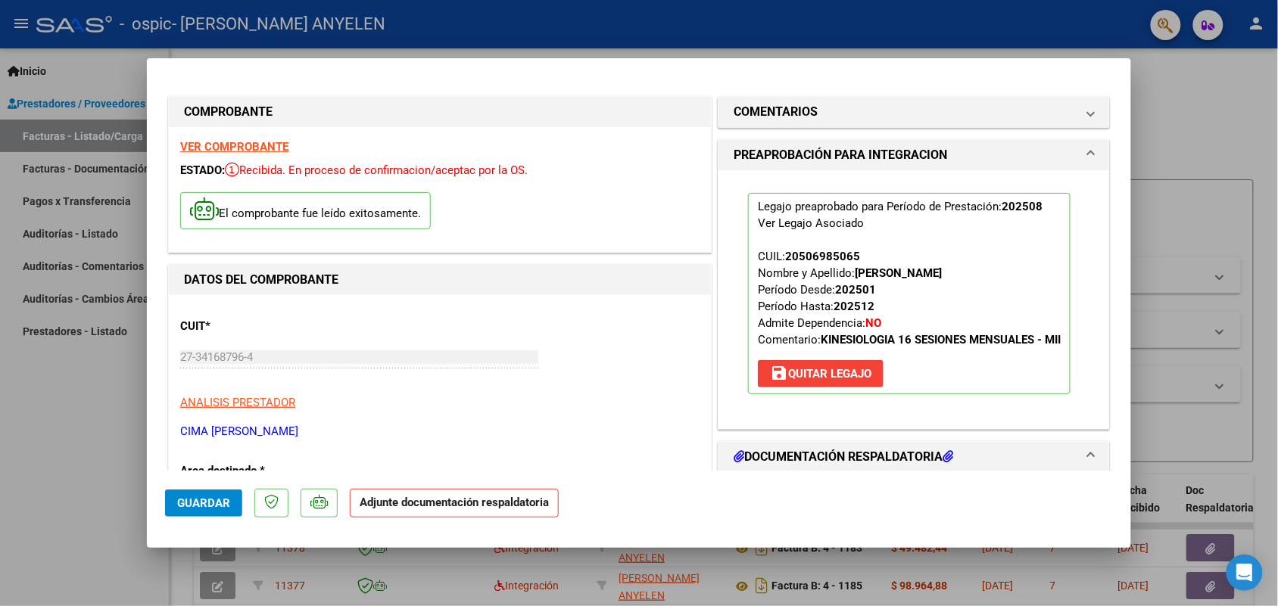
scroll to position [189, 0]
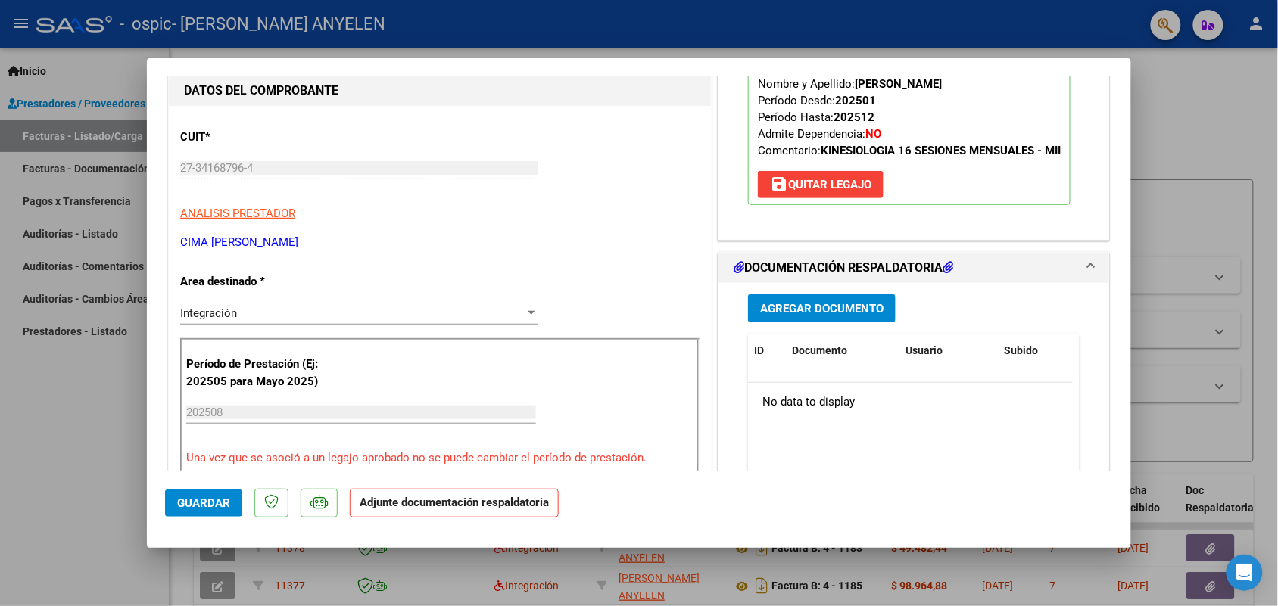
click at [817, 316] on span "Agregar Documento" at bounding box center [821, 309] width 123 height 14
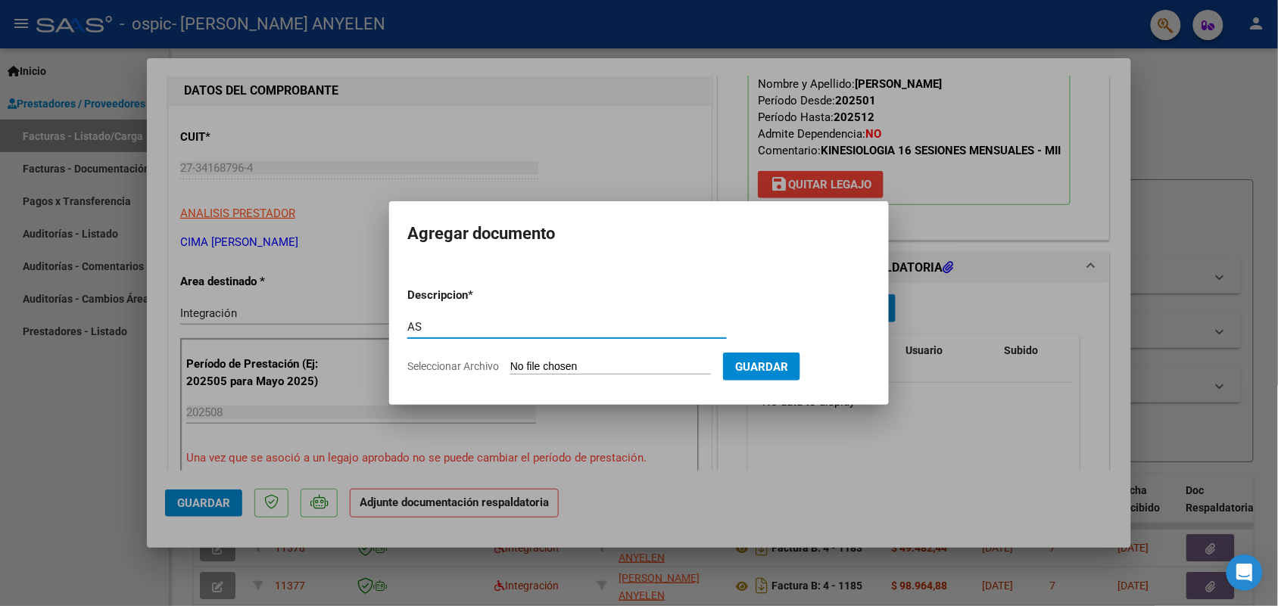
type input "AS"
click at [555, 371] on input "Seleccionar Archivo" at bounding box center [610, 367] width 201 height 14
type input "C:\fakepath\IMG_2025_9_1_14_44_26_50765.jpeg"
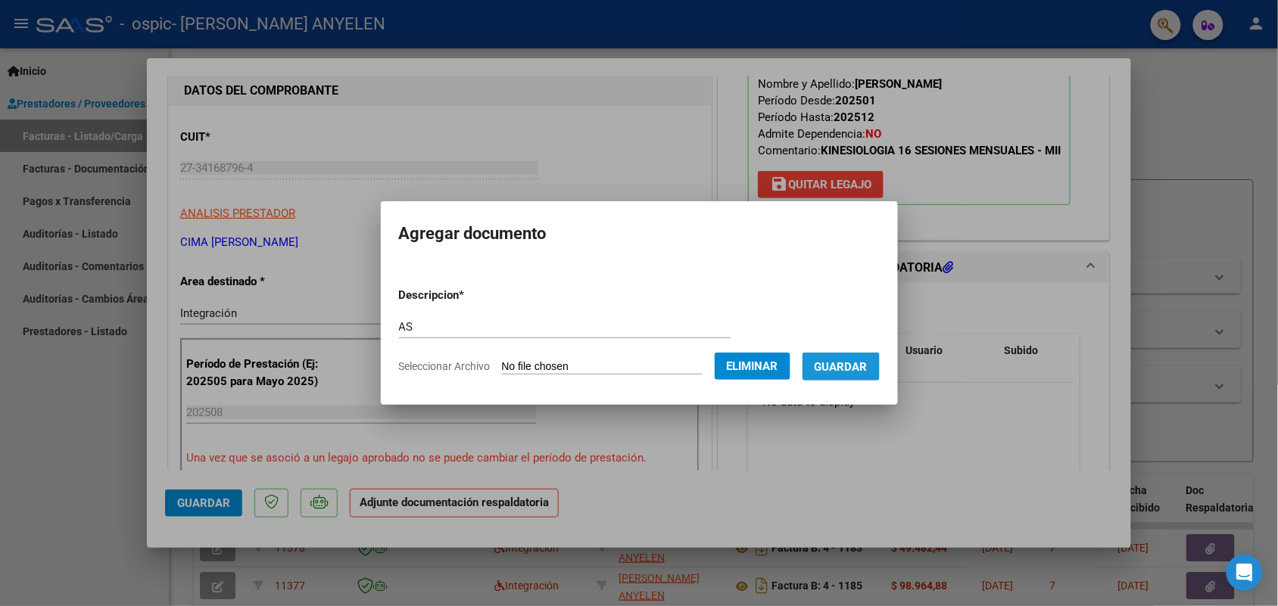
click at [852, 363] on span "Guardar" at bounding box center [840, 367] width 53 height 14
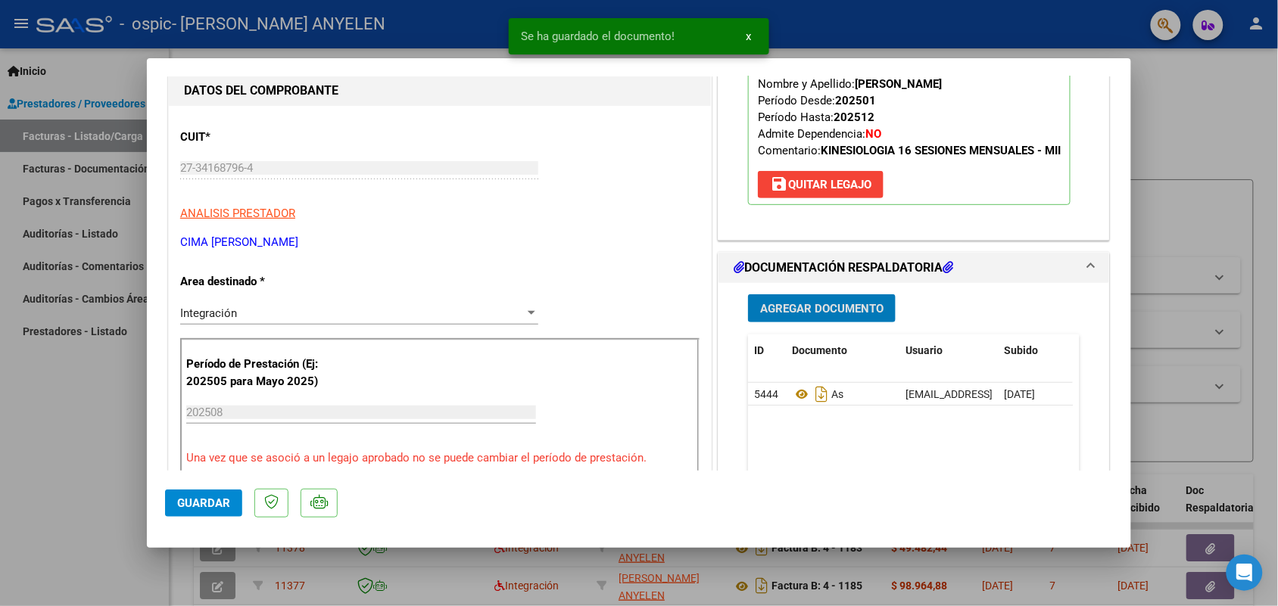
click at [216, 503] on span "Guardar" at bounding box center [203, 504] width 53 height 14
click at [118, 496] on div at bounding box center [639, 303] width 1278 height 606
type input "$ 0,00"
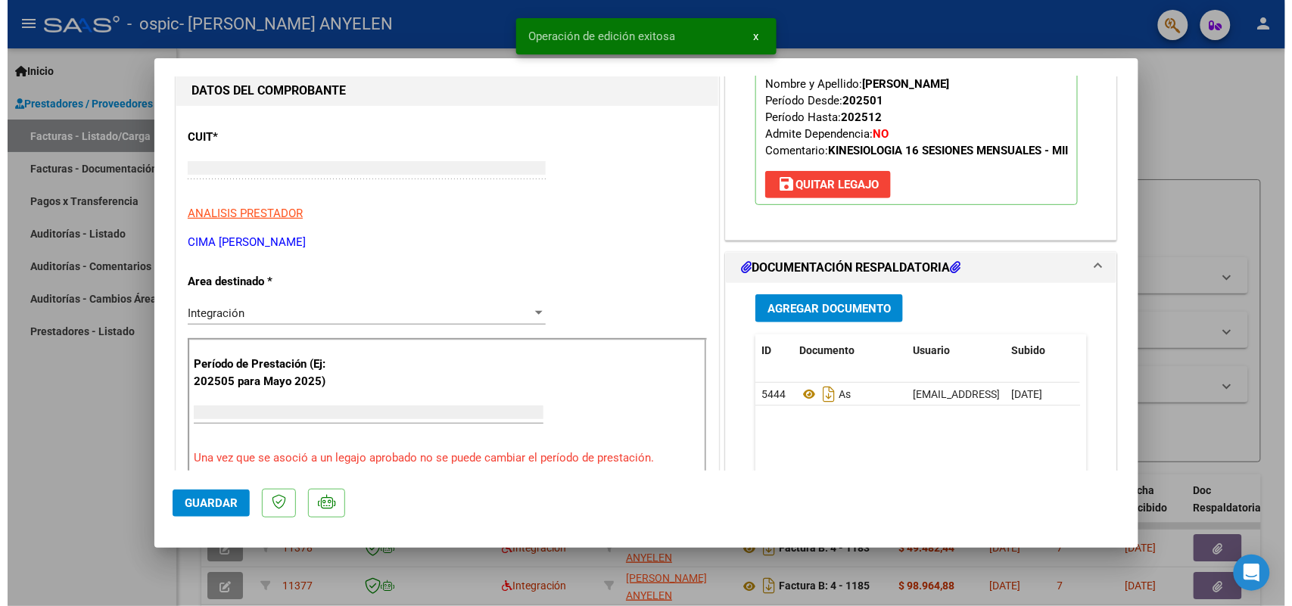
scroll to position [142, 0]
